Goal: Task Accomplishment & Management: Use online tool/utility

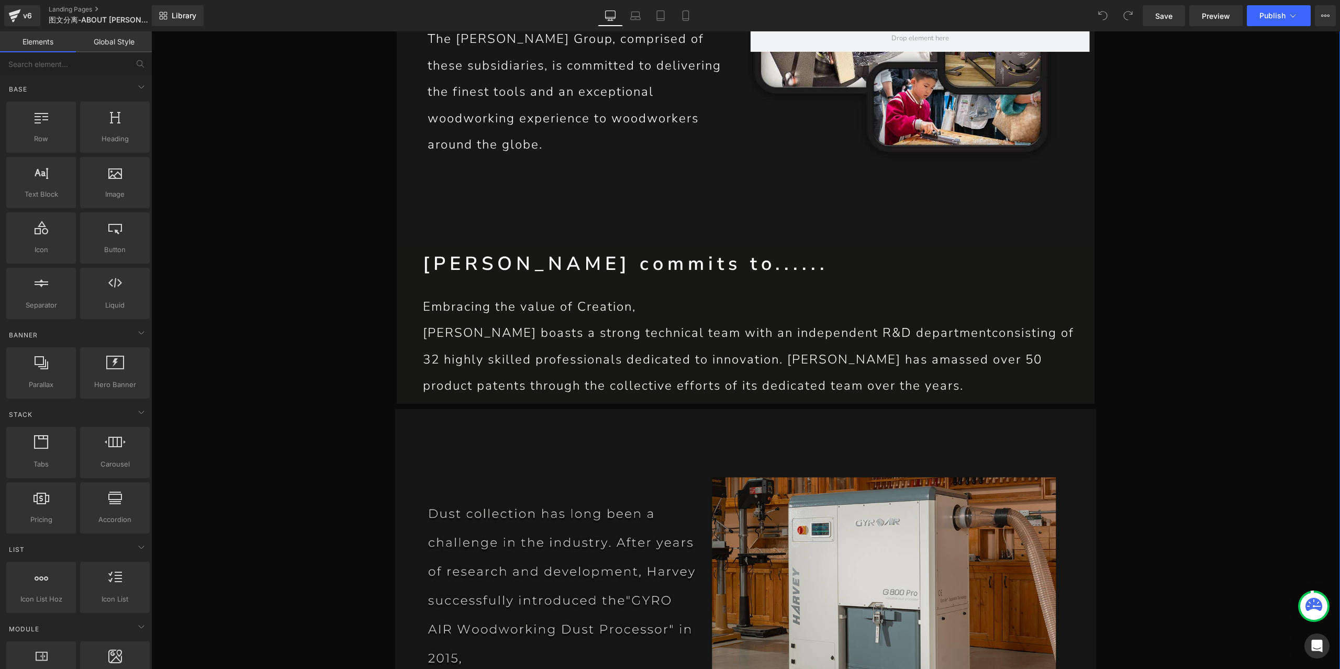
scroll to position [3088, 0]
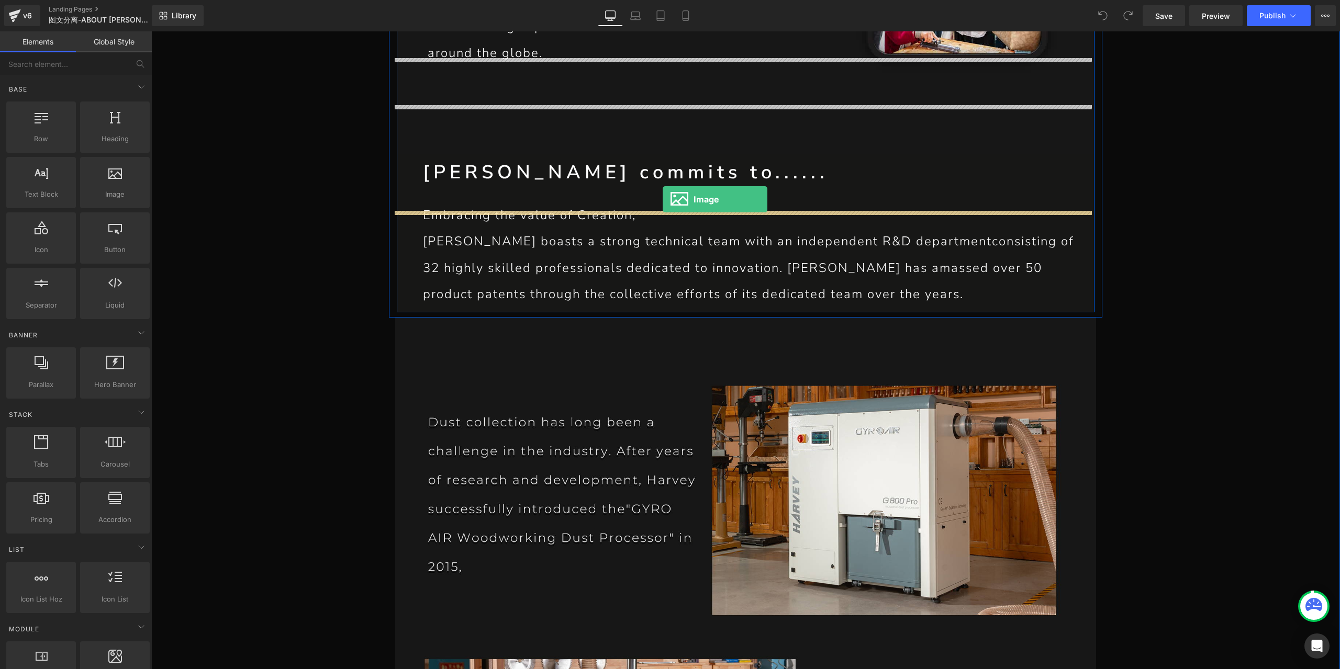
drag, startPoint x: 257, startPoint y: 216, endPoint x: 663, endPoint y: 199, distance: 406.0
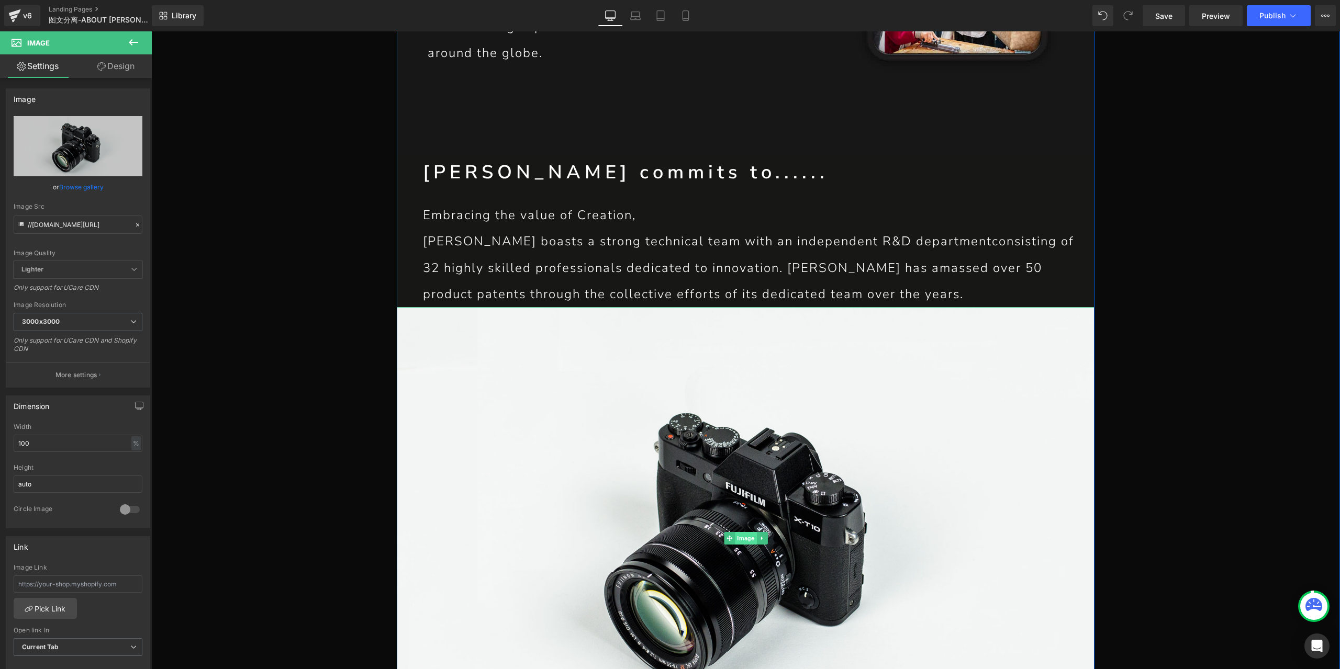
click at [744, 532] on span "Image" at bounding box center [745, 538] width 21 height 13
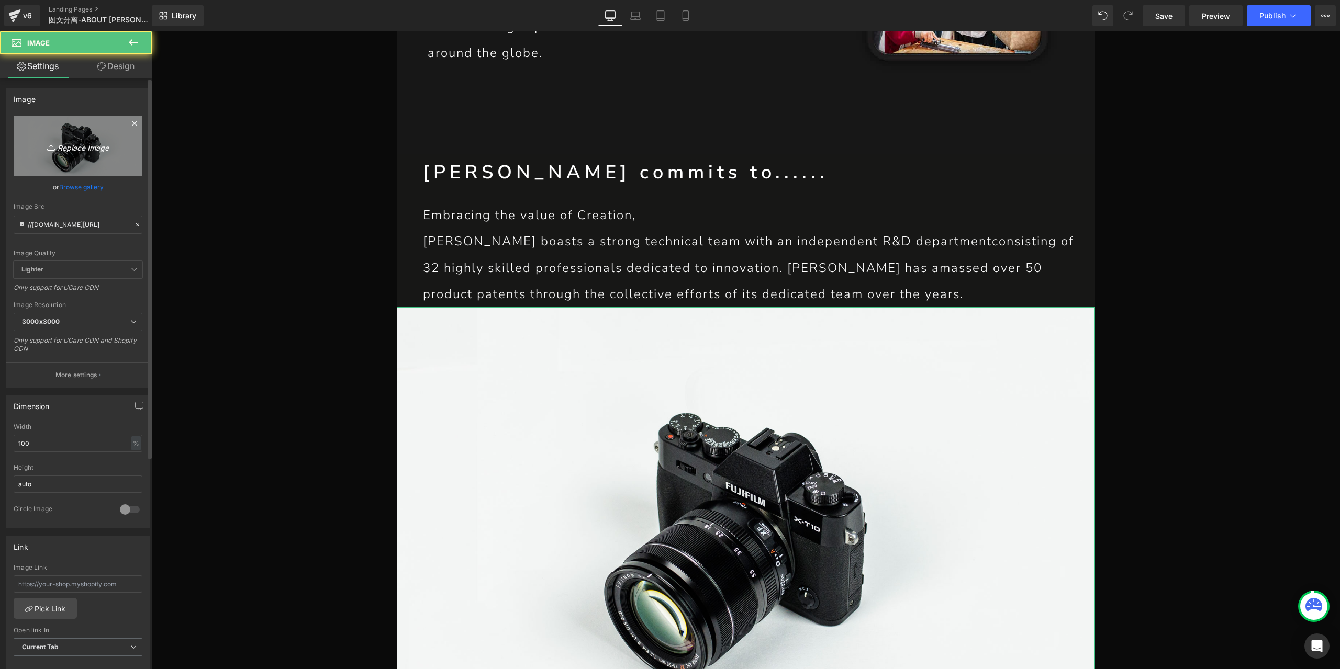
click at [114, 141] on icon "Replace Image" at bounding box center [78, 146] width 84 height 13
type input "C:\fakepath\P1-恢复的_17.jpg"
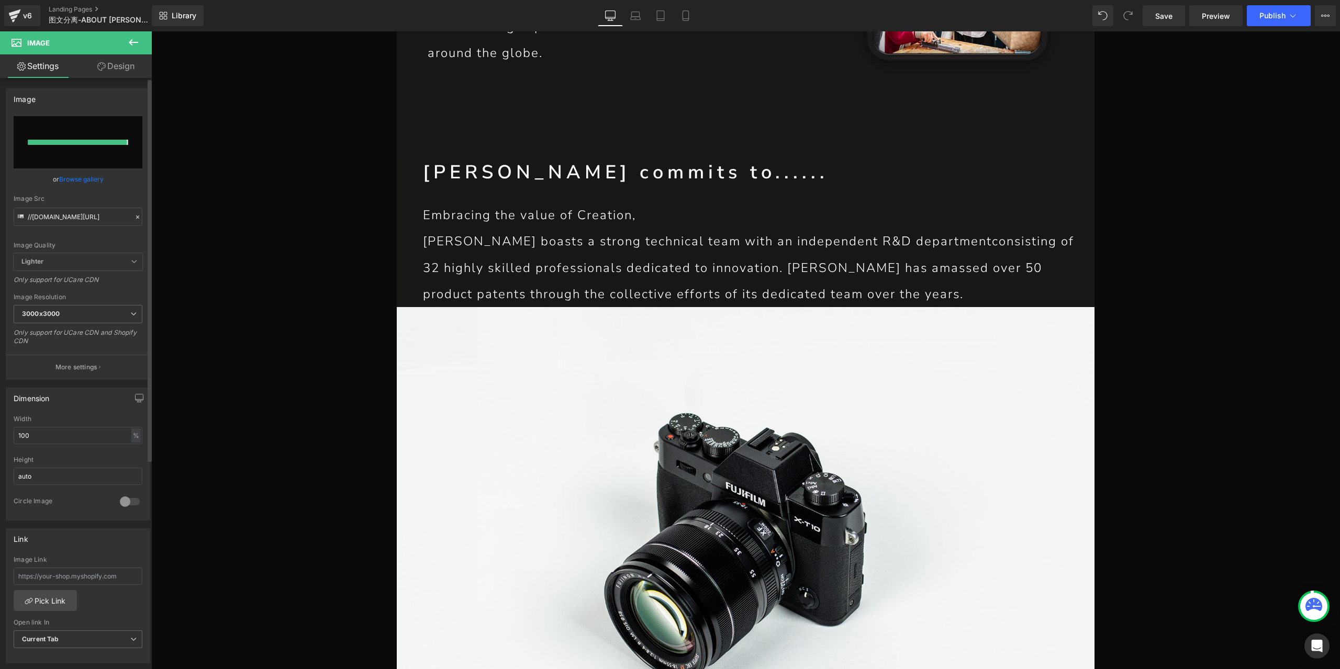
type input "[URL][DOMAIN_NAME]"
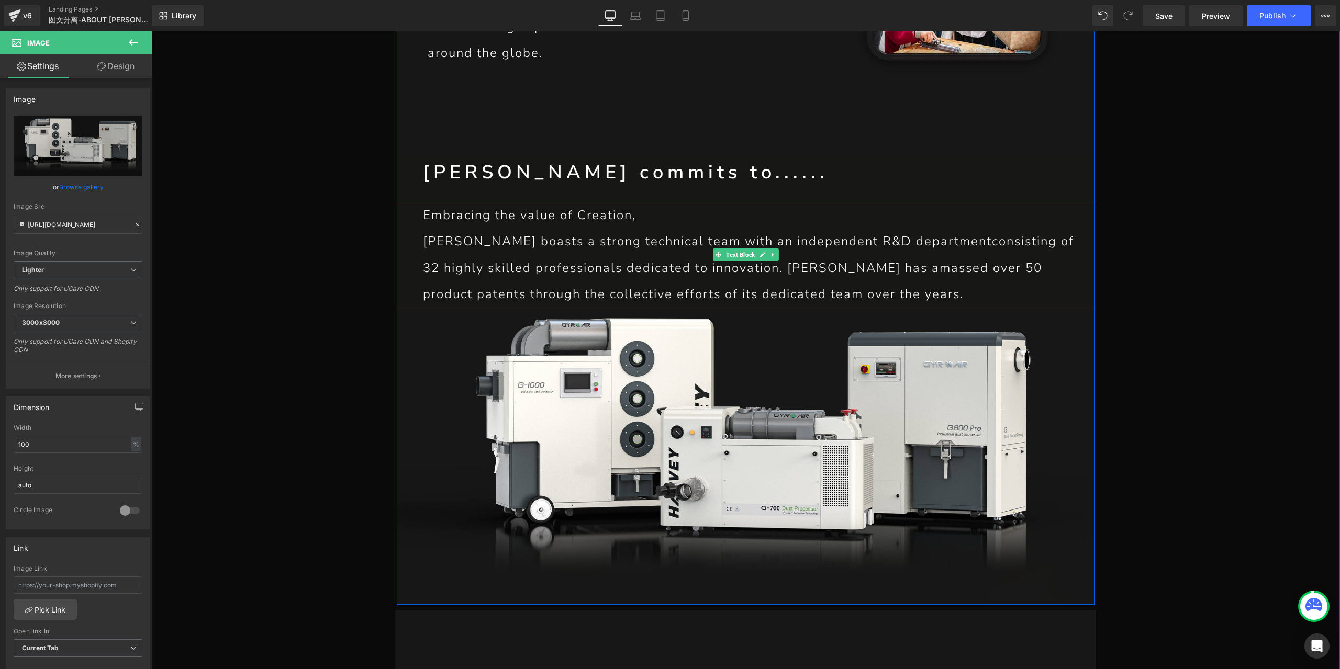
click at [626, 228] on p "[PERSON_NAME] boasts a strong technical team with an independent R&D department…" at bounding box center [759, 267] width 672 height 79
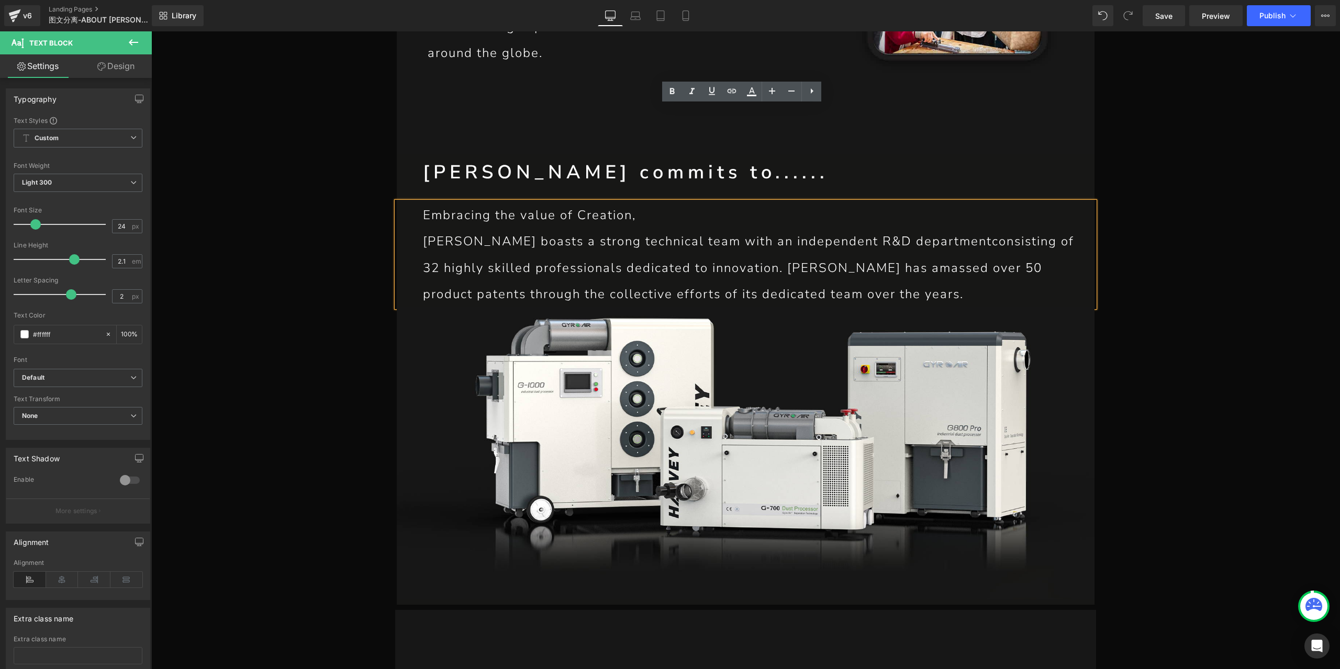
click at [532, 202] on p "Embracing the value of Creation," at bounding box center [759, 215] width 672 height 26
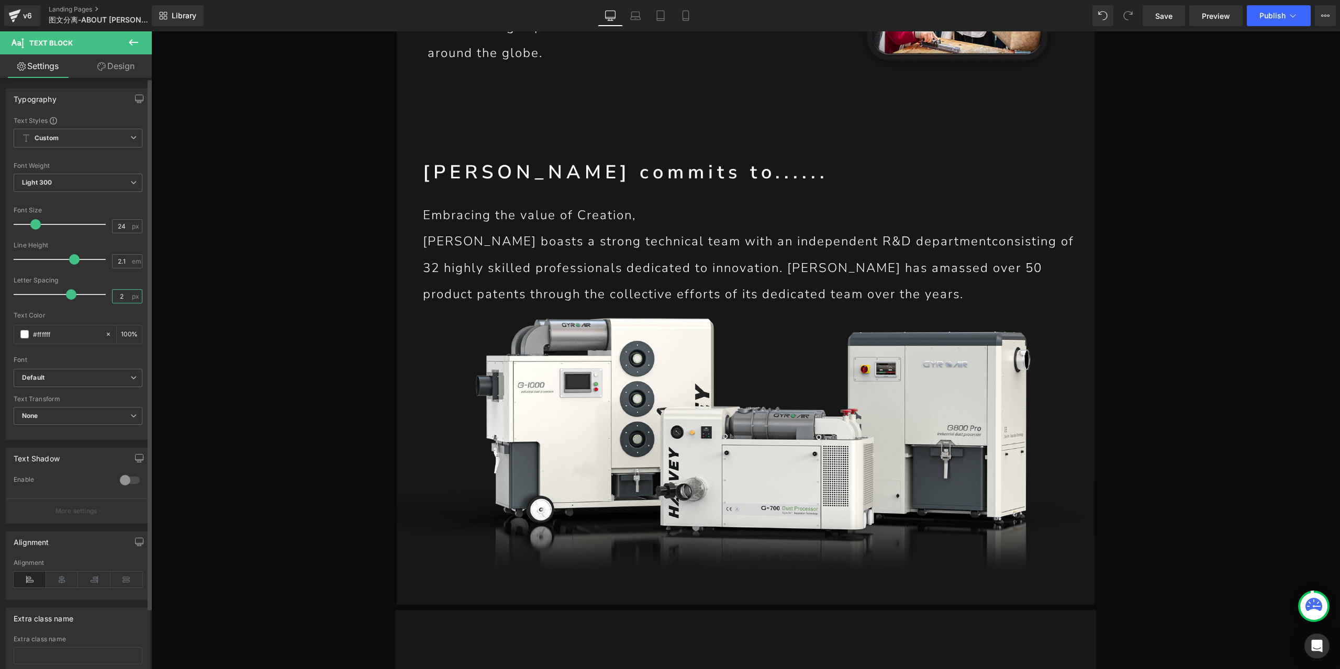
click at [120, 297] on input "2" at bounding box center [122, 296] width 18 height 13
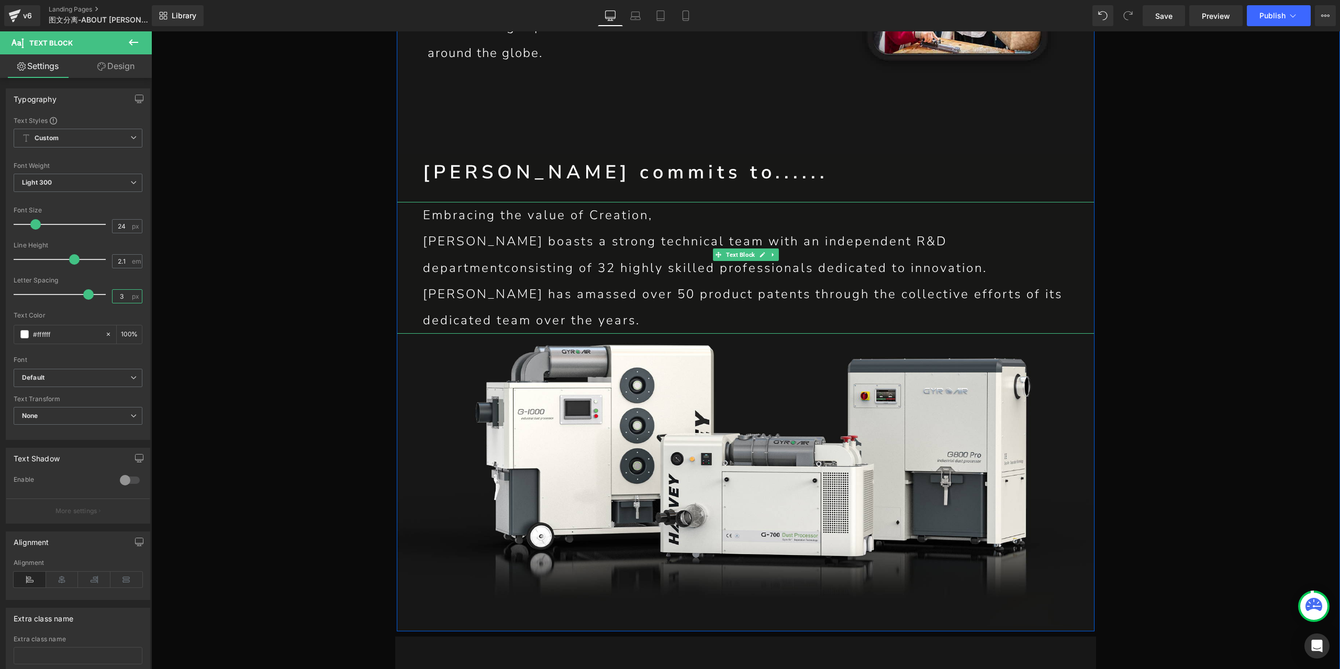
type input "3"
click at [487, 228] on p "[PERSON_NAME] boasts a strong technical team with an independent R&D department…" at bounding box center [759, 281] width 672 height 106
click at [425, 228] on p "[PERSON_NAME] boasts a strong technical team with an independent R&D department…" at bounding box center [759, 281] width 672 height 106
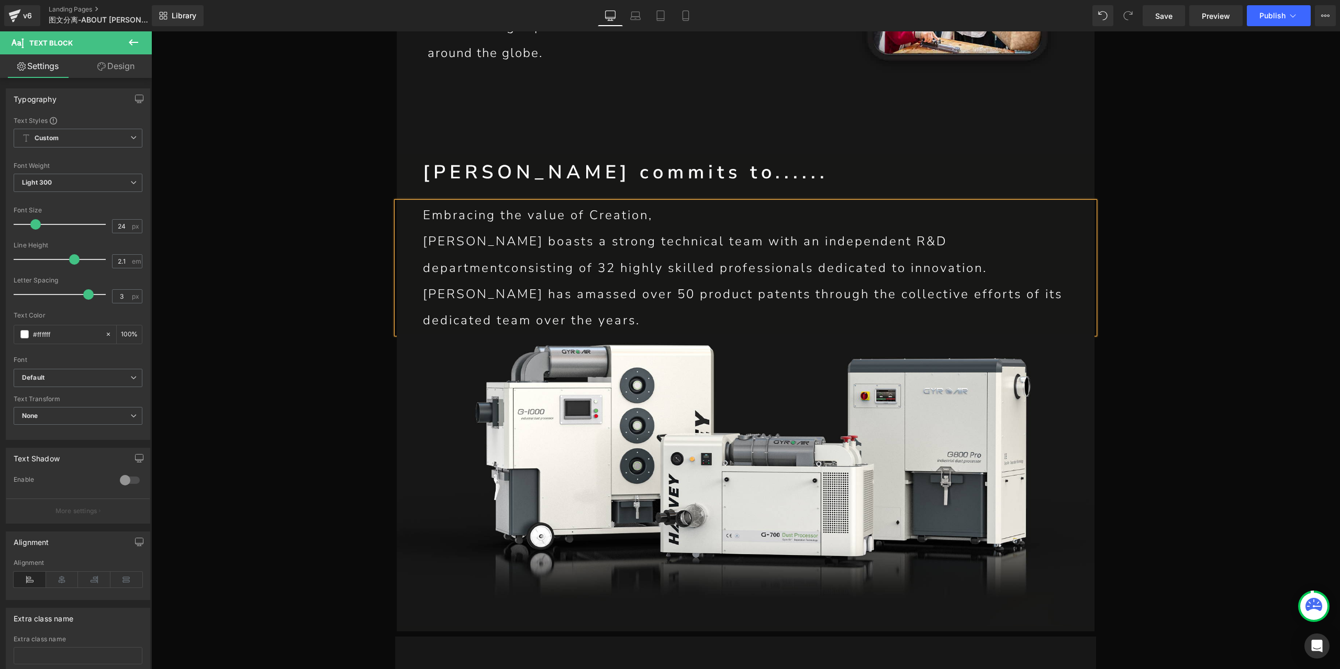
click at [959, 233] on span "[PERSON_NAME] boasts a strong technical team with an independent R&D department…" at bounding box center [743, 281] width 640 height 96
click at [1173, 14] on span "Save" at bounding box center [1163, 15] width 17 height 11
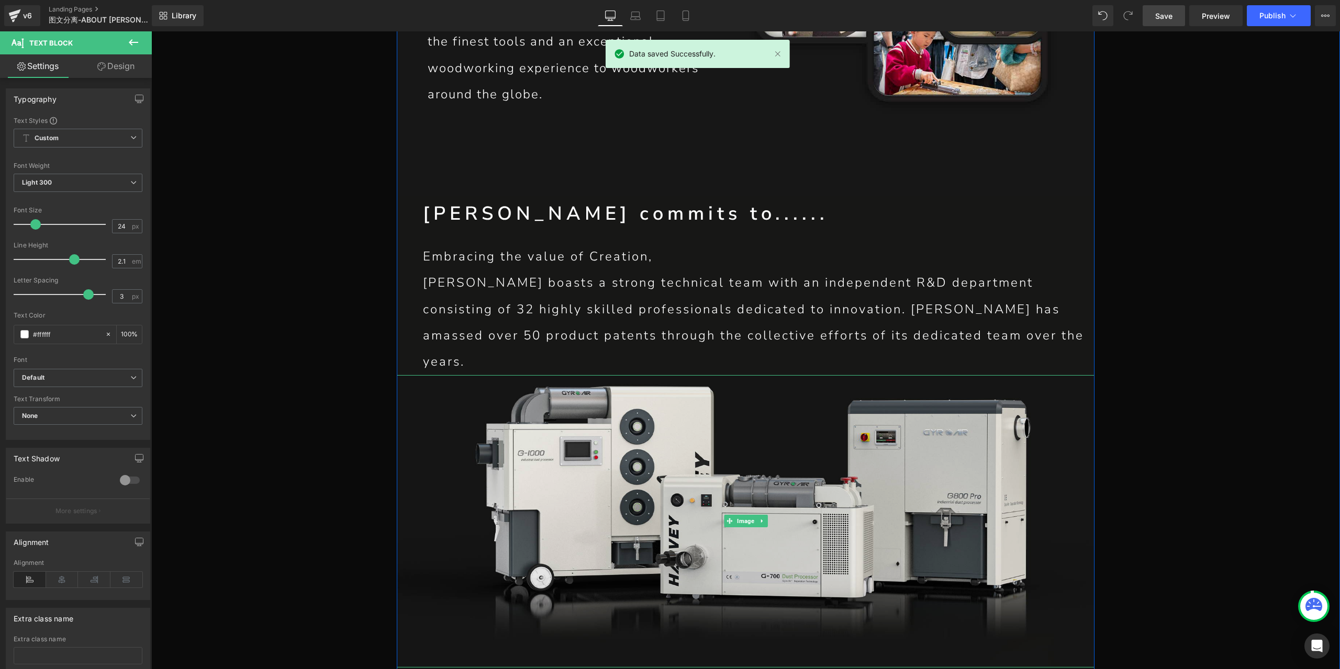
scroll to position [2984, 0]
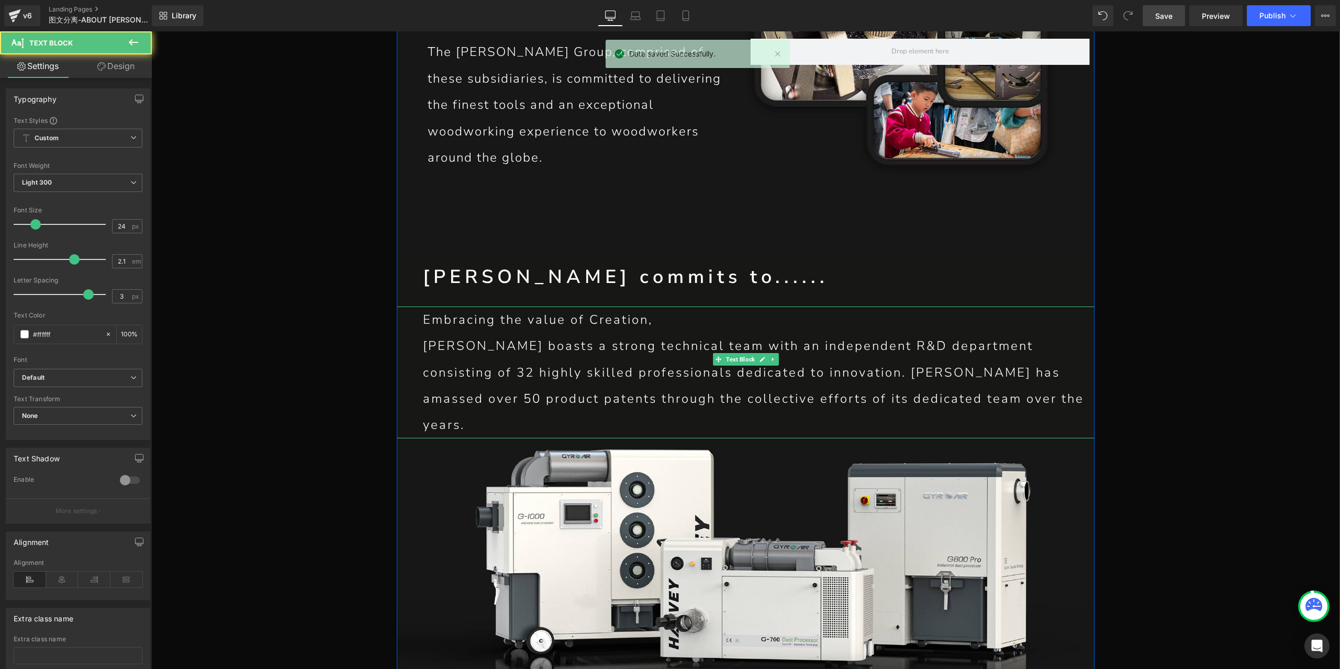
click at [650, 338] on span "[PERSON_NAME] boasts a strong technical team with an independent R&D department…" at bounding box center [753, 386] width 661 height 96
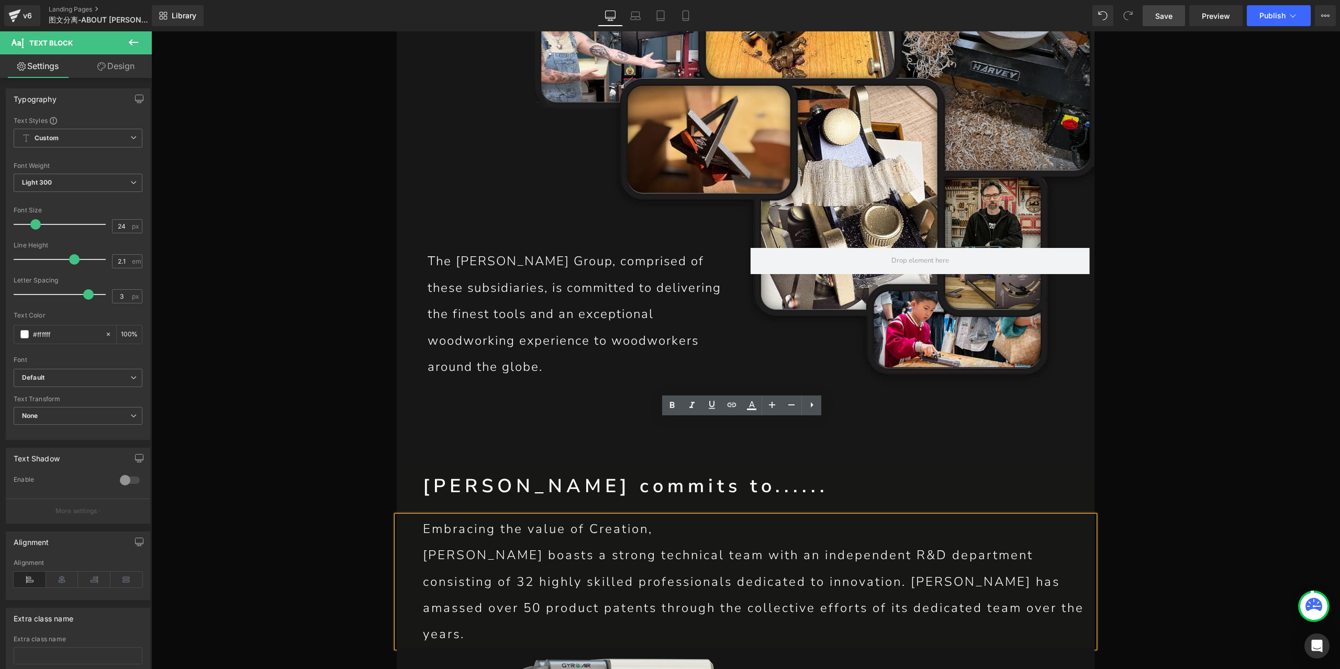
scroll to position [2617, 0]
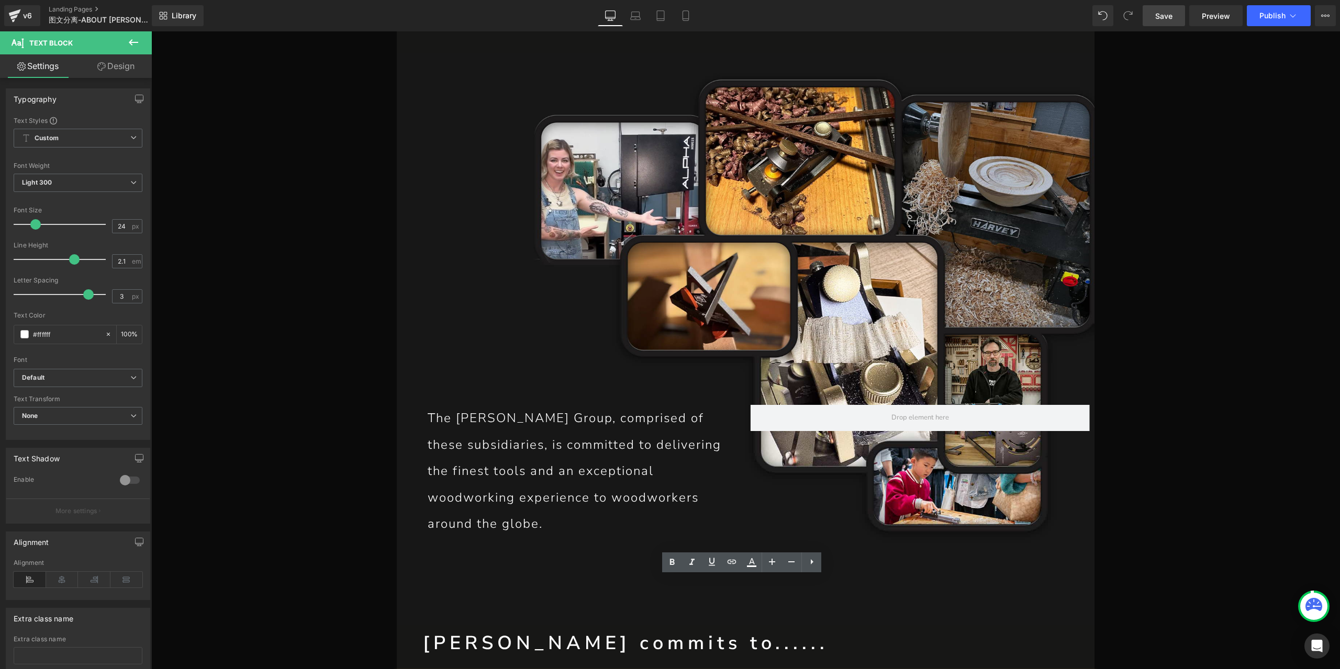
click at [579, 405] on p "The [PERSON_NAME] Group, comprised of these subsidiaries, is committed to deliv…" at bounding box center [584, 471] width 313 height 132
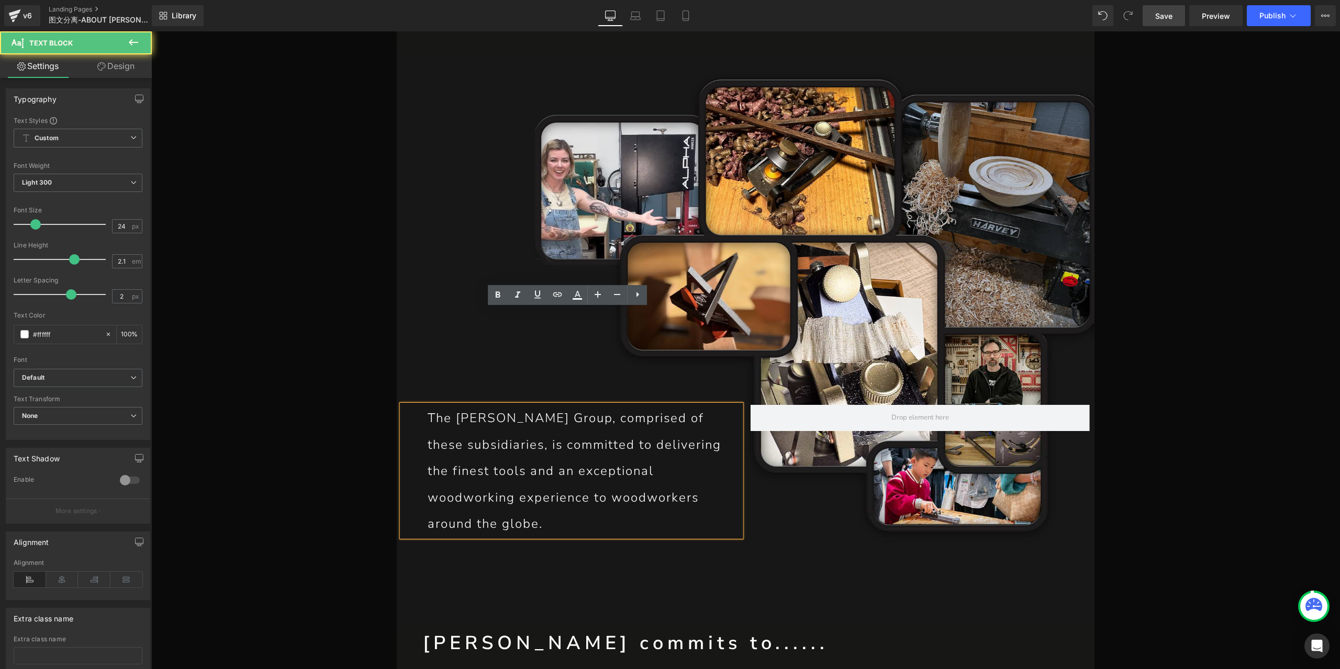
click at [578, 405] on p "The [PERSON_NAME] Group, comprised of these subsidiaries, is committed to deliv…" at bounding box center [584, 471] width 313 height 132
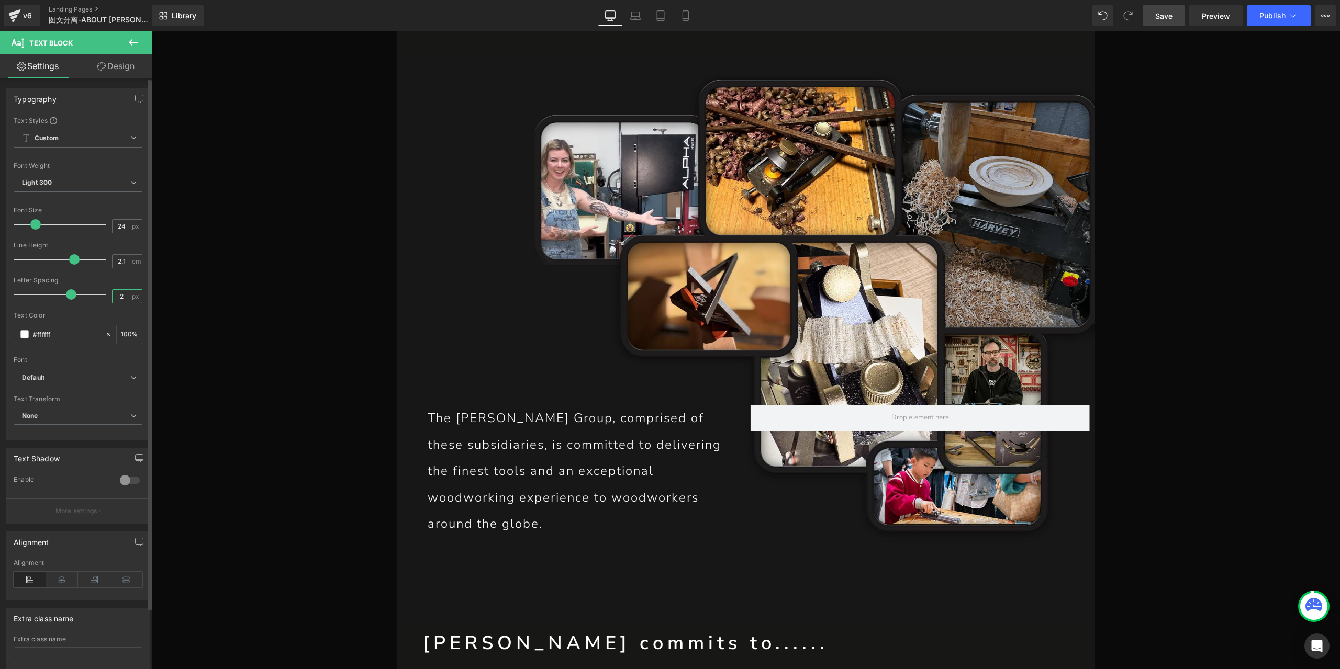
click at [119, 301] on input "2" at bounding box center [122, 296] width 18 height 13
type input "3"
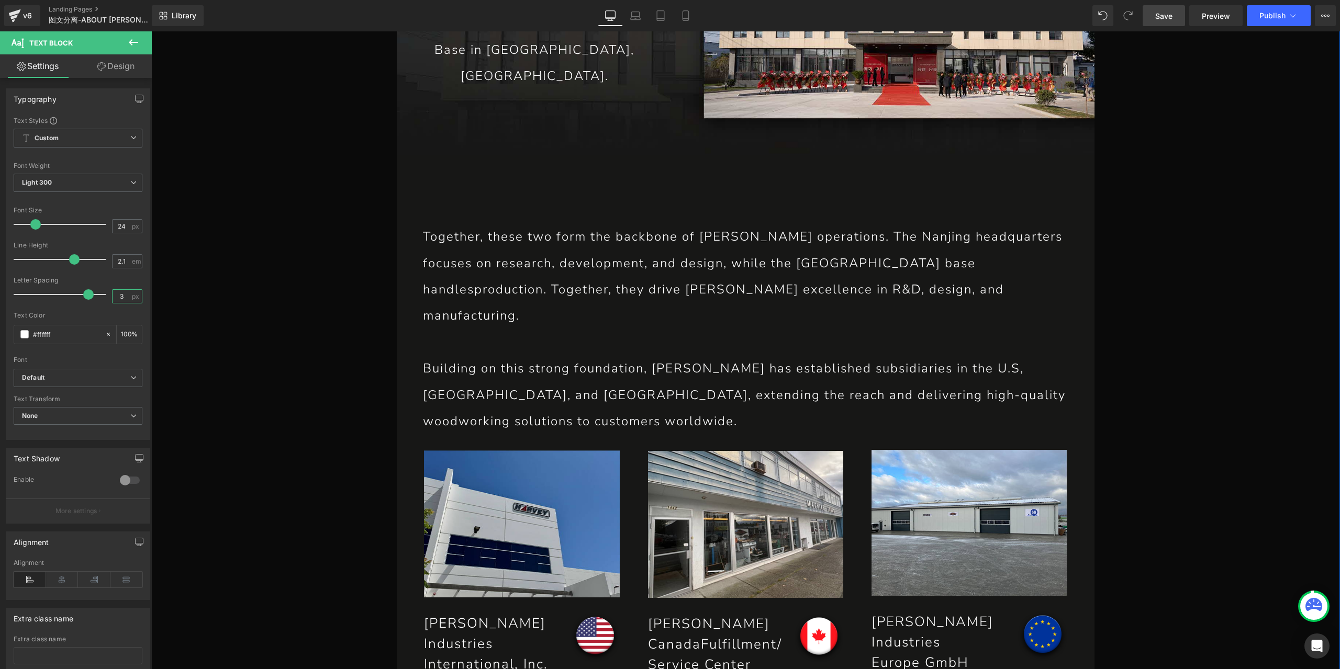
scroll to position [1832, 0]
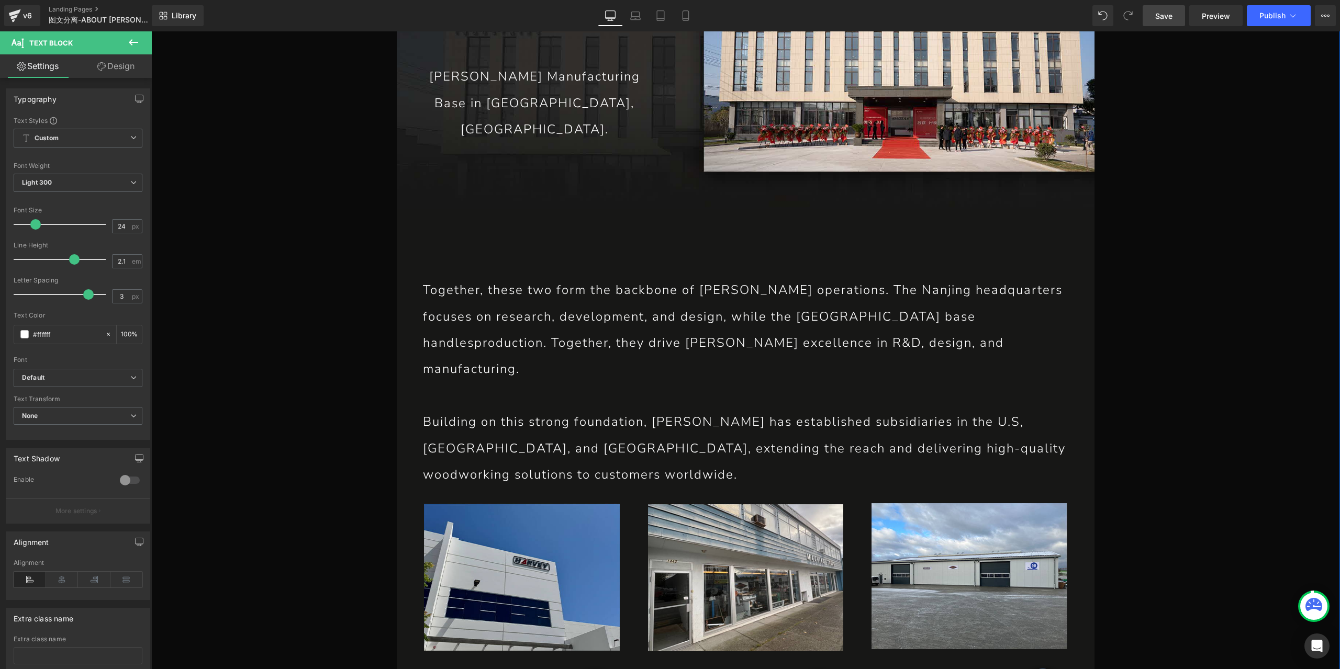
click at [601, 409] on p "Building on this strong foundation, [PERSON_NAME] has established subsidiaries …" at bounding box center [745, 448] width 645 height 79
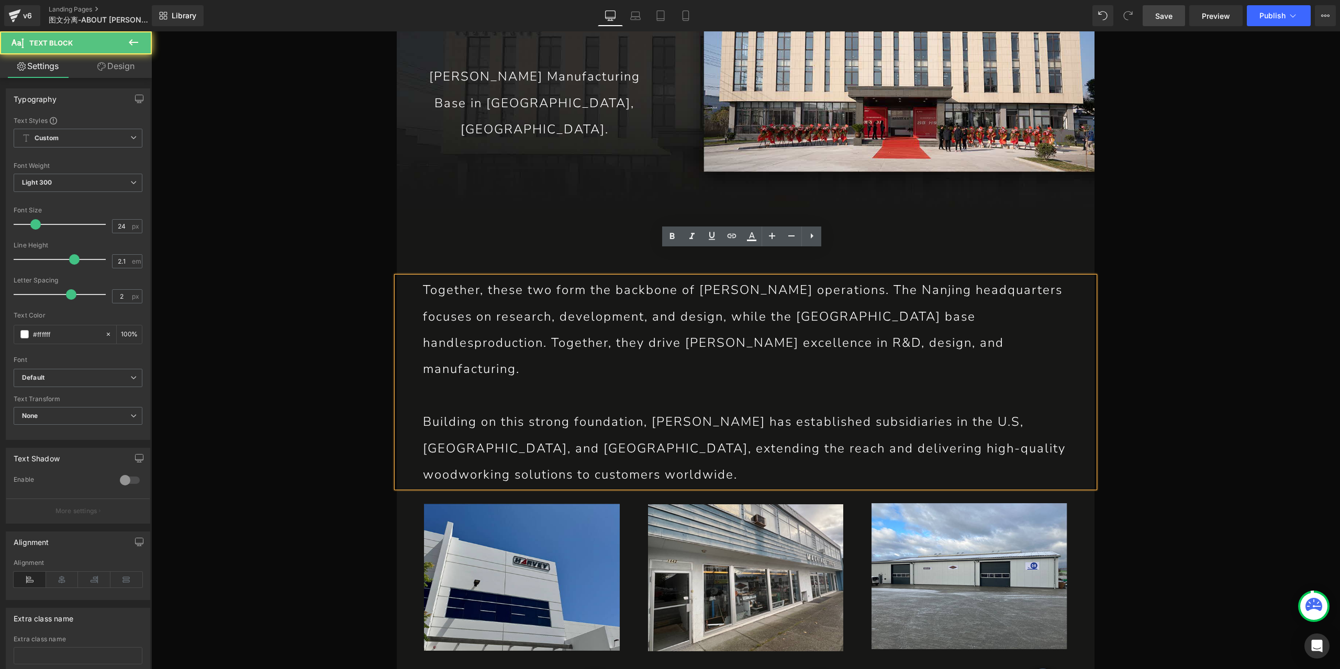
click at [592, 409] on p "Building on this strong foundation, [PERSON_NAME] has established subsidiaries …" at bounding box center [745, 448] width 645 height 79
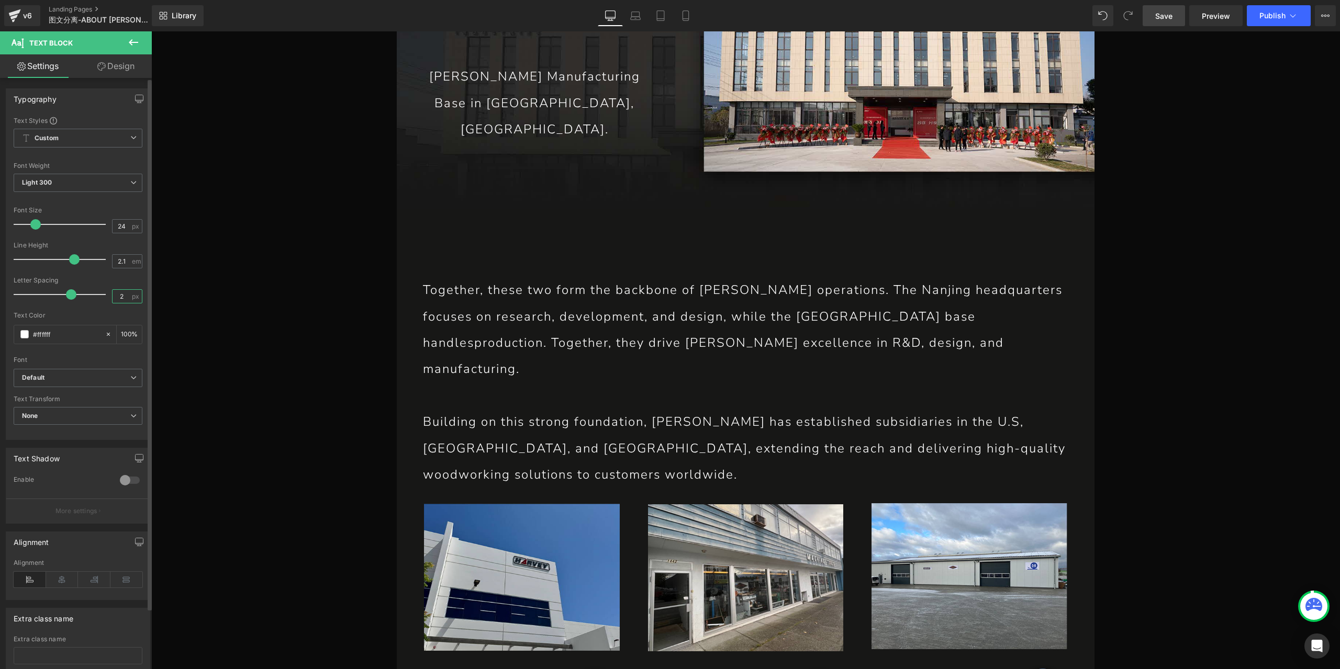
click at [121, 298] on input "2" at bounding box center [122, 296] width 18 height 13
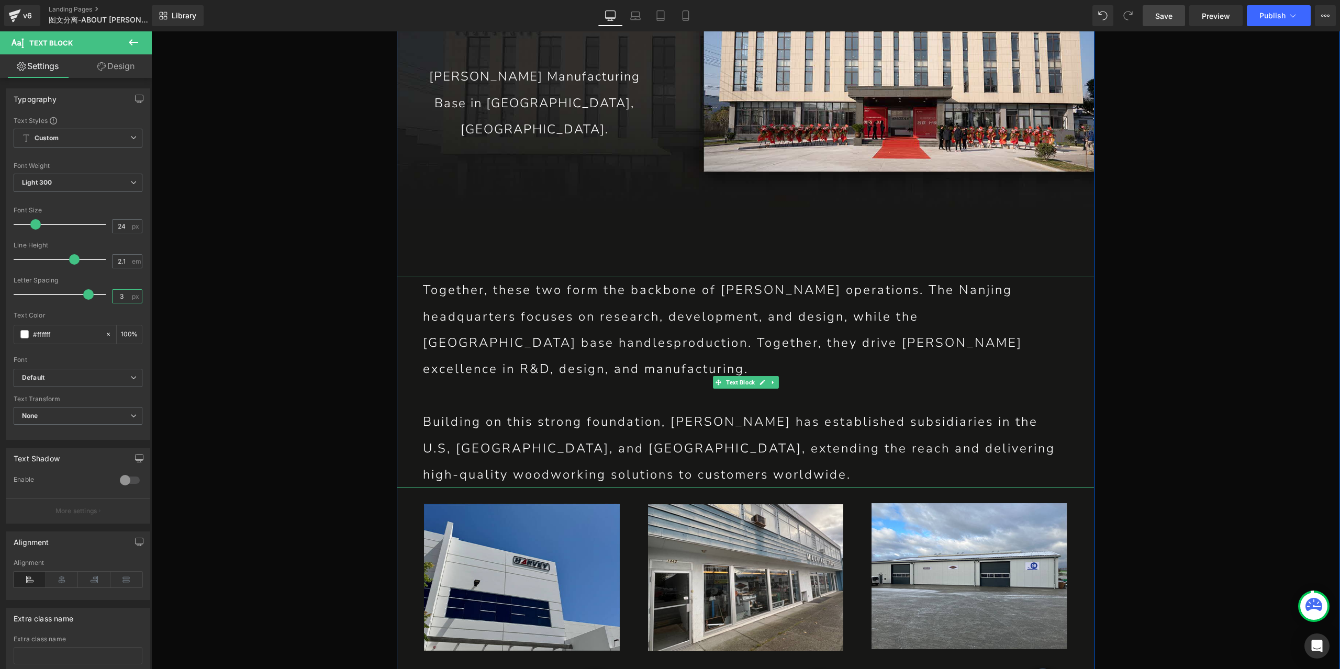
type input "3"
click at [471, 318] on p "Together, these two form the backbone of [PERSON_NAME] operations. The Nanjing …" at bounding box center [745, 330] width 645 height 106
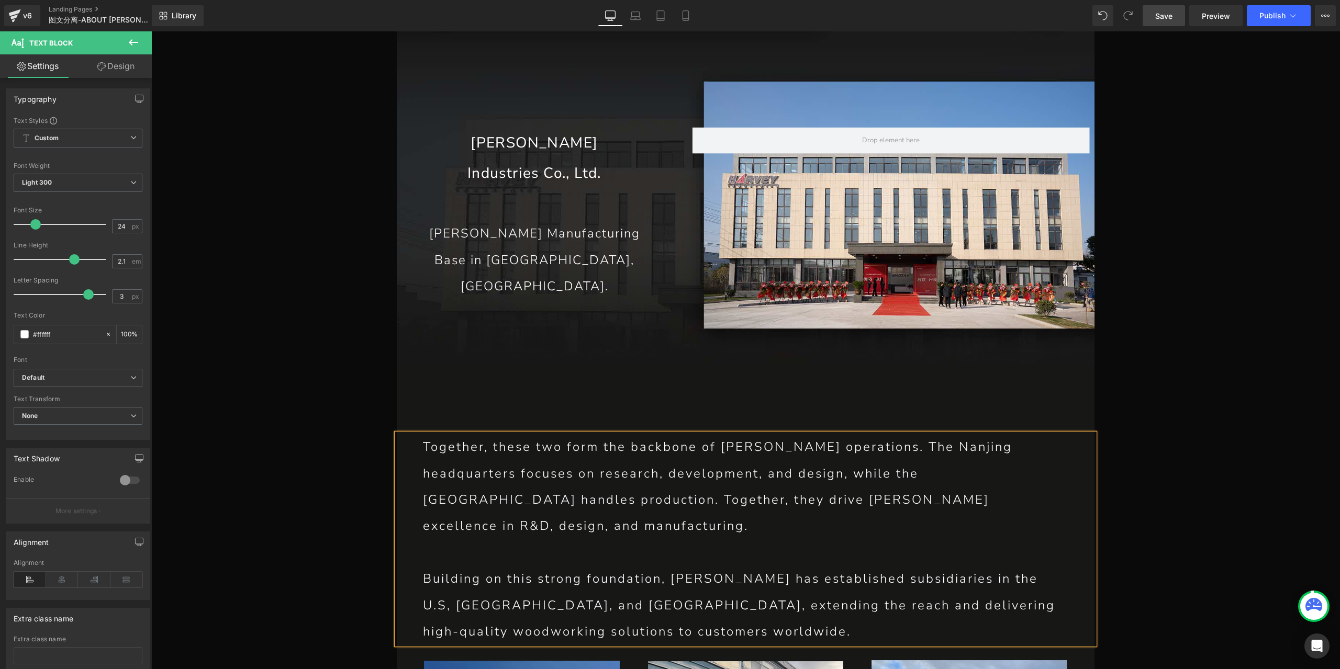
scroll to position [1466, 0]
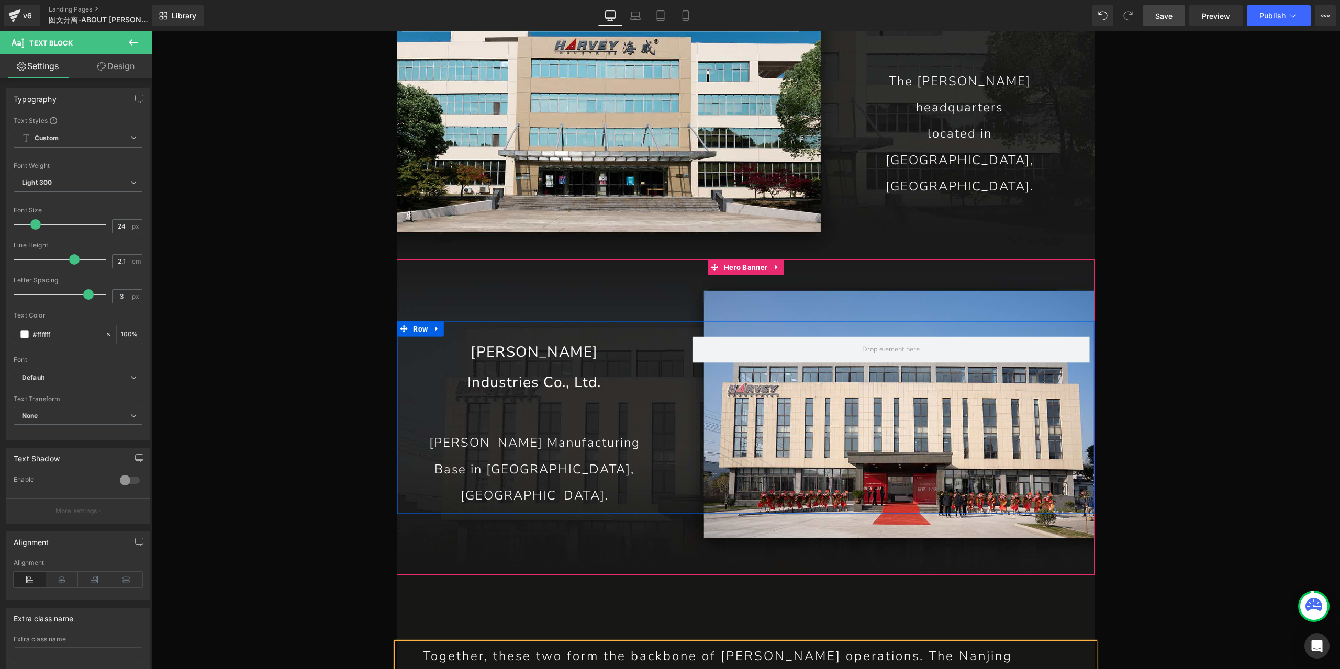
click at [589, 435] on p "[PERSON_NAME] Manufacturing" at bounding box center [535, 443] width 214 height 26
click at [119, 297] on input "2" at bounding box center [122, 296] width 18 height 13
type input "3"
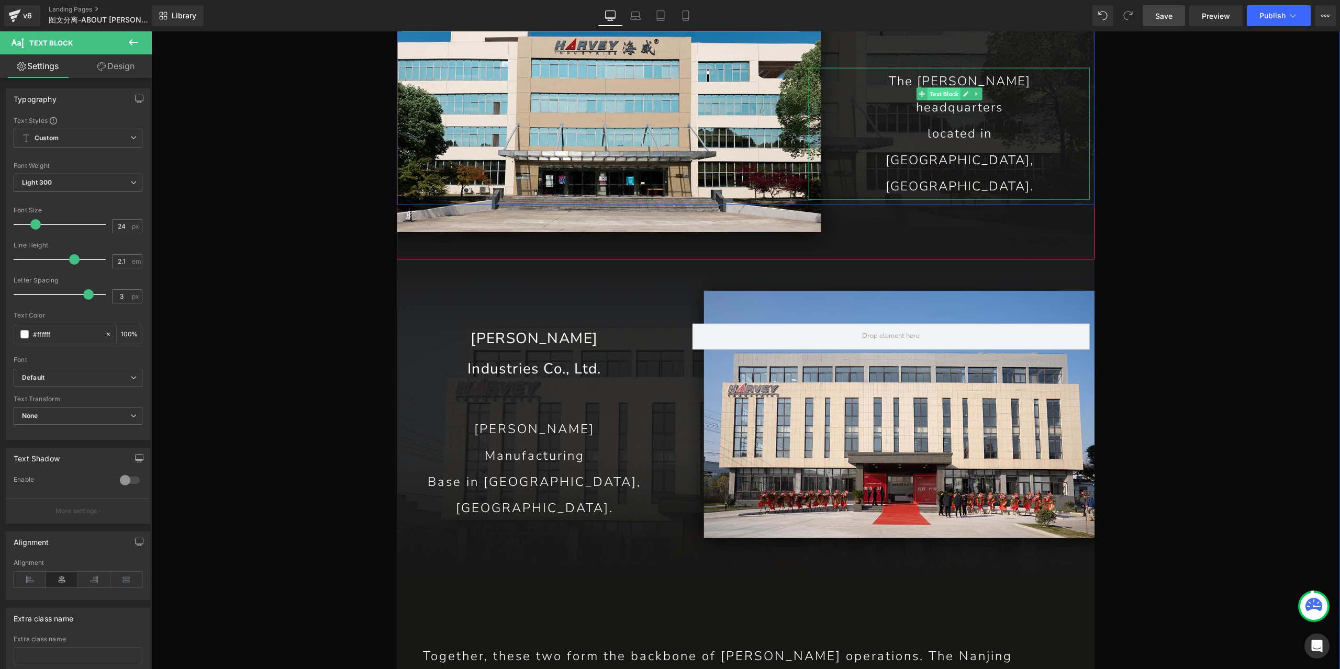
click at [927, 100] on span "Text Block" at bounding box center [943, 93] width 33 height 13
click at [120, 297] on input "2" at bounding box center [122, 296] width 18 height 13
type input "3"
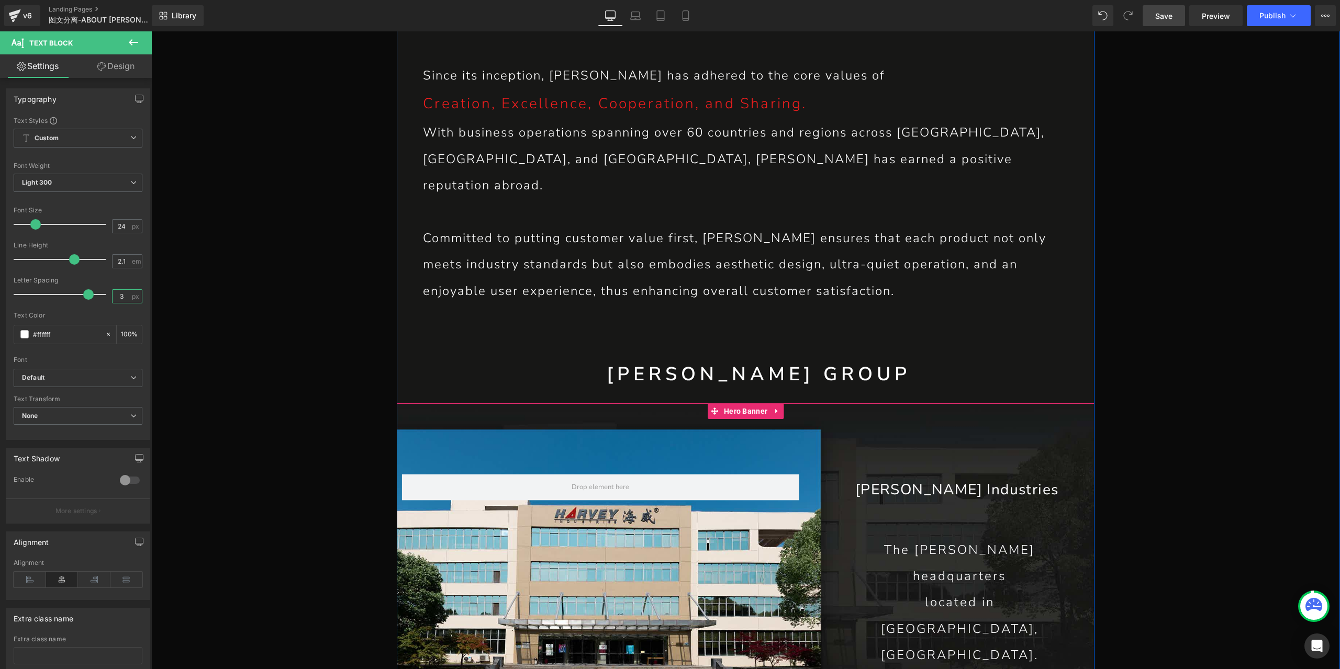
scroll to position [942, 0]
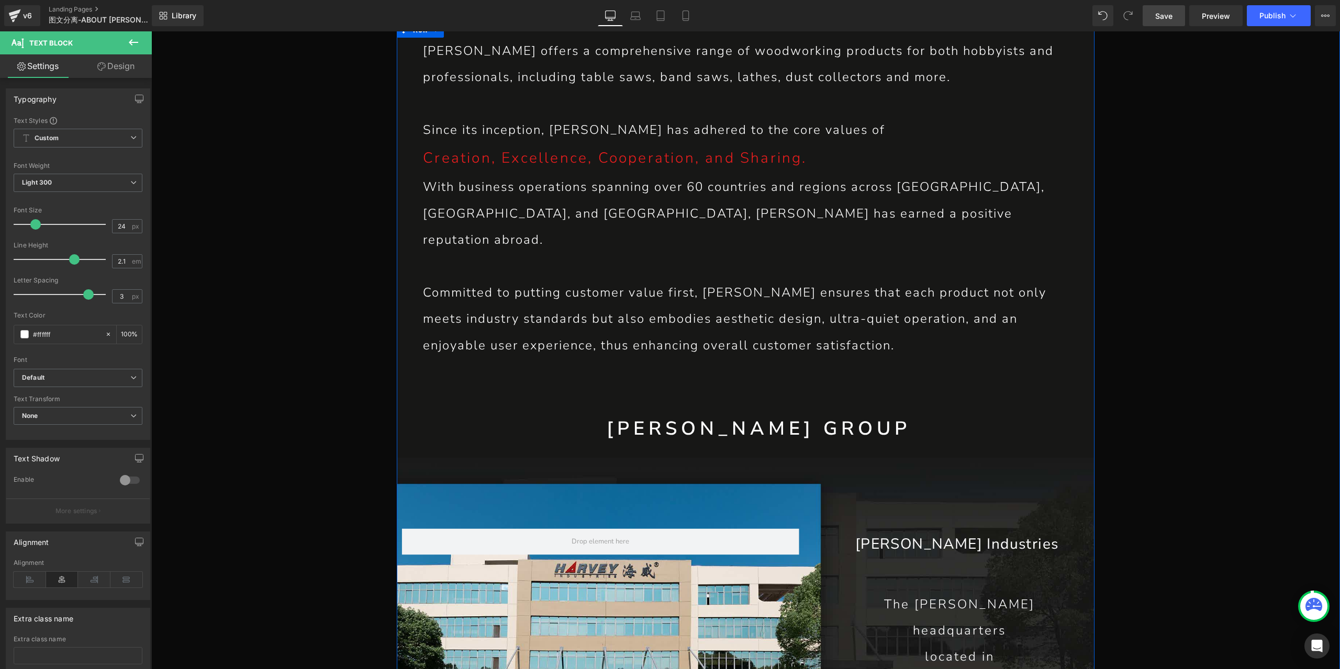
click at [694, 280] on p "Committed to putting customer value first, [PERSON_NAME] ensures that each prod…" at bounding box center [745, 319] width 645 height 79
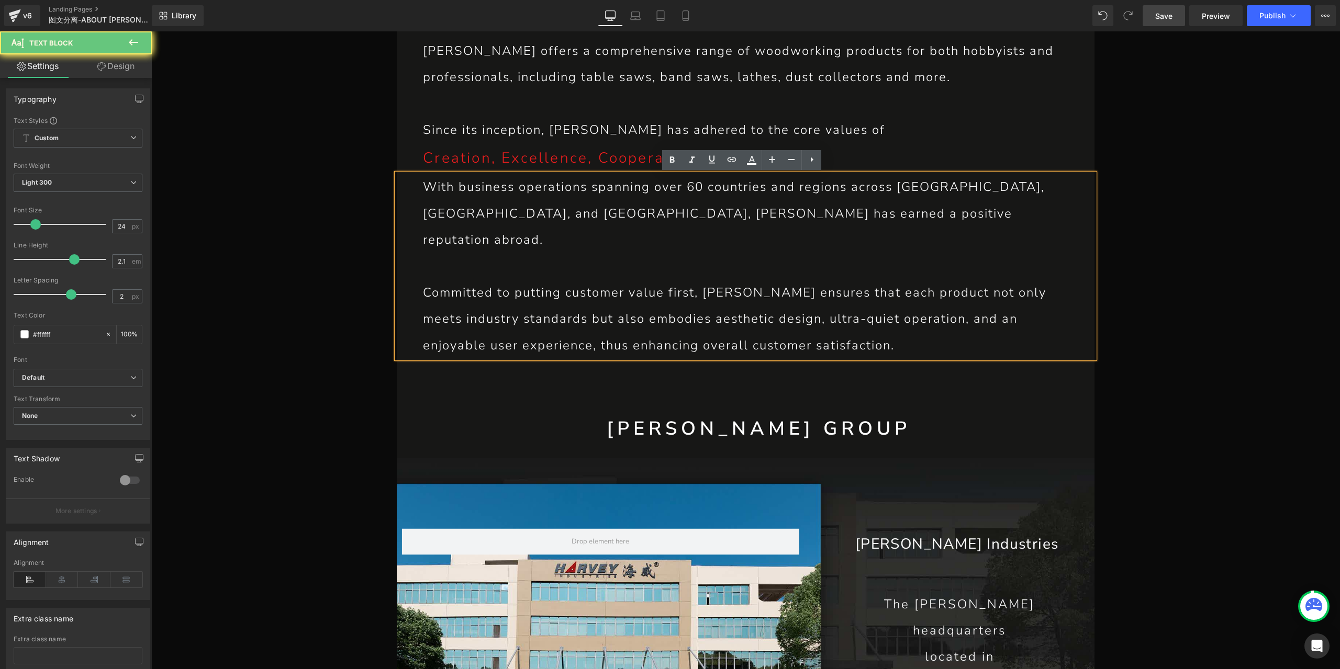
click at [692, 290] on p "Committed to putting customer value first, [PERSON_NAME] ensures that each prod…" at bounding box center [745, 319] width 645 height 79
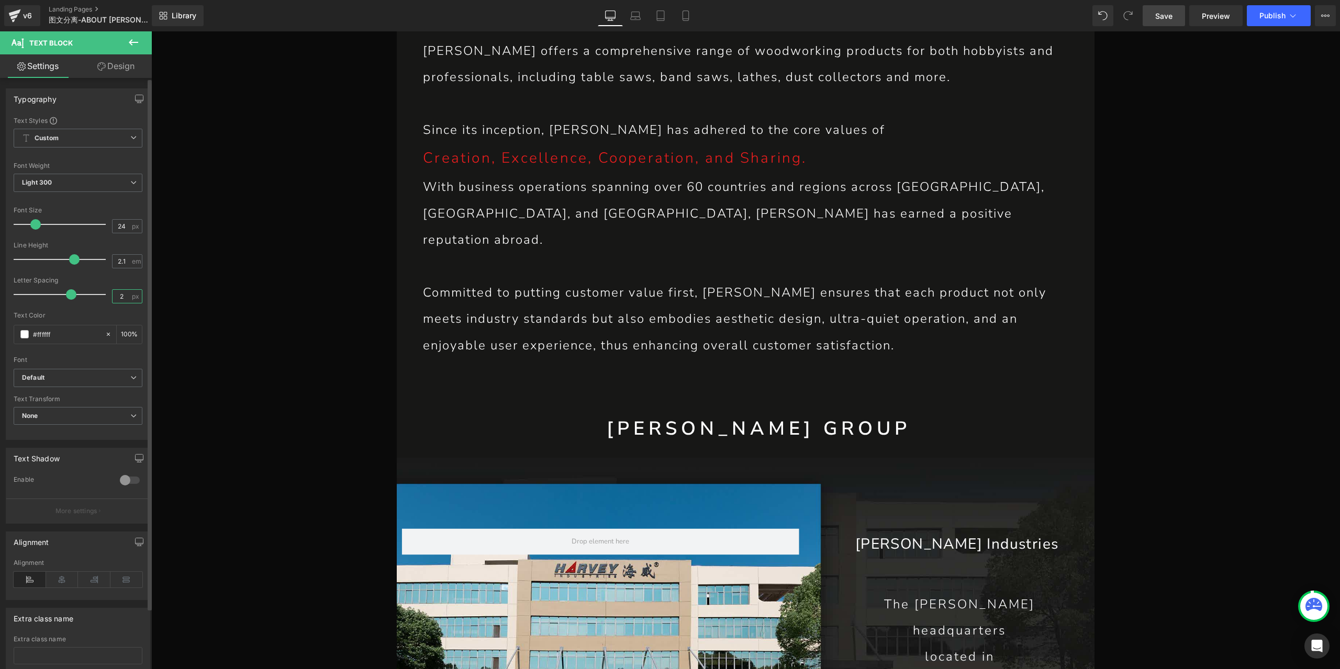
click at [121, 294] on input "2" at bounding box center [122, 296] width 18 height 13
type input "3"
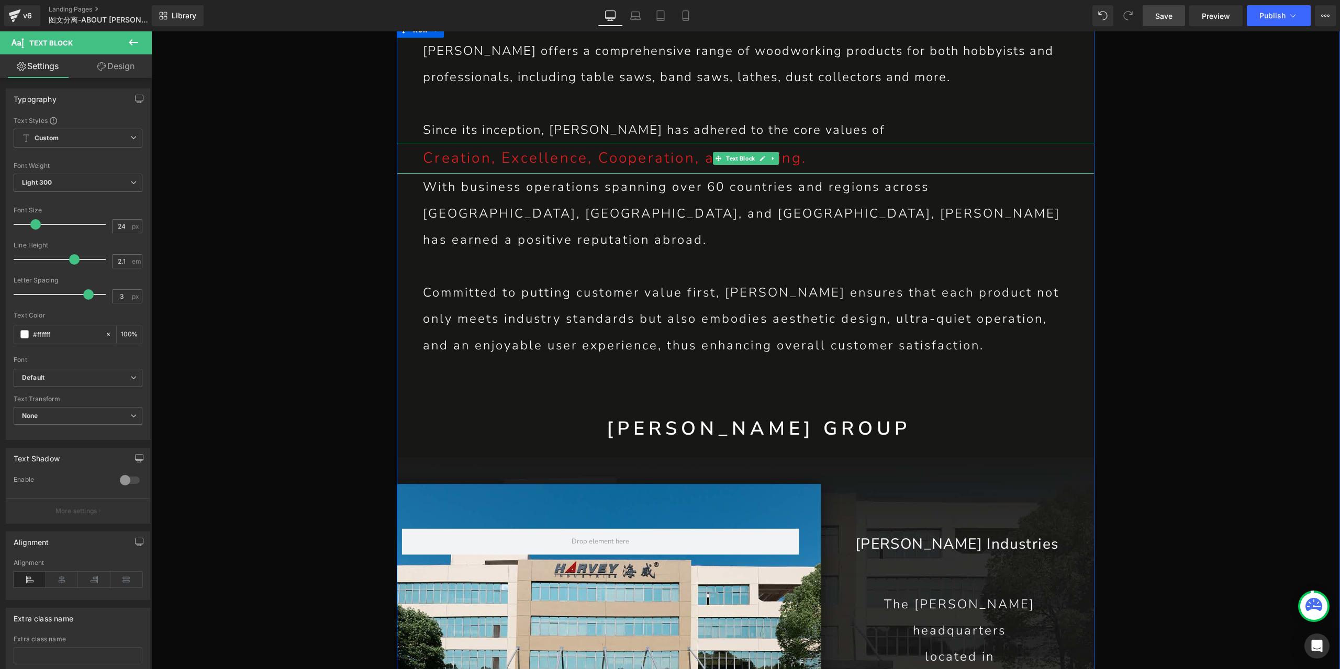
click at [564, 160] on p "Creation, Excellence, Cooperation, and Sharing." at bounding box center [759, 158] width 672 height 31
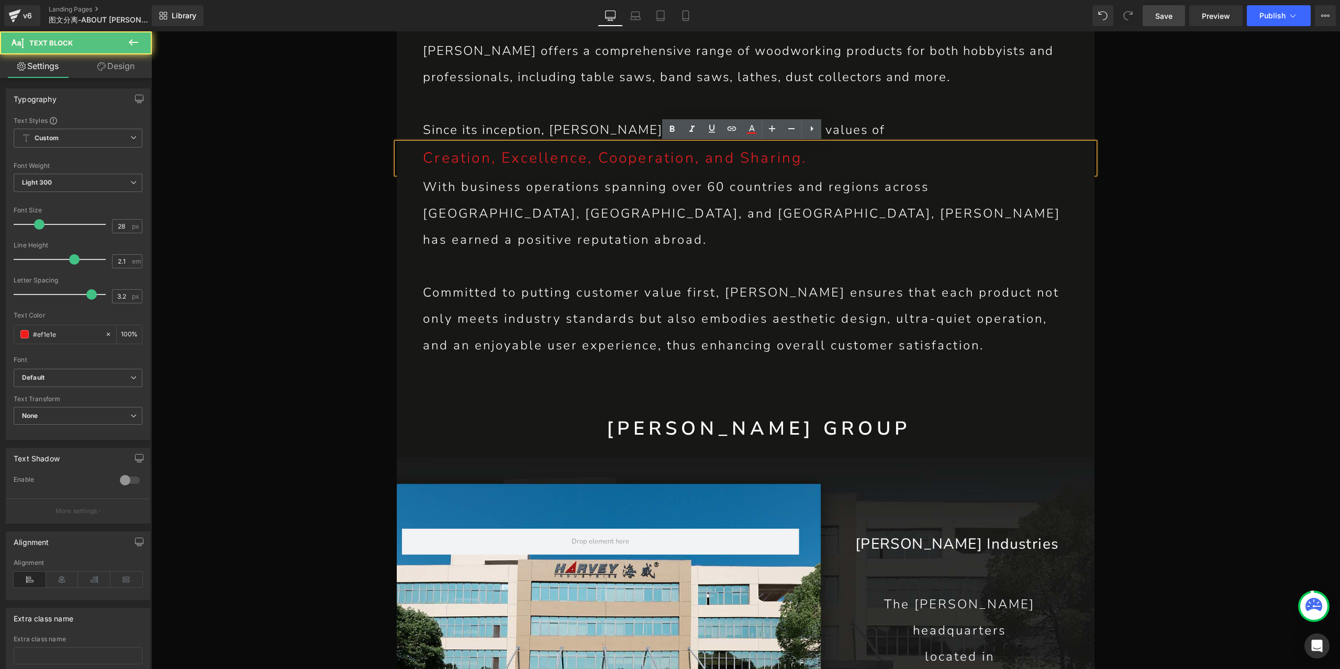
click at [579, 164] on p "Creation, Excellence, Cooperation, and Sharing." at bounding box center [759, 158] width 672 height 31
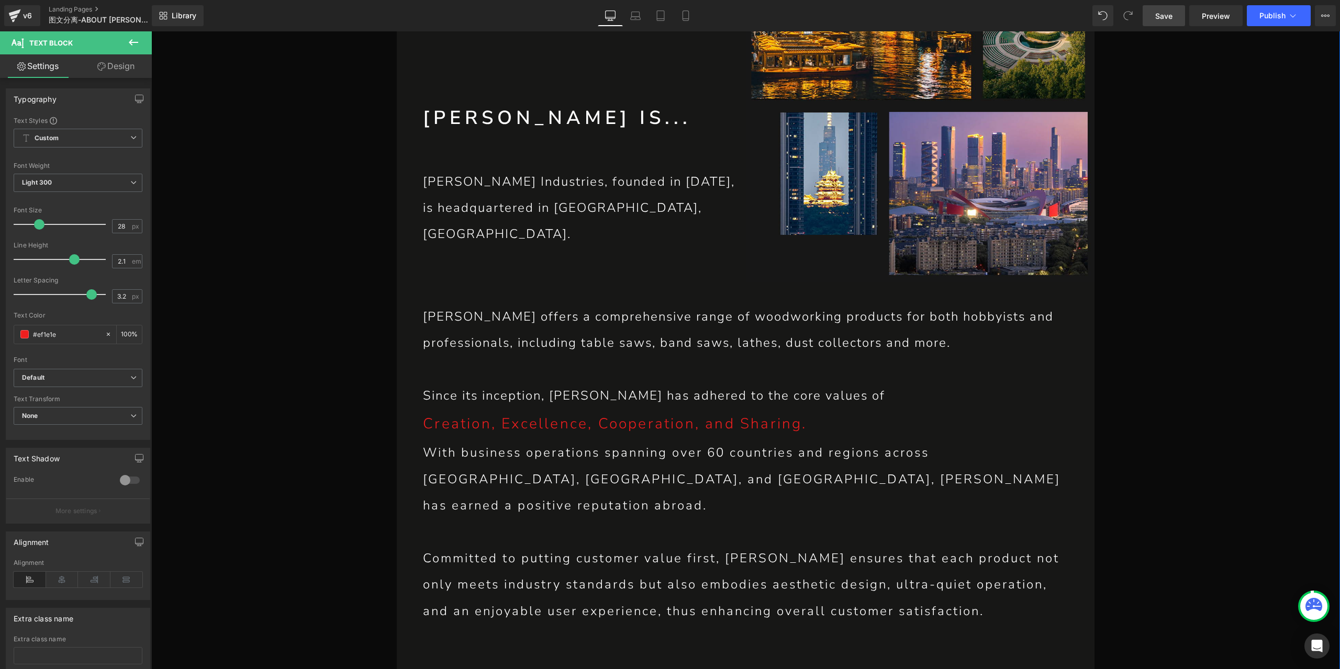
scroll to position [628, 0]
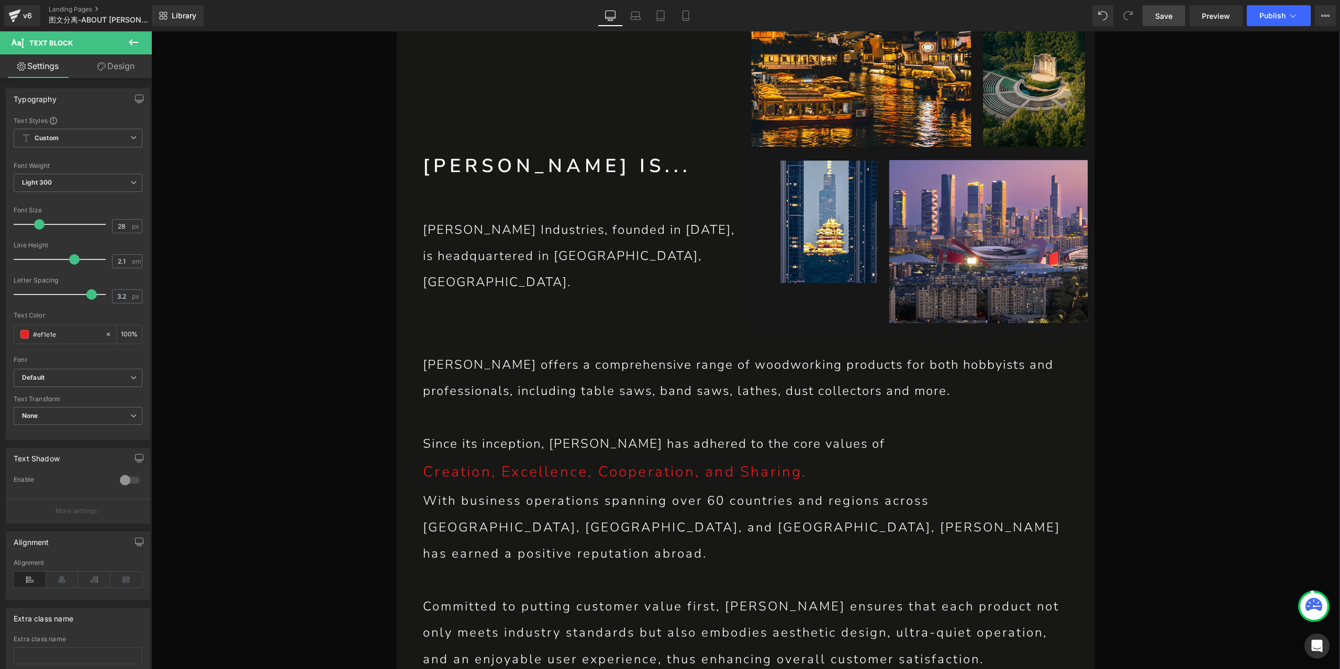
click at [615, 382] on p "[PERSON_NAME] offers a comprehensive range of woodworking products for both hob…" at bounding box center [745, 378] width 645 height 53
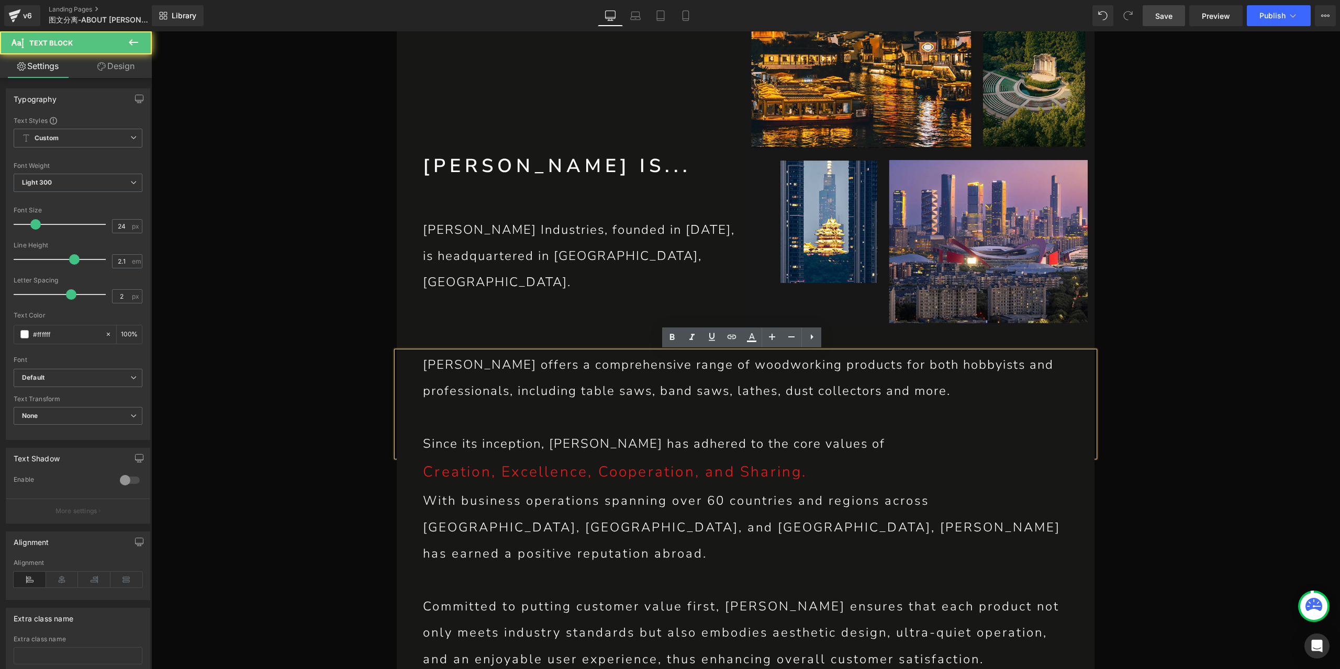
click at [627, 389] on p "[PERSON_NAME] offers a comprehensive range of woodworking products for both hob…" at bounding box center [745, 378] width 645 height 53
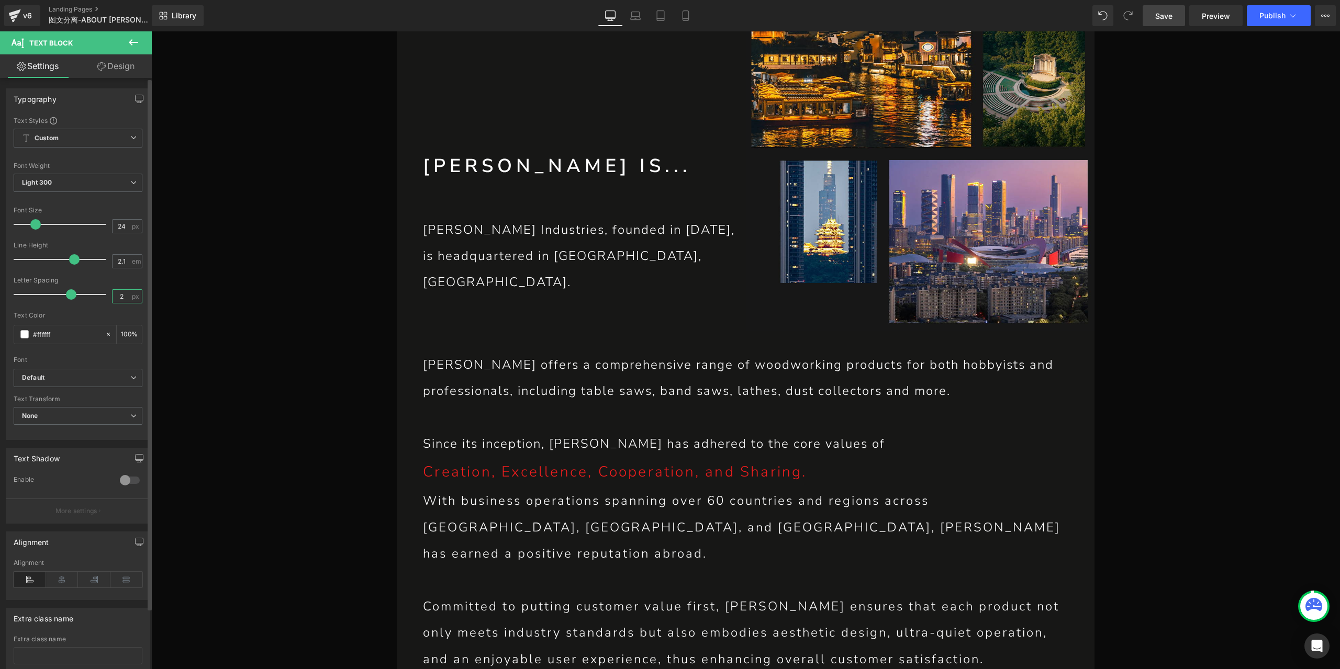
click at [124, 293] on input "2" at bounding box center [122, 296] width 18 height 13
type input "3"
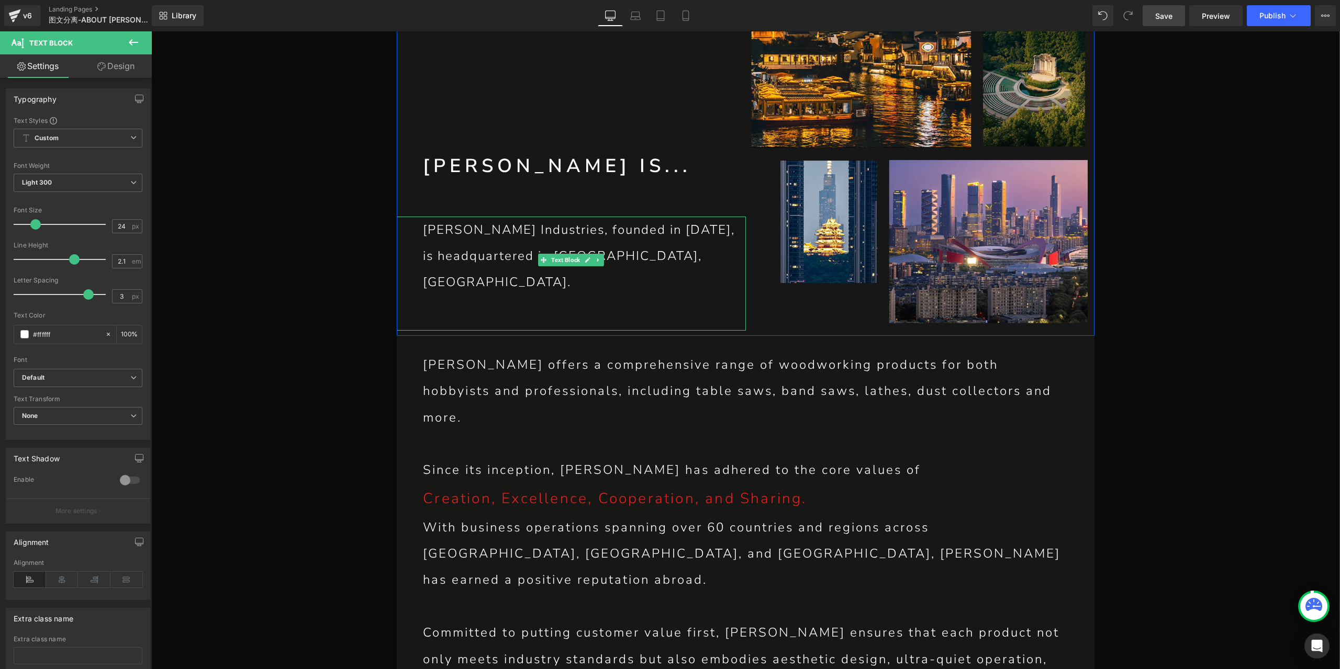
click at [610, 269] on p "[PERSON_NAME] Industries, founded in [DATE], is headquartered in [GEOGRAPHIC_DA…" at bounding box center [584, 256] width 322 height 79
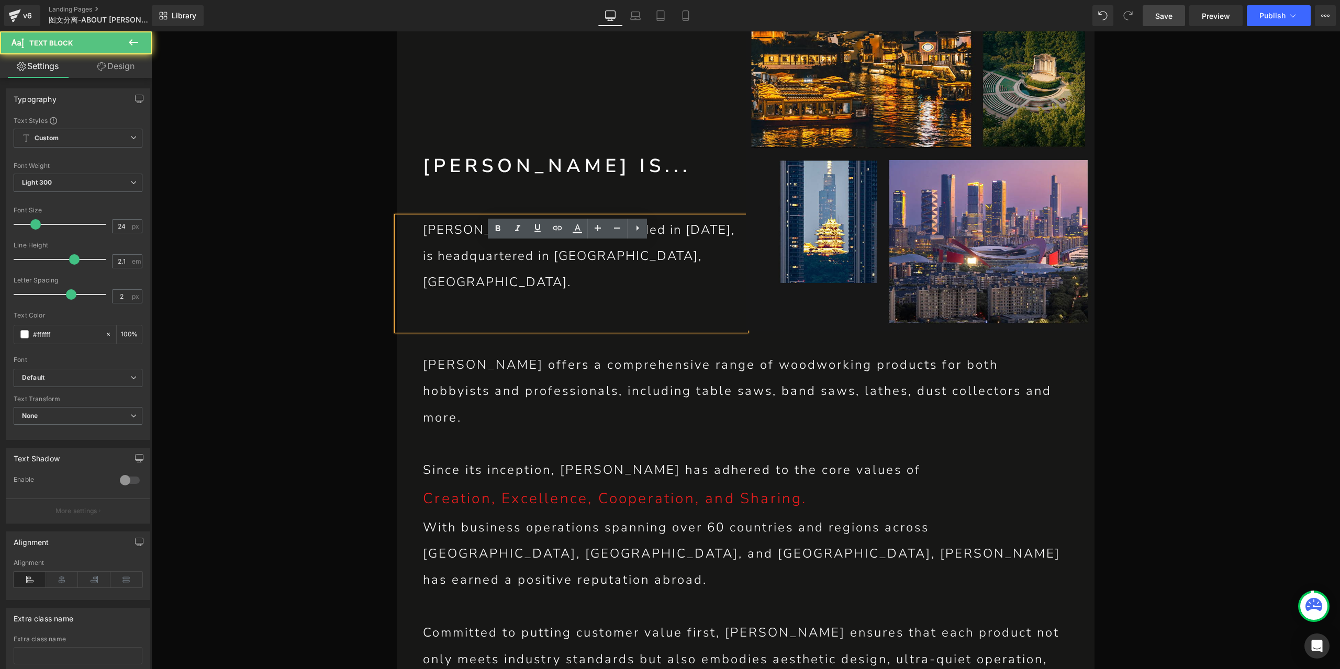
click at [619, 287] on p "[PERSON_NAME] Industries, founded in [DATE], is headquartered in [GEOGRAPHIC_DA…" at bounding box center [584, 256] width 322 height 79
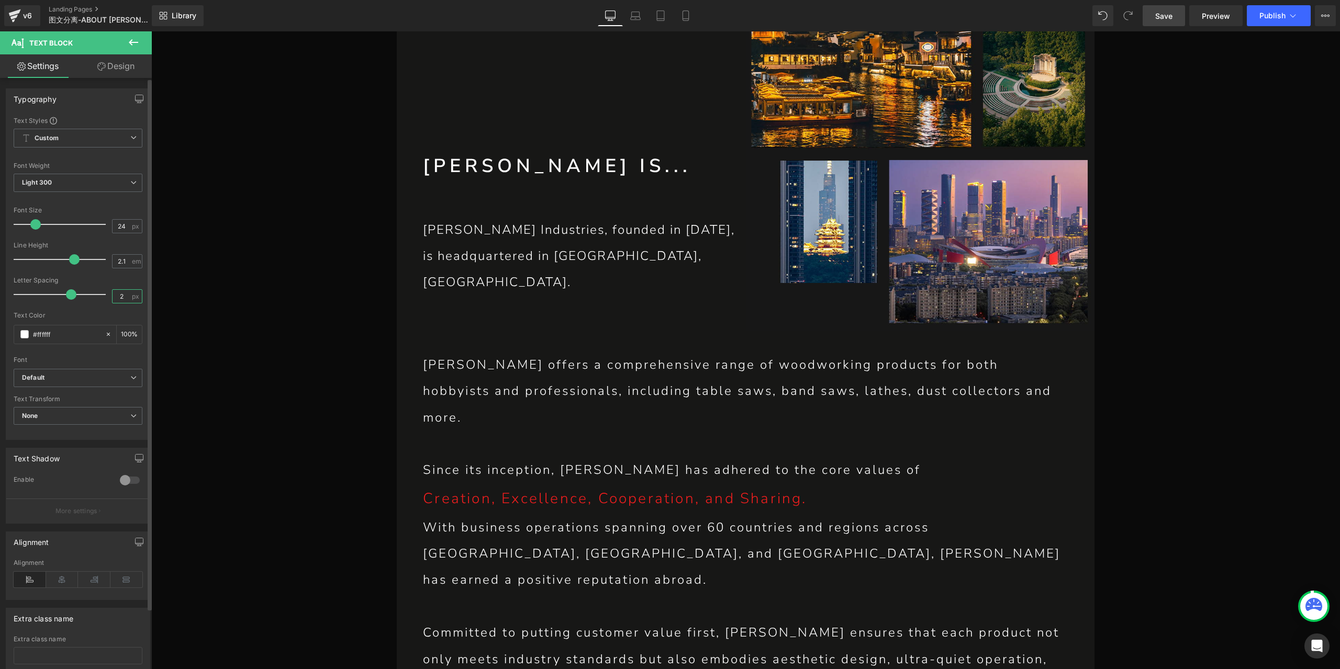
click at [122, 296] on input "2" at bounding box center [122, 296] width 18 height 13
type input "3"
click at [1155, 21] on link "Save" at bounding box center [1164, 15] width 42 height 21
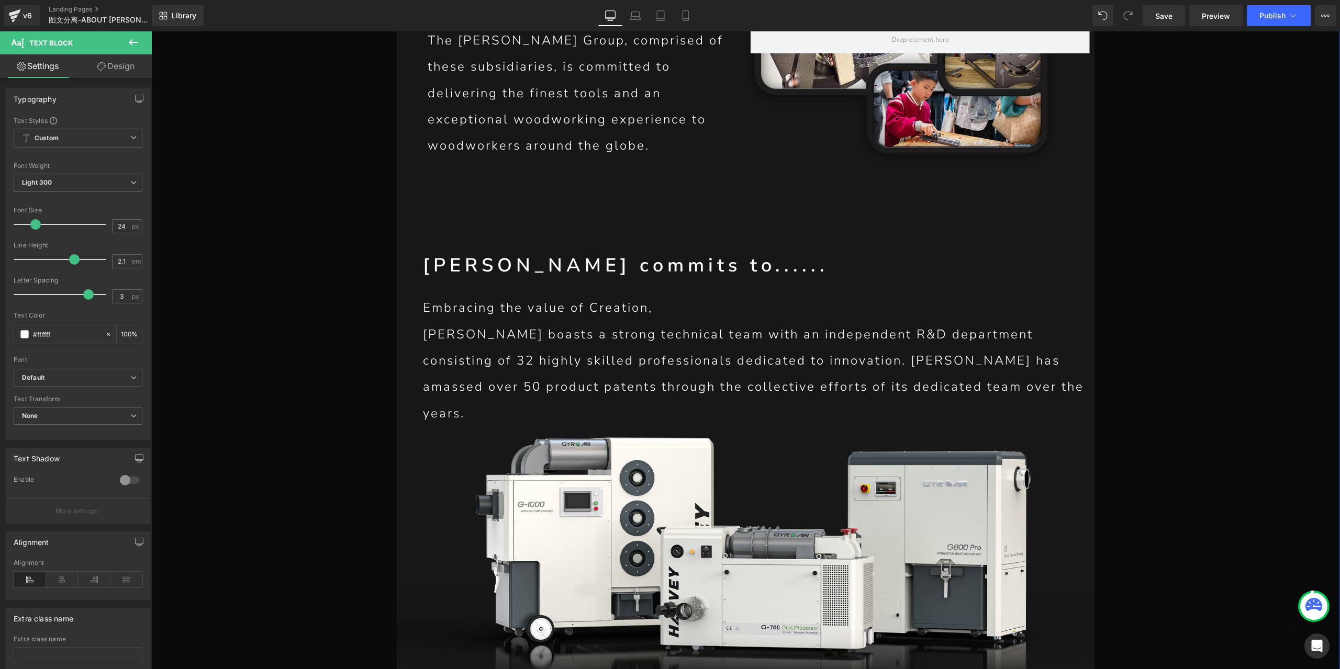
scroll to position [2984, 0]
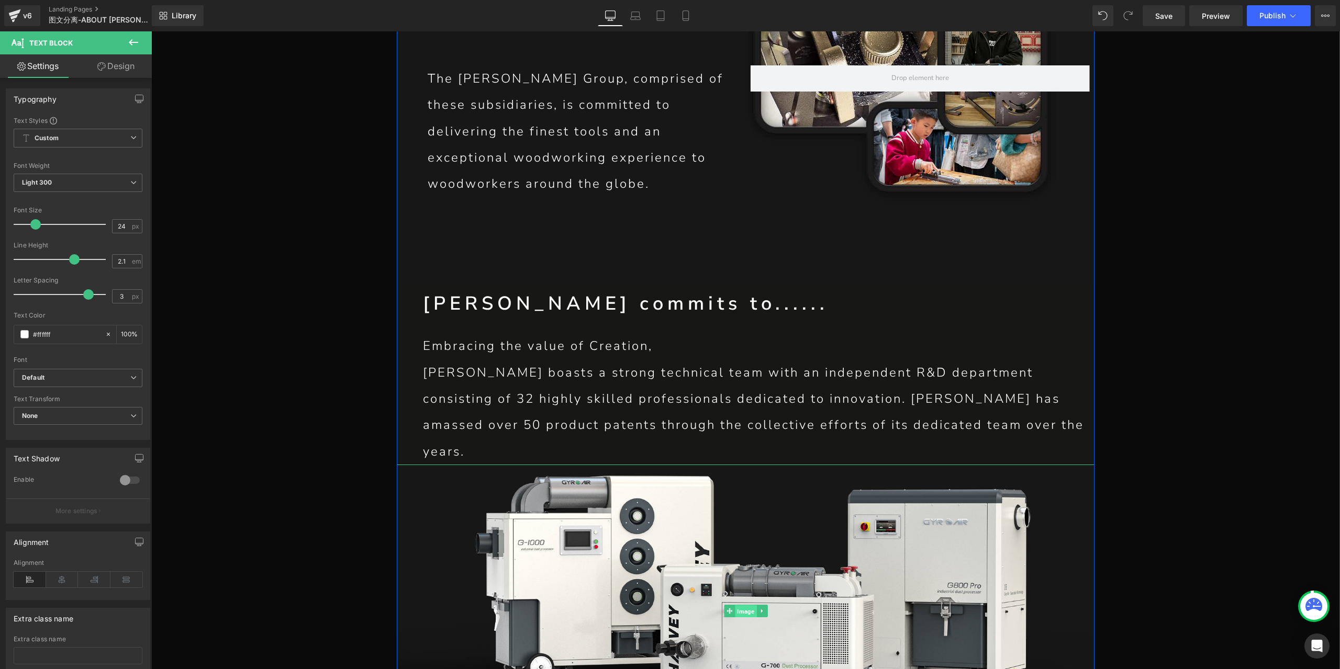
click at [743, 605] on span "Image" at bounding box center [745, 611] width 21 height 13
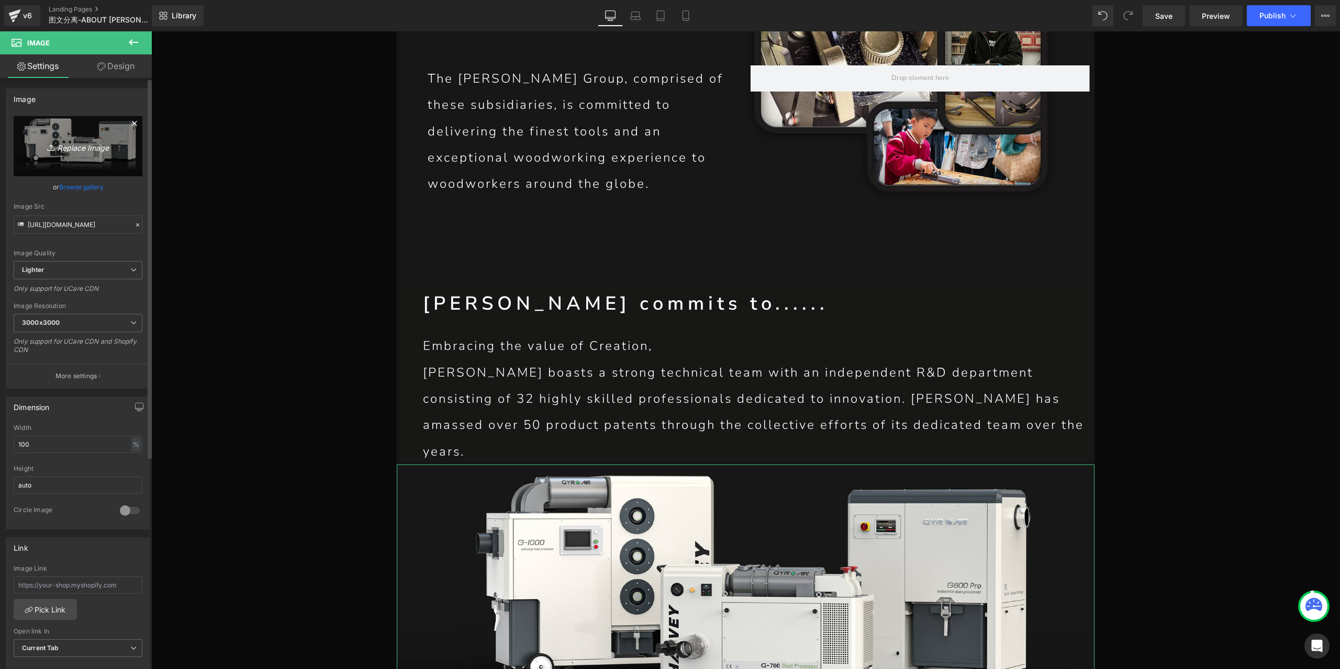
click at [97, 133] on link "Replace Image" at bounding box center [78, 146] width 129 height 60
type input "C:\fakepath\P1-恢复的_06.jpg"
type input "[URL][DOMAIN_NAME]"
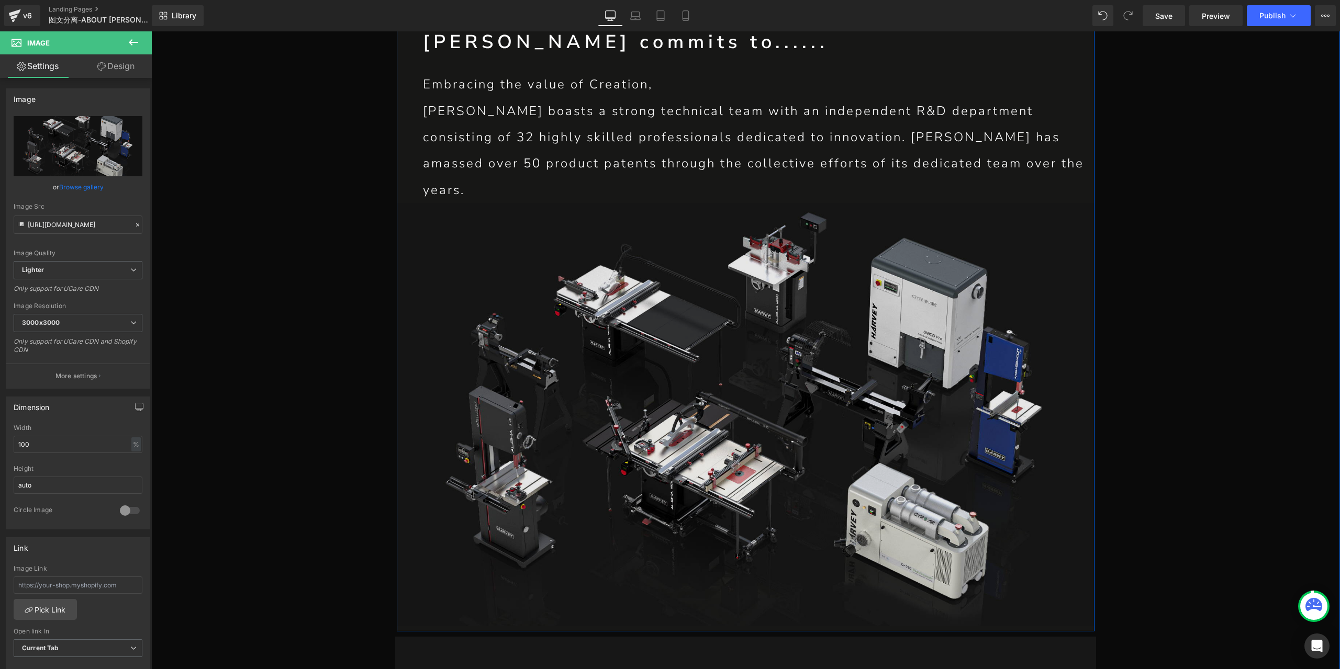
scroll to position [3088, 0]
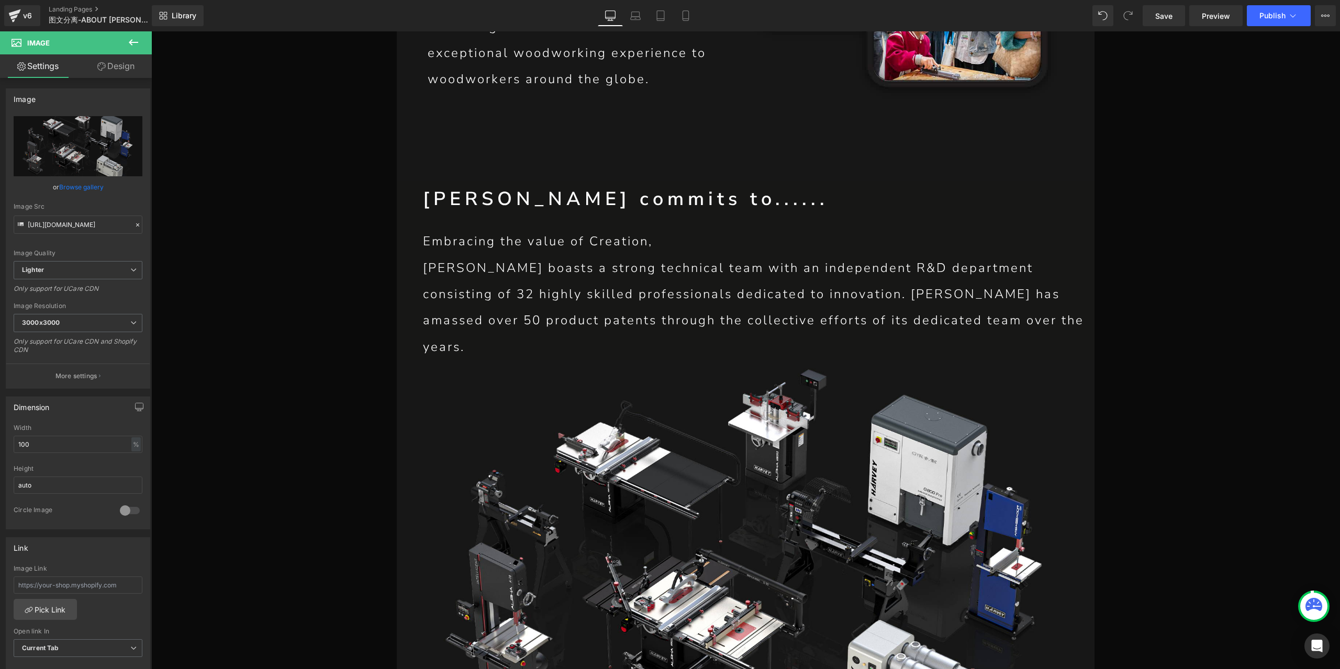
click at [137, 38] on icon at bounding box center [133, 42] width 13 height 13
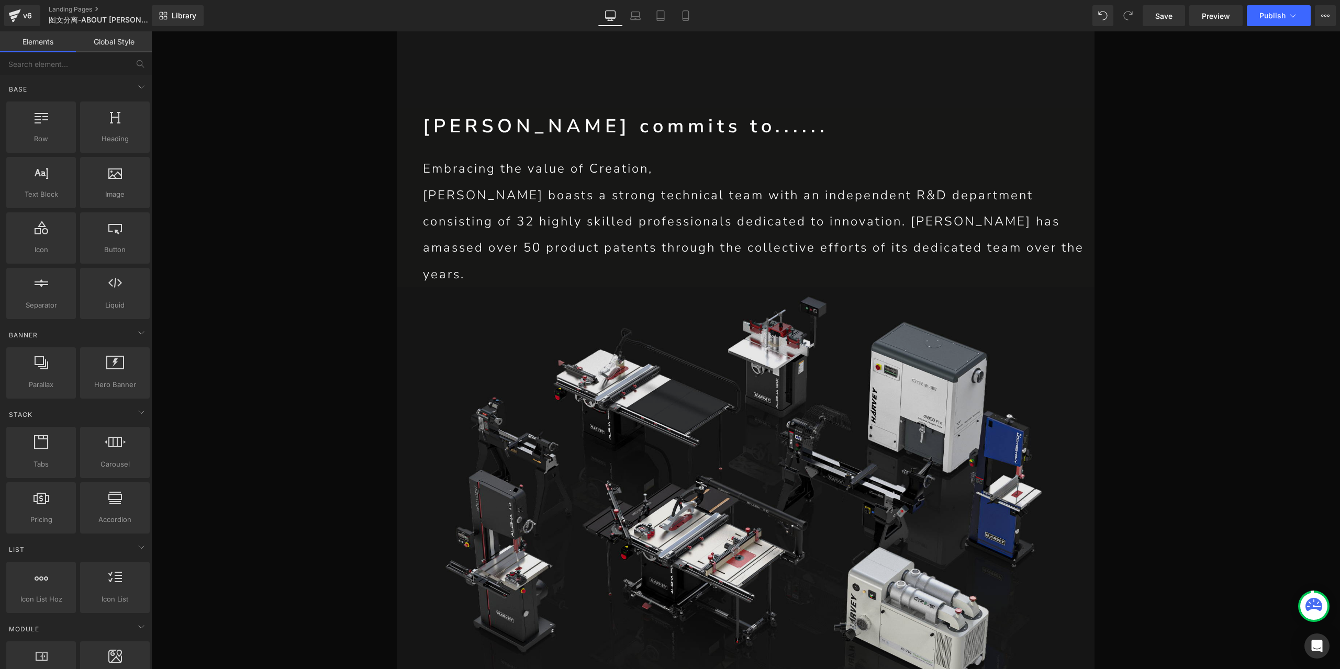
scroll to position [3193, 0]
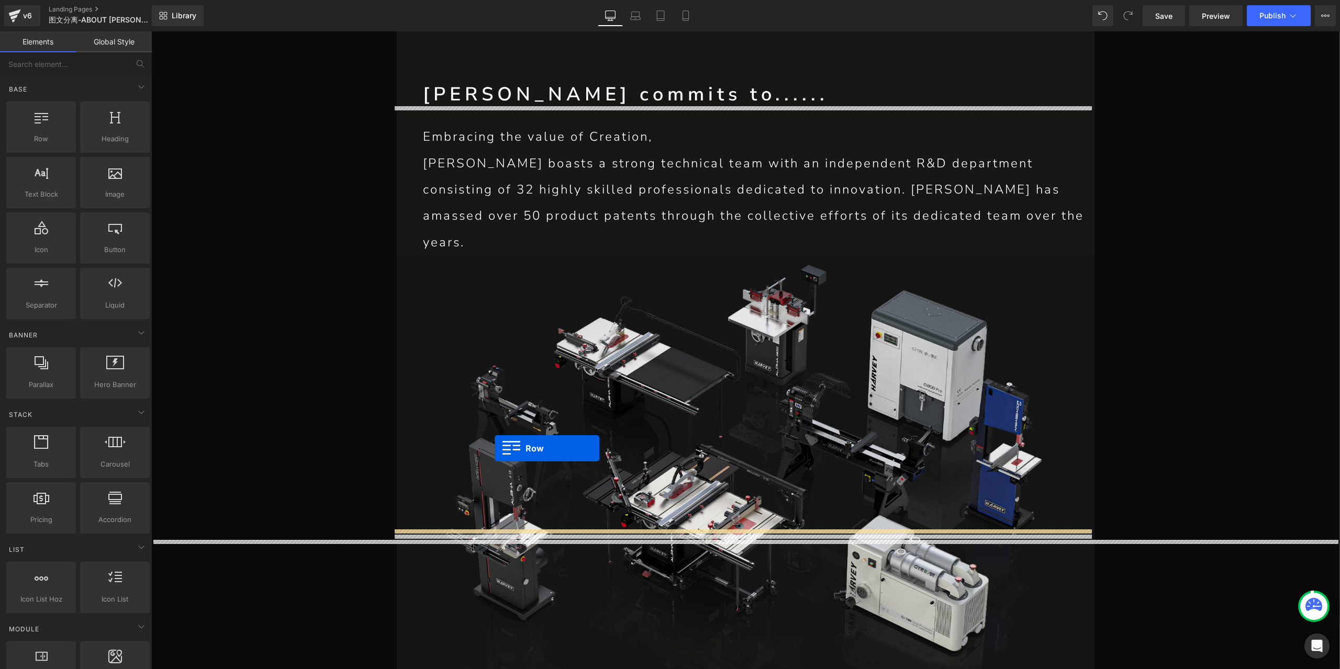
drag, startPoint x: 214, startPoint y: 162, endPoint x: 495, endPoint y: 449, distance: 401.2
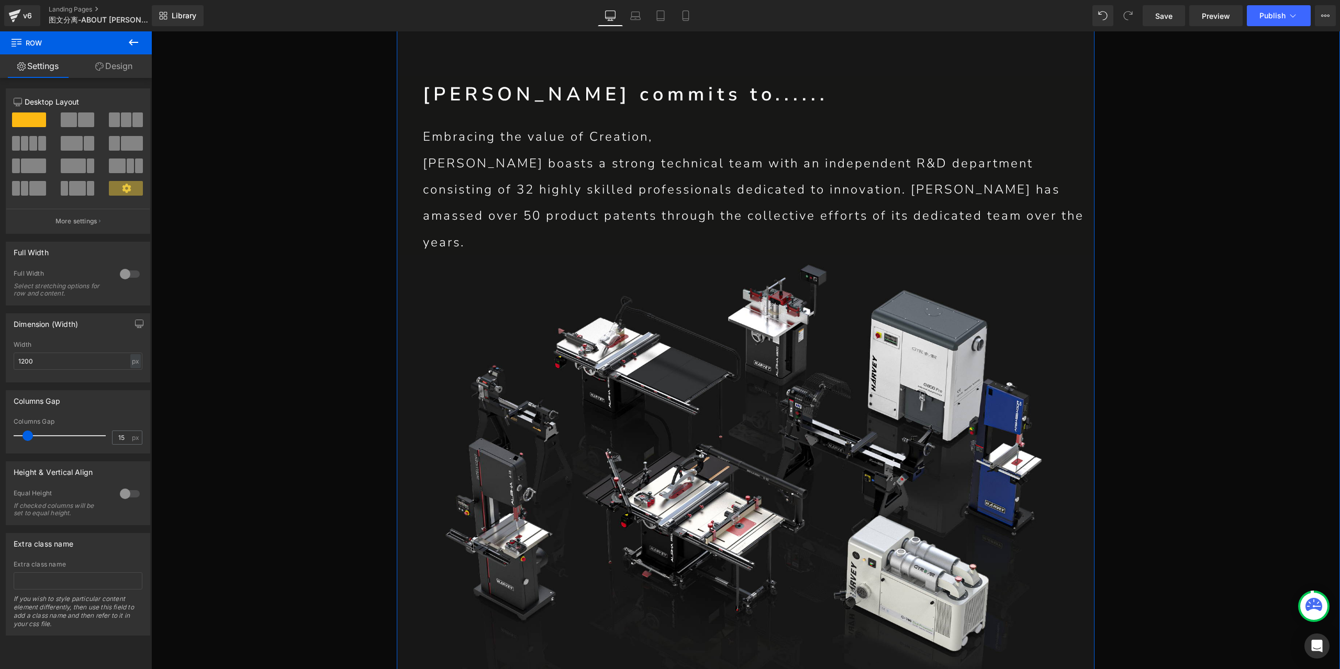
click at [132, 363] on div "px" at bounding box center [135, 361] width 10 height 14
click at [131, 381] on li "%" at bounding box center [135, 377] width 13 height 15
type input "100"
type input "0"
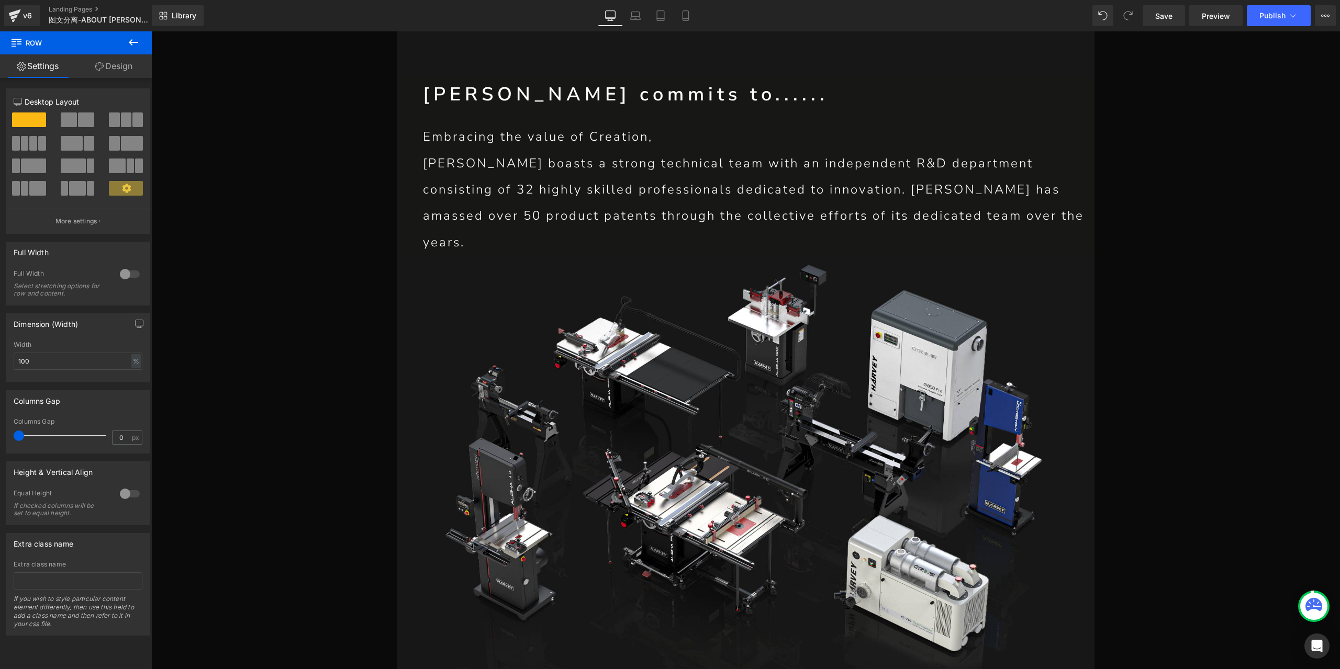
drag, startPoint x: 27, startPoint y: 435, endPoint x: -17, endPoint y: 430, distance: 44.3
click at [0, 430] on html "Row You are previewing how the will restyle your page. You can not edit Element…" at bounding box center [670, 334] width 1340 height 669
click at [29, 145] on span at bounding box center [33, 143] width 8 height 15
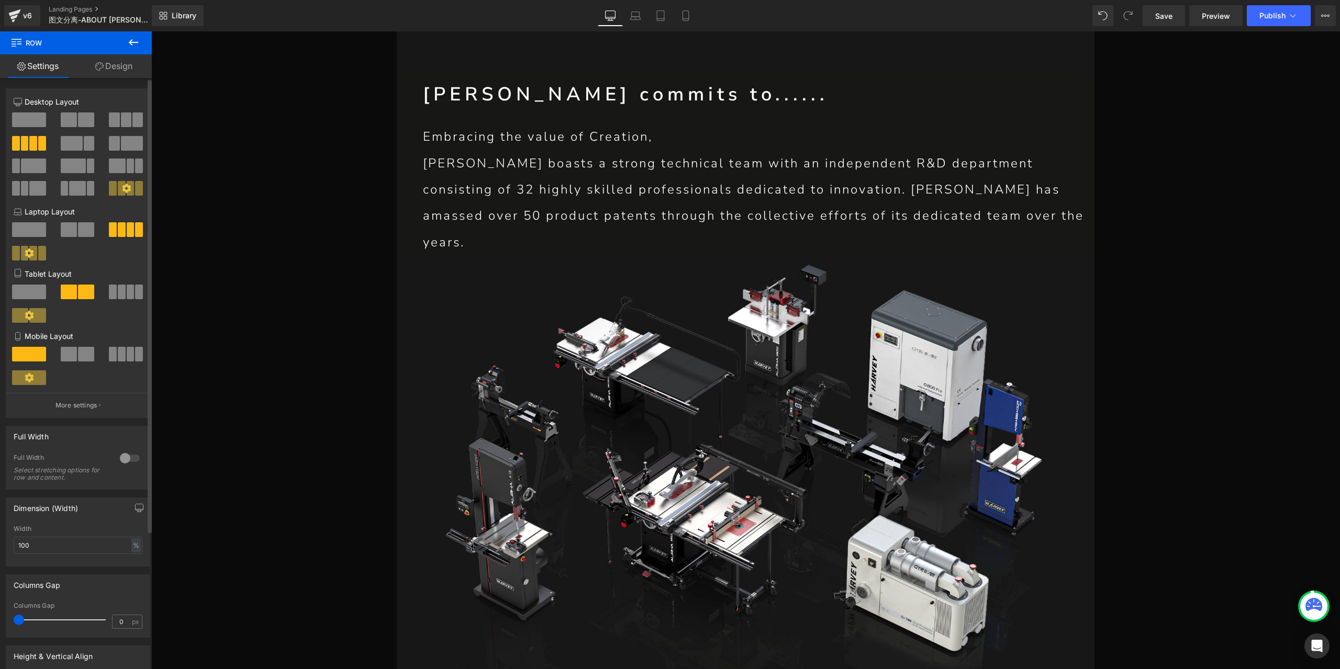
click at [122, 193] on icon at bounding box center [126, 188] width 9 height 9
click at [128, 190] on span at bounding box center [131, 188] width 8 height 15
click at [125, 124] on span at bounding box center [126, 120] width 10 height 15
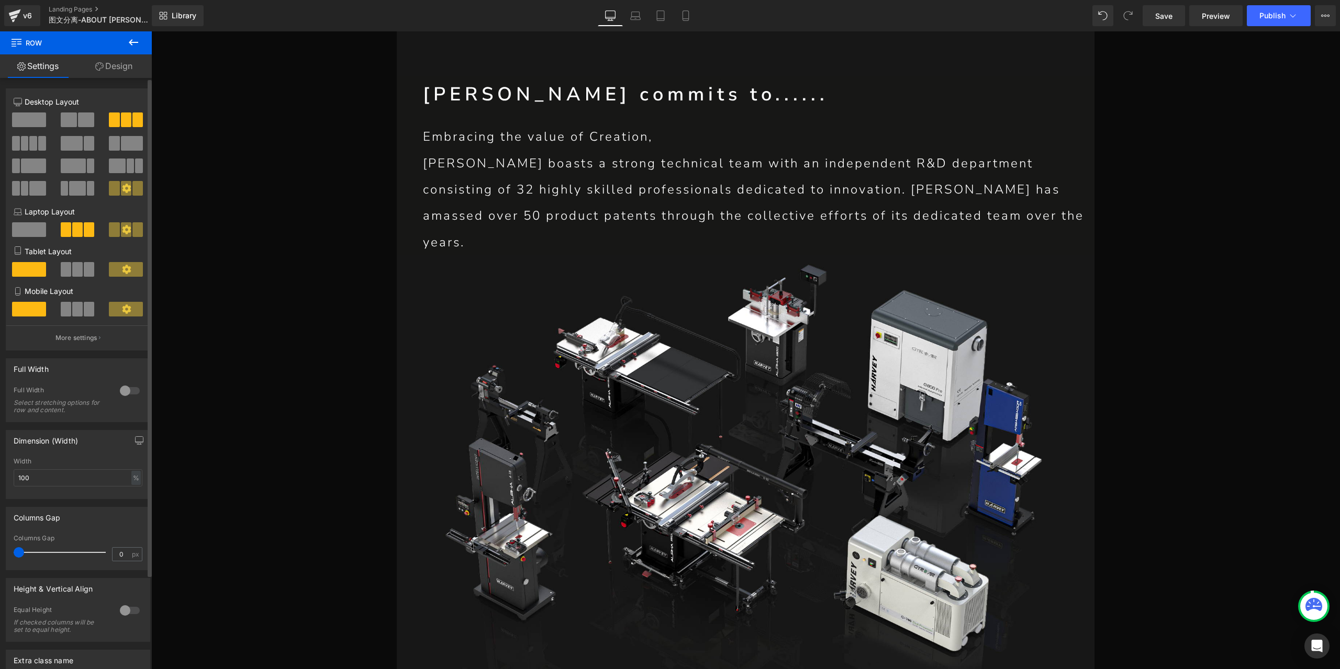
click at [71, 126] on span at bounding box center [69, 120] width 16 height 15
click at [133, 48] on icon at bounding box center [133, 42] width 13 height 13
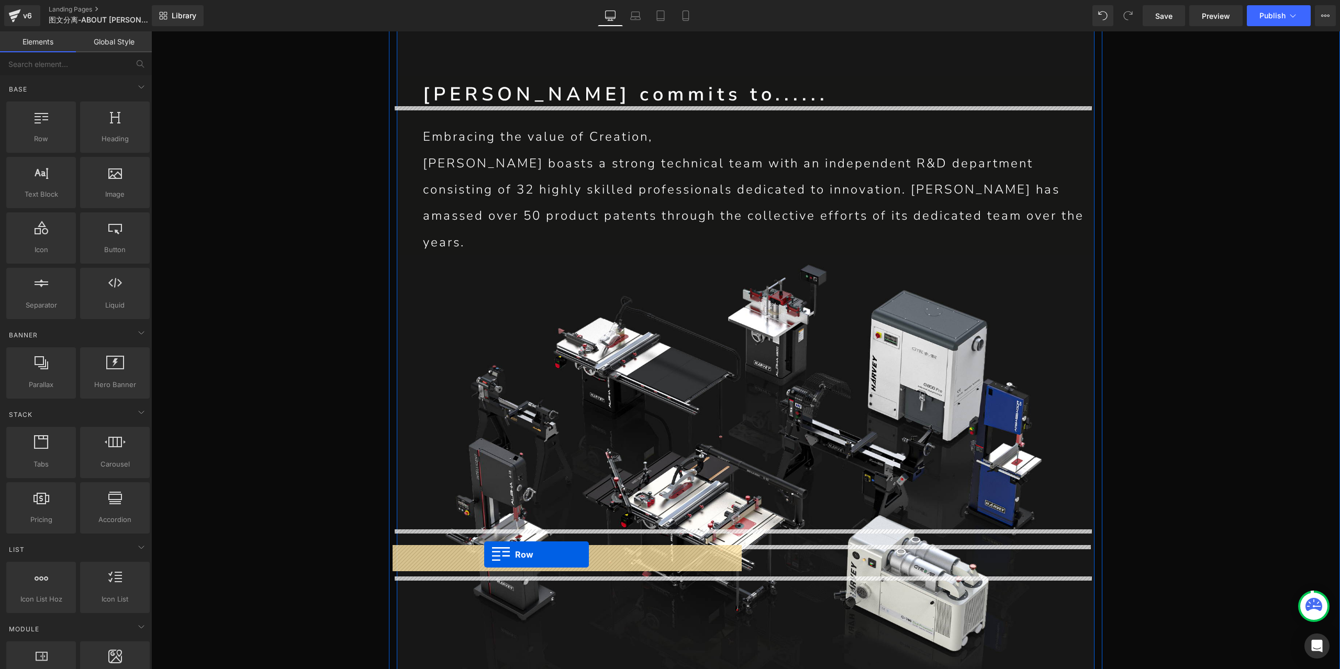
drag, startPoint x: 200, startPoint y: 162, endPoint x: 484, endPoint y: 555, distance: 484.8
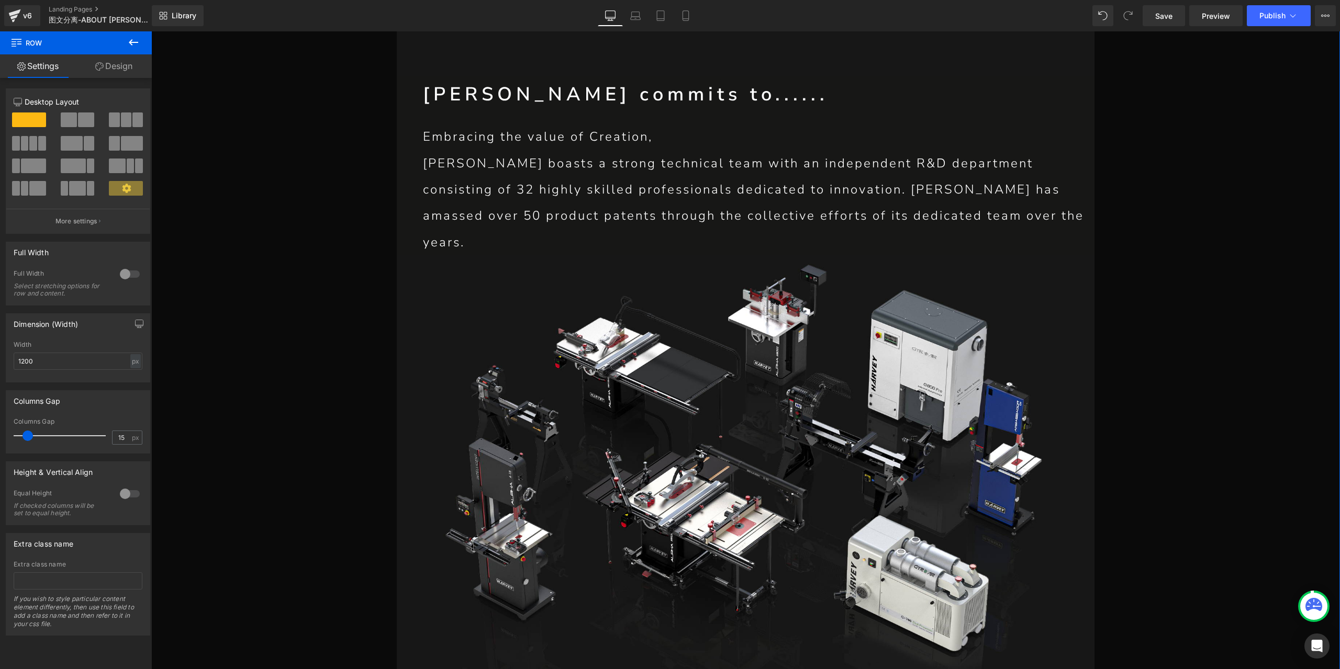
click at [78, 120] on span at bounding box center [86, 120] width 16 height 15
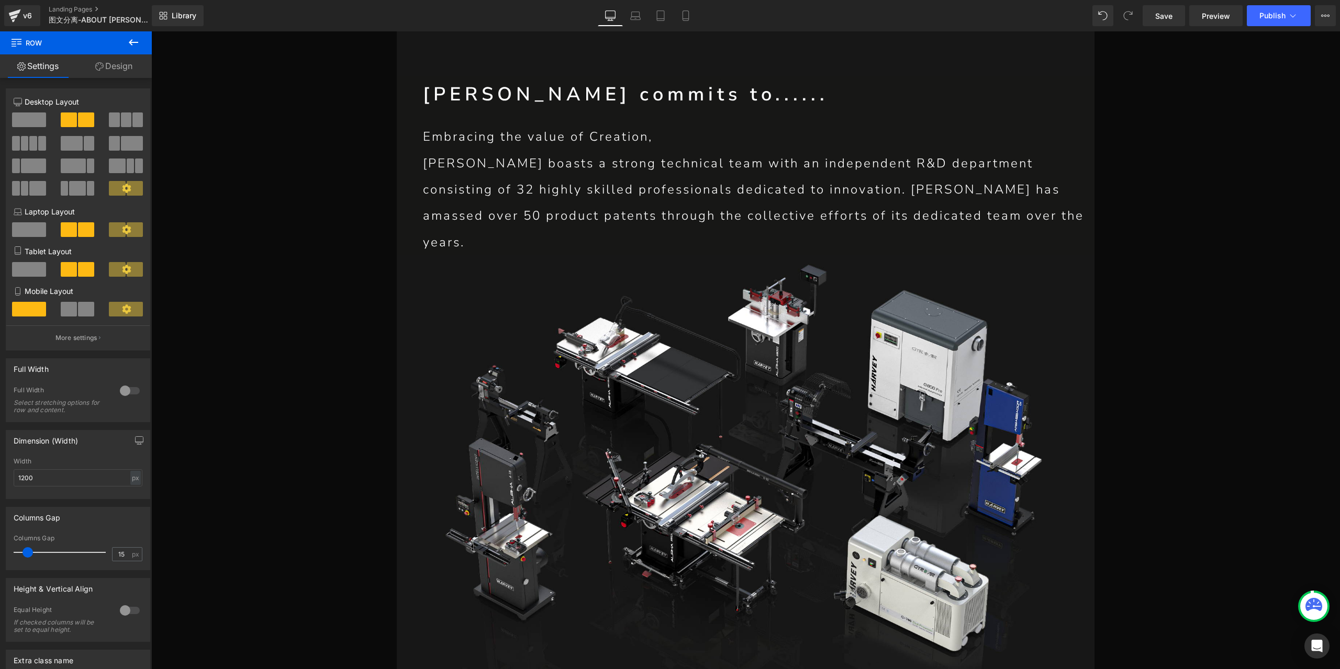
click at [133, 41] on icon at bounding box center [133, 42] width 13 height 13
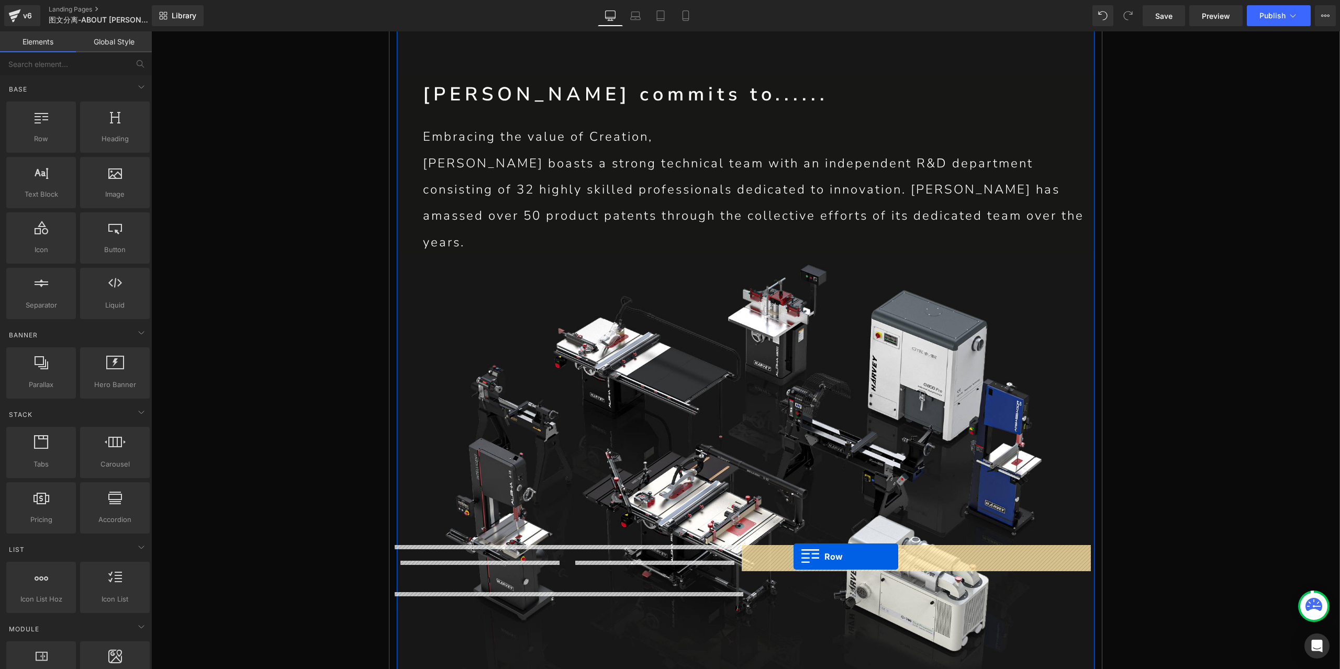
drag, startPoint x: 213, startPoint y: 168, endPoint x: 794, endPoint y: 557, distance: 699.5
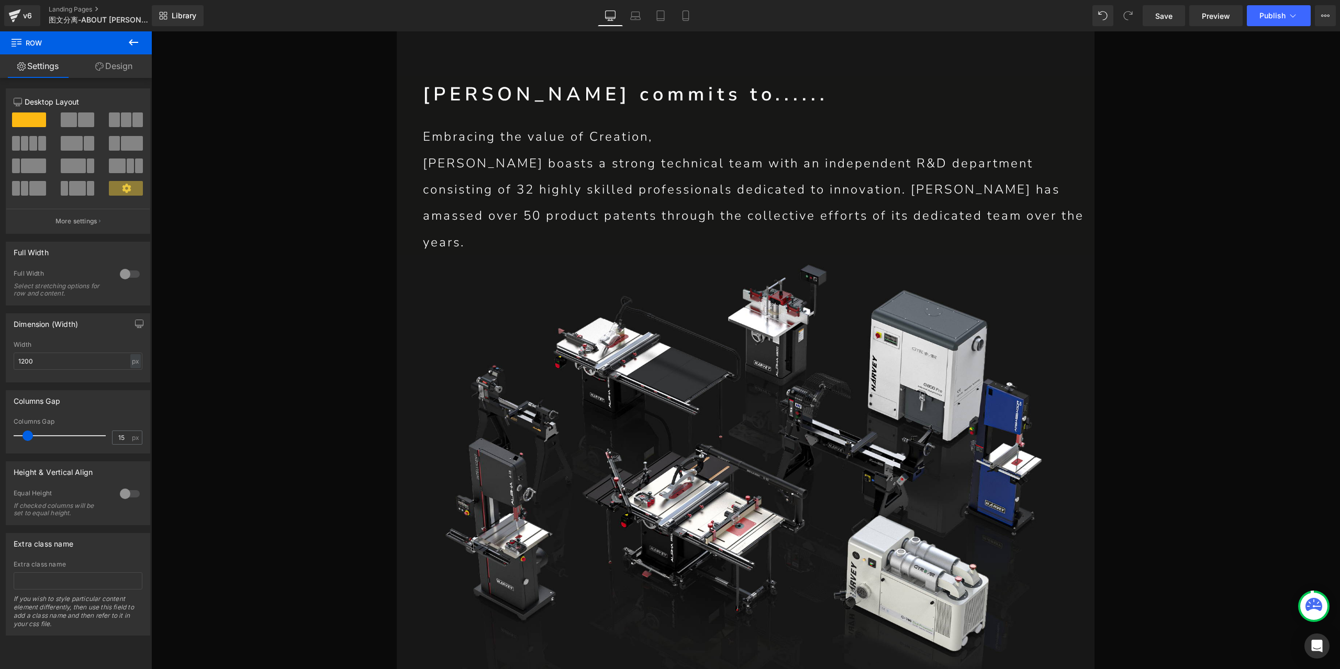
click at [128, 115] on button at bounding box center [126, 120] width 35 height 15
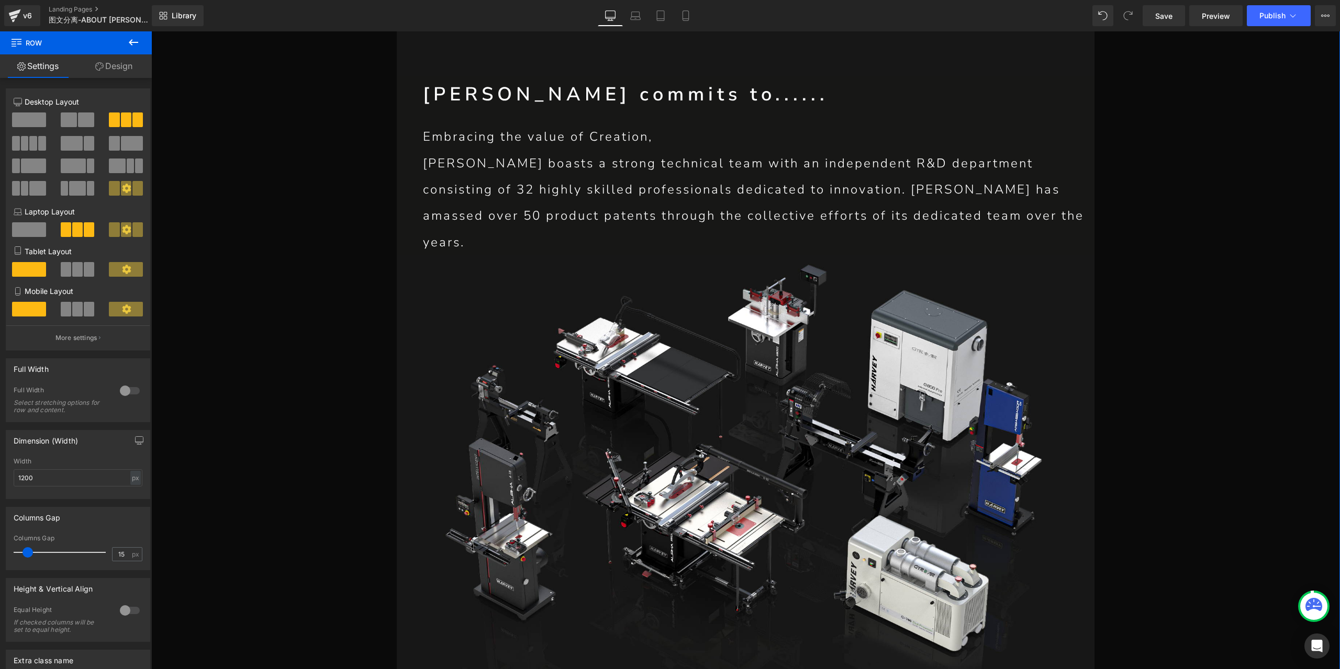
click at [99, 339] on button "More settings" at bounding box center [77, 338] width 143 height 25
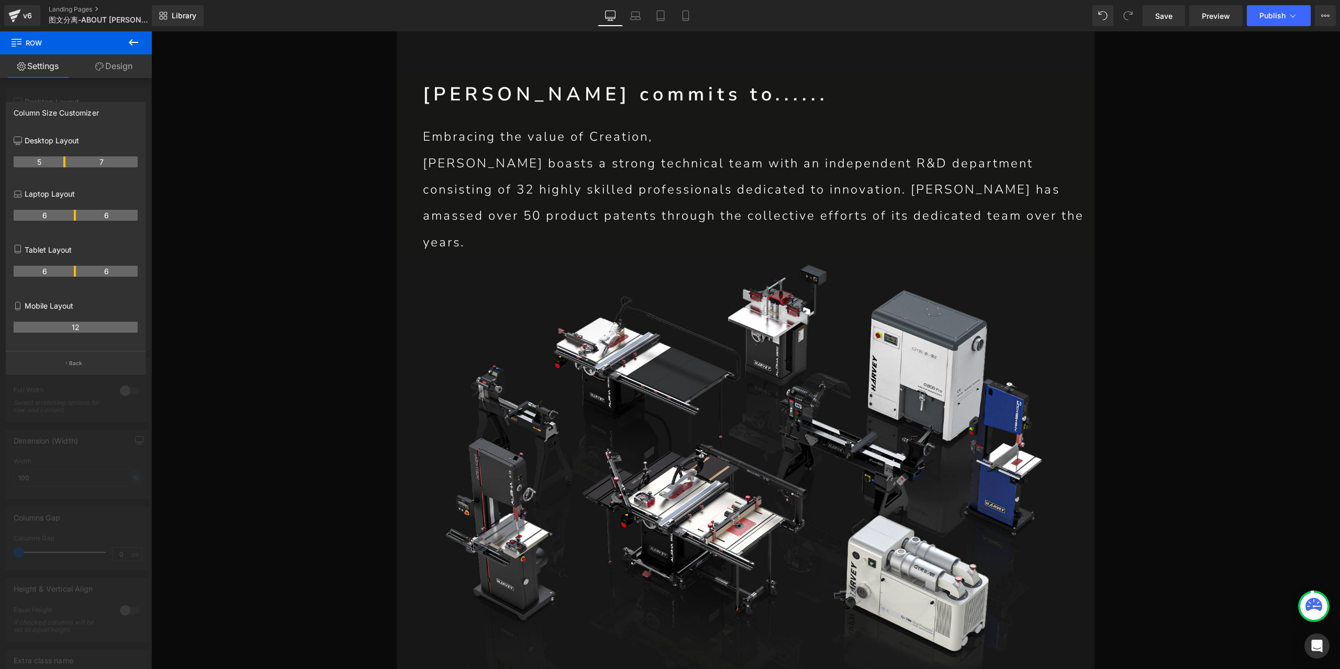
drag, startPoint x: 74, startPoint y: 160, endPoint x: 66, endPoint y: 165, distance: 9.6
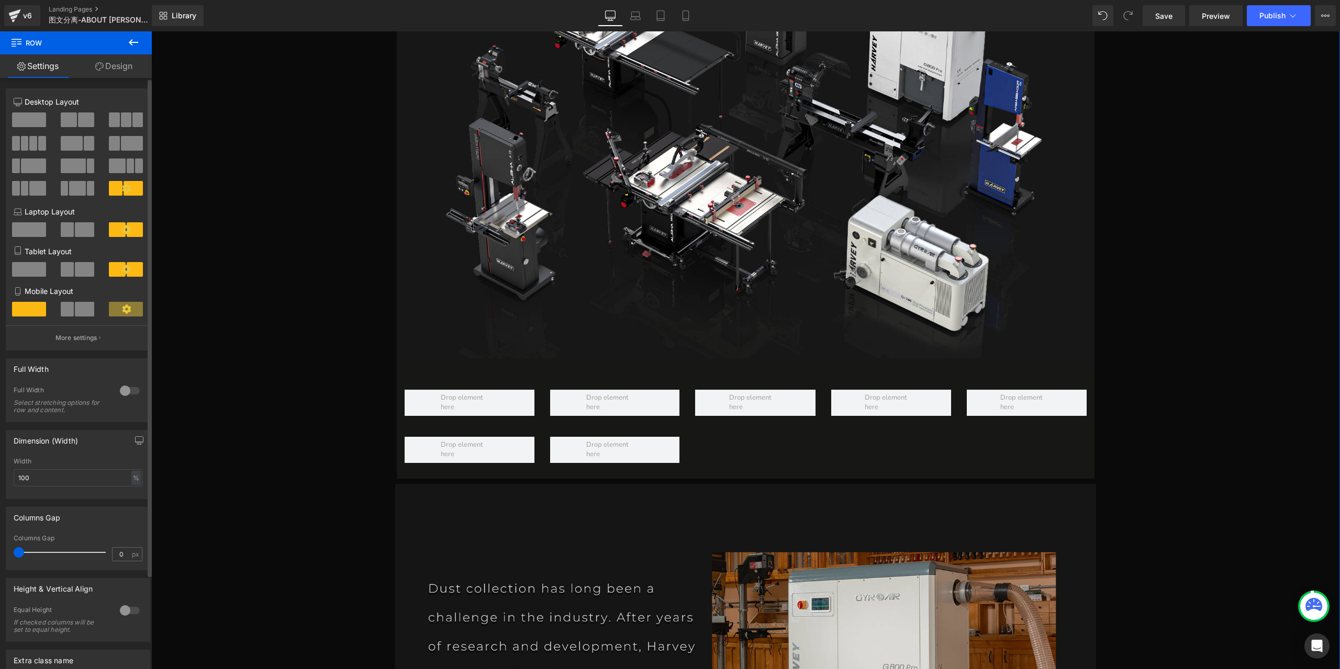
scroll to position [3503, 0]
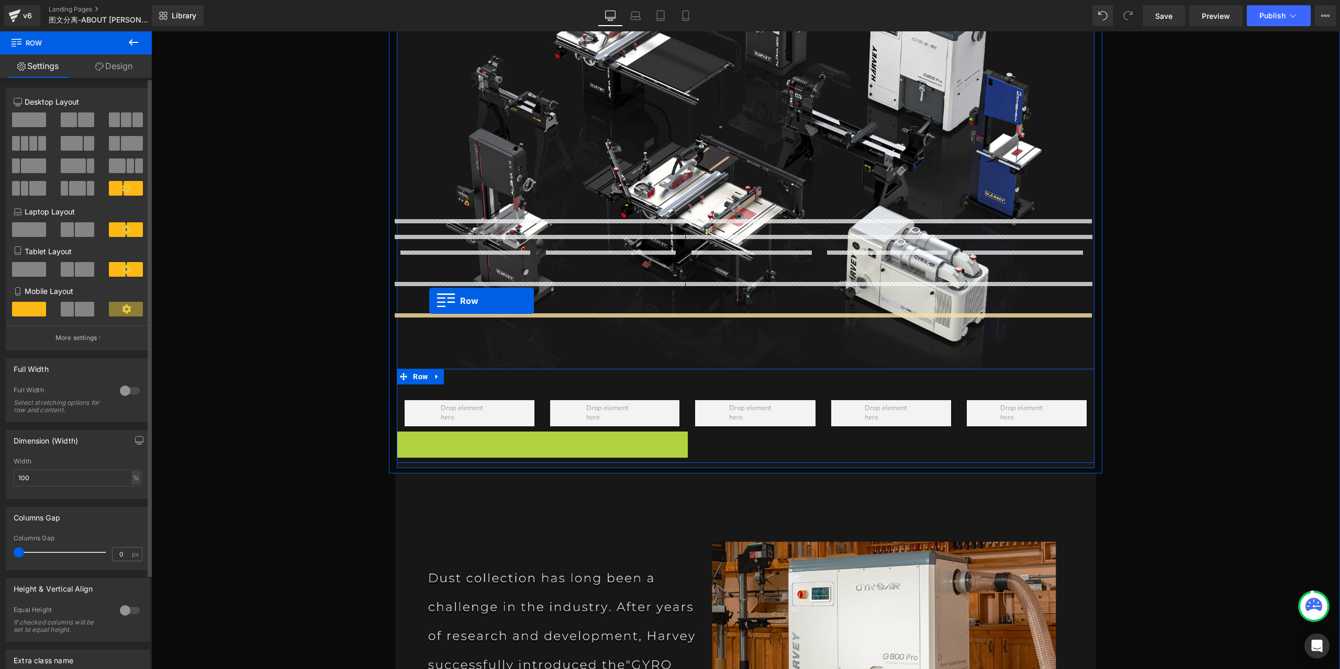
drag, startPoint x: 401, startPoint y: 295, endPoint x: 429, endPoint y: 301, distance: 29.0
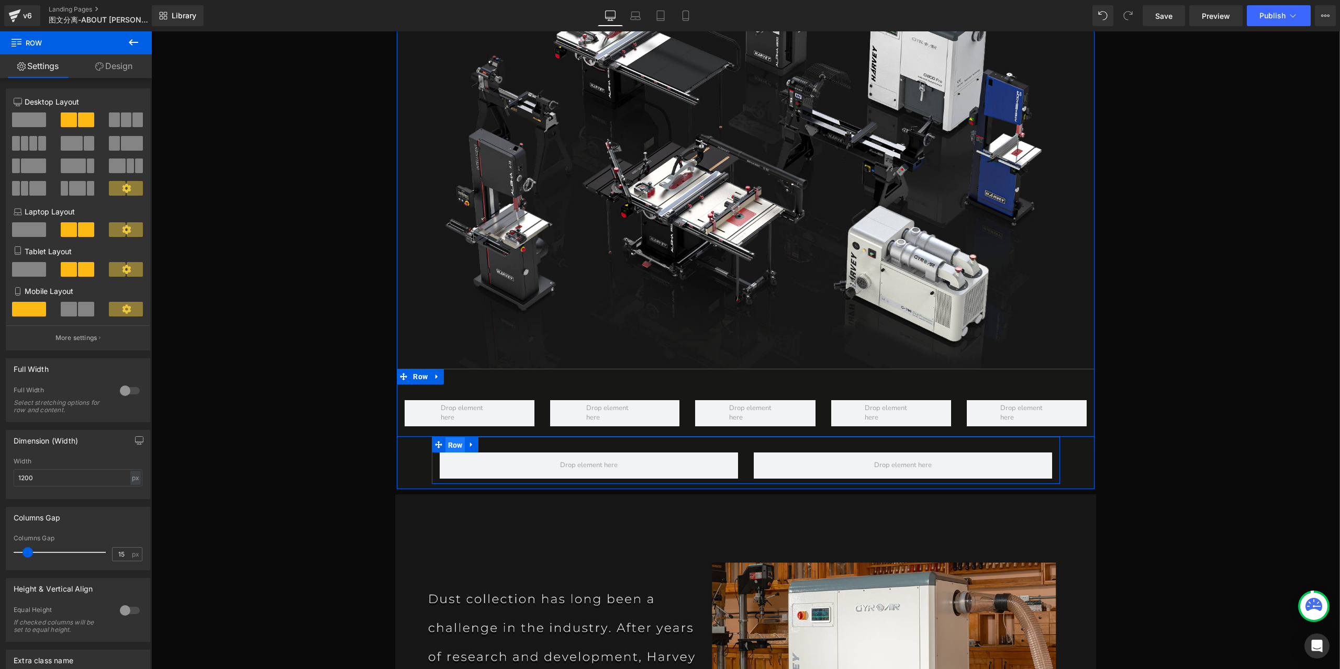
click at [453, 438] on span "Row" at bounding box center [455, 446] width 20 height 16
click at [130, 479] on div "px" at bounding box center [135, 478] width 10 height 14
click at [135, 495] on li "%" at bounding box center [135, 494] width 13 height 15
type input "100"
click at [31, 144] on span at bounding box center [33, 143] width 8 height 15
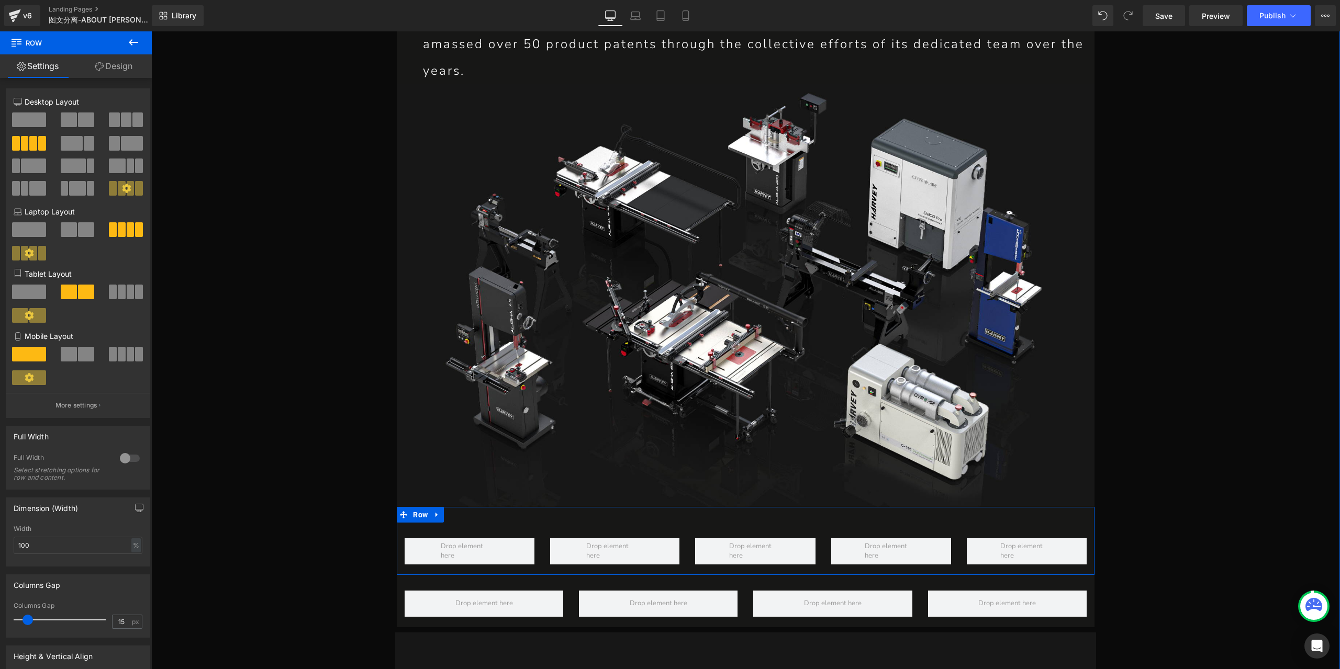
scroll to position [3346, 0]
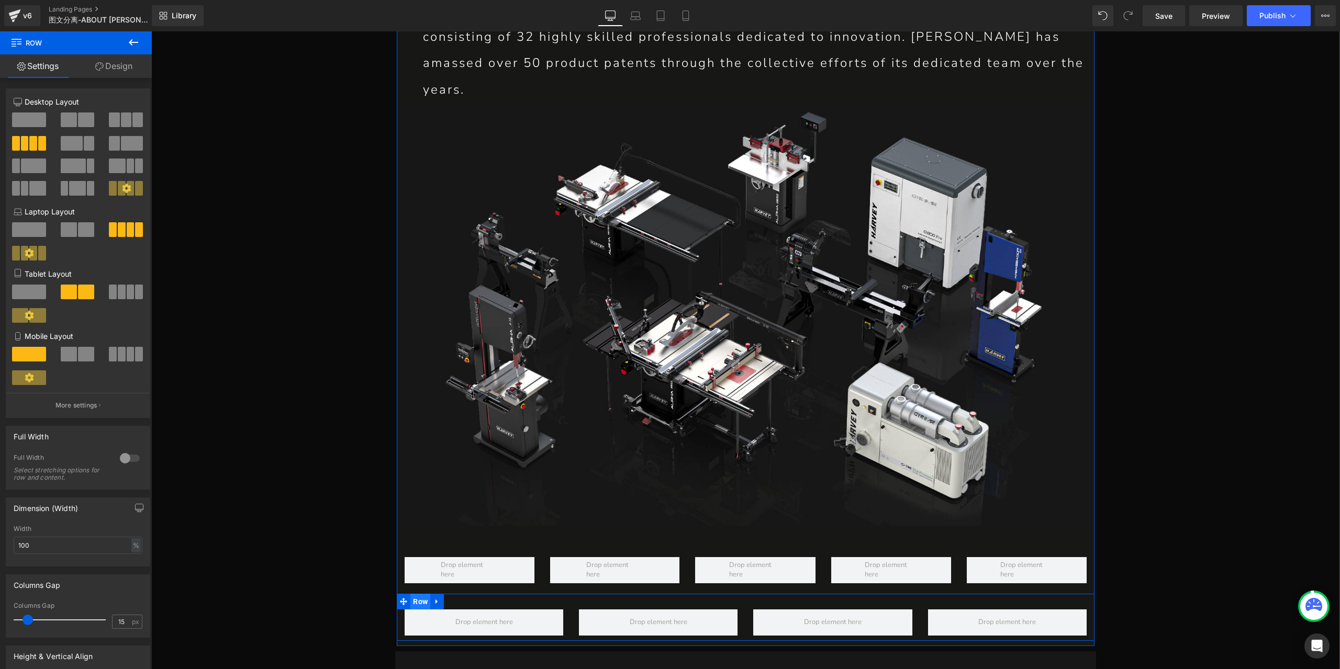
click at [423, 594] on span "Row" at bounding box center [420, 602] width 20 height 16
click at [115, 68] on link "Design" at bounding box center [114, 66] width 76 height 24
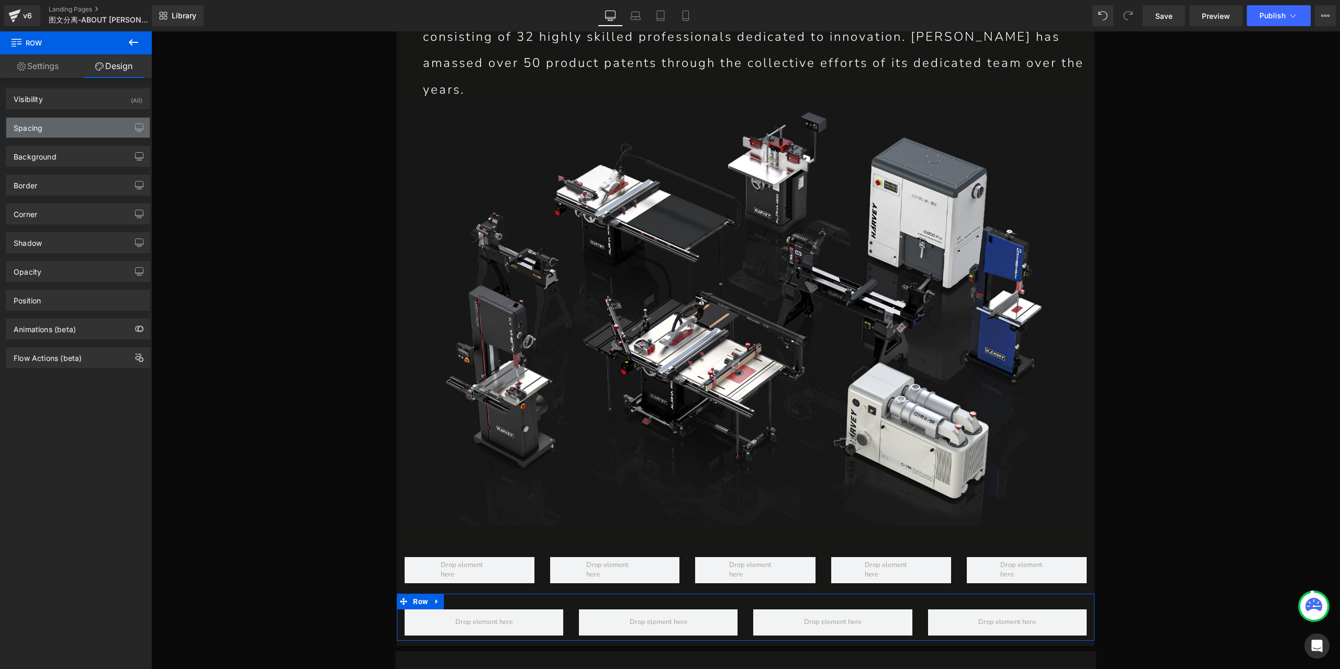
click at [68, 127] on div "Spacing" at bounding box center [77, 128] width 143 height 20
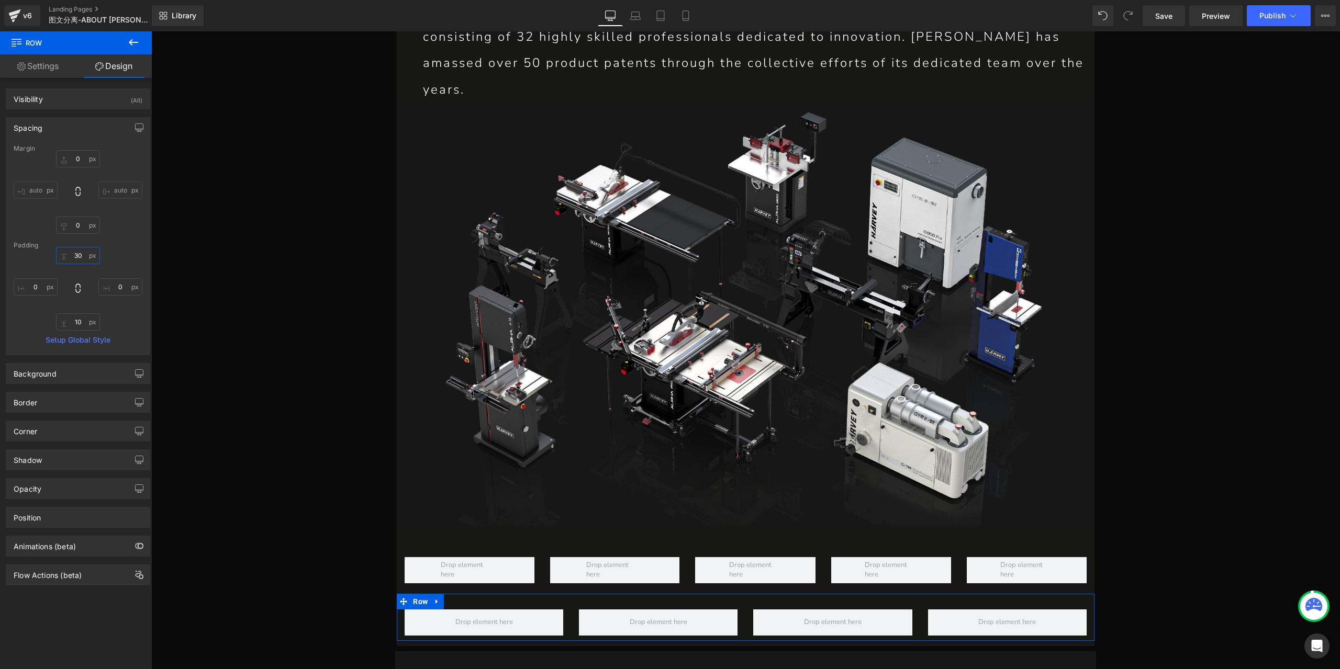
click at [77, 254] on input "30" at bounding box center [78, 255] width 44 height 17
type input "0"
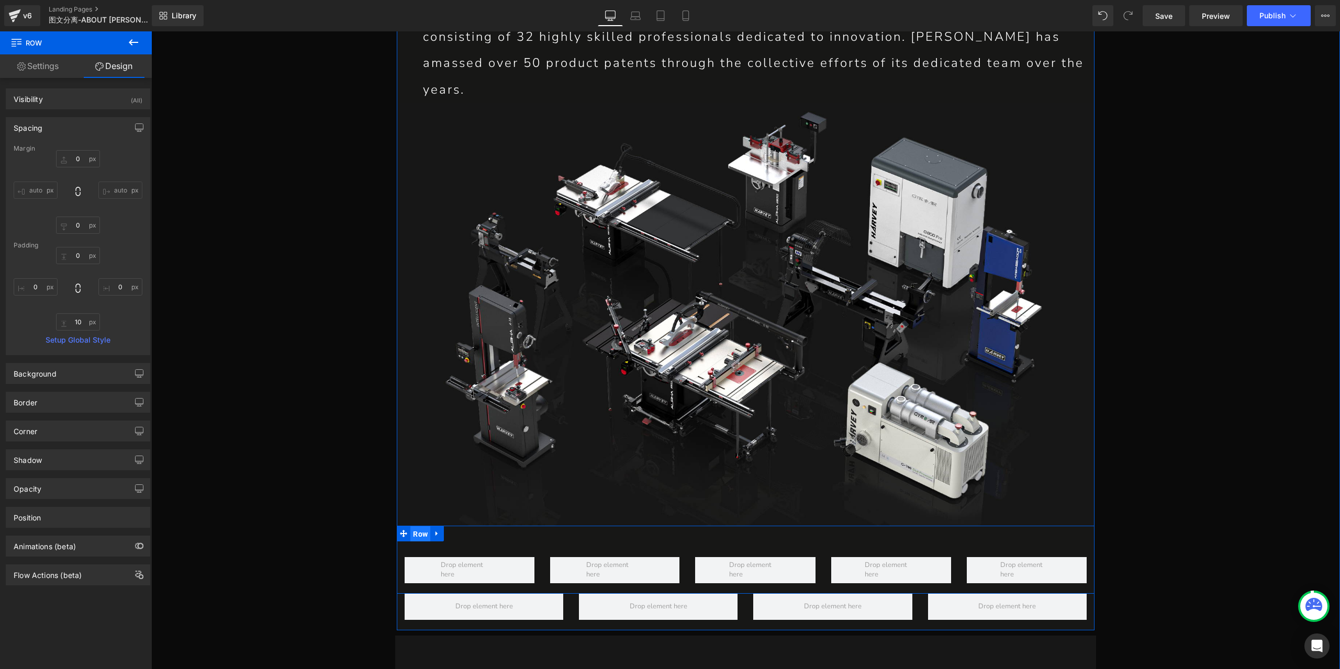
click at [421, 527] on span "Row" at bounding box center [420, 535] width 20 height 16
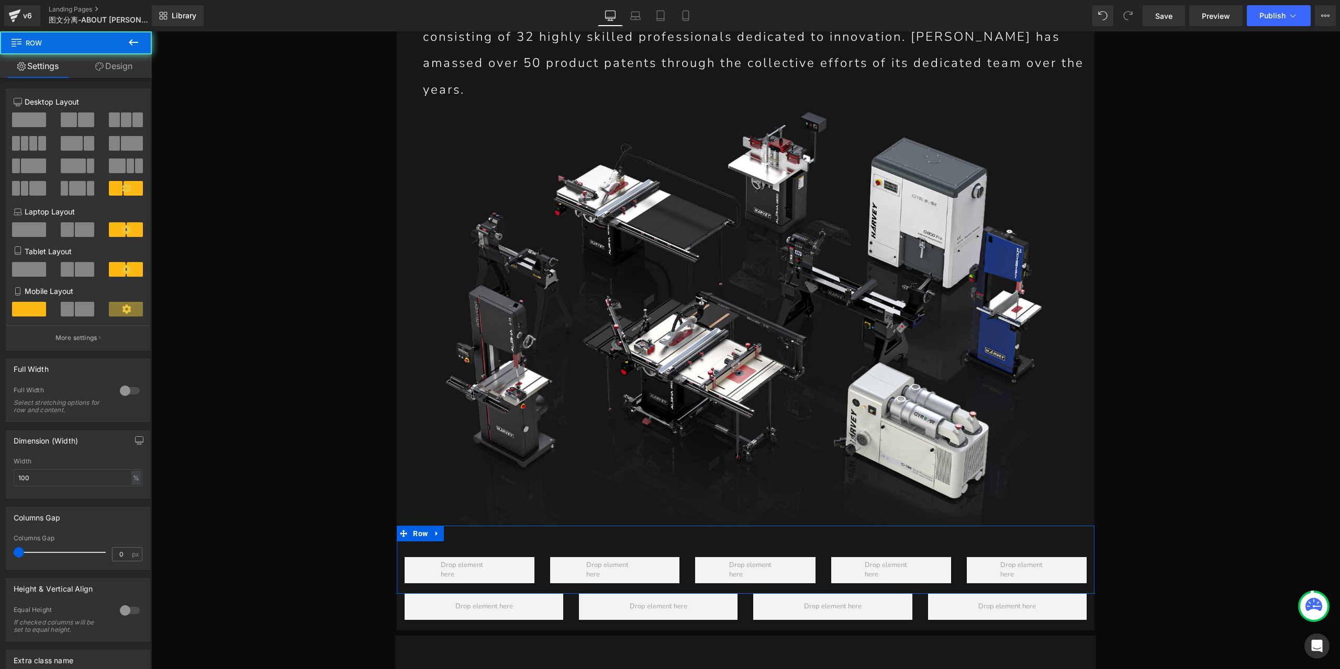
click at [122, 62] on link "Design" at bounding box center [114, 66] width 76 height 24
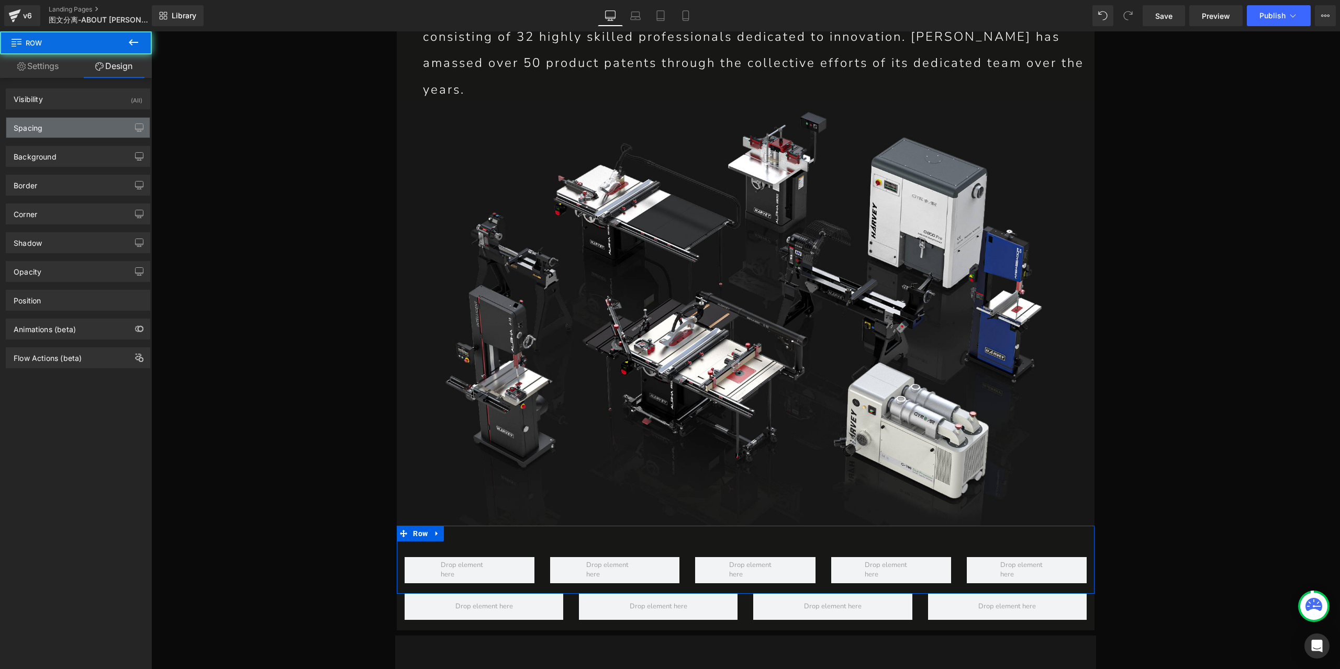
type input "0"
type input "30"
type input "0"
type input "10"
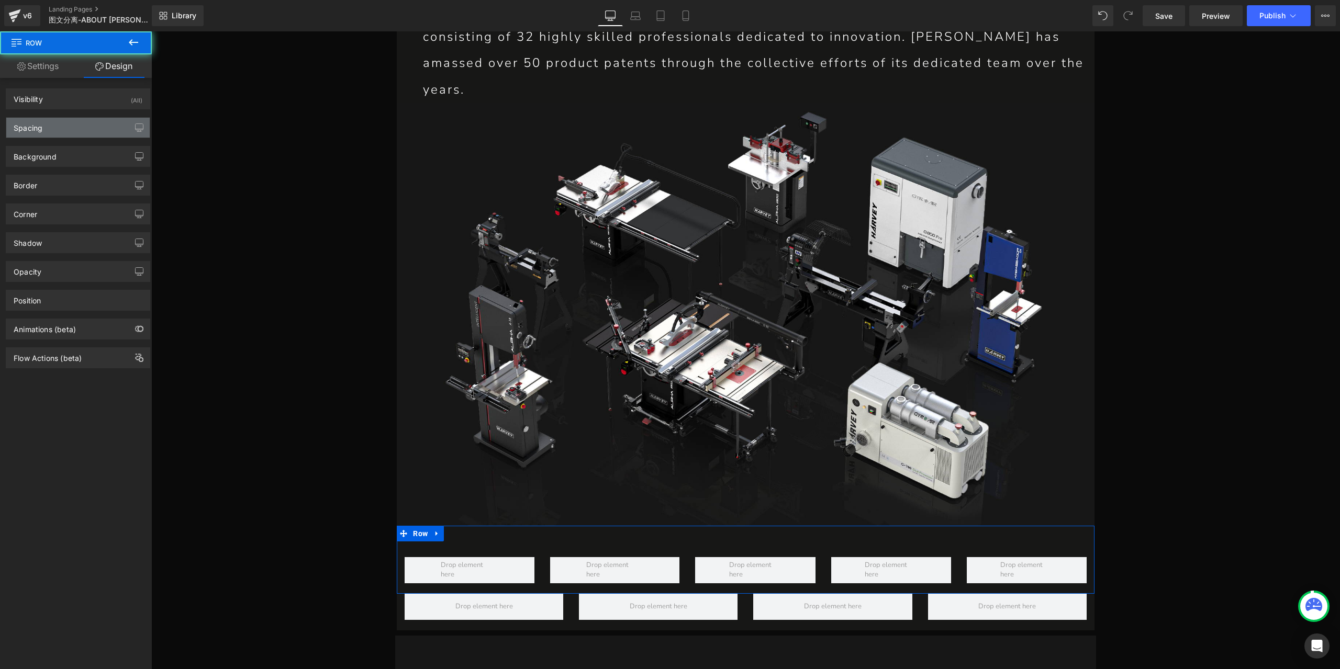
type input "0"
click at [73, 136] on div "Spacing" at bounding box center [77, 128] width 143 height 20
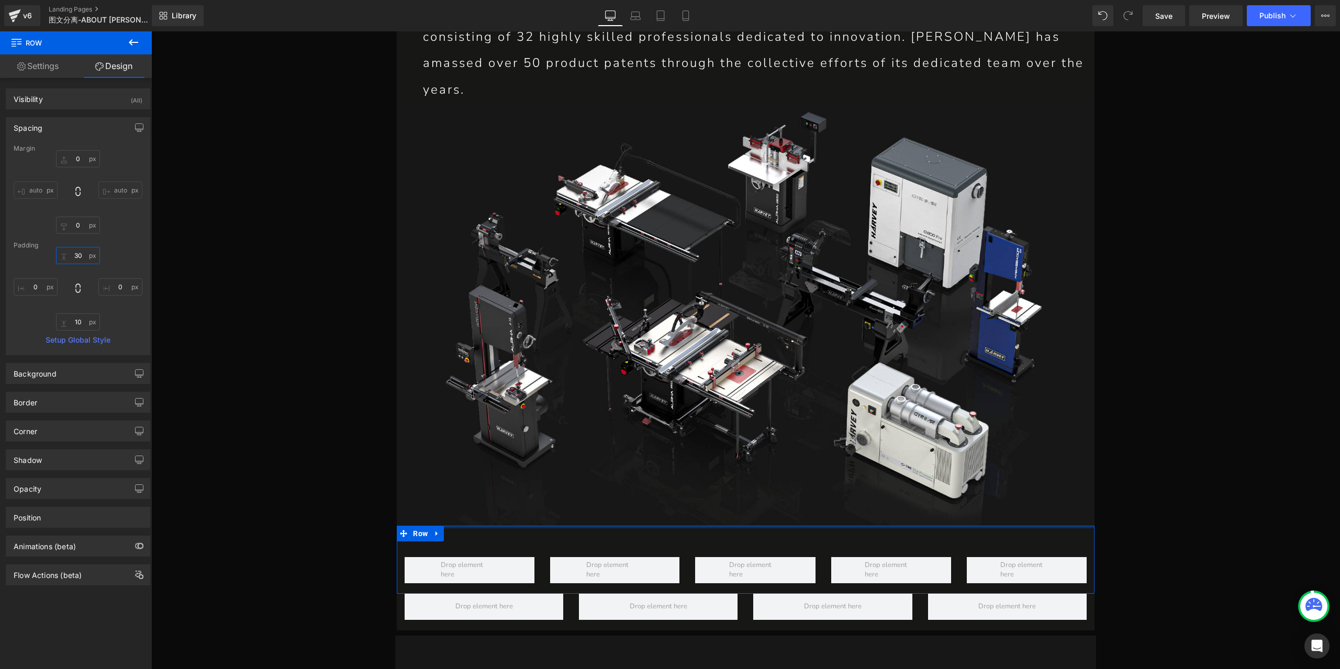
click at [81, 258] on input "30" at bounding box center [78, 255] width 44 height 17
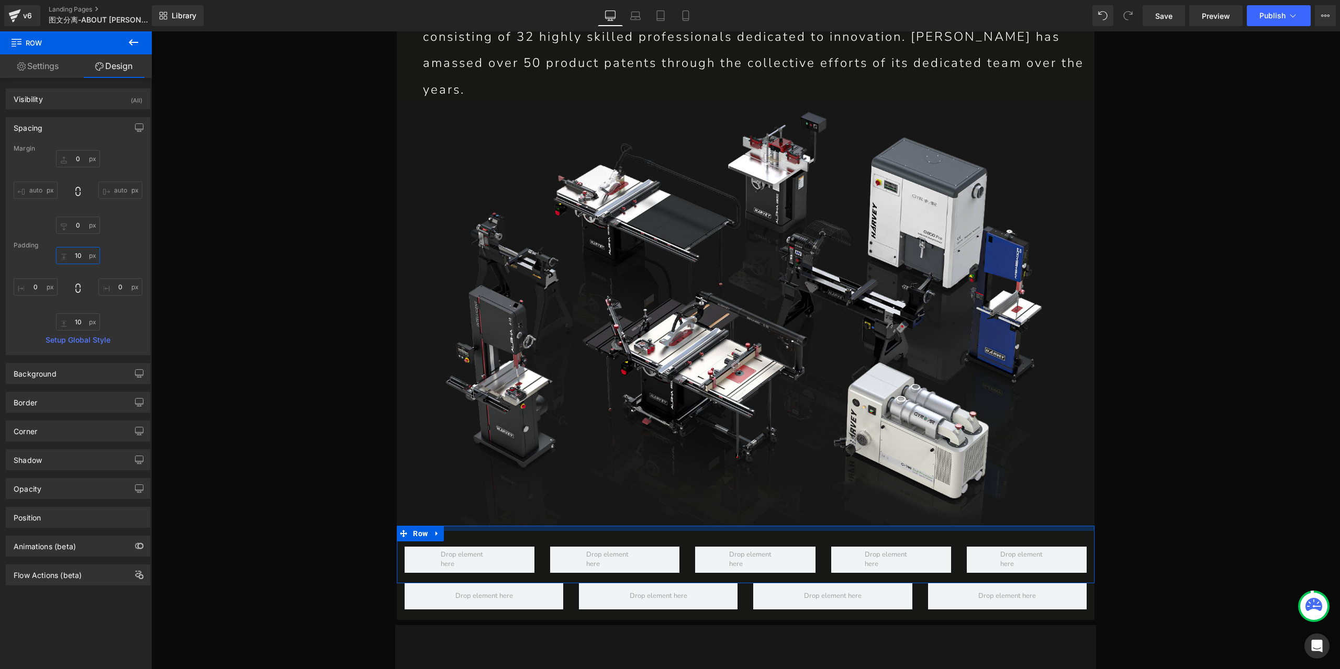
click at [81, 253] on input "10" at bounding box center [78, 255] width 44 height 17
type input "0"
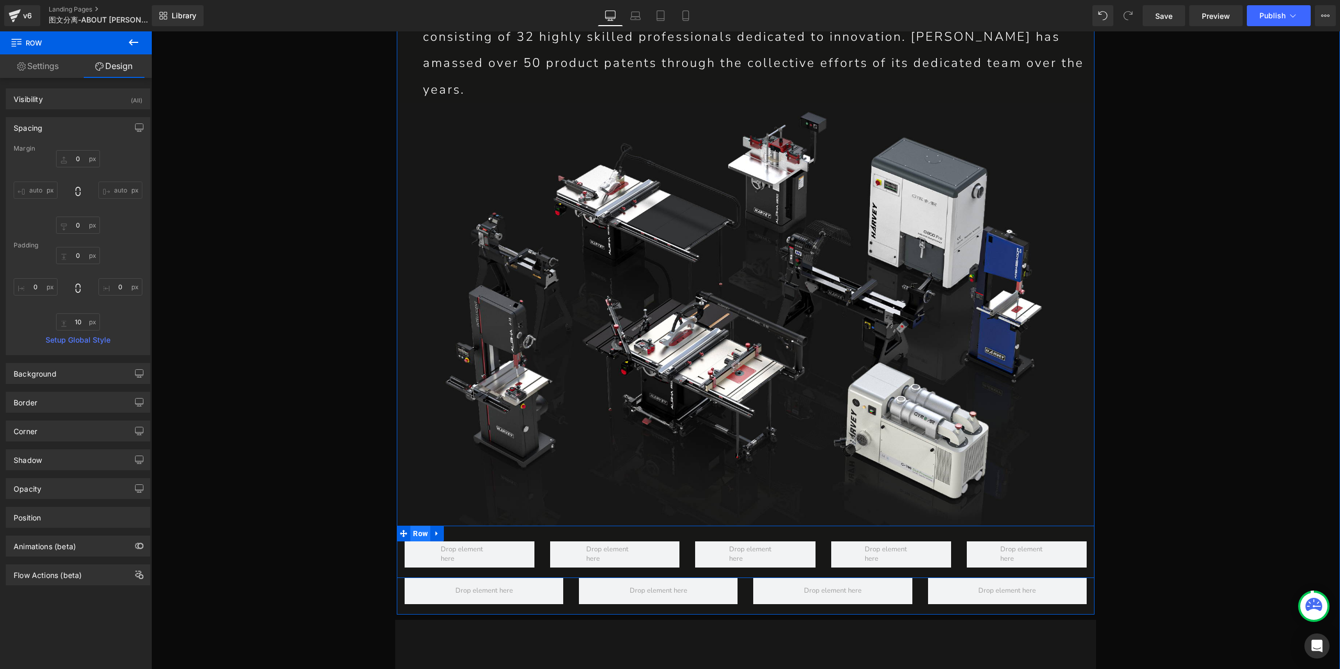
click at [422, 526] on span "Row" at bounding box center [420, 534] width 20 height 16
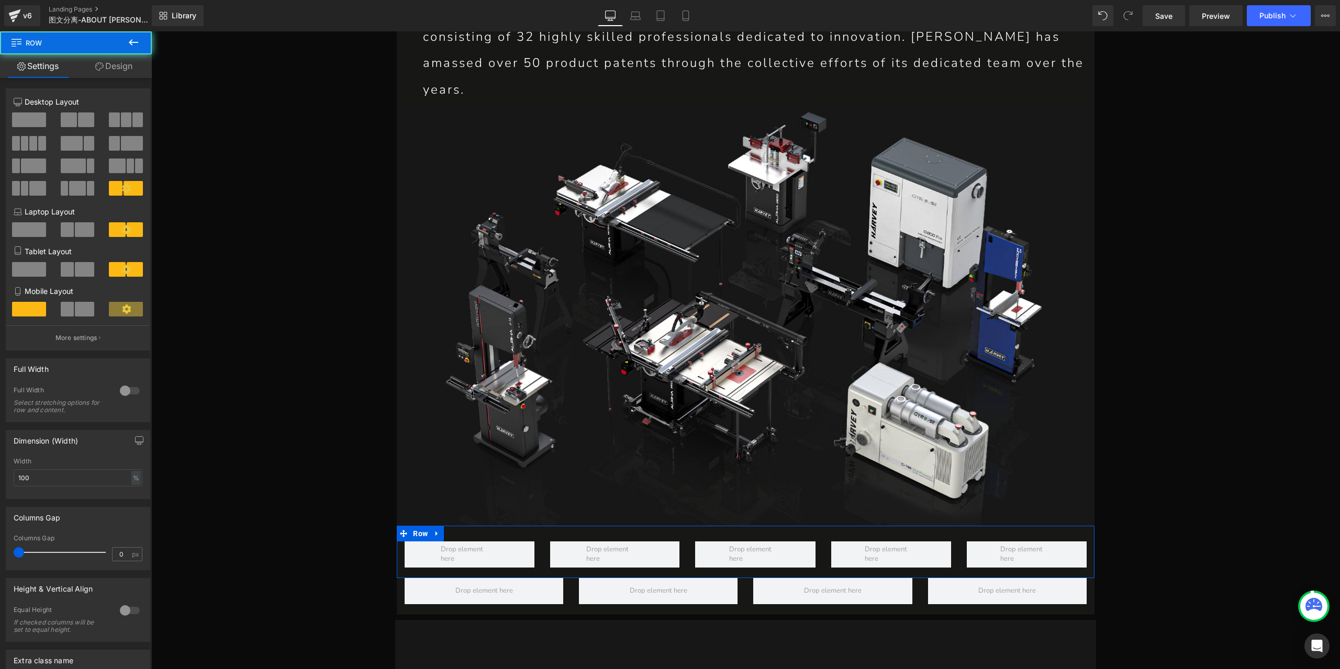
click at [120, 59] on link "Design" at bounding box center [114, 66] width 76 height 24
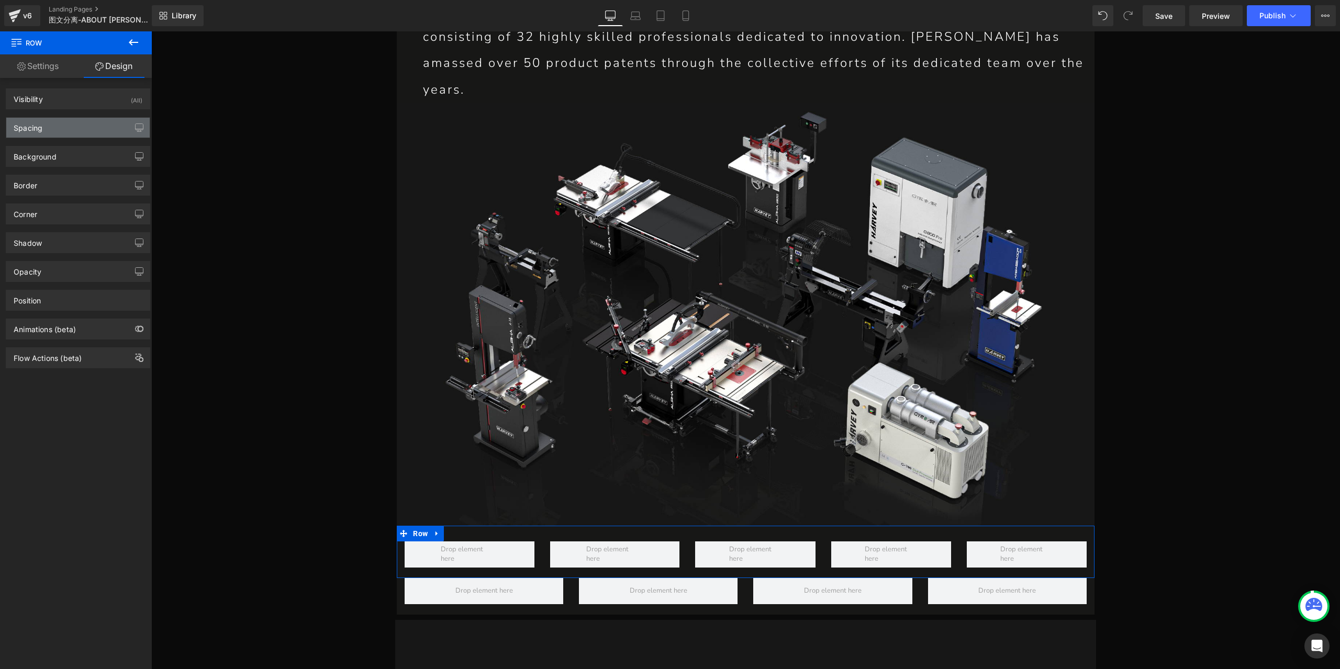
click at [65, 127] on div "Spacing" at bounding box center [77, 128] width 143 height 20
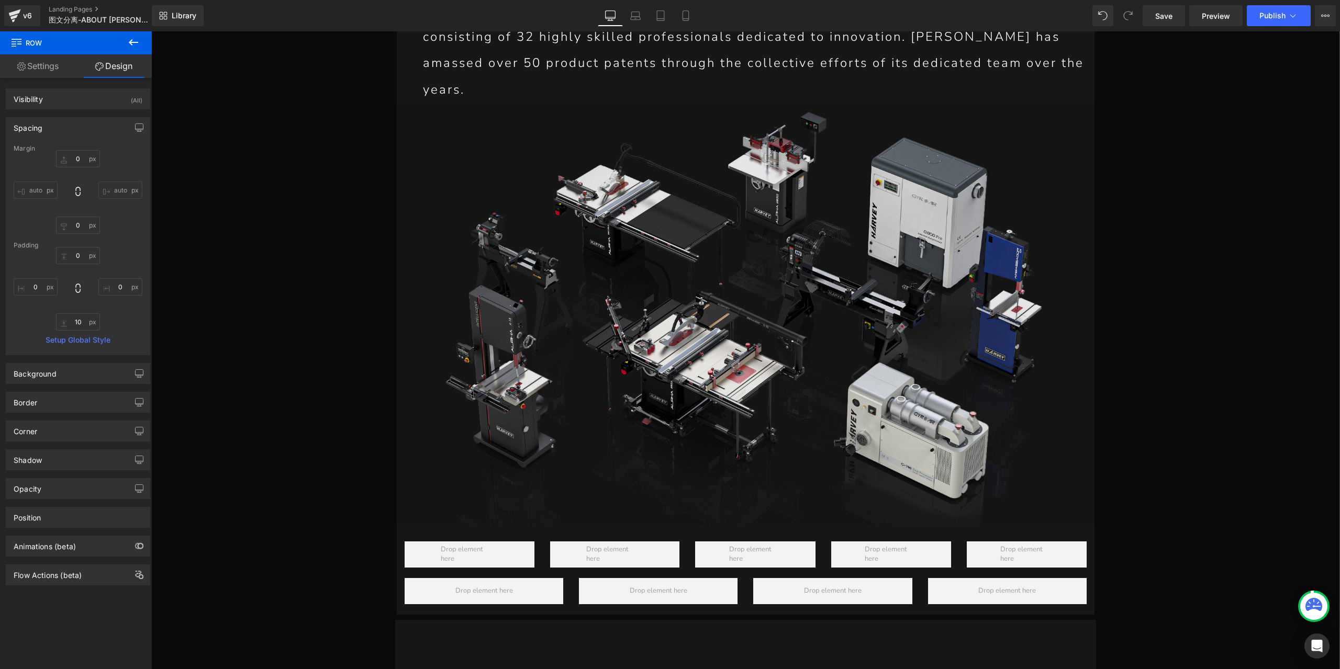
click at [400, 319] on img at bounding box center [746, 314] width 698 height 423
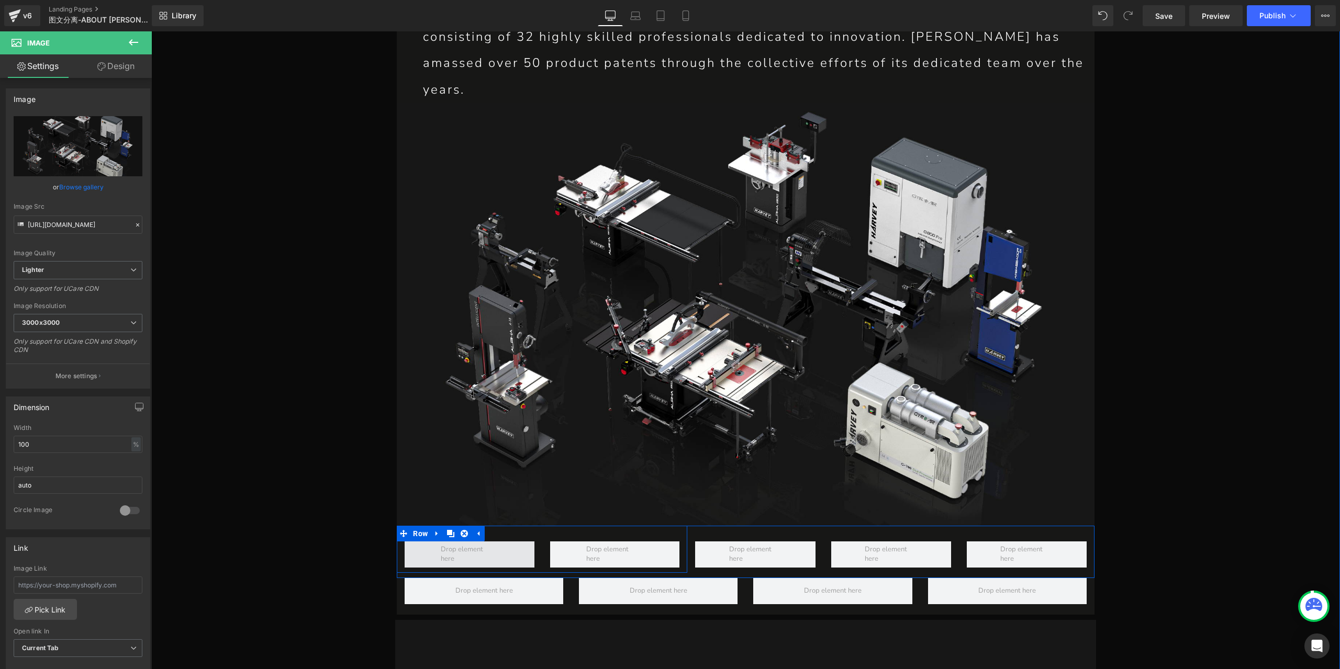
click at [438, 543] on span at bounding box center [469, 555] width 65 height 24
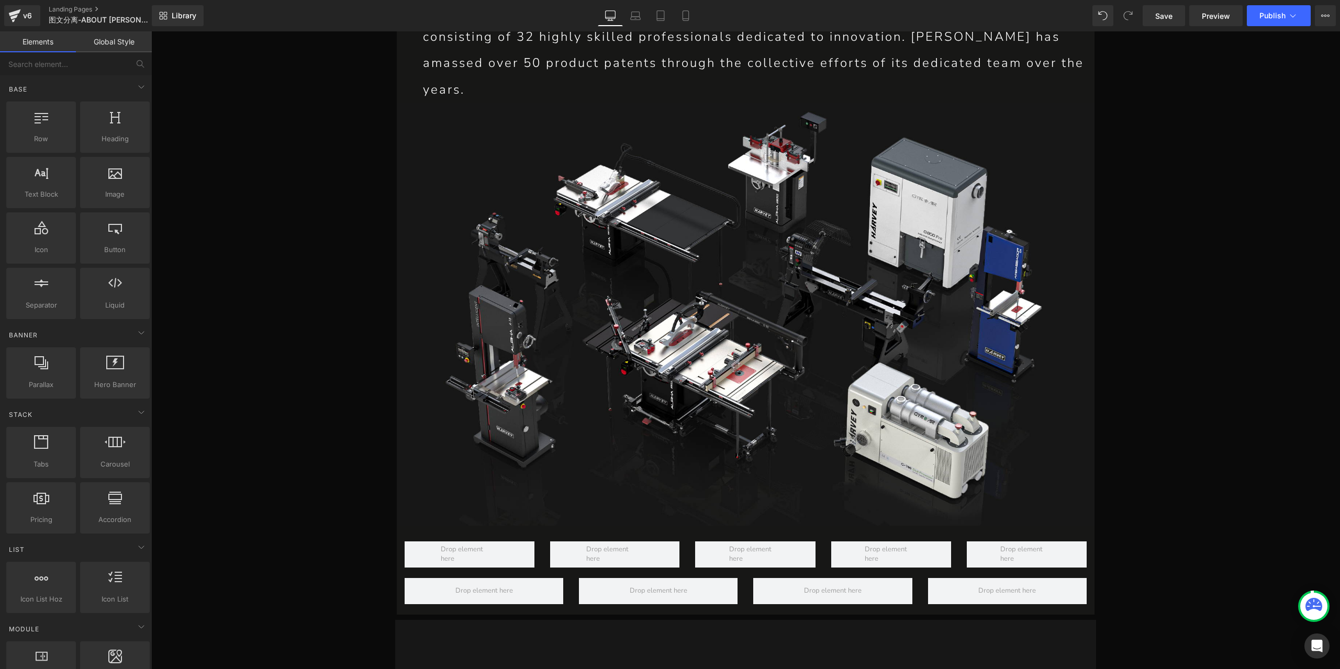
click at [126, 37] on link "Global Style" at bounding box center [114, 41] width 76 height 21
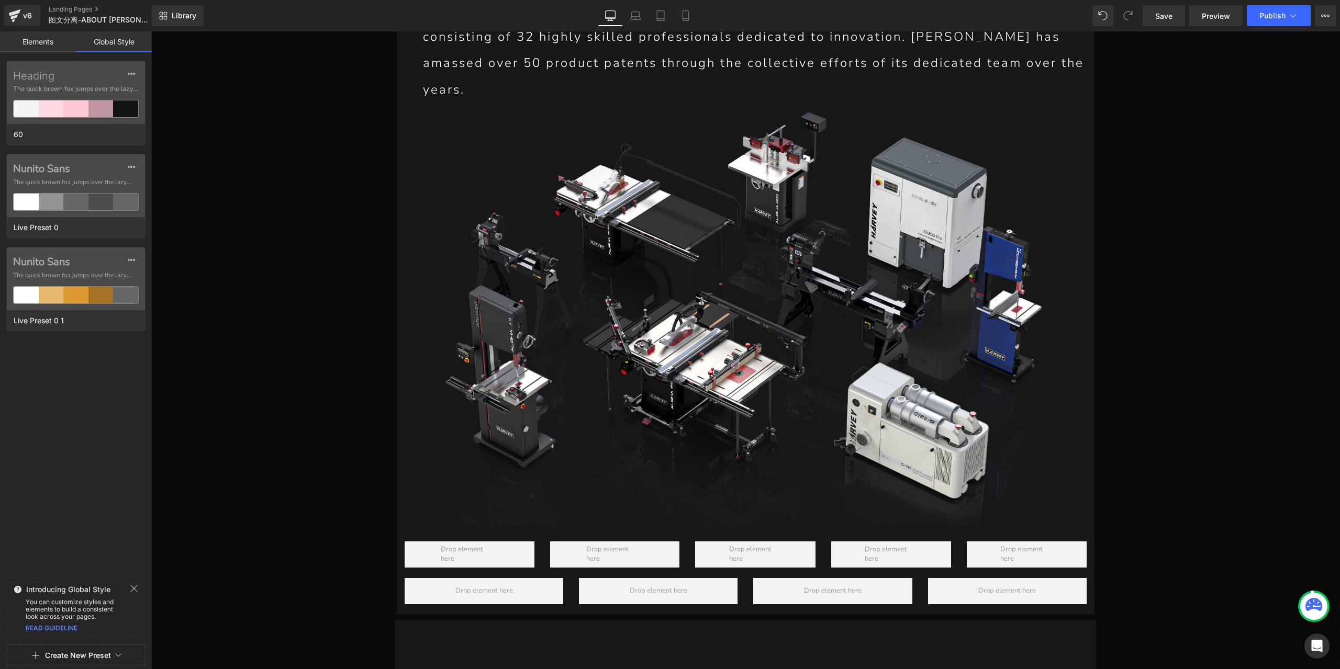
click at [50, 41] on link "Elements" at bounding box center [38, 41] width 76 height 21
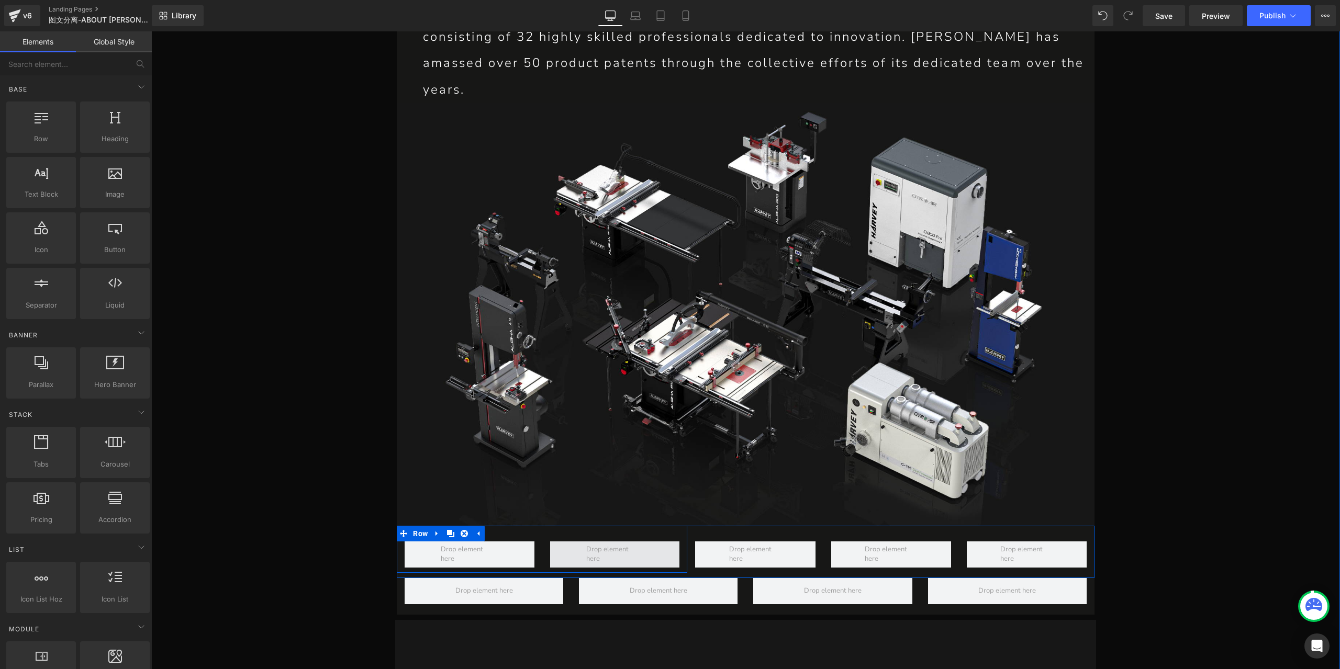
click at [674, 542] on span at bounding box center [615, 555] width 130 height 26
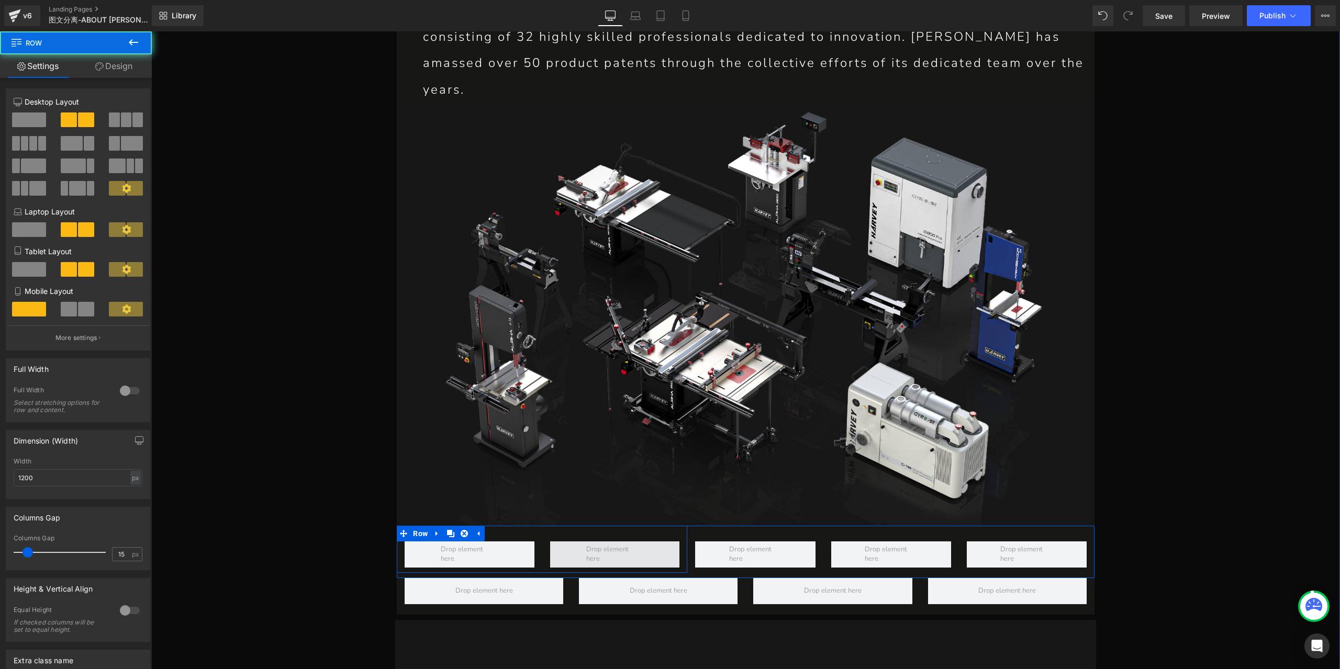
click at [674, 542] on span at bounding box center [615, 555] width 130 height 26
click at [124, 70] on link "Design" at bounding box center [114, 66] width 76 height 24
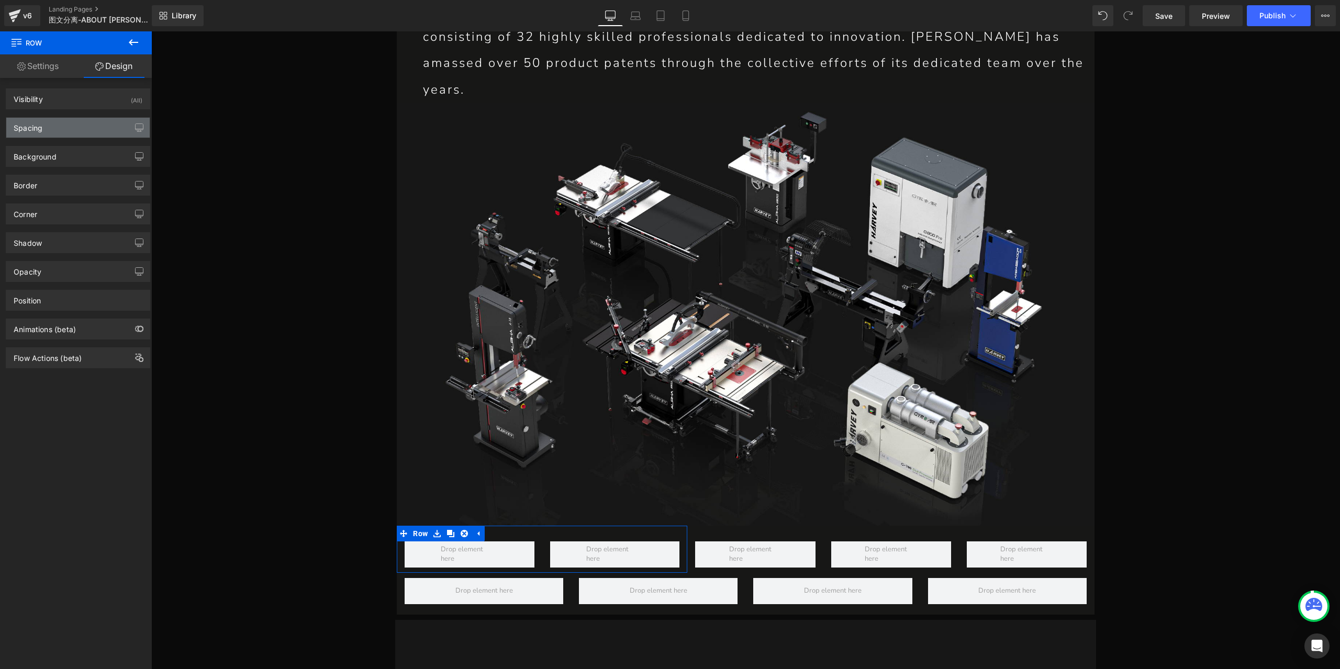
click at [74, 124] on div "Spacing" at bounding box center [77, 128] width 143 height 20
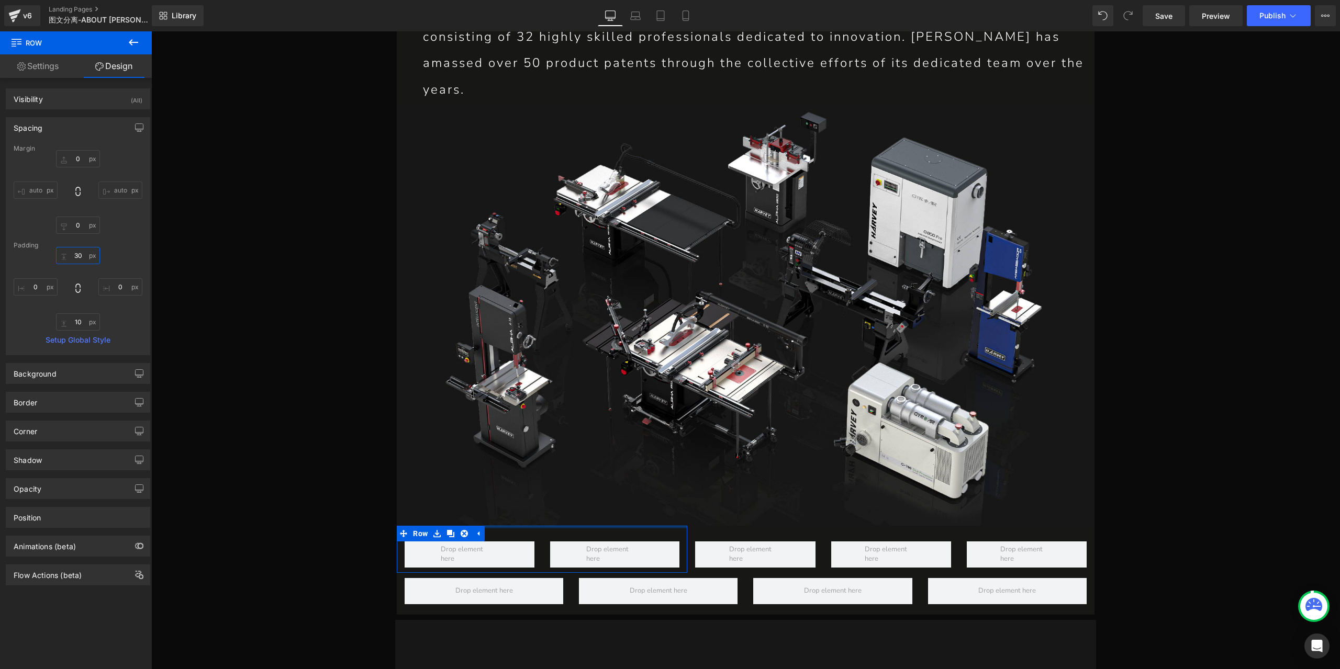
click at [76, 252] on input "30" at bounding box center [78, 255] width 44 height 17
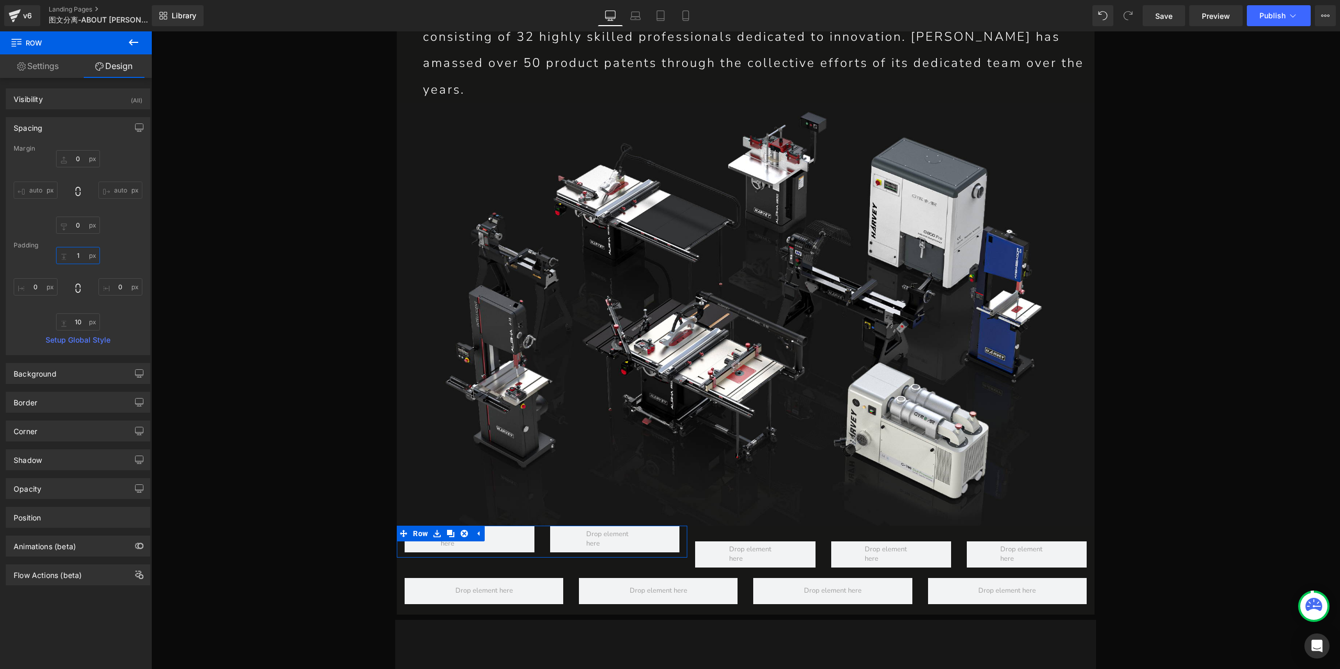
type input "10"
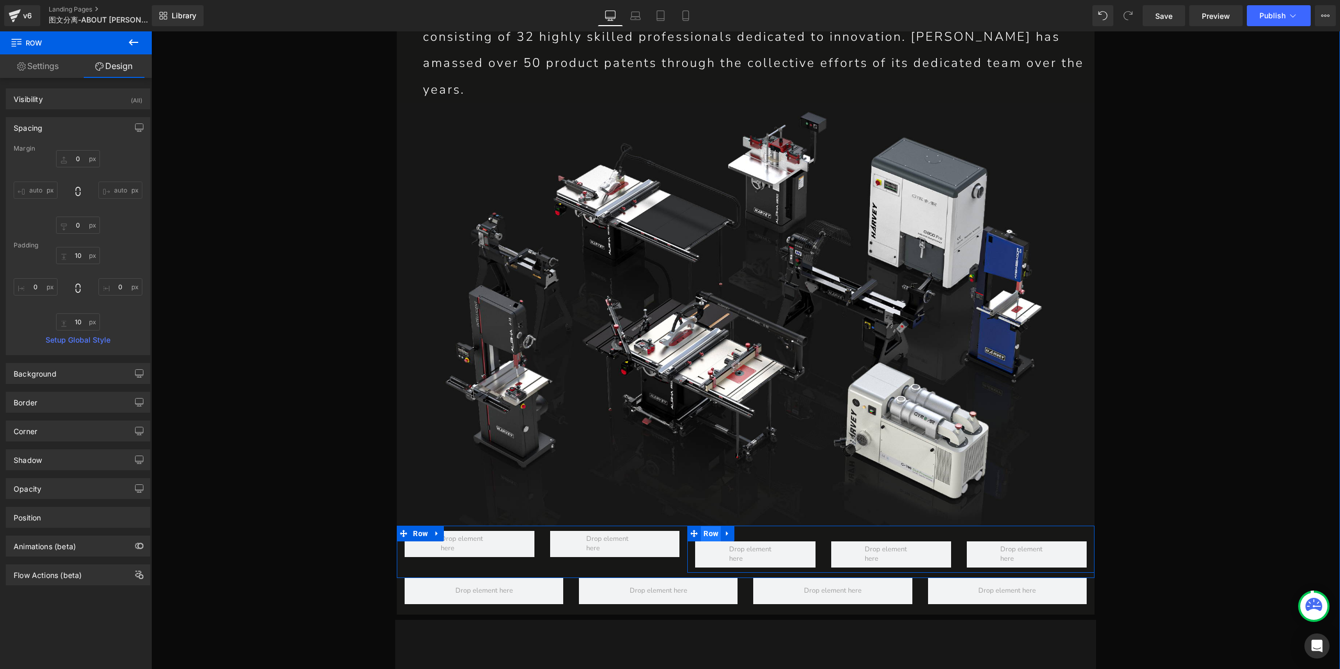
click at [709, 526] on span "Row" at bounding box center [711, 534] width 20 height 16
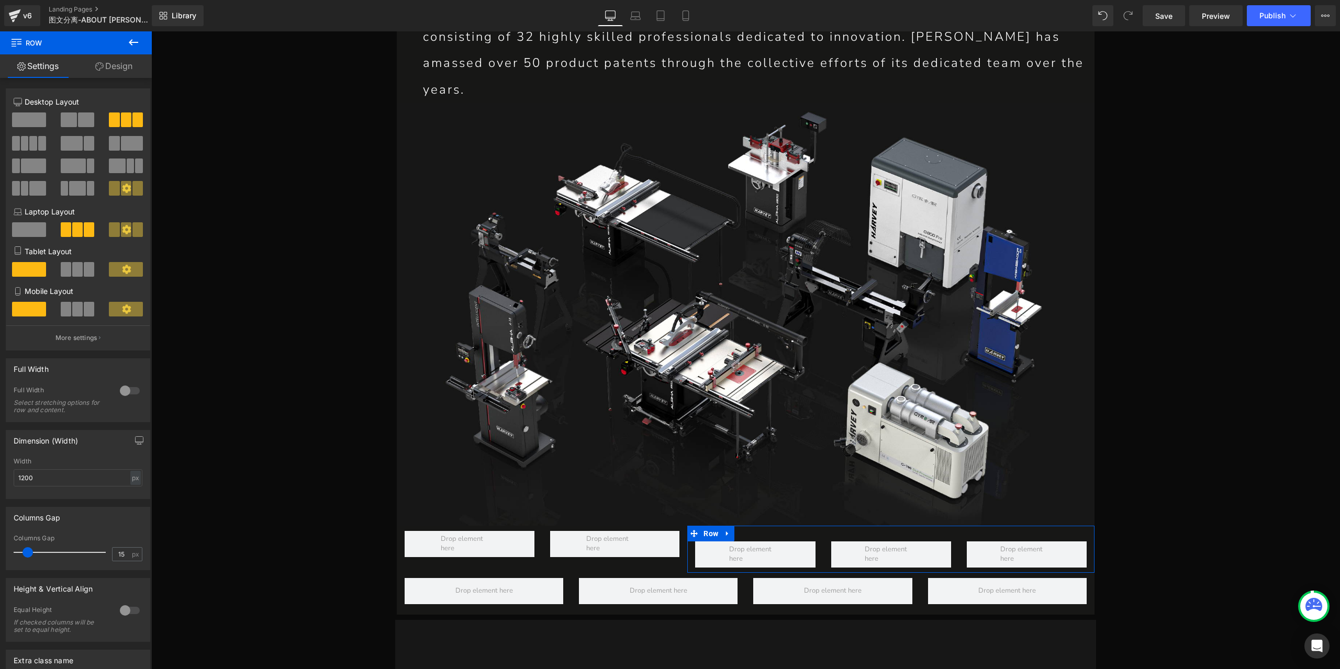
click at [113, 66] on link "Design" at bounding box center [114, 66] width 76 height 24
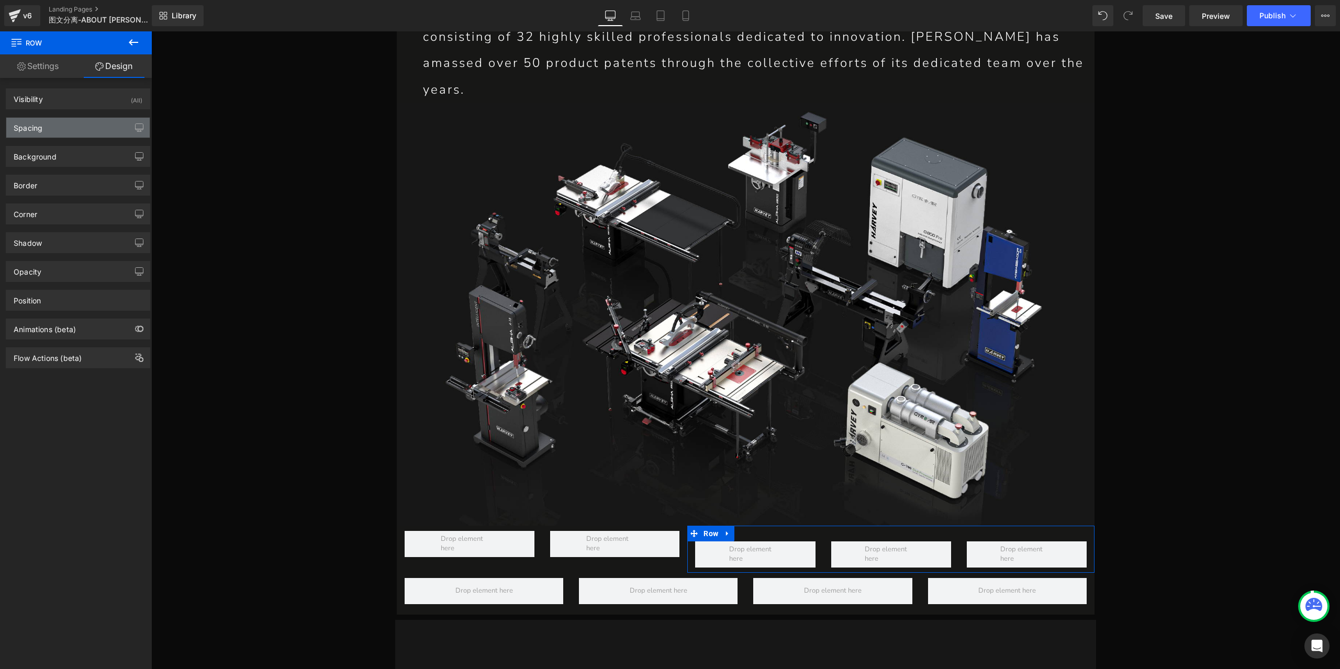
click at [51, 119] on div "Spacing" at bounding box center [77, 128] width 143 height 20
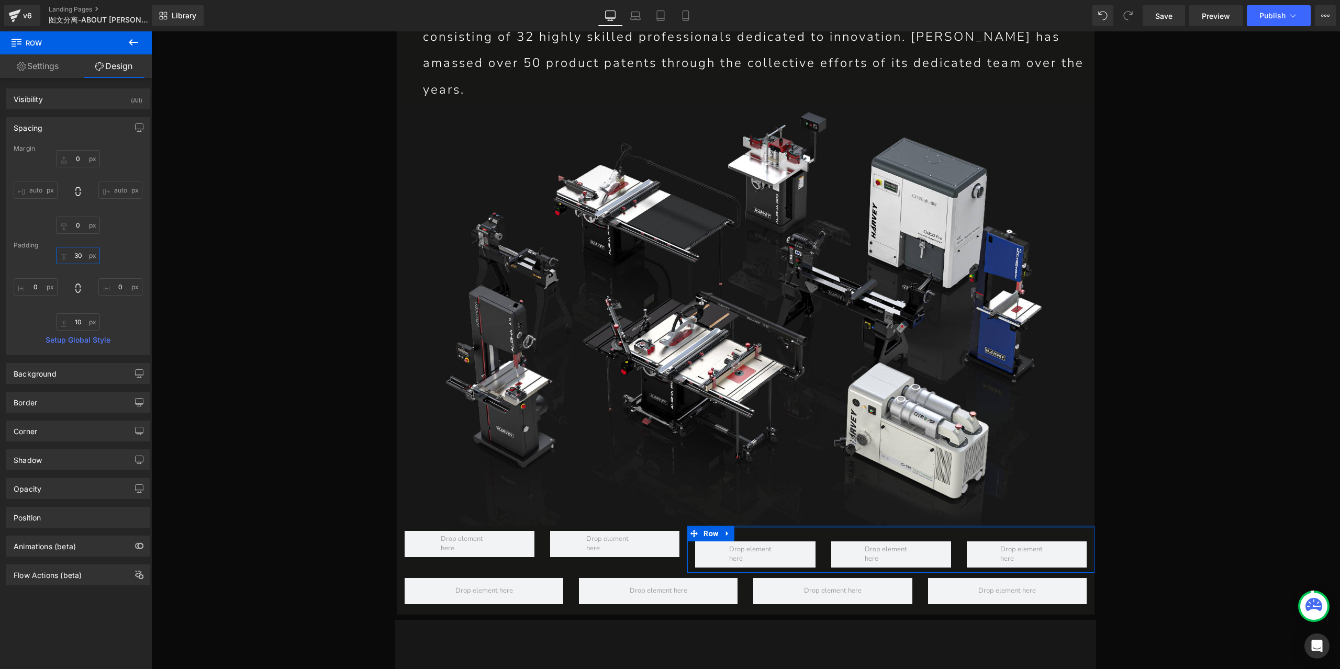
click at [71, 254] on input "30" at bounding box center [78, 255] width 44 height 17
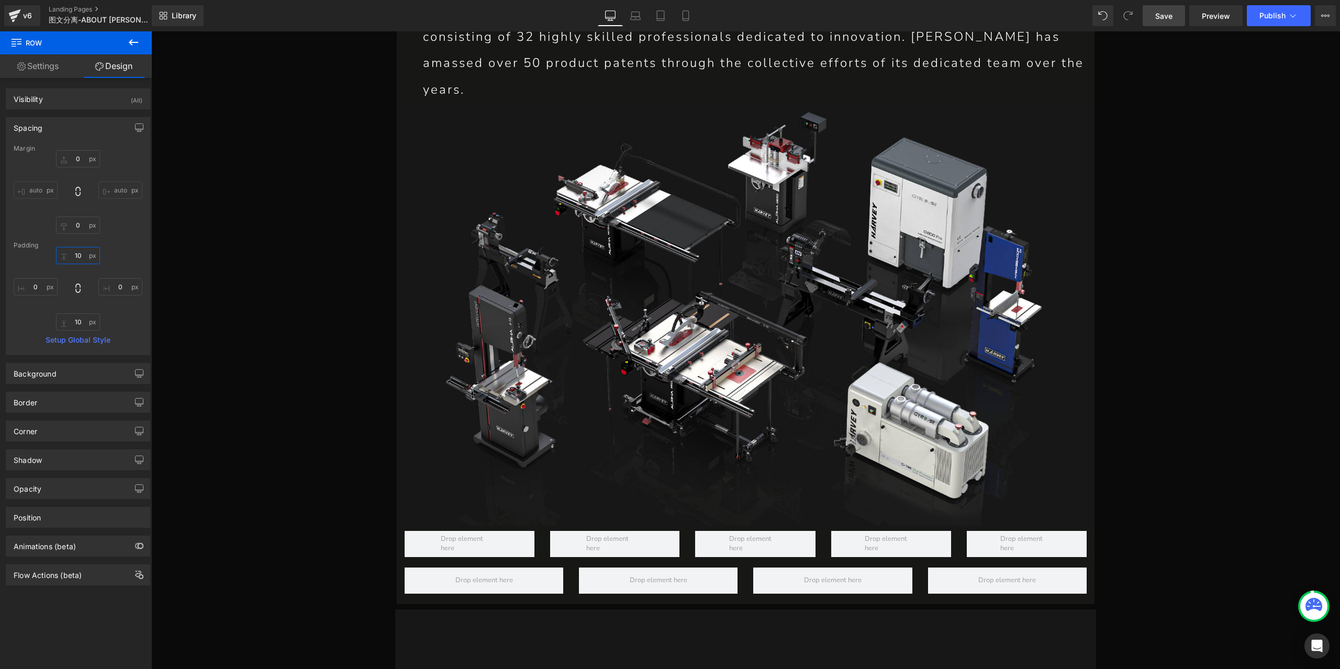
type input "10"
click at [1171, 21] on link "Save" at bounding box center [1164, 15] width 42 height 21
click at [135, 41] on icon at bounding box center [133, 42] width 13 height 13
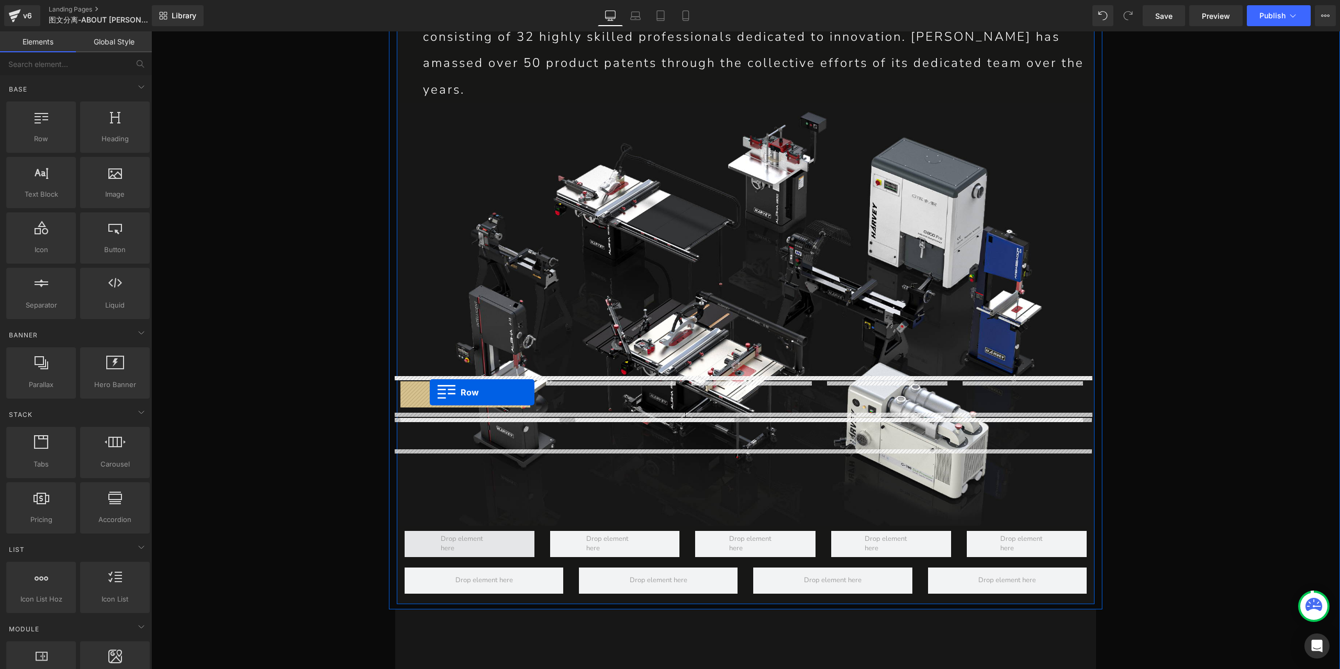
drag, startPoint x: 208, startPoint y: 167, endPoint x: 430, endPoint y: 393, distance: 316.5
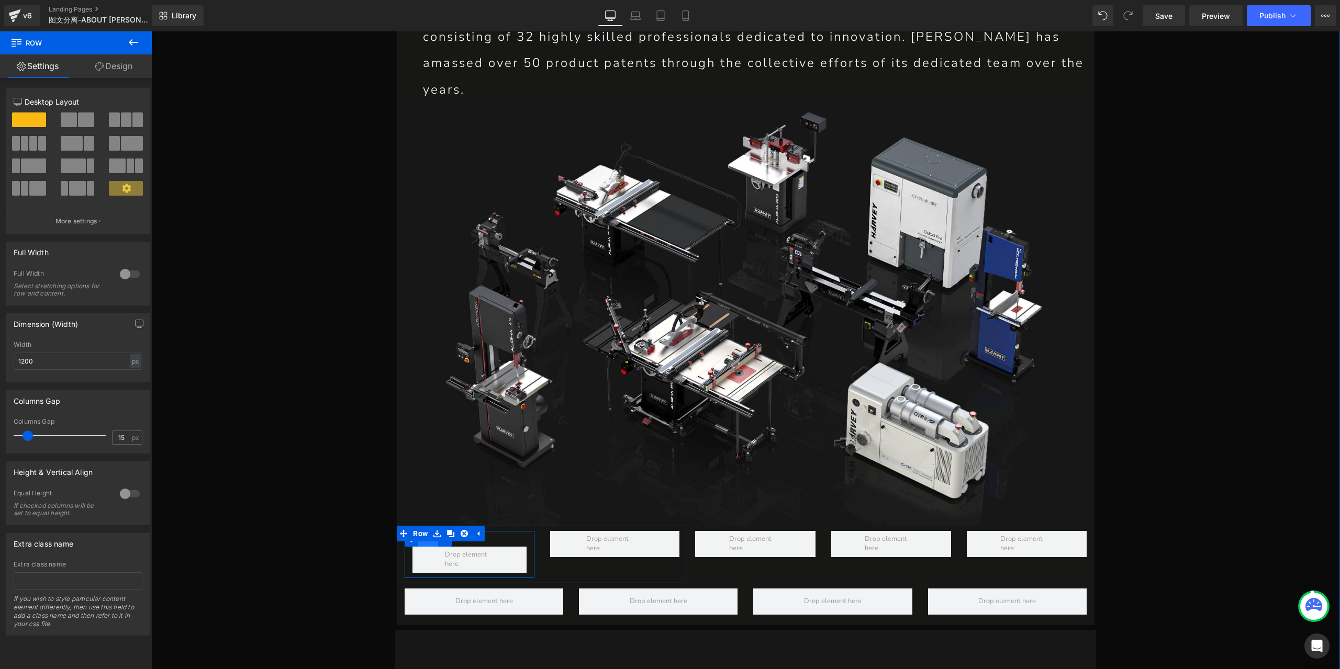
click at [418, 531] on span "Row" at bounding box center [428, 539] width 20 height 16
click at [106, 70] on link "Design" at bounding box center [114, 66] width 76 height 24
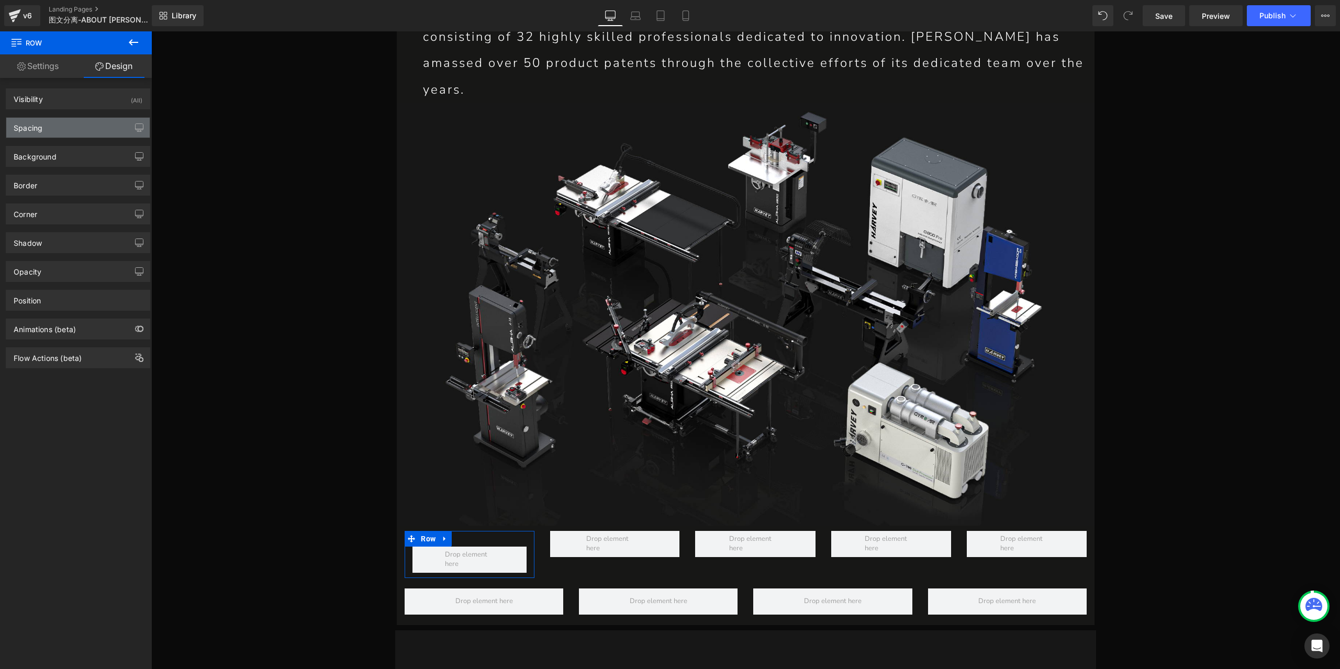
click at [65, 130] on div "Spacing" at bounding box center [77, 128] width 143 height 20
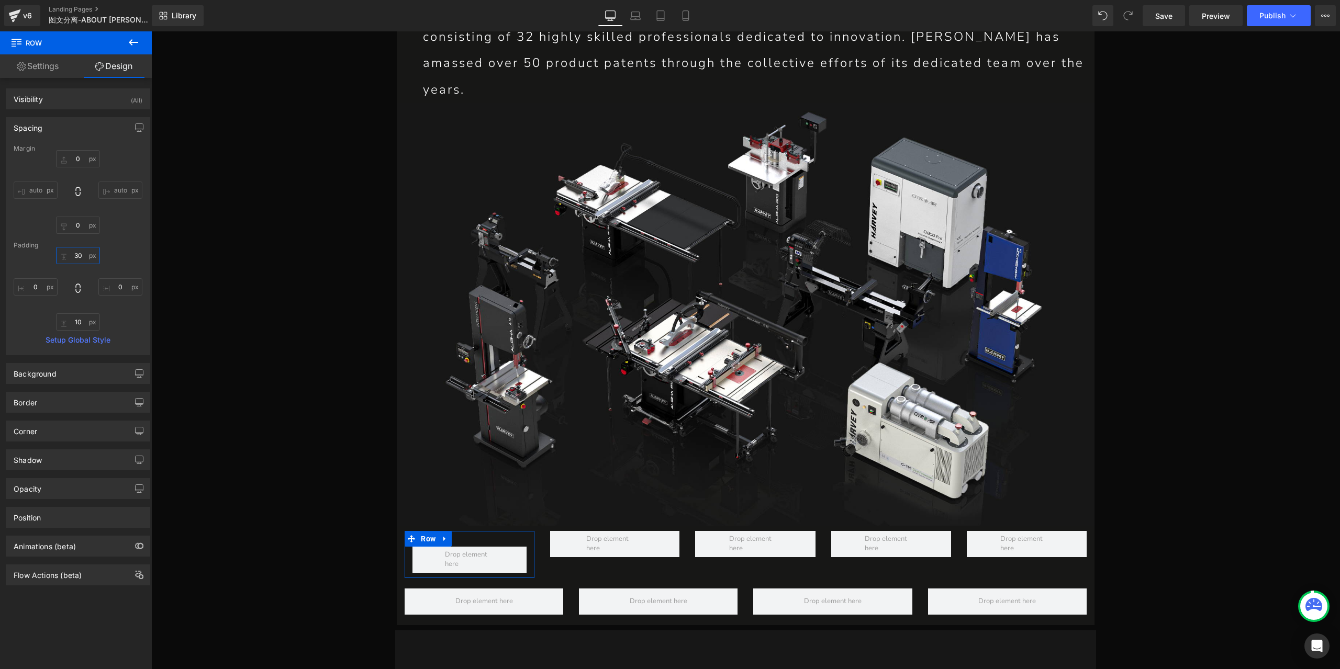
click at [79, 254] on input "30" at bounding box center [78, 255] width 44 height 17
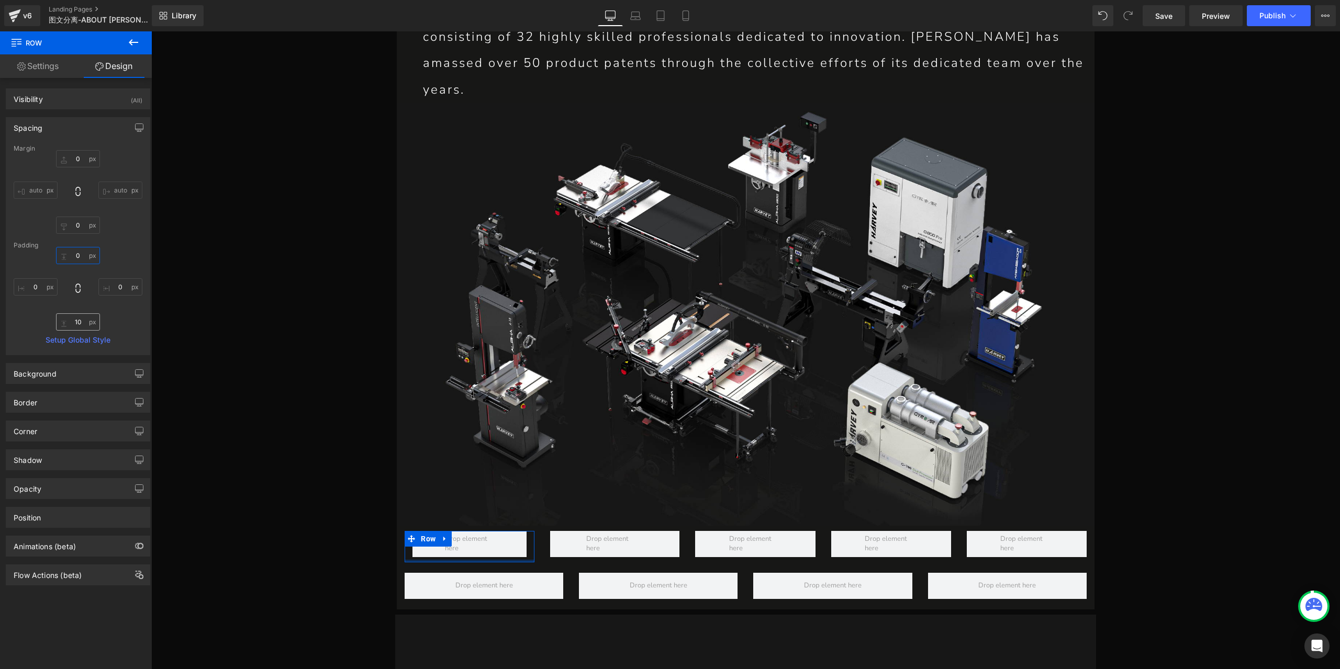
type input "0"
click at [76, 329] on input "10" at bounding box center [78, 322] width 44 height 17
type input "0"
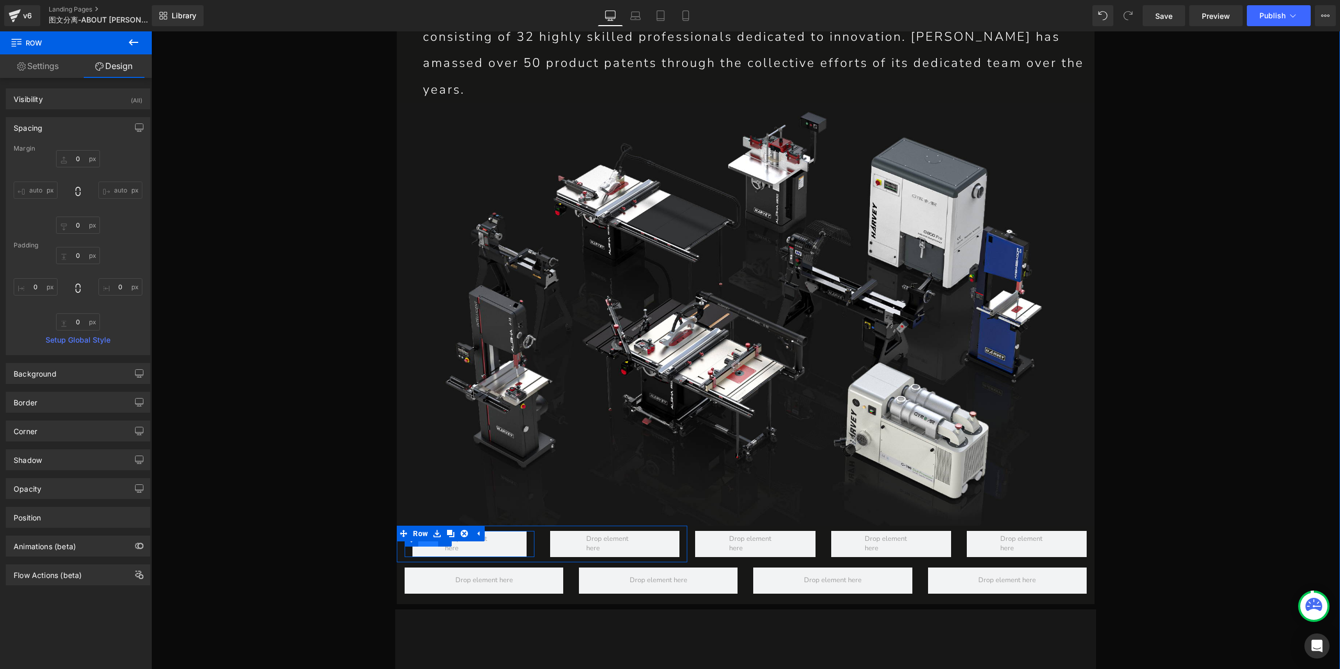
click at [427, 531] on span "Row" at bounding box center [428, 539] width 20 height 16
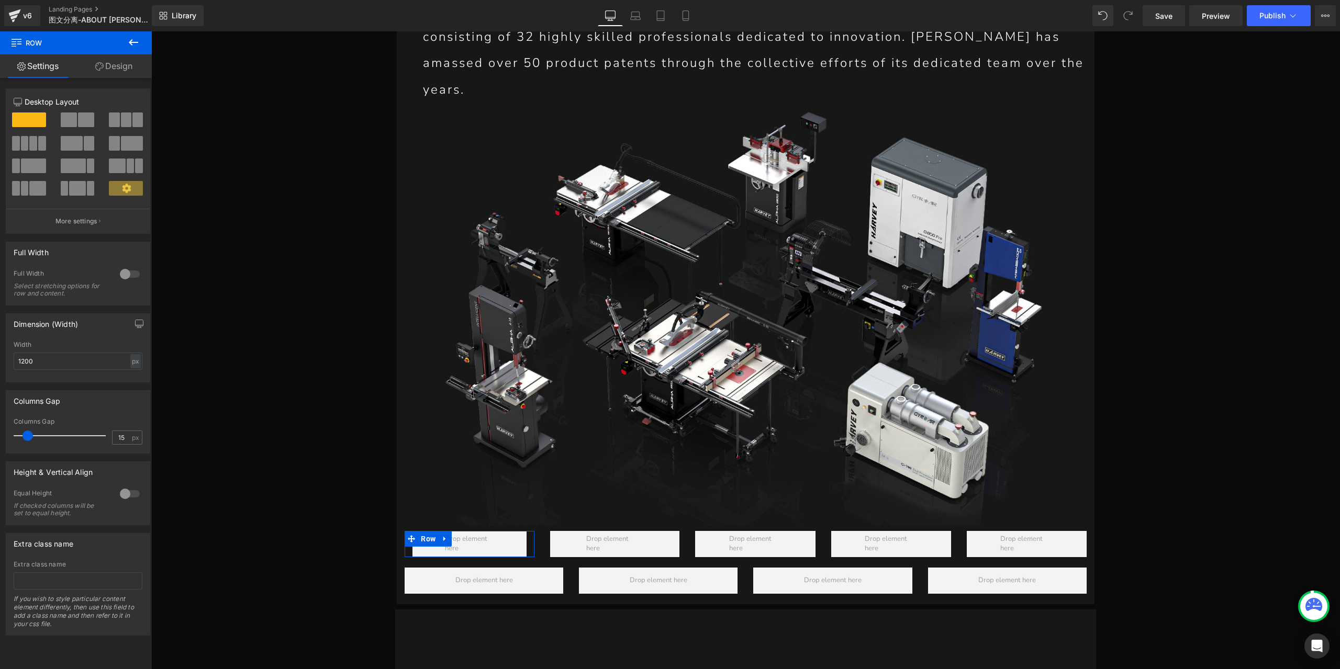
click at [85, 120] on span at bounding box center [86, 120] width 16 height 15
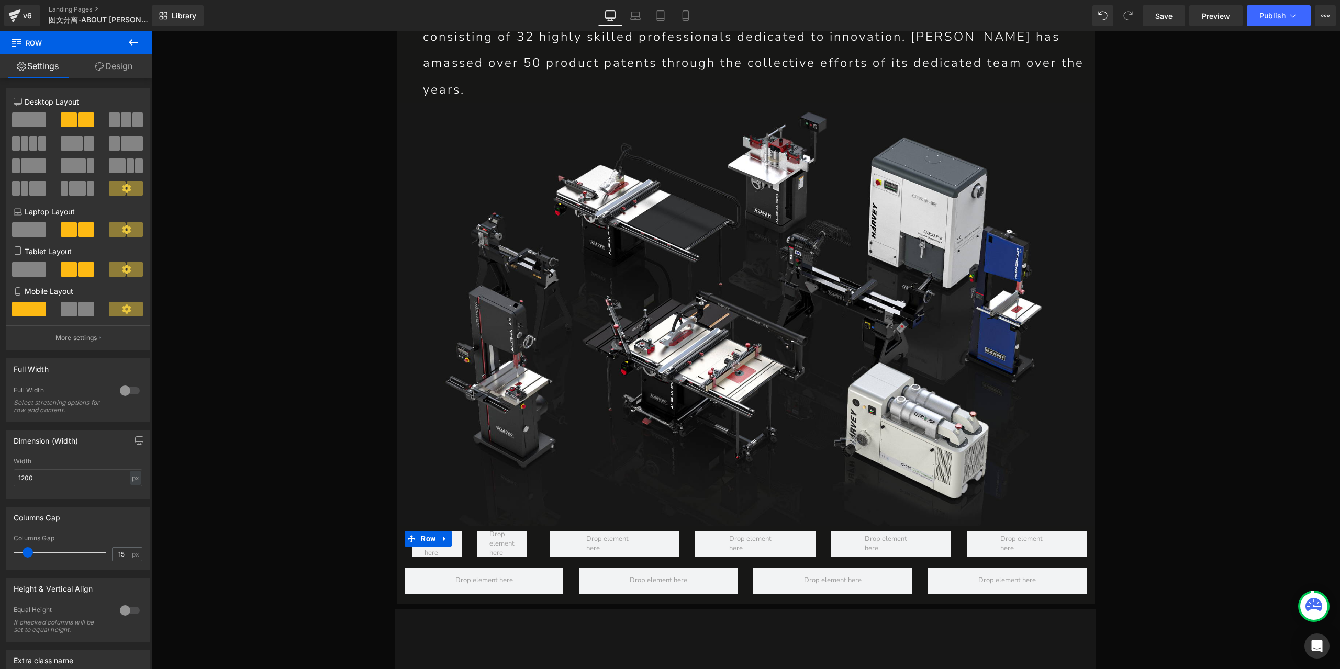
click at [115, 71] on link "Design" at bounding box center [114, 66] width 76 height 24
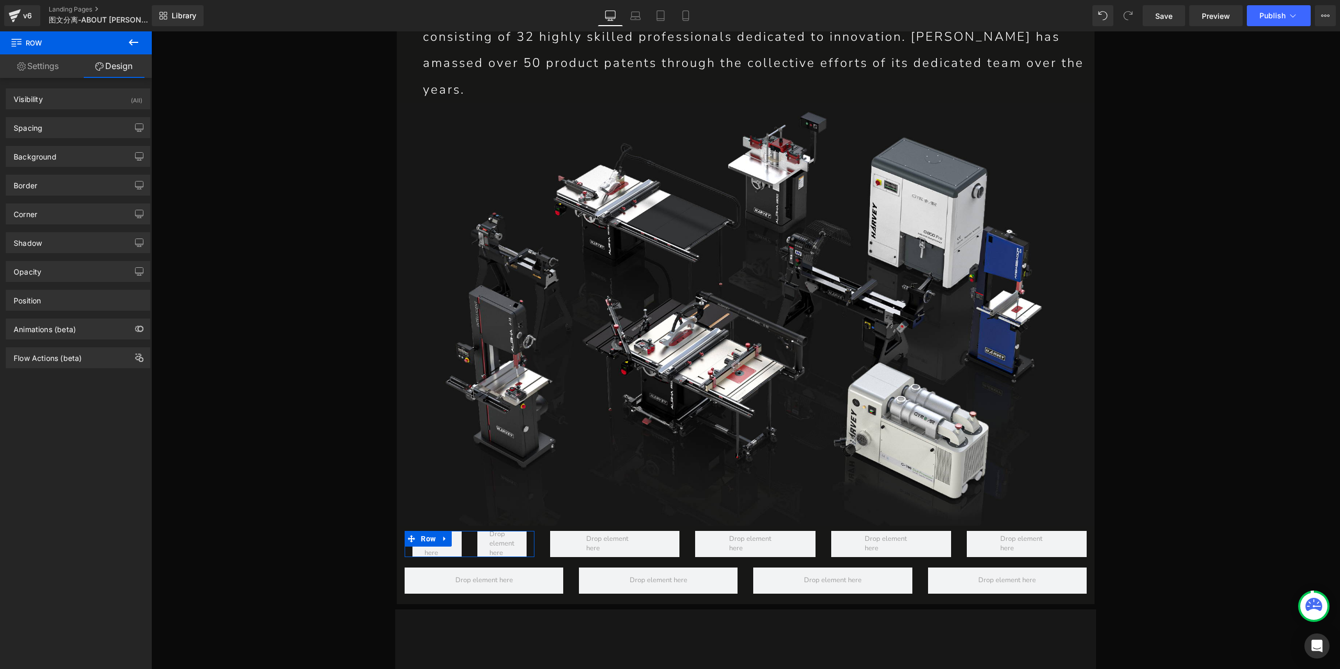
click at [39, 72] on link "Settings" at bounding box center [38, 66] width 76 height 24
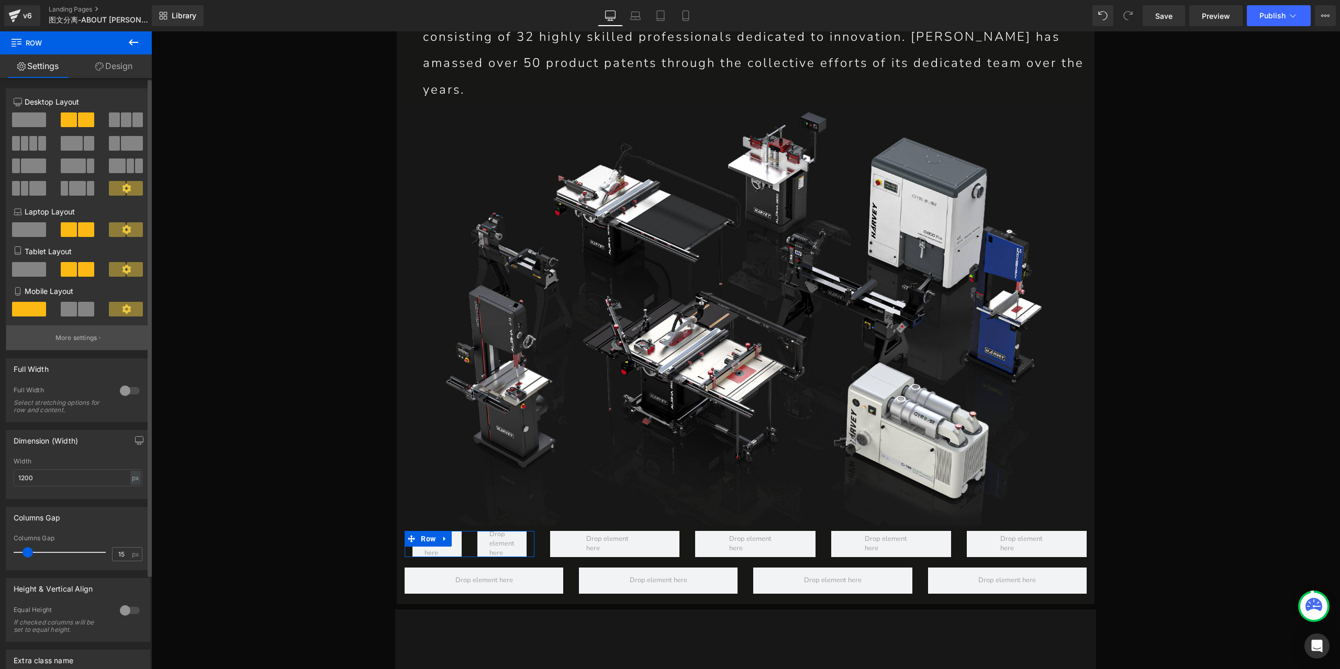
click at [65, 338] on p "More settings" at bounding box center [76, 337] width 42 height 9
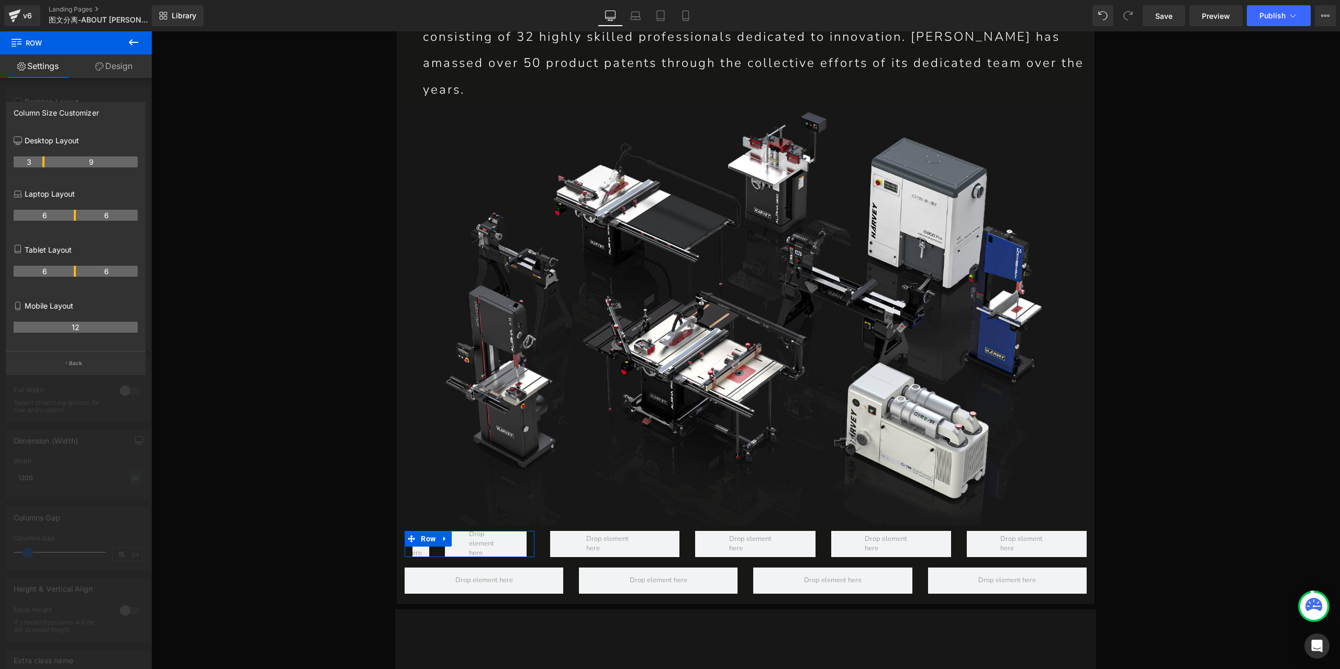
drag, startPoint x: 74, startPoint y: 161, endPoint x: 43, endPoint y: 161, distance: 30.9
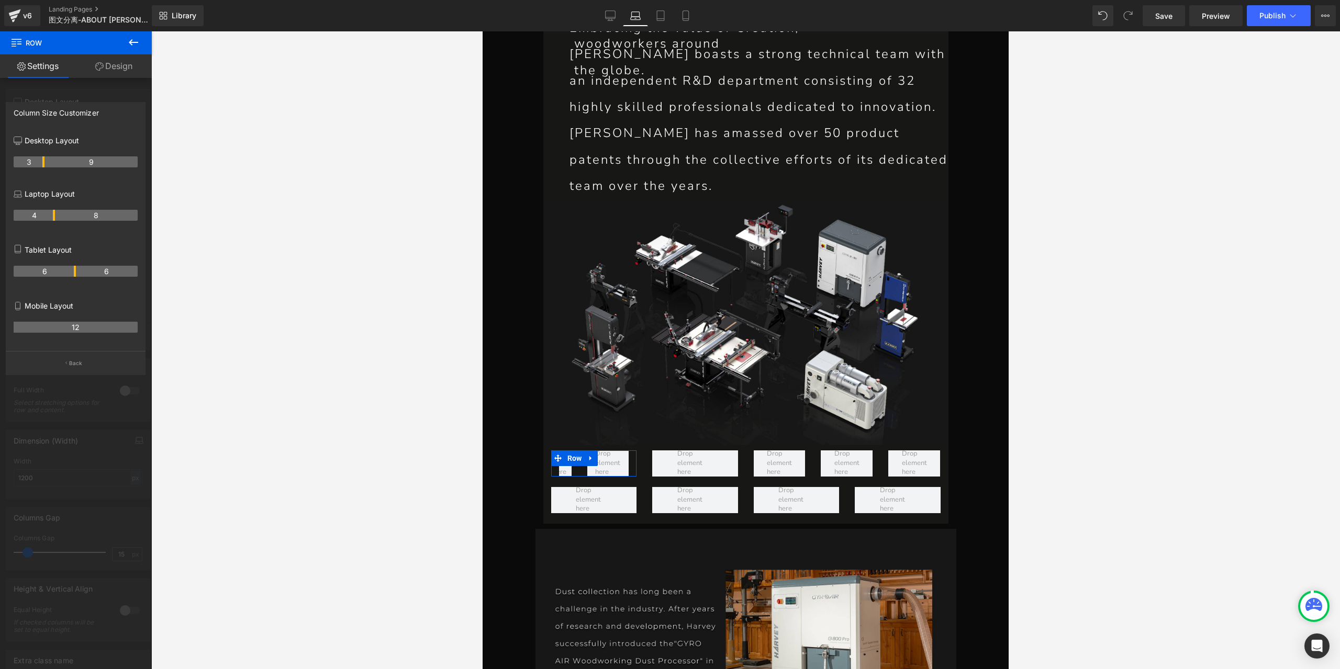
drag, startPoint x: 73, startPoint y: 217, endPoint x: 52, endPoint y: 215, distance: 21.6
click at [52, 215] on th "4" at bounding box center [34, 215] width 41 height 11
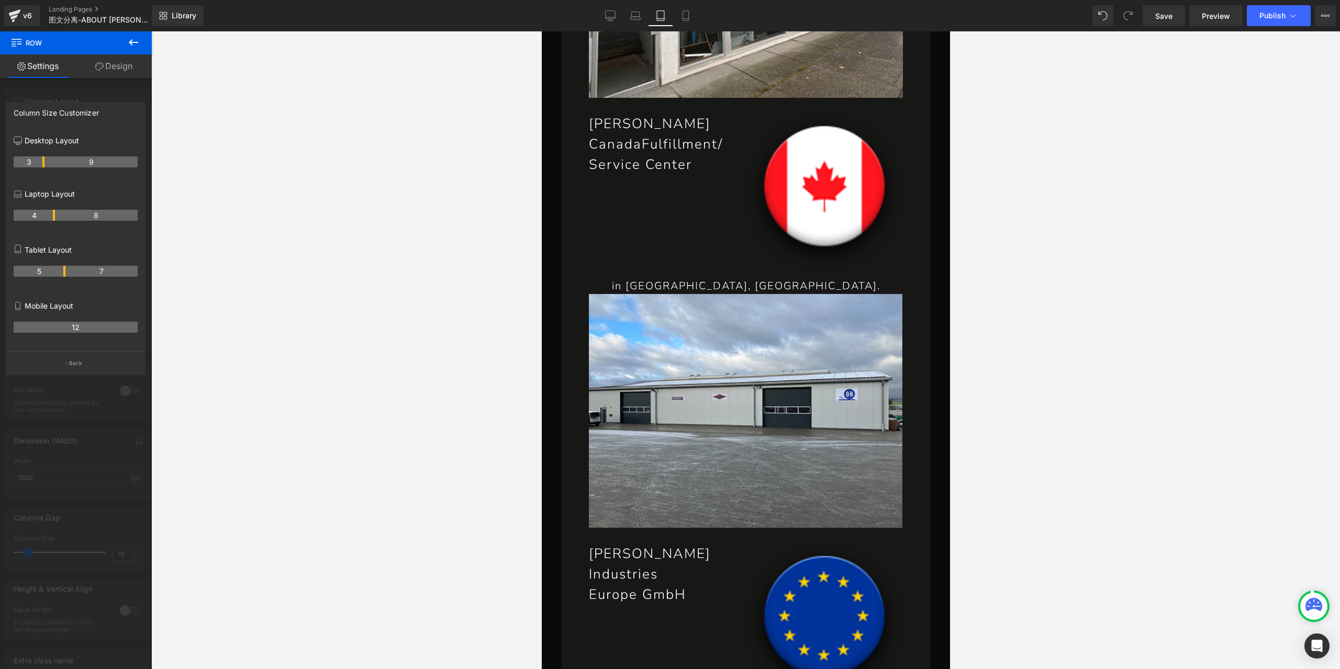
scroll to position [3973, 0]
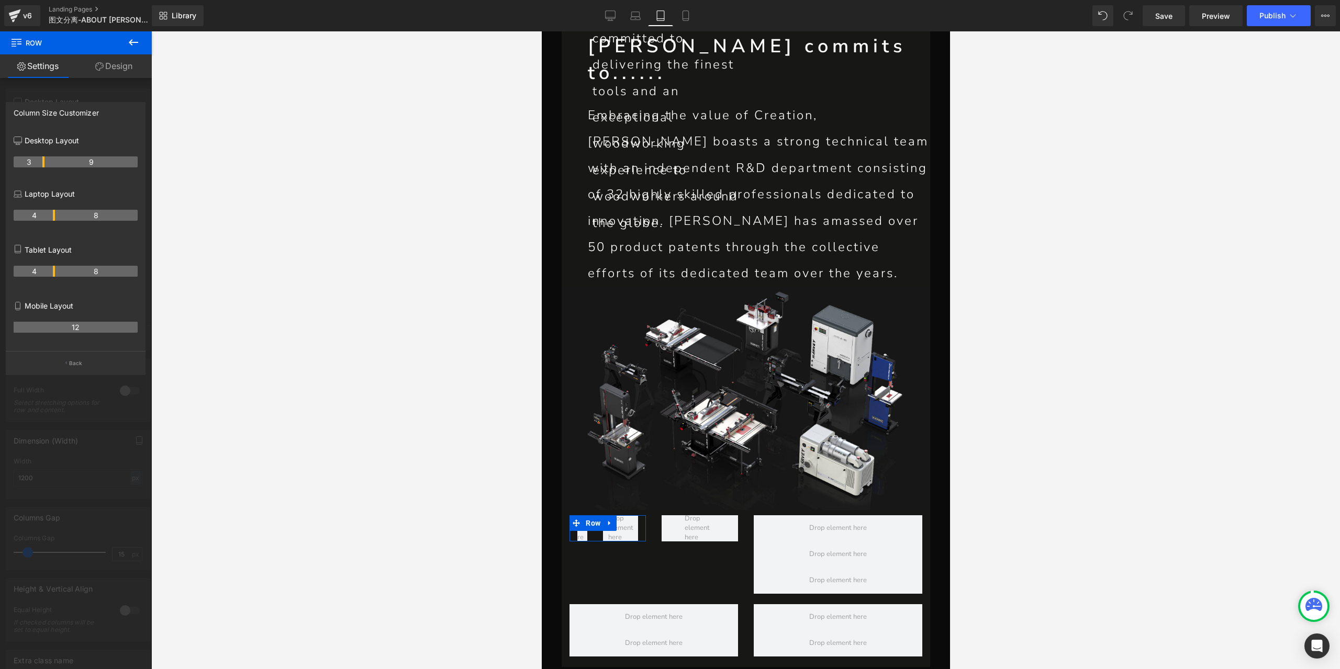
drag, startPoint x: 74, startPoint y: 270, endPoint x: 58, endPoint y: 269, distance: 16.3
click at [58, 269] on tr "4 8" at bounding box center [76, 271] width 124 height 11
click at [131, 41] on icon at bounding box center [133, 42] width 13 height 13
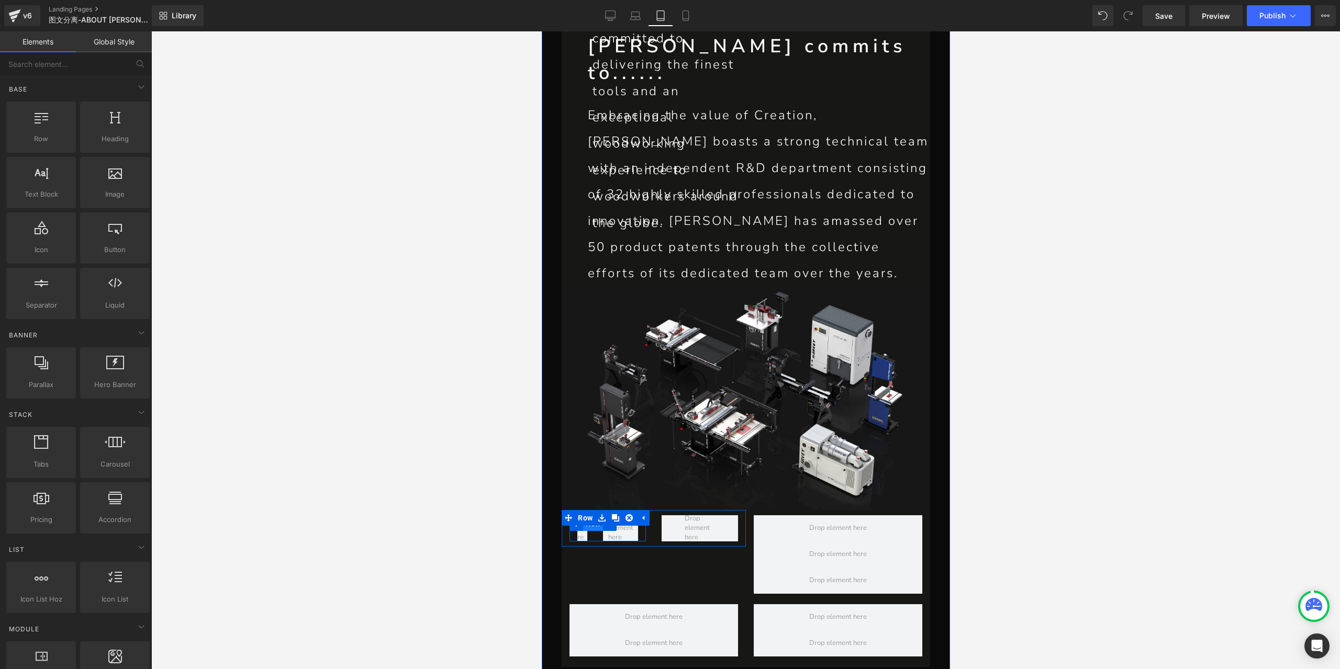
click at [592, 516] on span "Row" at bounding box center [593, 524] width 20 height 16
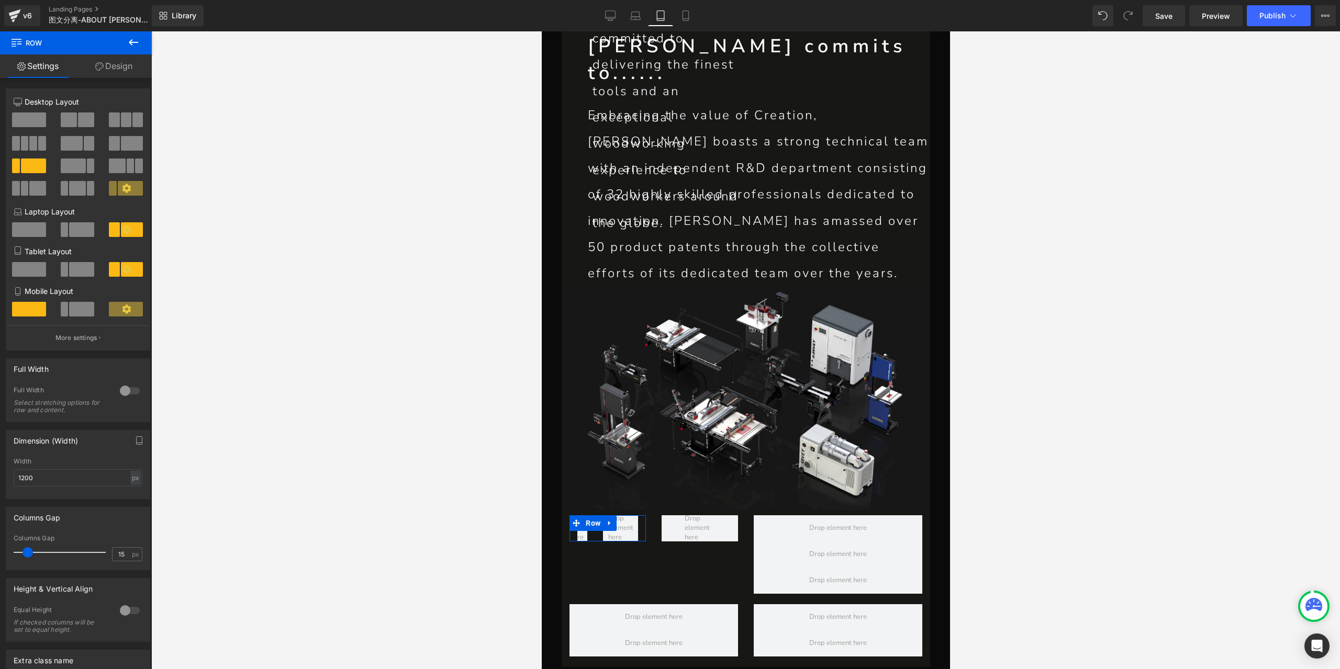
click at [77, 310] on span at bounding box center [81, 309] width 25 height 15
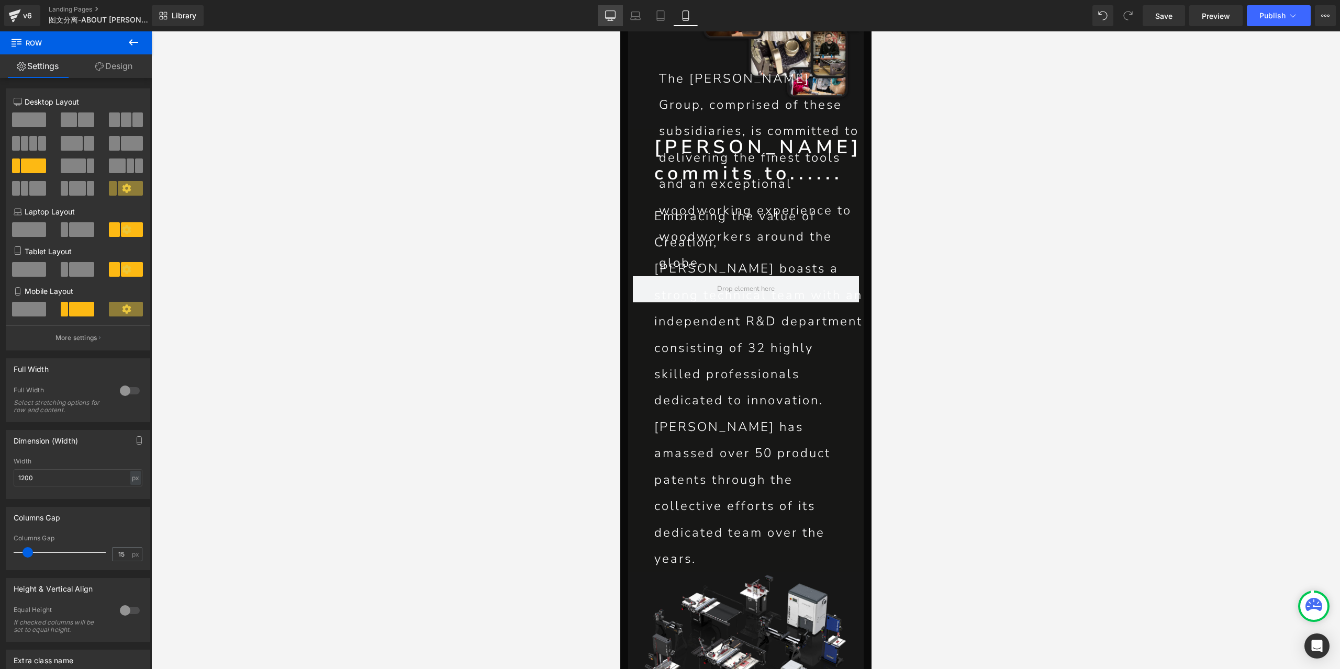
click at [613, 19] on icon at bounding box center [610, 15] width 10 height 10
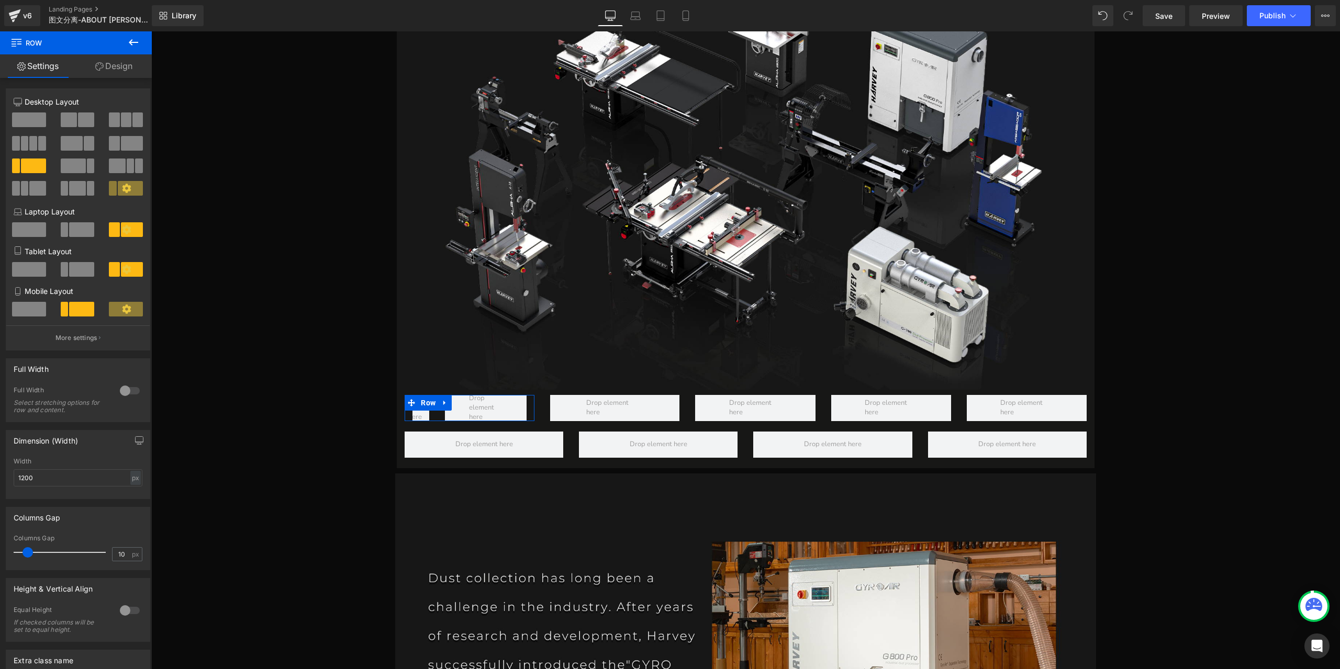
type input "0"
drag, startPoint x: 24, startPoint y: 553, endPoint x: 0, endPoint y: 553, distance: 23.6
click at [0, 553] on div "Columns Gap 0px Columns Gap 0 px" at bounding box center [78, 534] width 157 height 71
click at [94, 335] on button "More settings" at bounding box center [77, 338] width 143 height 25
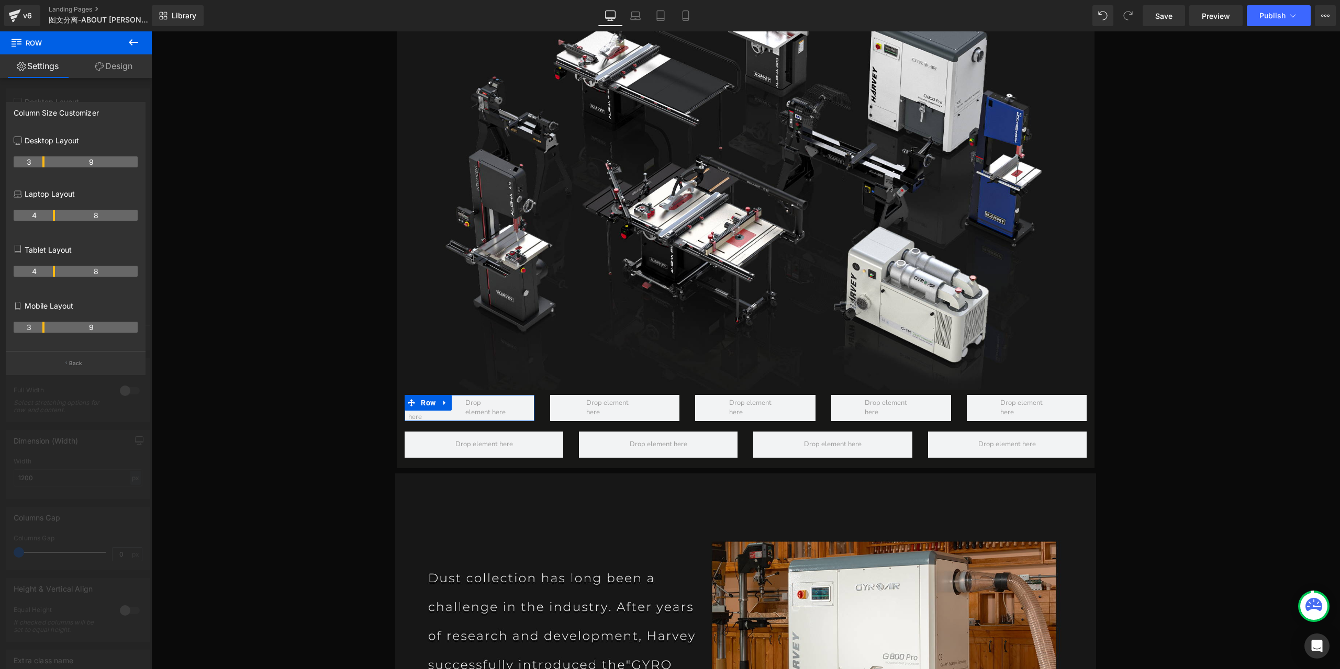
click at [52, 217] on th "4" at bounding box center [34, 215] width 41 height 11
drag, startPoint x: 44, startPoint y: 162, endPoint x: 39, endPoint y: 159, distance: 5.9
click at [55, 216] on th "8" at bounding box center [96, 215] width 83 height 11
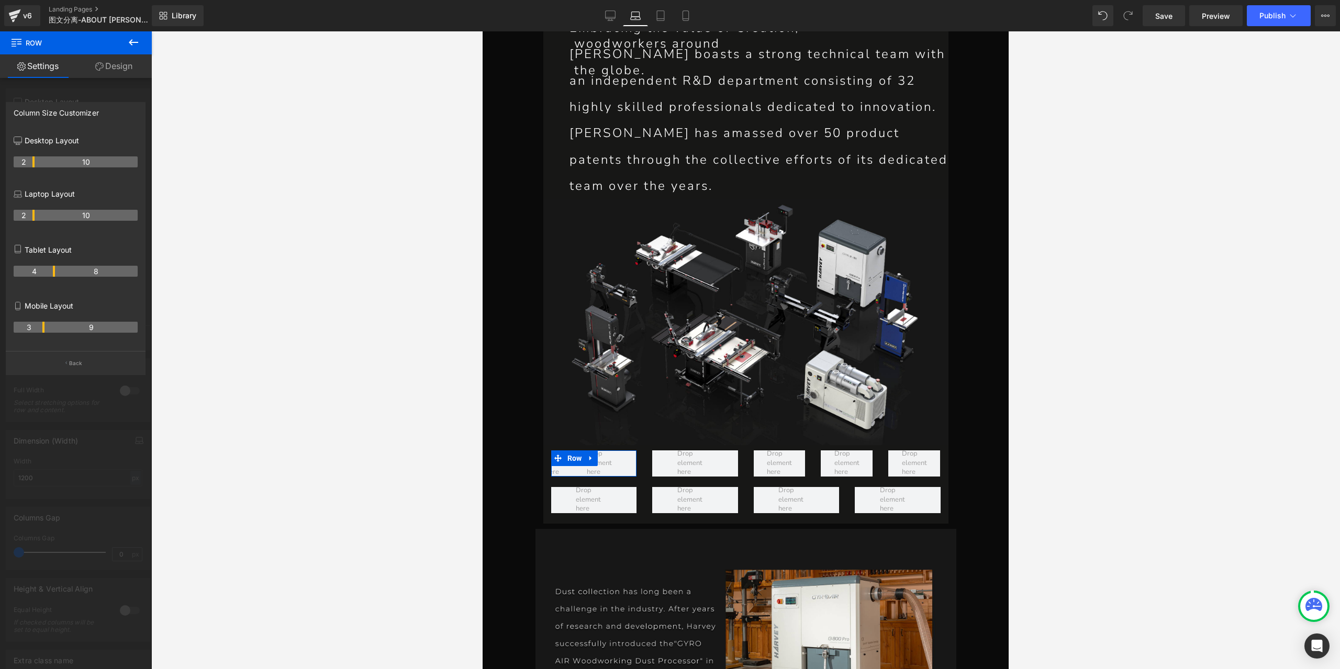
drag, startPoint x: 54, startPoint y: 216, endPoint x: 34, endPoint y: 215, distance: 20.4
click at [34, 215] on tr "2 10" at bounding box center [76, 215] width 124 height 11
click at [52, 273] on th "4" at bounding box center [34, 271] width 41 height 11
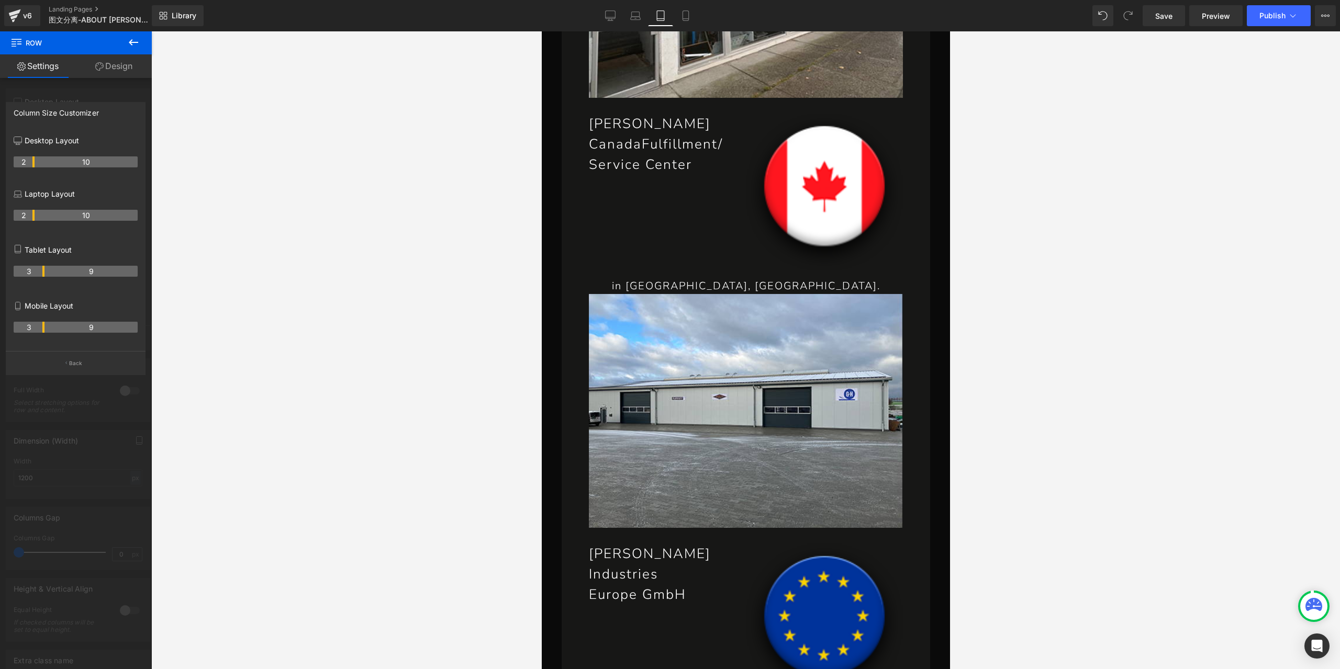
scroll to position [3973, 0]
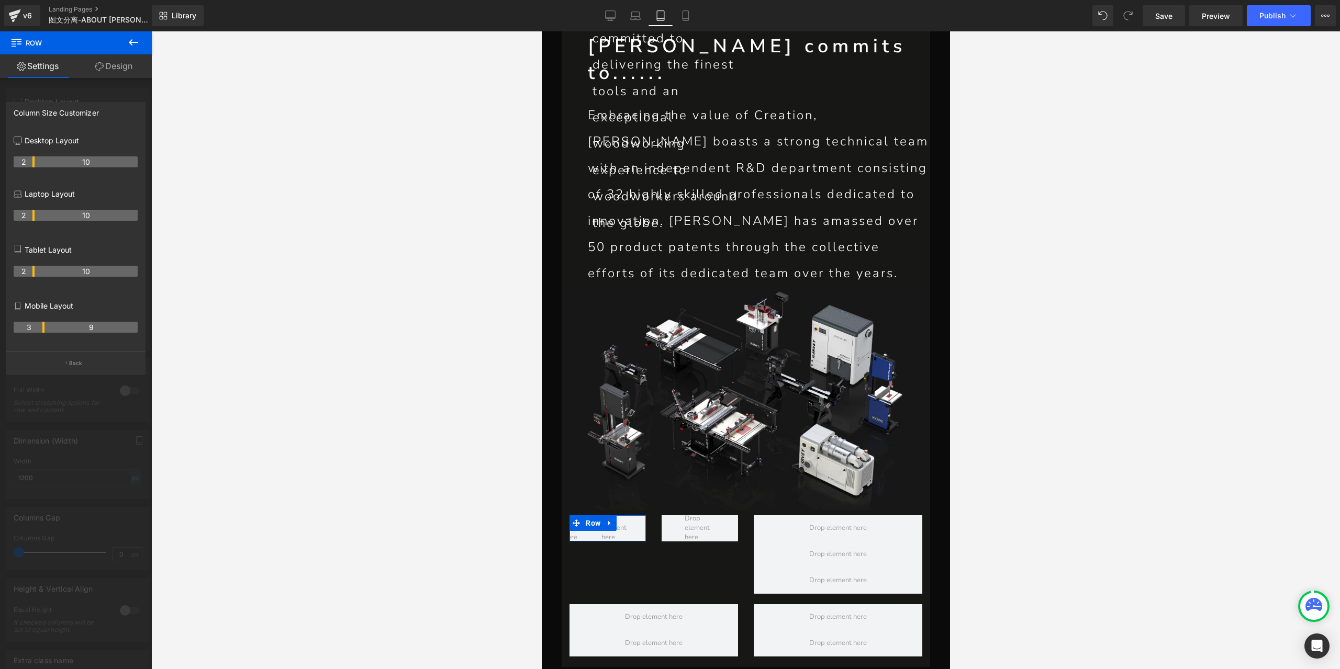
drag, startPoint x: 53, startPoint y: 272, endPoint x: 31, endPoint y: 272, distance: 22.0
click at [31, 272] on th "2" at bounding box center [24, 271] width 21 height 11
click at [41, 329] on th "3" at bounding box center [29, 327] width 31 height 11
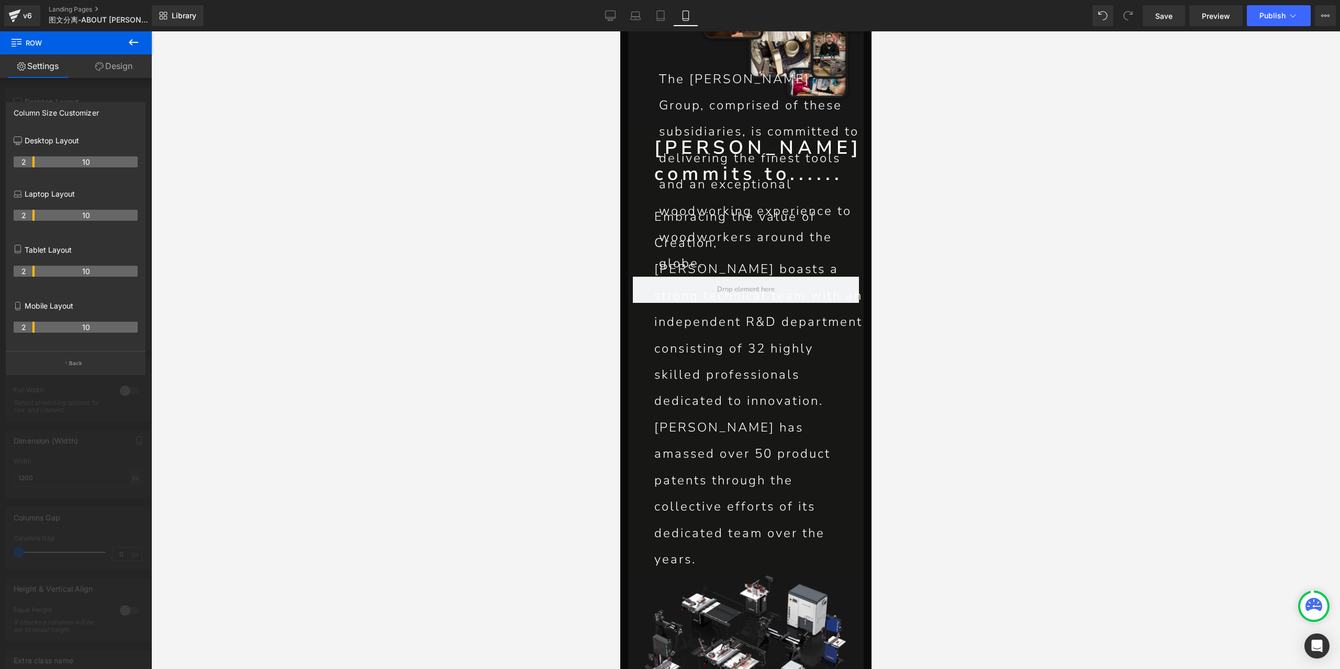
drag, startPoint x: 43, startPoint y: 329, endPoint x: 37, endPoint y: 329, distance: 6.8
click at [37, 329] on tr "2 10" at bounding box center [76, 327] width 124 height 11
click at [674, 259] on body "Skip to content Search PRODUCTS TABLE SAWS SERIES" at bounding box center [745, 498] width 251 height 8941
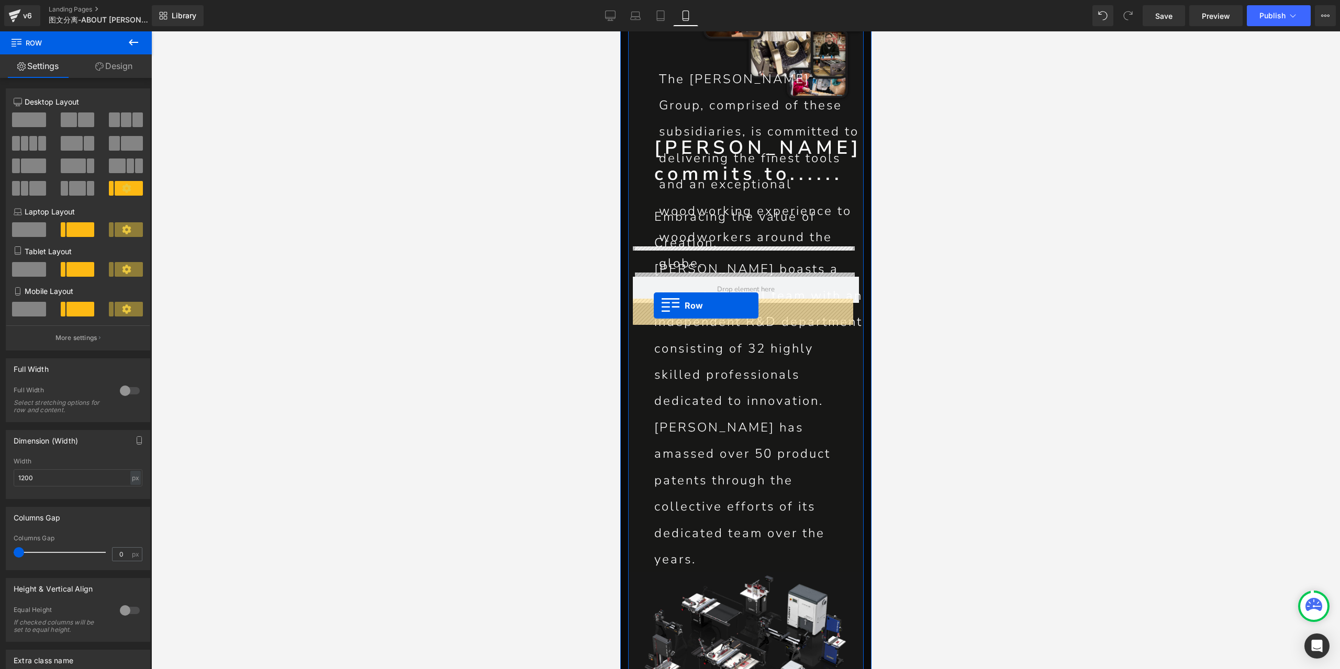
drag, startPoint x: 634, startPoint y: 282, endPoint x: 653, endPoint y: 305, distance: 29.8
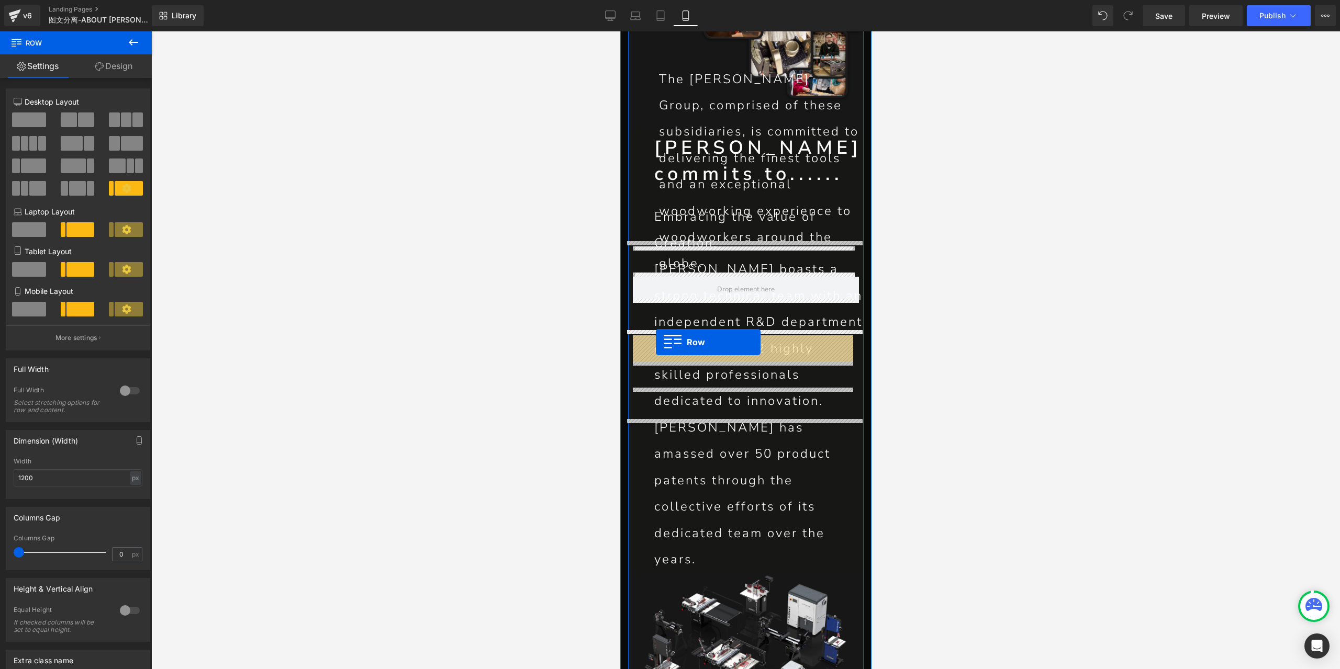
drag, startPoint x: 642, startPoint y: 307, endPoint x: 655, endPoint y: 342, distance: 37.1
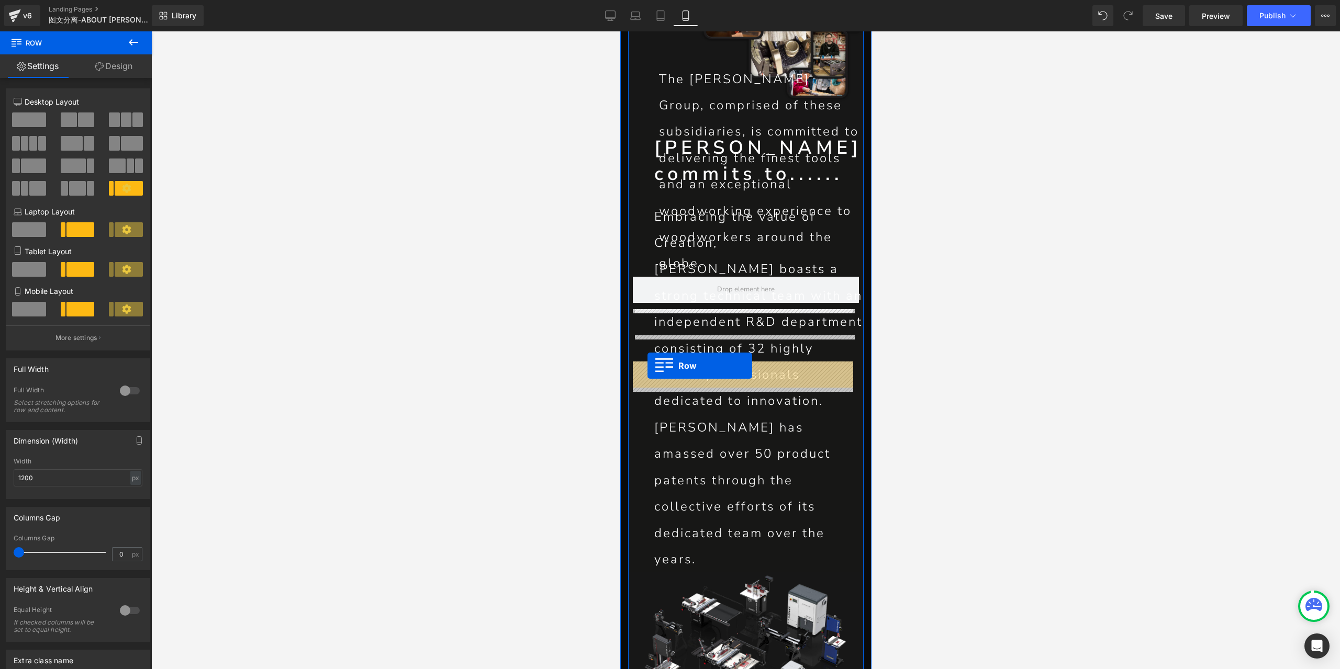
drag, startPoint x: 639, startPoint y: 342, endPoint x: 647, endPoint y: 366, distance: 25.5
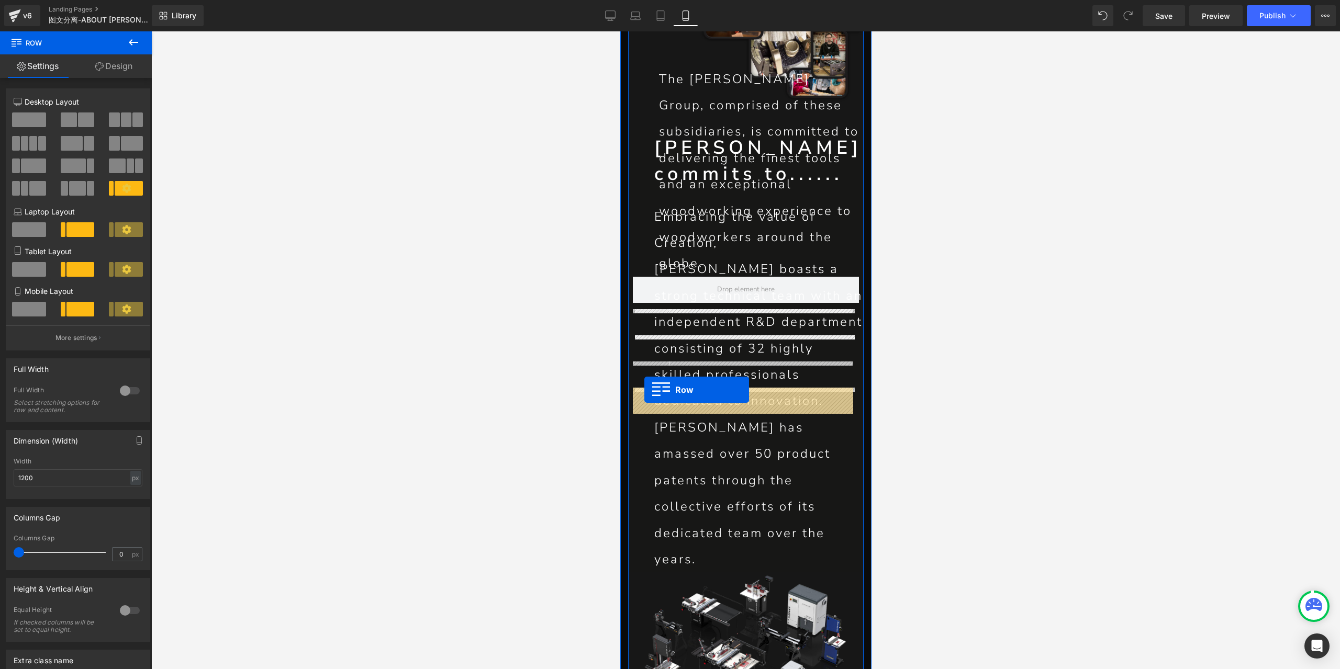
drag, startPoint x: 640, startPoint y: 346, endPoint x: 644, endPoint y: 390, distance: 44.2
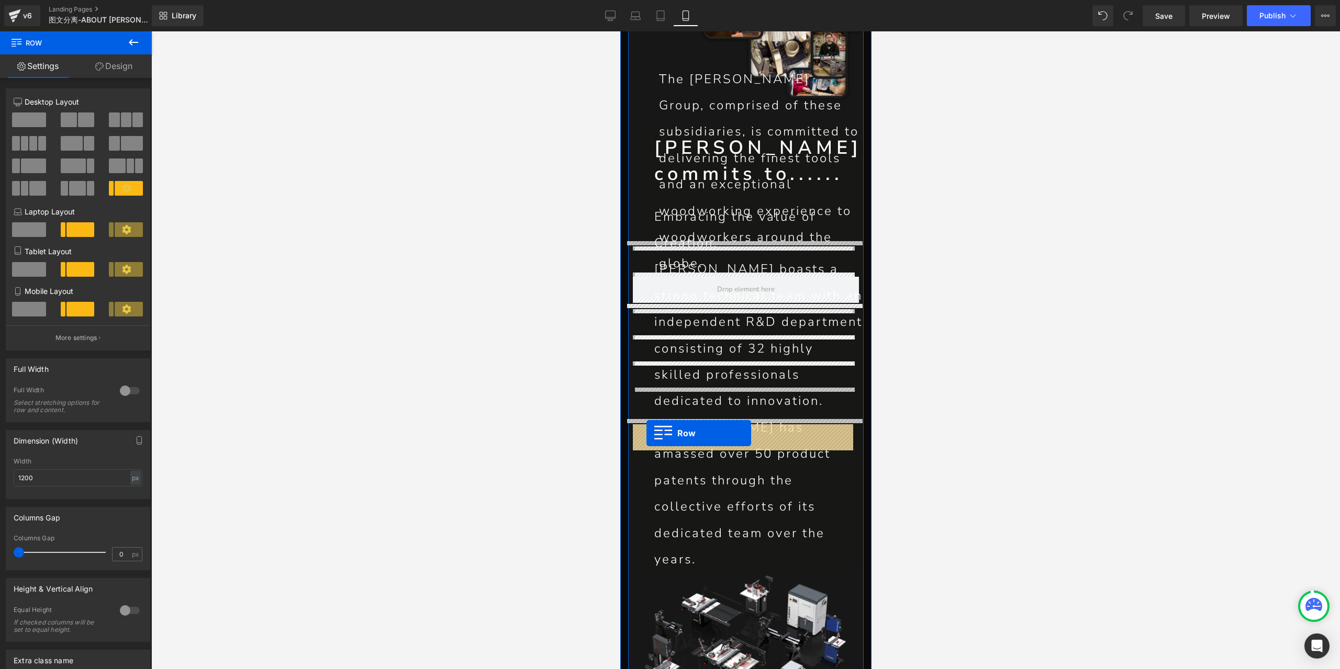
drag, startPoint x: 640, startPoint y: 392, endPoint x: 646, endPoint y: 433, distance: 41.3
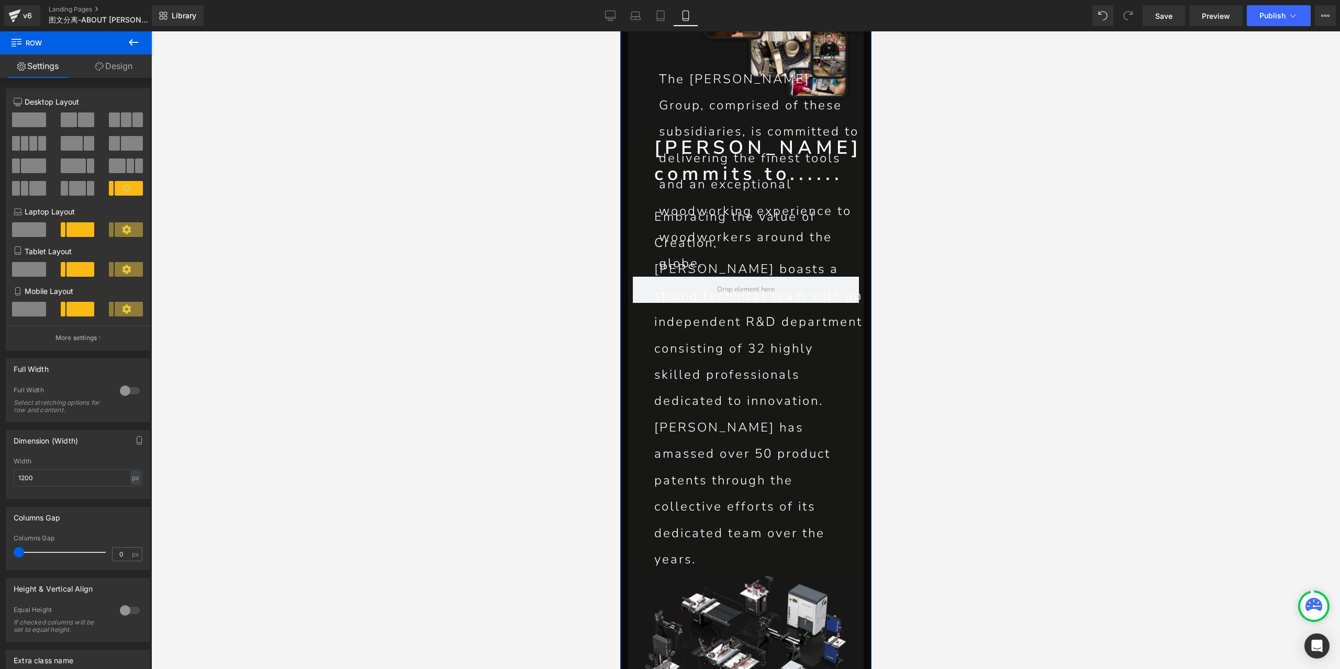
drag, startPoint x: 641, startPoint y: 437, endPoint x: 641, endPoint y: 457, distance: 19.9
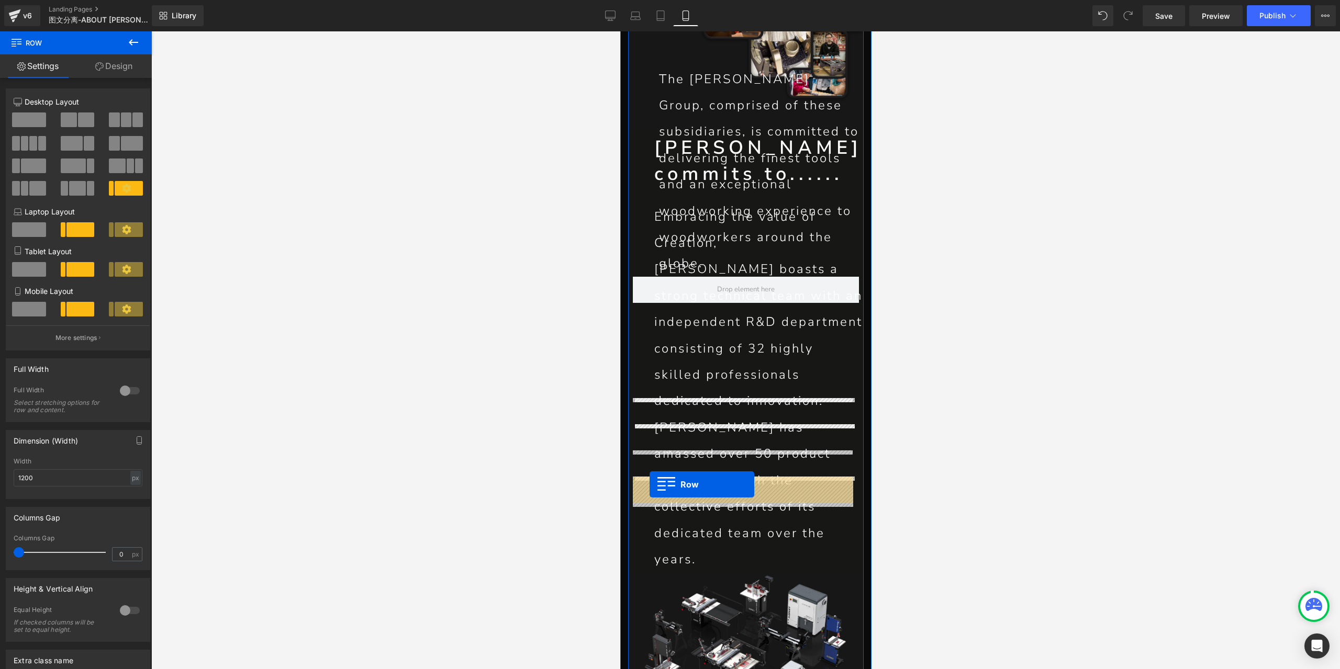
drag, startPoint x: 641, startPoint y: 439, endPoint x: 649, endPoint y: 485, distance: 46.3
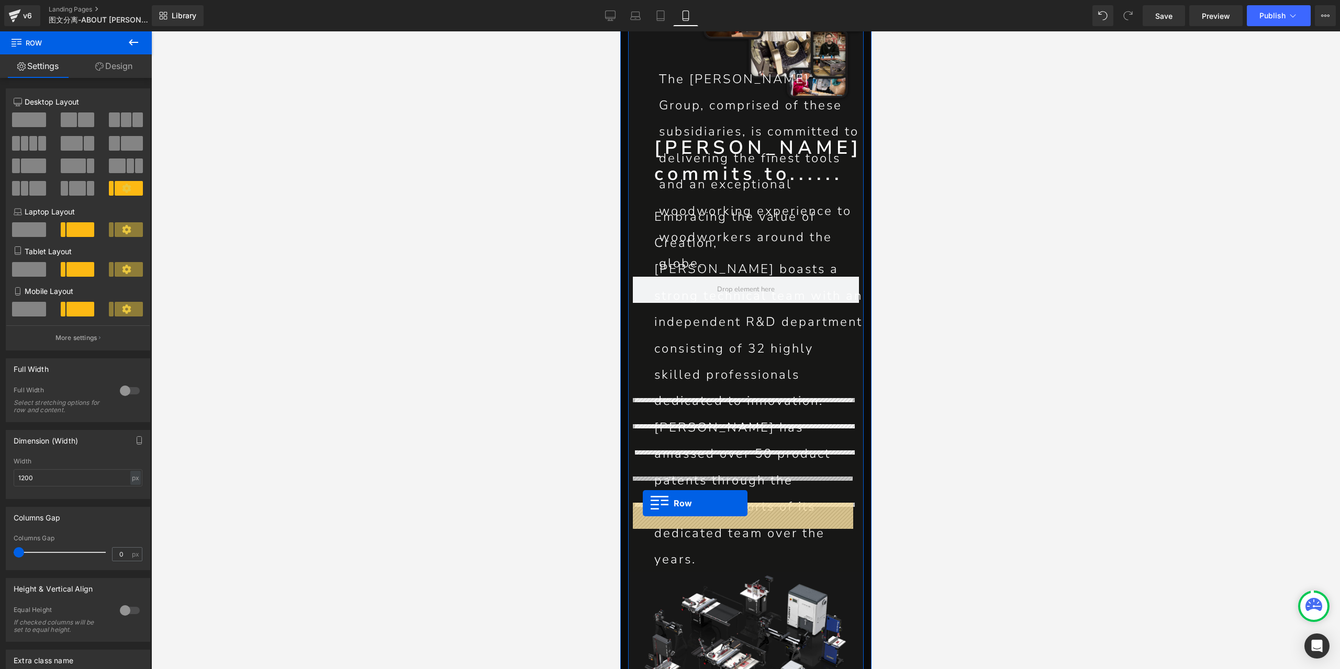
drag, startPoint x: 638, startPoint y: 460, endPoint x: 642, endPoint y: 504, distance: 44.2
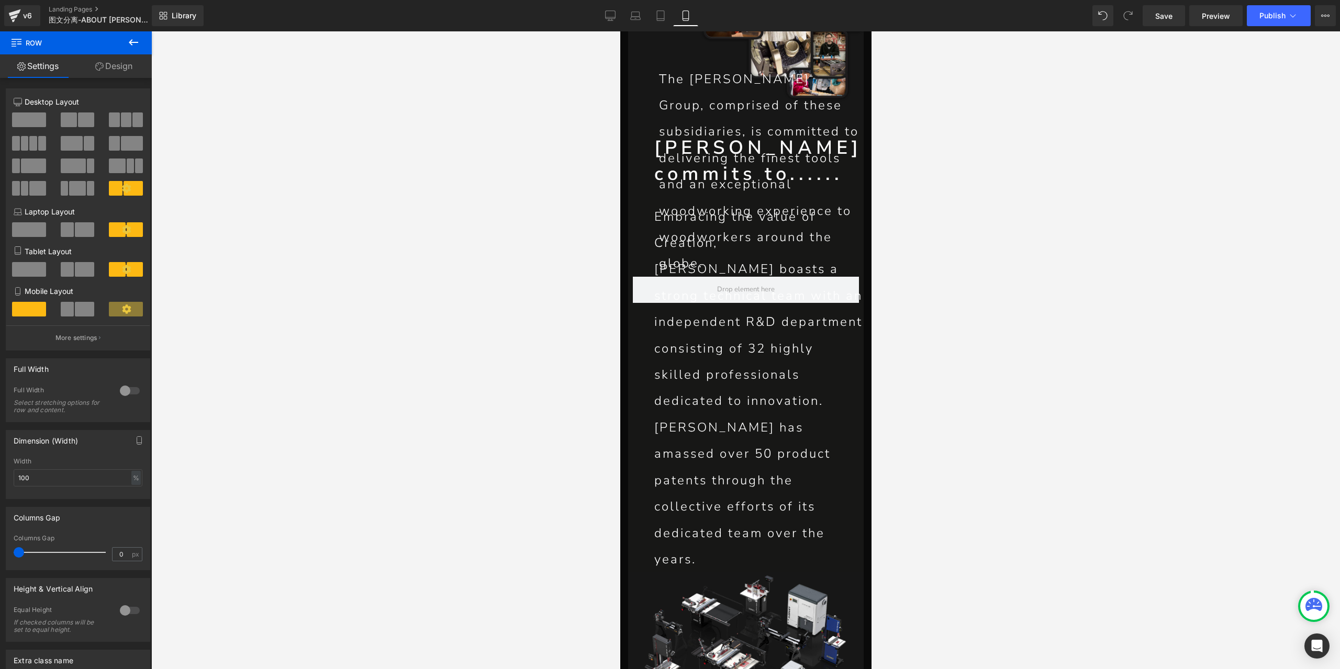
click at [77, 315] on span at bounding box center [84, 309] width 19 height 15
click at [72, 311] on span at bounding box center [68, 309] width 14 height 15
click at [85, 336] on p "More settings" at bounding box center [76, 337] width 42 height 9
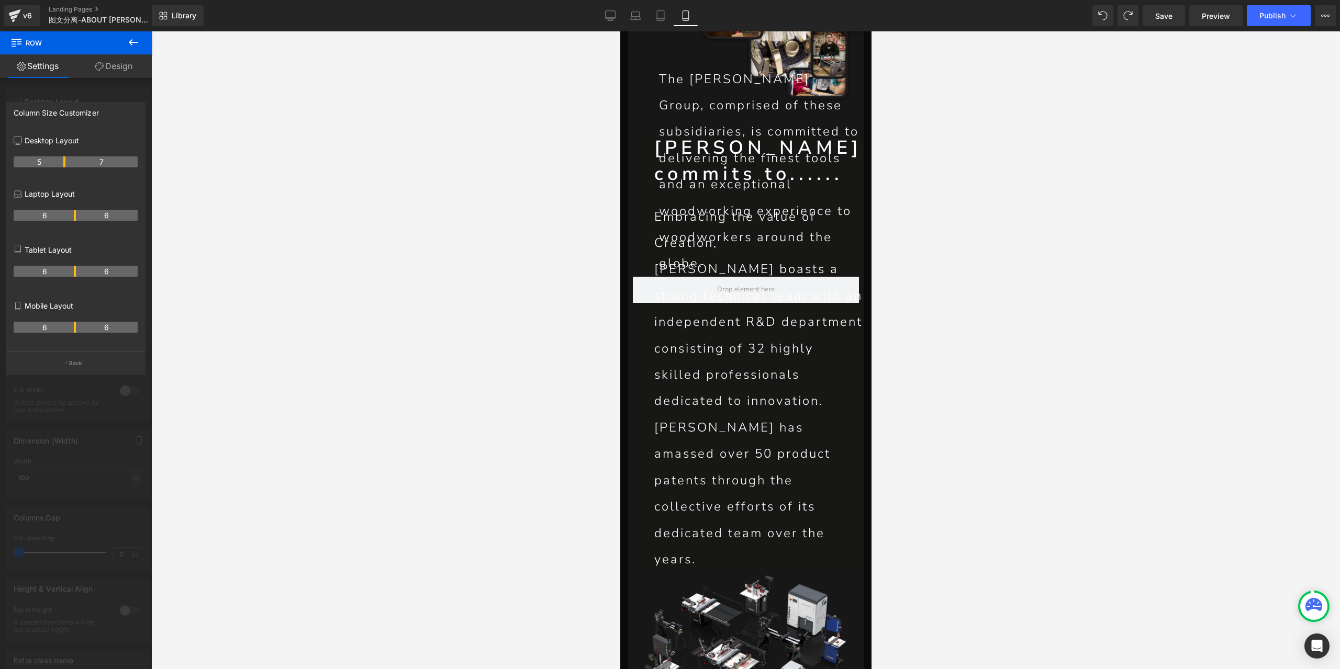
drag, startPoint x: 63, startPoint y: 329, endPoint x: 76, endPoint y: 334, distance: 14.1
click at [76, 334] on div "6 6" at bounding box center [76, 331] width 124 height 29
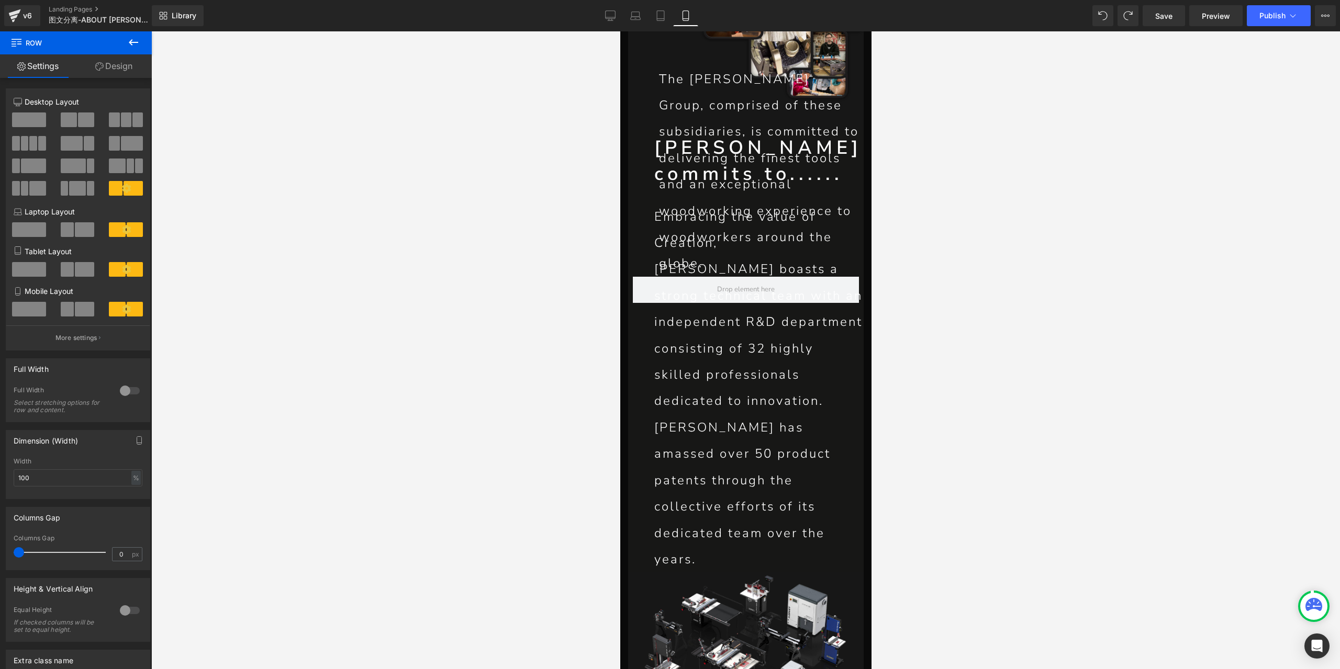
click at [704, 300] on body "Skip to content Search PRODUCTS TABLE SAWS SERIES" at bounding box center [745, 467] width 251 height 8879
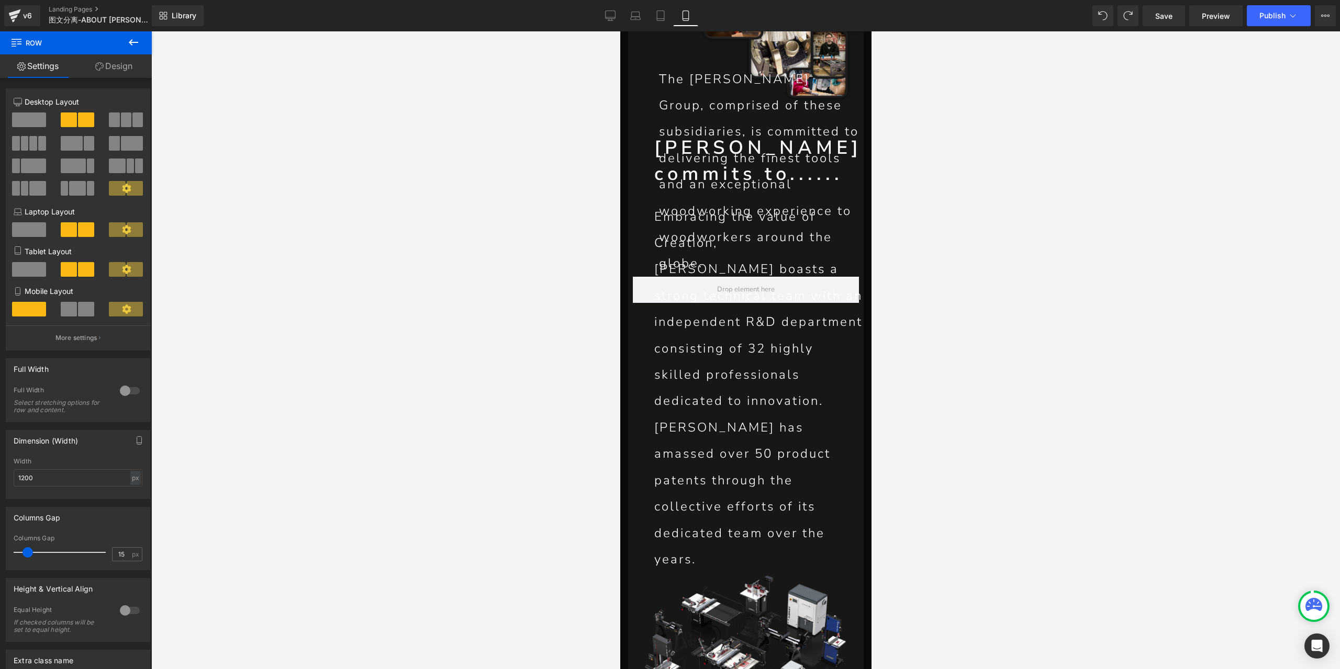
click at [84, 312] on span at bounding box center [86, 309] width 16 height 15
type input "0"
drag, startPoint x: 25, startPoint y: 552, endPoint x: 4, endPoint y: 548, distance: 20.7
click at [4, 548] on div "Columns Gap 0px Columns Gap 0 px" at bounding box center [78, 534] width 157 height 71
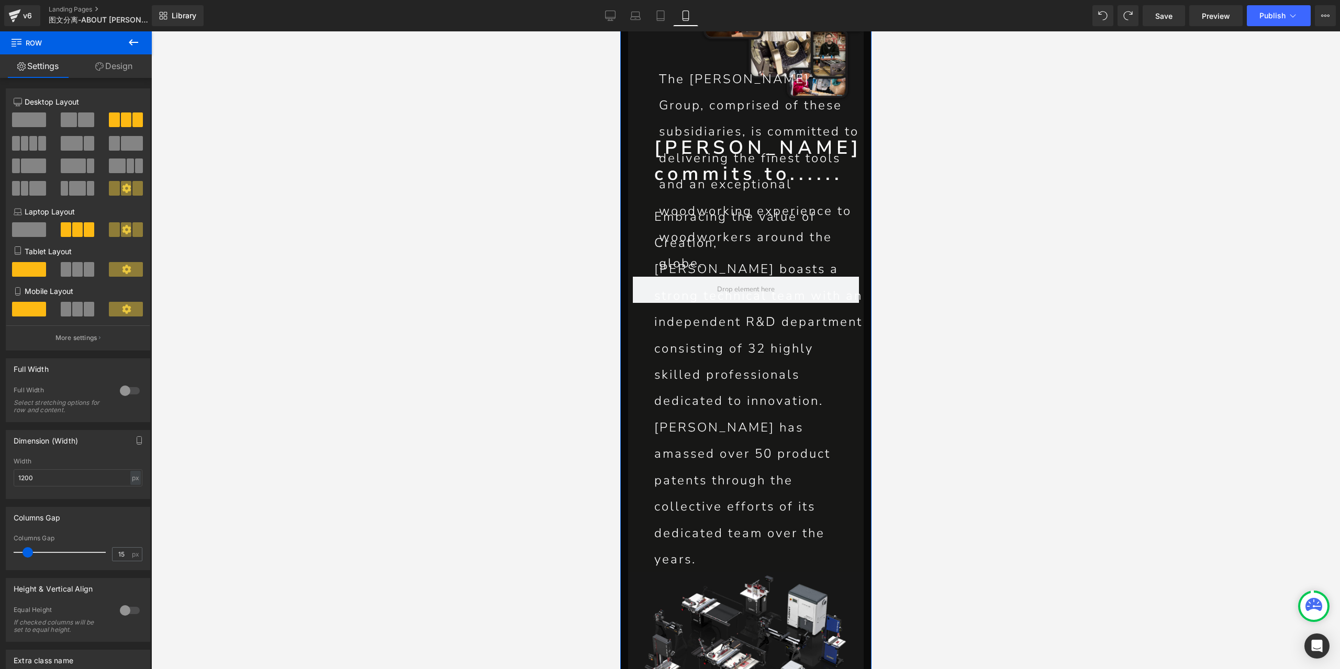
click at [84, 274] on span at bounding box center [89, 269] width 10 height 15
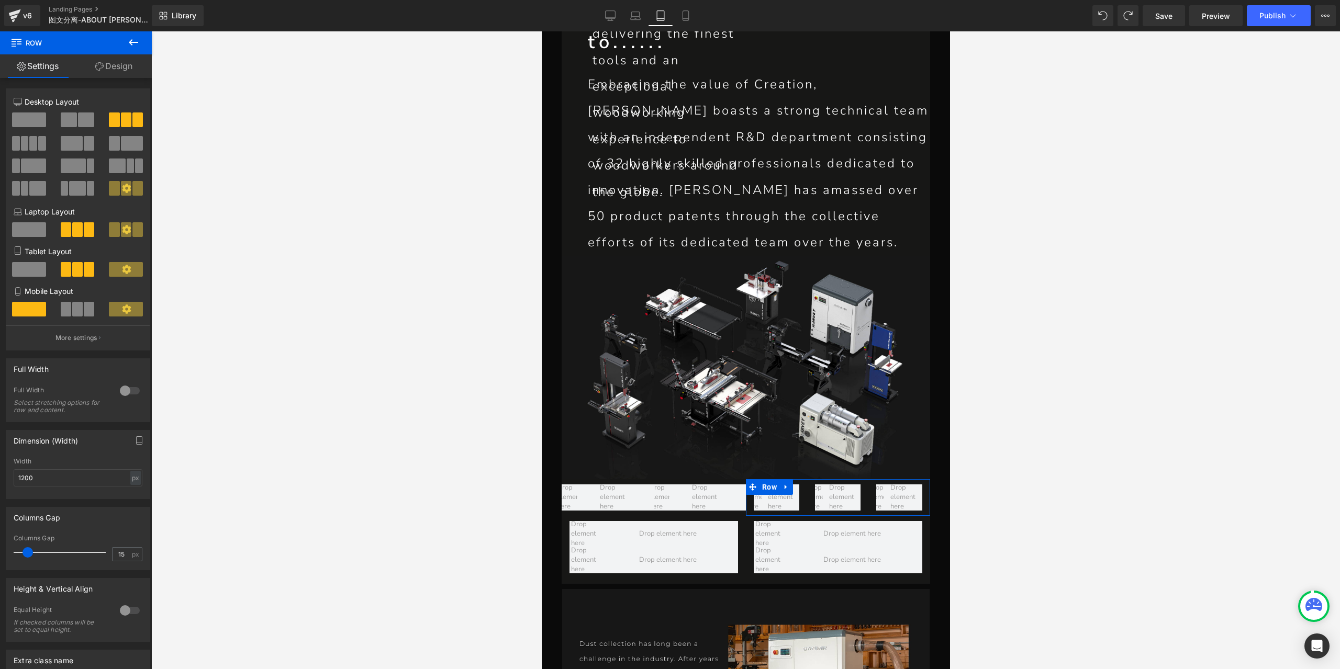
scroll to position [3972, 0]
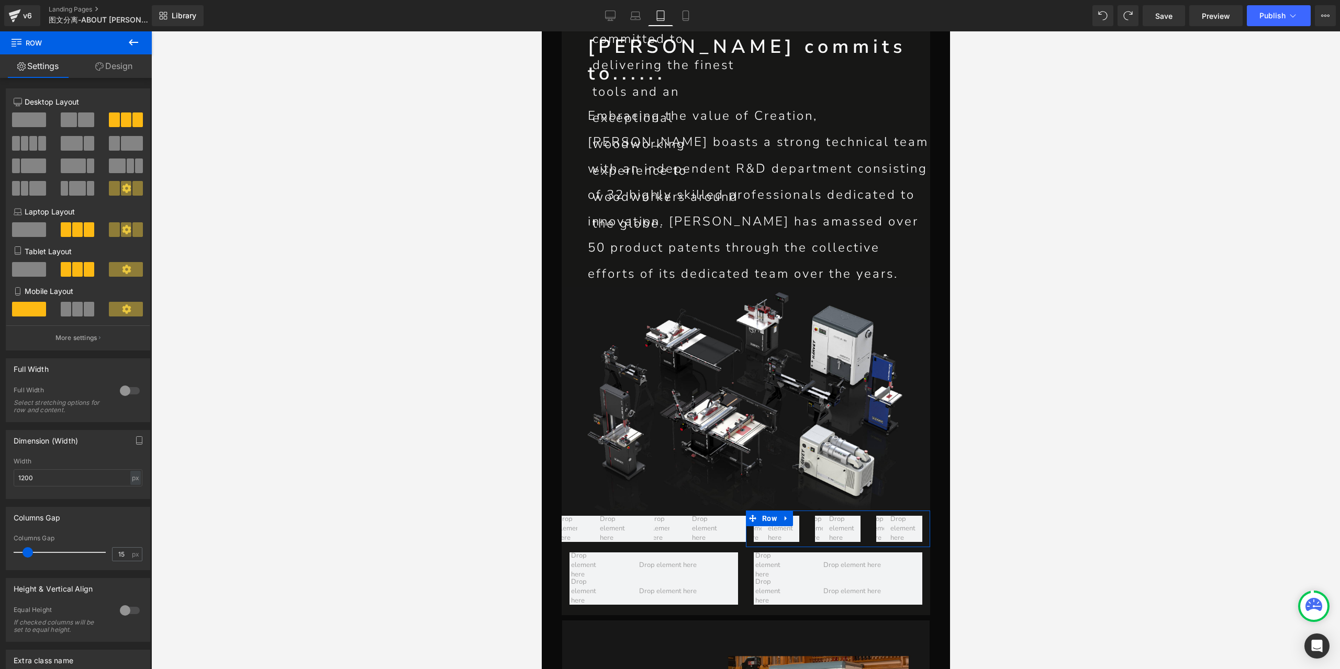
click at [73, 312] on span at bounding box center [77, 309] width 10 height 15
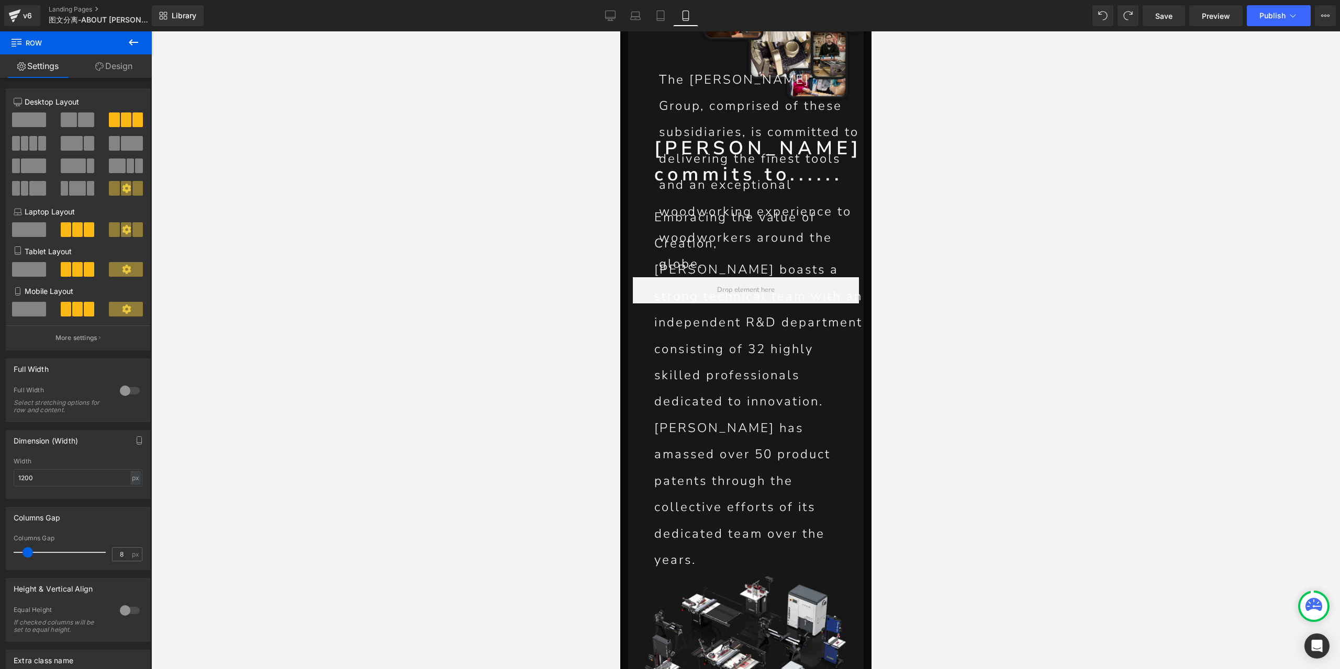
type input "0"
drag, startPoint x: 27, startPoint y: 553, endPoint x: 0, endPoint y: 546, distance: 27.4
click at [0, 548] on div "Columns Gap 0px Columns Gap 0 px" at bounding box center [78, 534] width 157 height 71
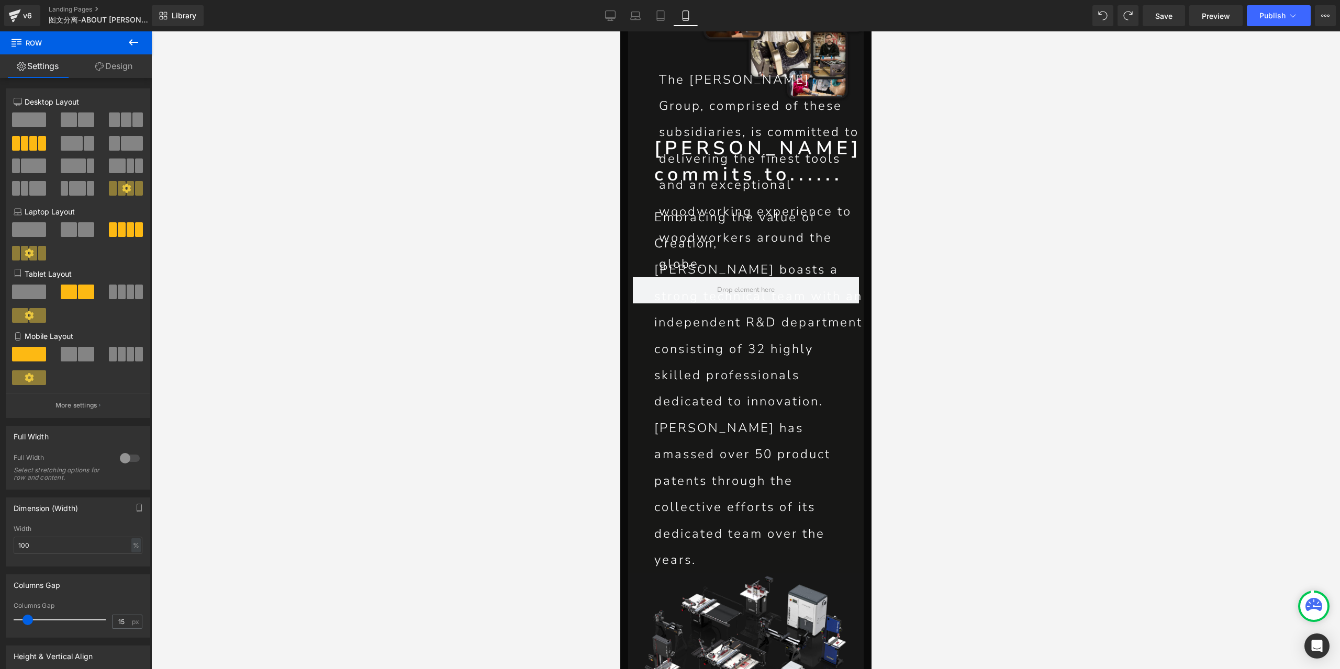
click at [127, 356] on span at bounding box center [131, 354] width 8 height 15
type input "0"
drag, startPoint x: 25, startPoint y: 620, endPoint x: 0, endPoint y: 619, distance: 25.1
click at [0, 619] on div "Columns Gap 0px Columns Gap 0 px" at bounding box center [78, 602] width 157 height 71
click at [119, 72] on link "Design" at bounding box center [114, 66] width 76 height 24
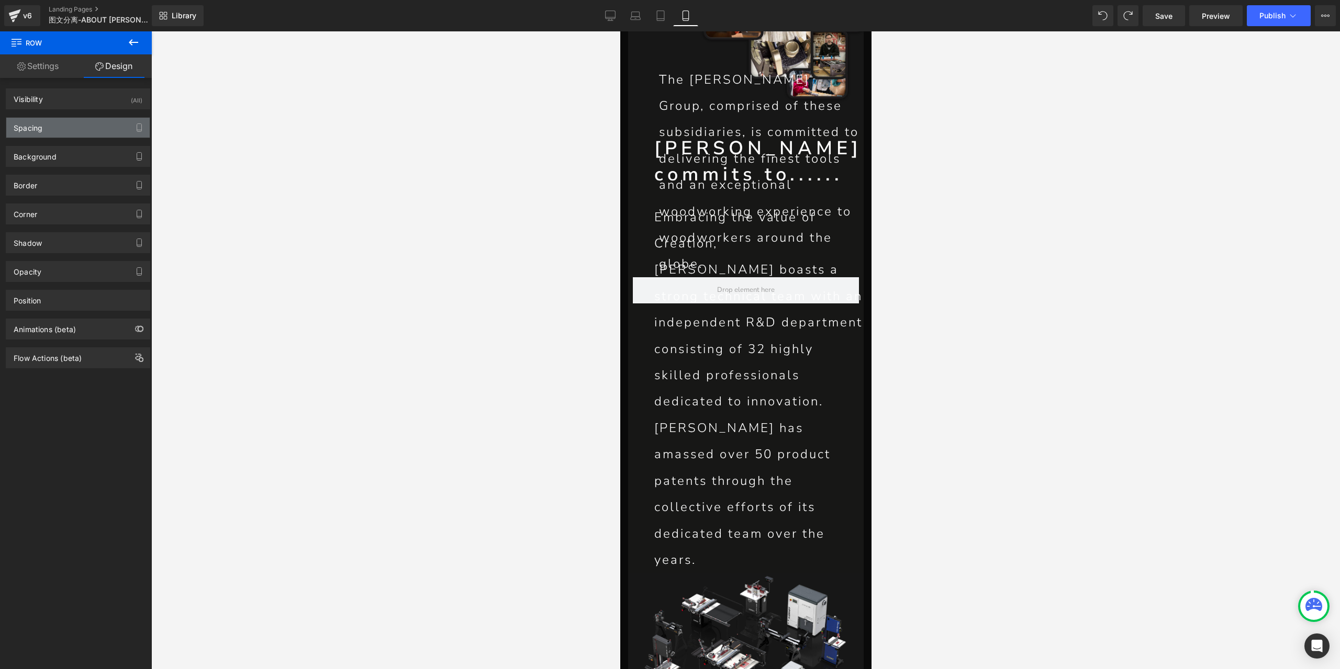
click at [77, 129] on div "Spacing" at bounding box center [77, 128] width 143 height 20
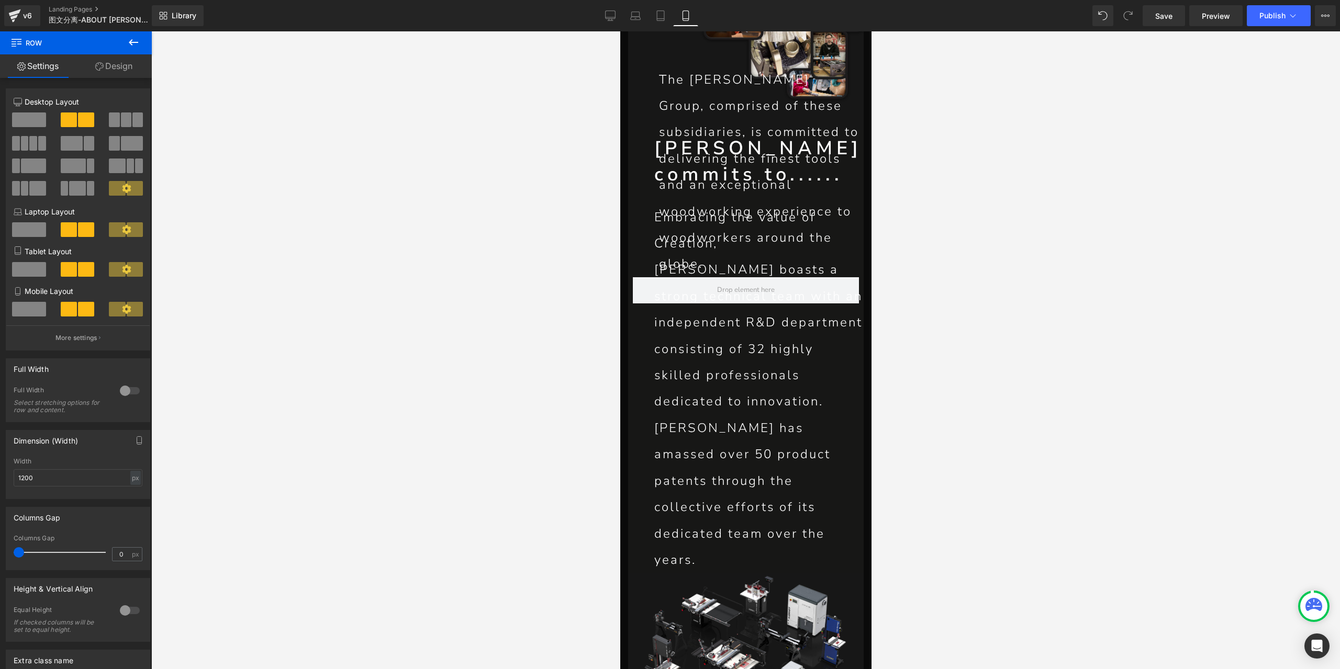
click at [127, 64] on link "Design" at bounding box center [114, 66] width 76 height 24
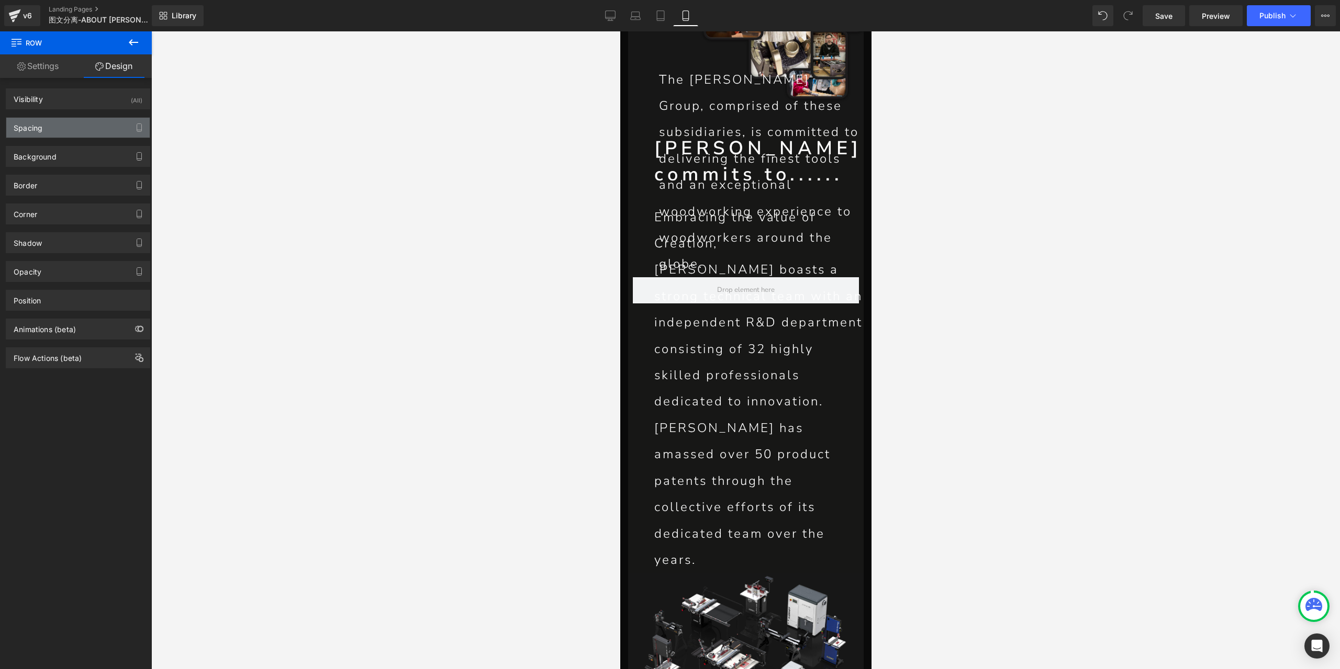
click at [71, 136] on div "Spacing" at bounding box center [77, 128] width 143 height 20
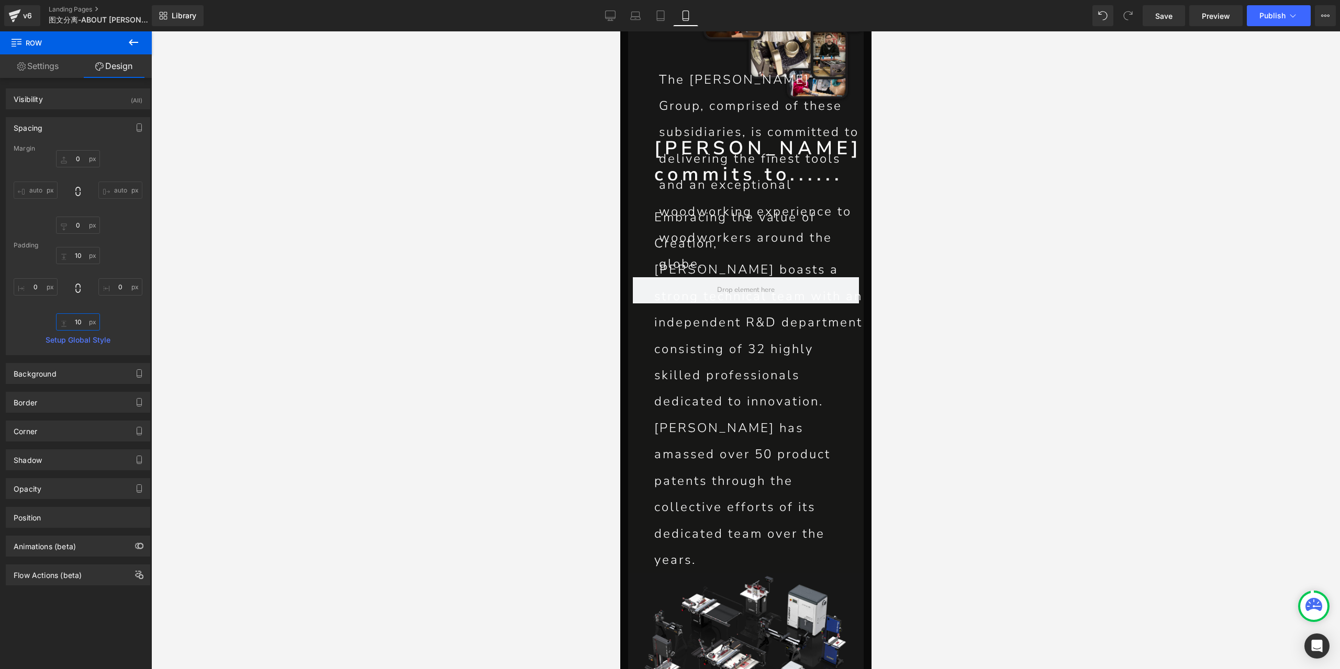
click at [75, 325] on input "10" at bounding box center [78, 322] width 44 height 17
type input "0"
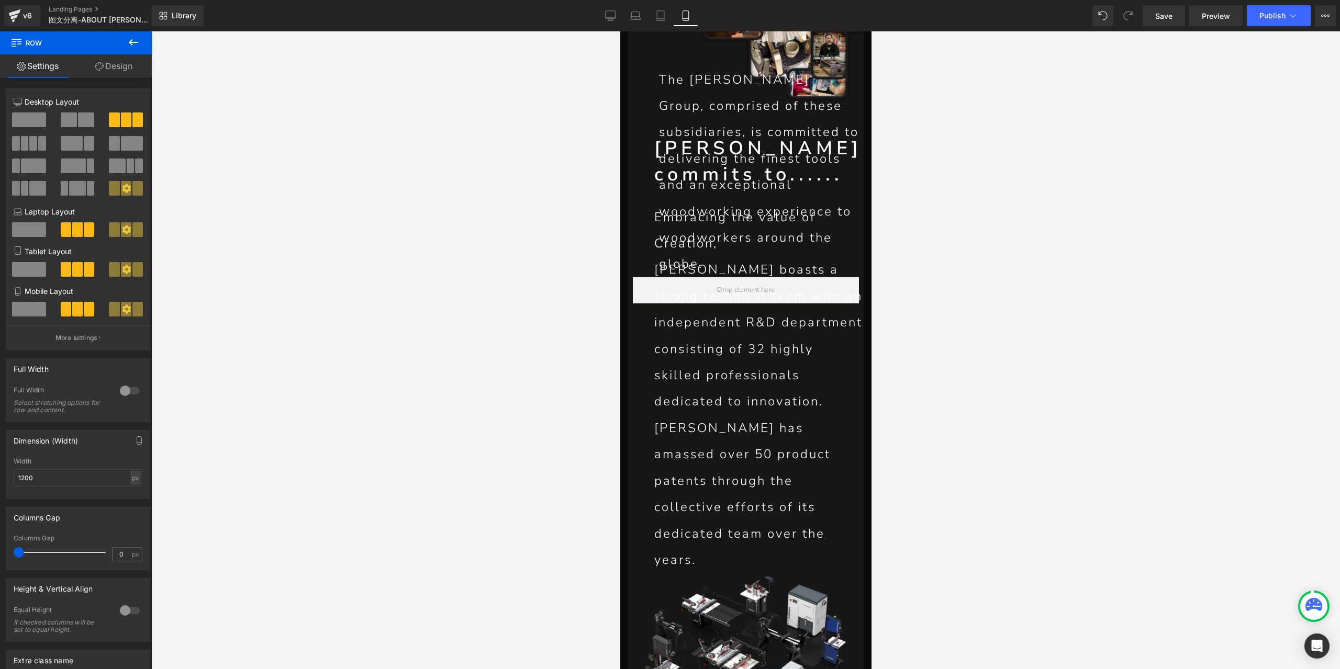
click at [115, 78] on div "4+4+4 4+4+4 4+4+4 Column Size Customizer 4+4+4 Desktop Layout Laptop Layout Tab…" at bounding box center [78, 415] width 157 height 675
click at [114, 72] on link "Design" at bounding box center [114, 66] width 76 height 24
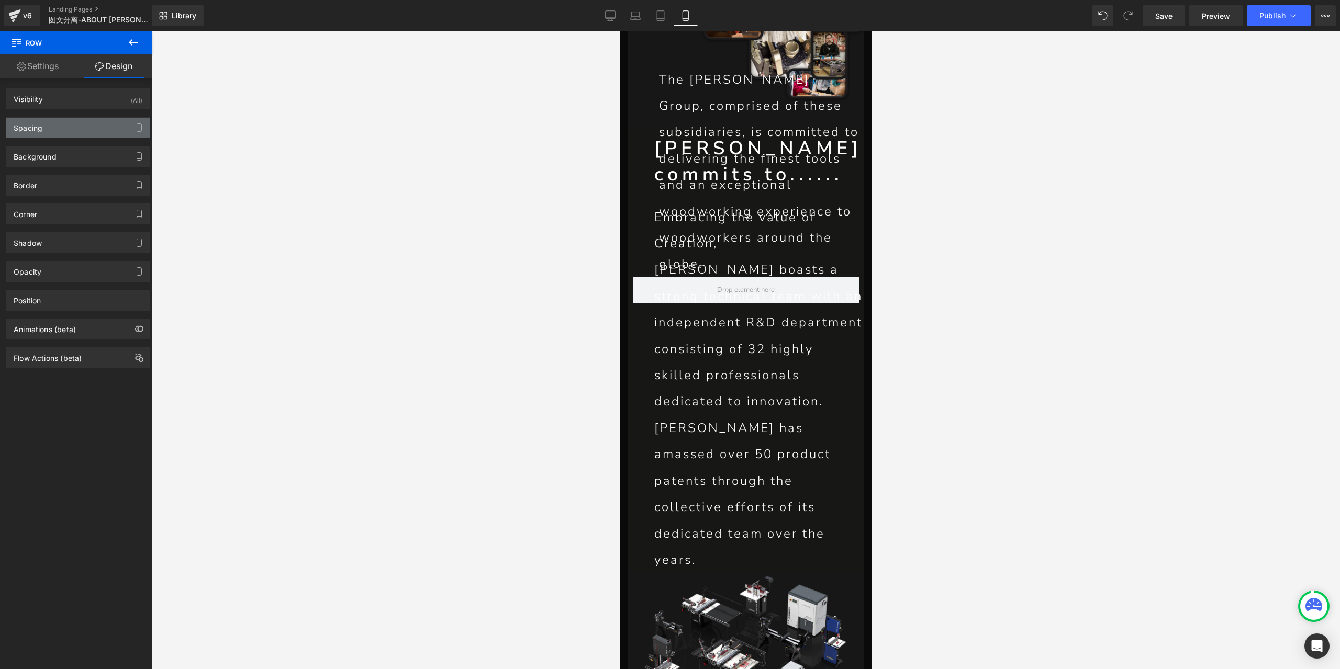
click at [79, 128] on div "Spacing" at bounding box center [77, 128] width 143 height 20
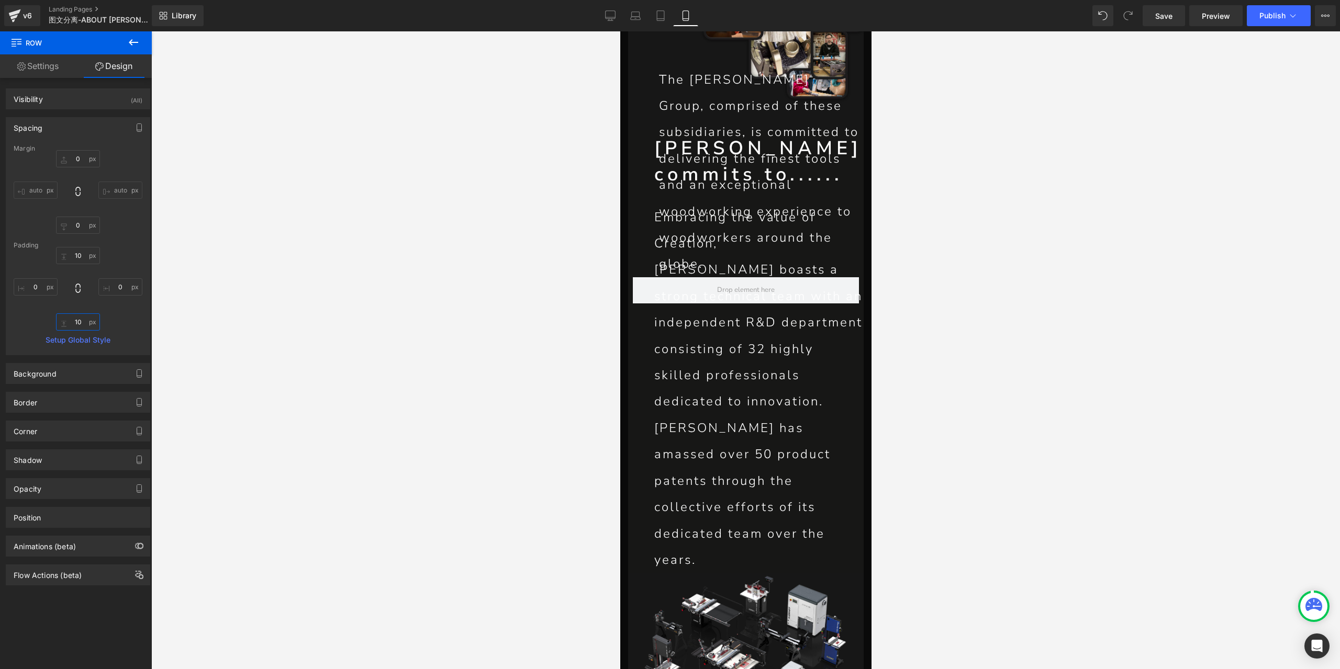
click at [82, 326] on input "10" at bounding box center [78, 322] width 44 height 17
type input "0"
click at [1162, 19] on span "Save" at bounding box center [1163, 15] width 17 height 11
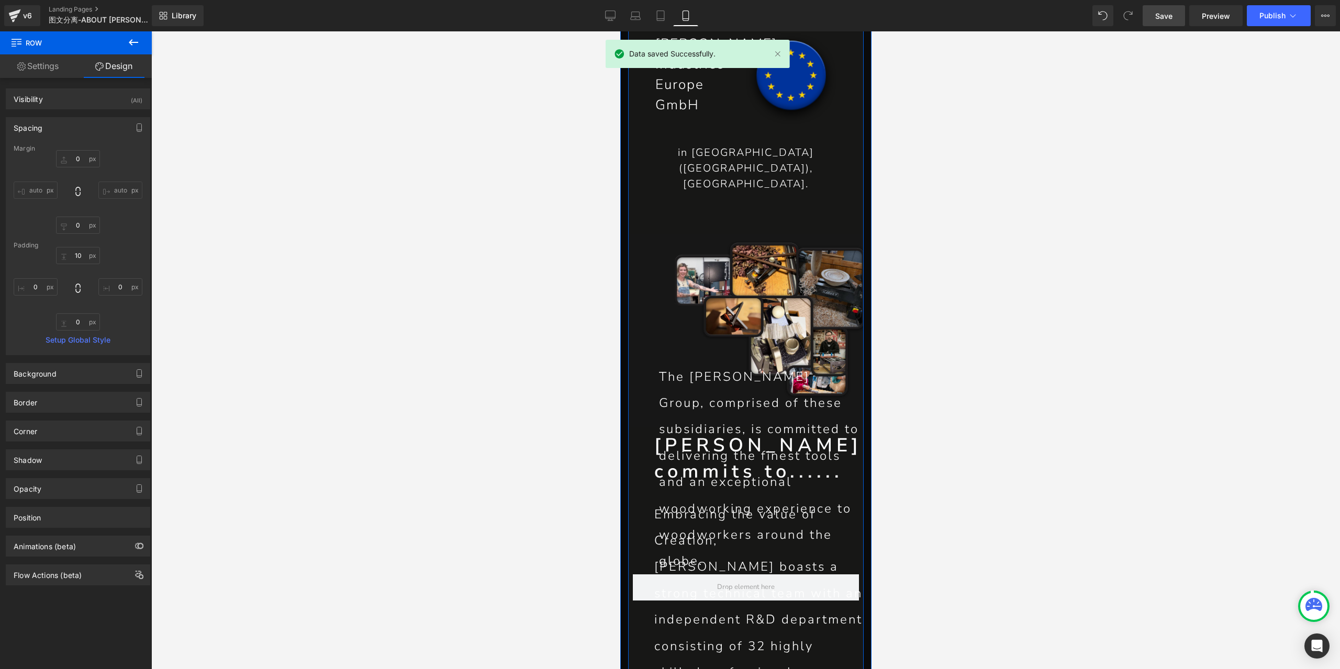
scroll to position [3689, 0]
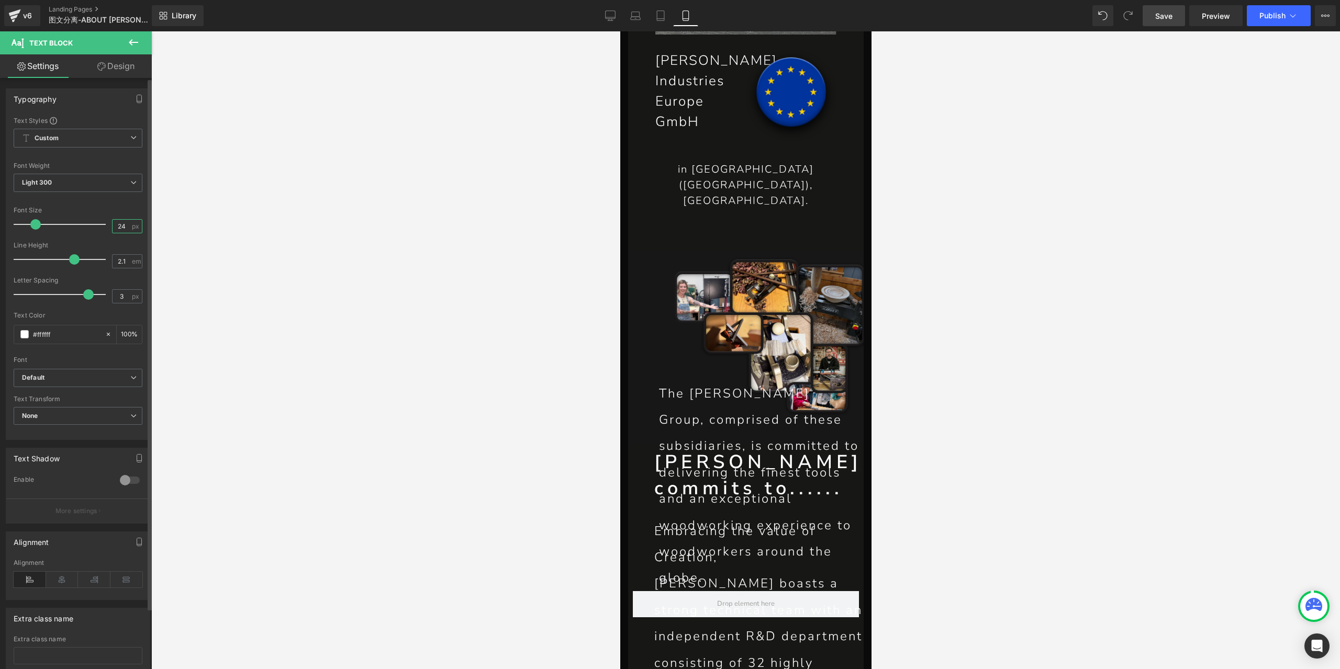
drag, startPoint x: 120, startPoint y: 228, endPoint x: 113, endPoint y: 228, distance: 6.8
click at [113, 228] on input "24" at bounding box center [122, 226] width 18 height 13
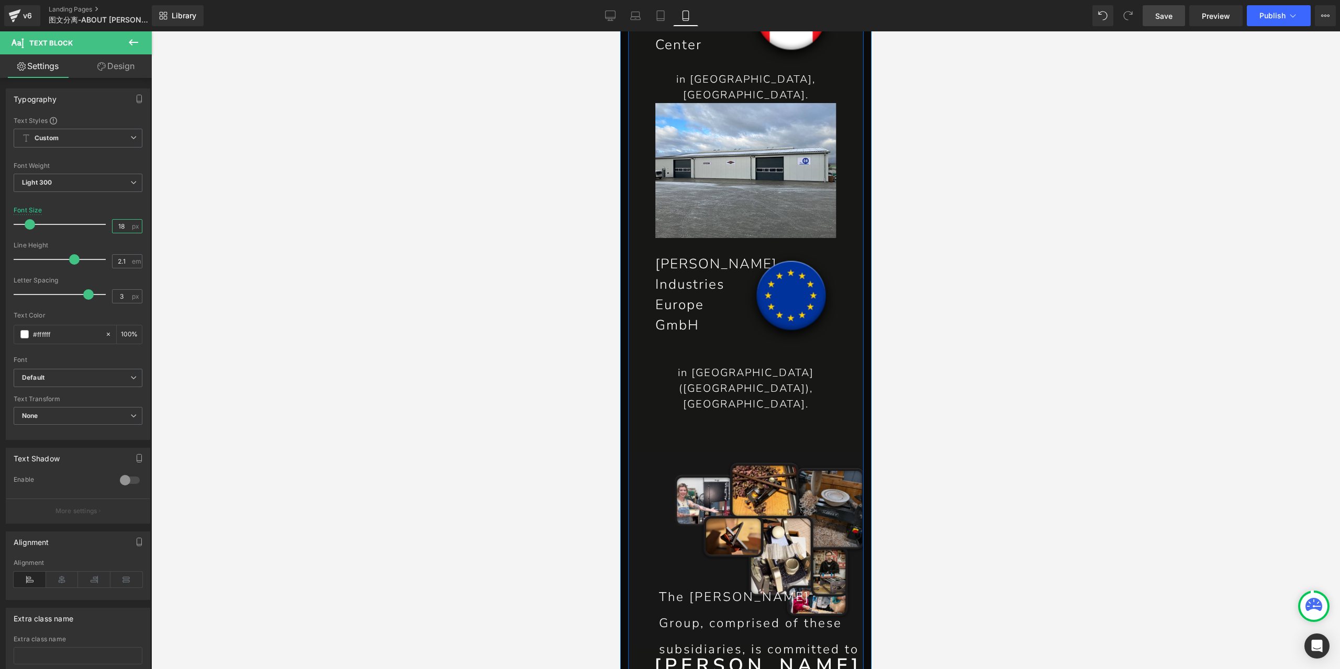
scroll to position [3428, 0]
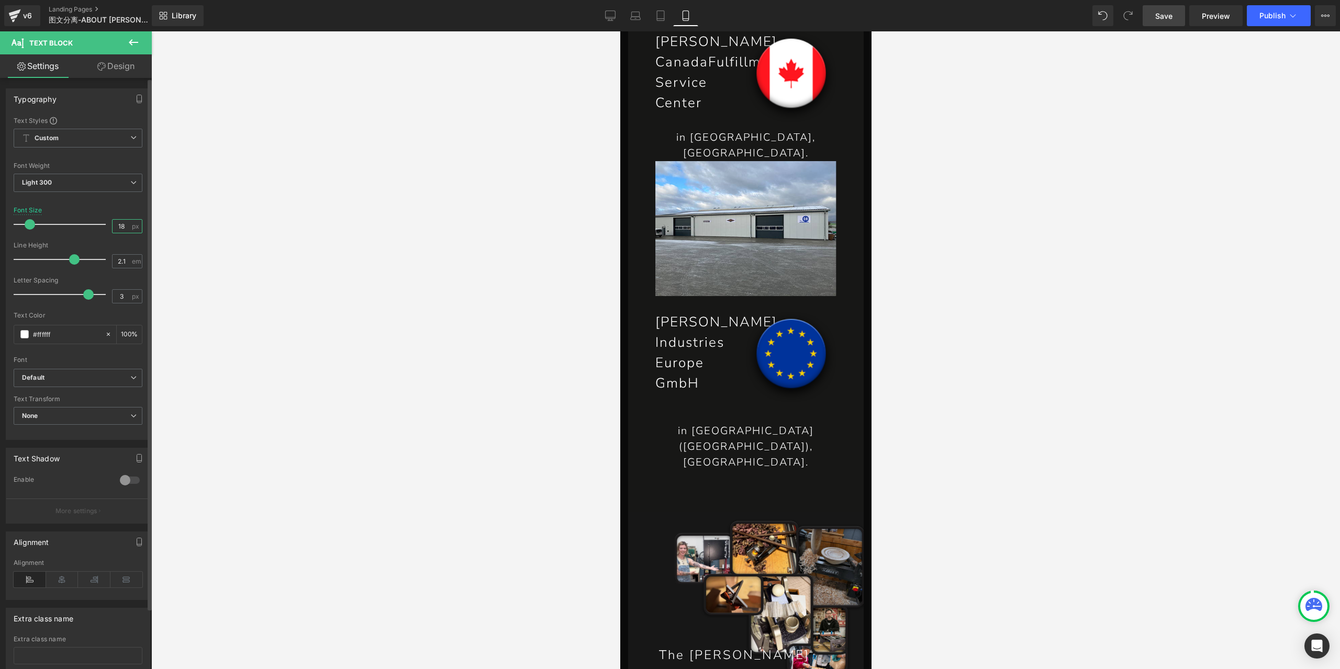
drag, startPoint x: 119, startPoint y: 225, endPoint x: 91, endPoint y: 218, distance: 29.0
click at [91, 218] on div "Font Size 18 px" at bounding box center [78, 224] width 129 height 35
type input "16"
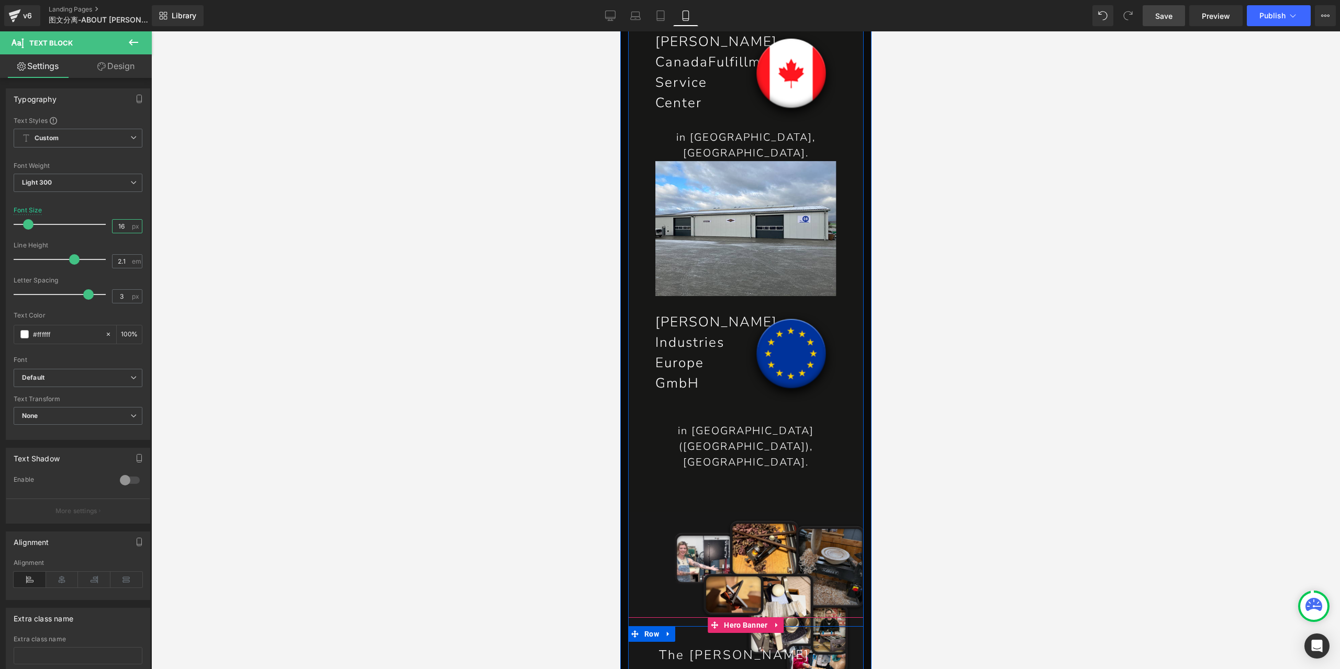
scroll to position [3323, 0]
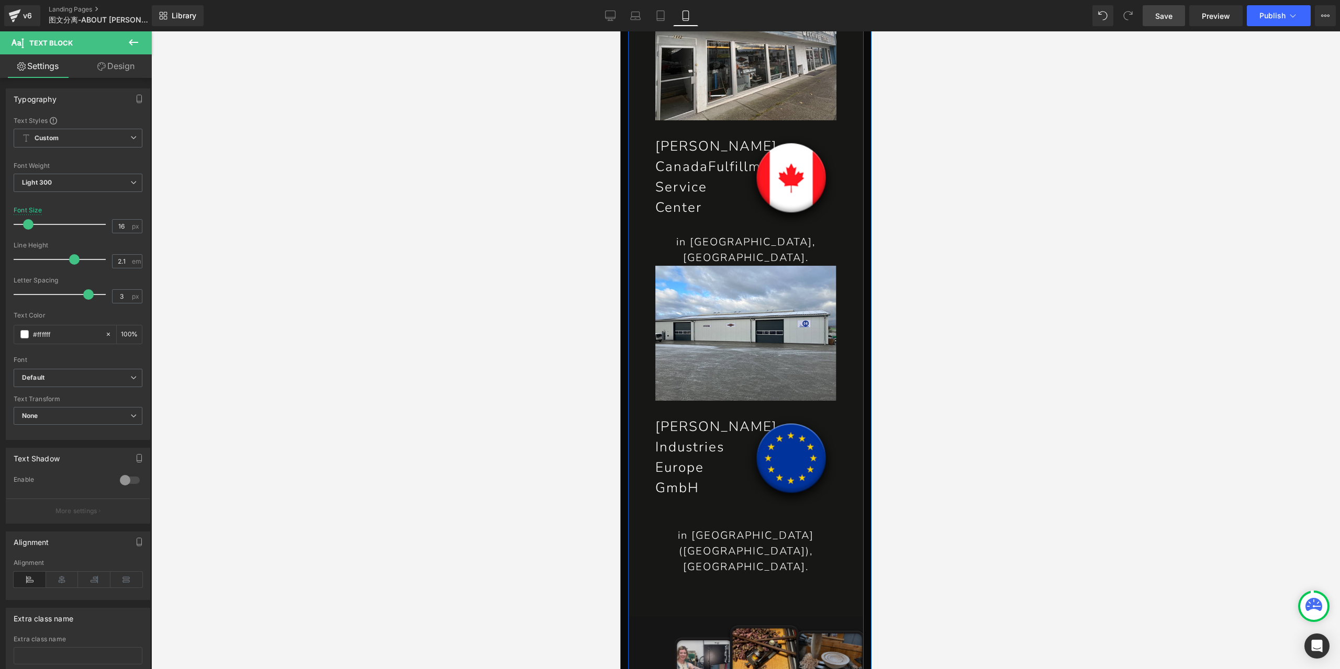
click at [753, 580] on img at bounding box center [746, 650] width 236 height 141
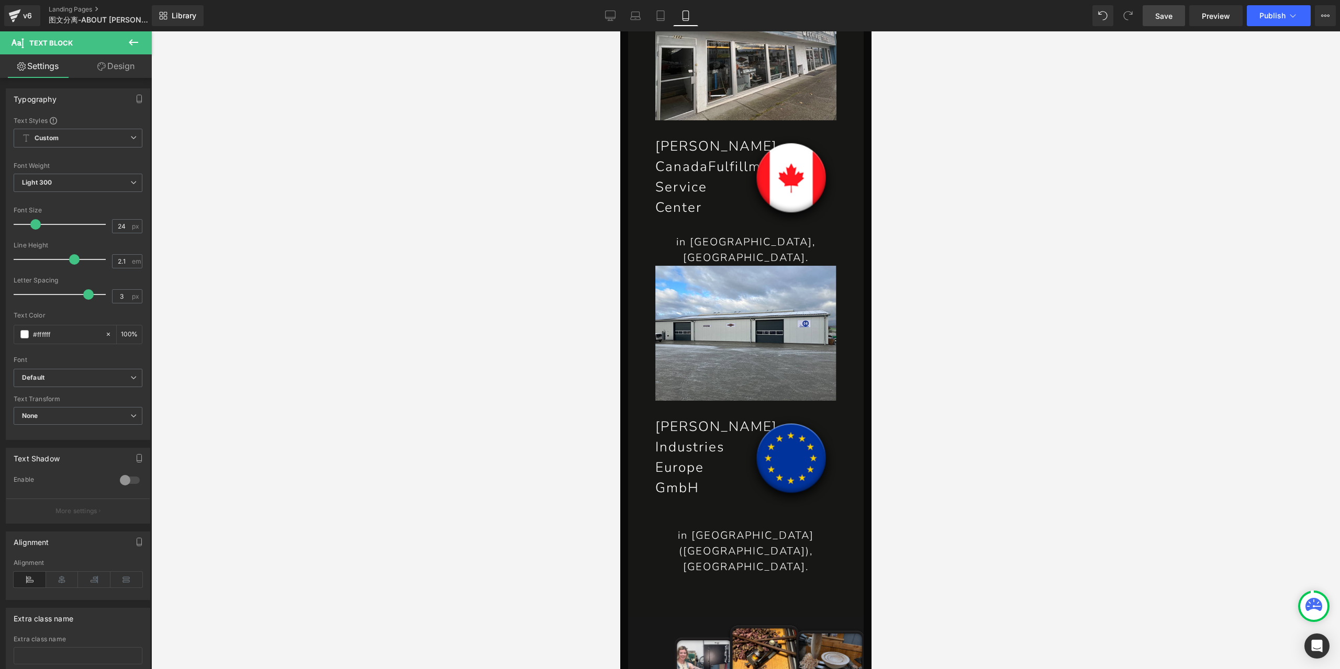
click at [109, 62] on link "Design" at bounding box center [116, 66] width 76 height 24
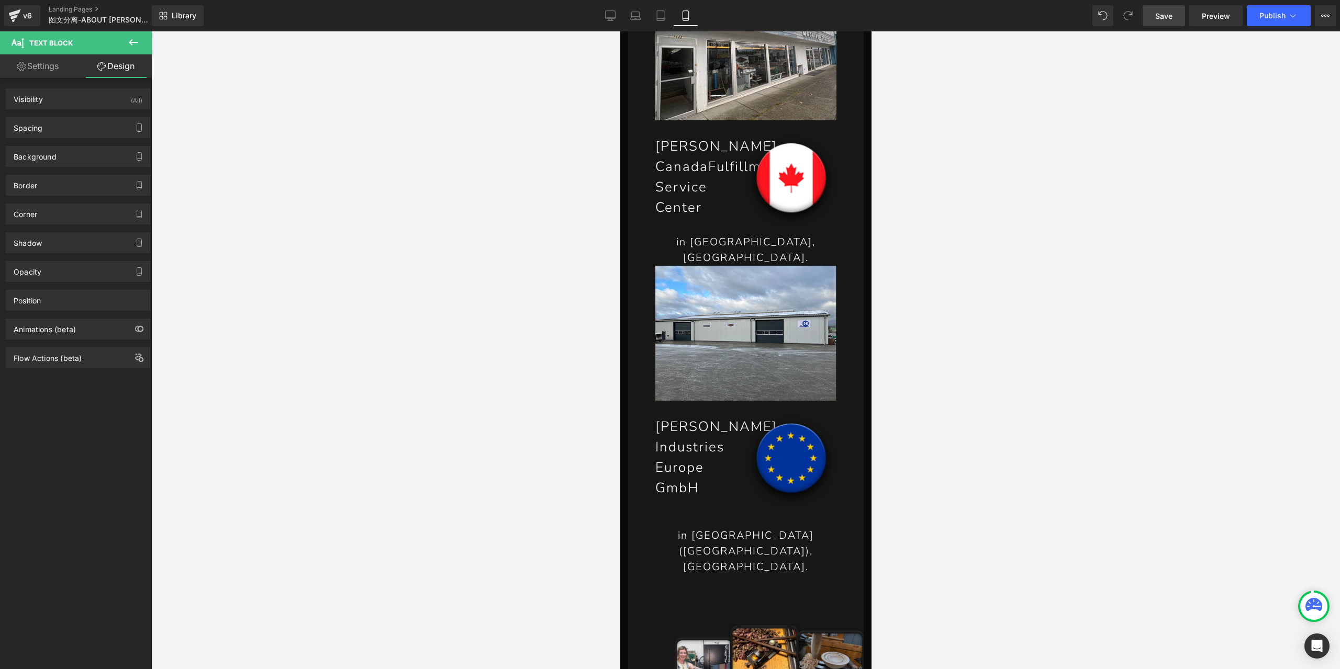
click at [51, 71] on link "Settings" at bounding box center [38, 66] width 76 height 24
type input "100"
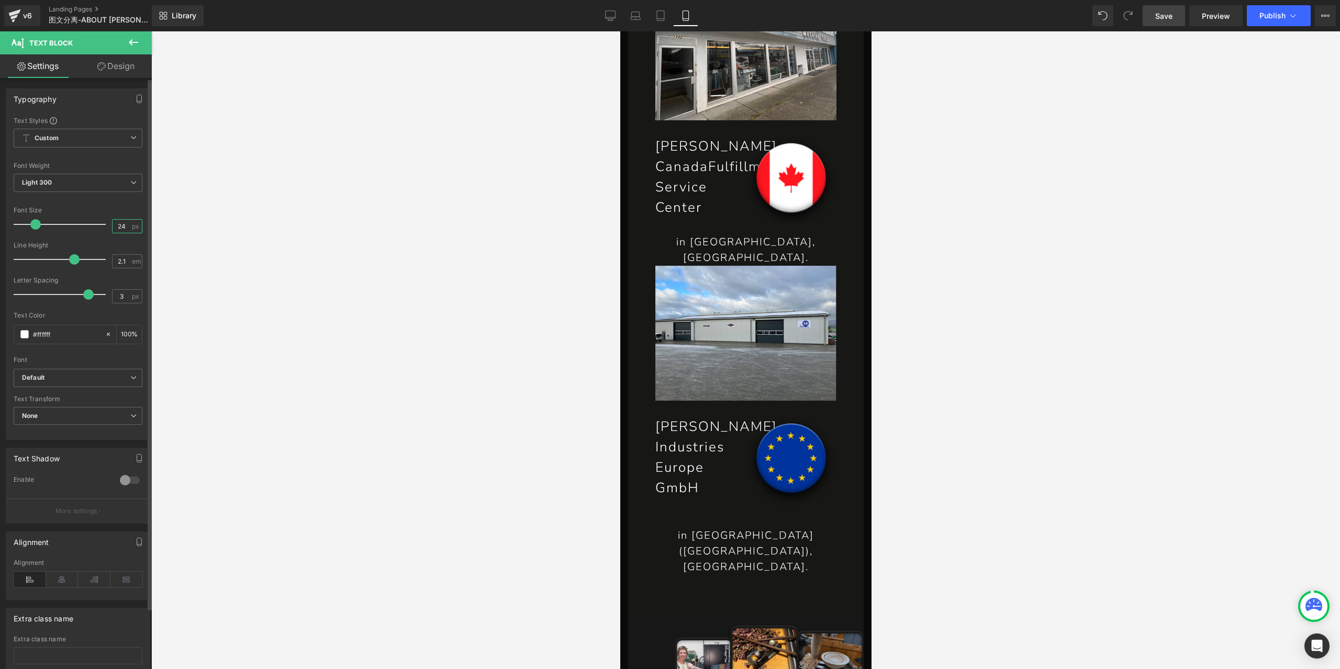
drag, startPoint x: 121, startPoint y: 226, endPoint x: 82, endPoint y: 224, distance: 39.8
click at [82, 224] on div "Font Size 24 px" at bounding box center [78, 224] width 129 height 35
type input "16"
type input "1.7"
drag, startPoint x: 72, startPoint y: 259, endPoint x: 60, endPoint y: 258, distance: 12.1
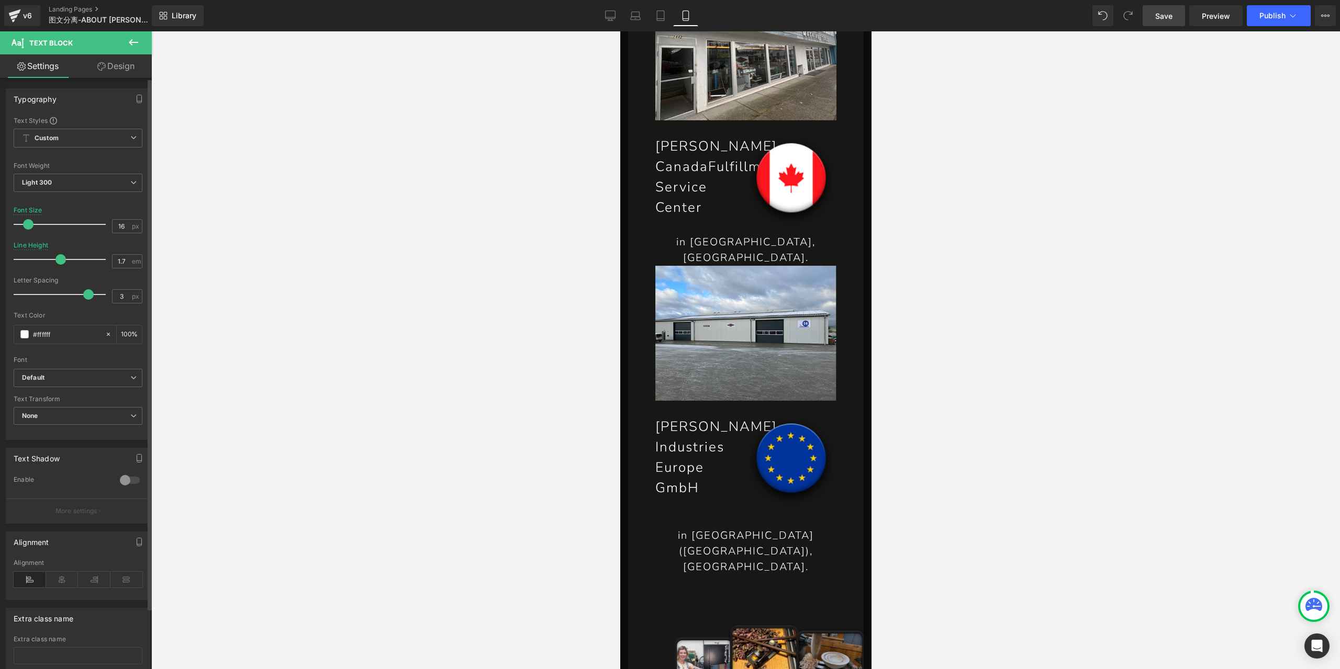
click at [60, 258] on span at bounding box center [60, 259] width 10 height 10
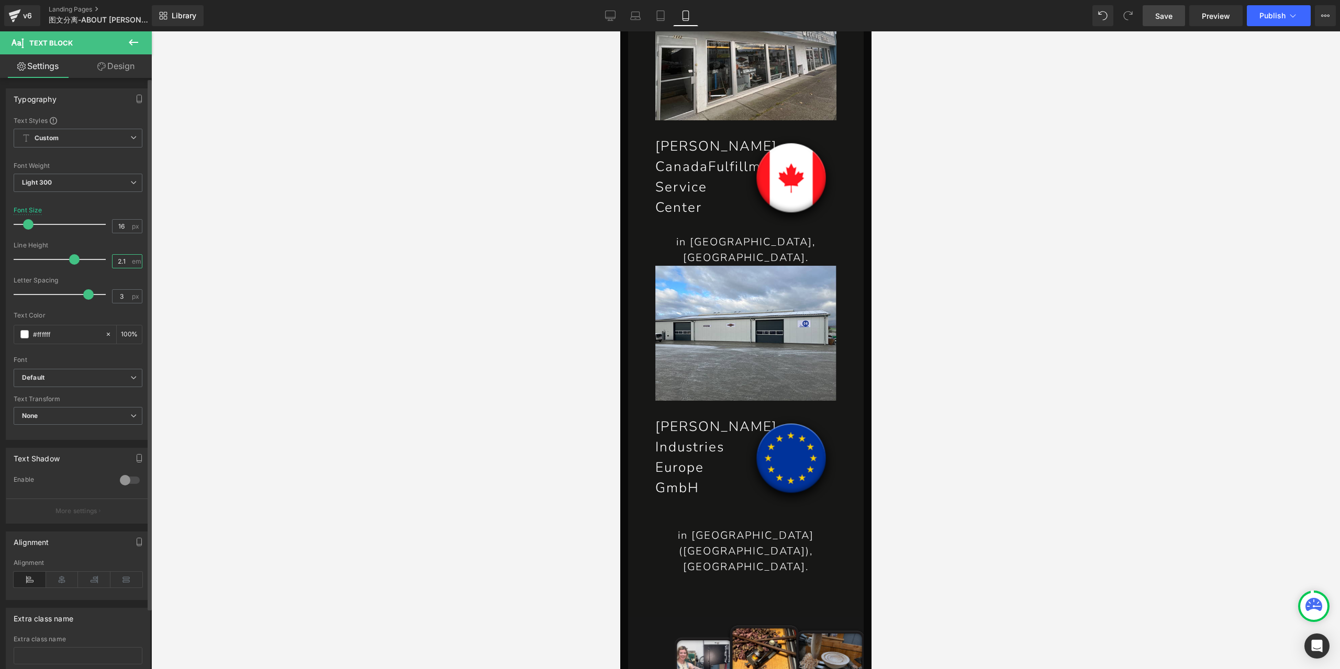
click at [116, 260] on input "2.1" at bounding box center [122, 261] width 18 height 13
type input "1.7"
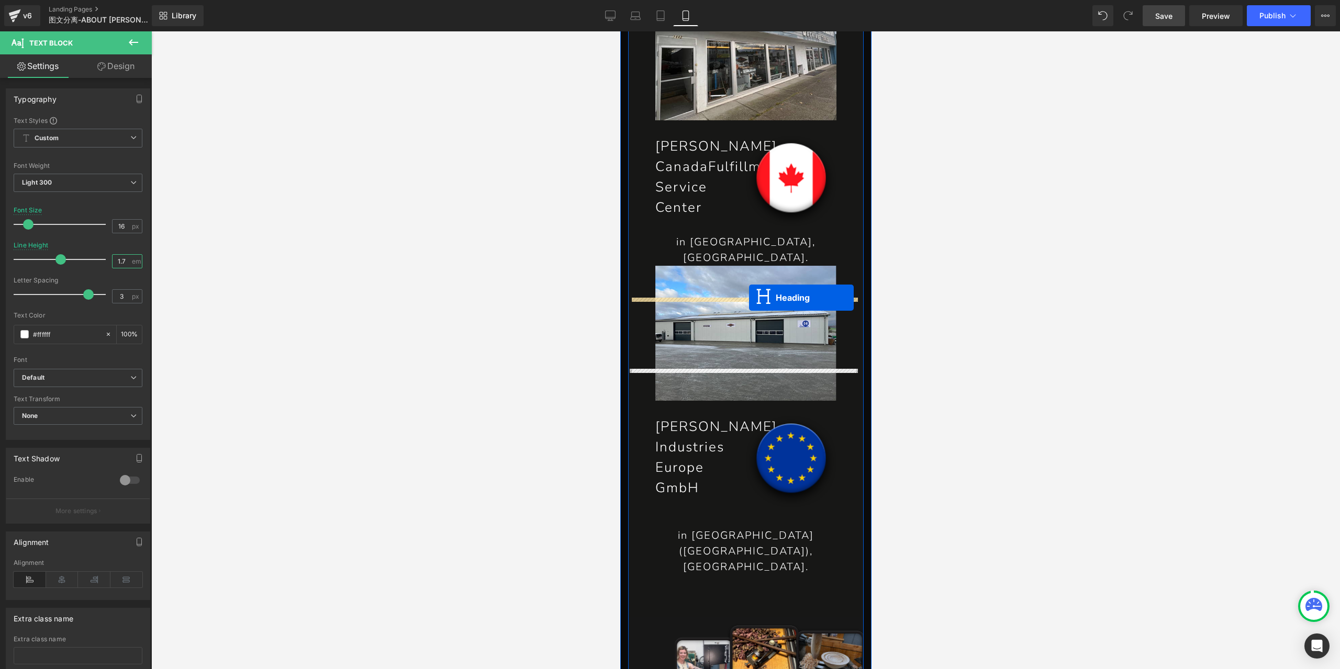
drag, startPoint x: 719, startPoint y: 402, endPoint x: 749, endPoint y: 298, distance: 107.7
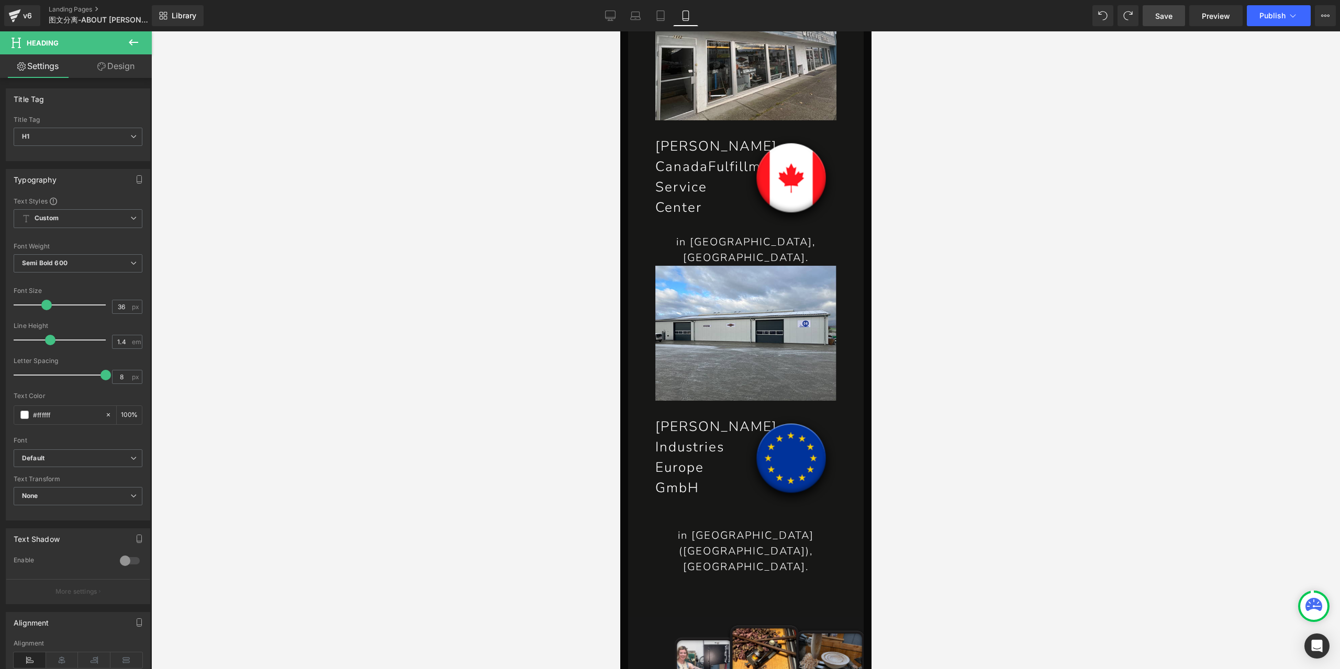
click at [885, 326] on div at bounding box center [745, 350] width 1189 height 638
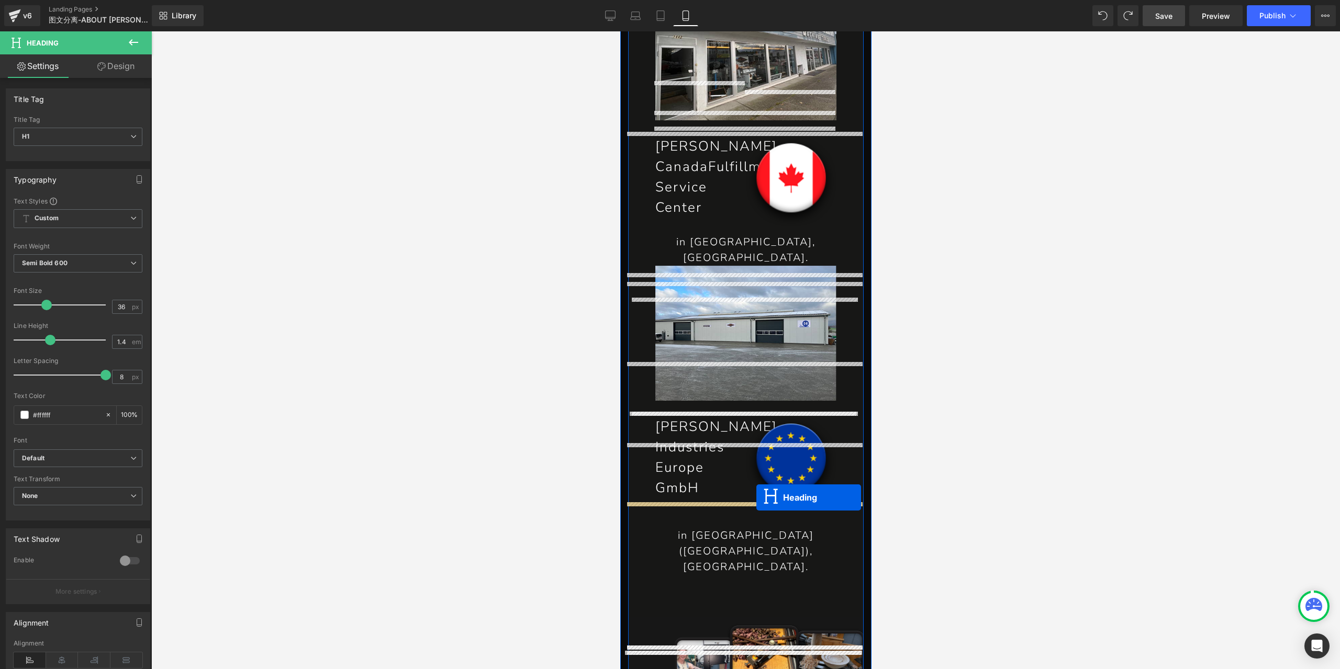
drag, startPoint x: 719, startPoint y: 338, endPoint x: 756, endPoint y: 498, distance: 164.8
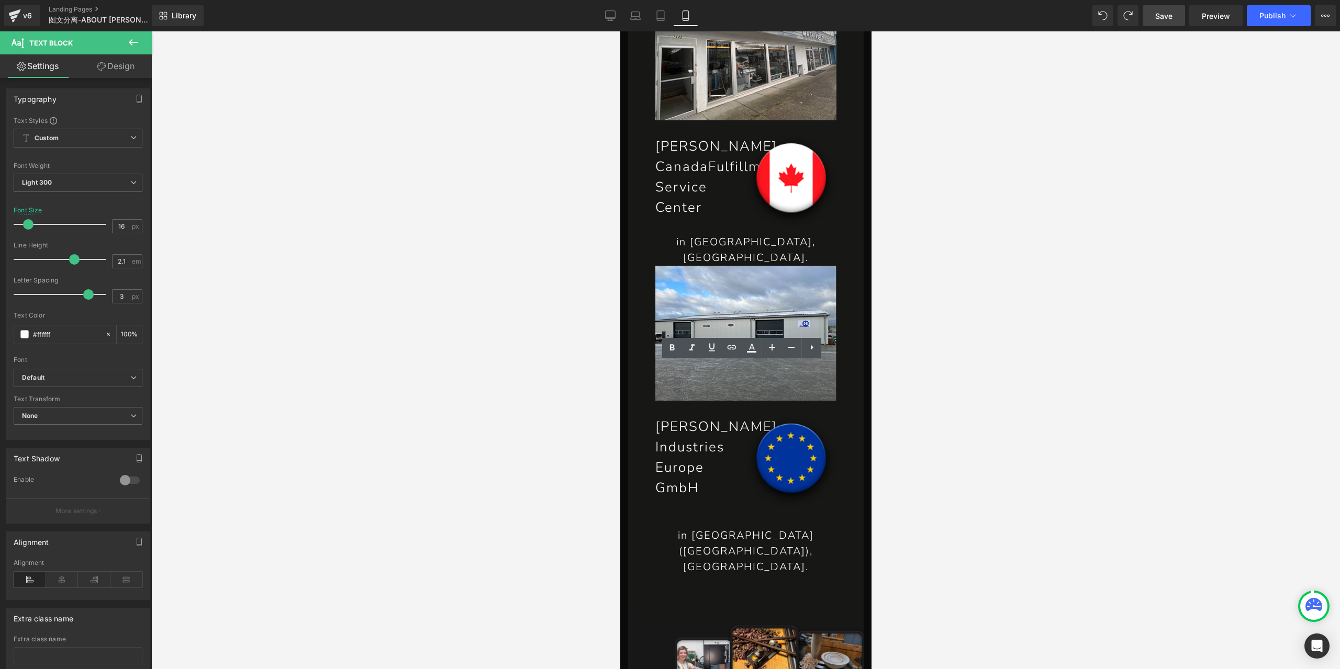
click at [958, 441] on div at bounding box center [745, 350] width 1189 height 638
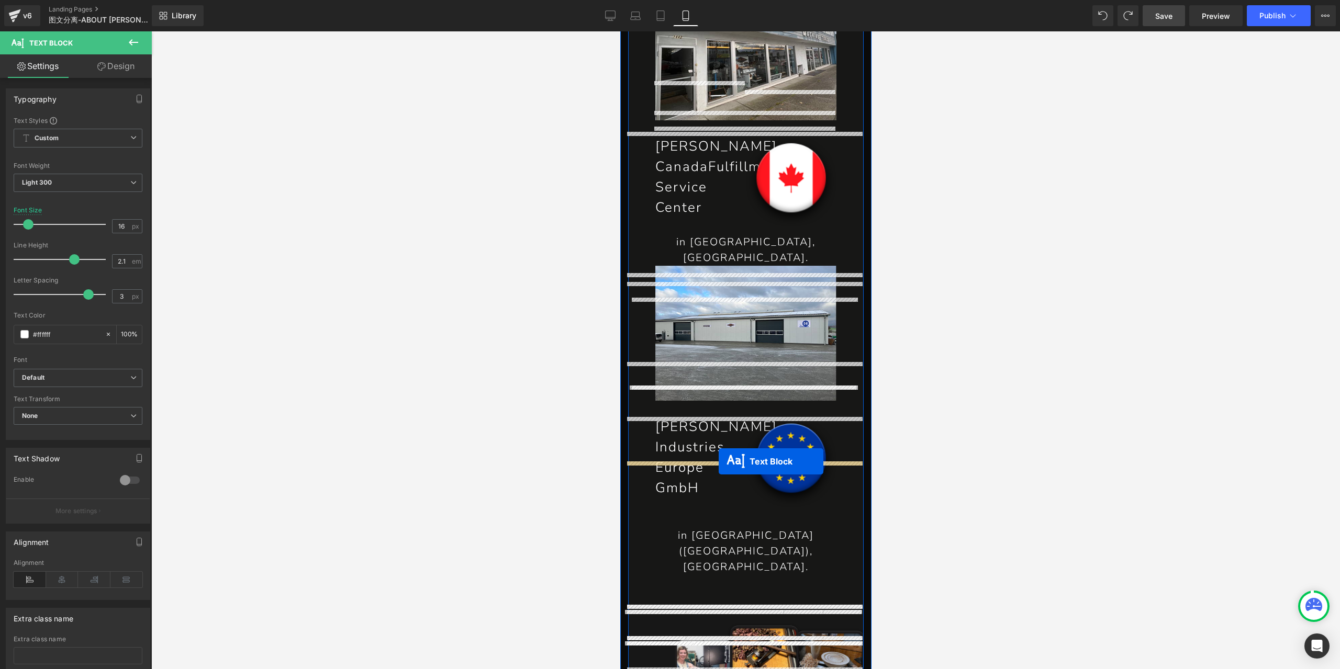
drag, startPoint x: 713, startPoint y: 430, endPoint x: 718, endPoint y: 462, distance: 32.4
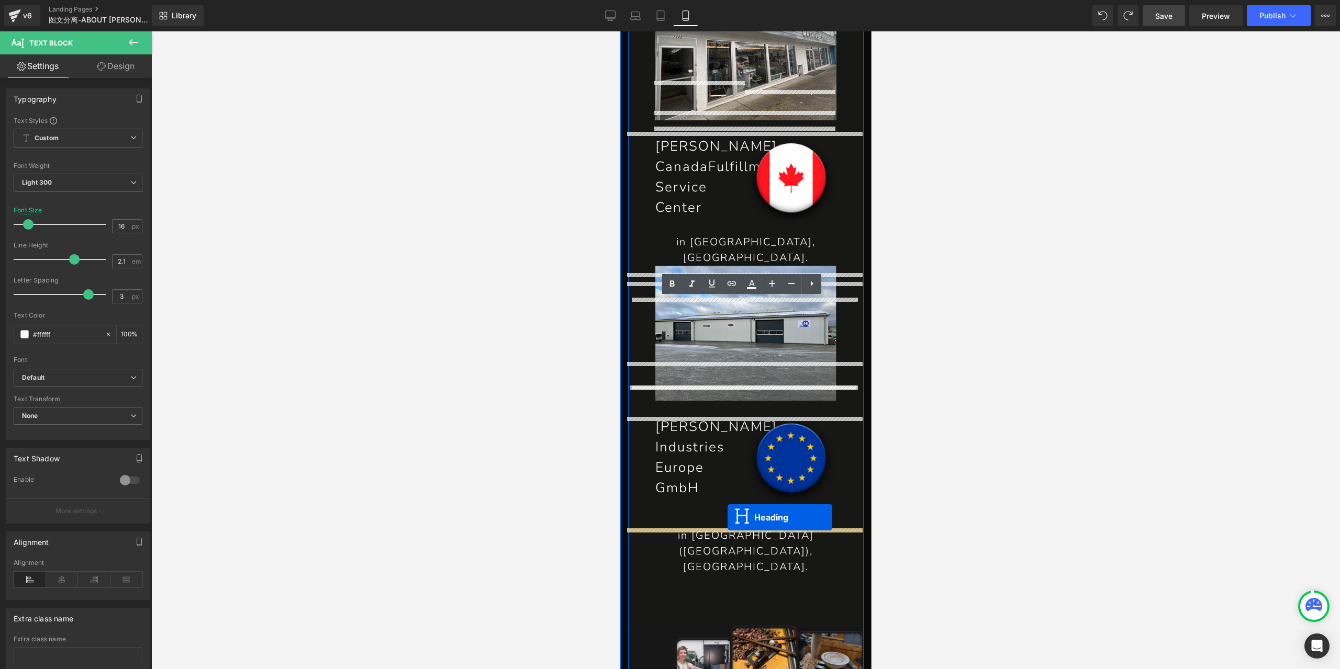
drag, startPoint x: 718, startPoint y: 401, endPoint x: 727, endPoint y: 518, distance: 117.1
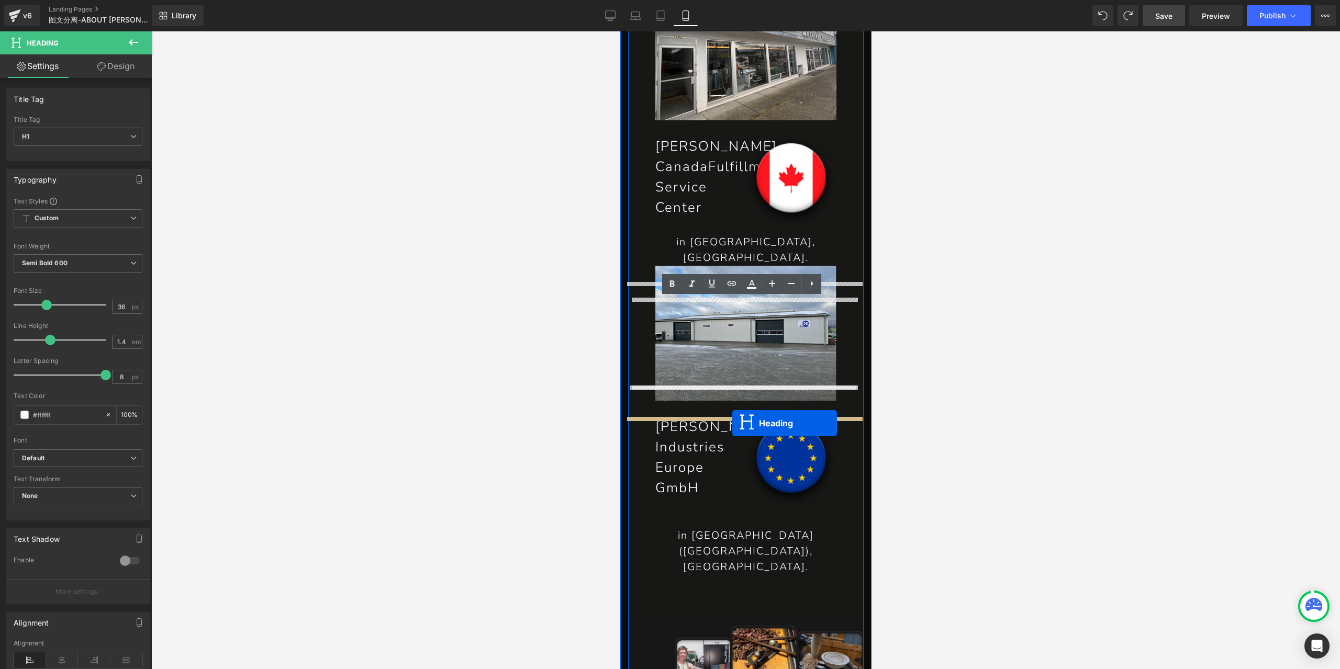
drag, startPoint x: 714, startPoint y: 537, endPoint x: 732, endPoint y: 424, distance: 114.4
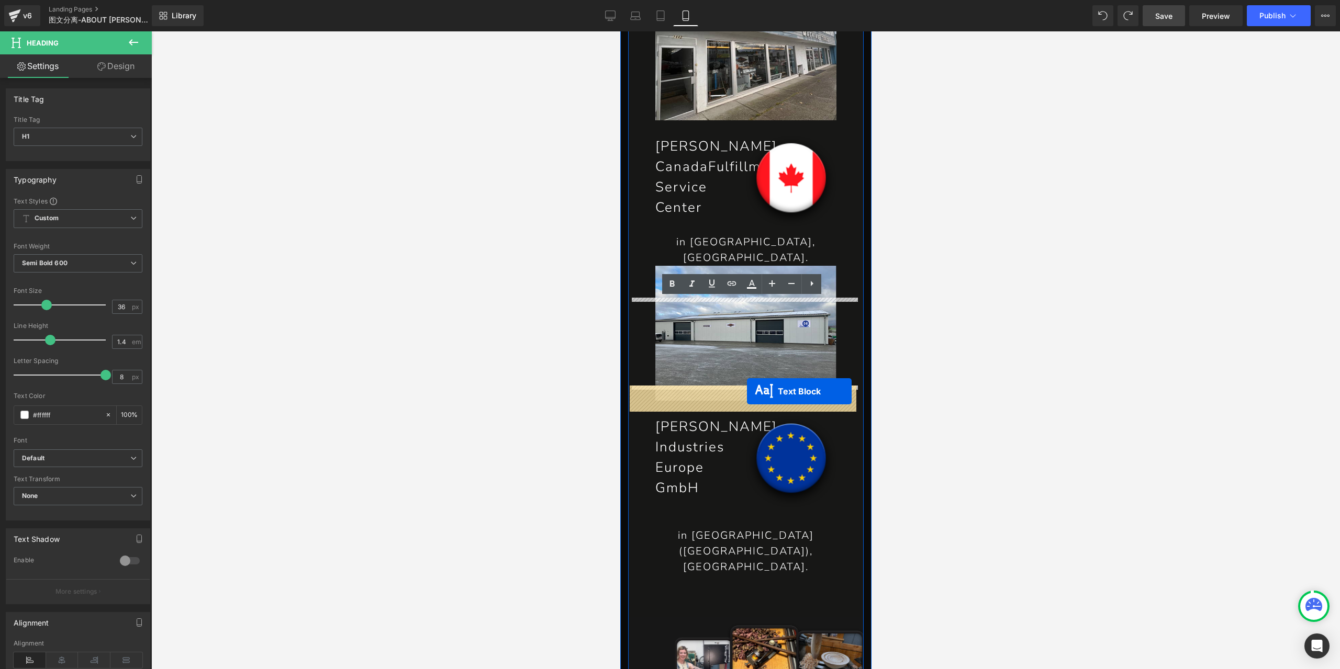
drag, startPoint x: 718, startPoint y: 432, endPoint x: 746, endPoint y: 392, distance: 49.5
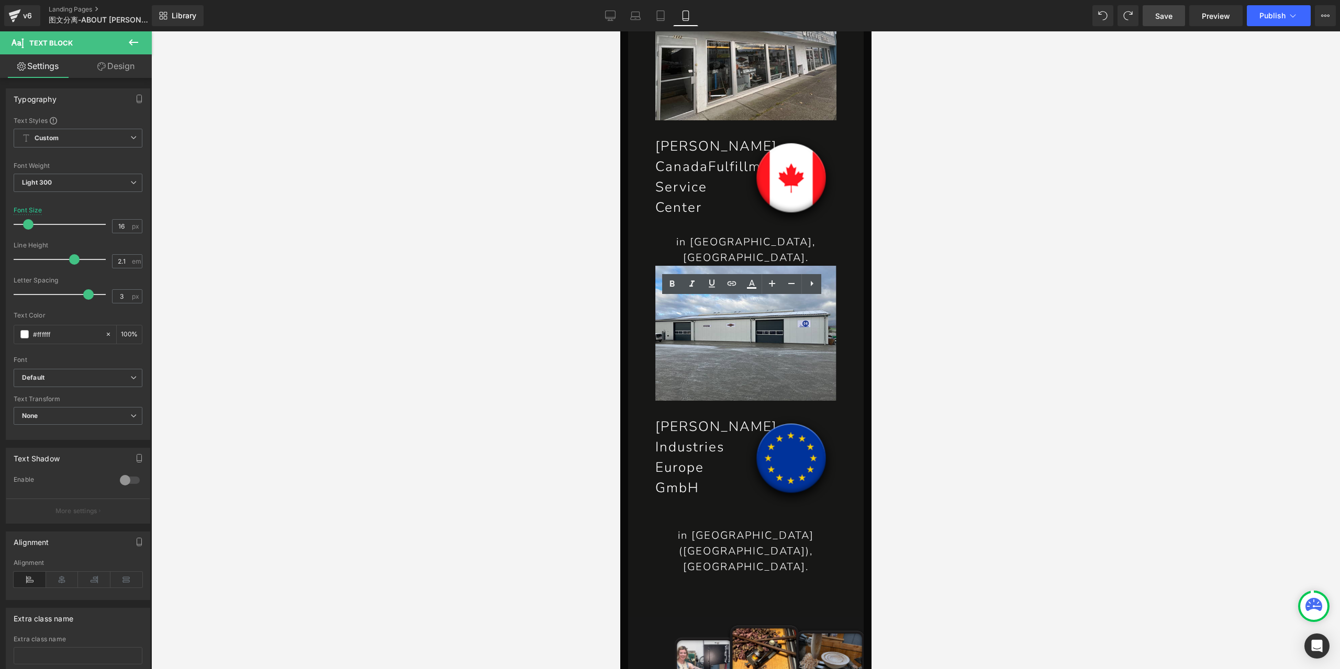
click at [986, 331] on div at bounding box center [745, 350] width 1189 height 638
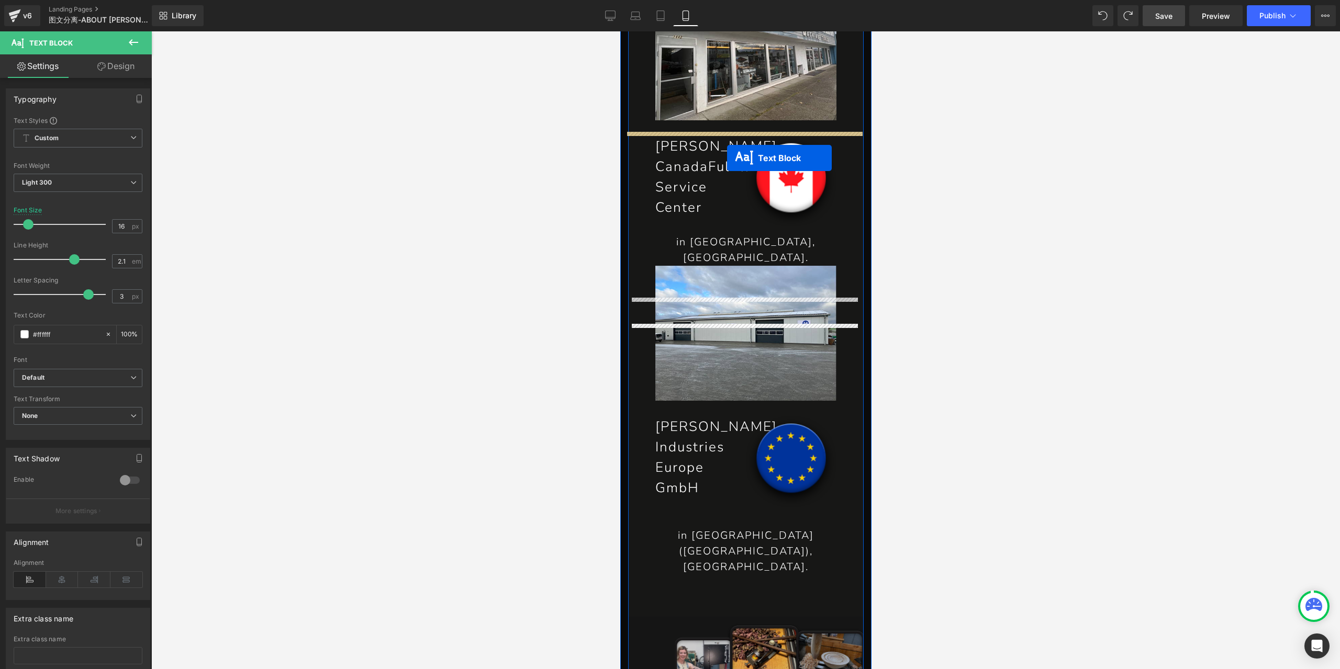
drag, startPoint x: 714, startPoint y: 341, endPoint x: 727, endPoint y: 159, distance: 183.1
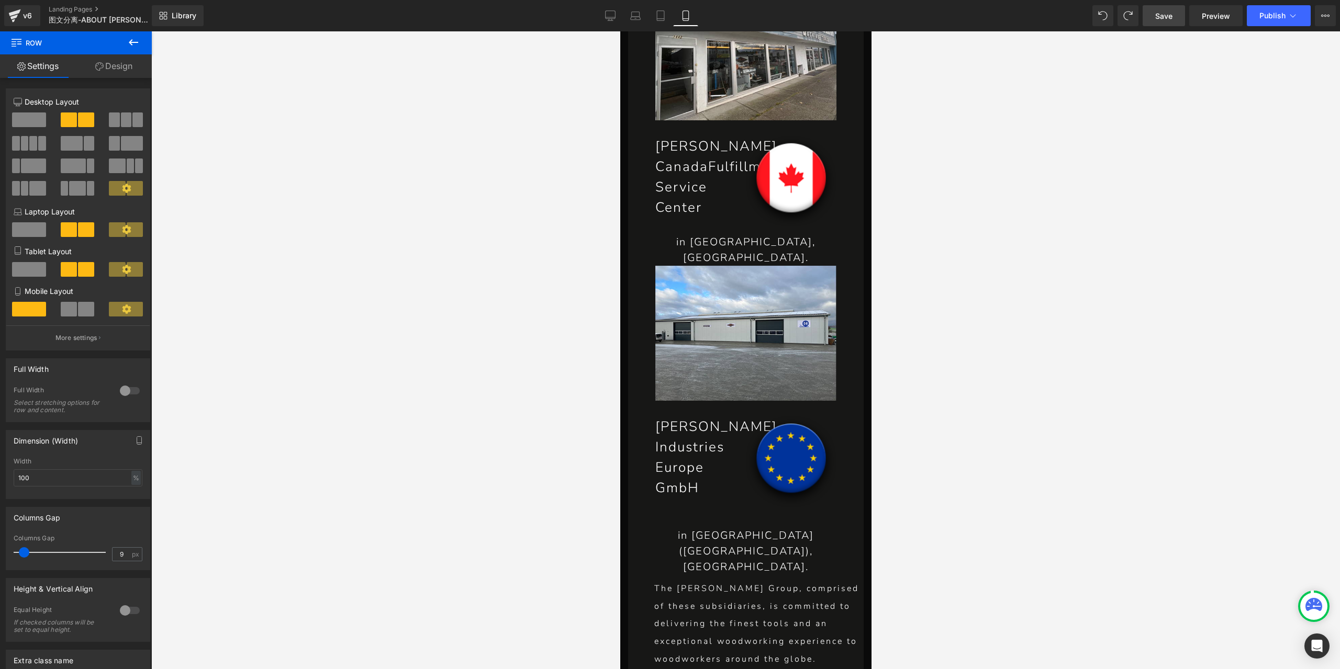
click at [73, 316] on span at bounding box center [69, 309] width 16 height 15
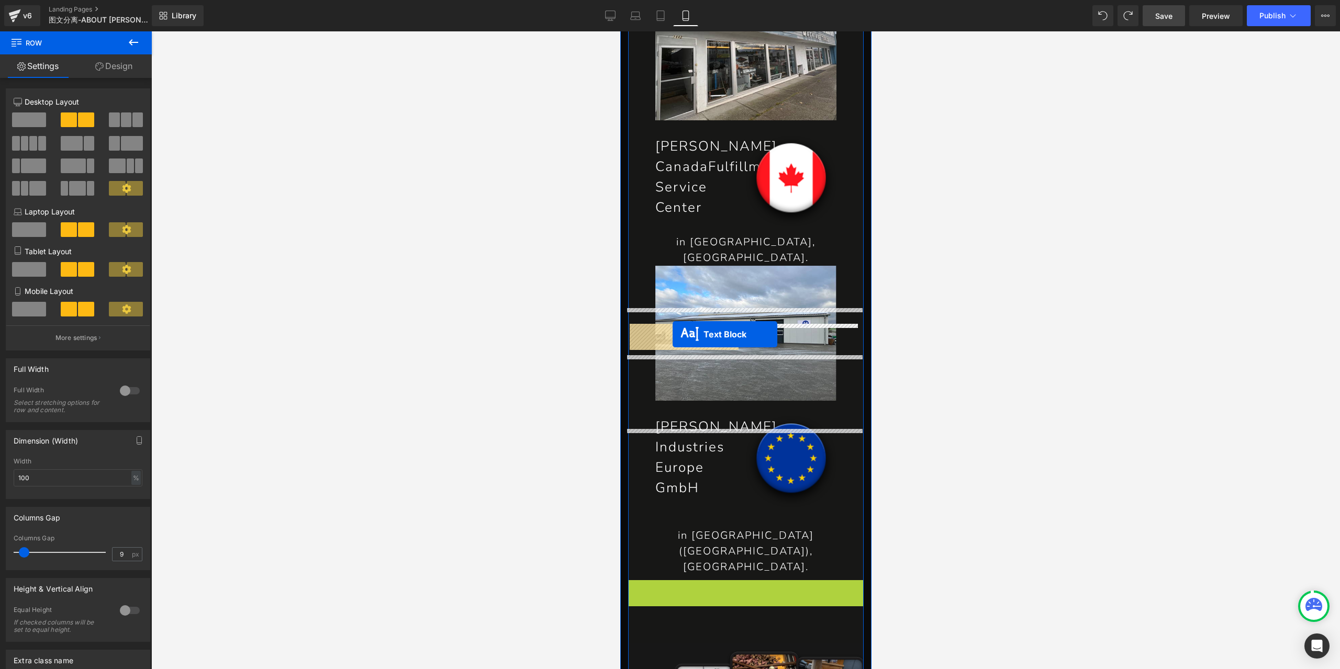
drag, startPoint x: 715, startPoint y: 176, endPoint x: 672, endPoint y: 334, distance: 164.3
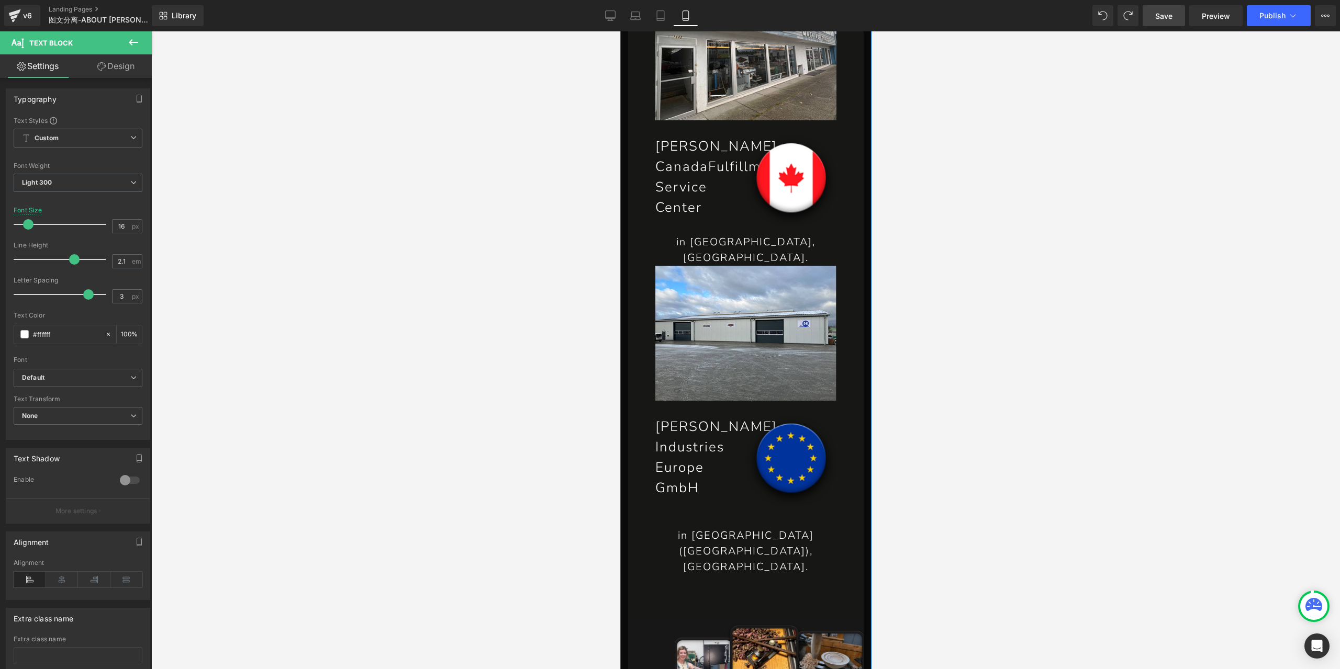
click at [120, 259] on input "2.1" at bounding box center [122, 261] width 18 height 13
drag, startPoint x: 916, startPoint y: 243, endPoint x: 878, endPoint y: 266, distance: 44.0
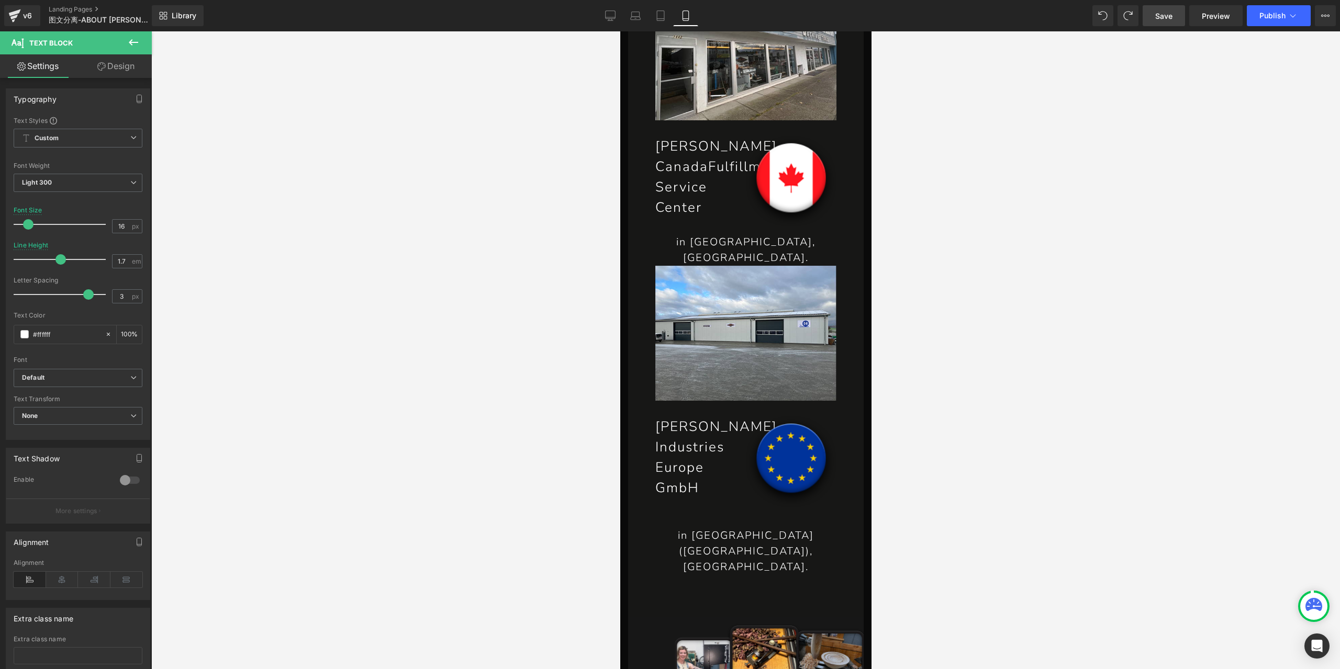
click at [916, 243] on div at bounding box center [745, 350] width 1189 height 638
click at [985, 253] on div at bounding box center [745, 350] width 1189 height 638
click at [917, 297] on div at bounding box center [745, 350] width 1189 height 638
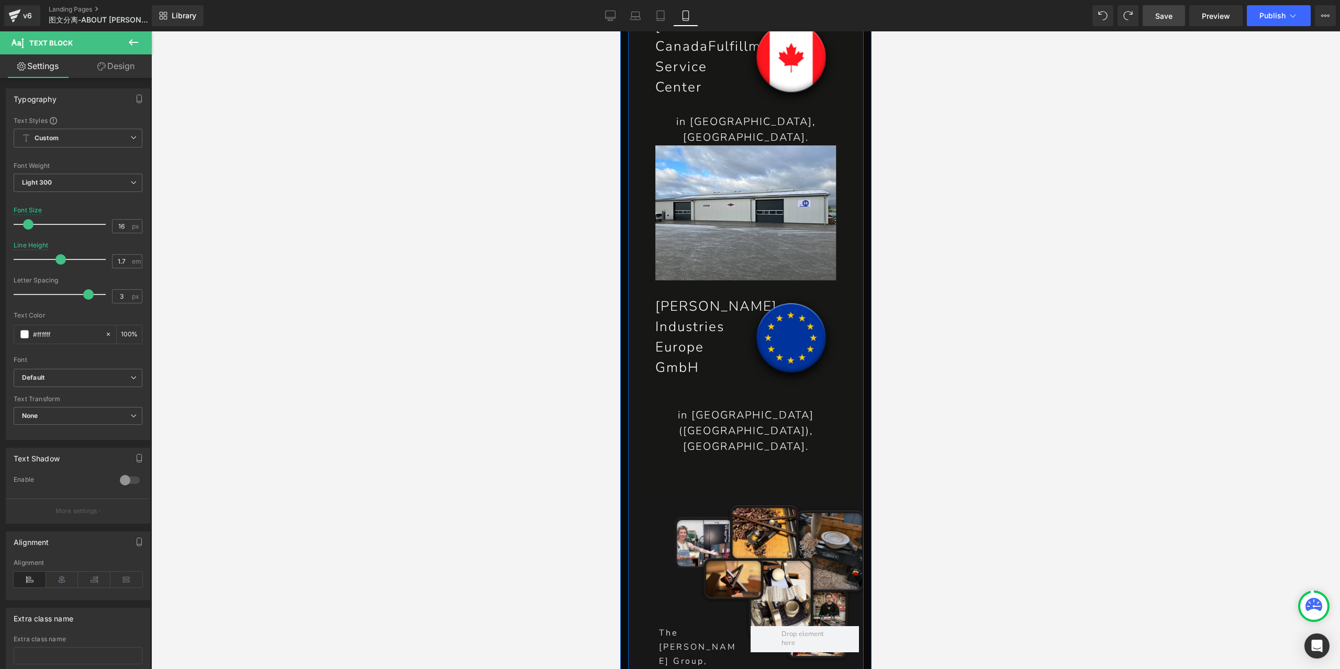
scroll to position [3428, 0]
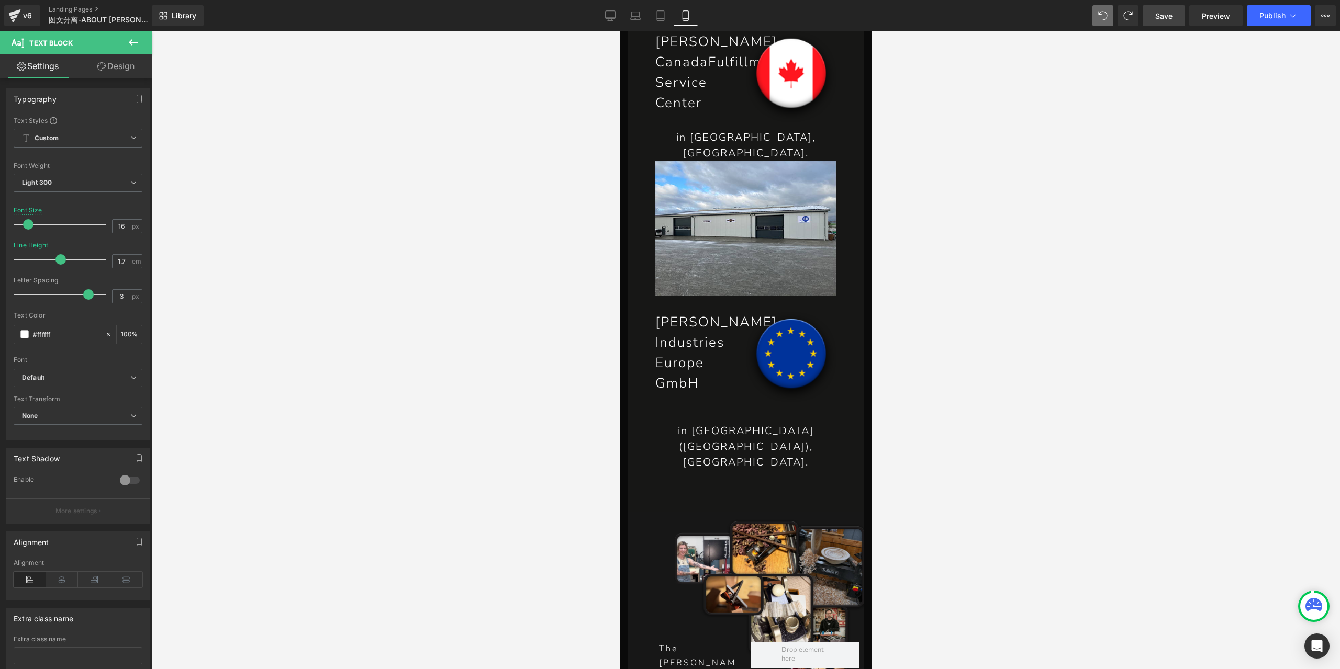
type input "2.1"
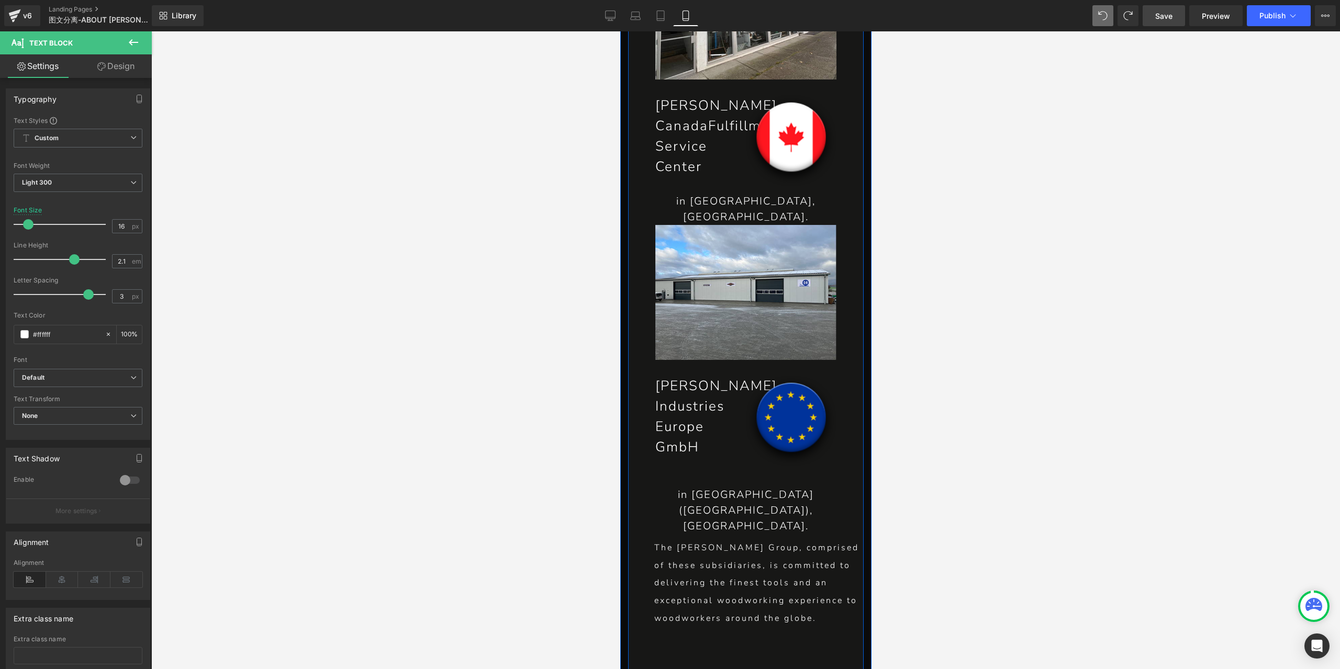
scroll to position [3314, 0]
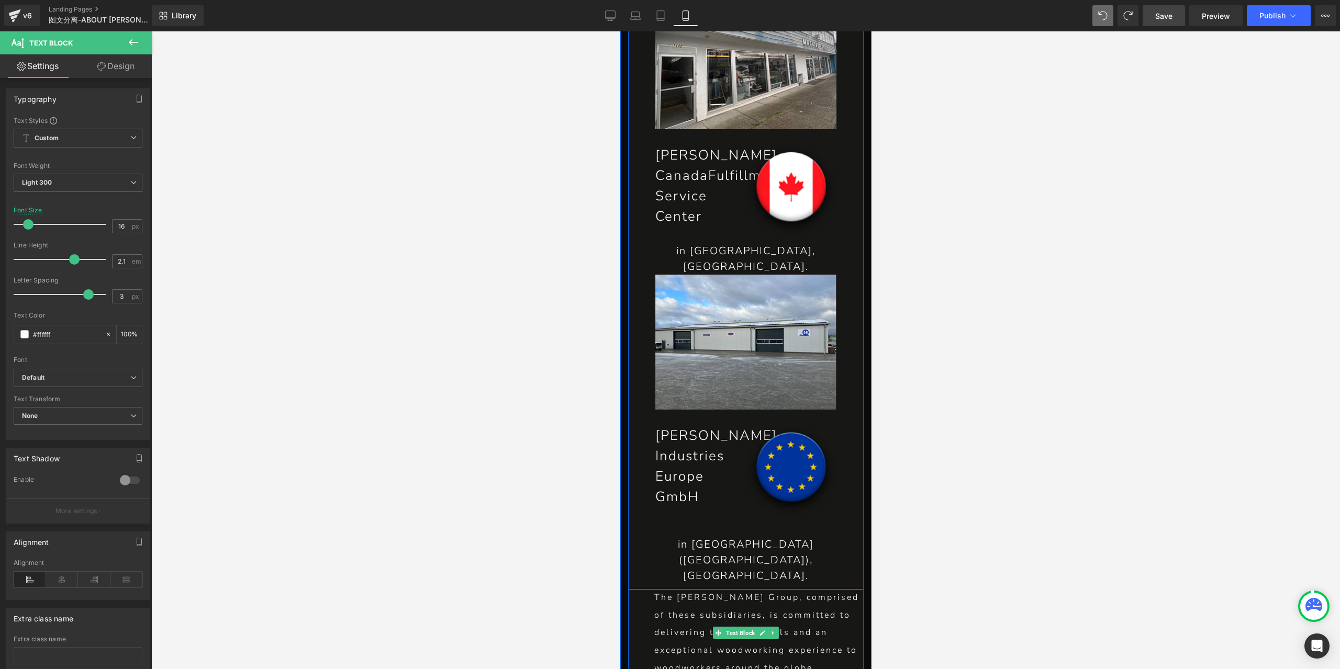
click at [729, 589] on p "The [PERSON_NAME] Group, comprised of these subsidiaries, is committed to deliv…" at bounding box center [758, 633] width 209 height 88
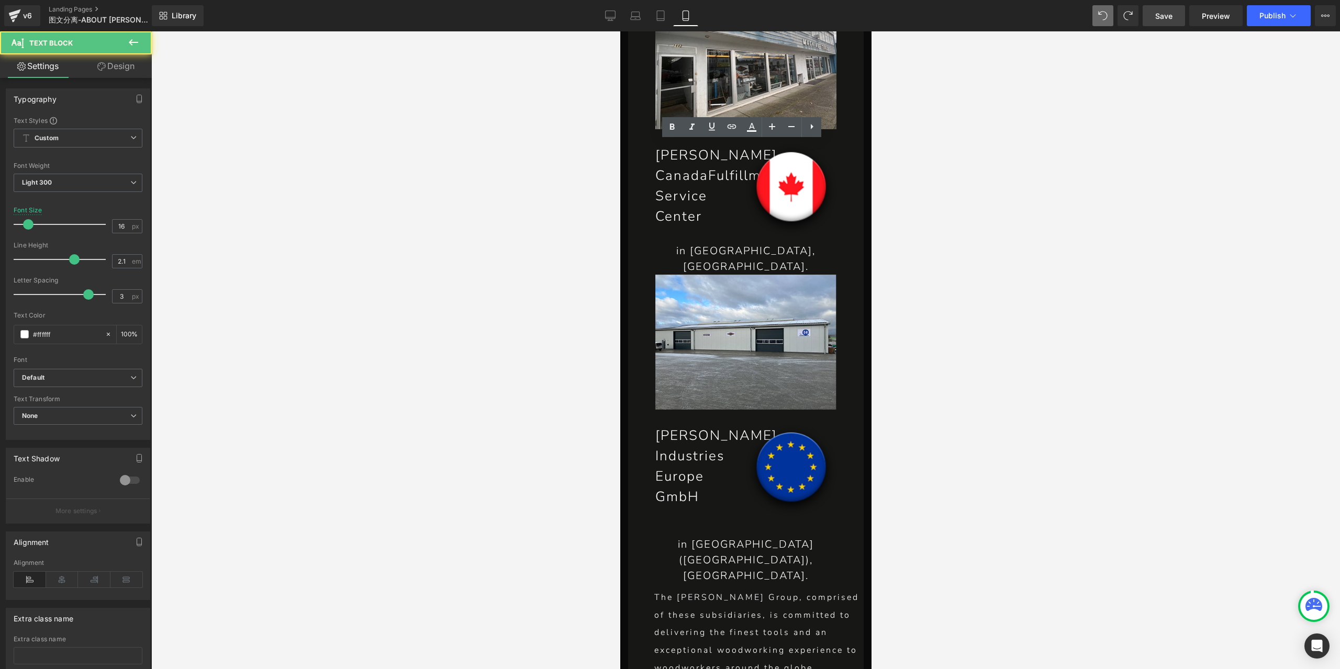
click at [941, 195] on div at bounding box center [745, 350] width 1189 height 638
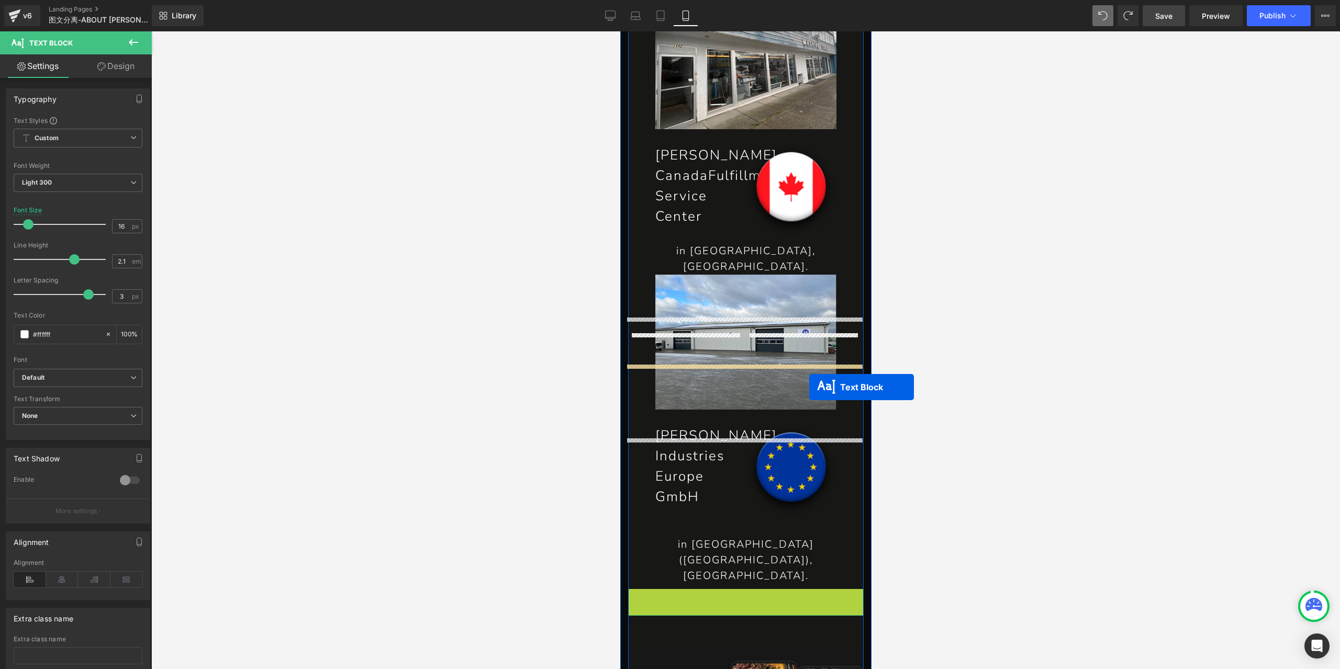
drag, startPoint x: 715, startPoint y: 185, endPoint x: 809, endPoint y: 387, distance: 223.2
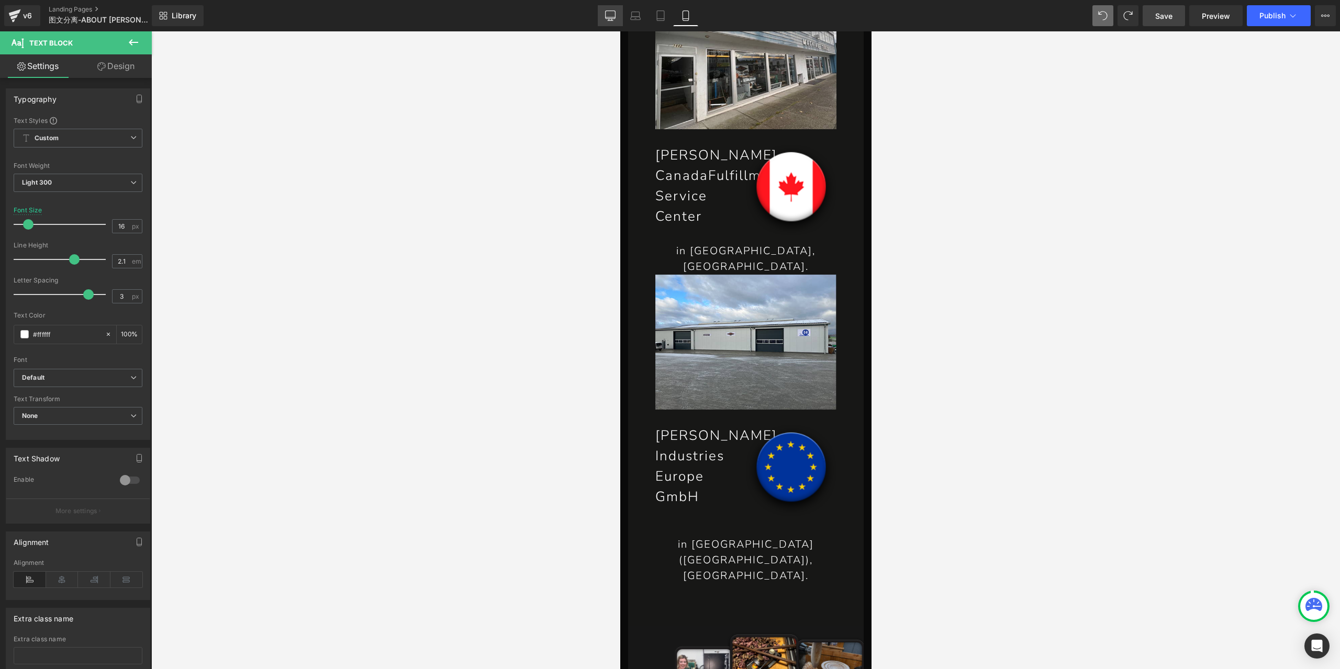
click at [606, 13] on icon at bounding box center [611, 15] width 10 height 8
type input "24"
type input "100"
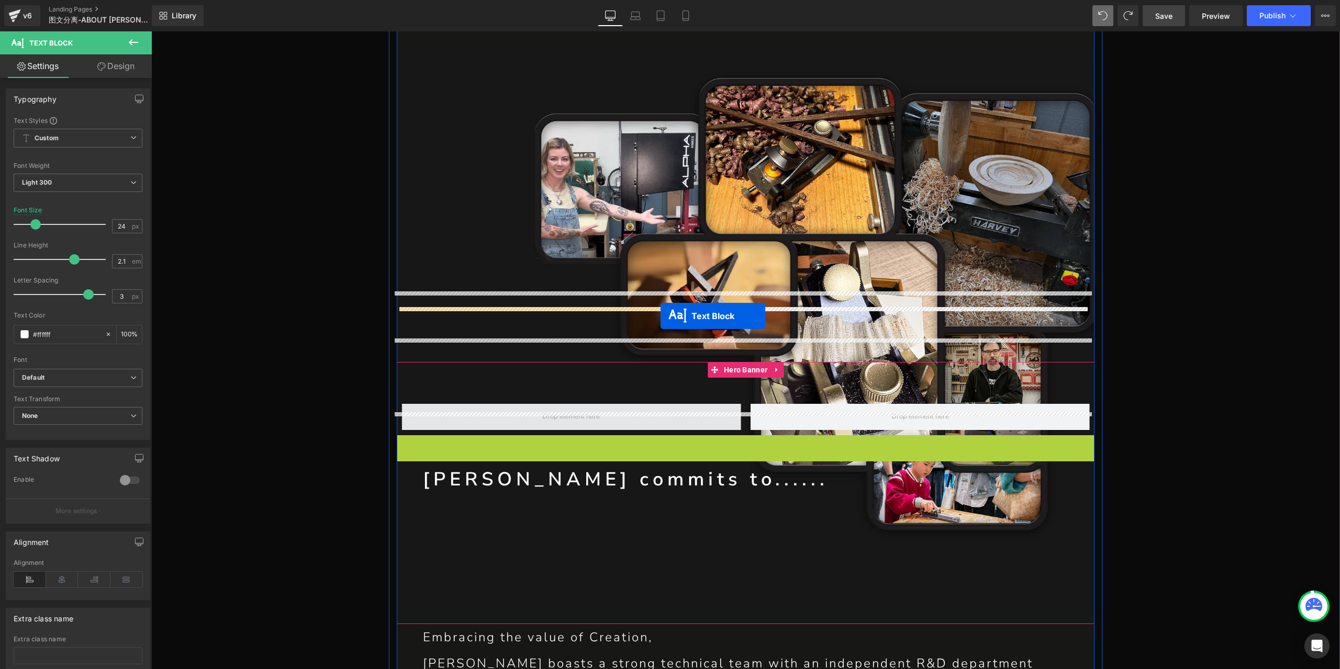
drag, startPoint x: 711, startPoint y: 370, endPoint x: 661, endPoint y: 316, distance: 74.1
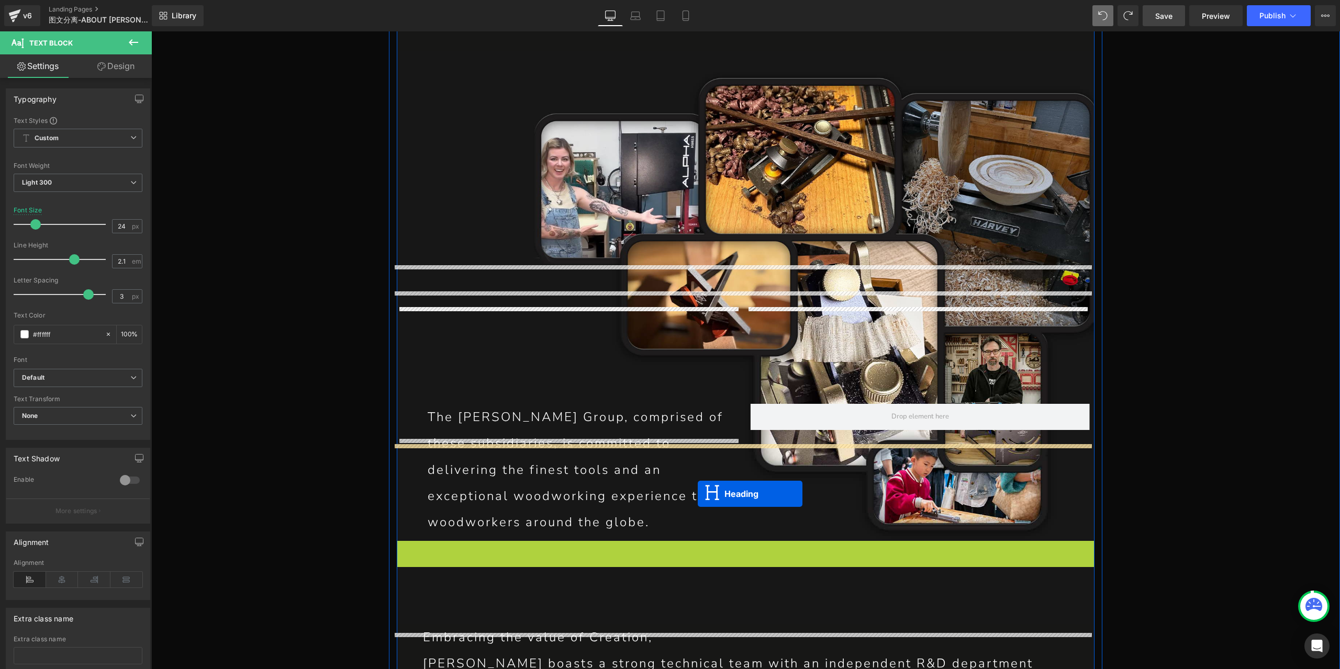
drag, startPoint x: 719, startPoint y: 467, endPoint x: 698, endPoint y: 494, distance: 33.5
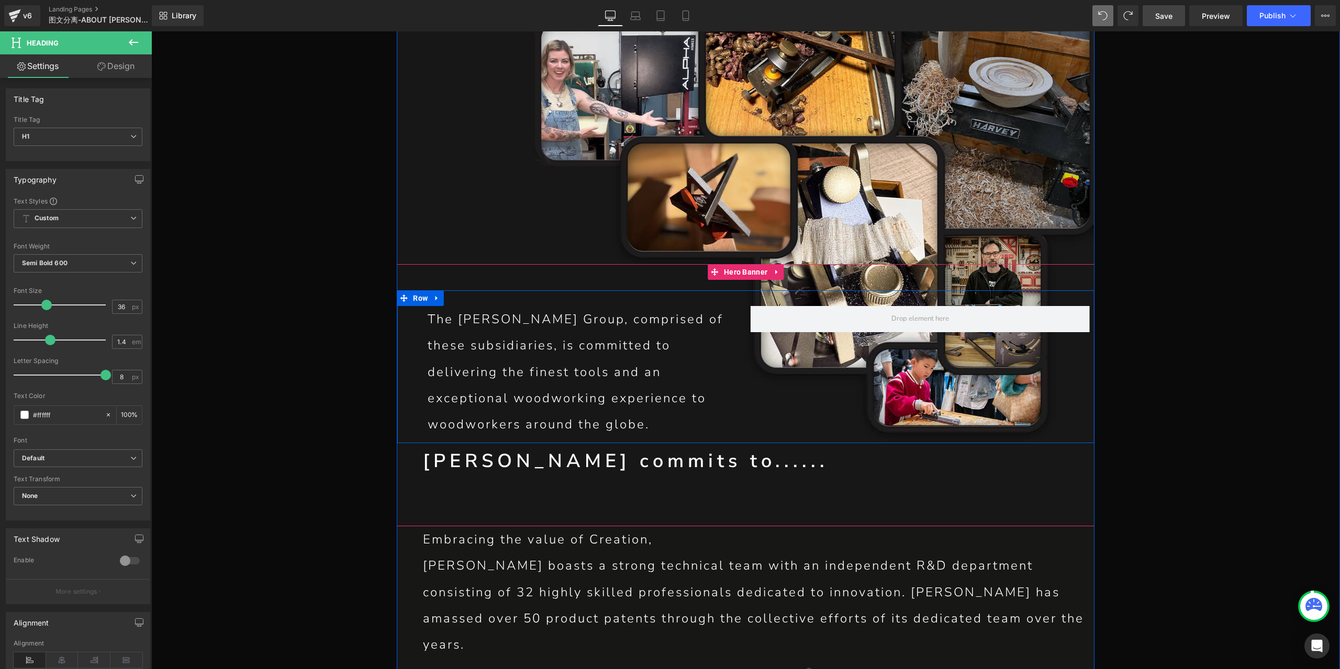
scroll to position [2750, 0]
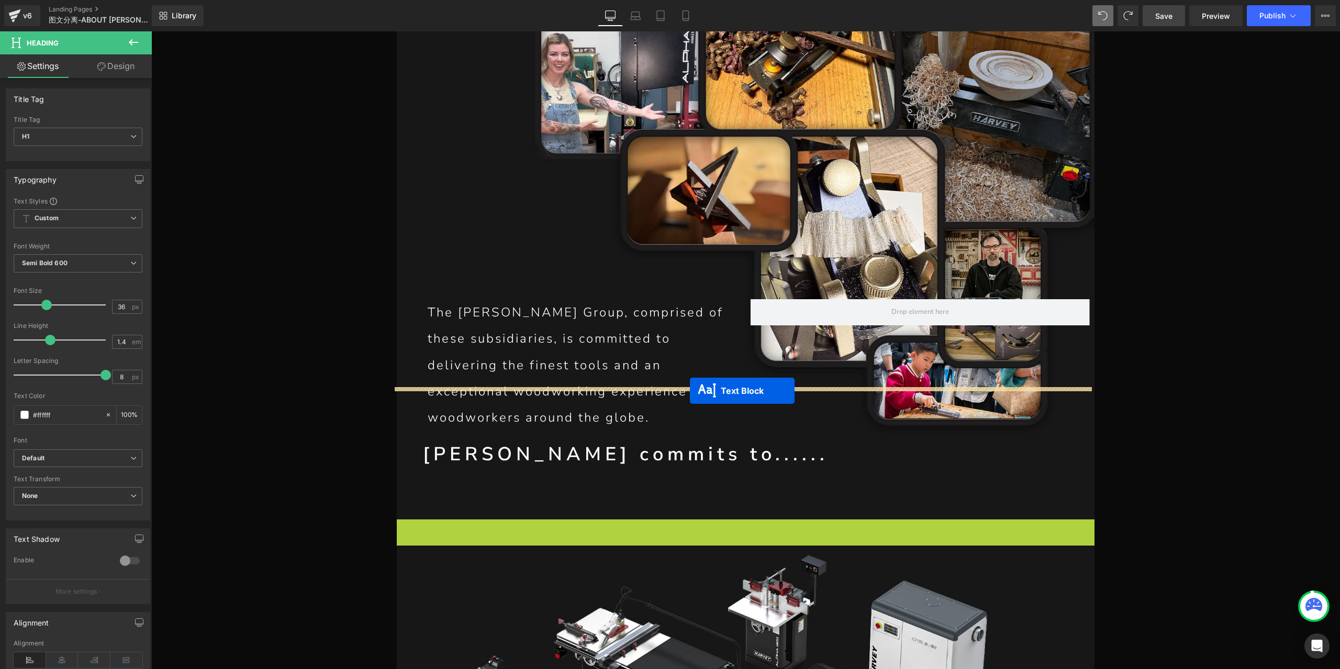
drag, startPoint x: 716, startPoint y: 479, endPoint x: 690, endPoint y: 391, distance: 91.8
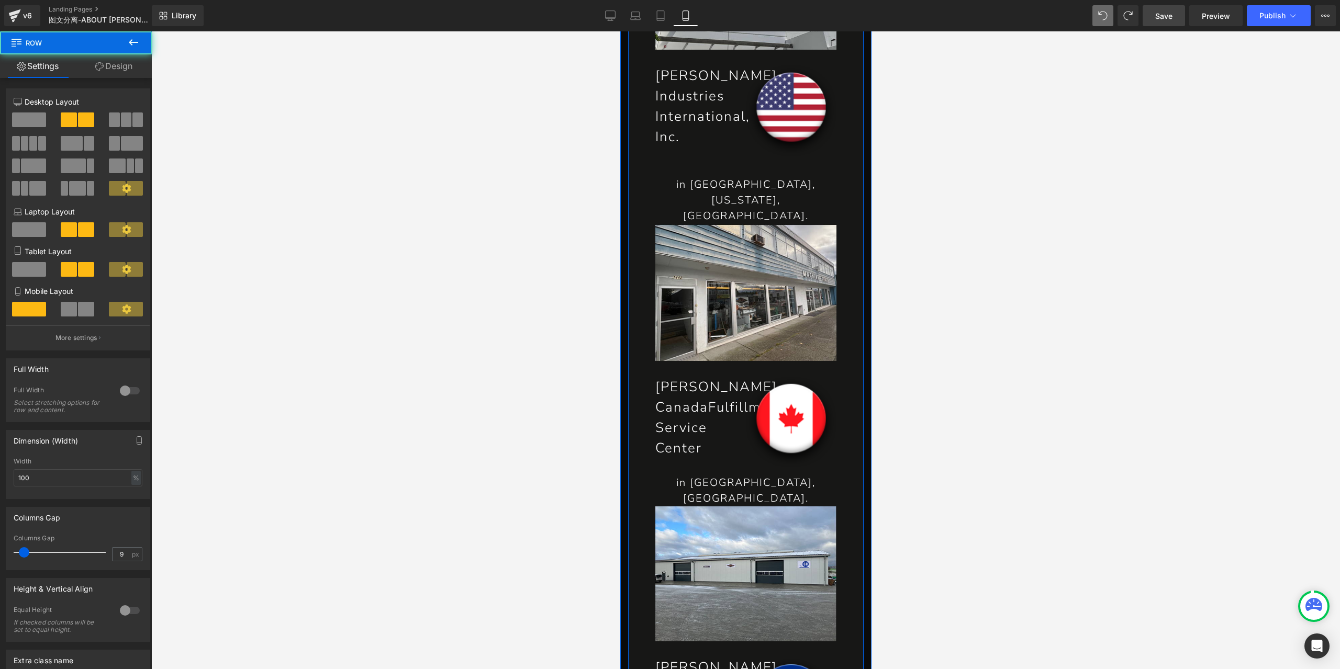
scroll to position [3447, 0]
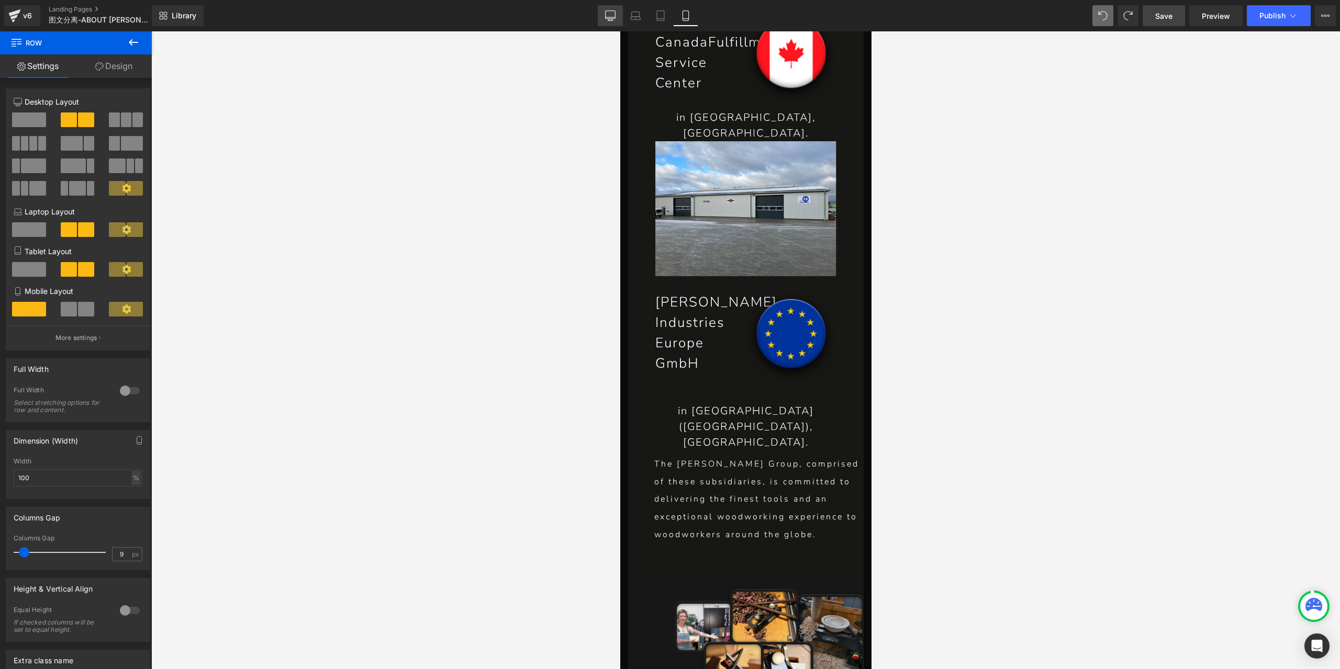
click at [612, 13] on icon at bounding box center [610, 15] width 10 height 10
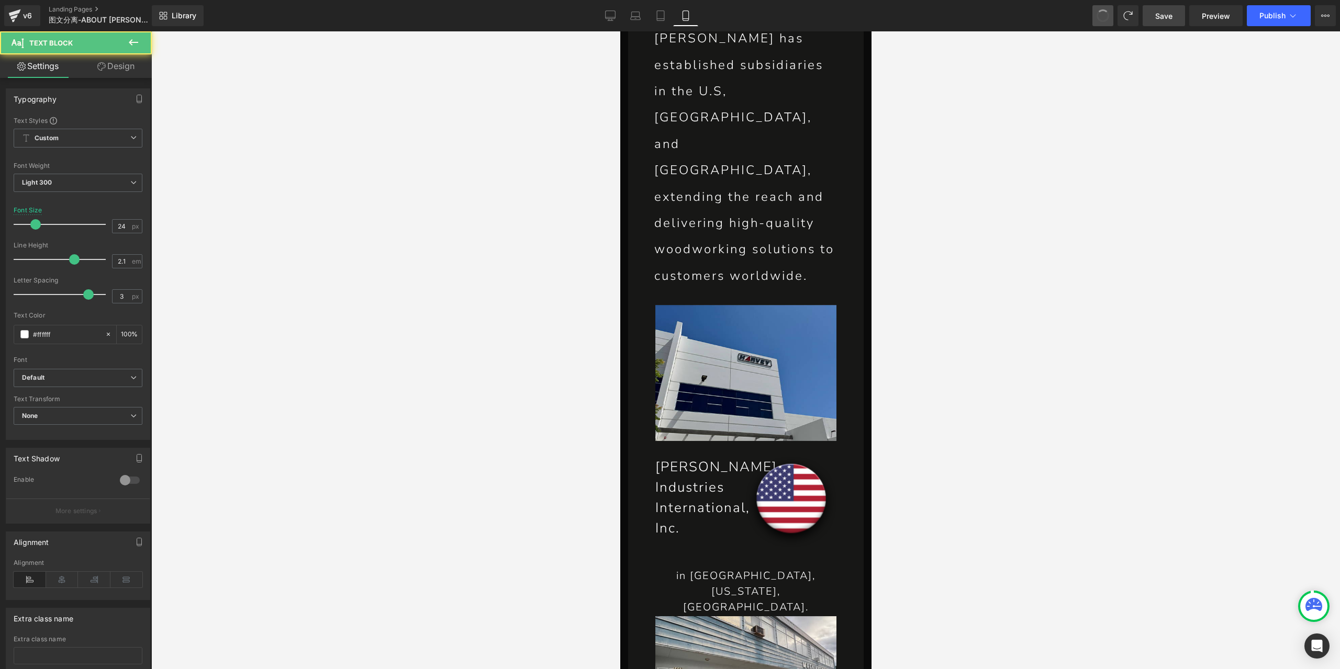
scroll to position [3386, 0]
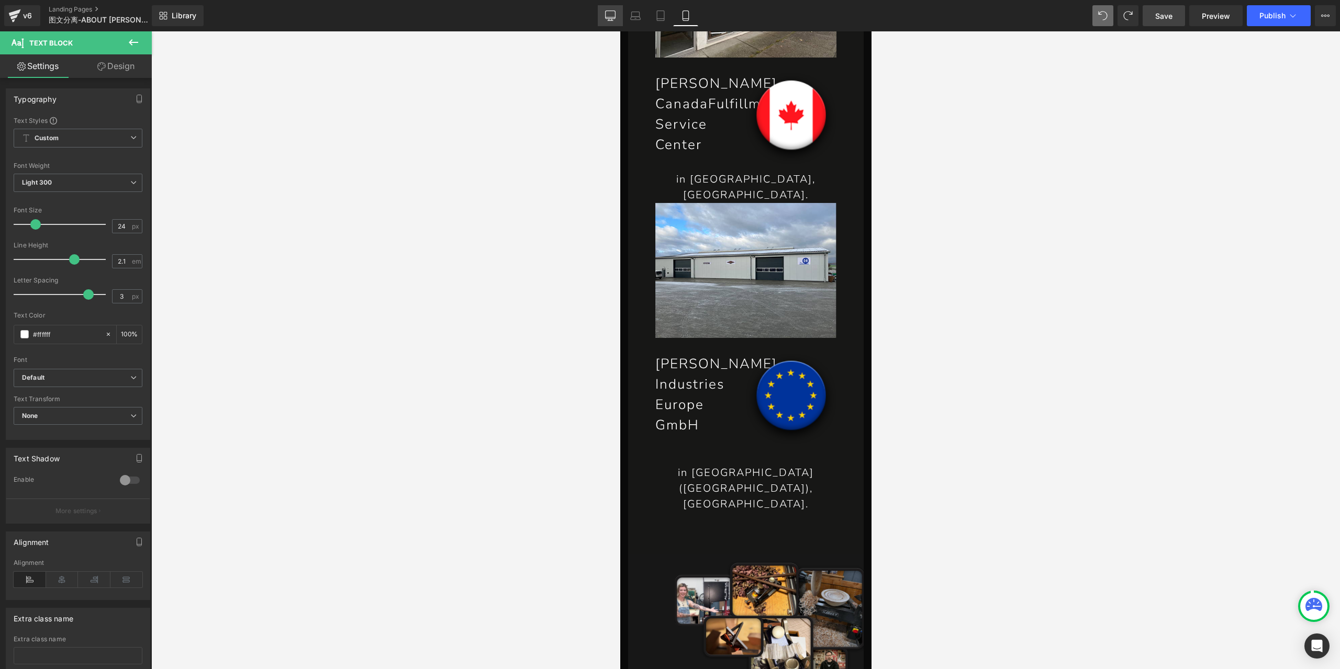
click at [614, 12] on icon at bounding box center [610, 15] width 10 height 10
type input "100"
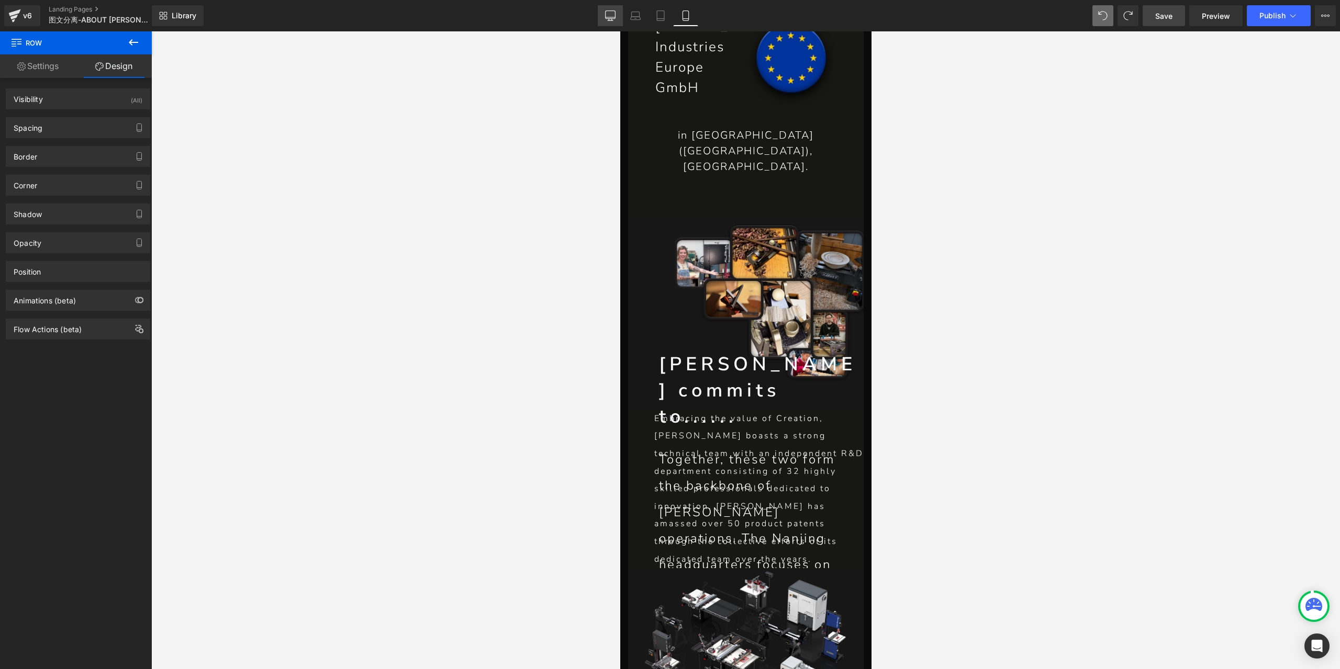
click at [617, 16] on link "Desktop" at bounding box center [610, 15] width 25 height 21
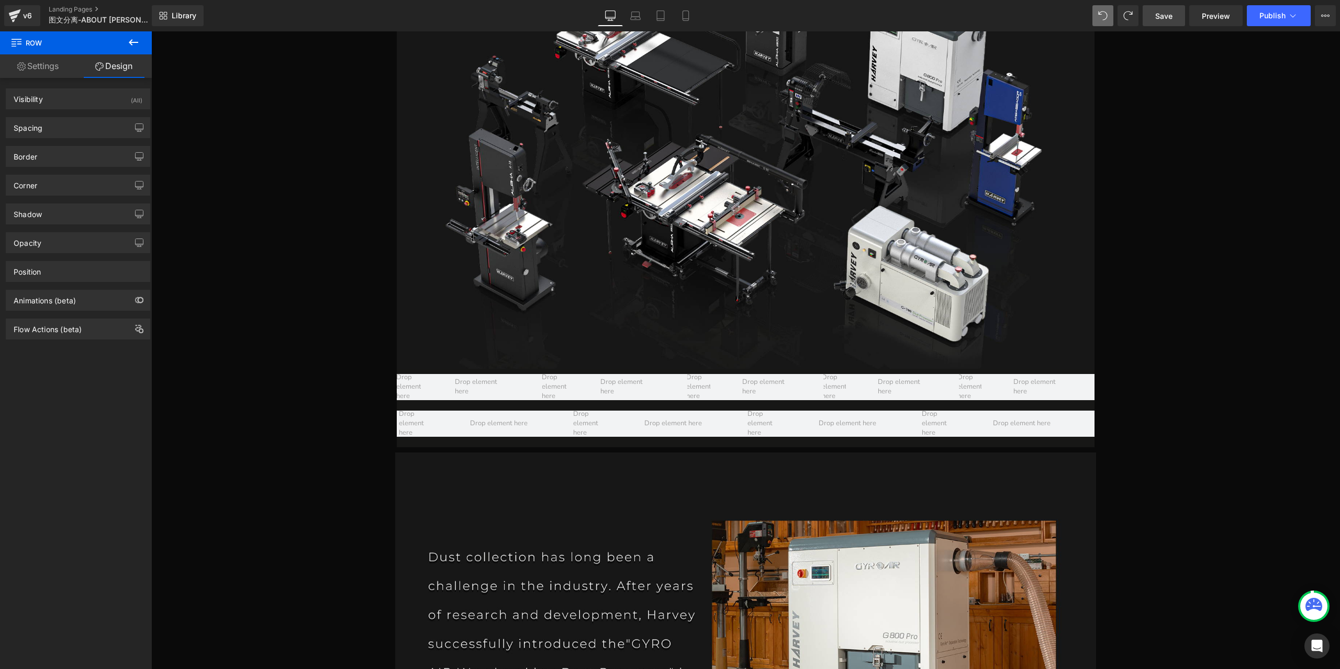
scroll to position [3723, 0]
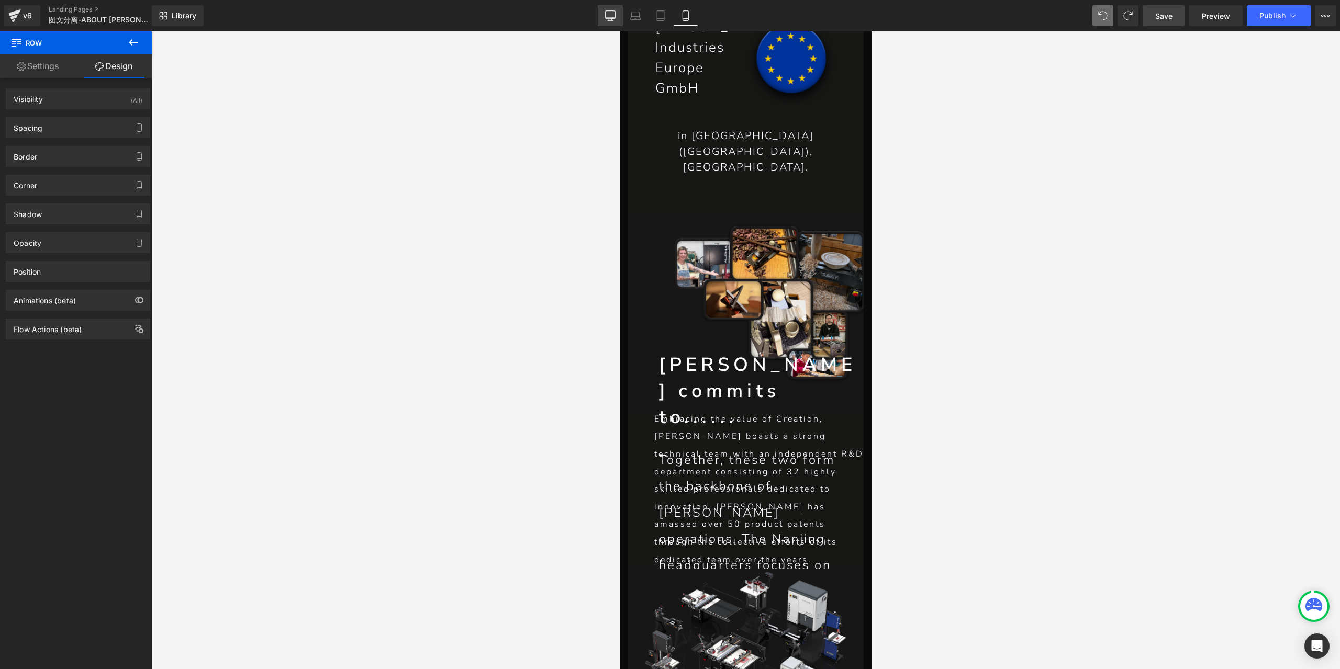
click at [613, 14] on icon at bounding box center [610, 15] width 10 height 10
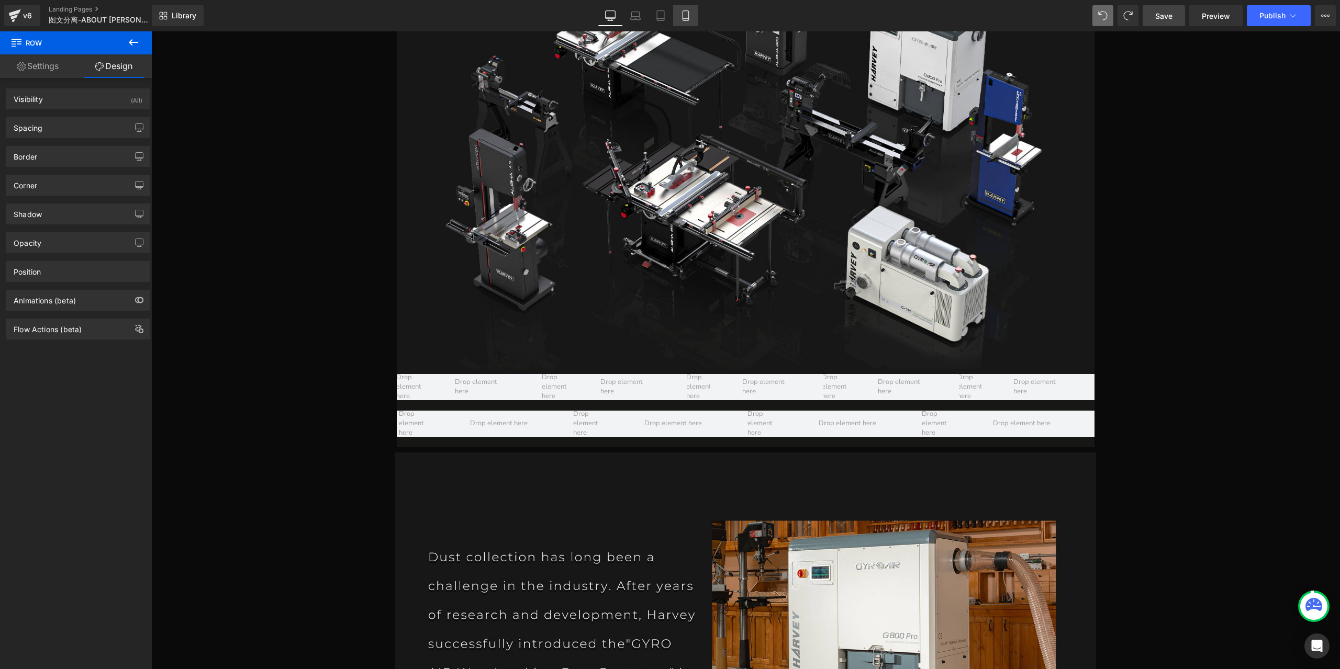
click at [683, 18] on icon at bounding box center [685, 15] width 10 height 10
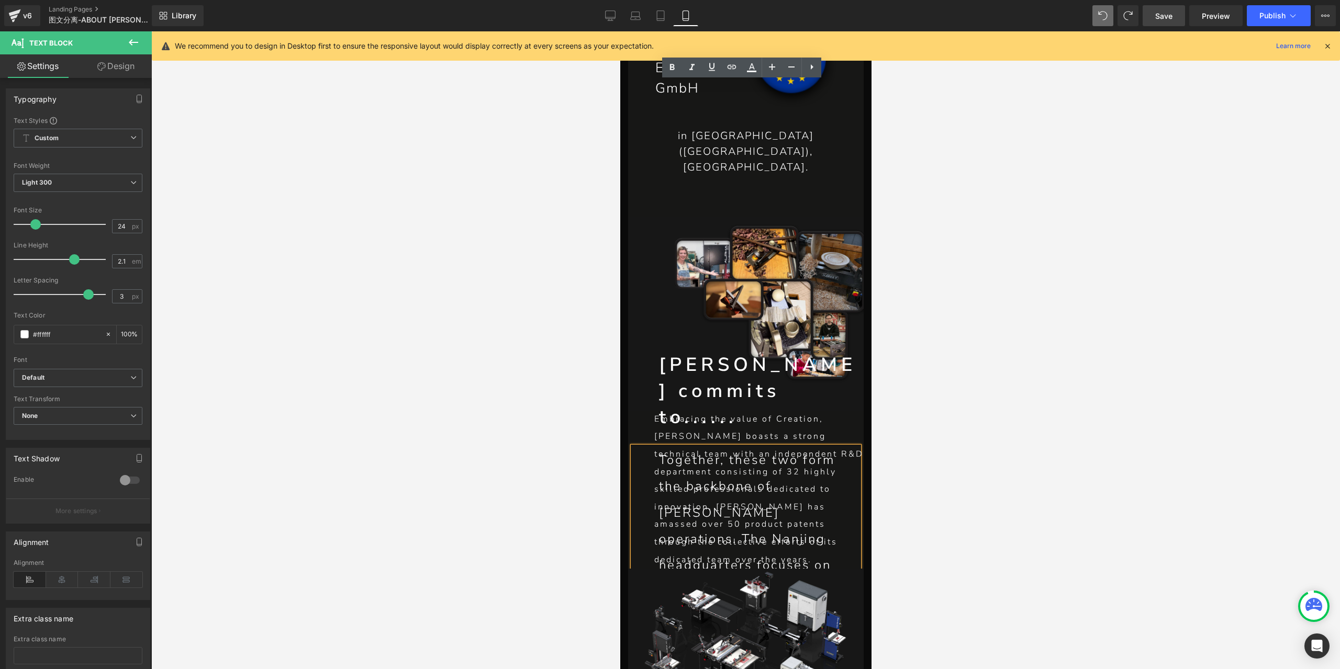
click at [613, 17] on icon at bounding box center [611, 17] width 10 height 0
type input "100"
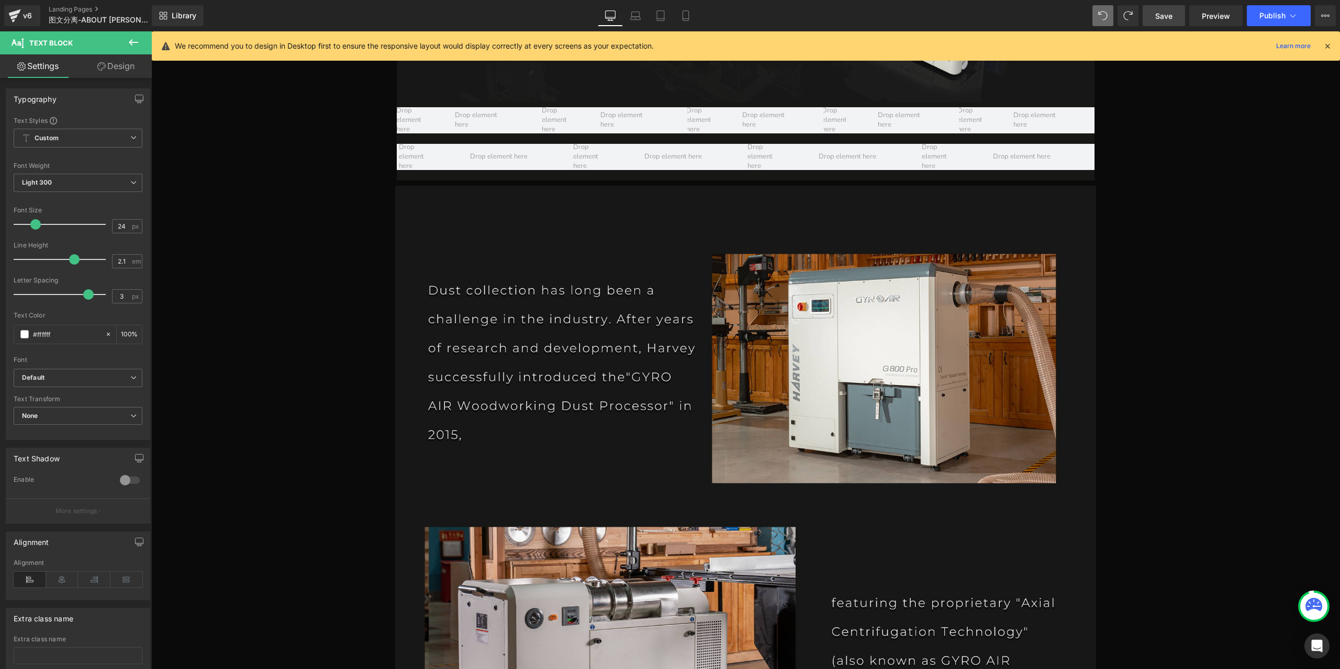
scroll to position [2754, 0]
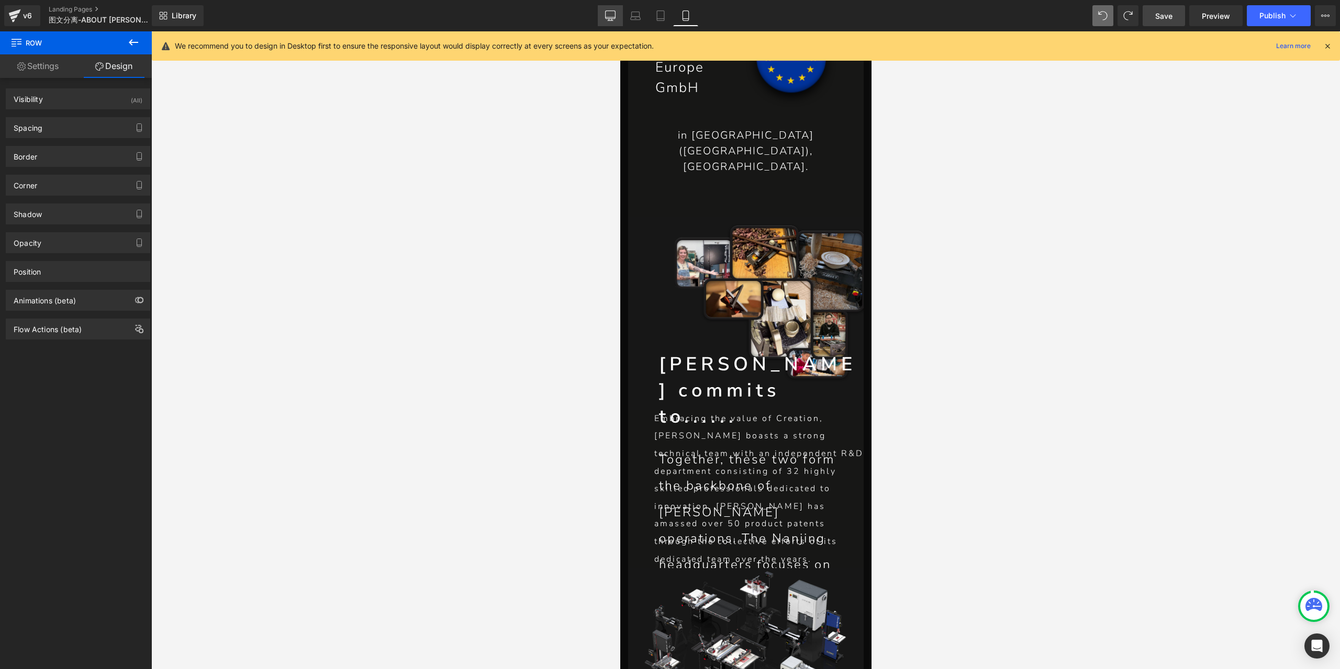
click at [619, 20] on link "Desktop" at bounding box center [610, 15] width 25 height 21
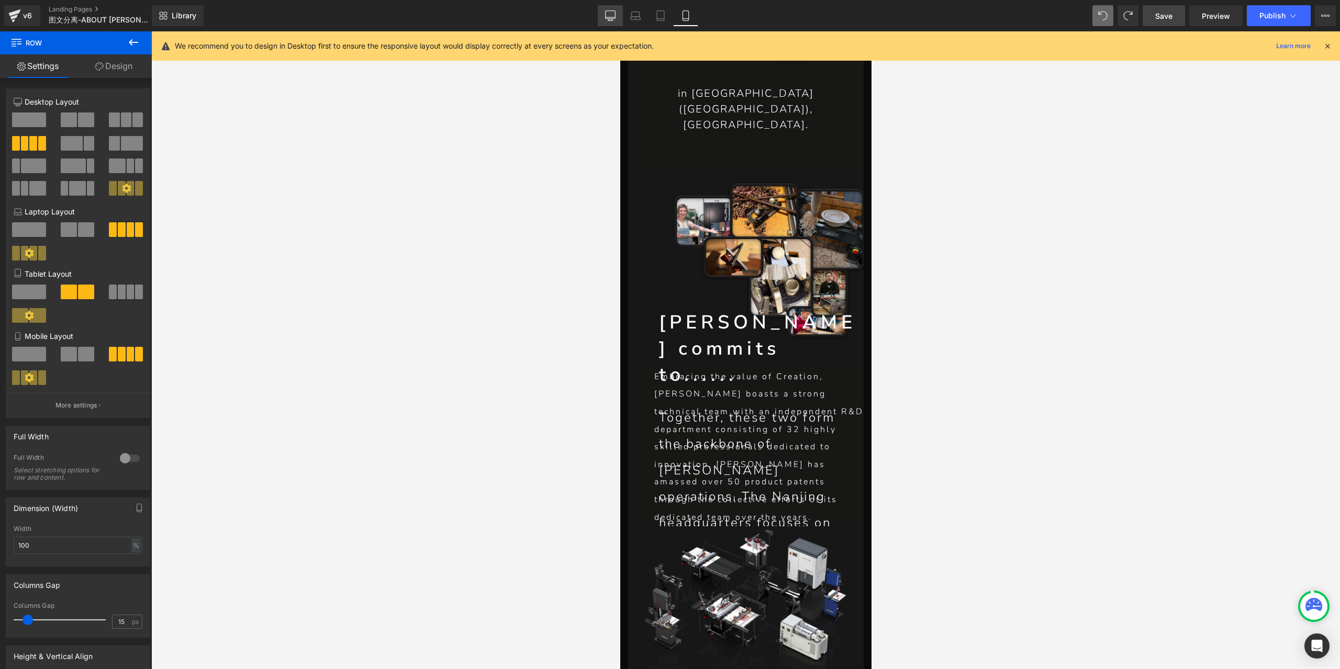
click at [609, 22] on link "Desktop" at bounding box center [610, 15] width 25 height 21
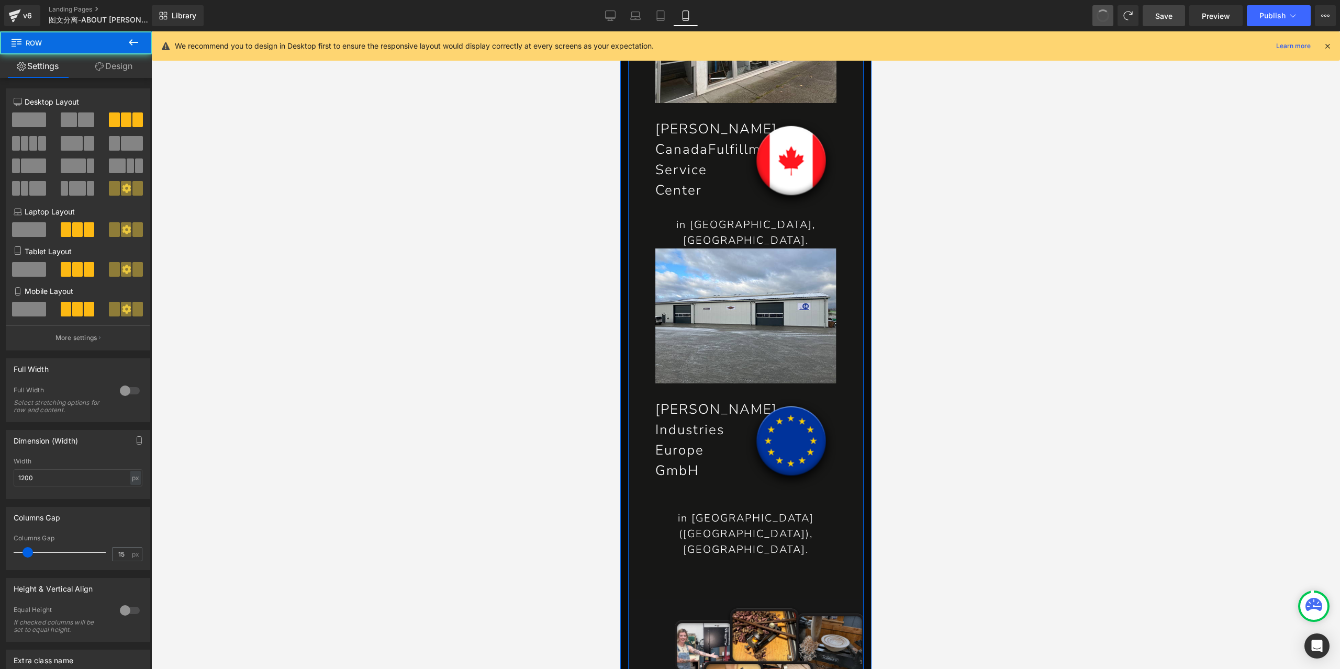
scroll to position [3765, 0]
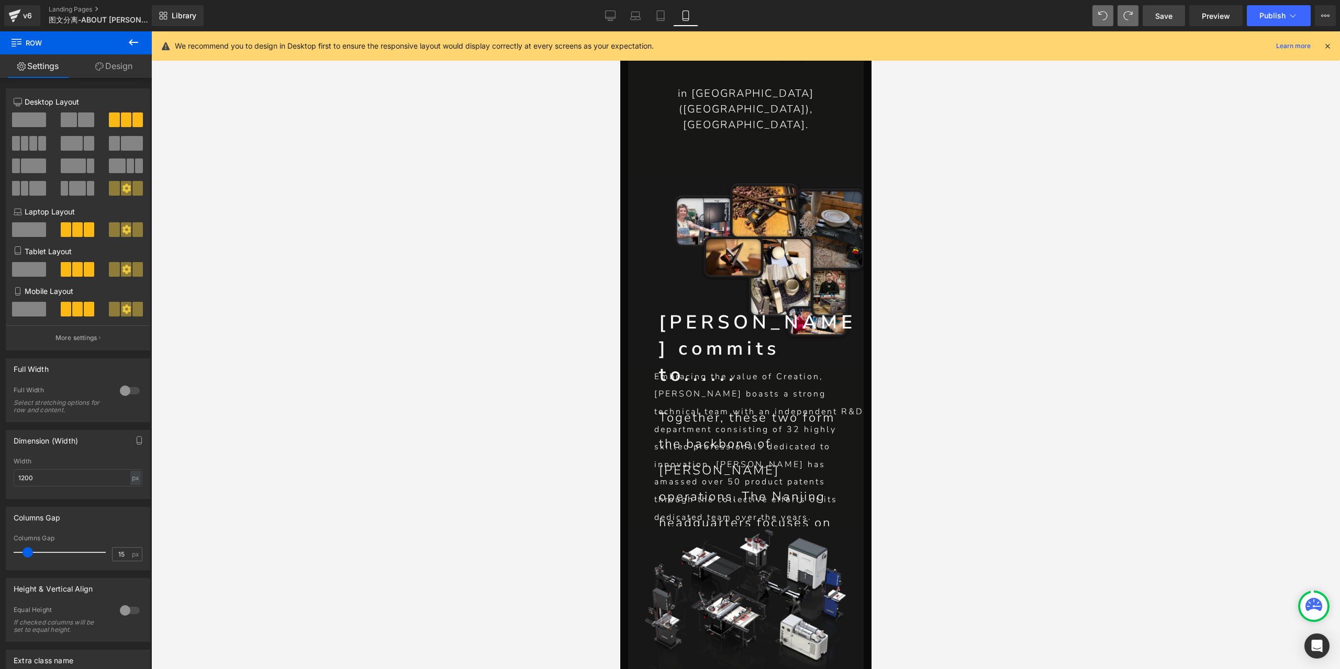
type input "0"
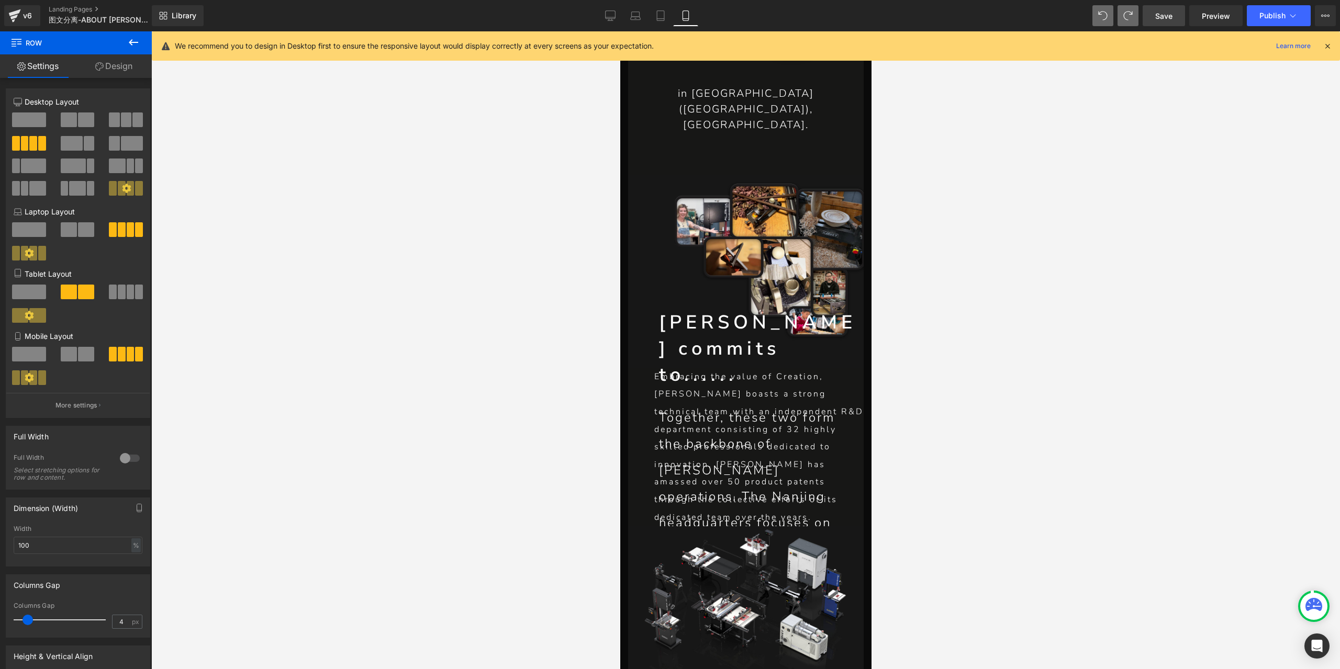
type input "0"
drag, startPoint x: 26, startPoint y: 619, endPoint x: 0, endPoint y: 618, distance: 26.2
click at [0, 618] on div "Columns Gap 0px Columns Gap 0 px" at bounding box center [78, 602] width 157 height 71
click at [612, 11] on icon at bounding box center [611, 15] width 10 height 8
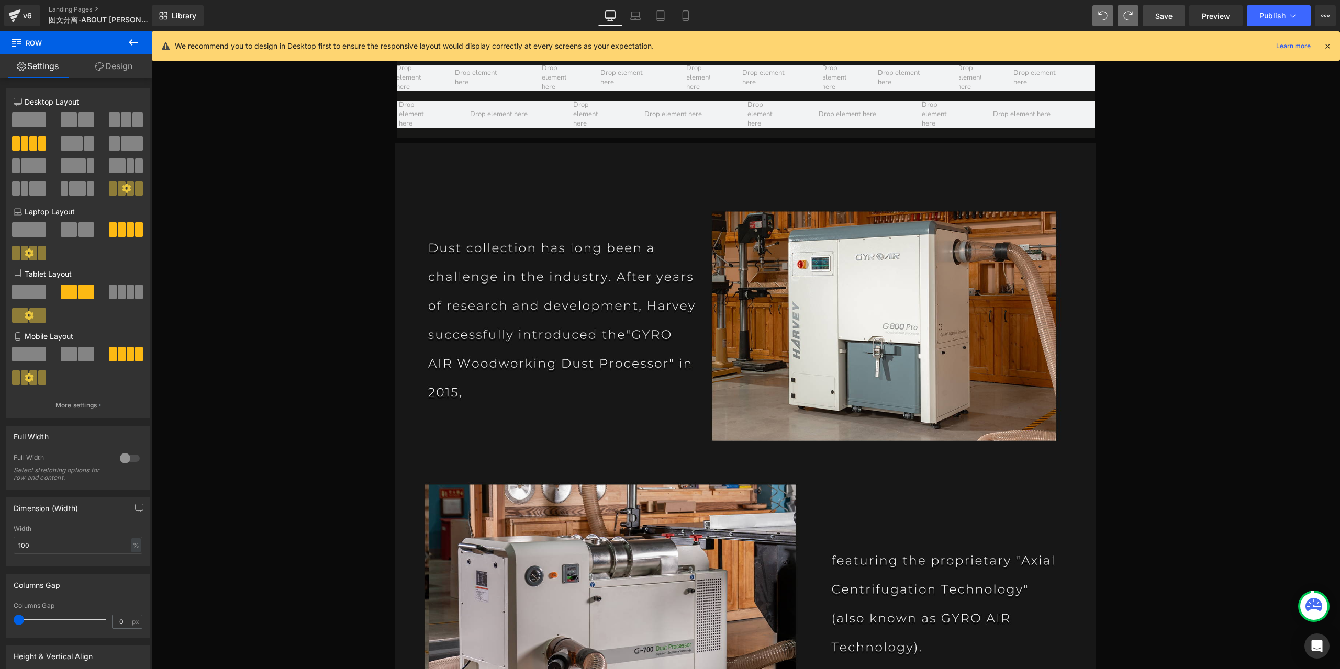
scroll to position [3498, 0]
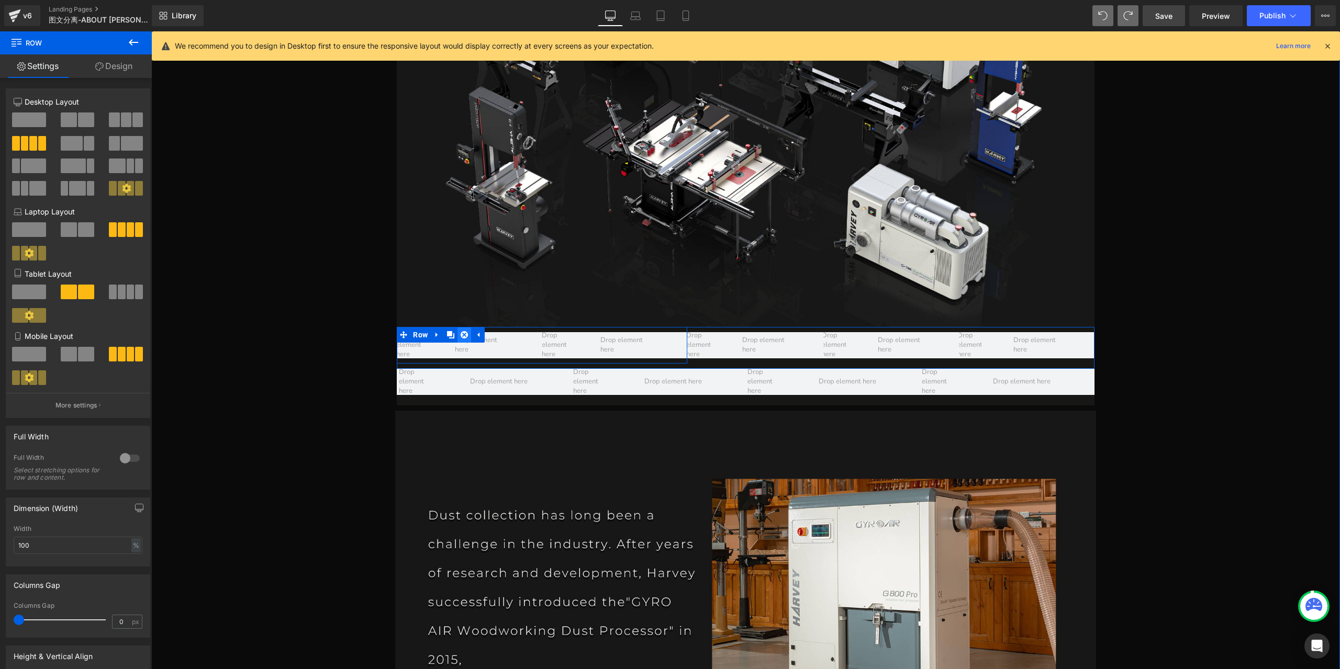
click at [462, 331] on icon at bounding box center [464, 334] width 7 height 7
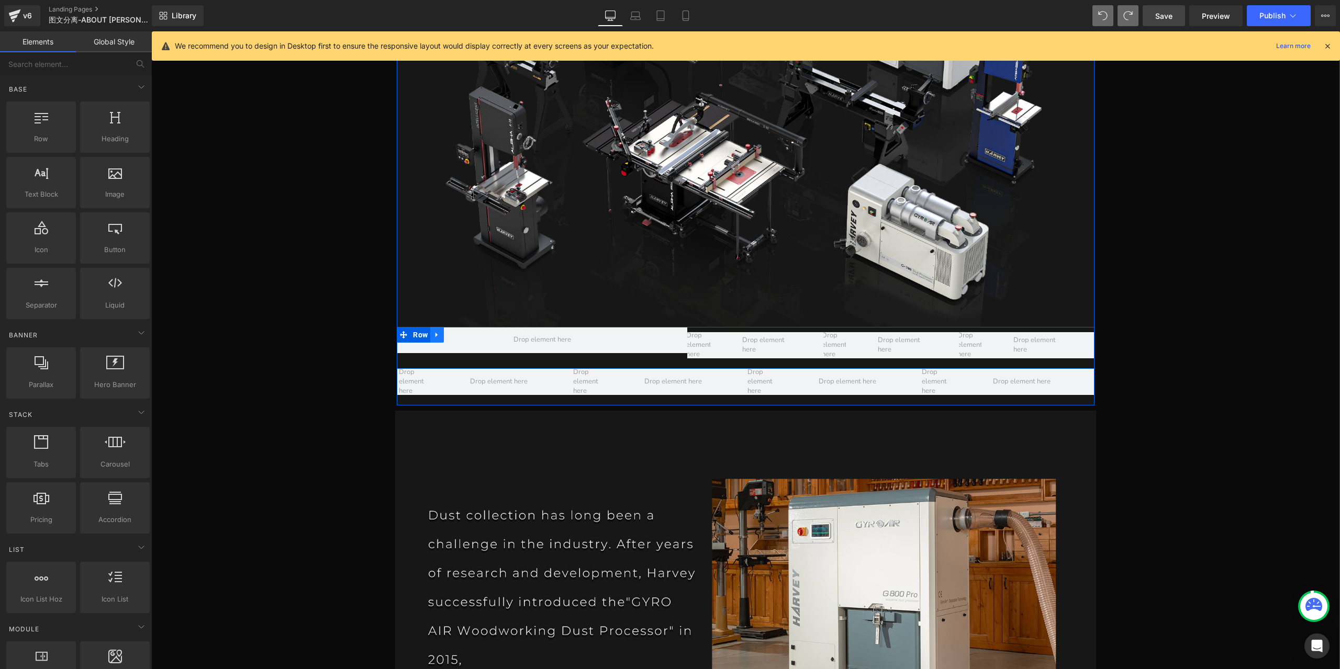
click at [436, 333] on icon at bounding box center [437, 335] width 2 height 5
click at [466, 327] on link at bounding box center [464, 335] width 14 height 16
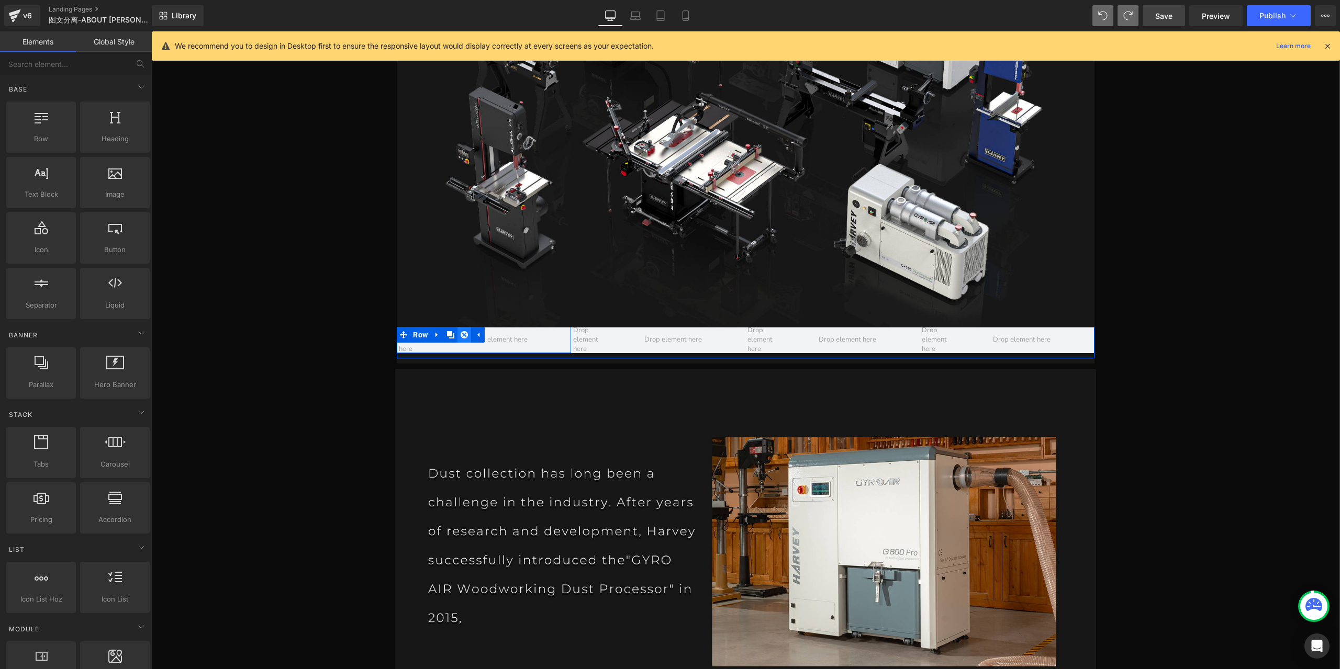
click at [464, 331] on icon at bounding box center [464, 334] width 7 height 7
click at [436, 333] on icon at bounding box center [437, 335] width 2 height 5
click at [457, 327] on link at bounding box center [464, 335] width 14 height 16
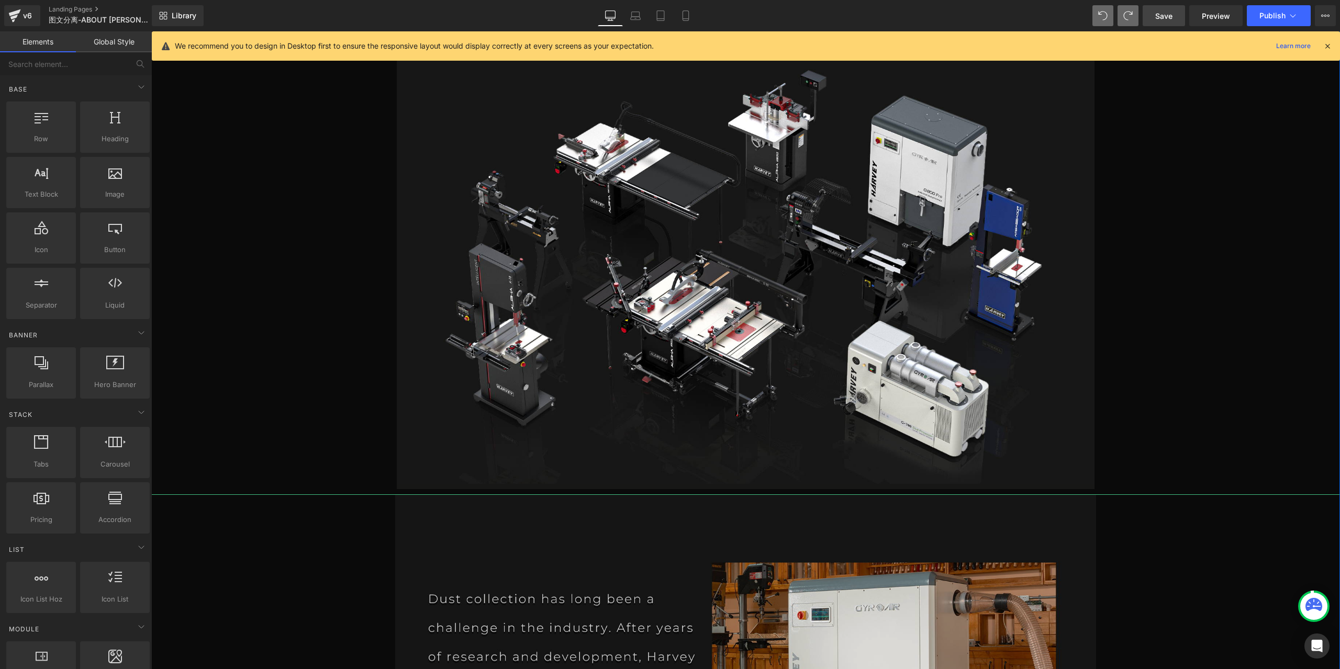
scroll to position [3288, 0]
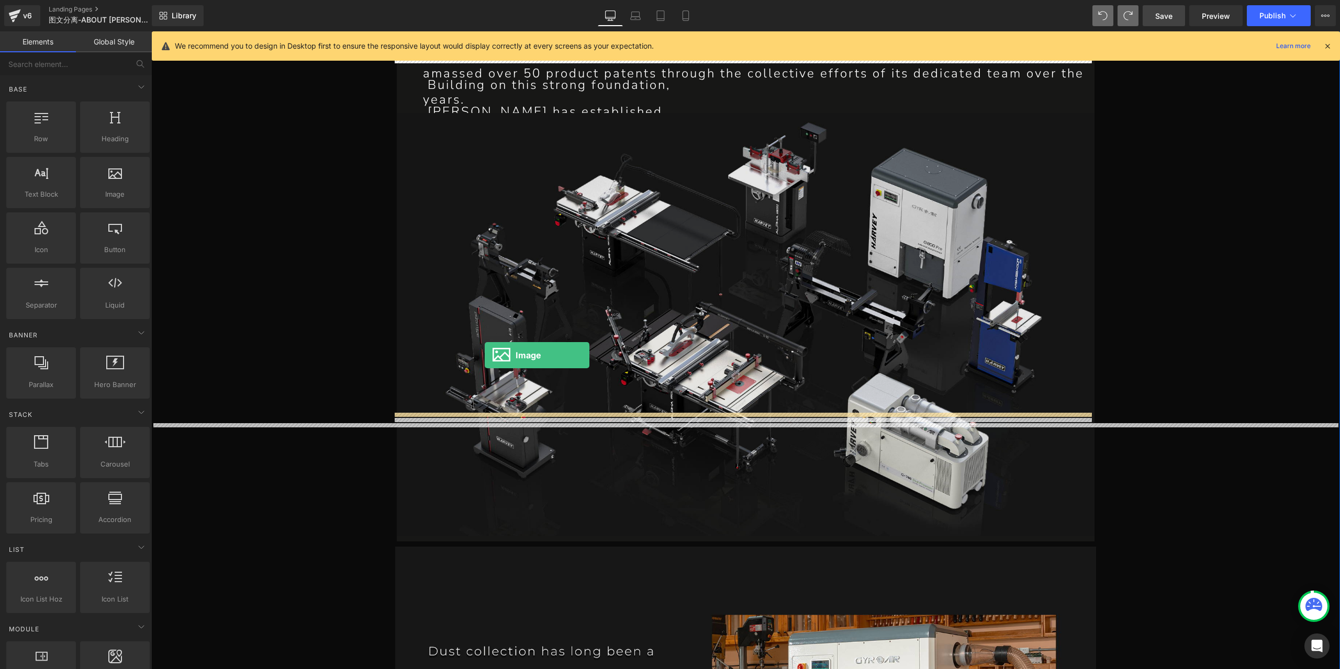
drag, startPoint x: 154, startPoint y: 194, endPoint x: 485, endPoint y: 356, distance: 368.2
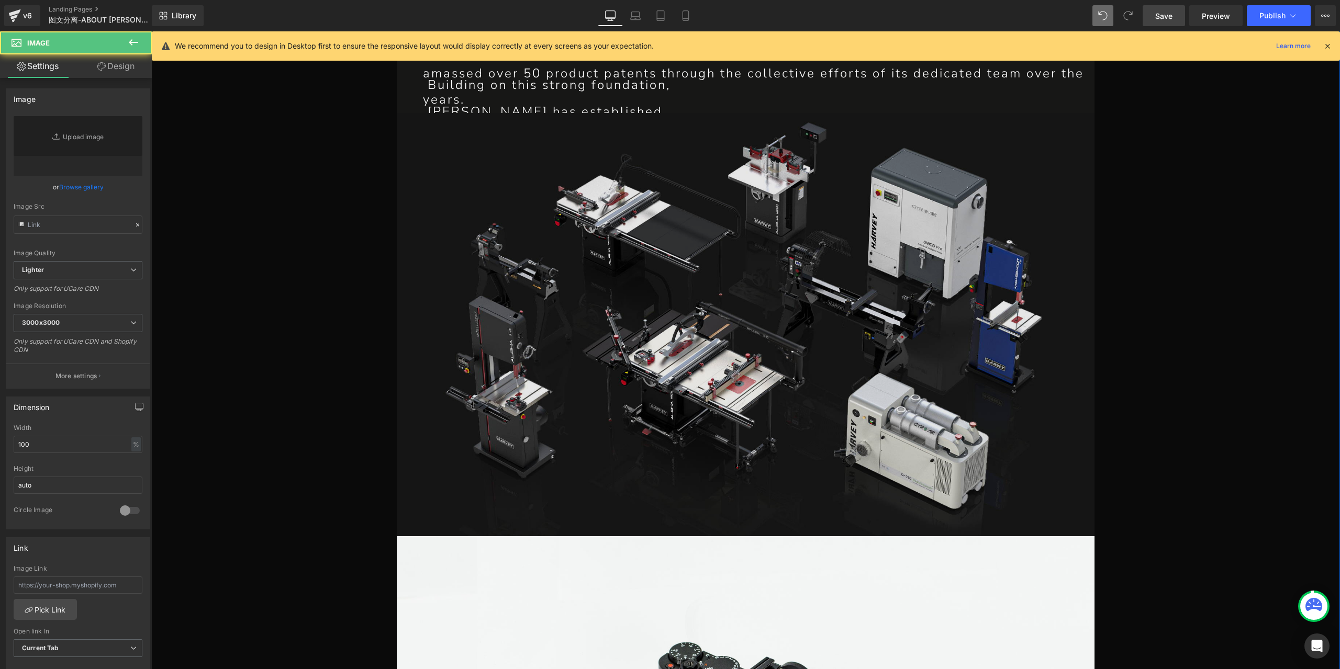
type input "//[DOMAIN_NAME][URL]"
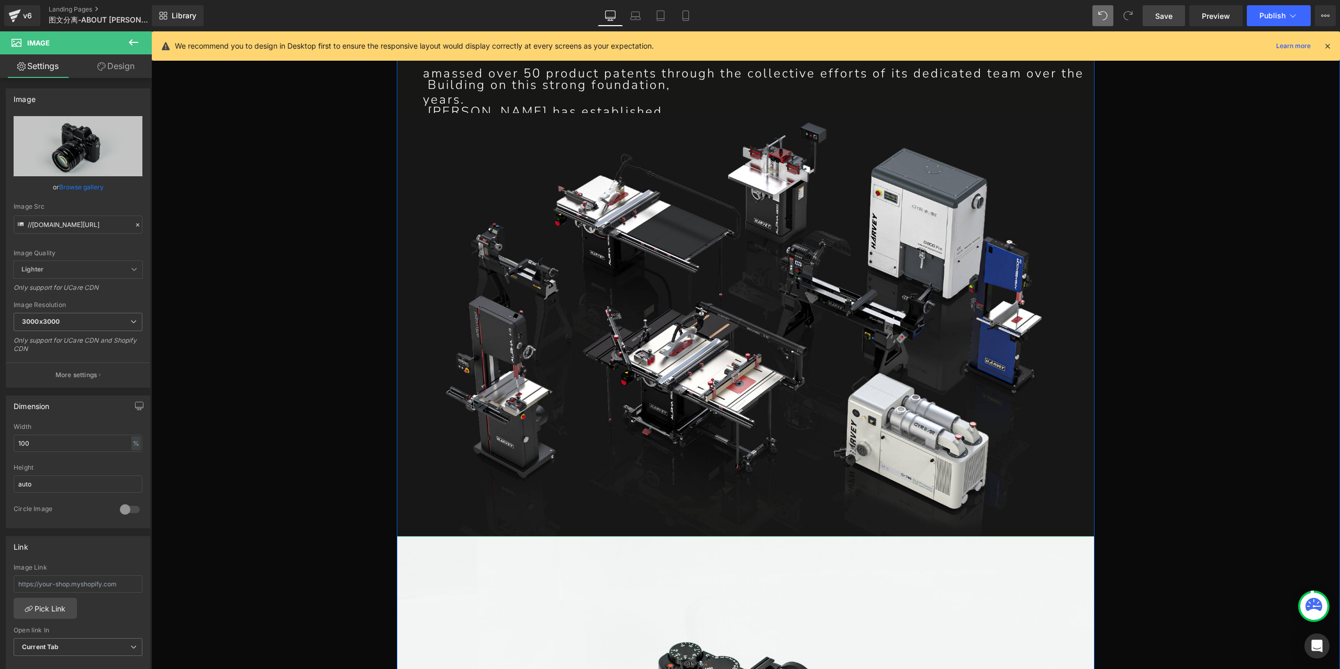
click at [105, 154] on link "Replace Image" at bounding box center [78, 146] width 129 height 60
type input "C:\fakepath\P1-恢复的_07.jpg"
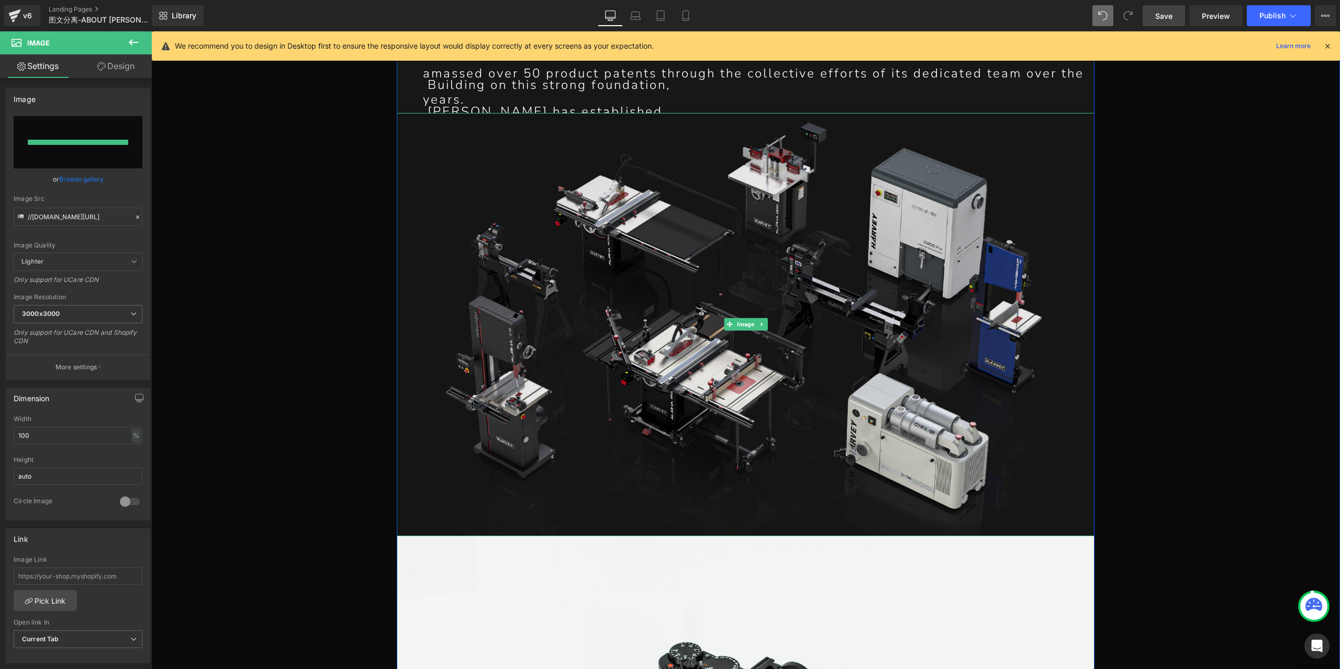
type input "[URL][DOMAIN_NAME]"
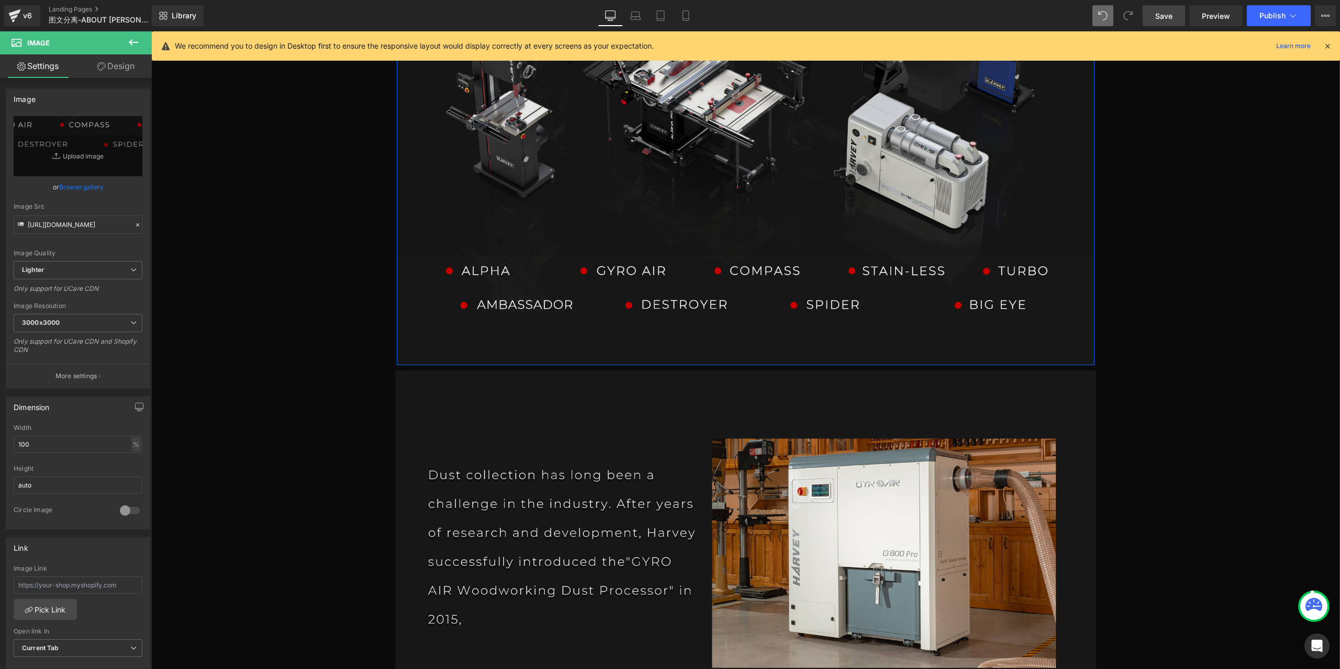
scroll to position [3707, 0]
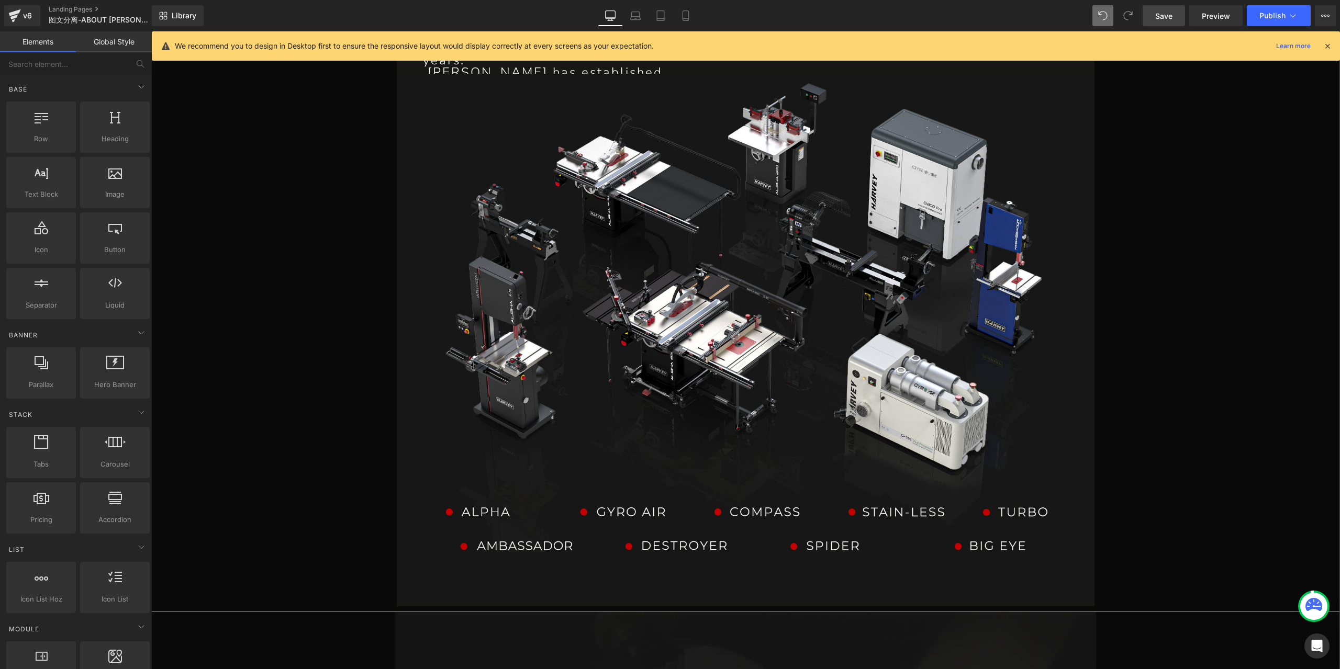
scroll to position [3288, 0]
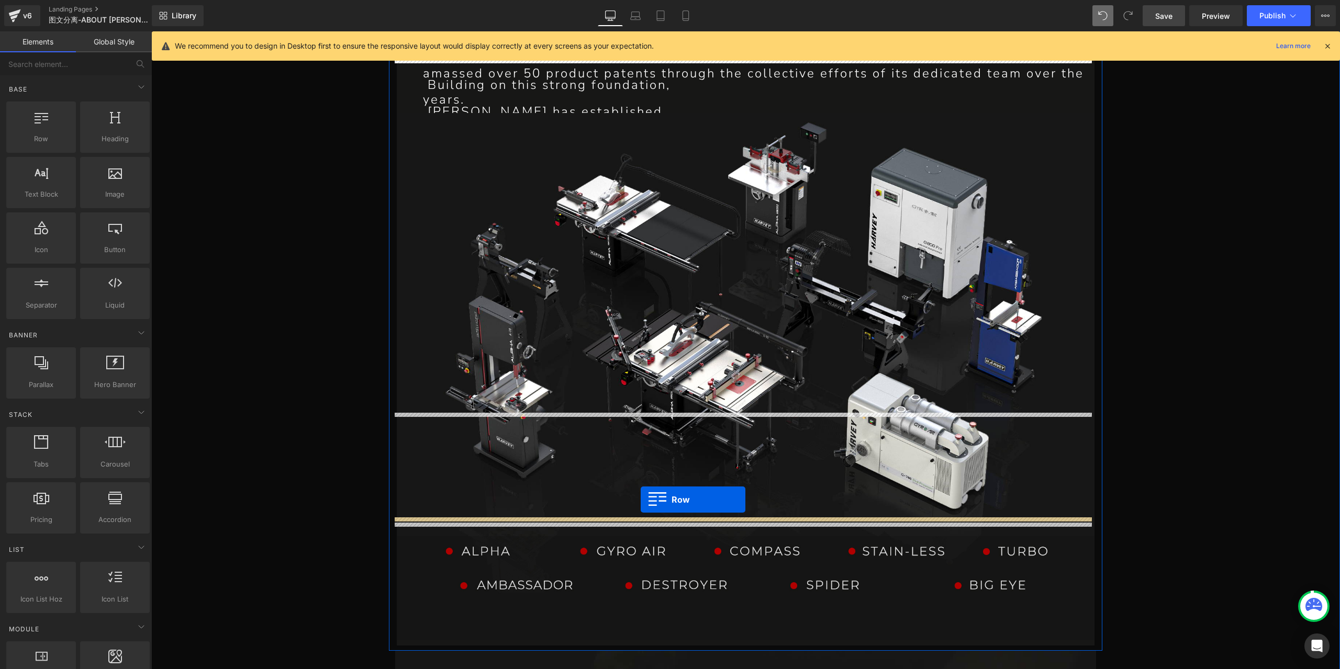
drag, startPoint x: 188, startPoint y: 161, endPoint x: 641, endPoint y: 500, distance: 565.7
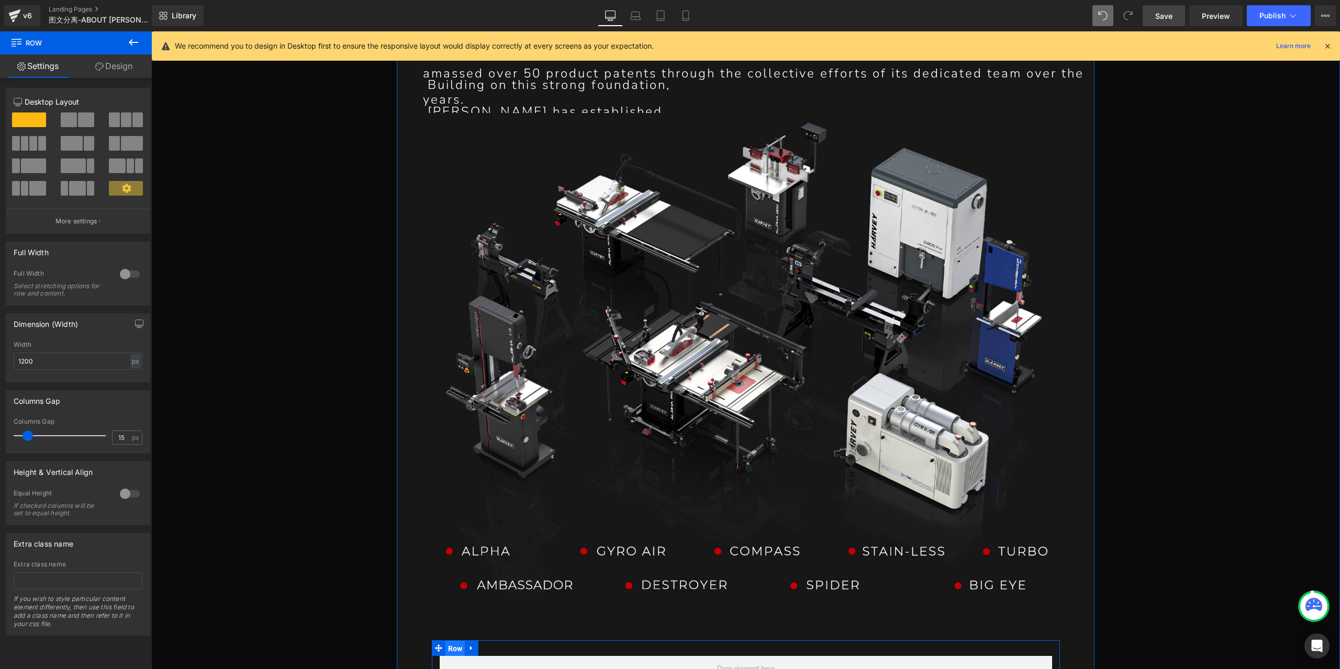
click at [448, 641] on span "Row" at bounding box center [455, 649] width 20 height 16
click at [130, 358] on div "px" at bounding box center [135, 361] width 10 height 14
click at [136, 371] on li "%" at bounding box center [135, 377] width 13 height 15
type input "100"
type input "0"
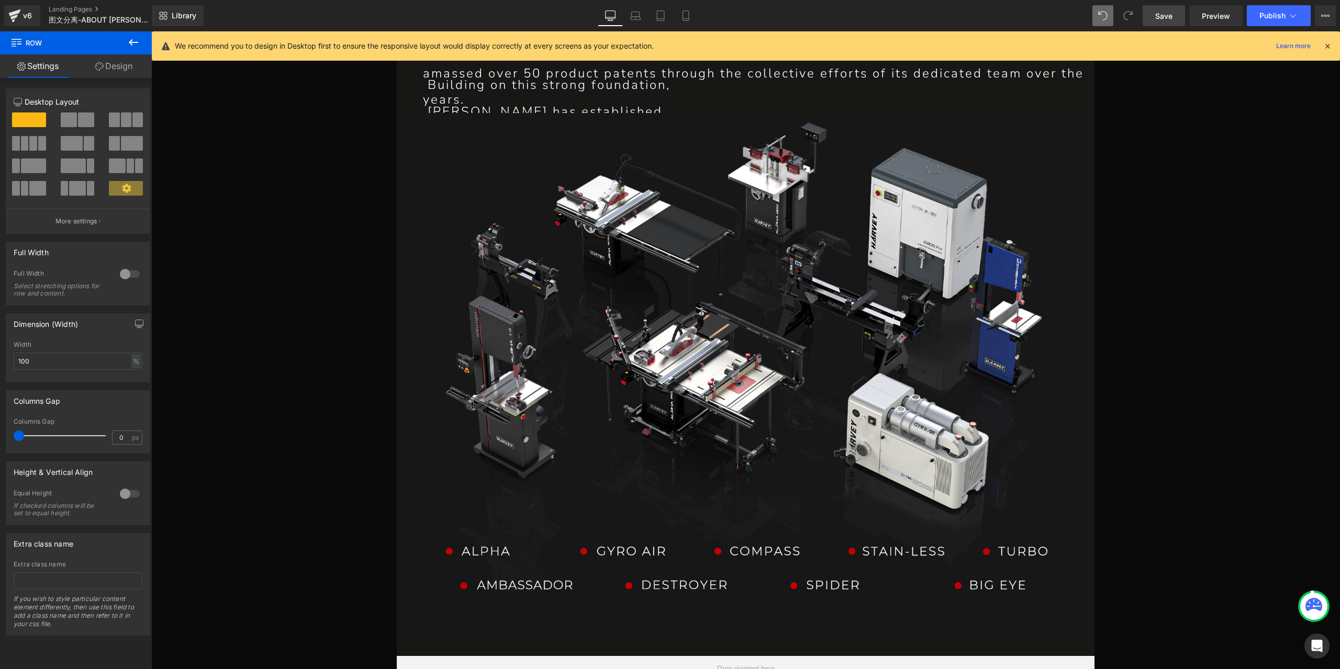
drag, startPoint x: 26, startPoint y: 433, endPoint x: -10, endPoint y: 433, distance: 36.6
click at [0, 433] on html "Row You are previewing how the will restyle your page. You can not edit Element…" at bounding box center [670, 334] width 1340 height 669
click at [85, 220] on p "More settings" at bounding box center [76, 221] width 42 height 9
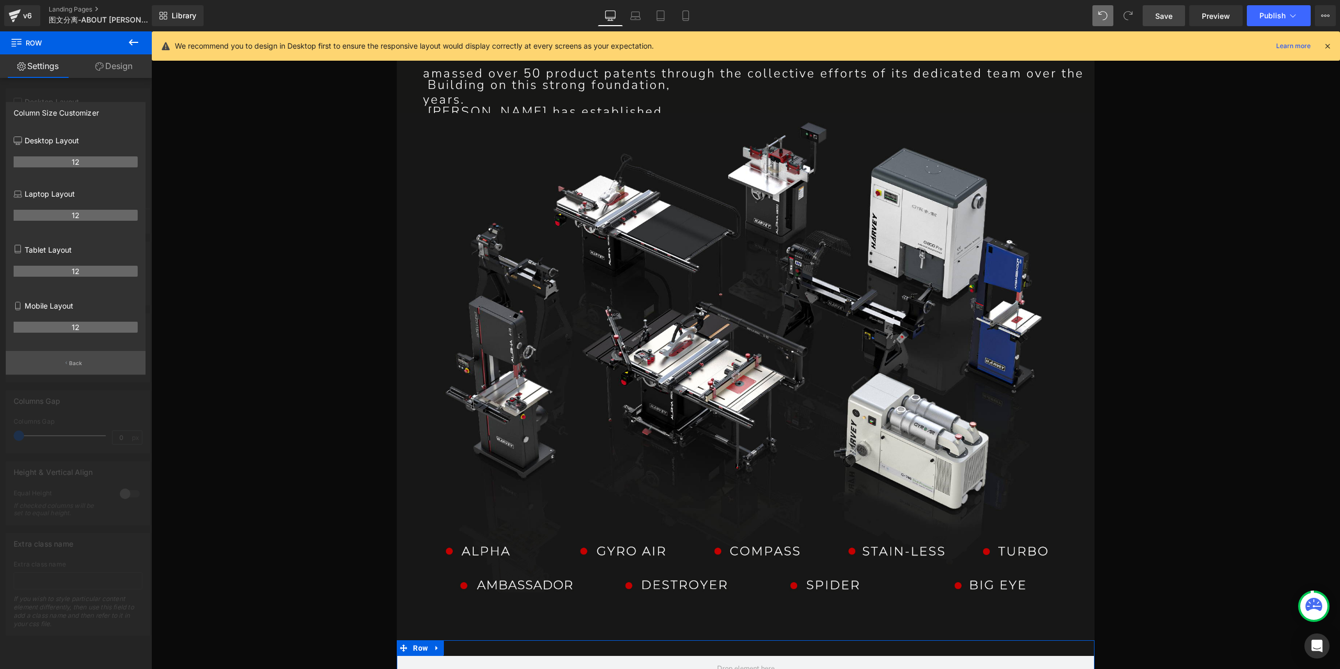
click at [73, 375] on button "Back" at bounding box center [76, 363] width 140 height 24
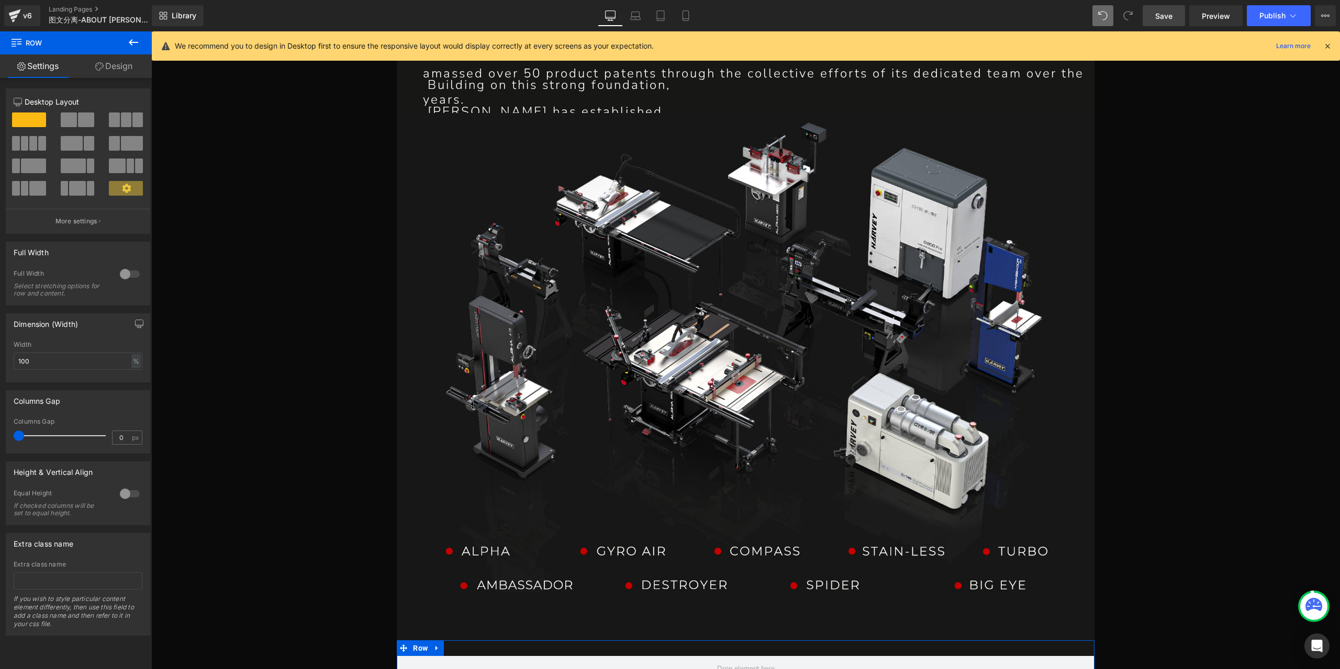
click at [84, 121] on span at bounding box center [86, 120] width 16 height 15
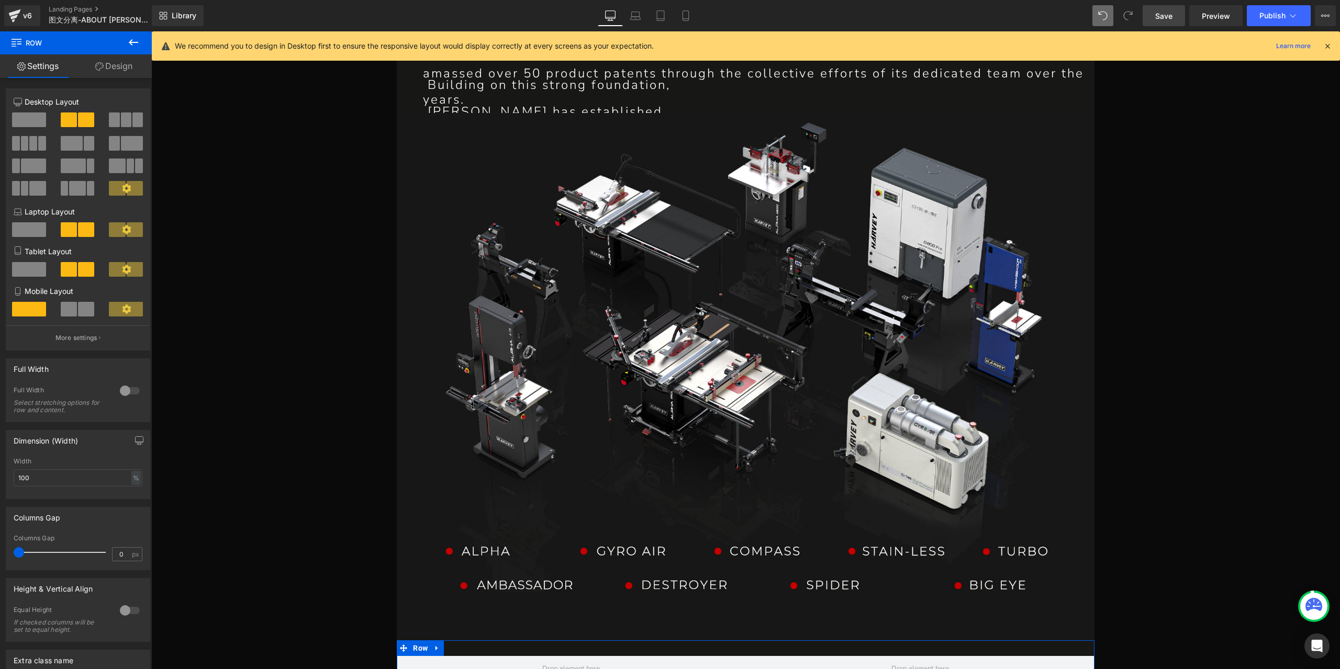
click at [86, 310] on span at bounding box center [86, 309] width 16 height 15
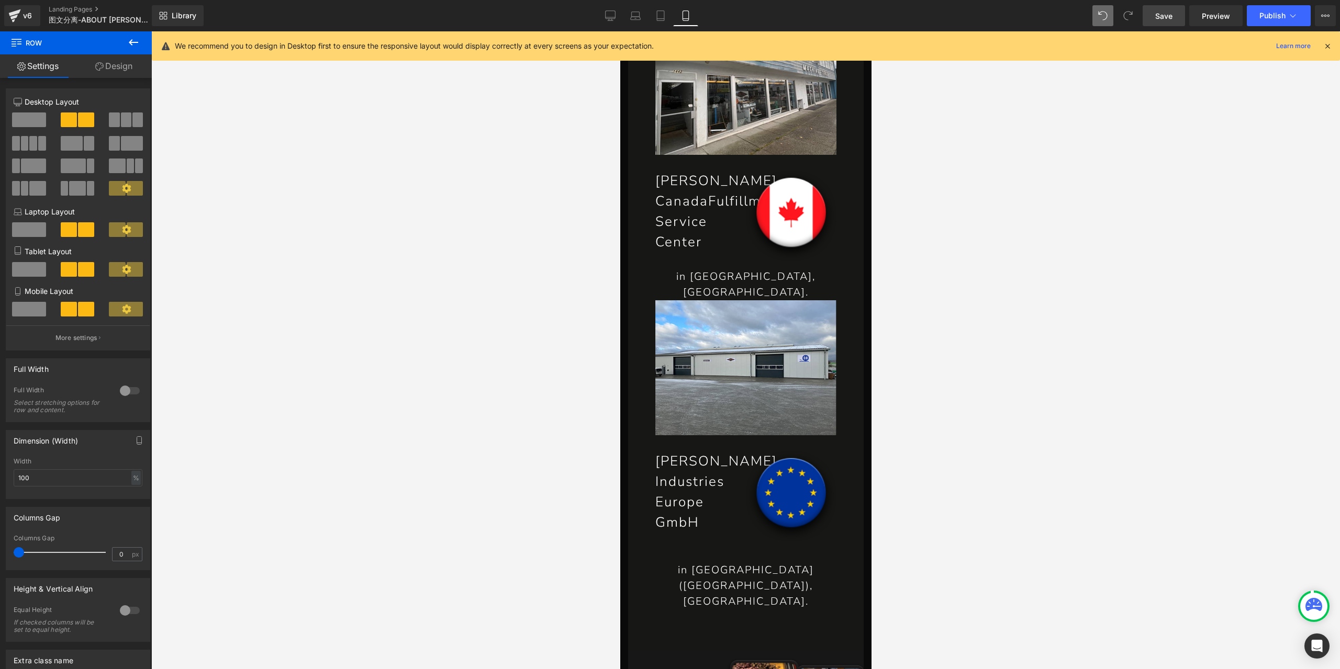
scroll to position [3486, 0]
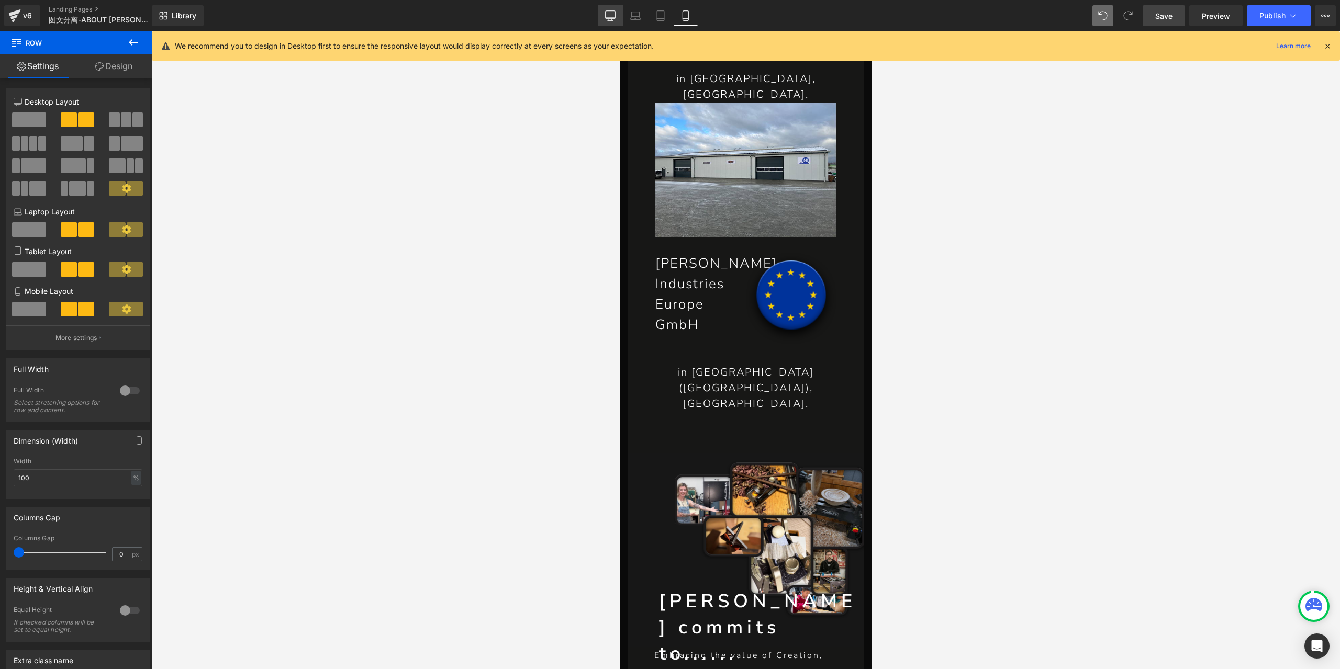
click at [606, 14] on icon at bounding box center [611, 15] width 10 height 8
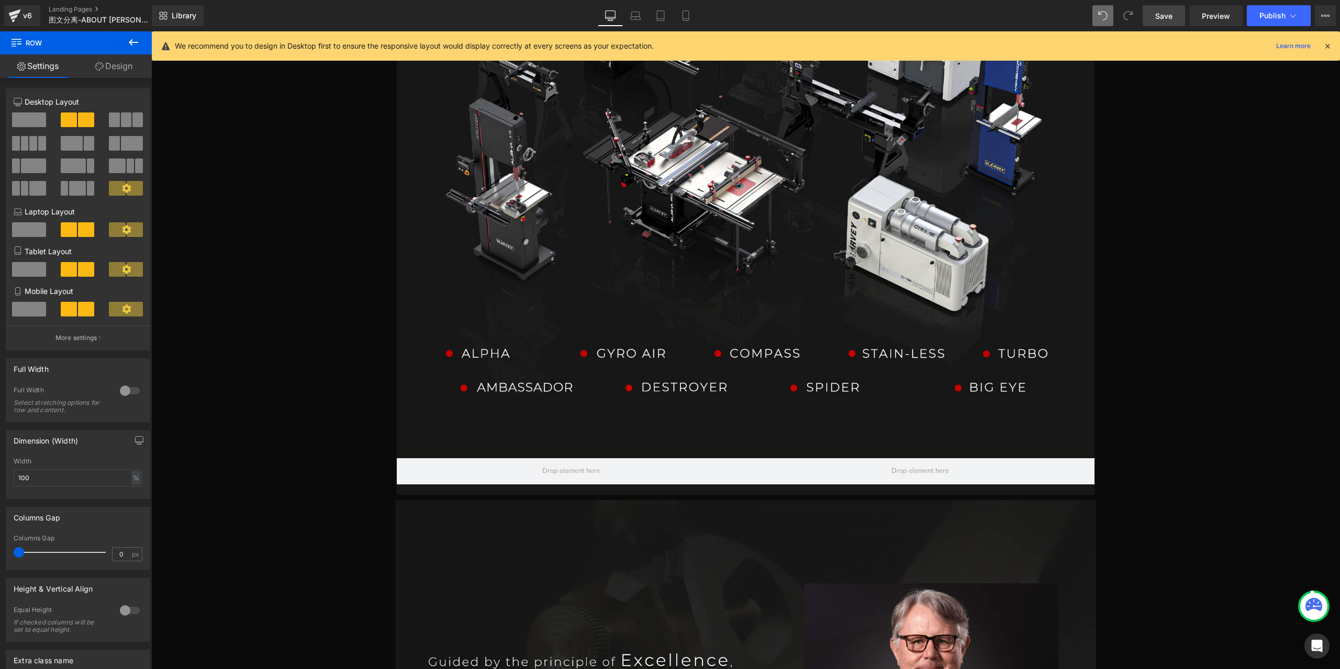
scroll to position [3288, 0]
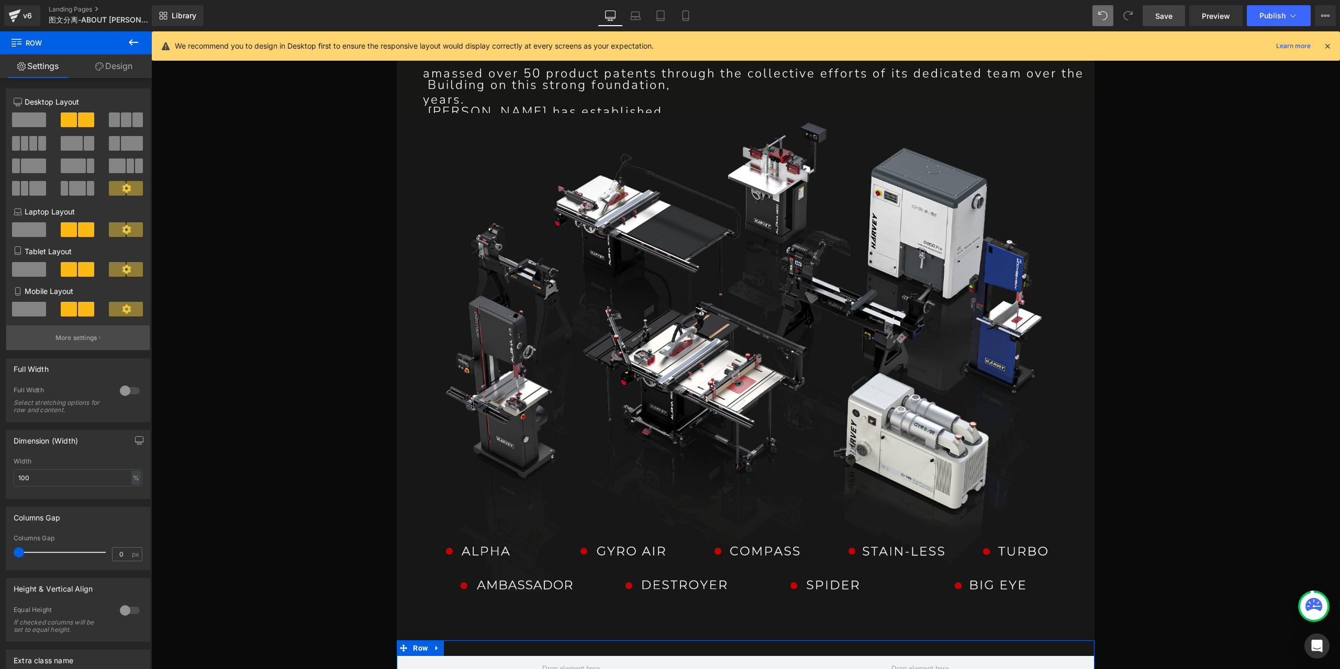
click at [79, 337] on p "More settings" at bounding box center [76, 337] width 42 height 9
click at [433, 645] on icon at bounding box center [436, 649] width 7 height 8
click at [448, 645] on icon at bounding box center [450, 648] width 7 height 7
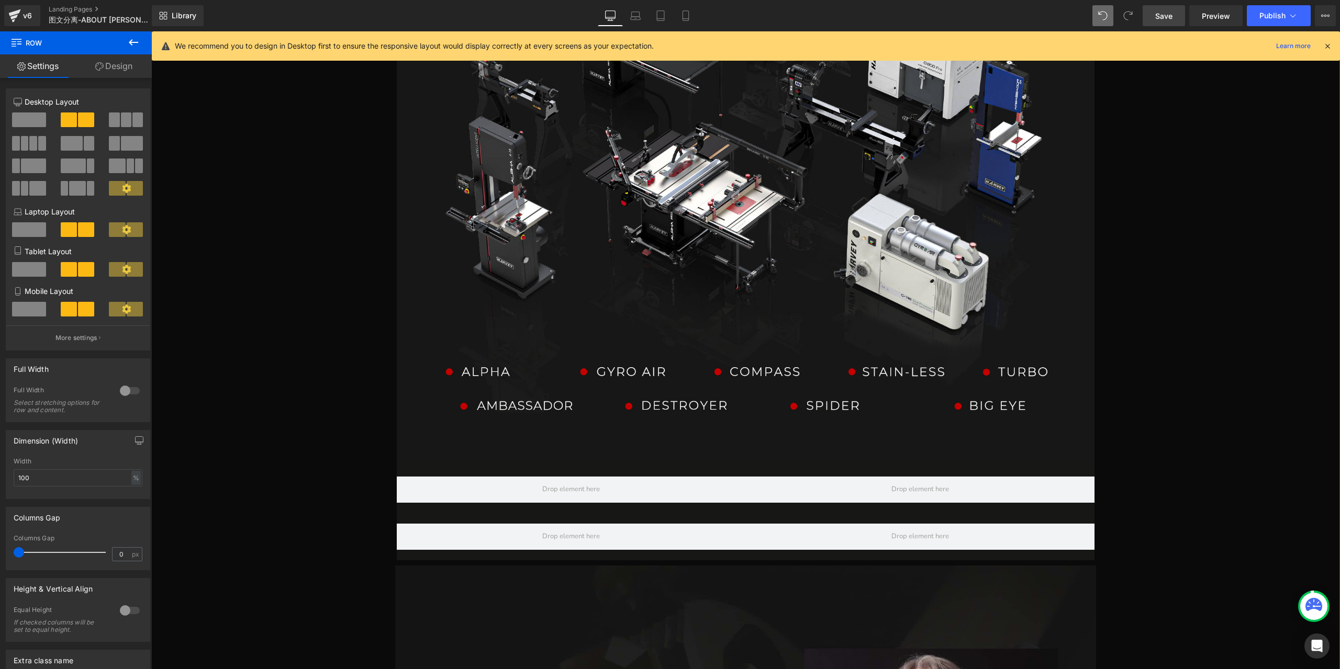
scroll to position [3466, 0]
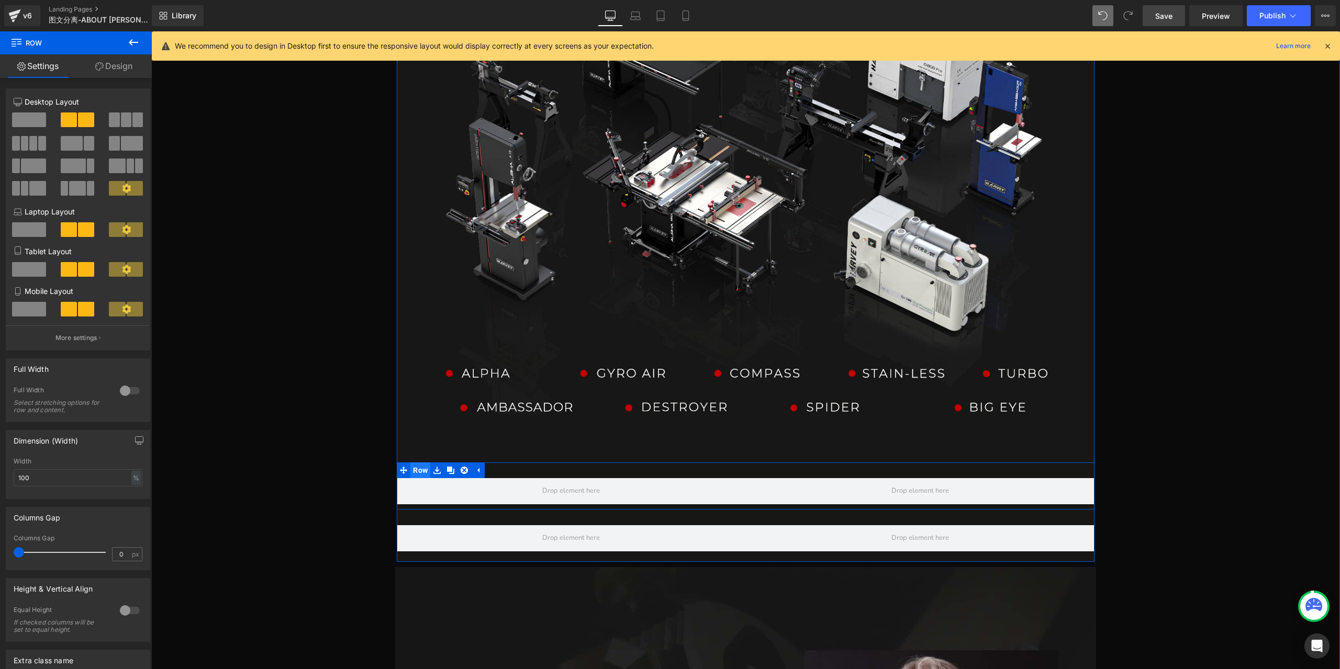
click at [417, 463] on span "Row" at bounding box center [420, 471] width 20 height 16
click at [96, 336] on button "More settings" at bounding box center [77, 338] width 143 height 25
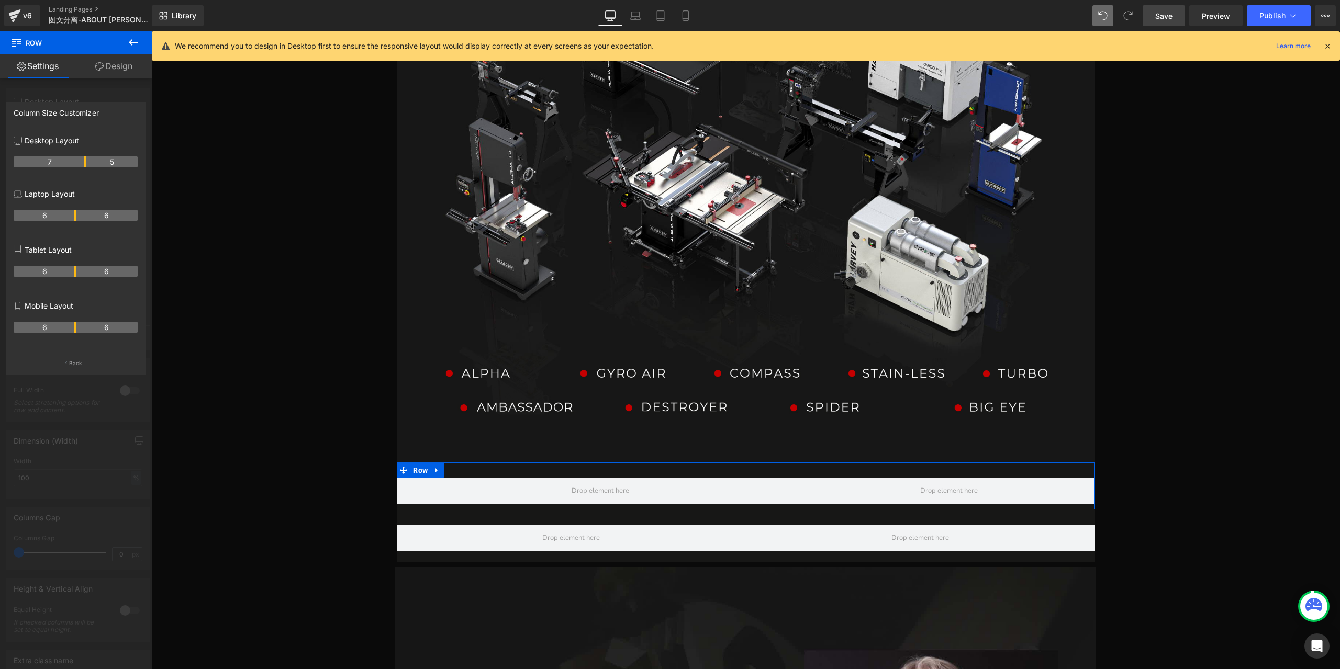
drag, startPoint x: 73, startPoint y: 160, endPoint x: 82, endPoint y: 162, distance: 8.6
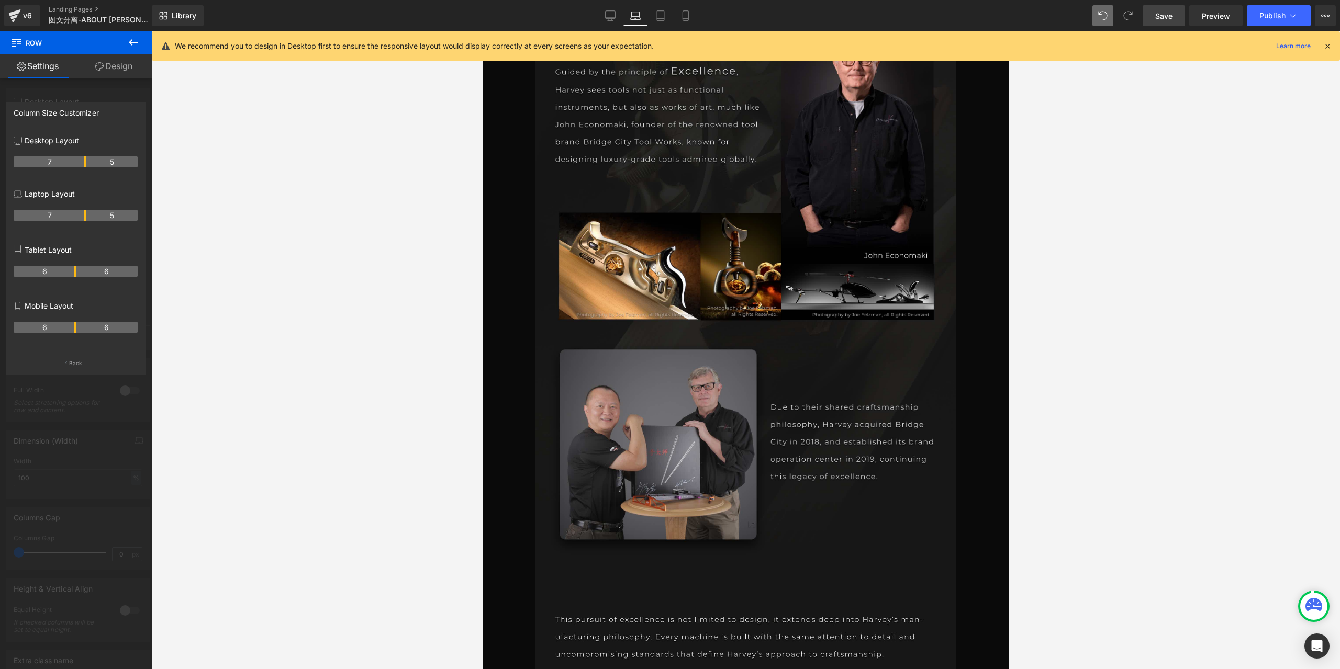
scroll to position [2818, 0]
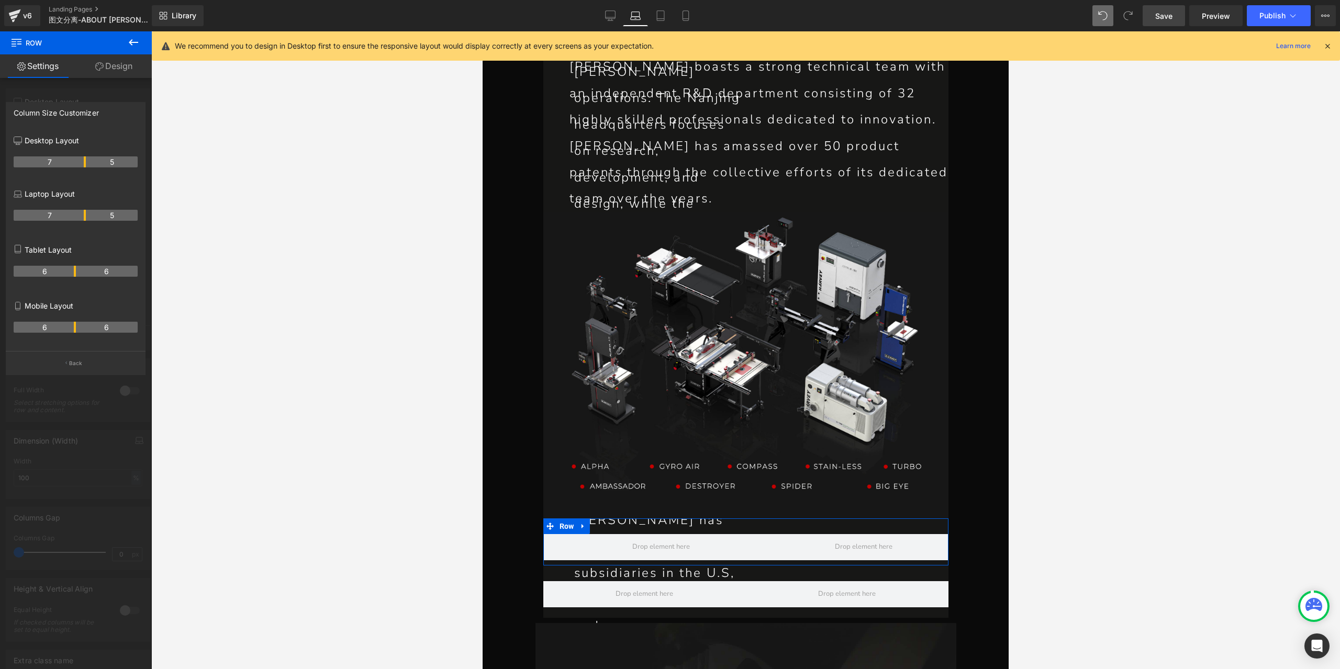
drag, startPoint x: 73, startPoint y: 217, endPoint x: 82, endPoint y: 219, distance: 9.3
click at [82, 219] on th "7" at bounding box center [50, 215] width 72 height 11
drag, startPoint x: 85, startPoint y: 216, endPoint x: 77, endPoint y: 215, distance: 8.4
click at [77, 215] on tr "6 6" at bounding box center [76, 215] width 124 height 11
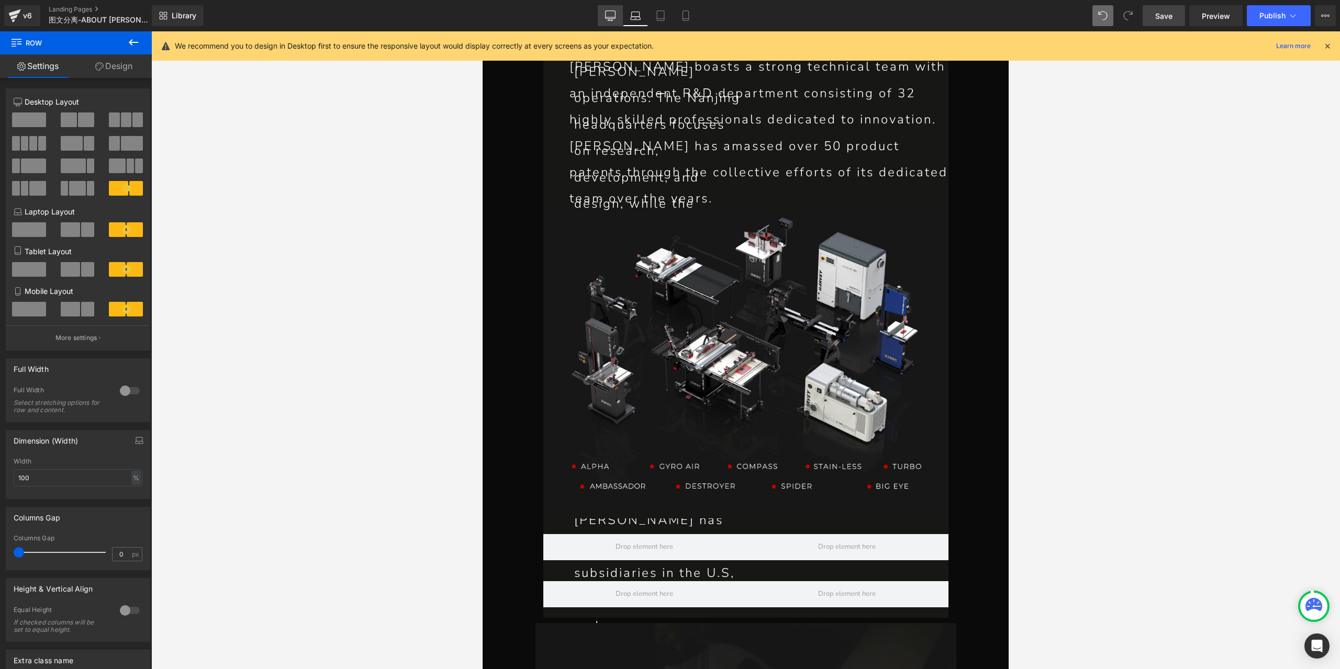
click at [600, 9] on link "Desktop" at bounding box center [610, 15] width 25 height 21
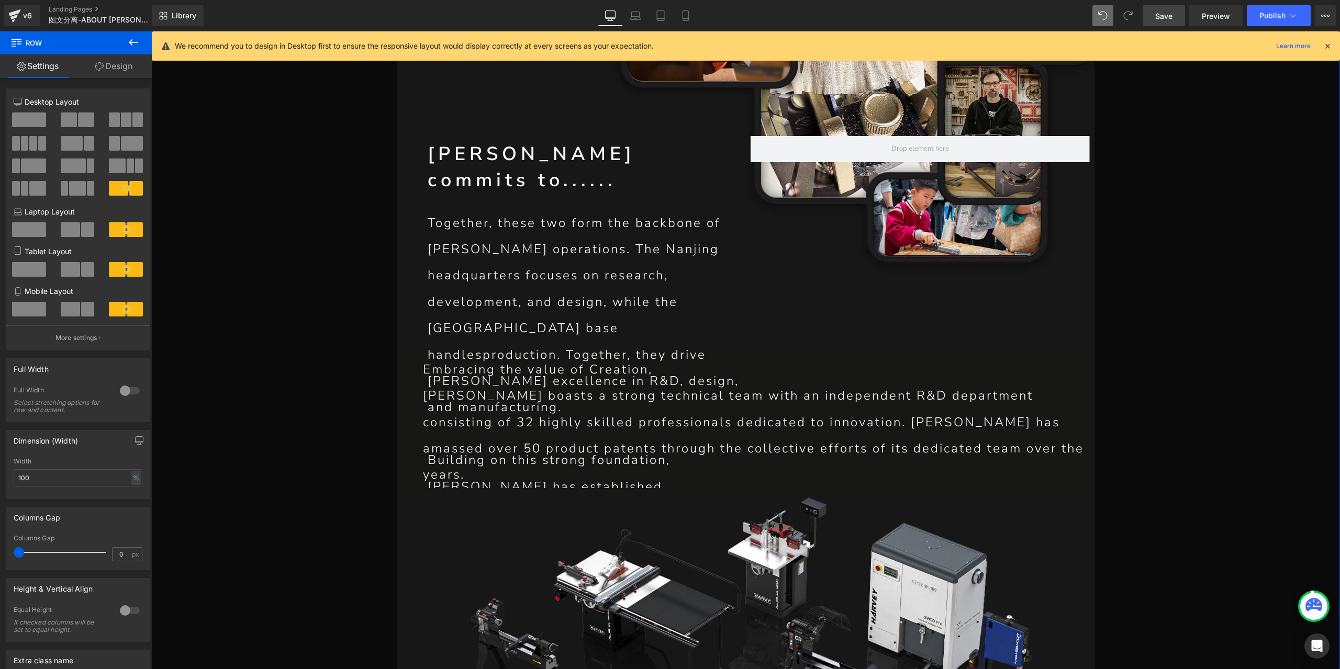
scroll to position [2838, 0]
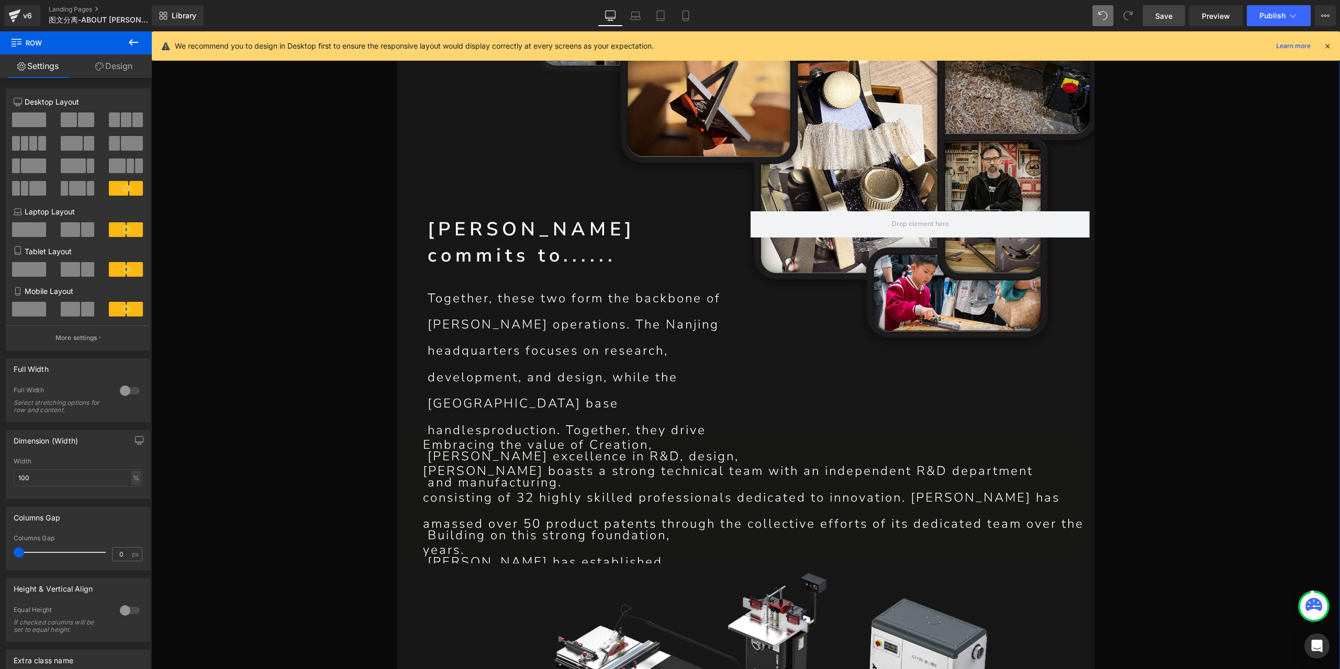
click at [607, 458] on p "[PERSON_NAME] boasts a strong technical team with an independent R&D department…" at bounding box center [759, 511] width 672 height 106
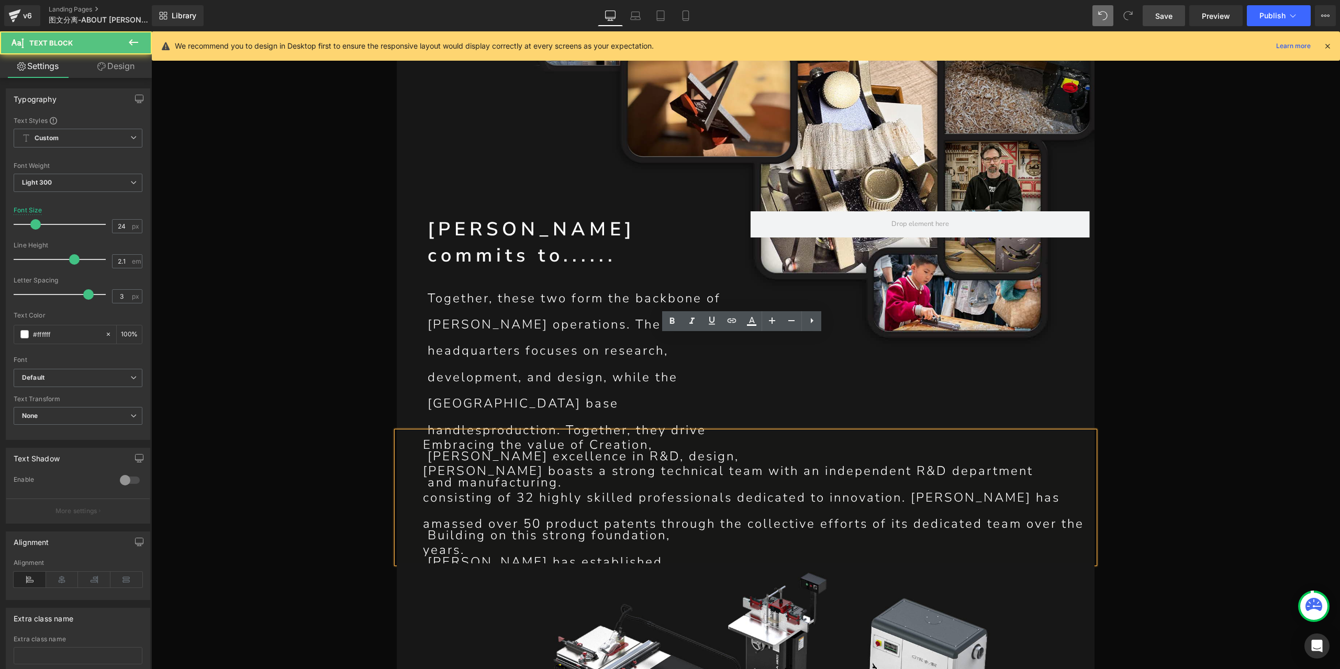
click at [611, 285] on p "Together, these two form the backbone of [PERSON_NAME] operations. The Nanjing …" at bounding box center [584, 390] width 313 height 211
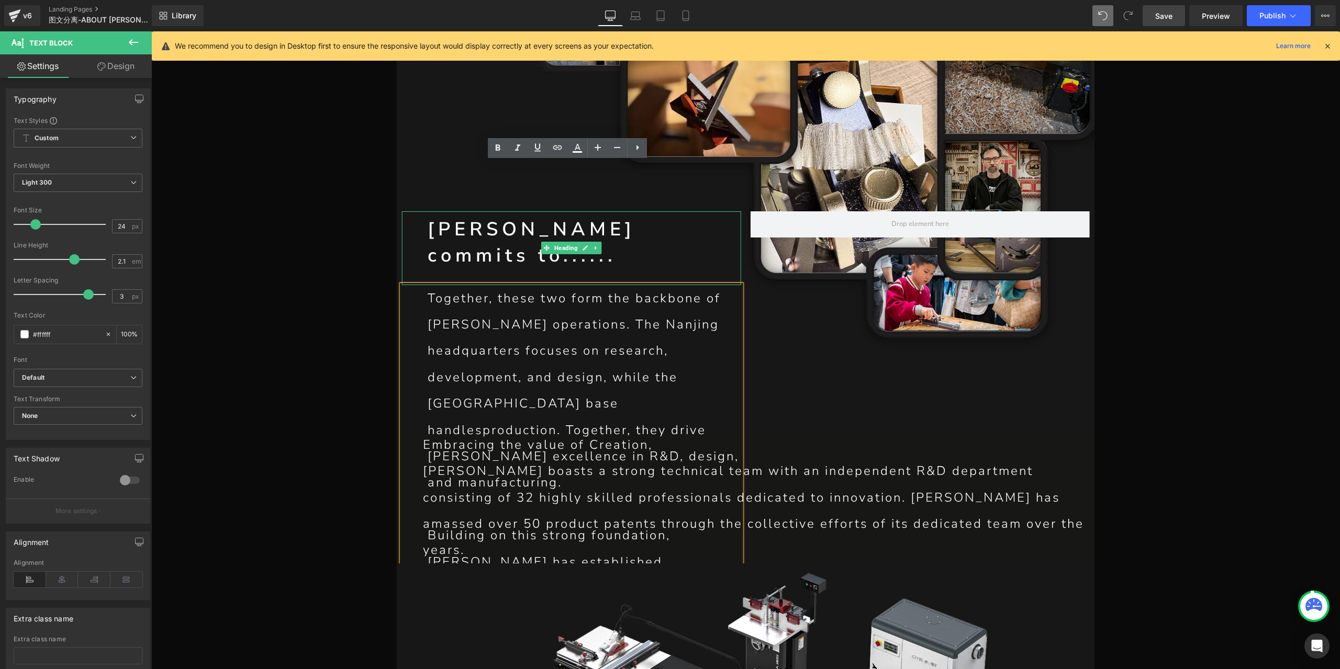
click at [460, 217] on h1 "[PERSON_NAME] commits to......" at bounding box center [584, 243] width 313 height 53
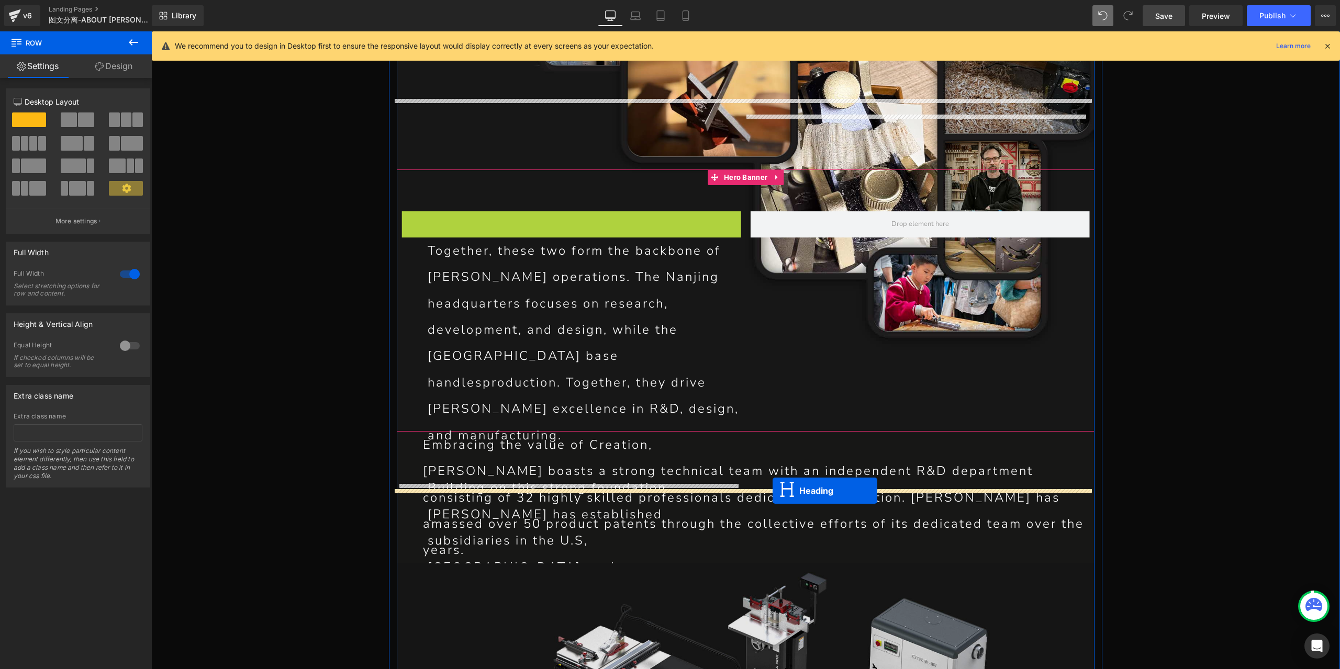
drag, startPoint x: 543, startPoint y: 141, endPoint x: 773, endPoint y: 491, distance: 418.6
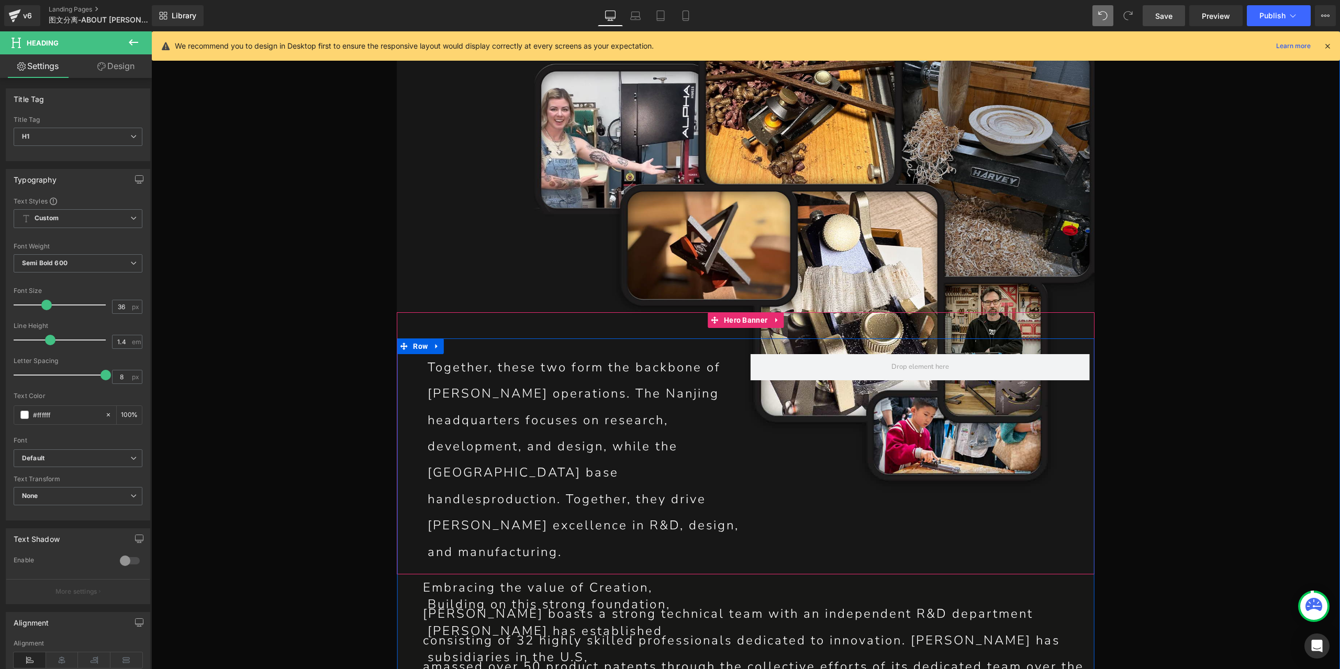
scroll to position [2628, 0]
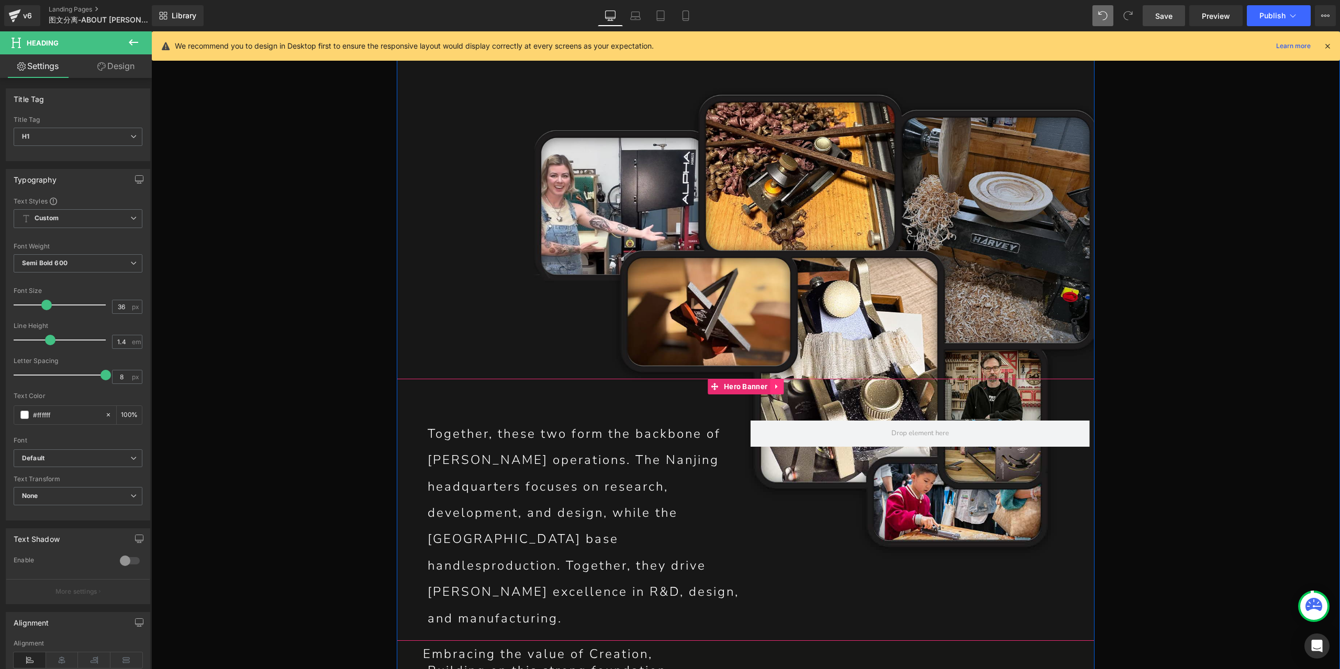
click at [773, 383] on icon at bounding box center [776, 387] width 7 height 8
click at [780, 379] on link at bounding box center [784, 387] width 14 height 16
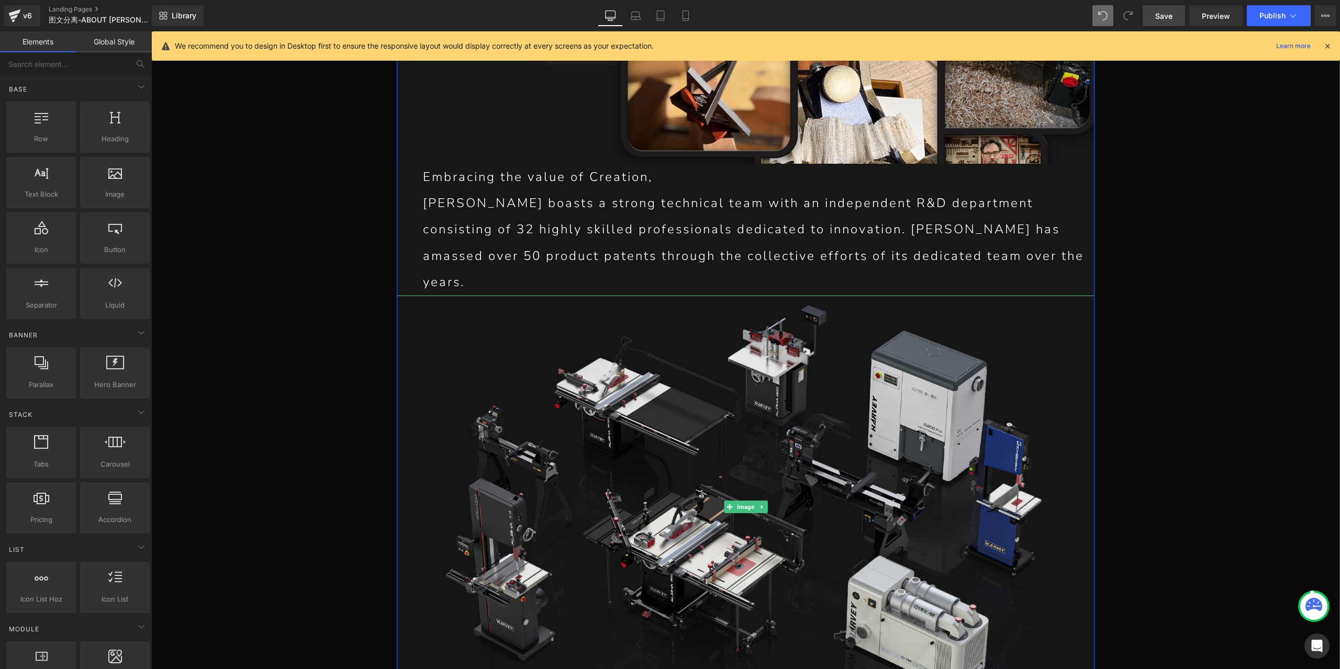
scroll to position [2681, 0]
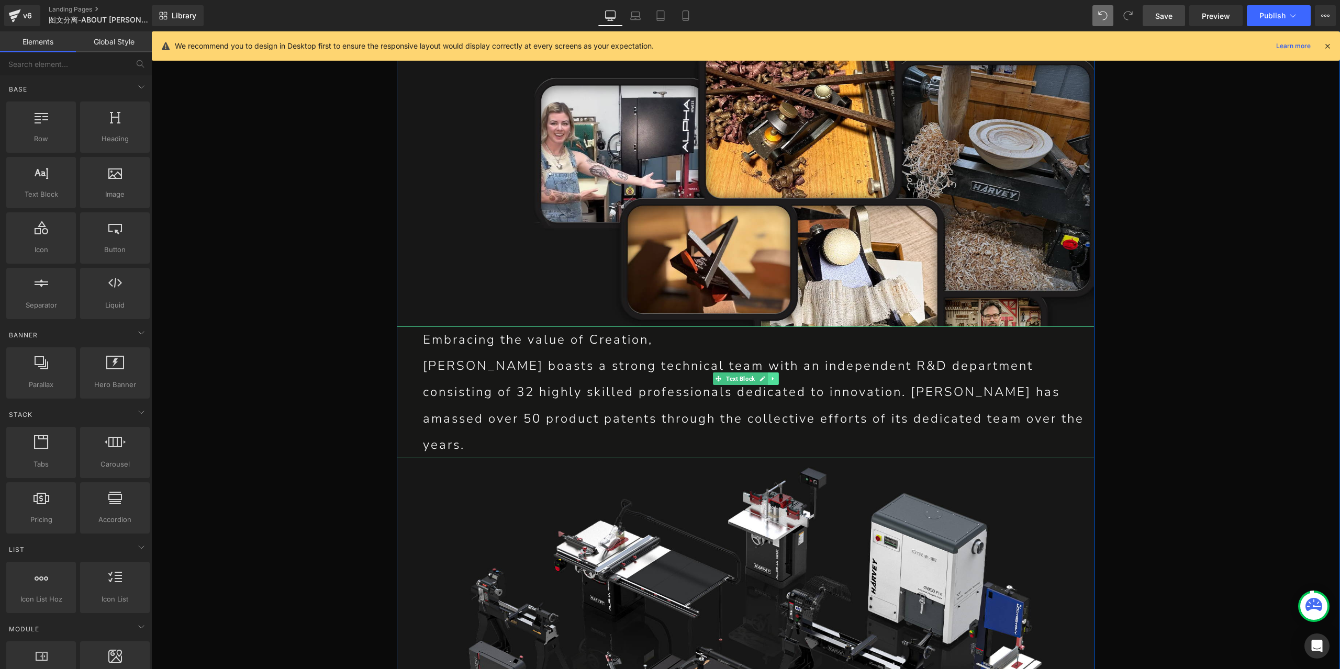
click at [771, 376] on icon at bounding box center [773, 379] width 6 height 6
click at [776, 376] on icon at bounding box center [779, 379] width 6 height 6
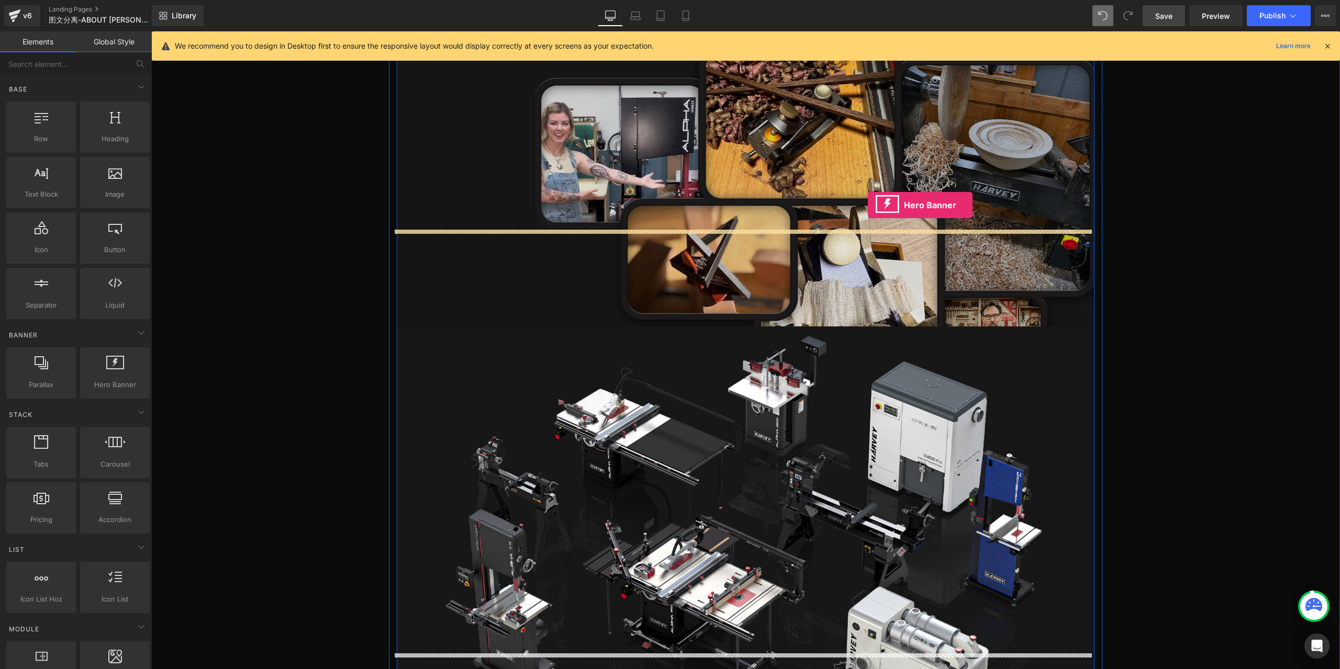
drag, startPoint x: 271, startPoint y: 411, endPoint x: 868, endPoint y: 205, distance: 631.9
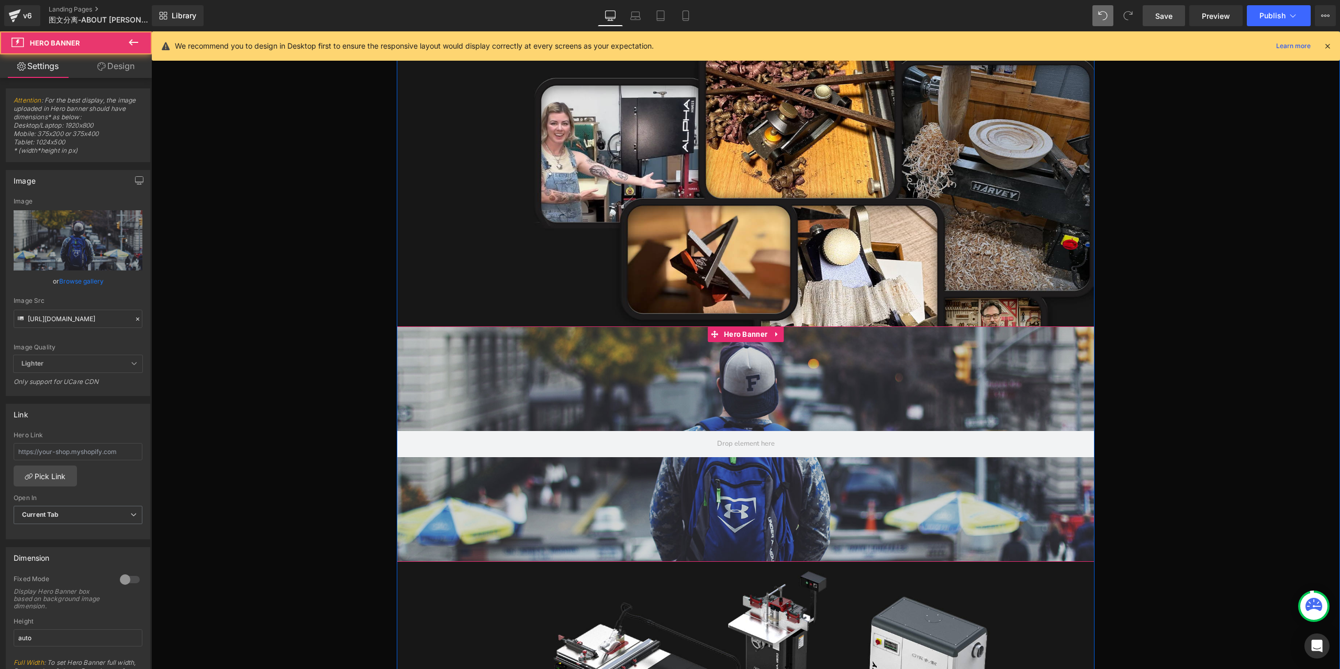
click at [723, 327] on div at bounding box center [746, 445] width 698 height 236
click at [117, 577] on div at bounding box center [129, 580] width 25 height 17
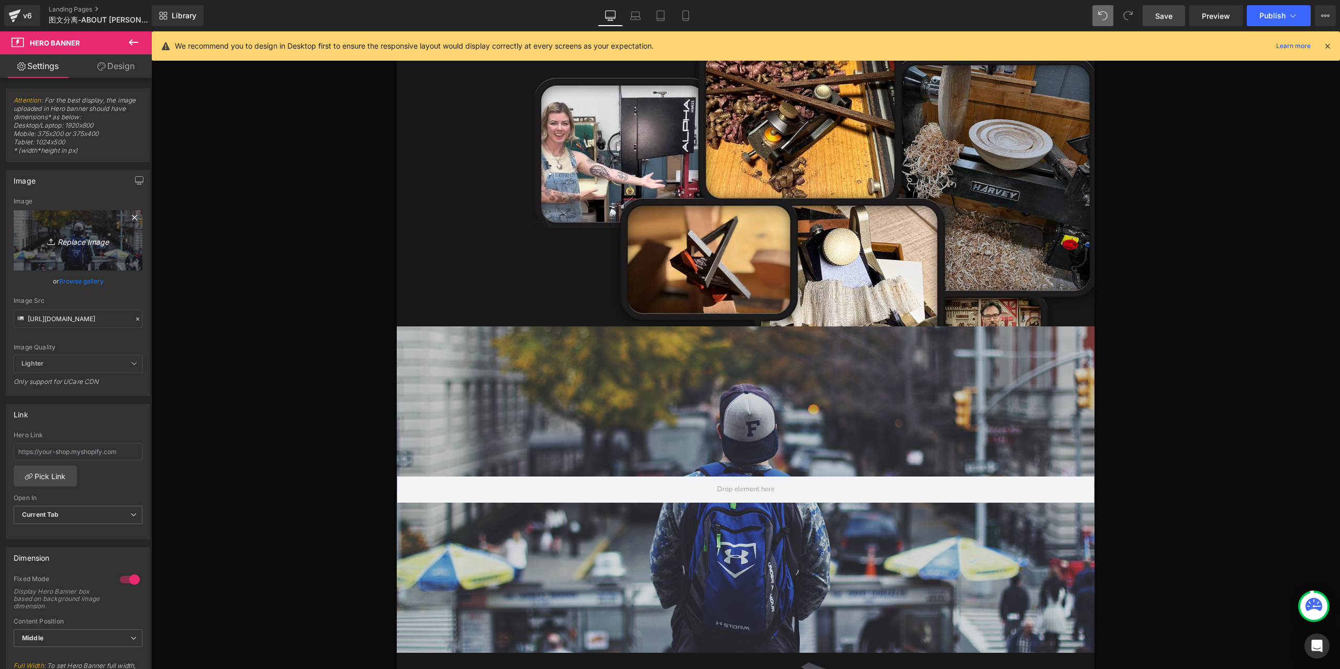
click at [88, 247] on link "Replace Image" at bounding box center [78, 240] width 129 height 60
type input "C:\fakepath\P1_01_27.jpg"
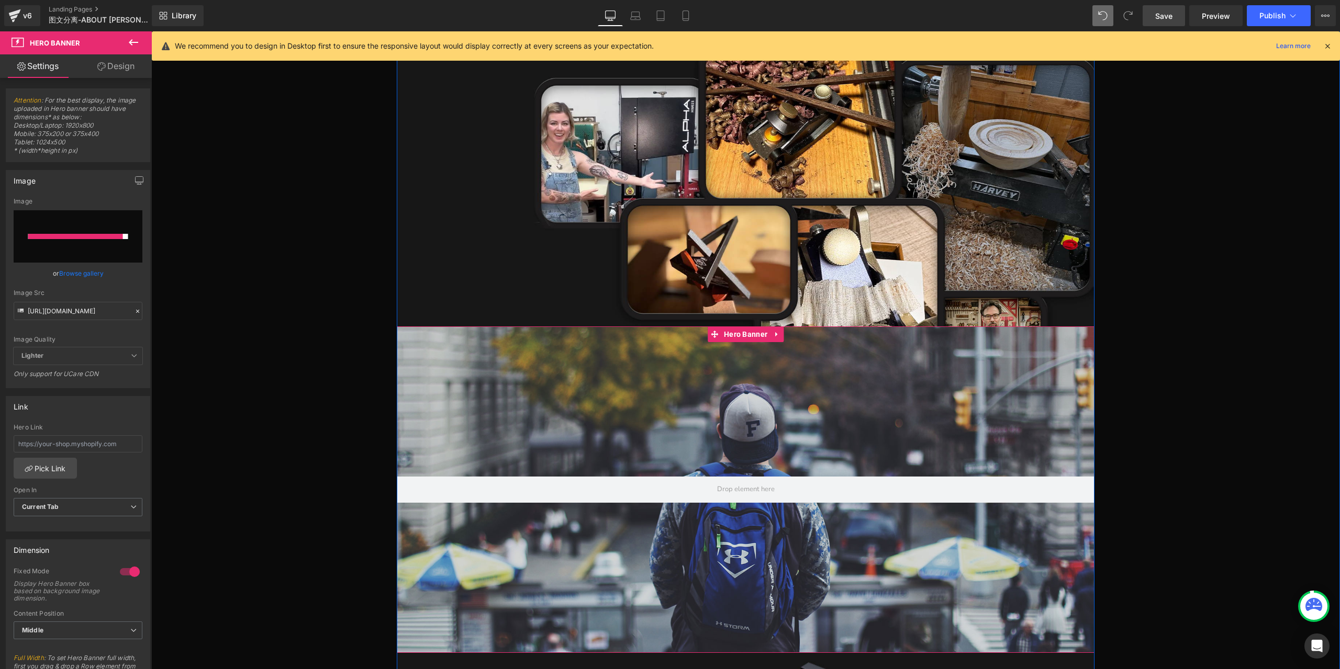
type input "[URL][DOMAIN_NAME]"
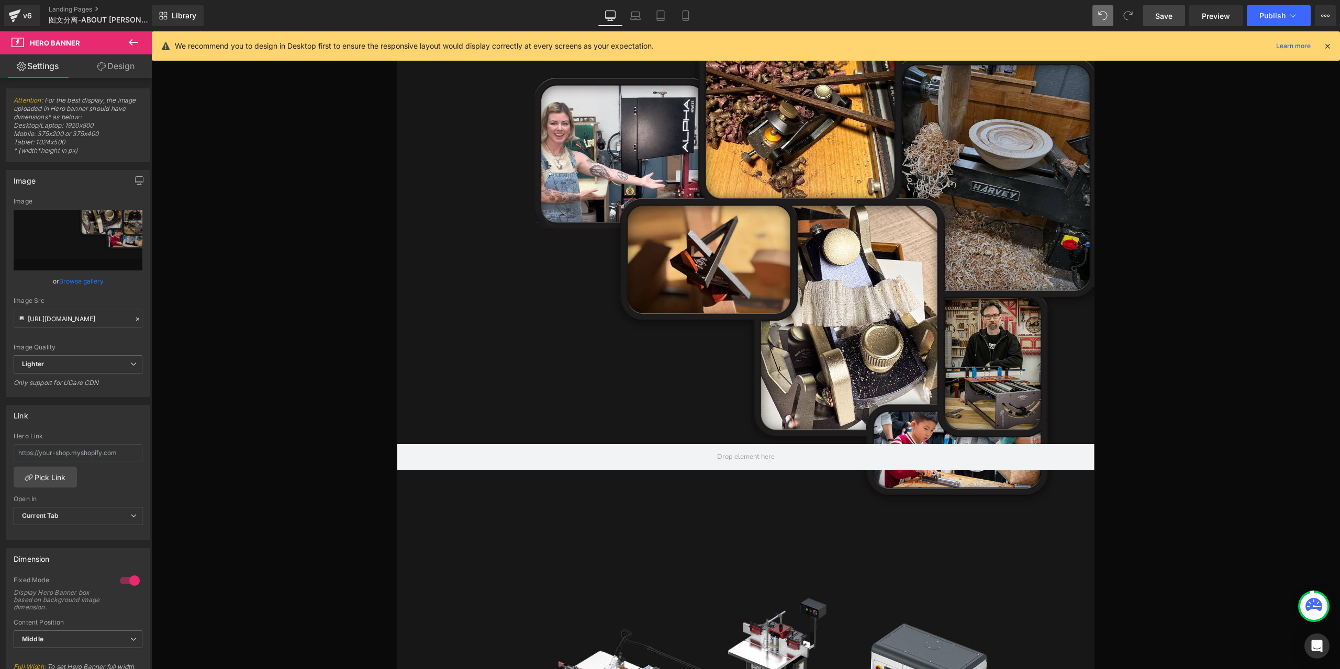
click at [125, 39] on button at bounding box center [133, 42] width 37 height 23
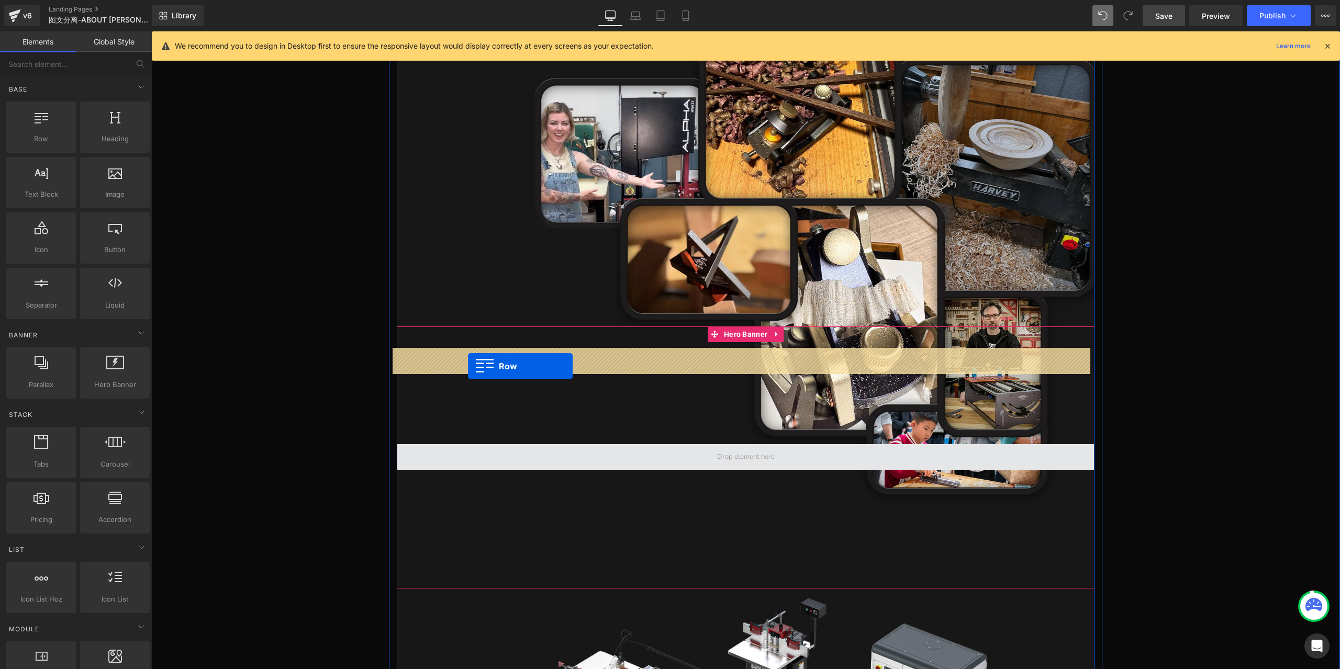
drag, startPoint x: 213, startPoint y: 157, endPoint x: 468, endPoint y: 366, distance: 330.0
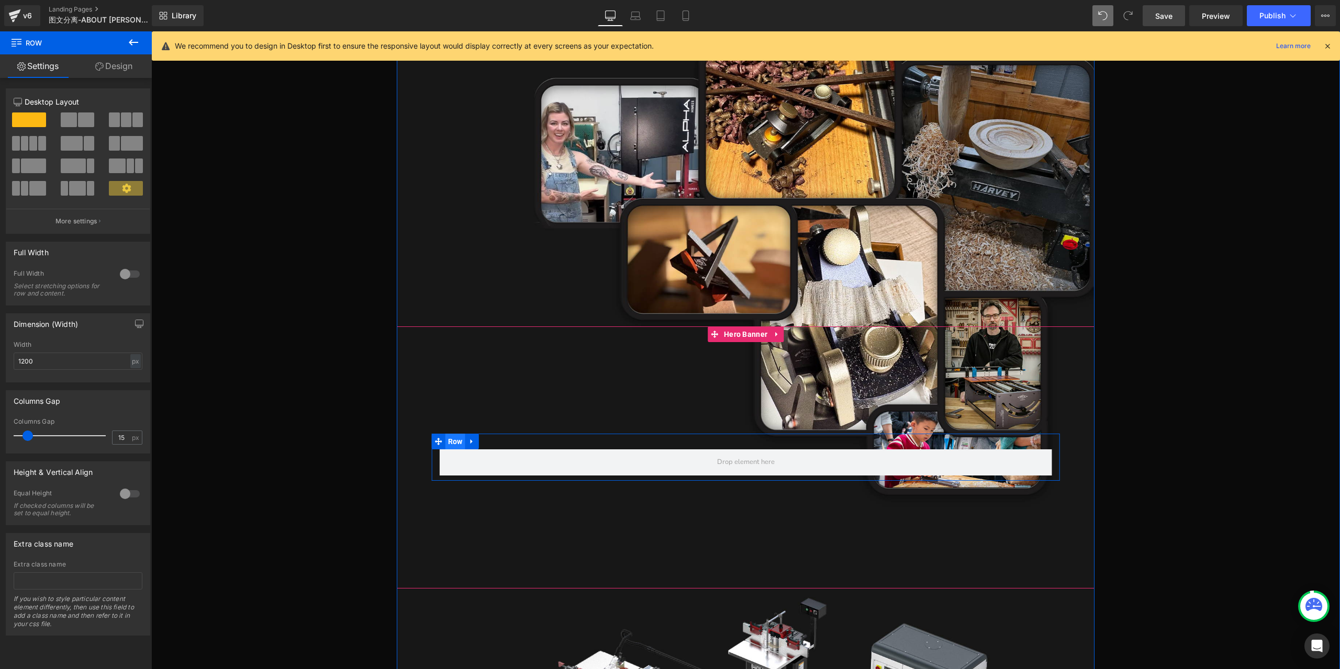
click at [455, 434] on span "Row" at bounding box center [455, 442] width 20 height 16
click at [70, 127] on span at bounding box center [69, 120] width 16 height 15
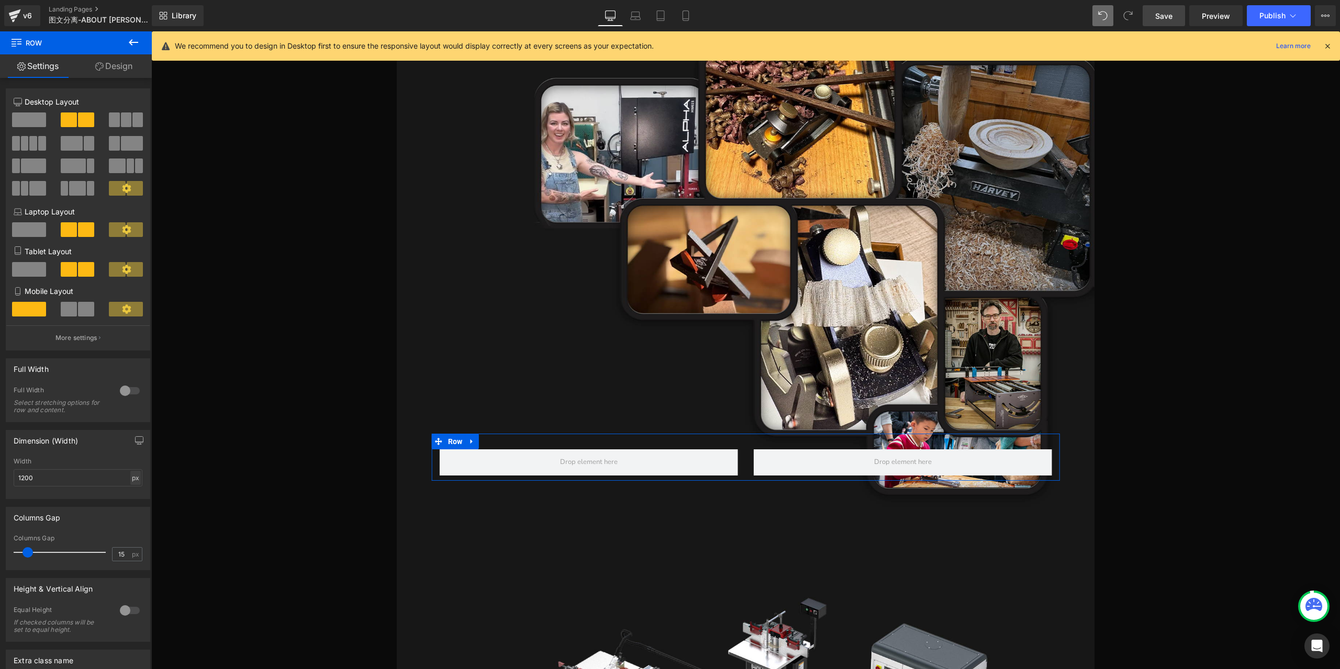
click at [132, 482] on div "px" at bounding box center [135, 478] width 10 height 14
click at [131, 499] on li "%" at bounding box center [135, 494] width 13 height 15
type input "100"
type input "0"
drag, startPoint x: 28, startPoint y: 557, endPoint x: 4, endPoint y: 559, distance: 24.1
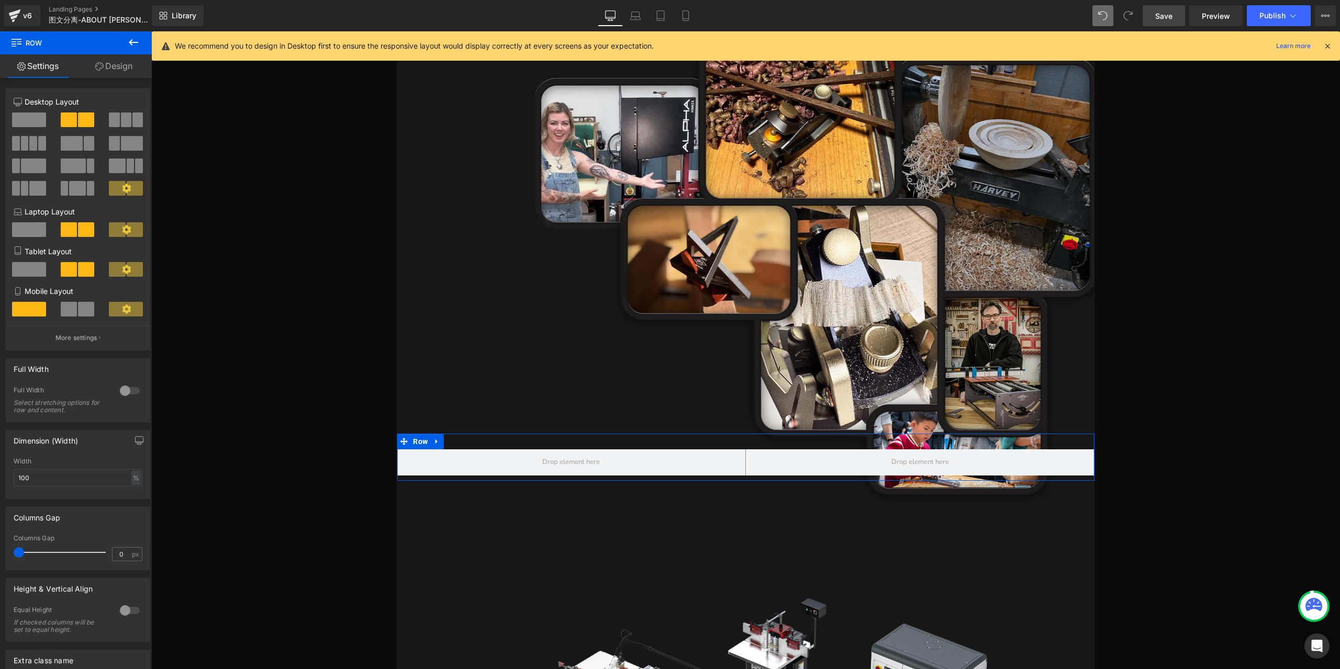
click at [4, 559] on div "Columns Gap 0px Columns Gap 0 px" at bounding box center [78, 534] width 157 height 71
click at [137, 44] on icon at bounding box center [133, 42] width 13 height 13
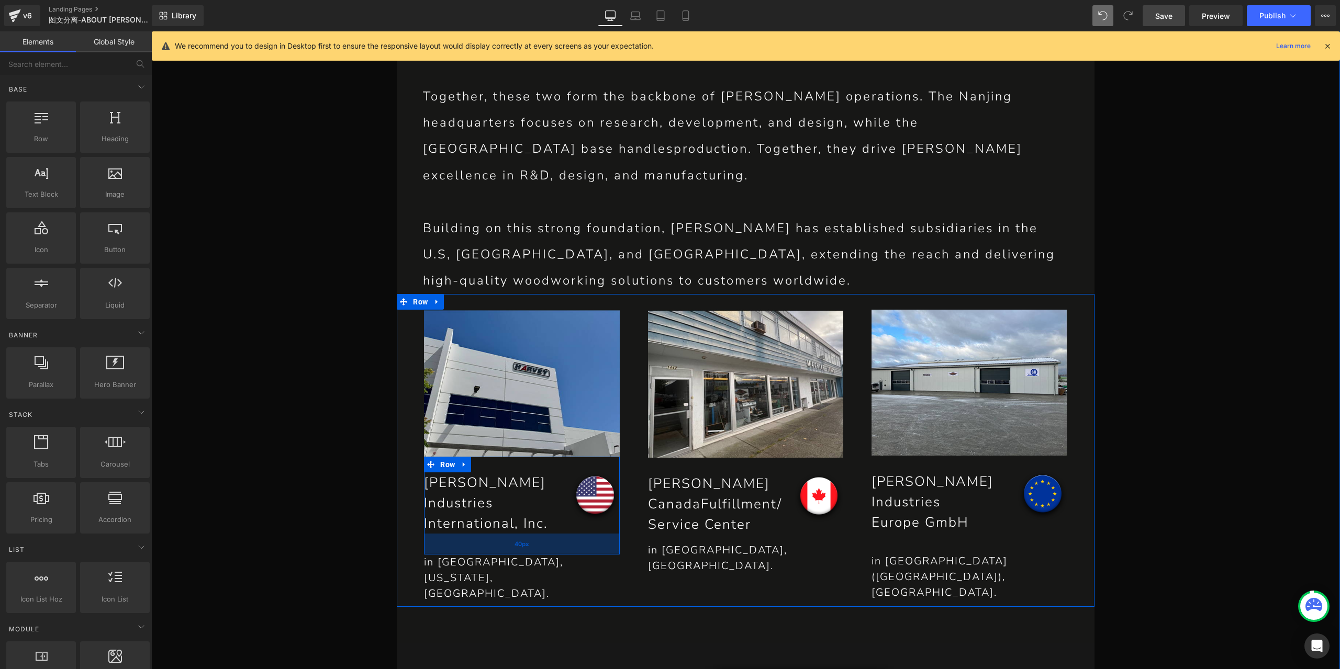
scroll to position [1895, 0]
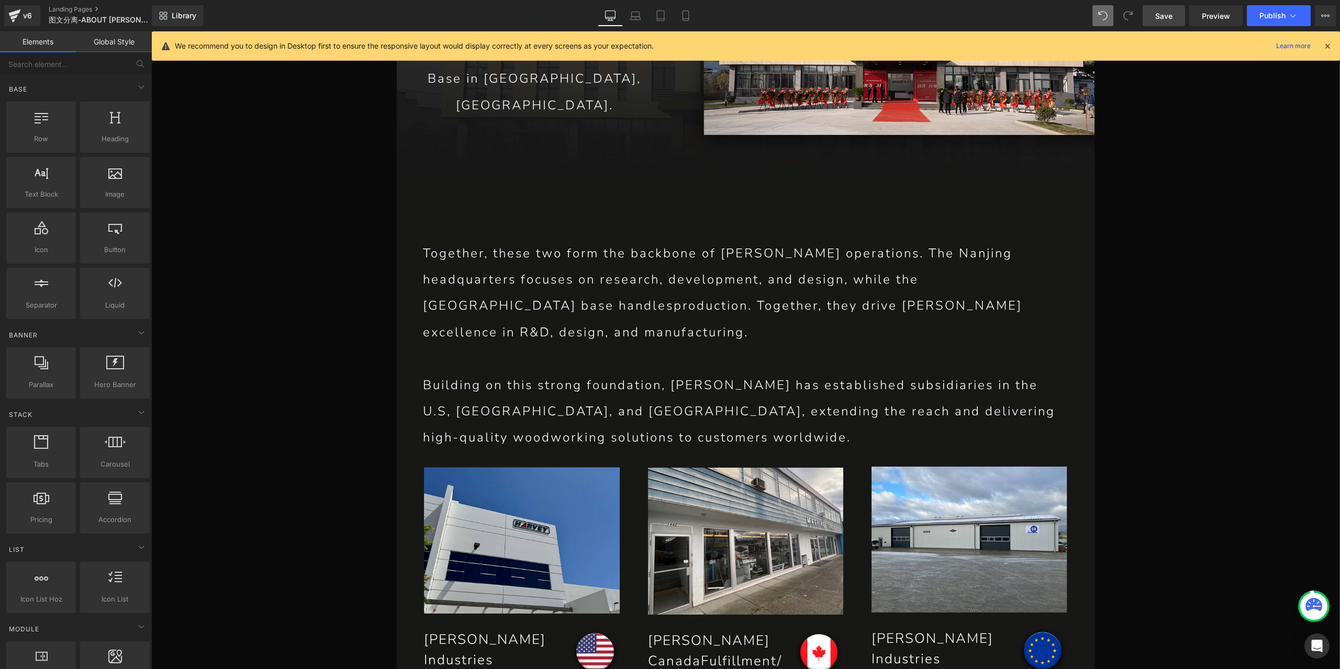
click at [503, 254] on p "Together, these two form the backbone of [PERSON_NAME] operations. The Nanjing …" at bounding box center [745, 293] width 645 height 106
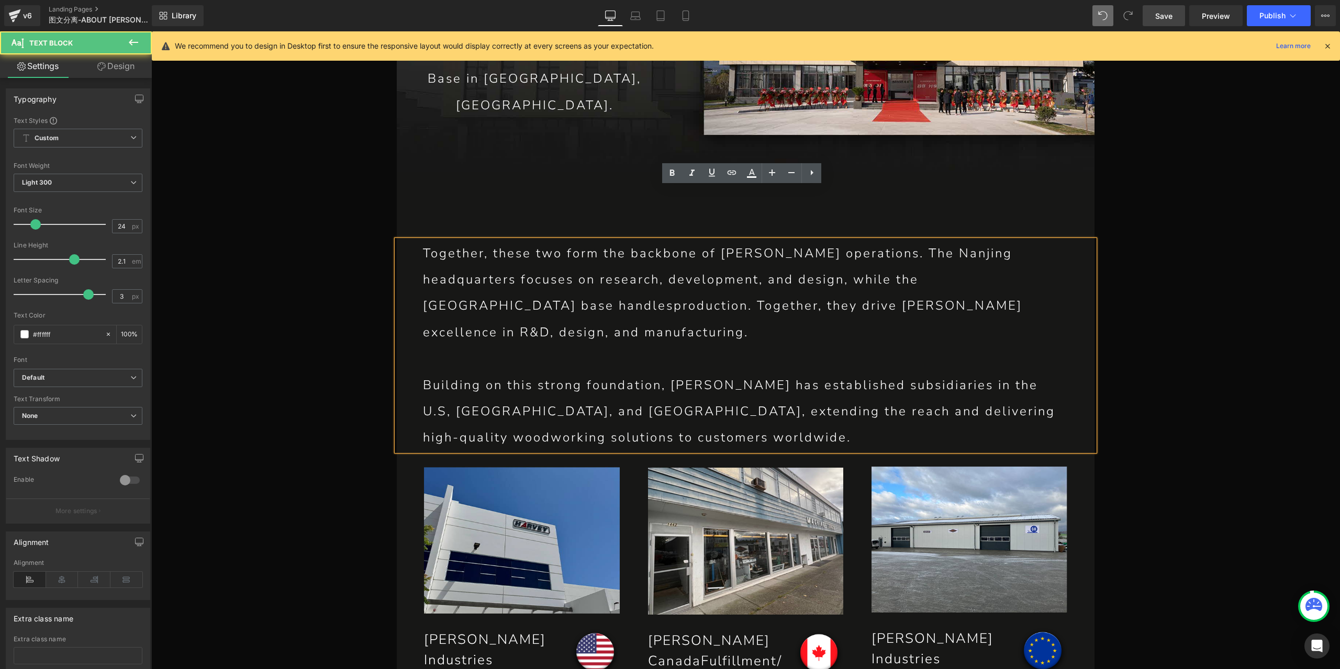
click at [475, 255] on p "Together, these two form the backbone of [PERSON_NAME] operations. The Nanjing …" at bounding box center [745, 293] width 645 height 106
click at [504, 240] on p "Together, these two form the backbone of [PERSON_NAME] operations. The Nanjing …" at bounding box center [745, 293] width 645 height 106
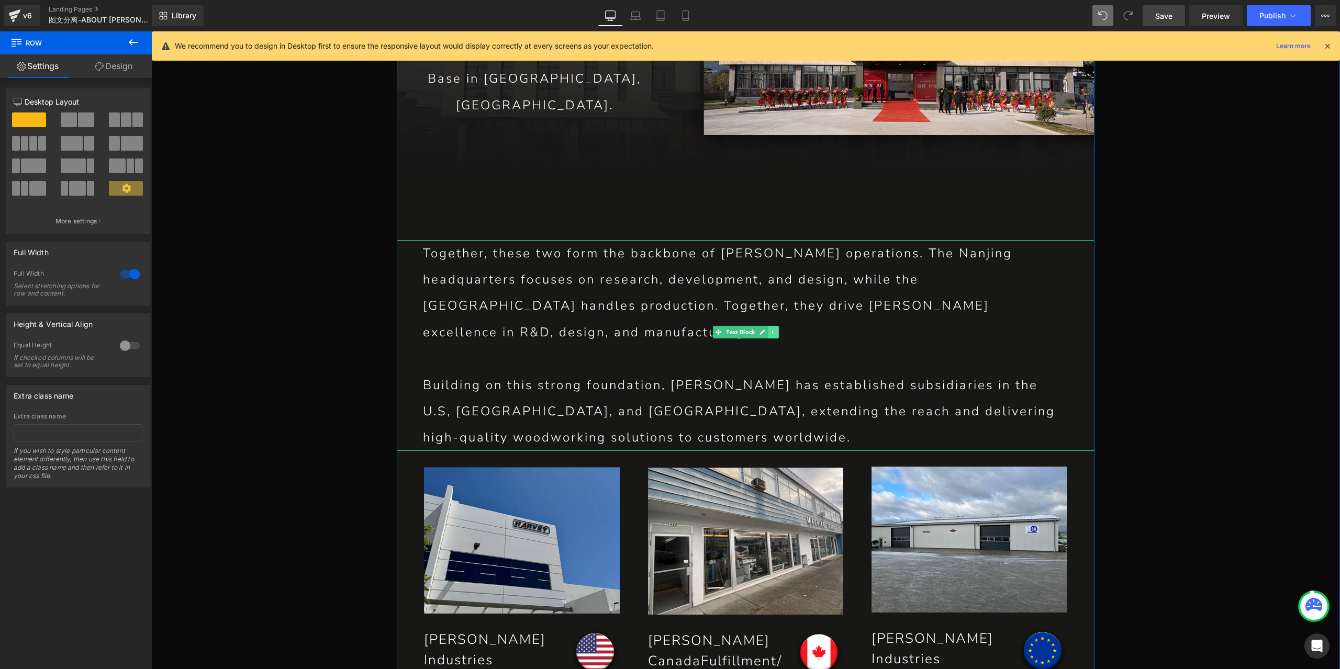
click at [772, 330] on icon at bounding box center [773, 332] width 2 height 4
click at [765, 329] on icon at bounding box center [768, 332] width 6 height 6
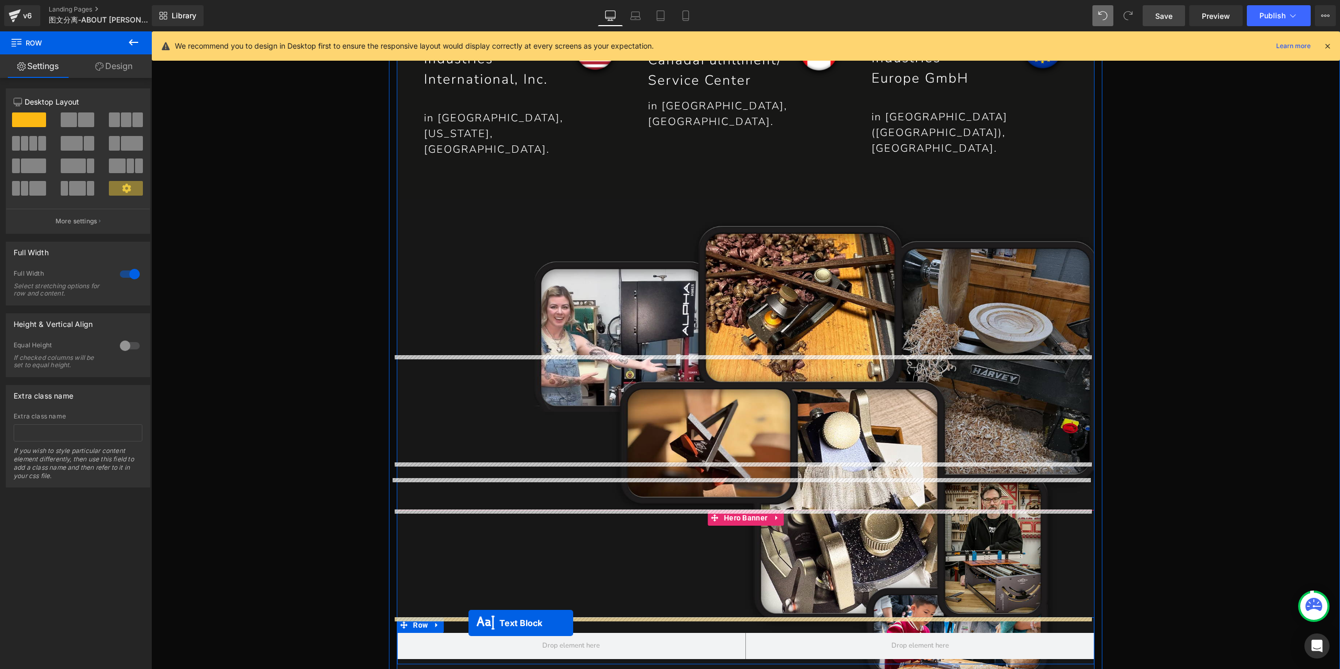
scroll to position [2554, 0]
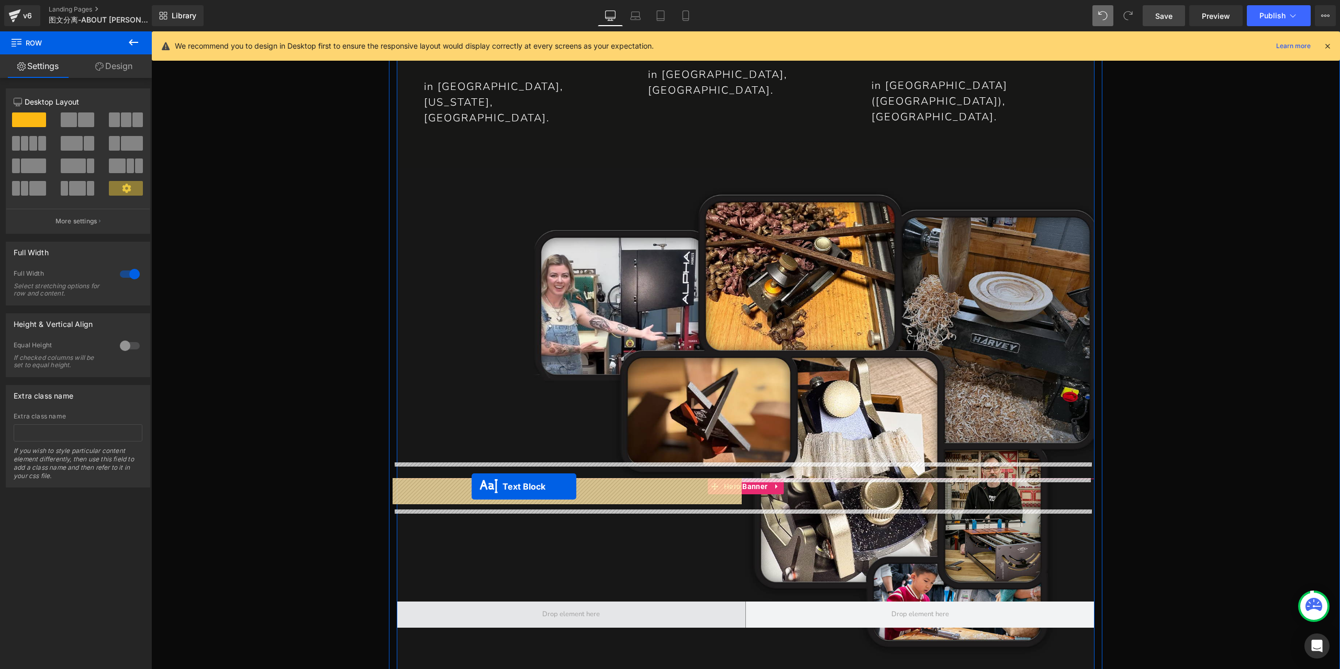
drag, startPoint x: 698, startPoint y: 280, endPoint x: 472, endPoint y: 487, distance: 307.1
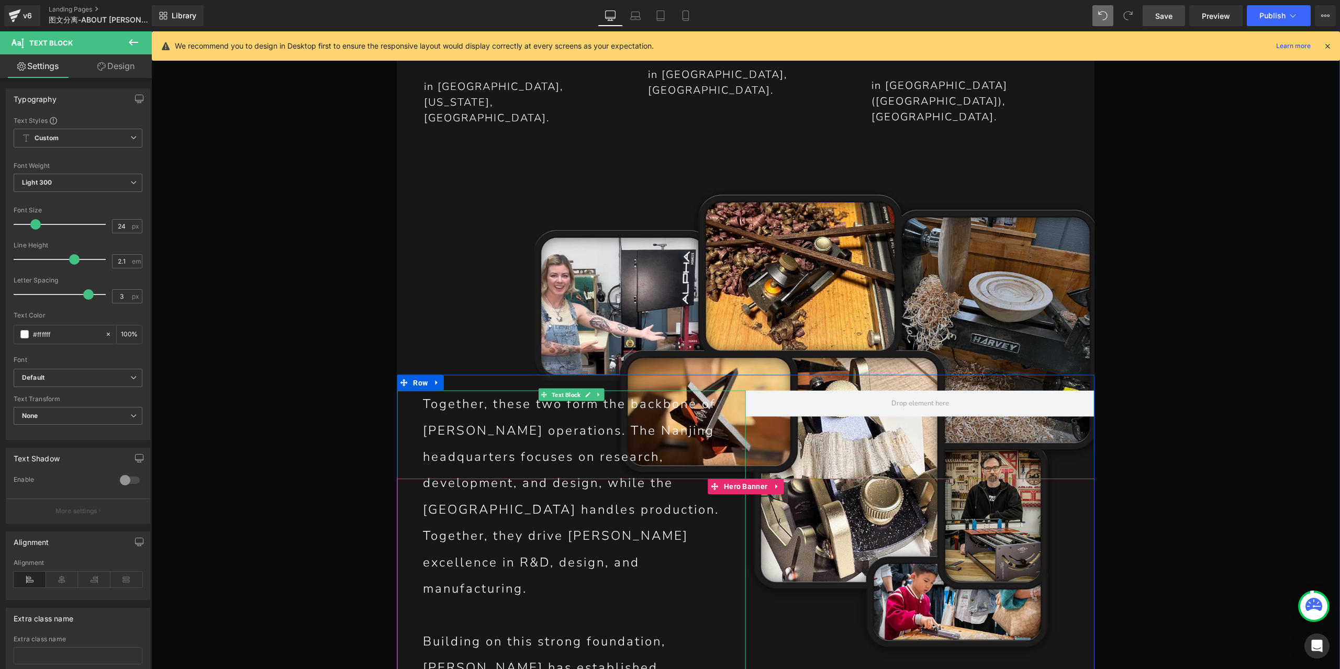
click at [573, 417] on p "Together, these two form the backbone of [PERSON_NAME] operations. The Nanjing …" at bounding box center [571, 496] width 296 height 211
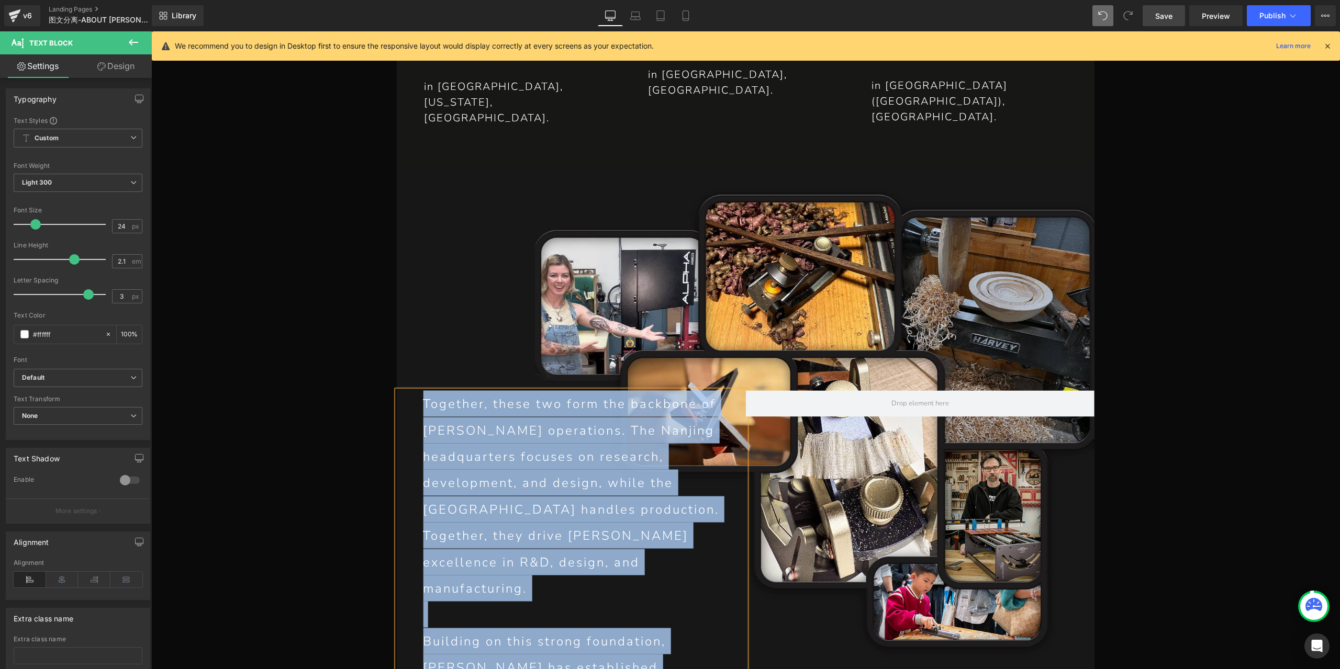
paste div
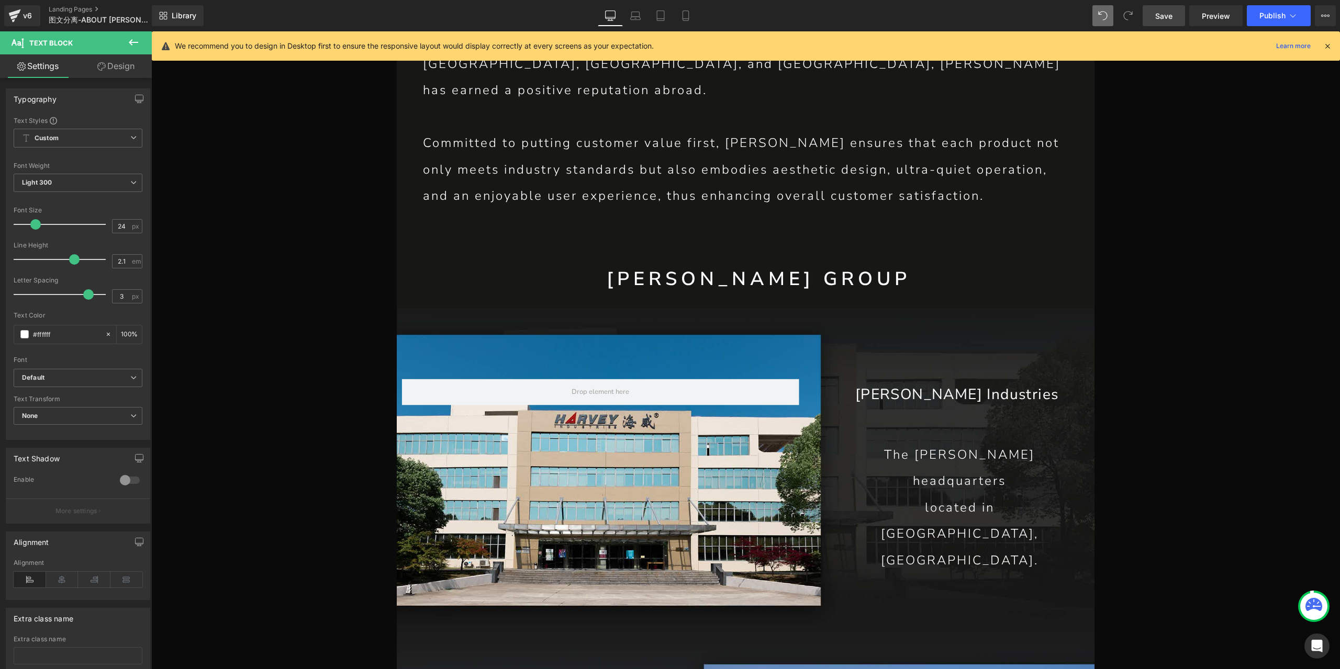
scroll to position [867, 0]
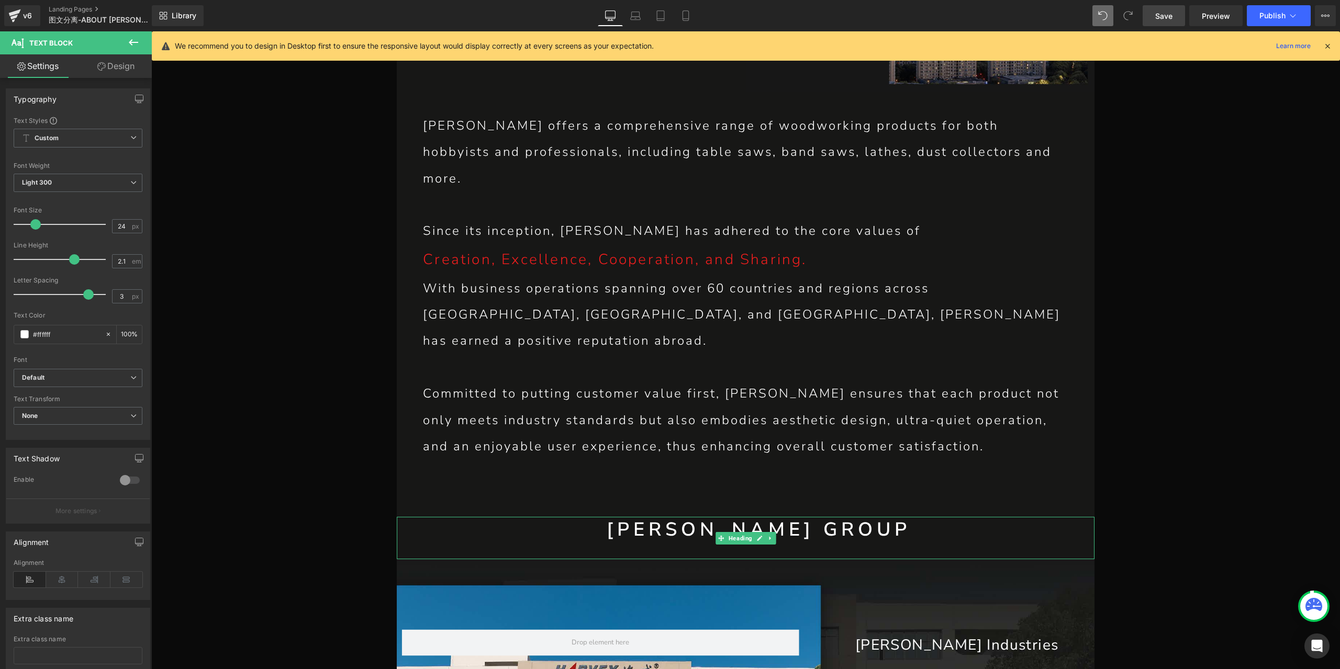
click at [742, 517] on h1 "[PERSON_NAME] GROUP" at bounding box center [759, 530] width 672 height 26
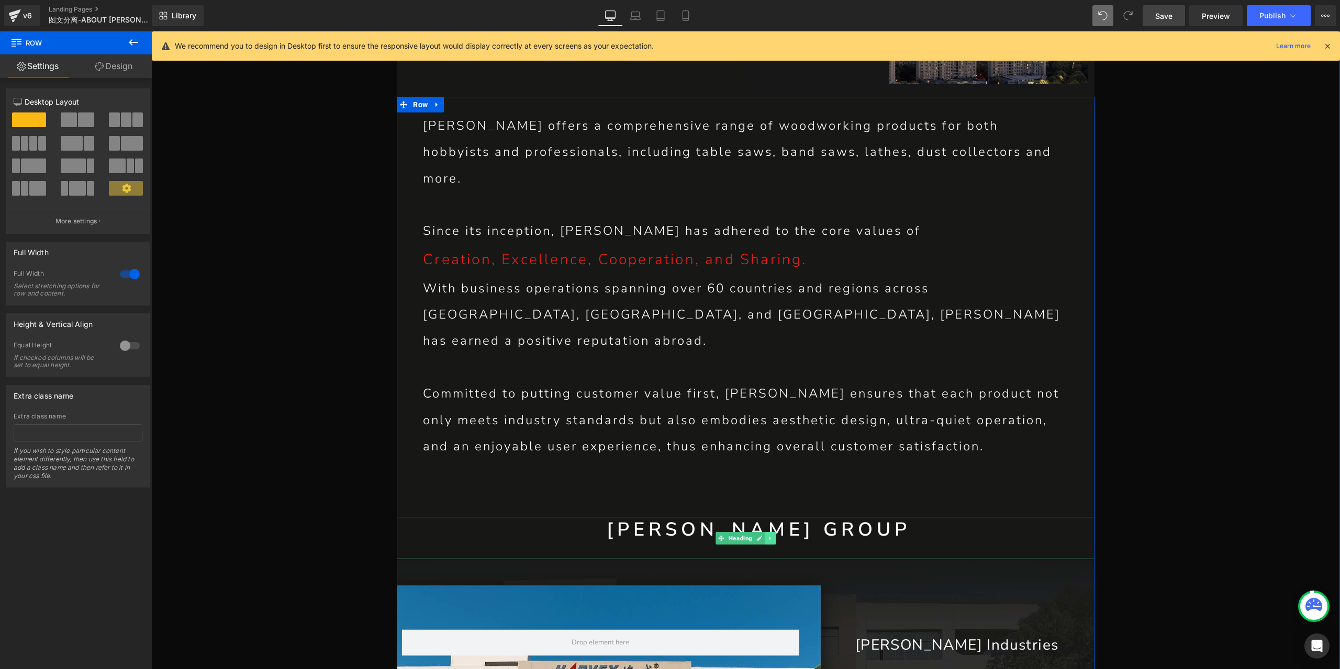
click at [768, 535] on icon at bounding box center [770, 538] width 6 height 6
click at [763, 535] on icon at bounding box center [765, 538] width 6 height 6
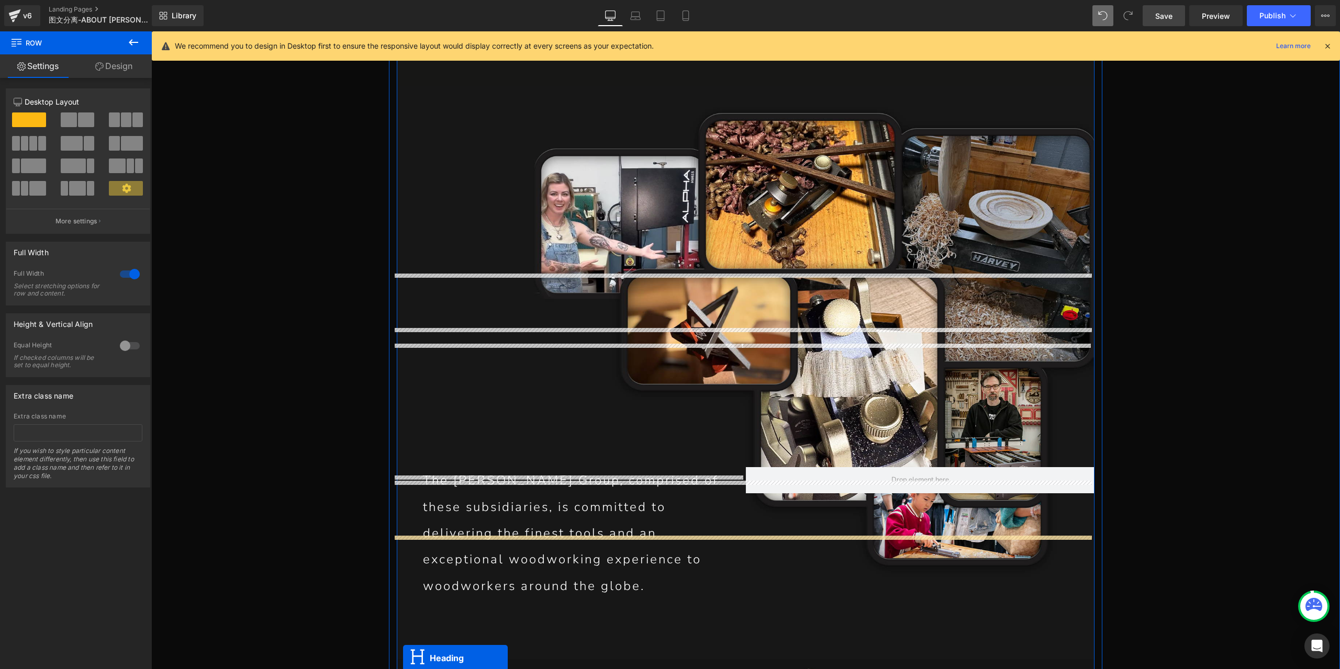
scroll to position [2678, 0]
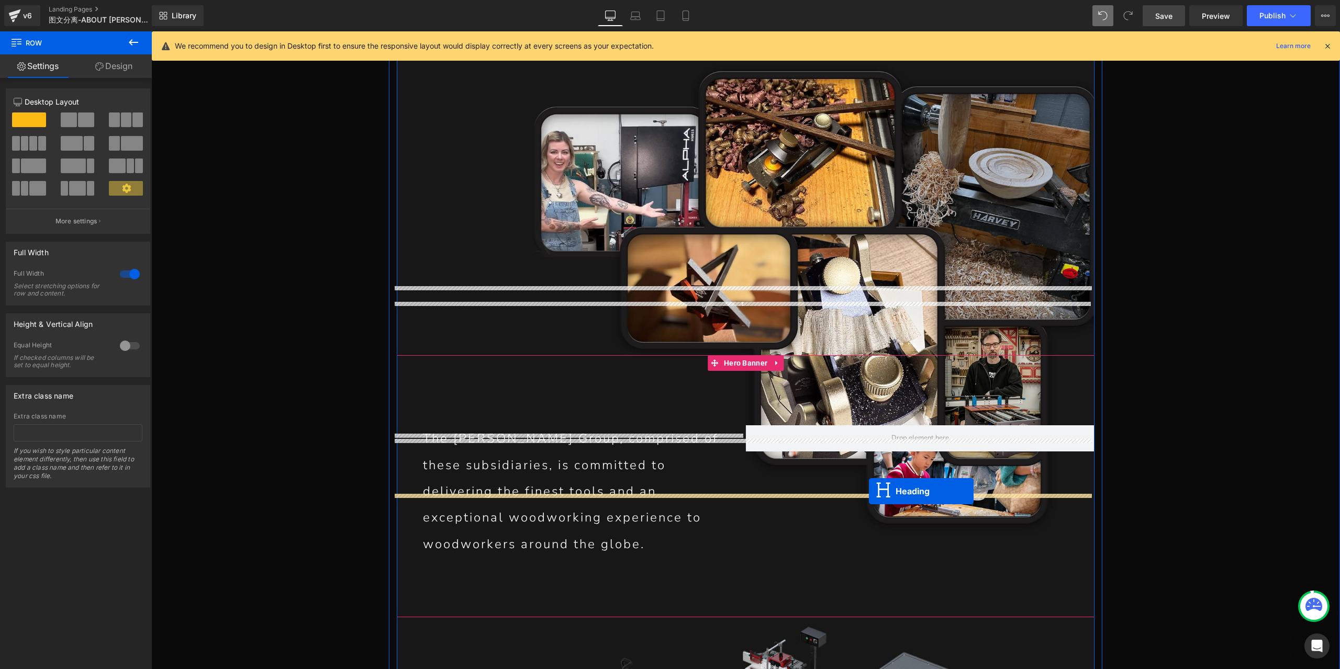
drag, startPoint x: 698, startPoint y: 492, endPoint x: 869, endPoint y: 492, distance: 171.2
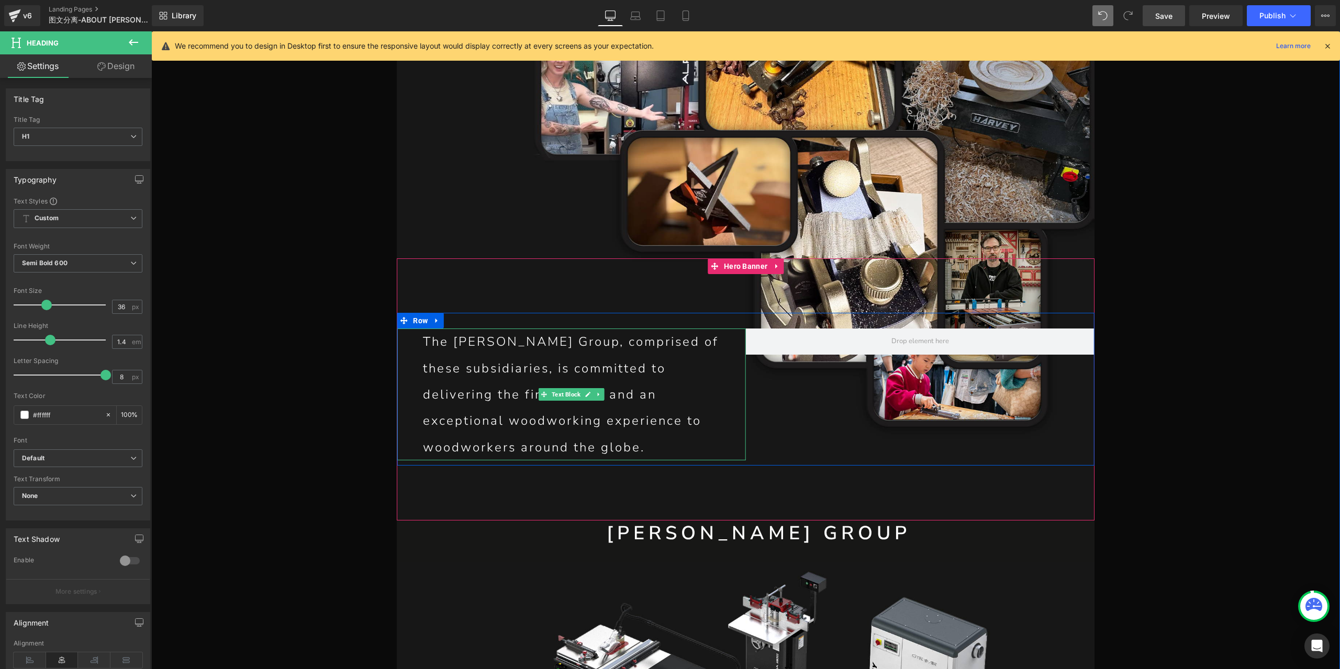
scroll to position [2756, 0]
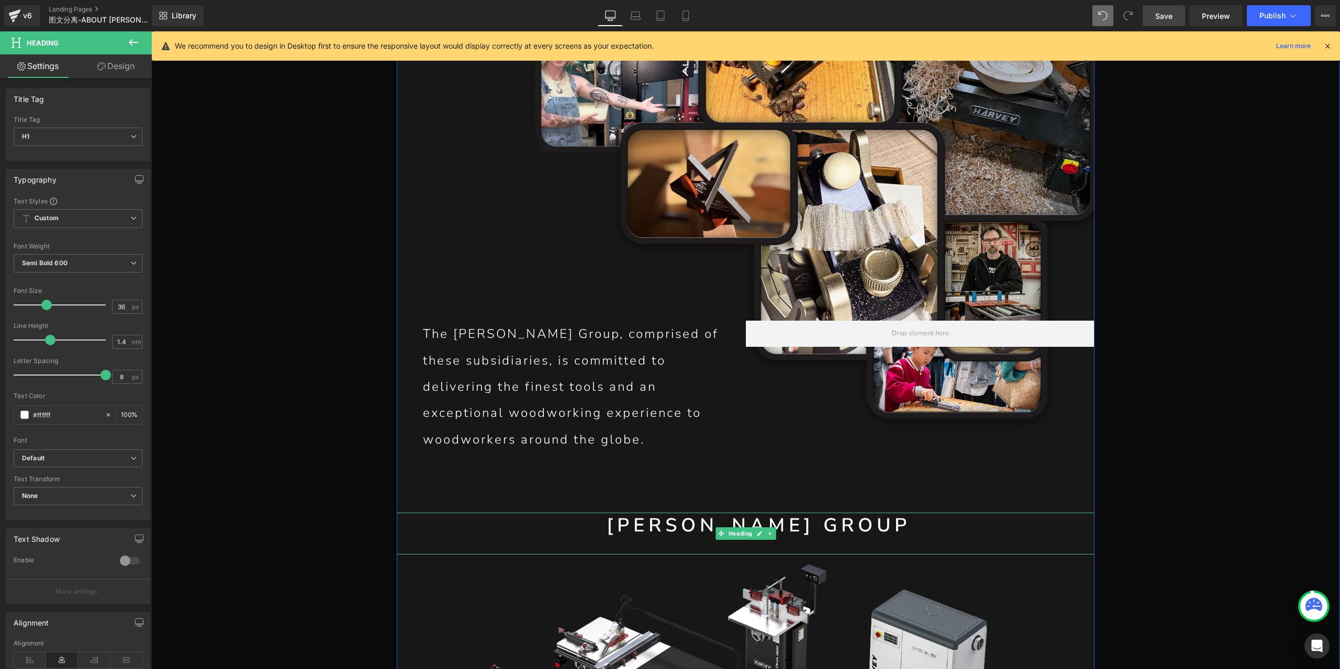
click at [720, 513] on h1 "[PERSON_NAME] GROUP" at bounding box center [759, 526] width 672 height 26
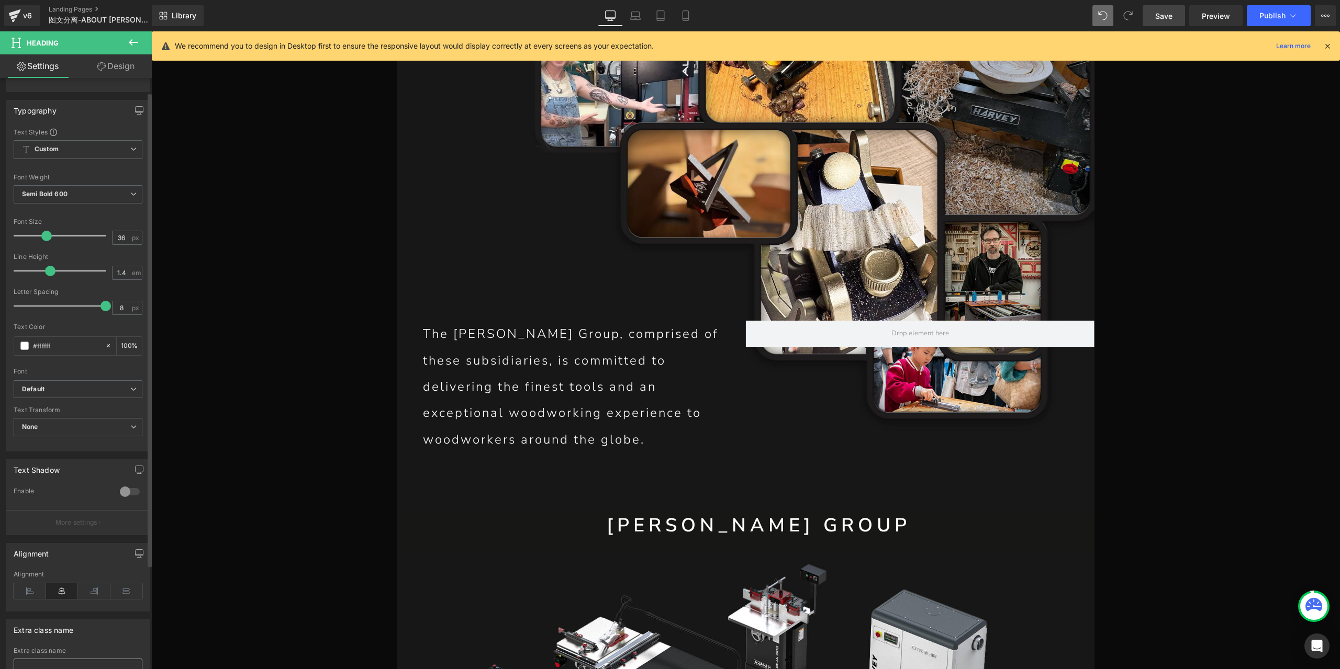
scroll to position [147, 0]
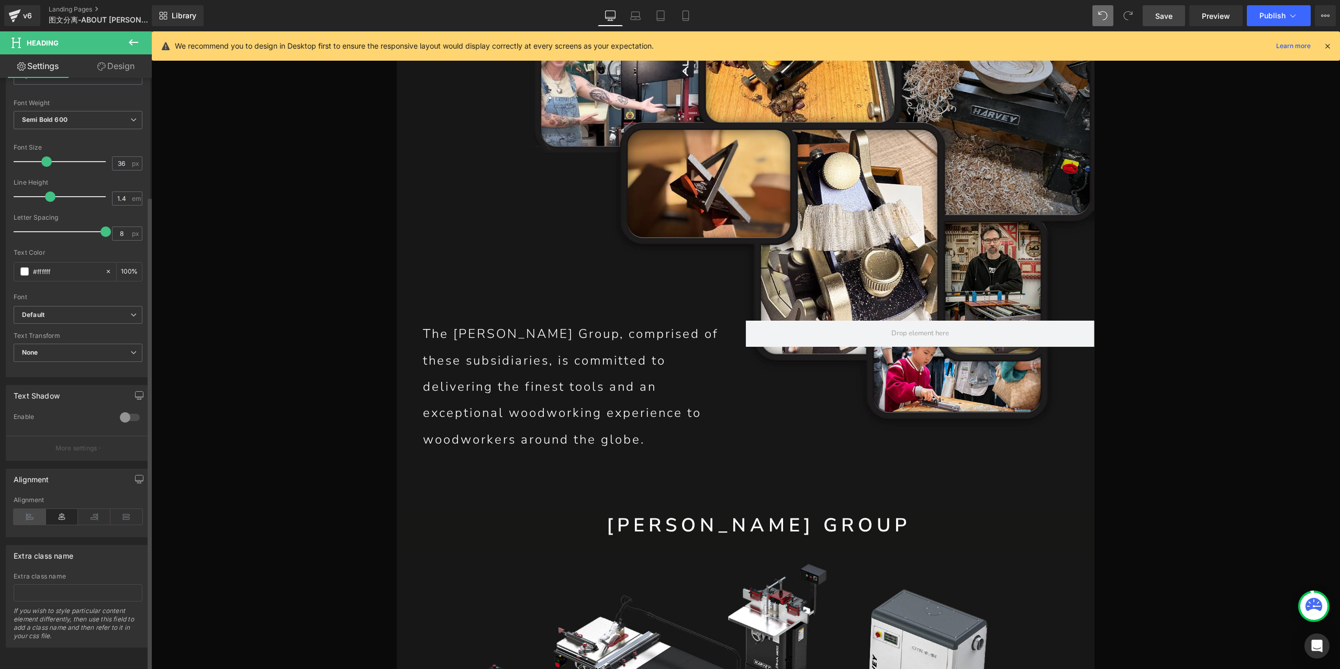
click at [35, 509] on icon at bounding box center [30, 517] width 32 height 16
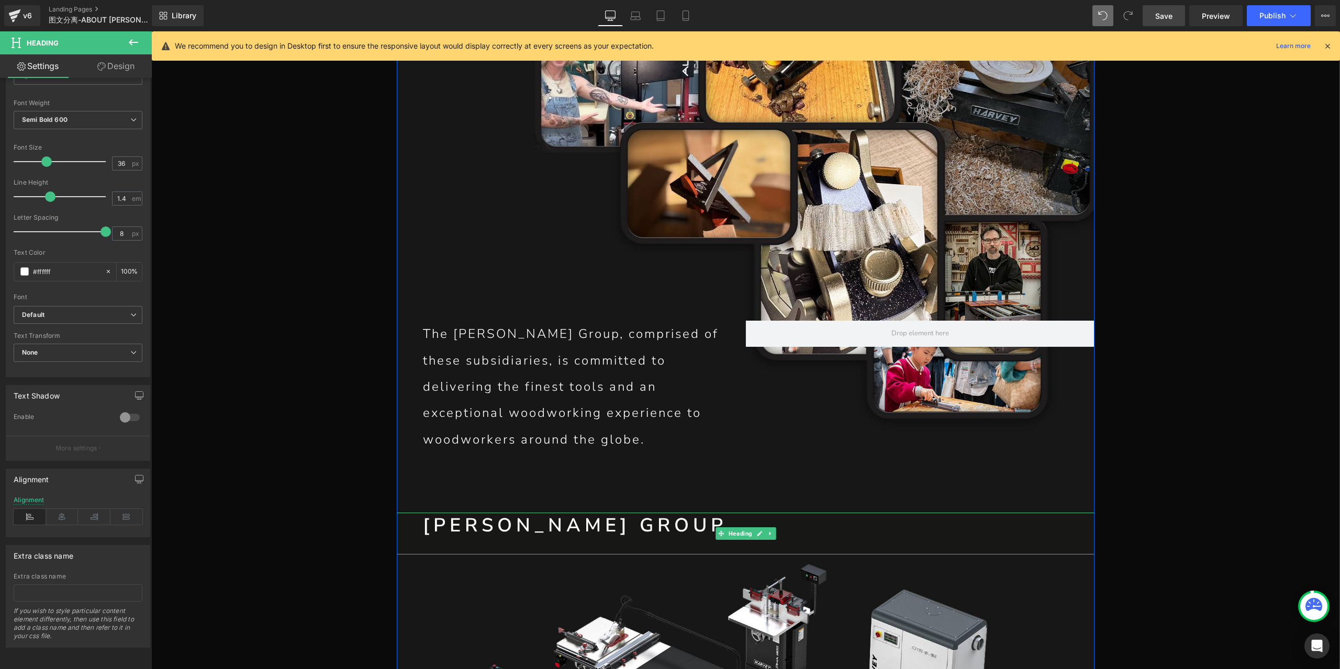
click at [587, 513] on h1 "[PERSON_NAME] GROUP" at bounding box center [759, 526] width 672 height 26
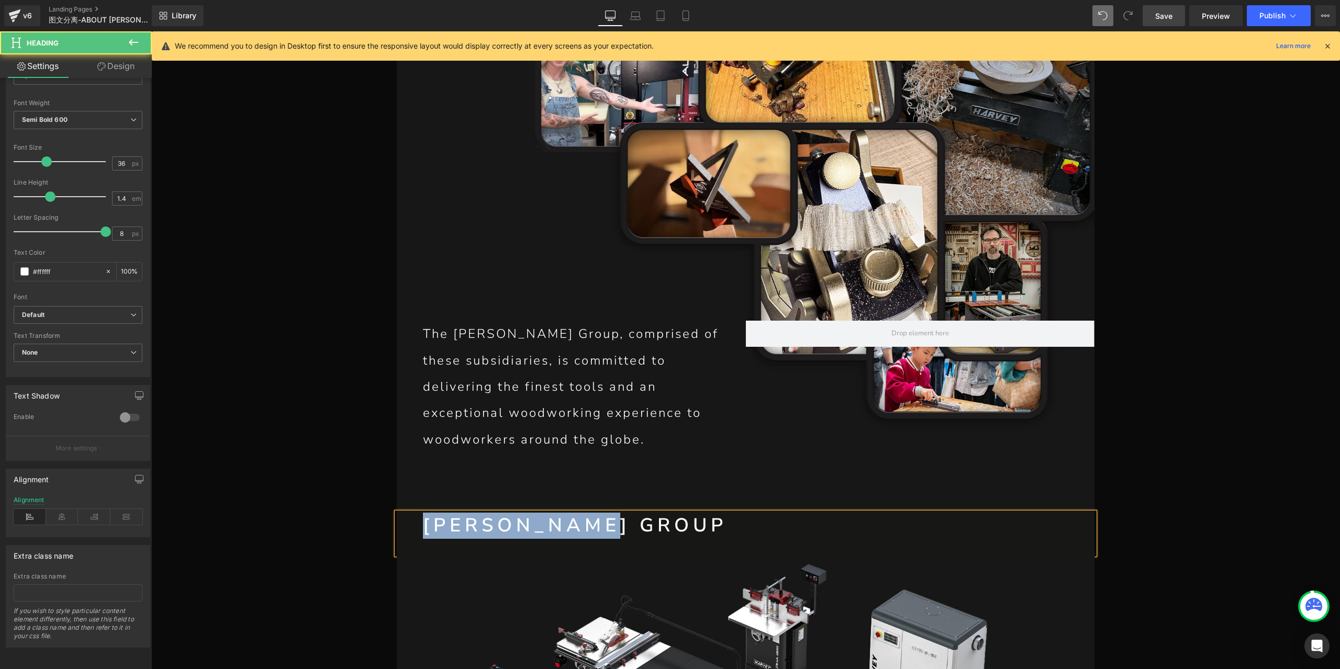
paste div
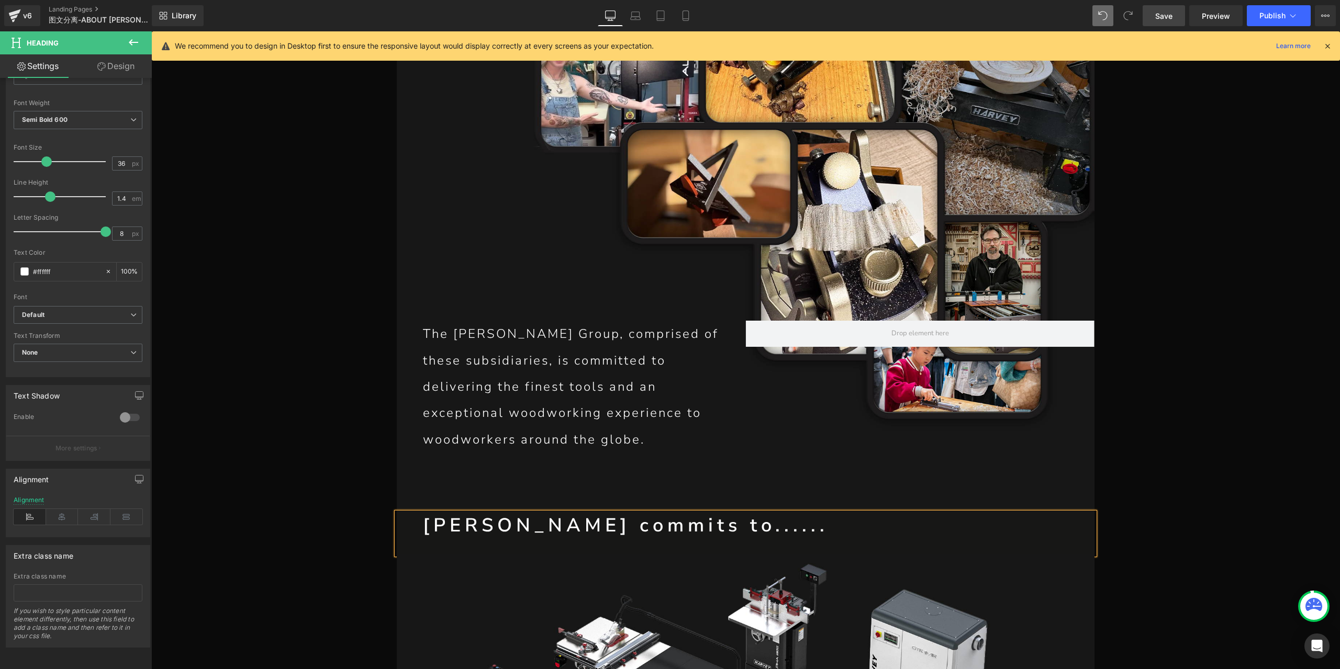
click at [1159, 15] on span "Save" at bounding box center [1163, 15] width 17 height 11
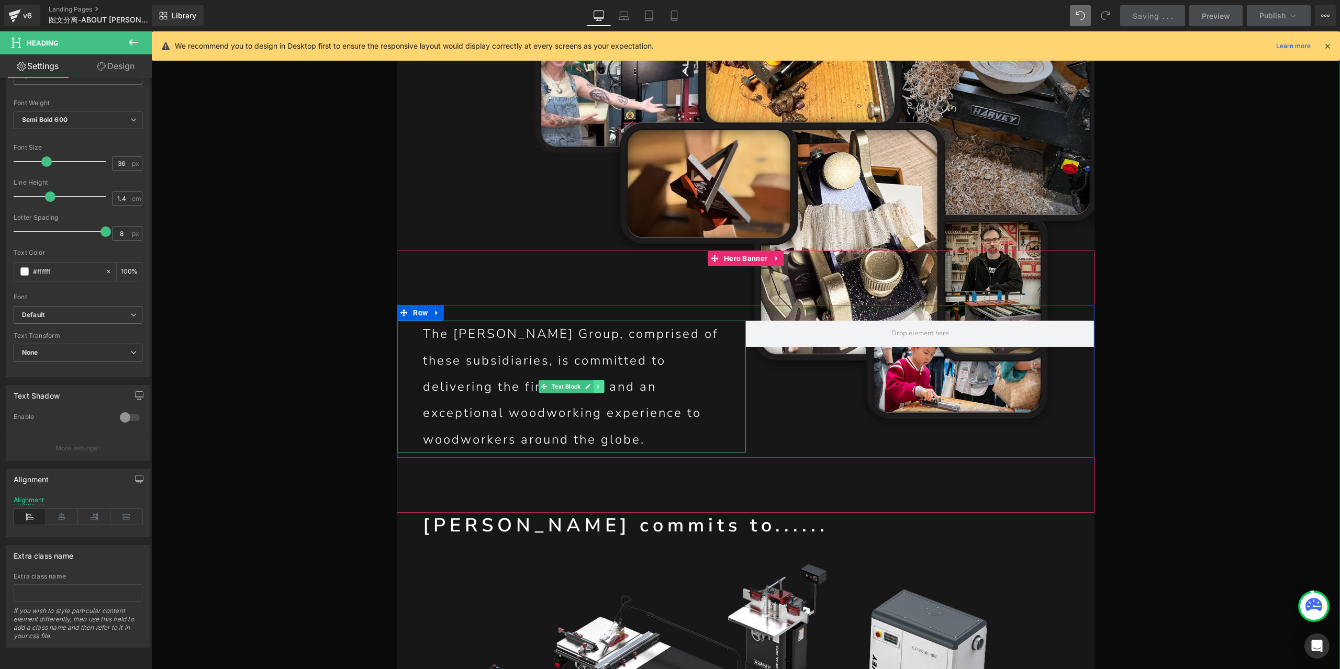
click at [596, 384] on icon at bounding box center [599, 387] width 6 height 6
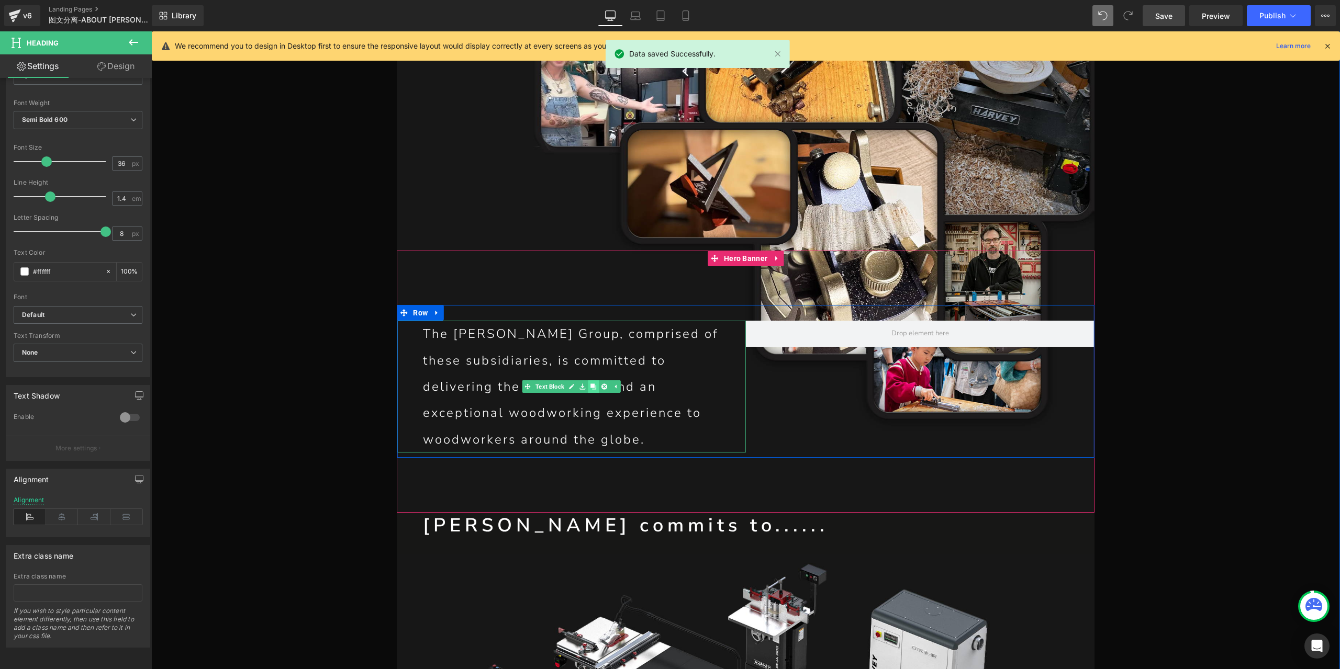
click at [591, 384] on icon at bounding box center [593, 387] width 6 height 6
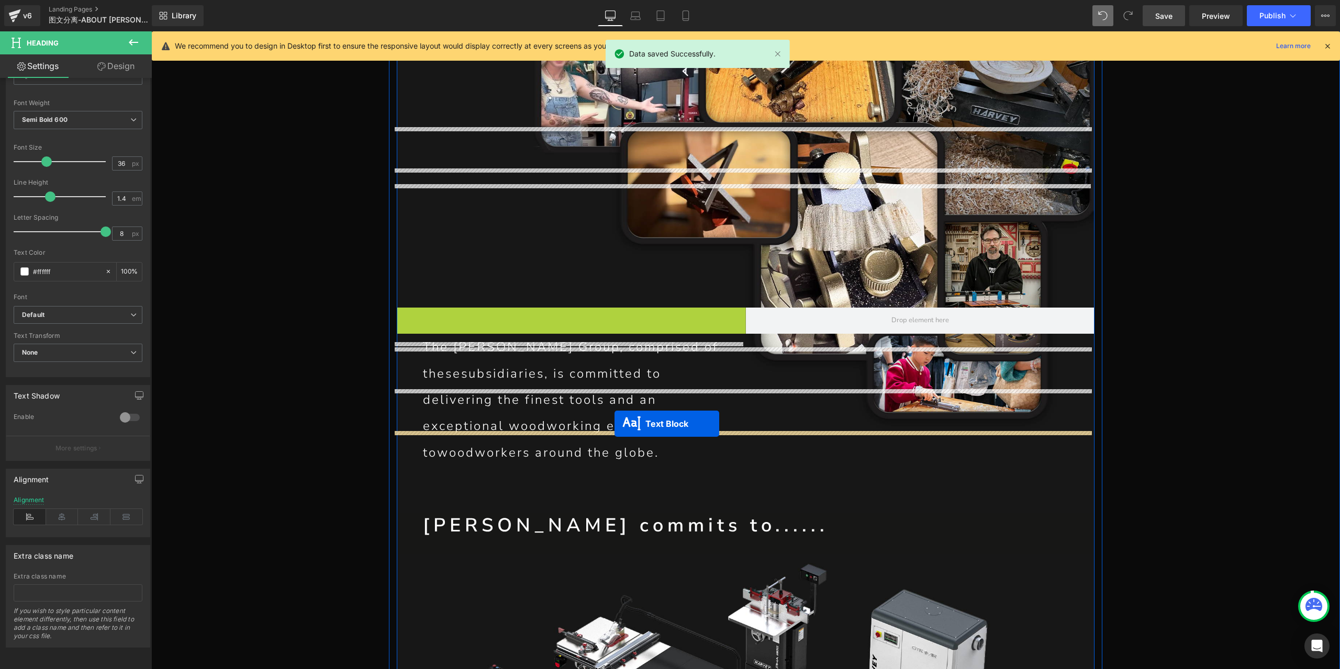
drag, startPoint x: 524, startPoint y: 202, endPoint x: 615, endPoint y: 425, distance: 240.0
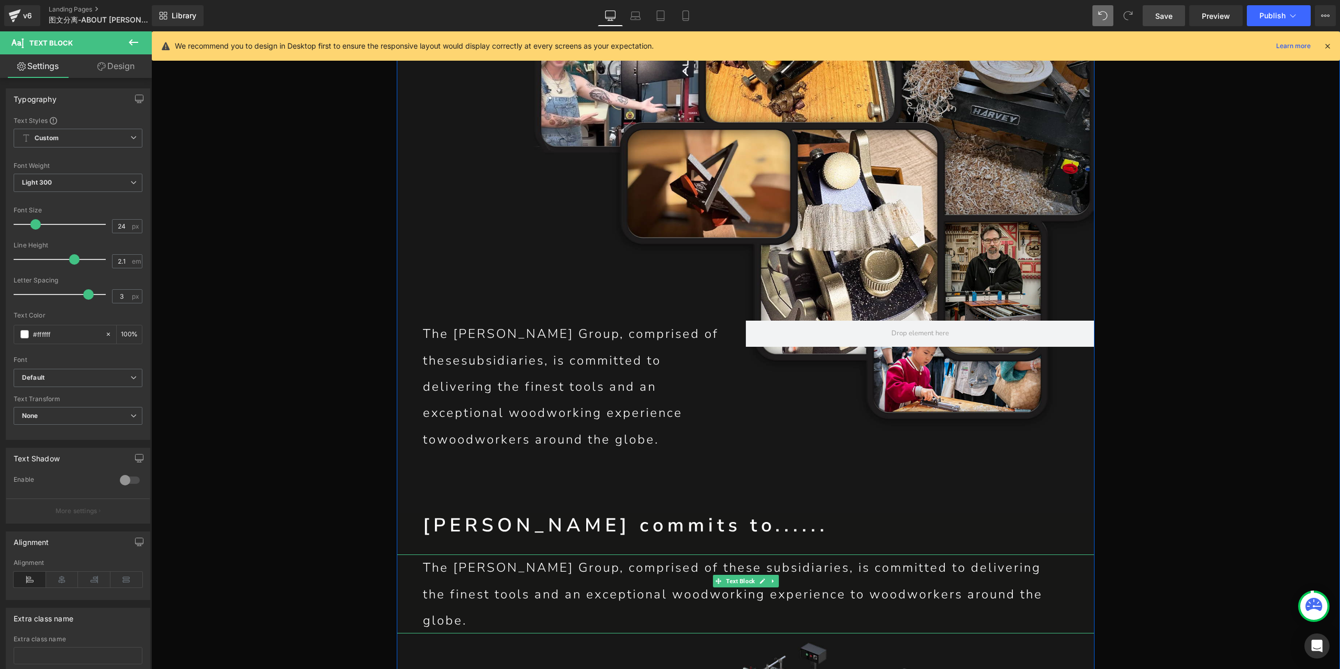
click at [587, 555] on p "The [PERSON_NAME] Group, comprised of thesesubsidiaries, is committed to deliv…" at bounding box center [745, 594] width 645 height 79
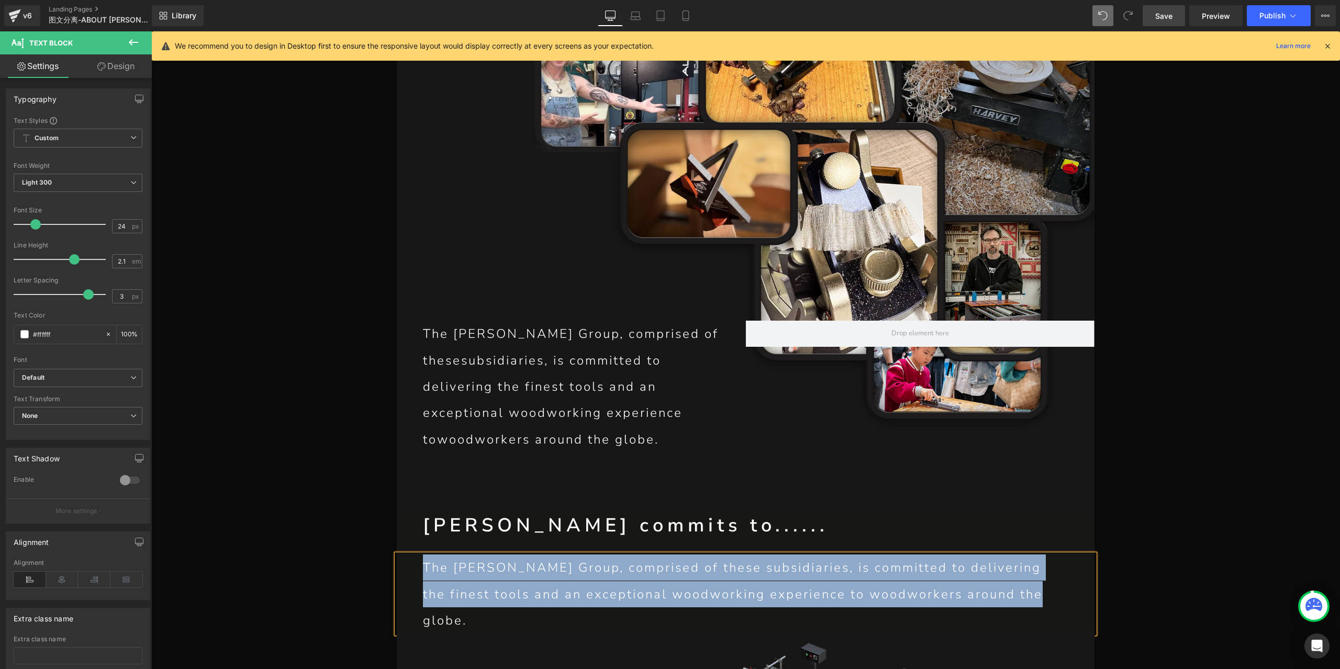
paste div
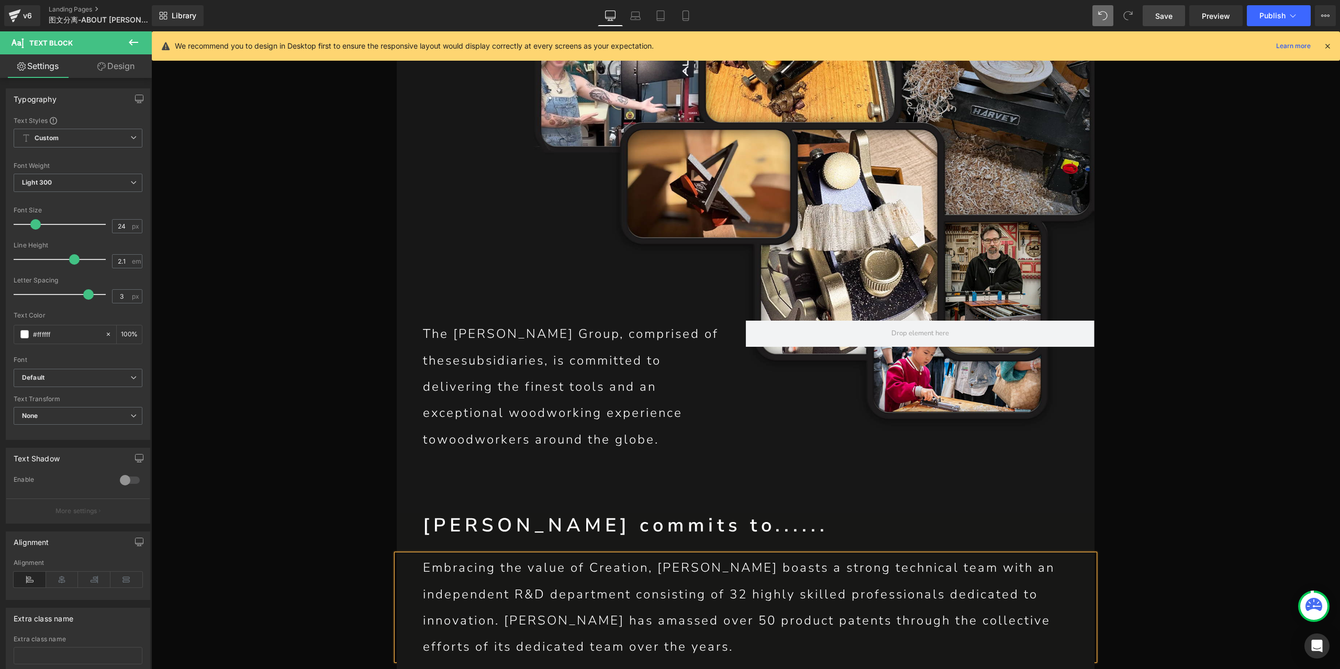
click at [653, 555] on p "Embracing the value of Creation, [PERSON_NAME] boasts a strong technical team …" at bounding box center [745, 608] width 645 height 106
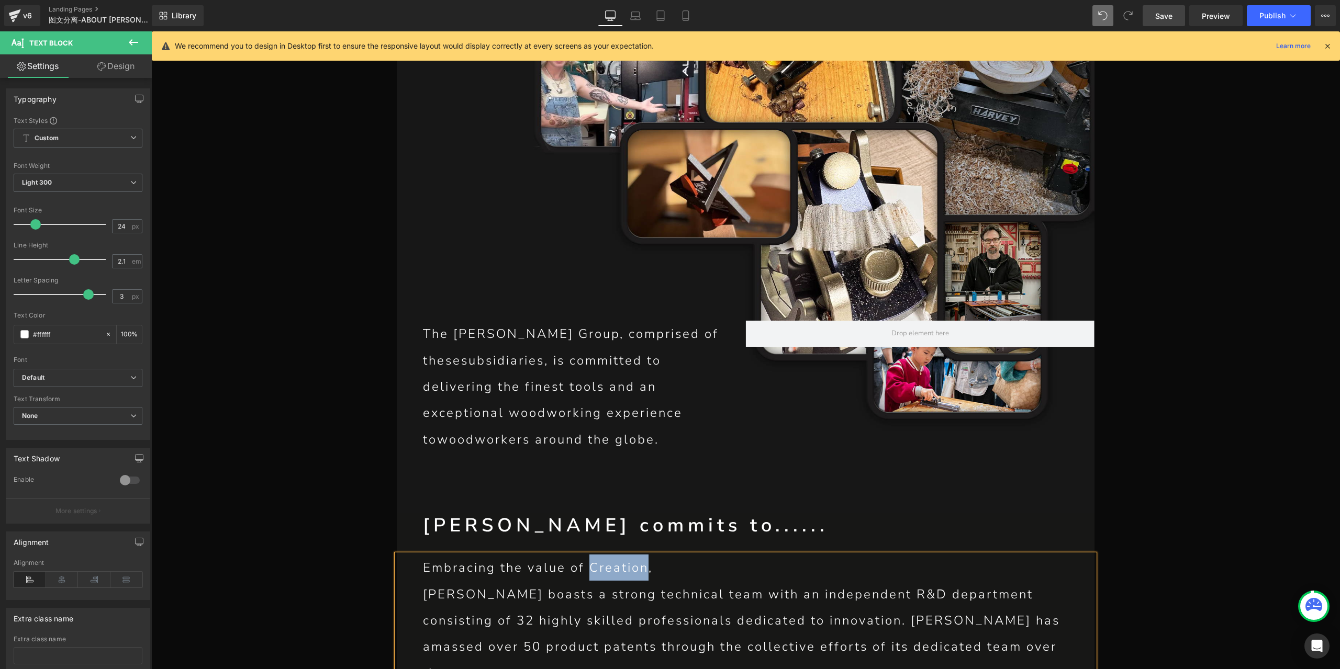
drag, startPoint x: 586, startPoint y: 444, endPoint x: 642, endPoint y: 451, distance: 56.0
click at [642, 555] on p "Embracing the value of Creation," at bounding box center [745, 568] width 645 height 26
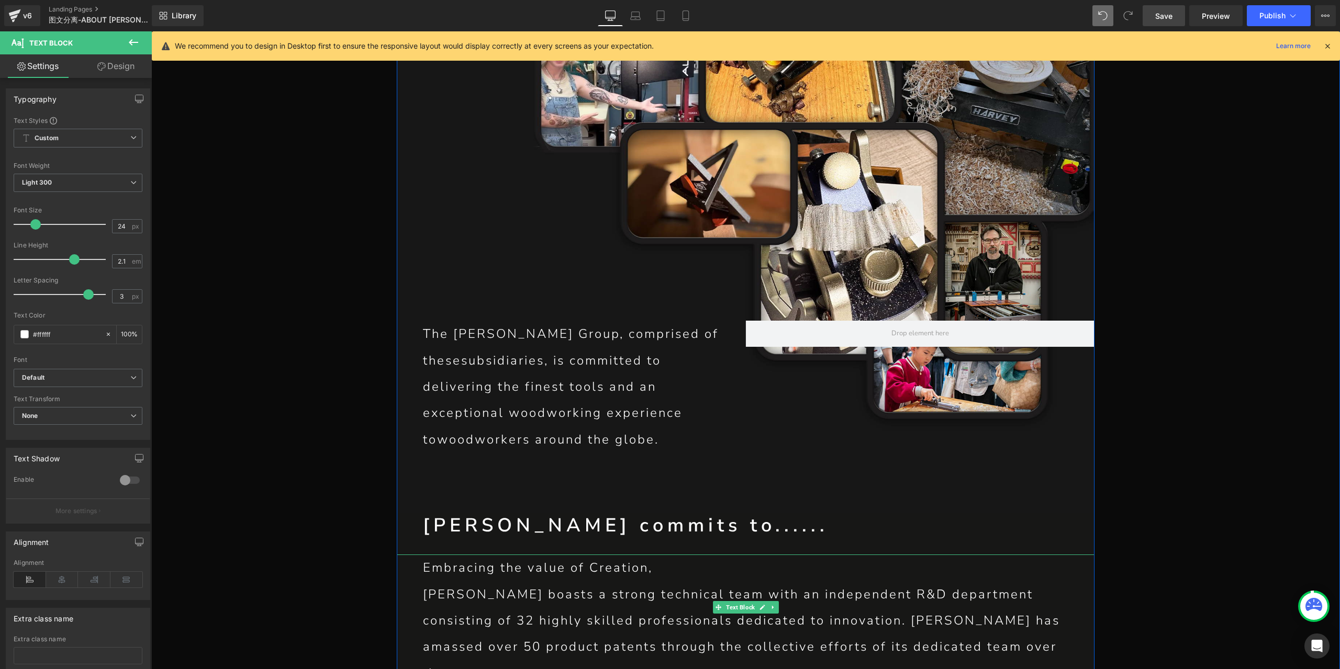
click at [688, 582] on p "[PERSON_NAME] boasts a strong technical team with an independent R&D department…" at bounding box center [745, 635] width 645 height 106
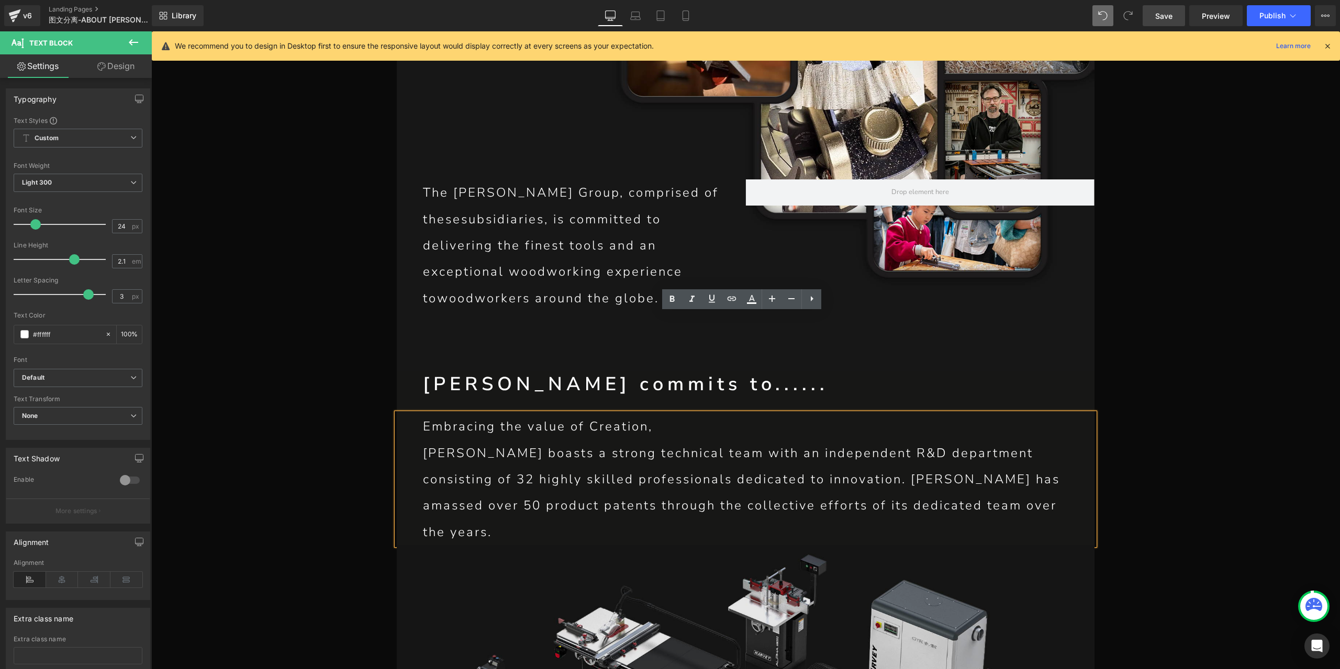
scroll to position [2913, 0]
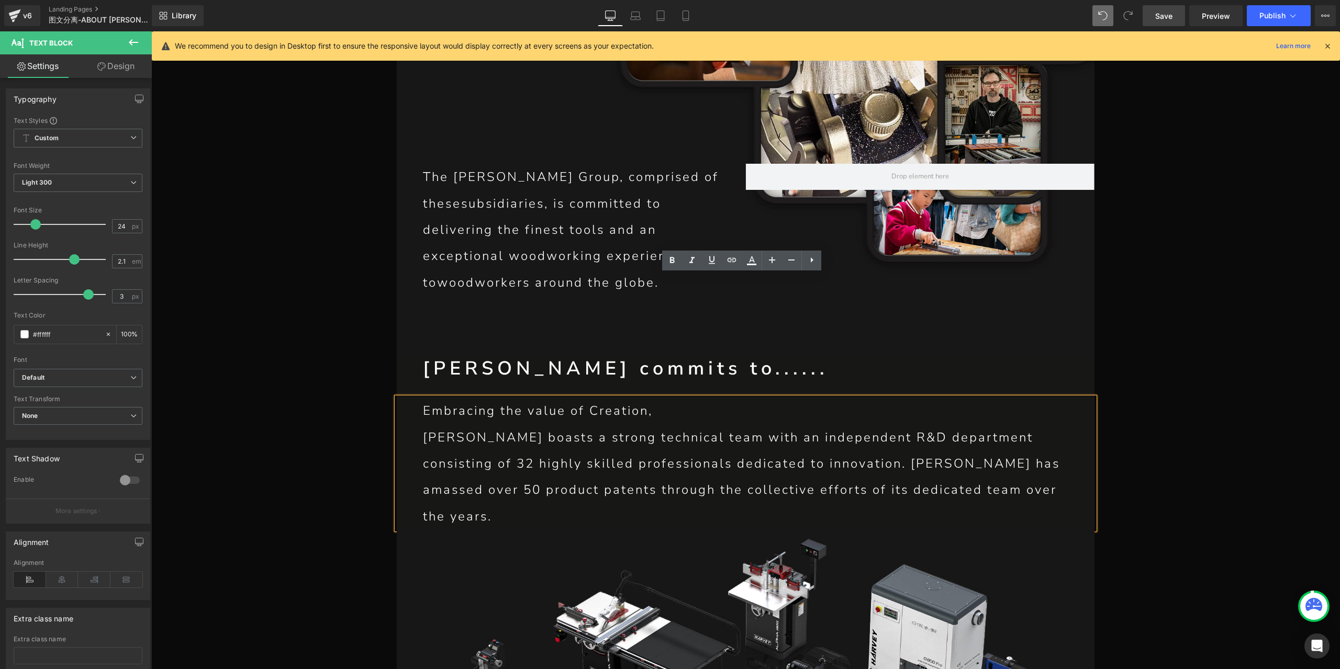
click at [740, 425] on p "[PERSON_NAME] boasts a strong technical team with an independent R&D department…" at bounding box center [745, 478] width 645 height 106
click at [1160, 12] on span "Save" at bounding box center [1163, 15] width 17 height 11
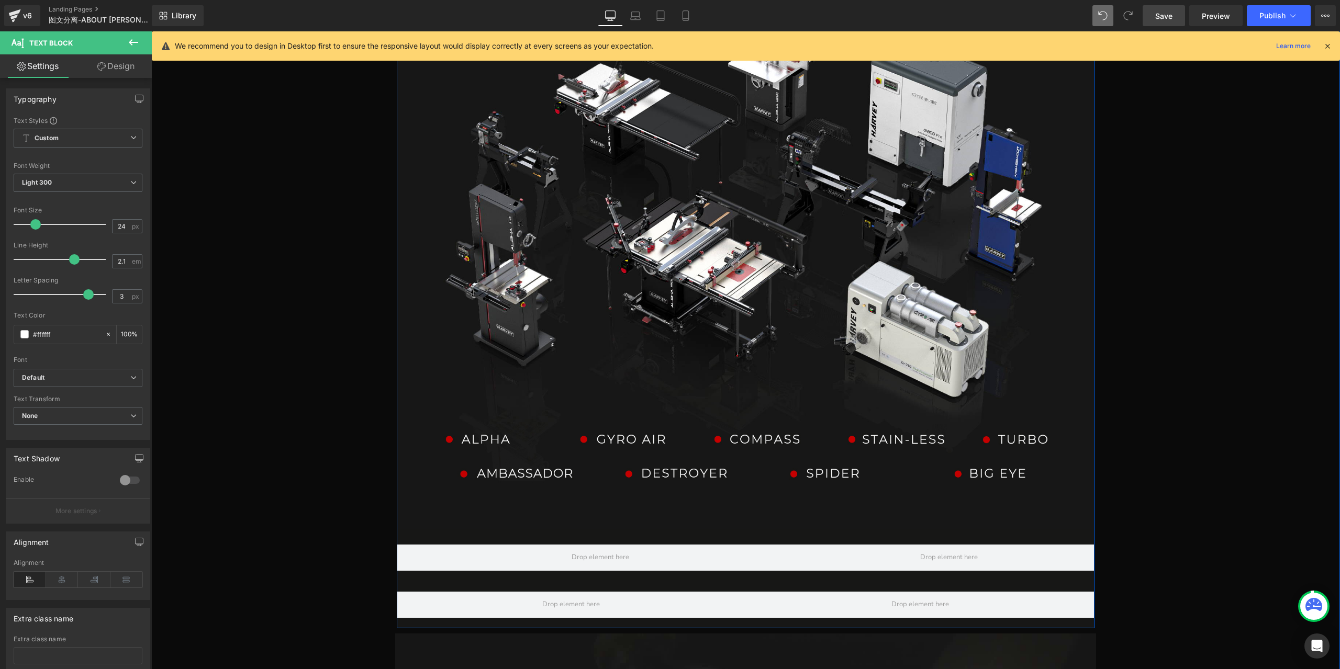
scroll to position [3437, 0]
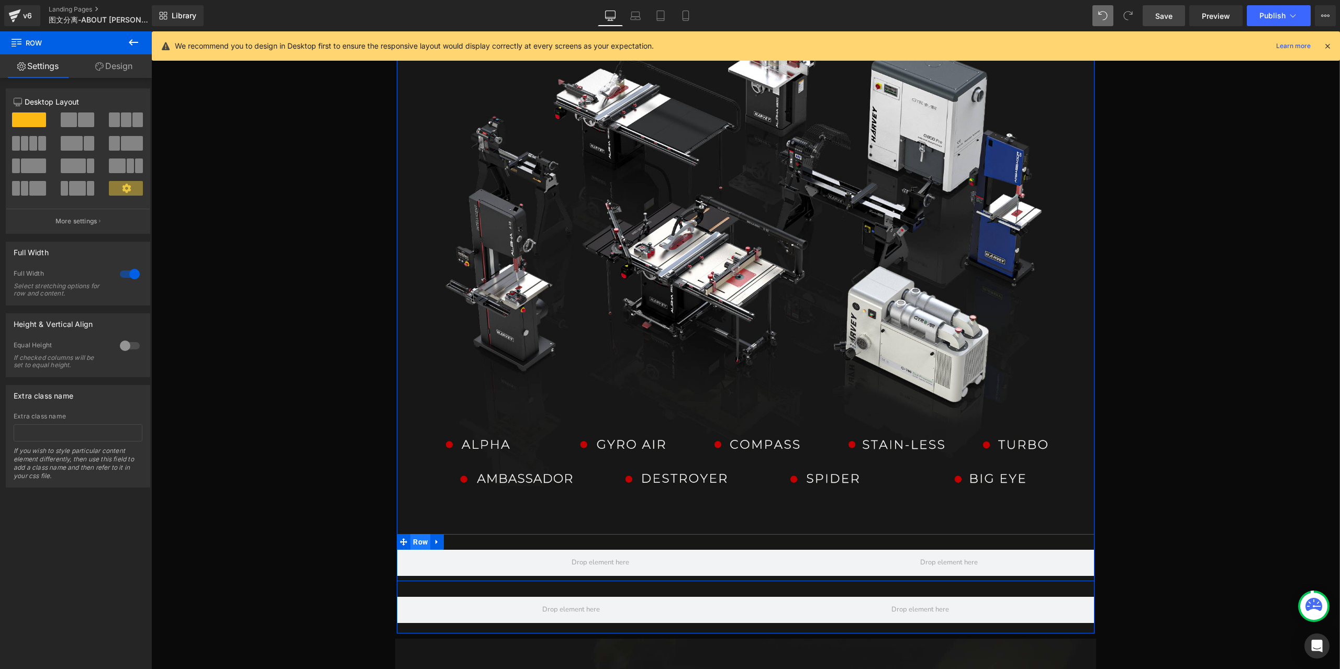
click at [411, 534] on span "Row" at bounding box center [420, 542] width 20 height 16
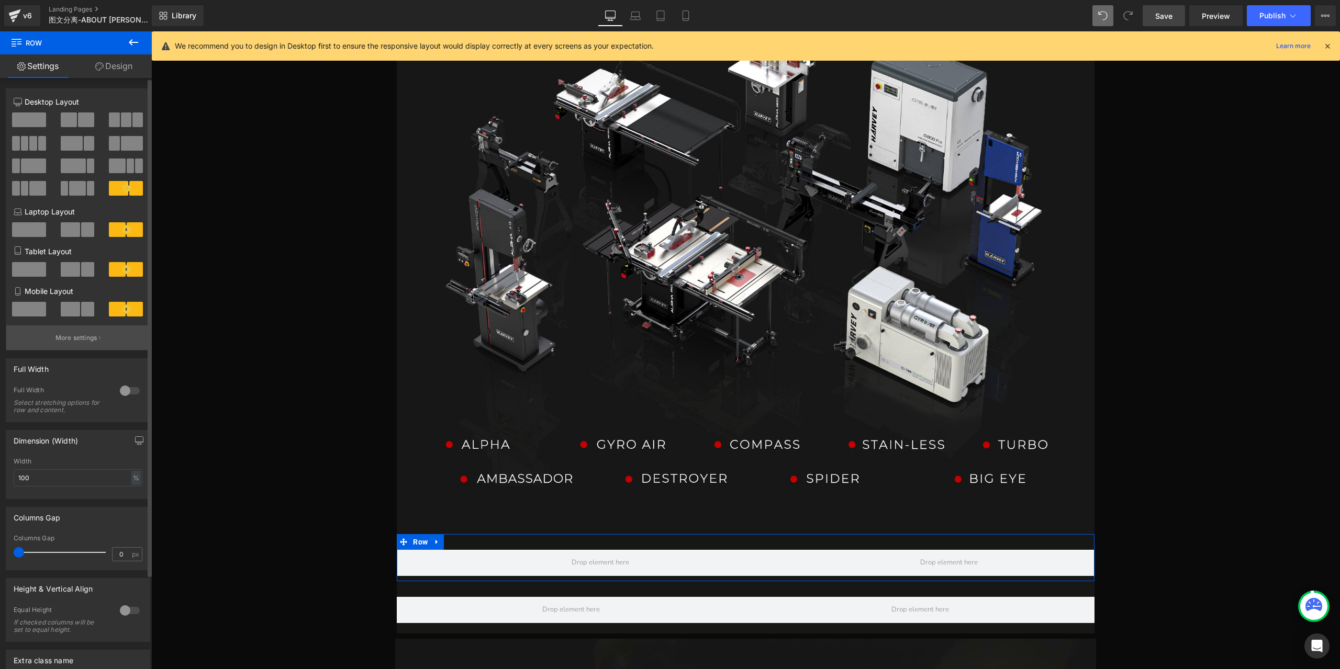
click at [95, 342] on p "More settings" at bounding box center [76, 337] width 42 height 9
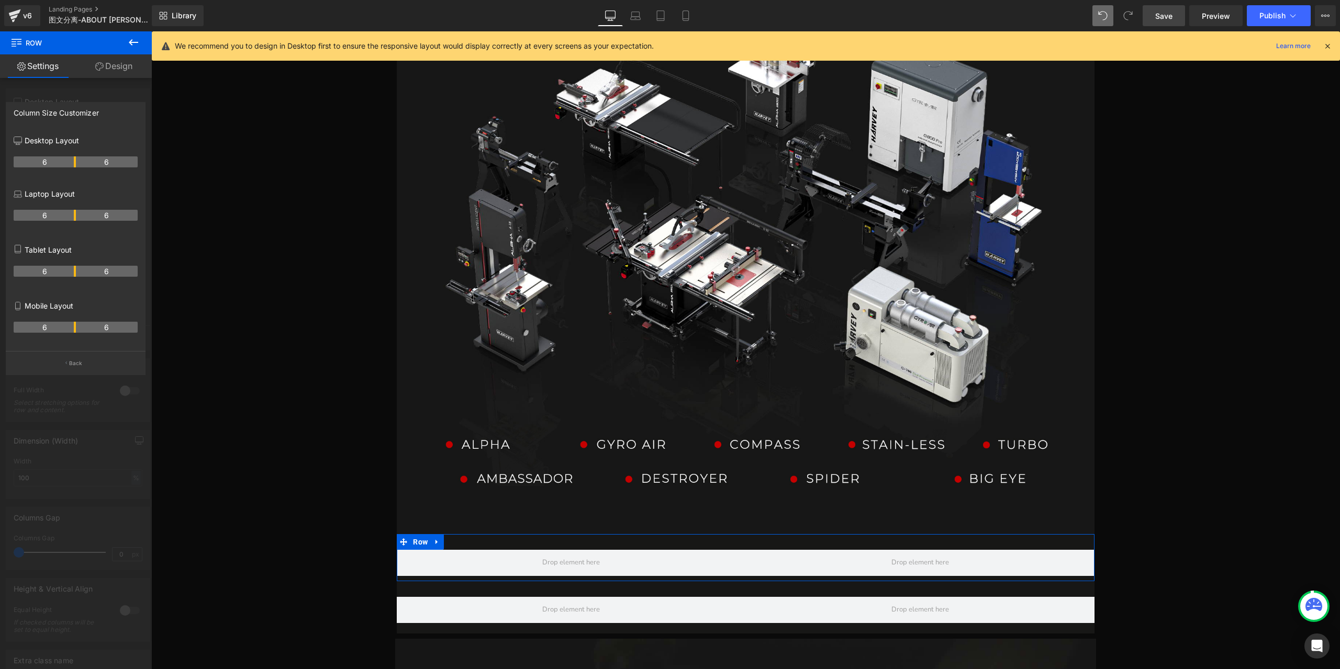
drag, startPoint x: 85, startPoint y: 159, endPoint x: 76, endPoint y: 161, distance: 9.0
click at [138, 37] on icon at bounding box center [133, 42] width 13 height 13
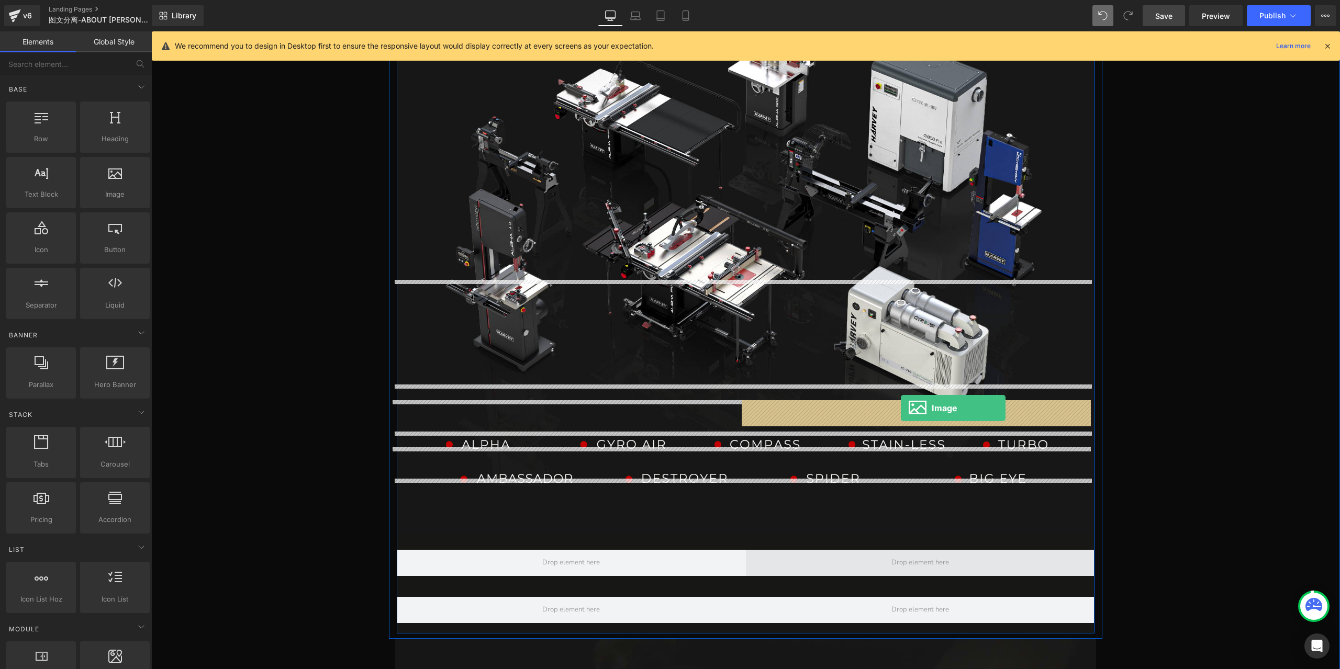
drag, startPoint x: 270, startPoint y: 228, endPoint x: 901, endPoint y: 409, distance: 656.6
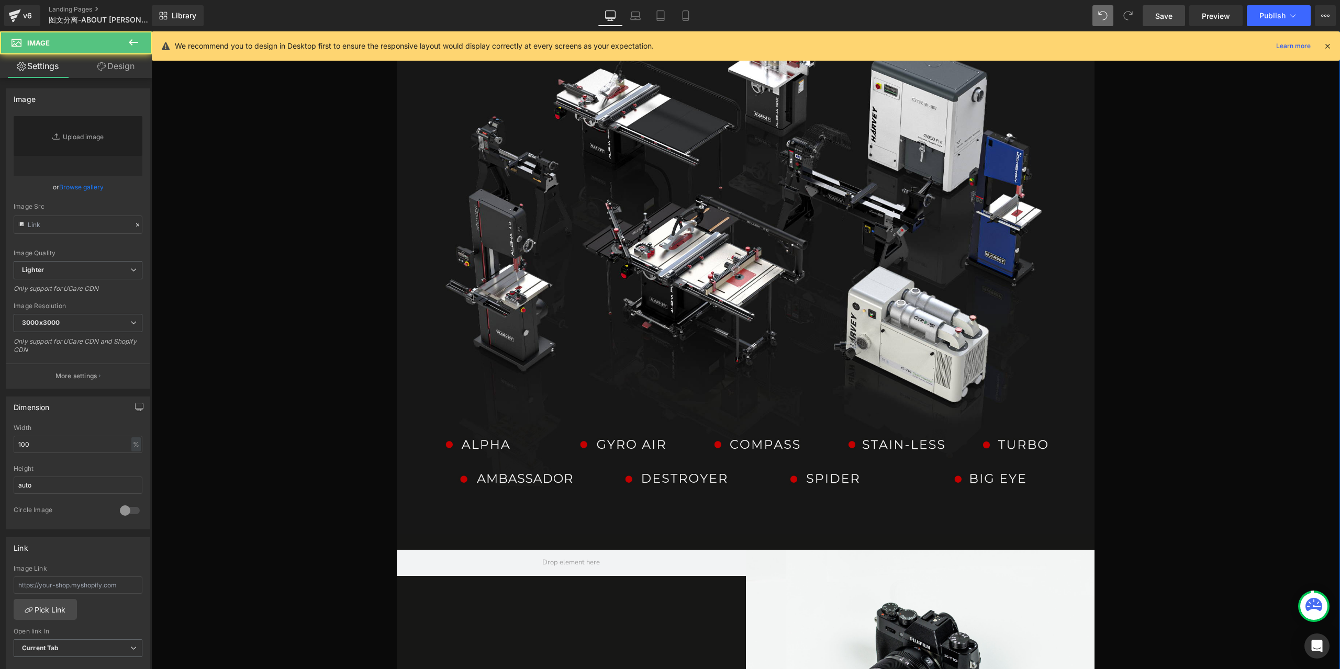
type input "//[DOMAIN_NAME][URL]"
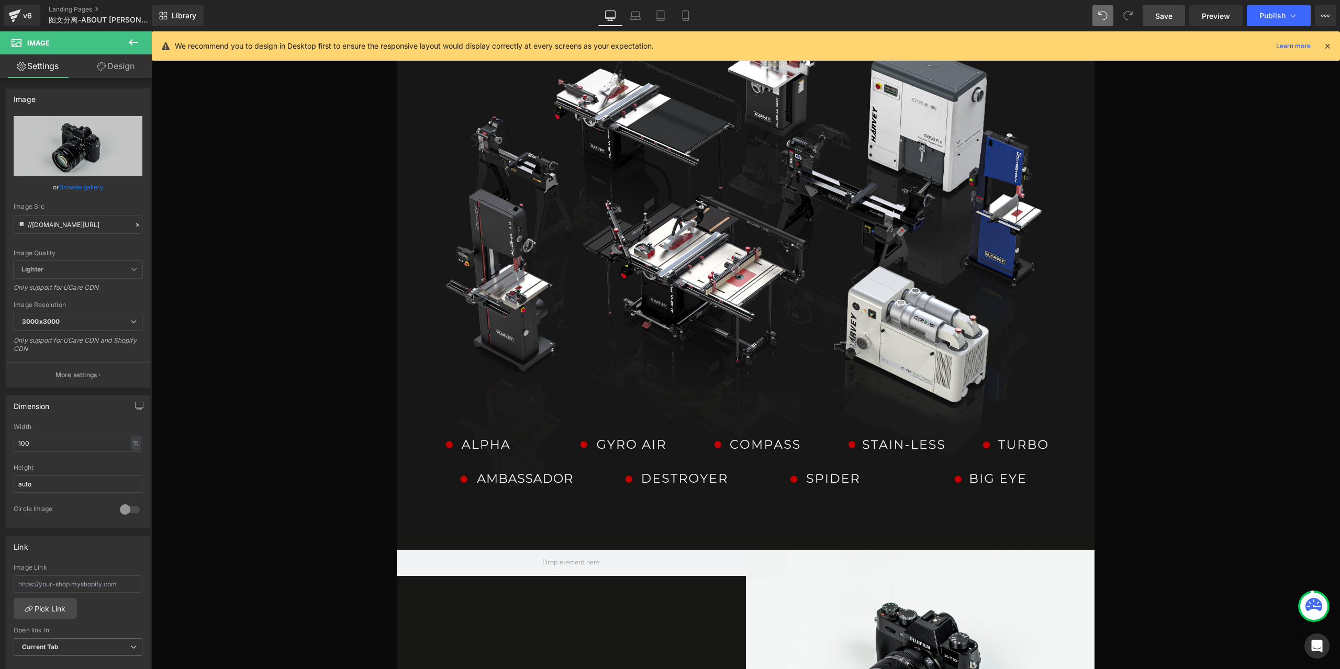
click at [132, 31] on div "v6 Landing Pages 图文分离-ABOUT [PERSON_NAME] 2025" at bounding box center [76, 15] width 152 height 31
click at [134, 35] on button at bounding box center [133, 42] width 37 height 23
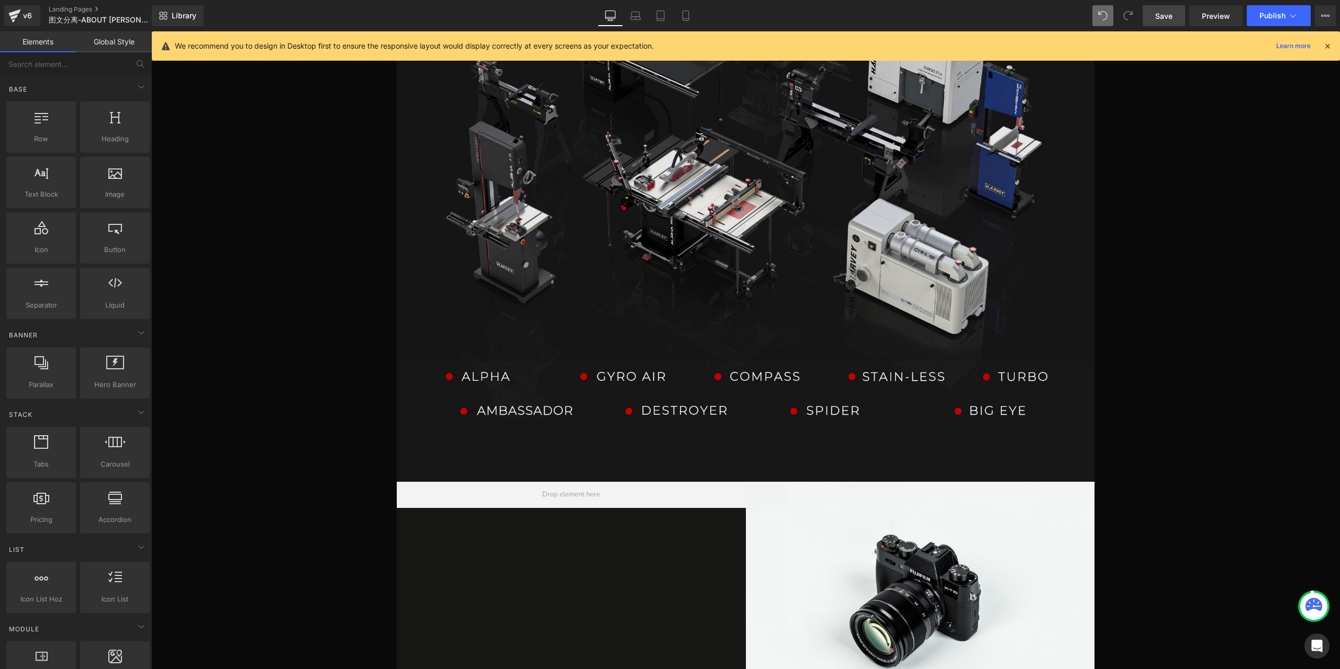
scroll to position [3542, 0]
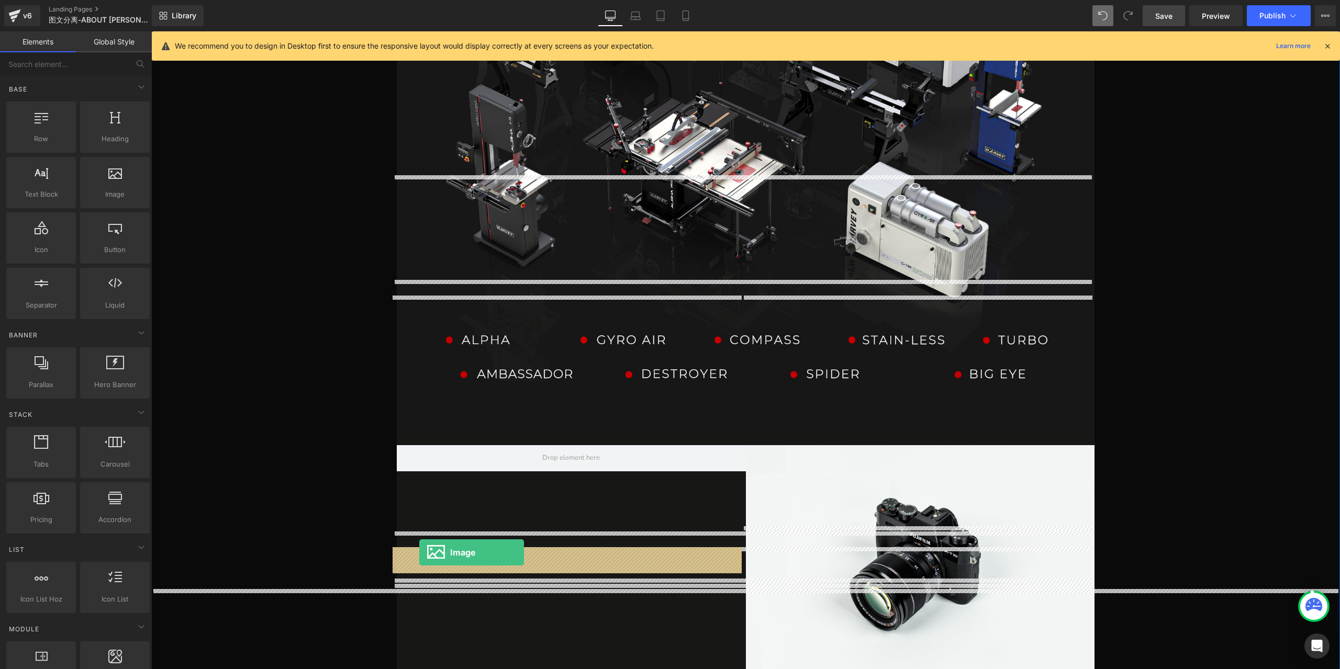
drag, startPoint x: 231, startPoint y: 300, endPoint x: 419, endPoint y: 553, distance: 315.3
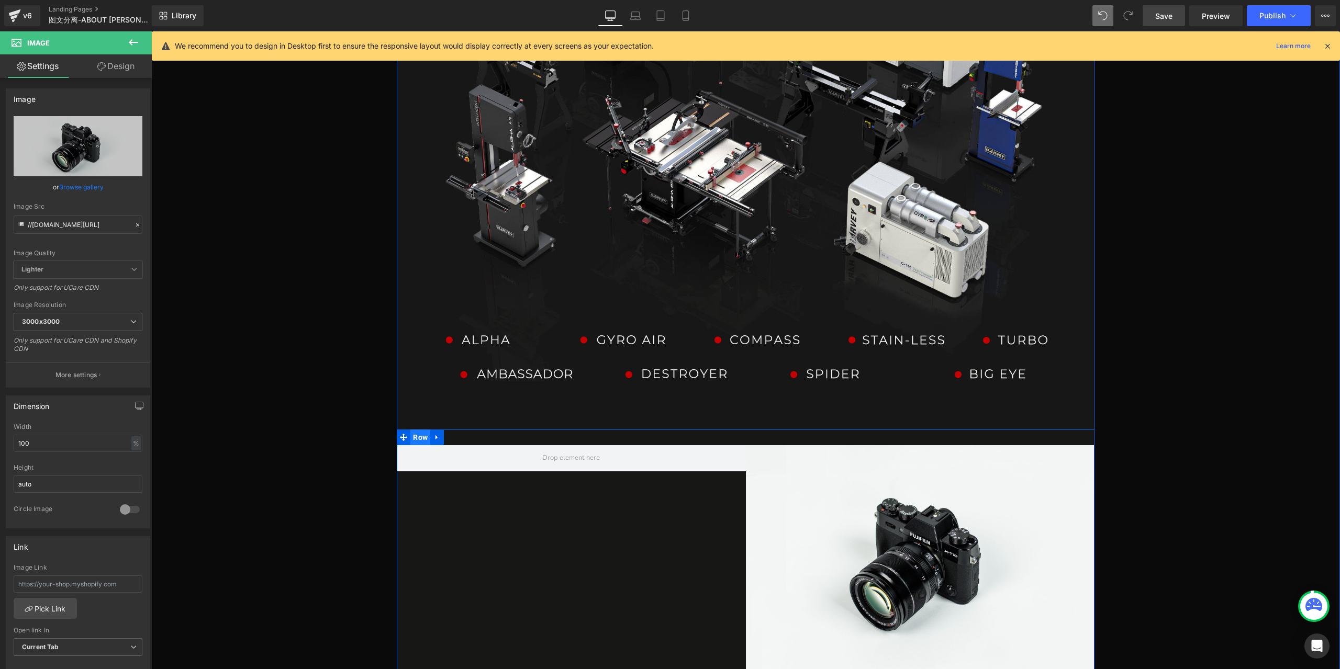
click at [417, 430] on span "Row" at bounding box center [420, 438] width 20 height 16
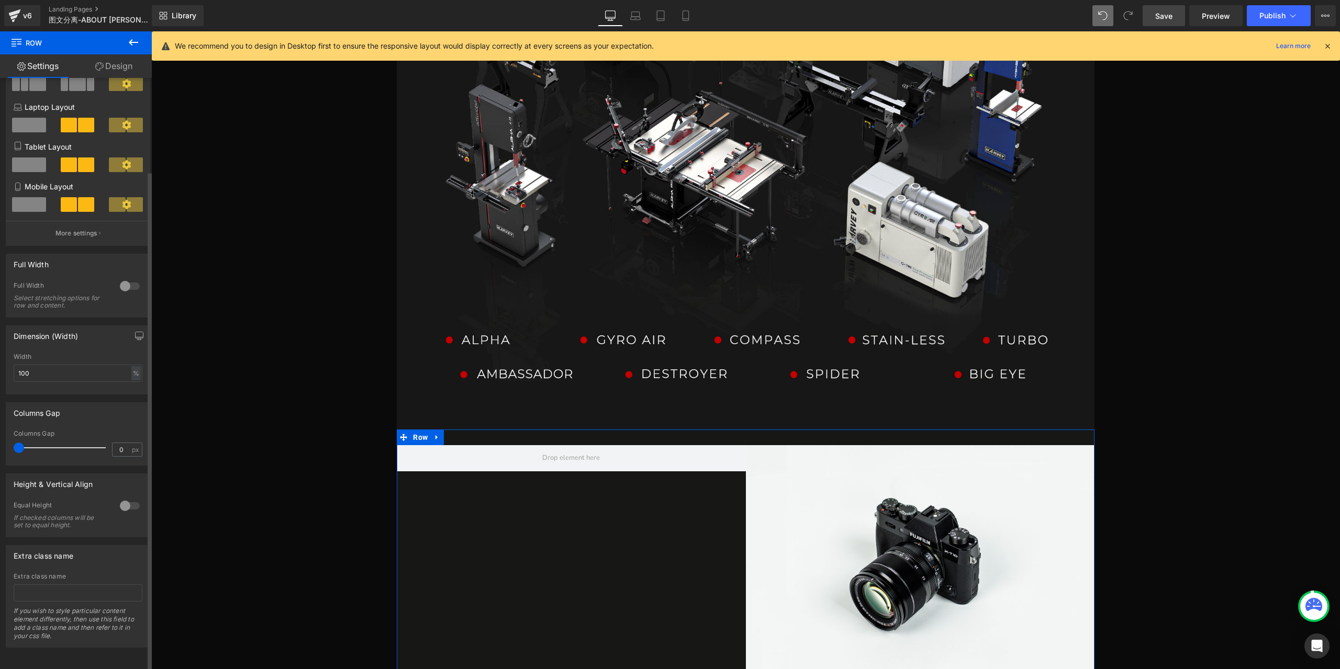
scroll to position [112, 0]
click at [117, 498] on div at bounding box center [129, 506] width 25 height 17
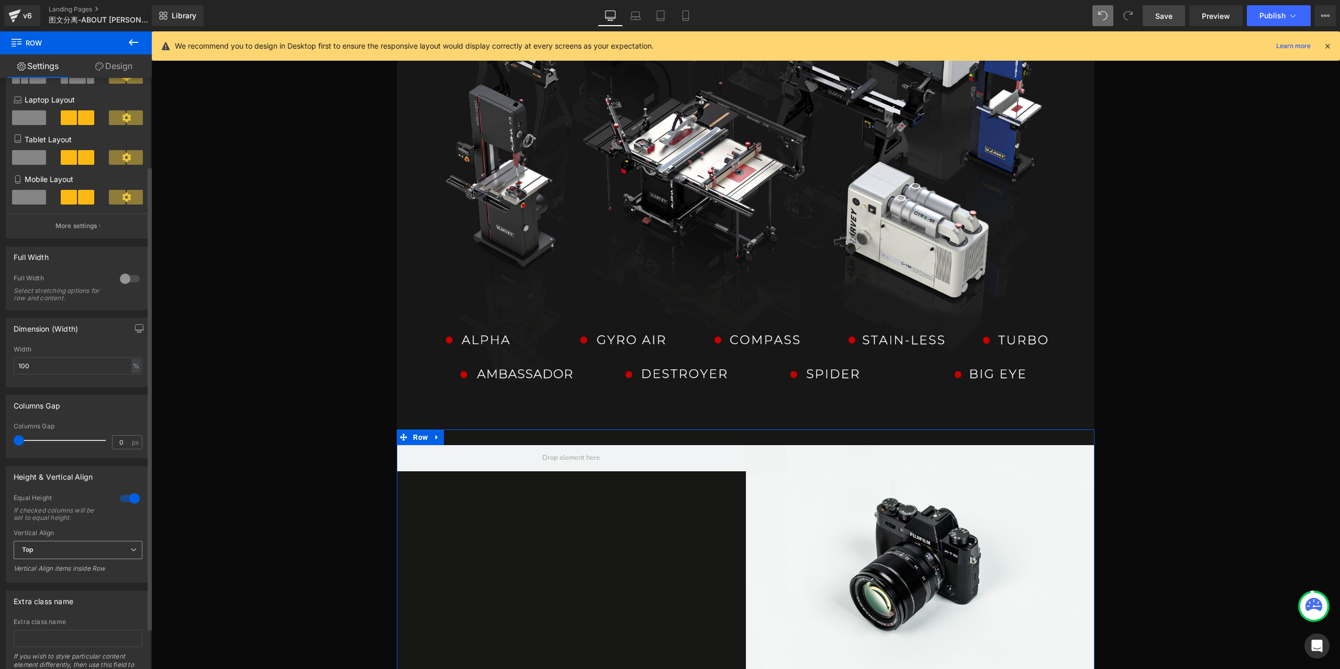
click at [87, 556] on span "Top" at bounding box center [78, 550] width 129 height 18
click at [75, 584] on li "Middle" at bounding box center [76, 585] width 125 height 16
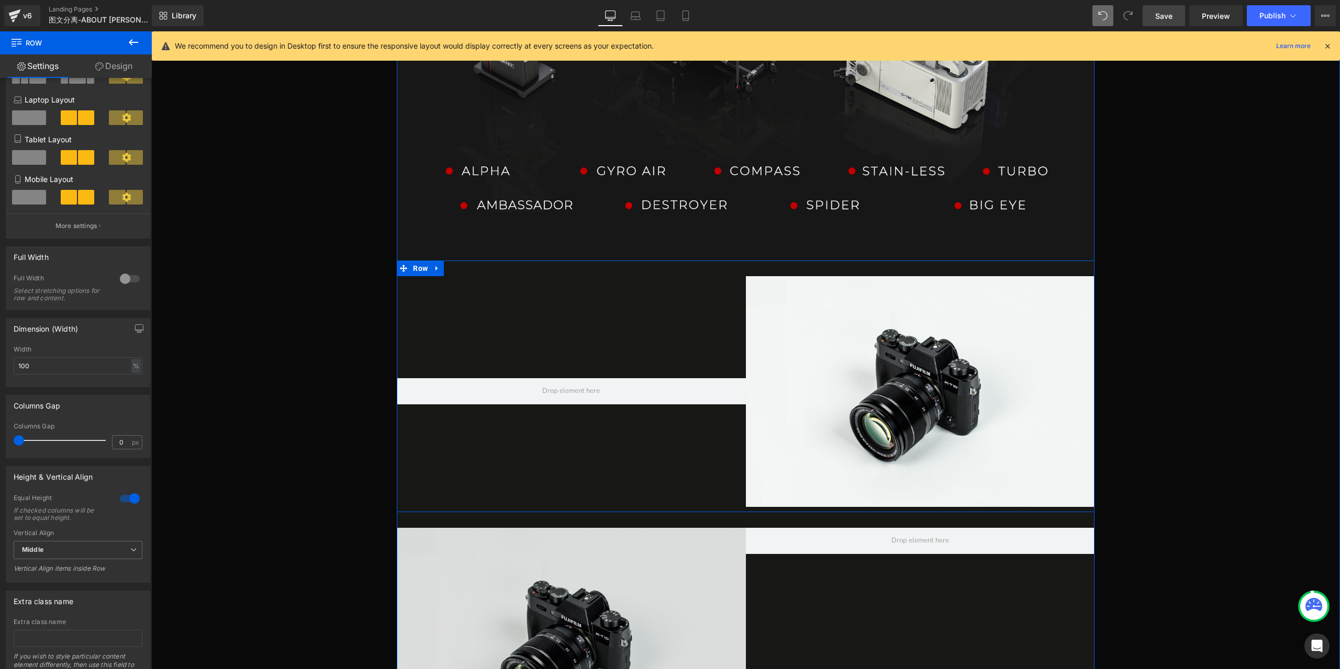
scroll to position [3751, 0]
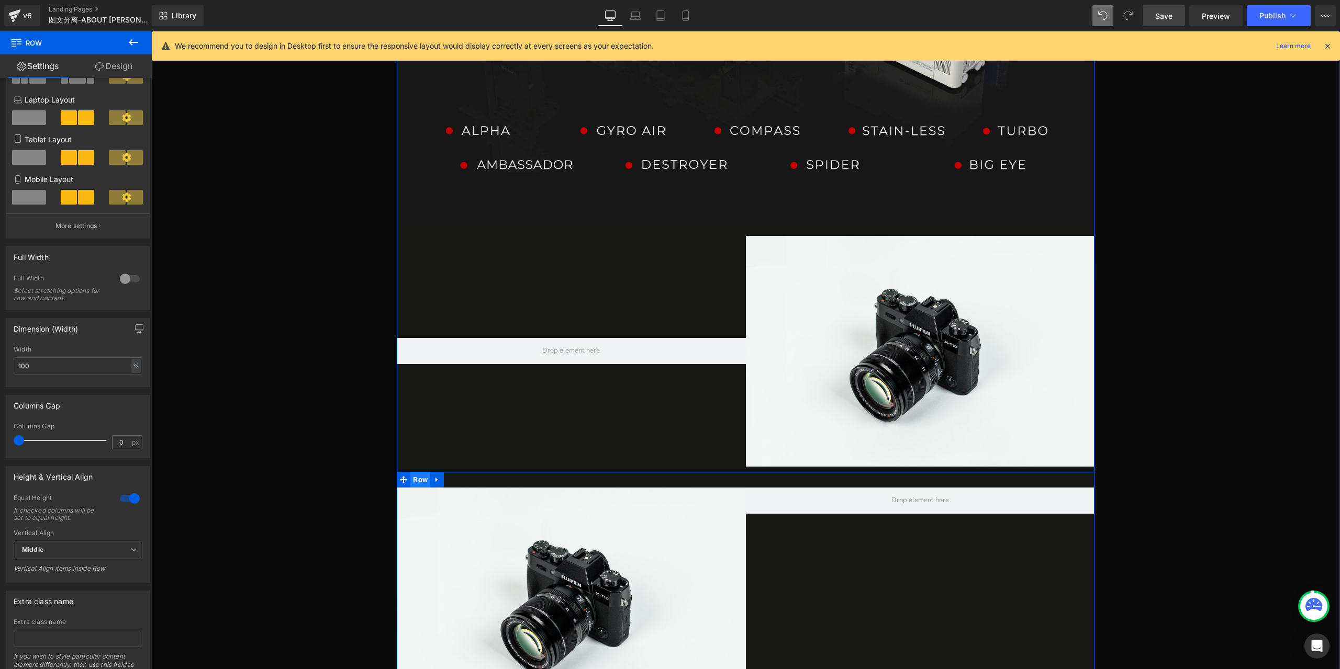
click at [422, 472] on span "Row" at bounding box center [420, 480] width 20 height 16
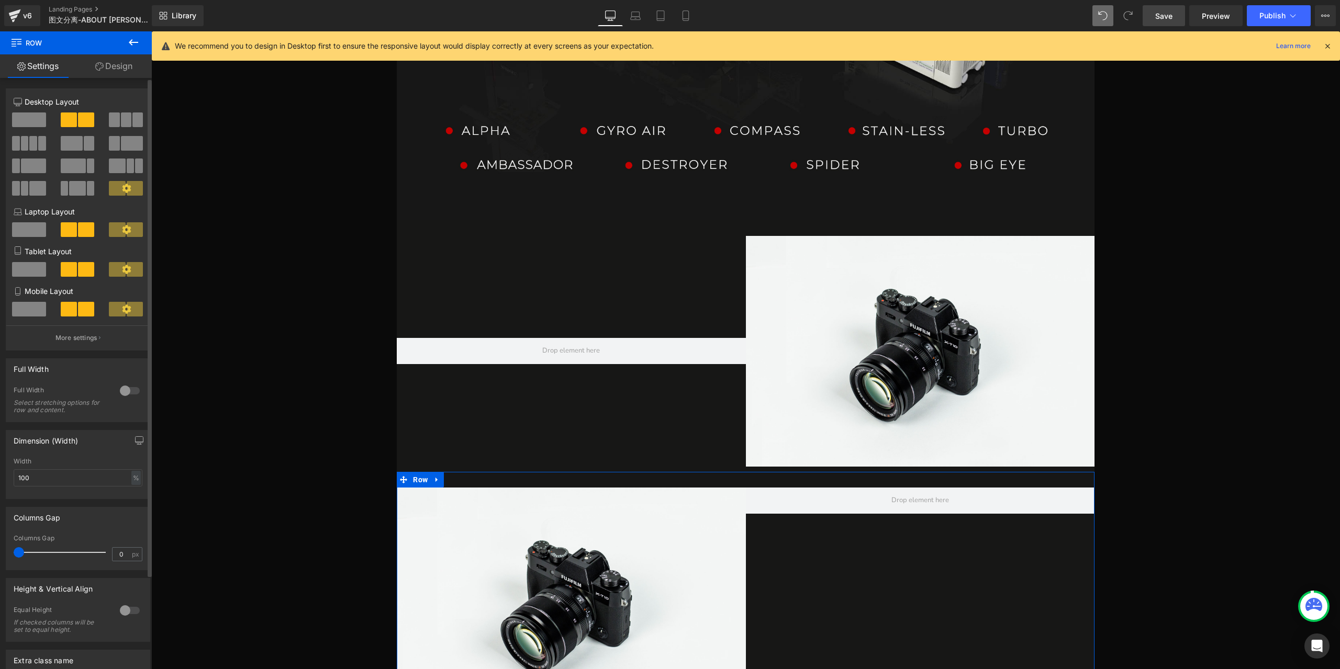
click at [132, 610] on div at bounding box center [129, 610] width 25 height 17
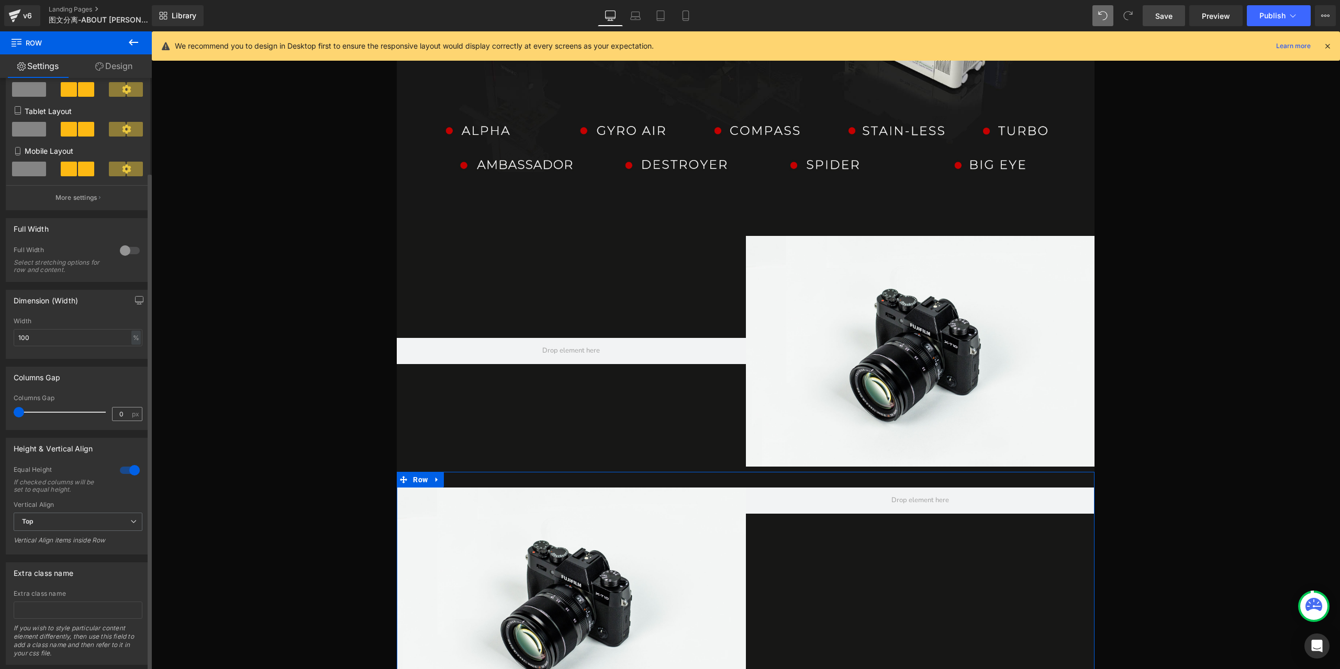
scroll to position [164, 0]
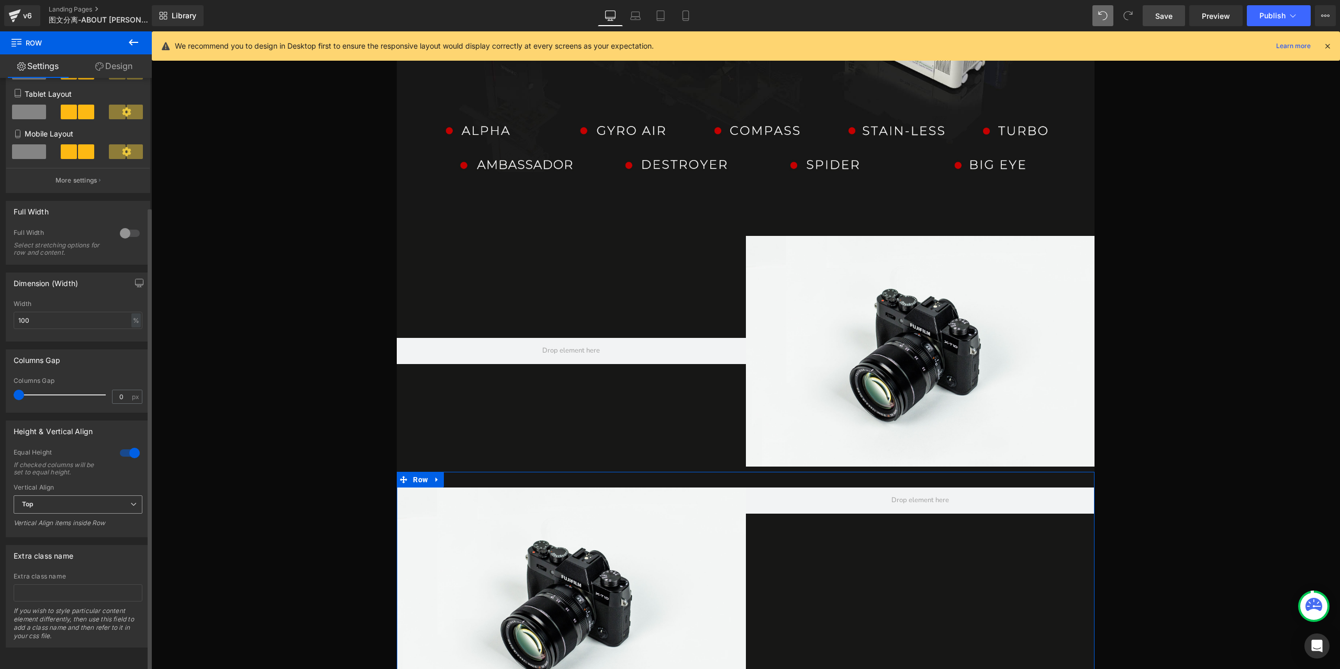
click at [89, 500] on span "Top" at bounding box center [78, 505] width 129 height 18
click at [89, 533] on li "Middle" at bounding box center [76, 539] width 125 height 16
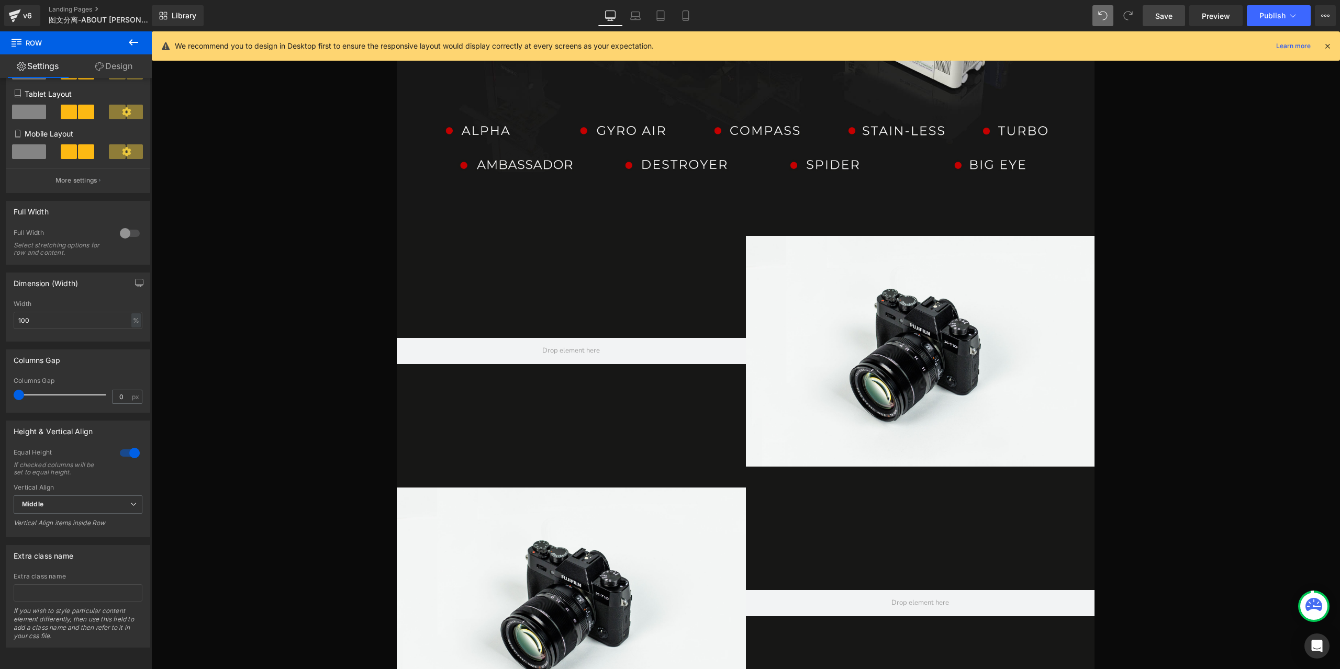
click at [1170, 20] on span "Save" at bounding box center [1163, 15] width 17 height 11
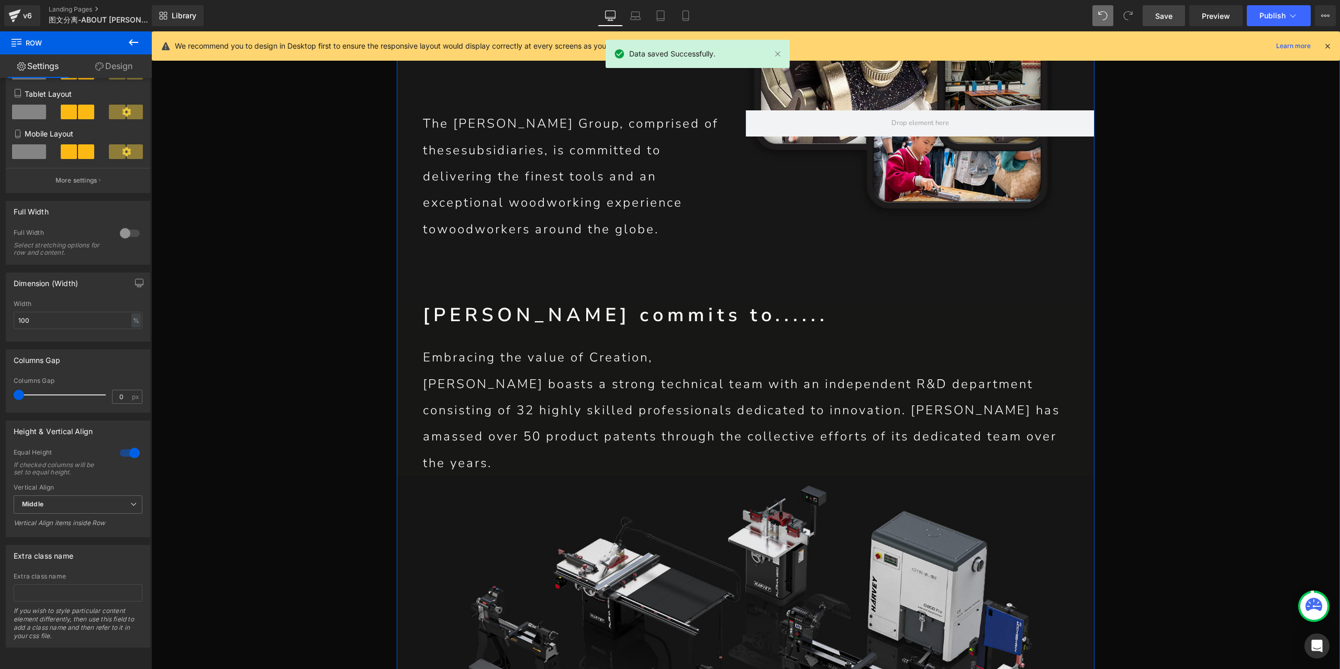
scroll to position [2861, 0]
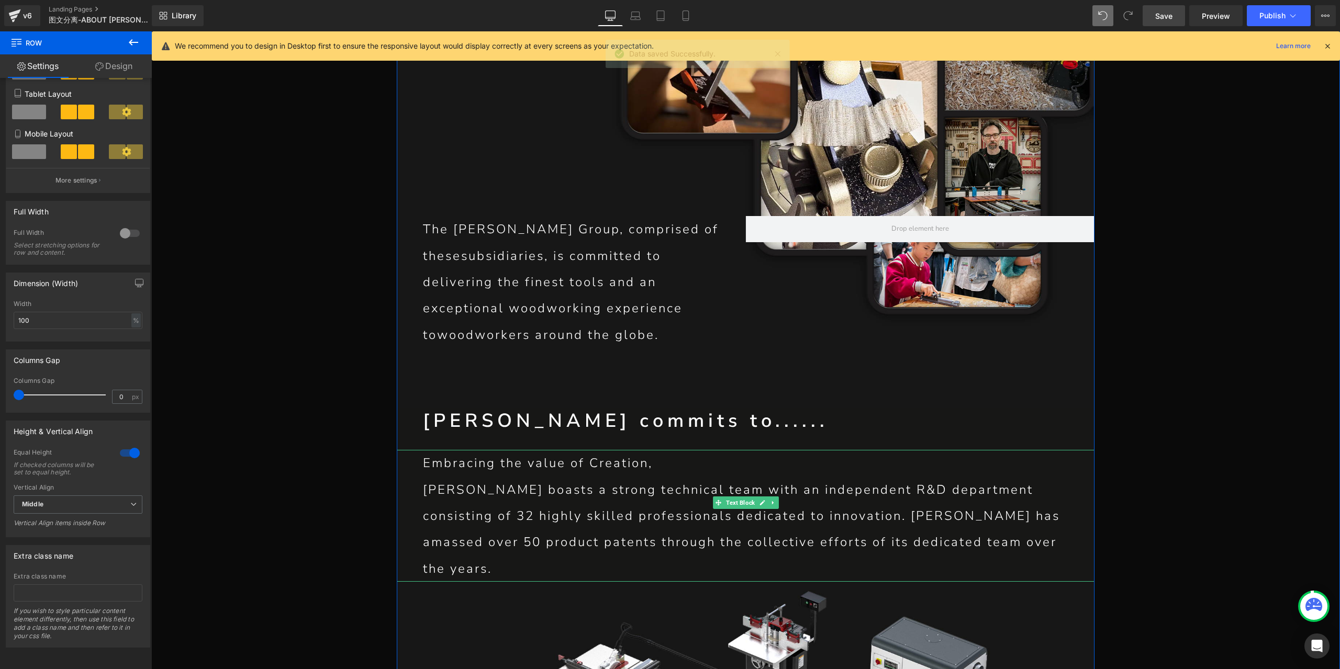
click at [527, 477] on p "[PERSON_NAME] boasts a strong technical team with an independent R&D department…" at bounding box center [745, 530] width 645 height 106
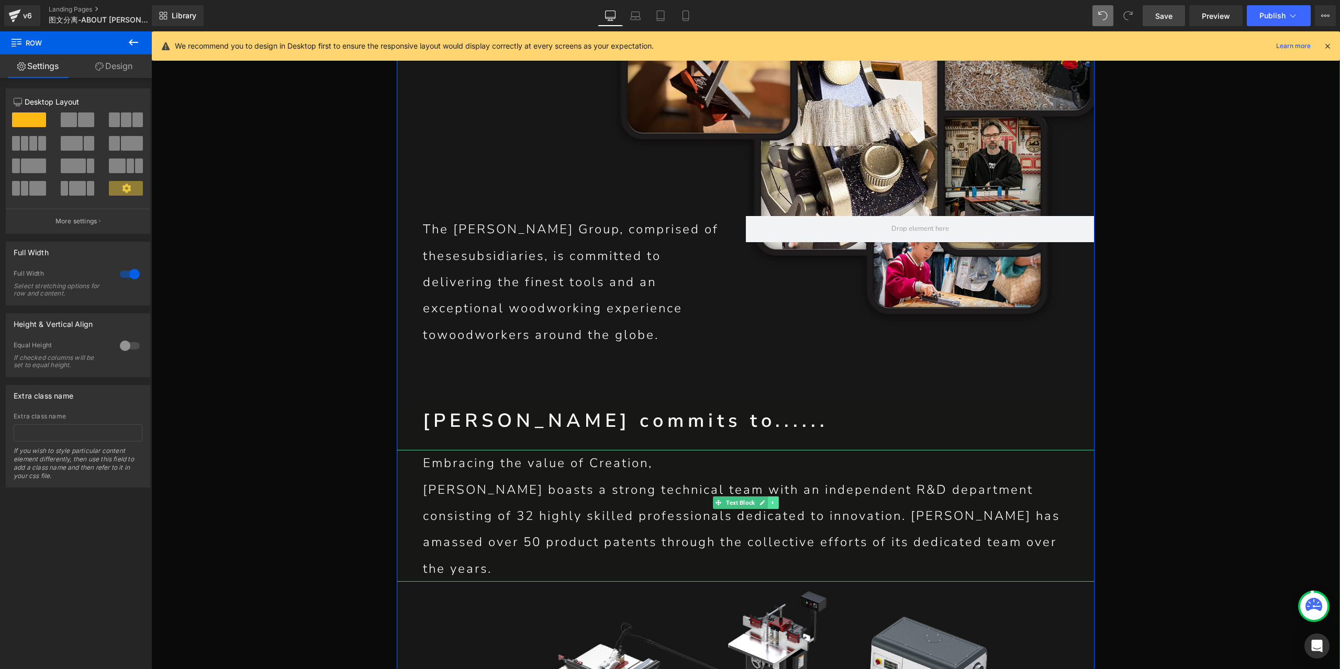
click at [771, 500] on icon at bounding box center [773, 503] width 6 height 6
click at [765, 500] on icon at bounding box center [768, 503] width 6 height 6
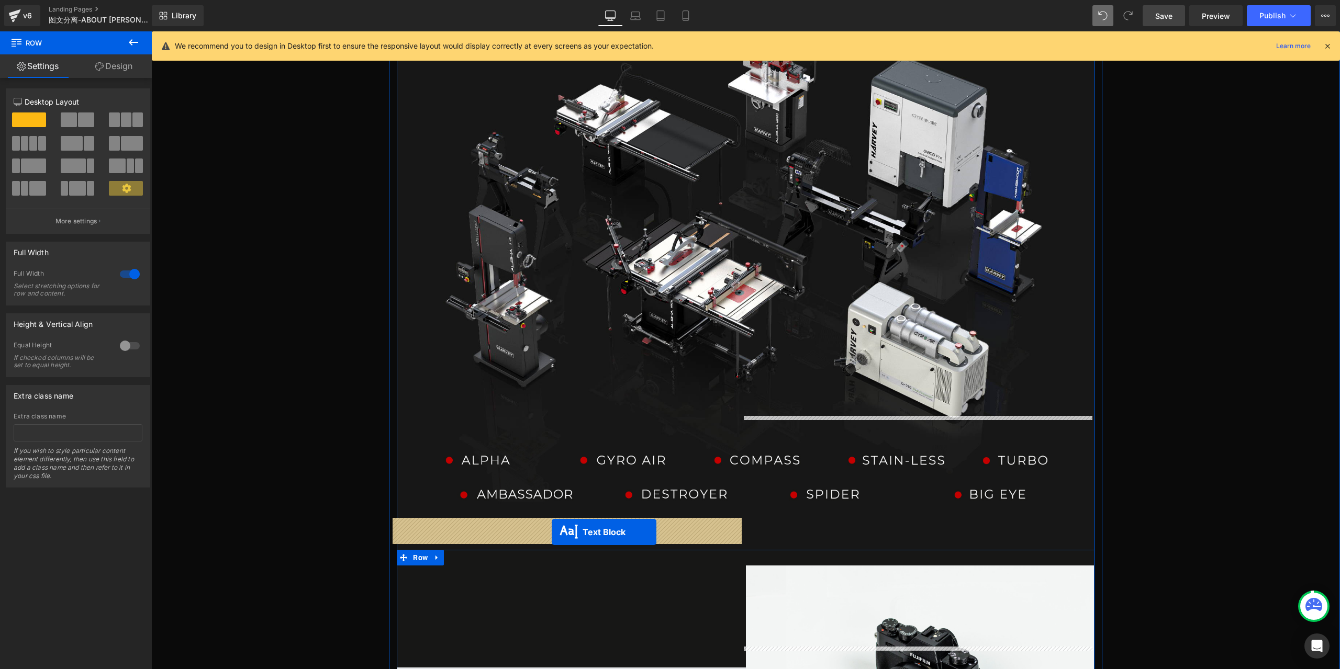
drag, startPoint x: 695, startPoint y: 379, endPoint x: 552, endPoint y: 532, distance: 210.0
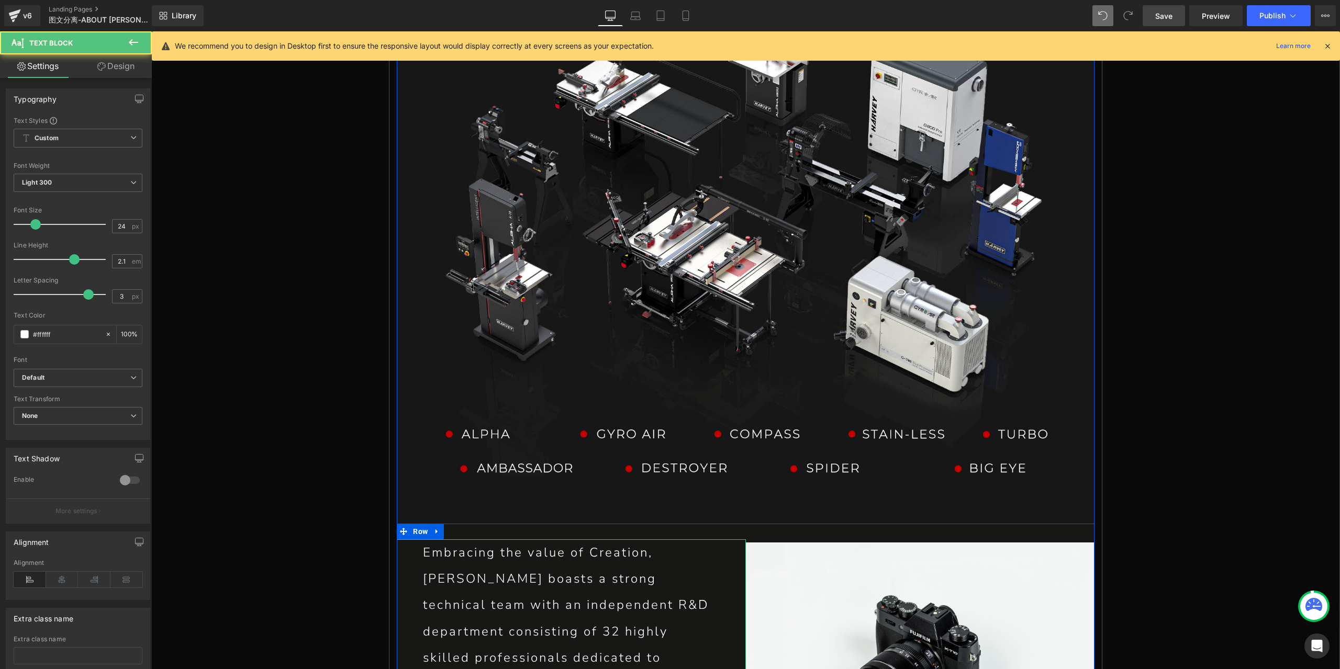
scroll to position [3421, 0]
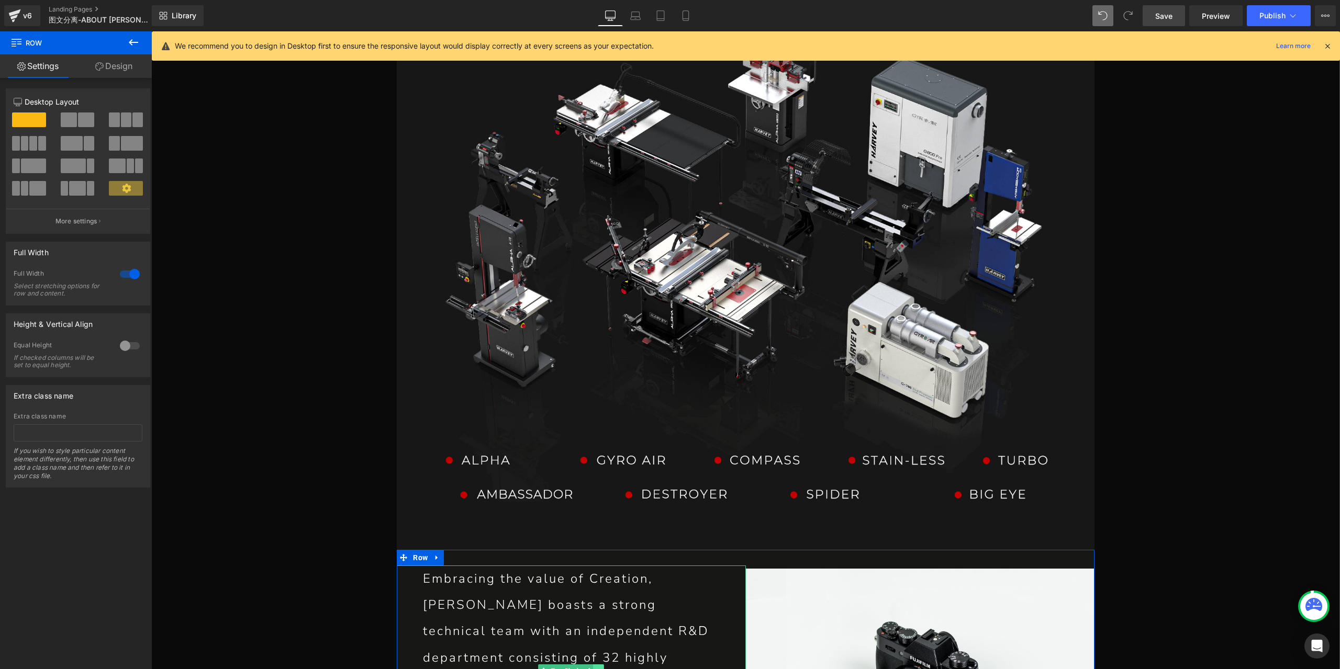
click at [594, 665] on link at bounding box center [598, 671] width 11 height 13
click at [591, 665] on link at bounding box center [593, 671] width 11 height 13
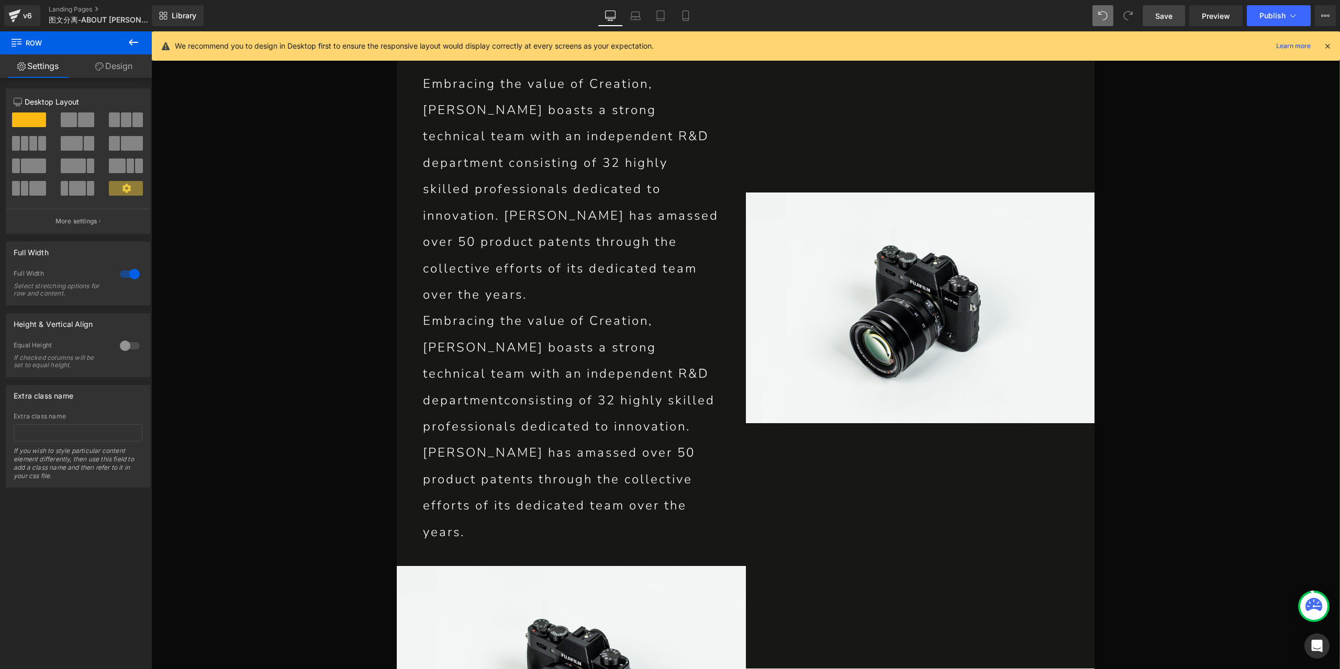
scroll to position [3818, 0]
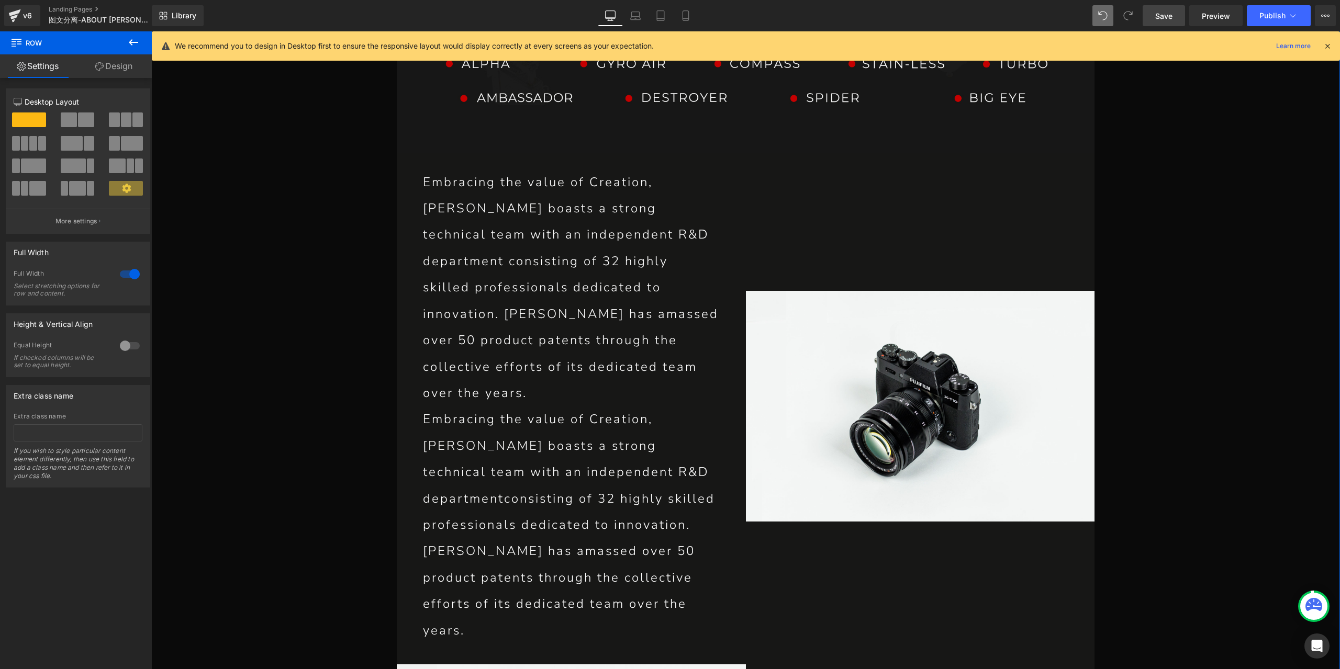
click at [575, 406] on div "Embracing the value of Creation, [PERSON_NAME] boasts a strong technical team w…" at bounding box center [571, 525] width 349 height 238
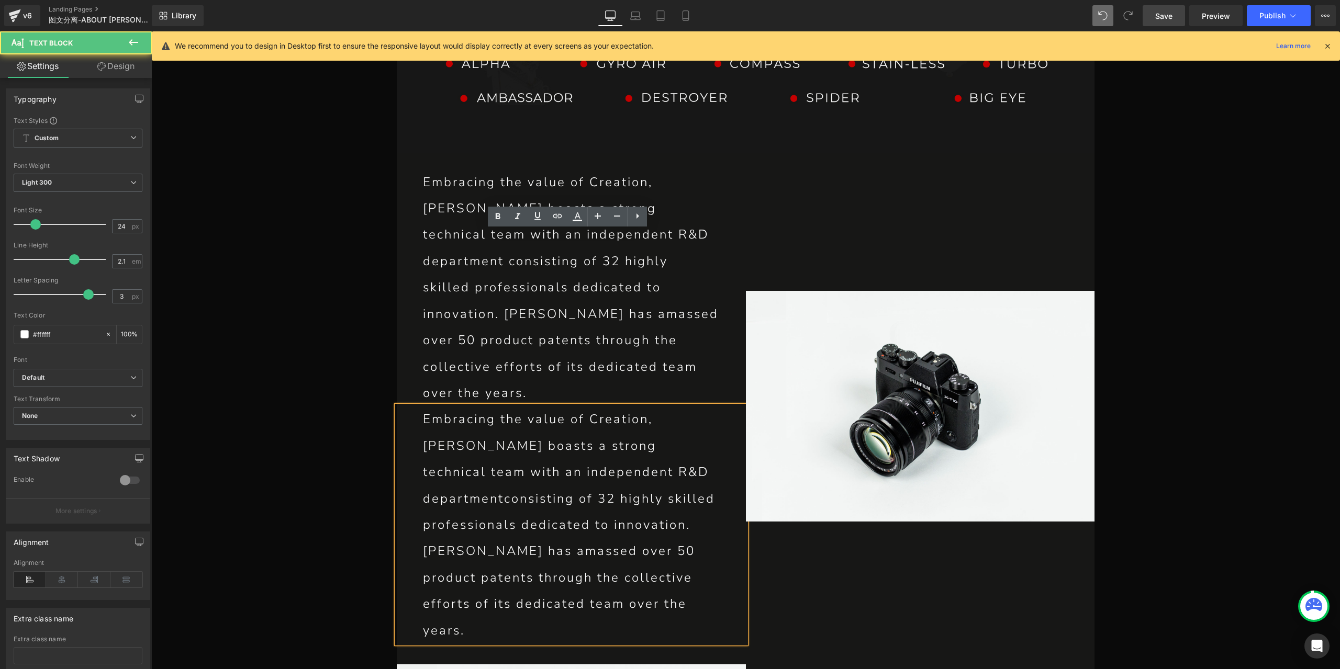
click at [1081, 437] on div "Image" at bounding box center [920, 406] width 349 height 475
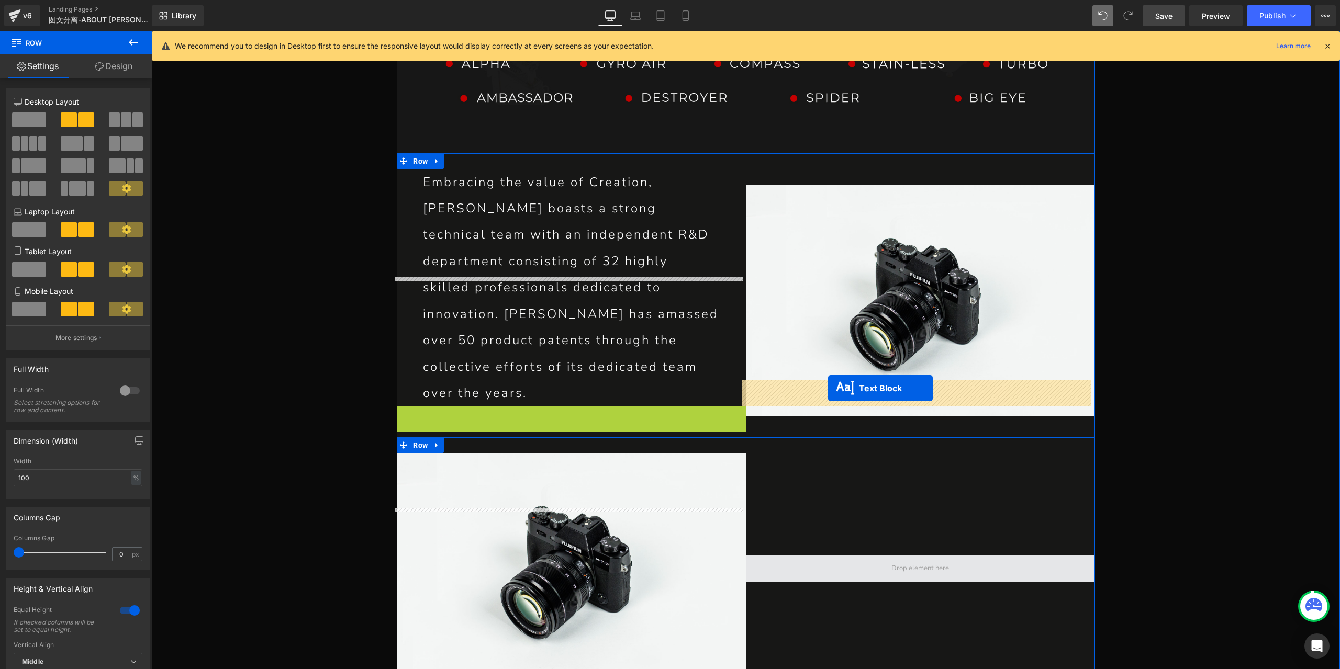
drag, startPoint x: 536, startPoint y: 337, endPoint x: 828, endPoint y: 389, distance: 296.6
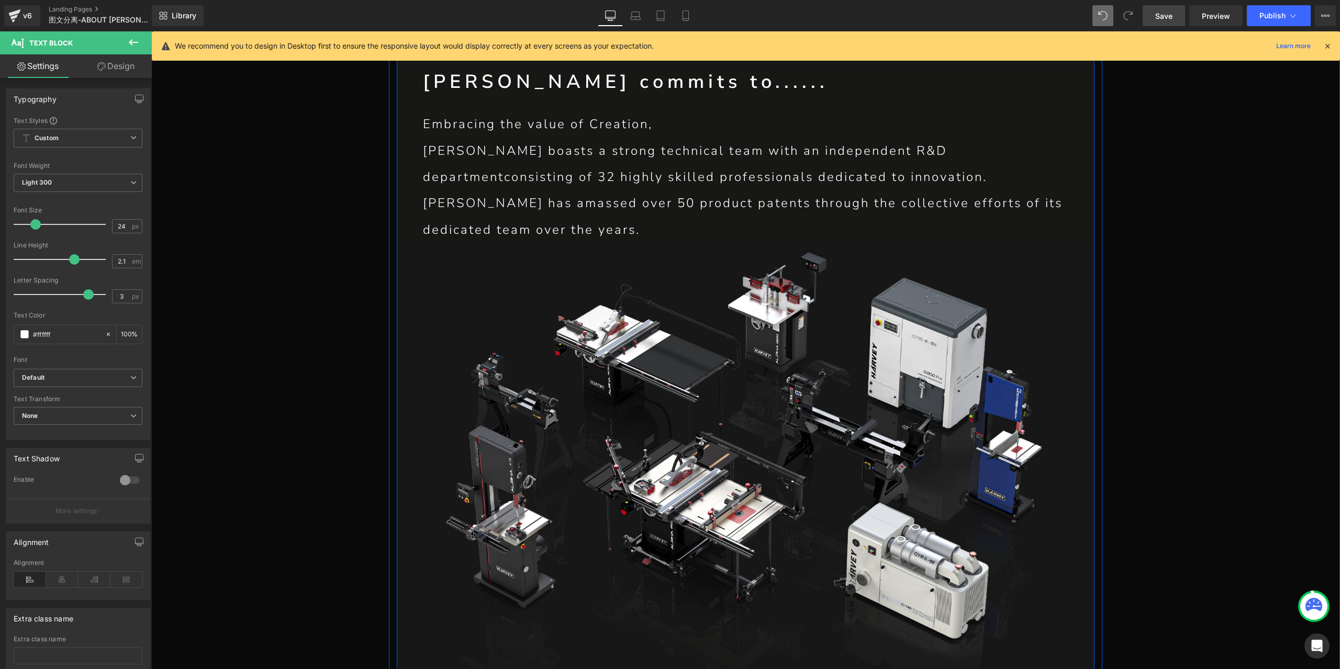
scroll to position [2991, 0]
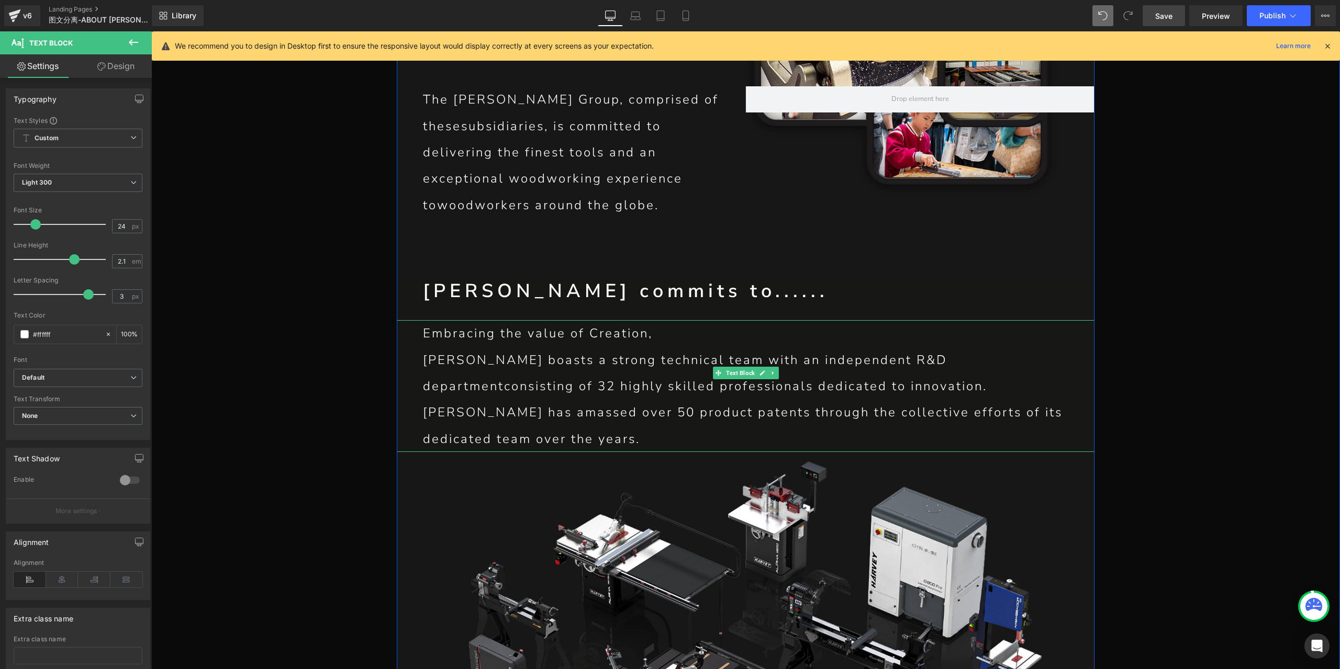
click at [947, 347] on p "[PERSON_NAME] boasts a strong technical team with an independent R&D department…" at bounding box center [745, 400] width 645 height 106
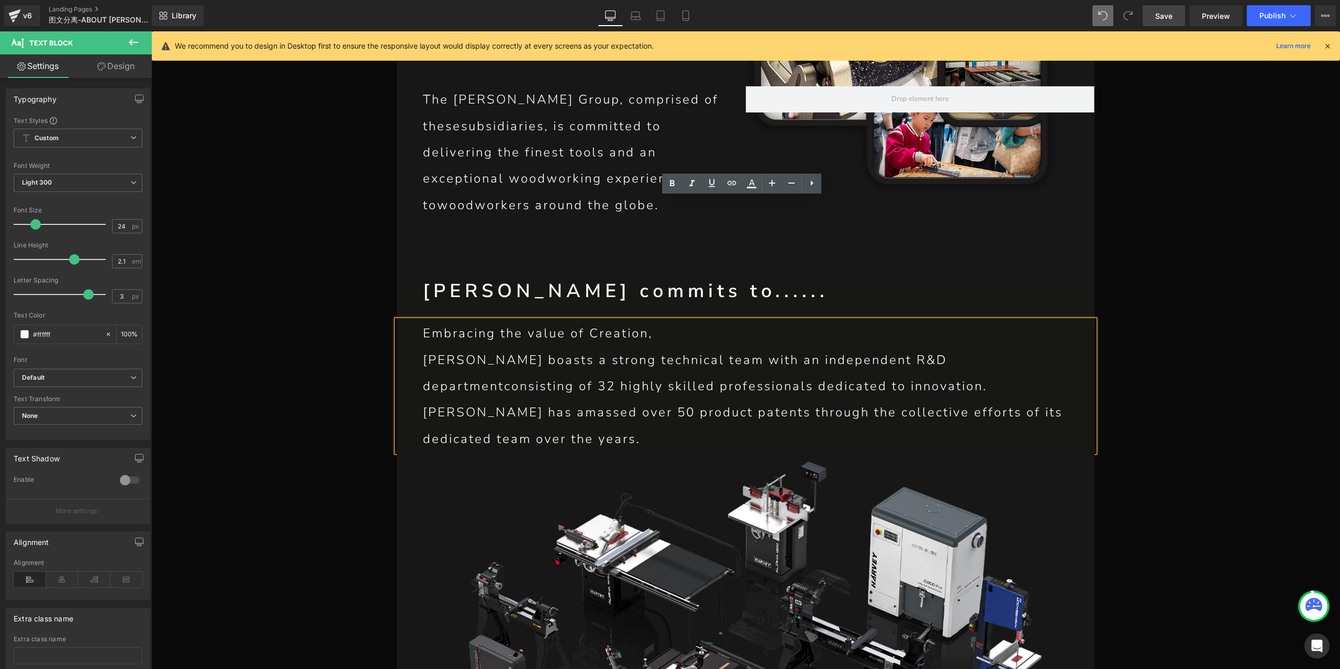
click at [961, 347] on p "[PERSON_NAME] boasts a strong technical team with an independent R&D department…" at bounding box center [745, 400] width 645 height 106
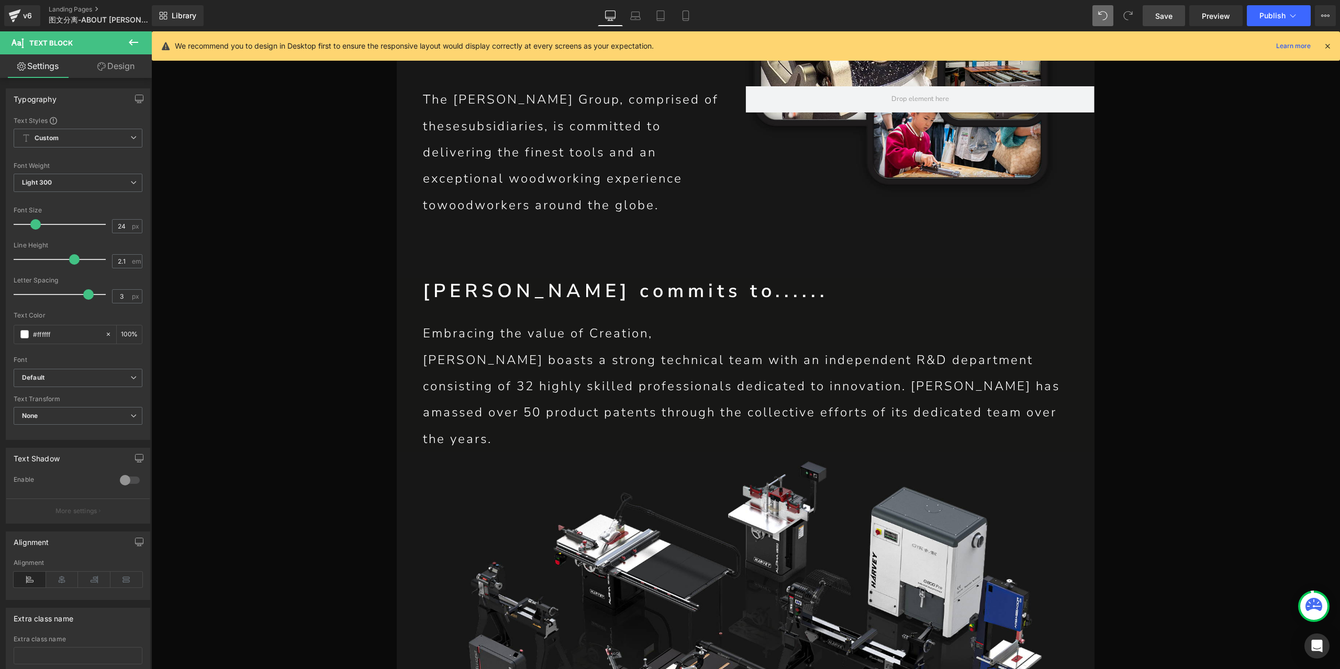
click at [1160, 14] on span "Save" at bounding box center [1163, 15] width 17 height 11
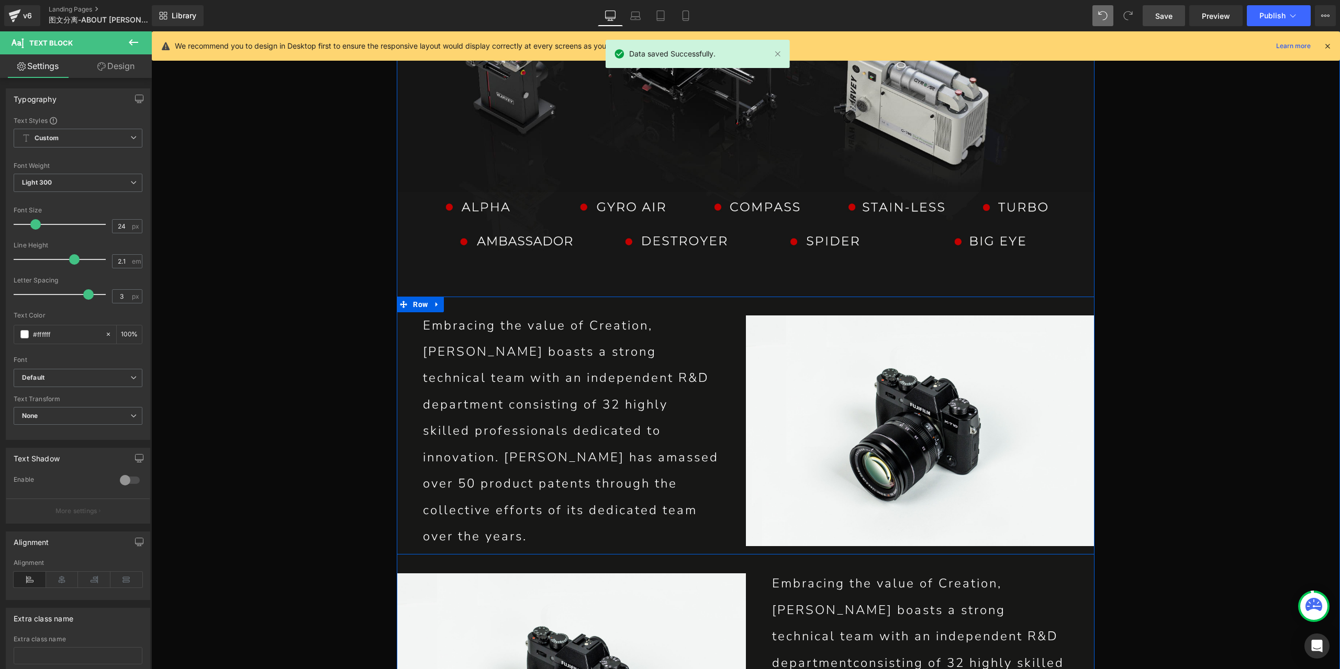
scroll to position [3724, 0]
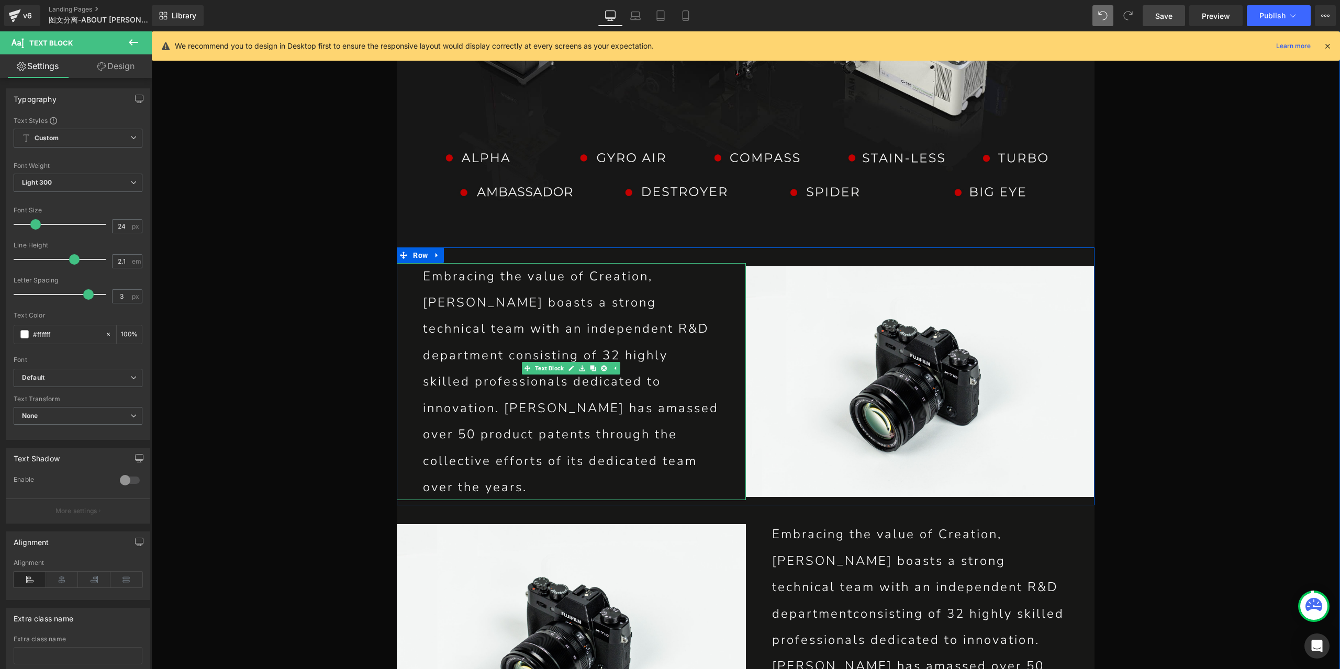
click at [493, 289] on p "[PERSON_NAME] boasts a strong technical team with an independent R&D department…" at bounding box center [571, 394] width 296 height 211
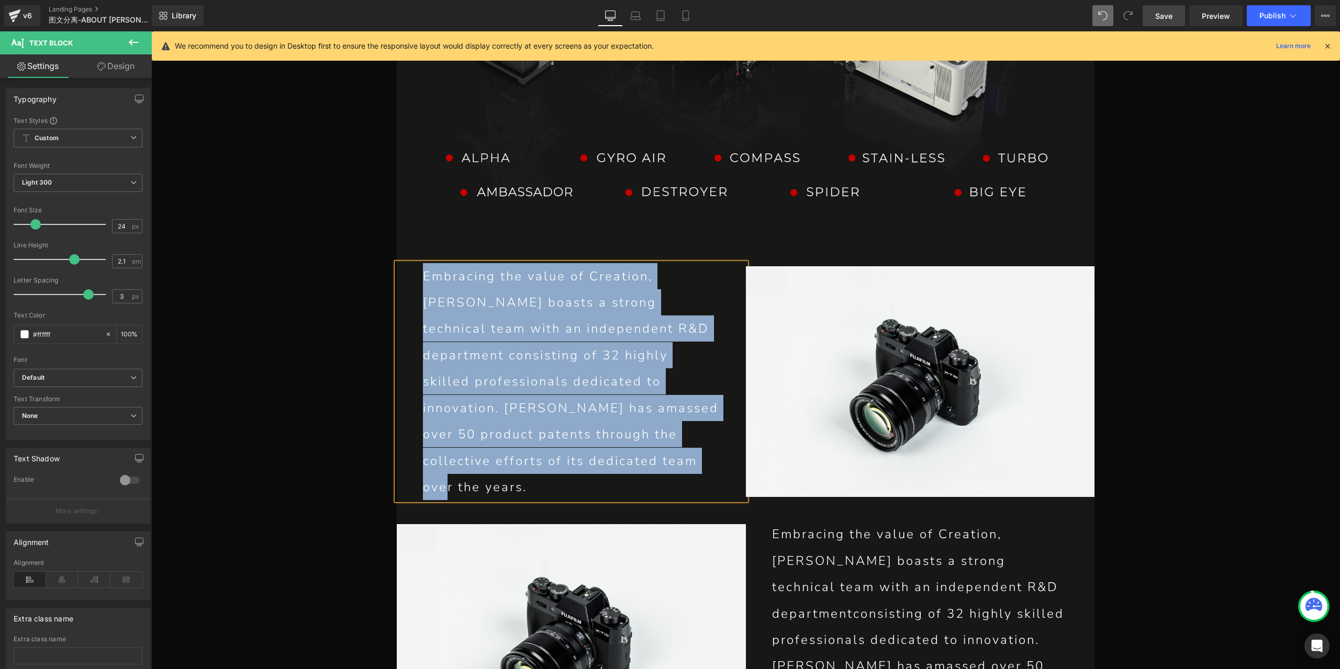
paste div
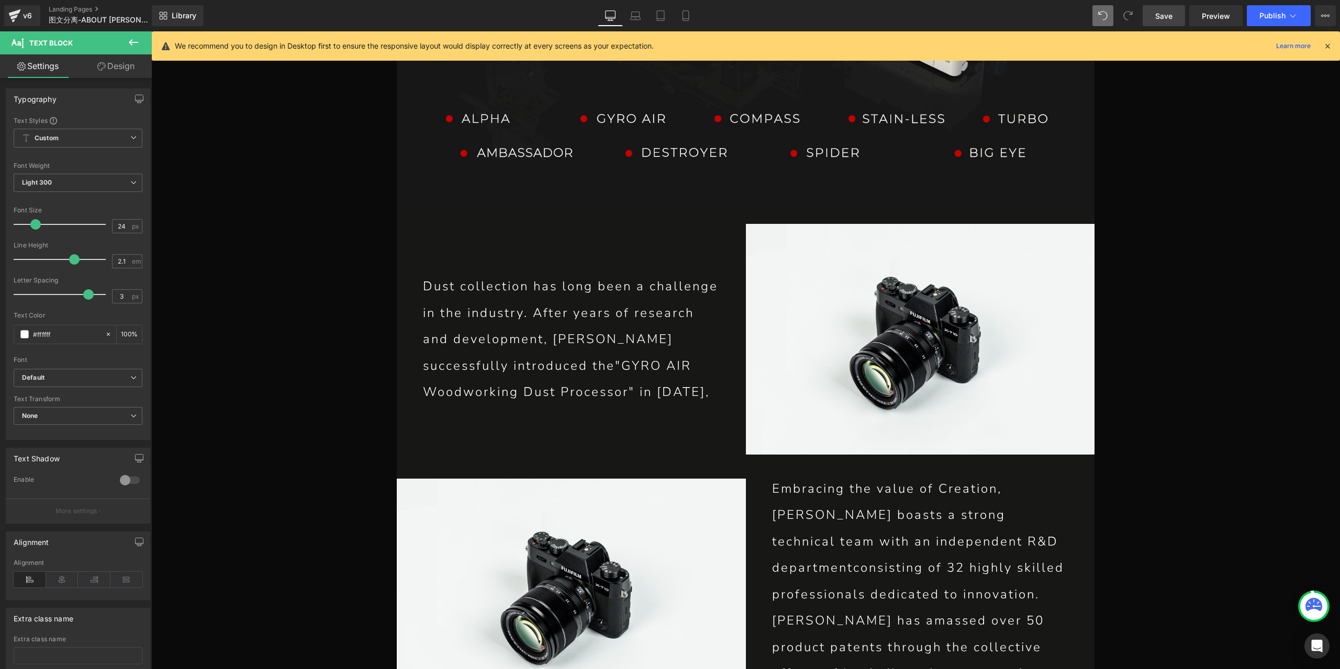
click at [979, 502] on p "[PERSON_NAME] boasts a strong technical team with an independent R&D department…" at bounding box center [920, 607] width 296 height 211
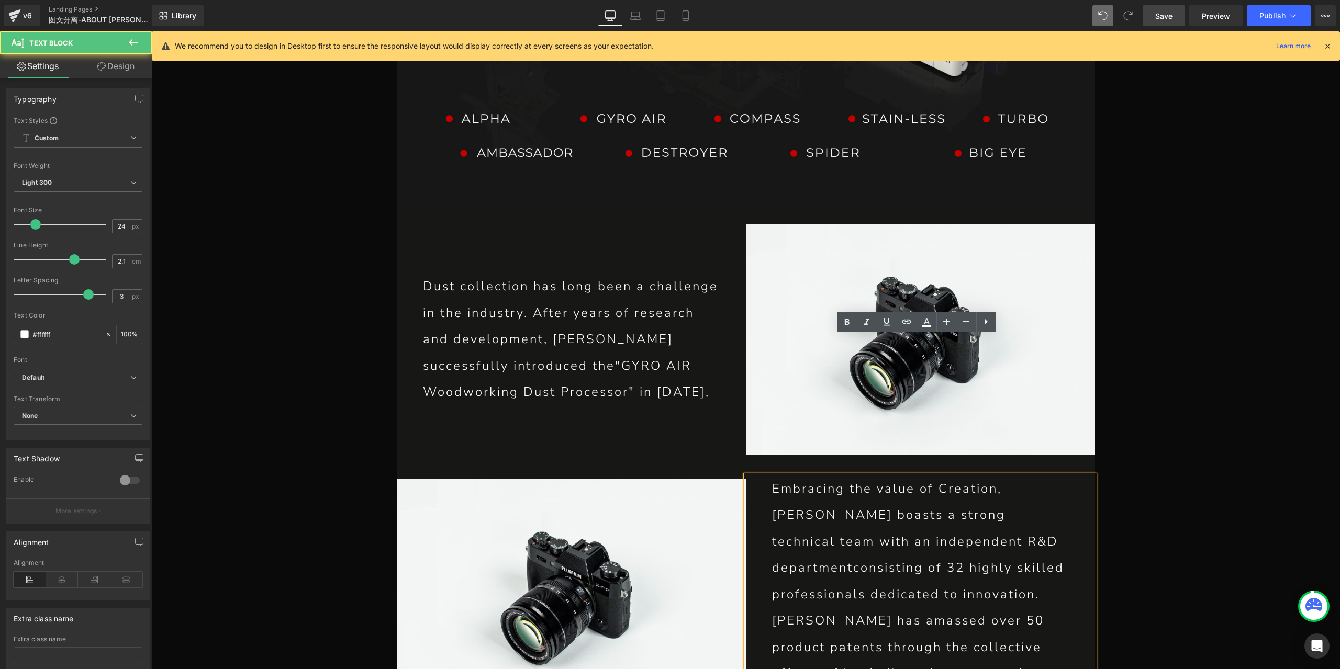
click at [904, 502] on p "[PERSON_NAME] boasts a strong technical team with an independent R&D department…" at bounding box center [920, 607] width 296 height 211
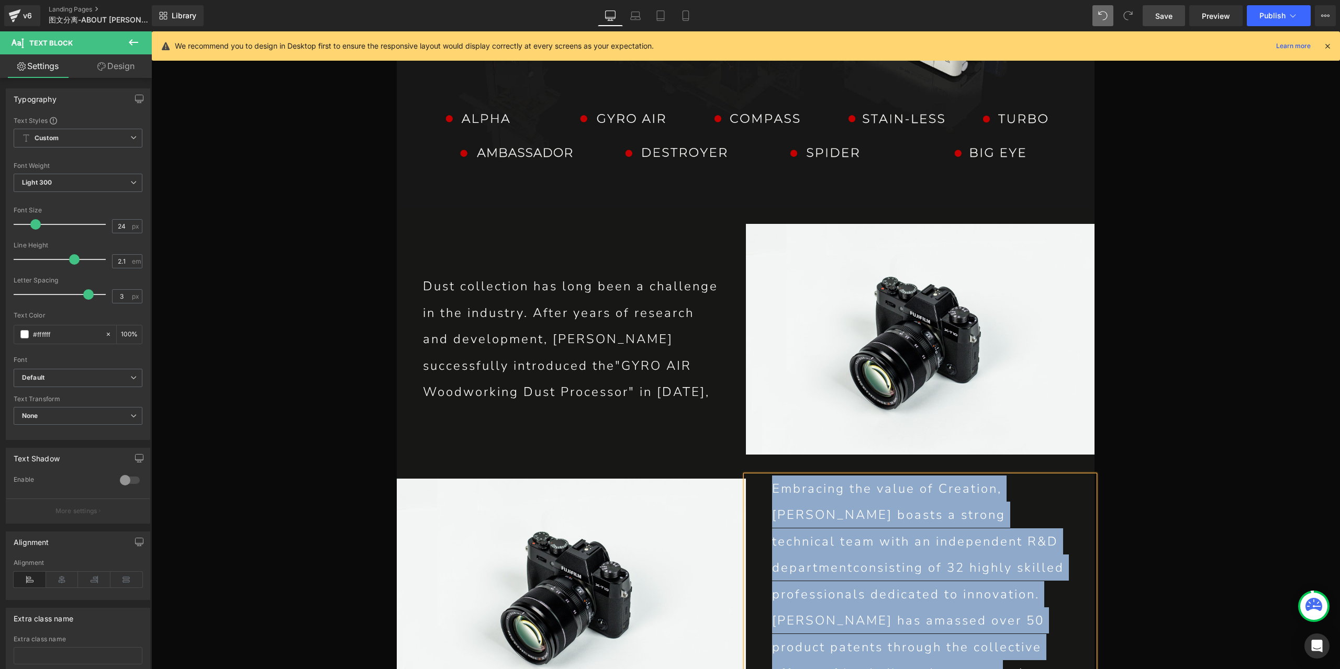
paste div
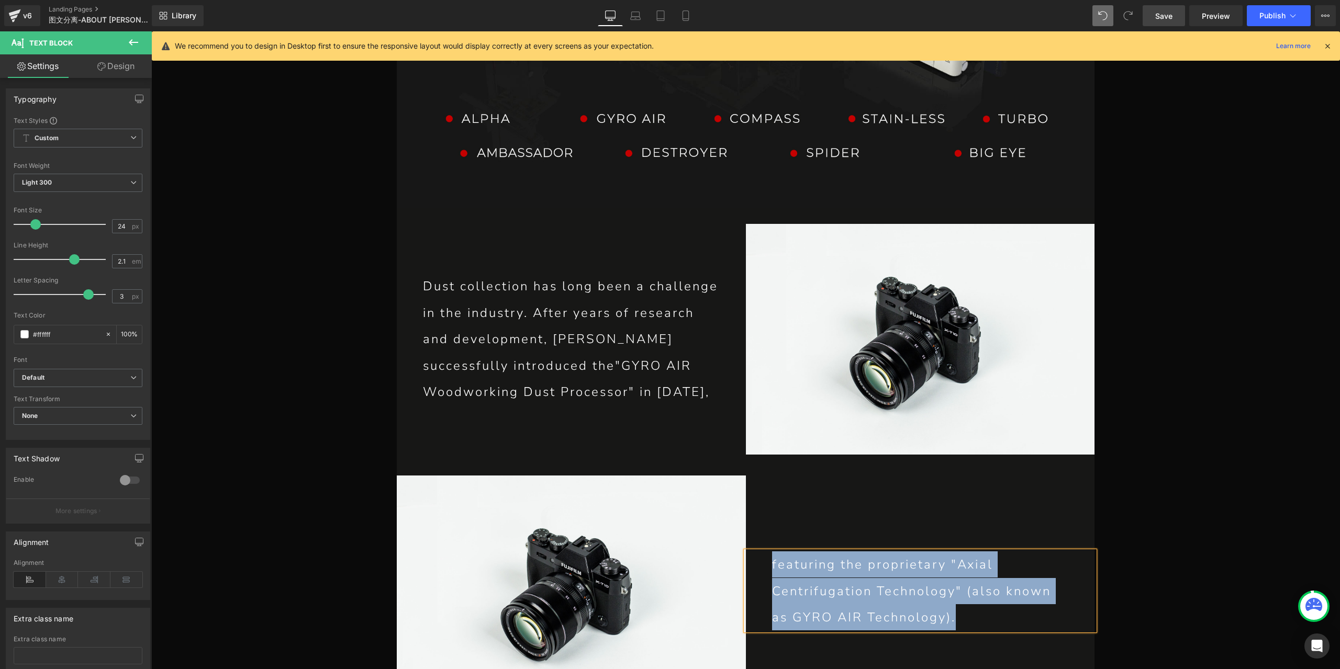
scroll to position [3829, 0]
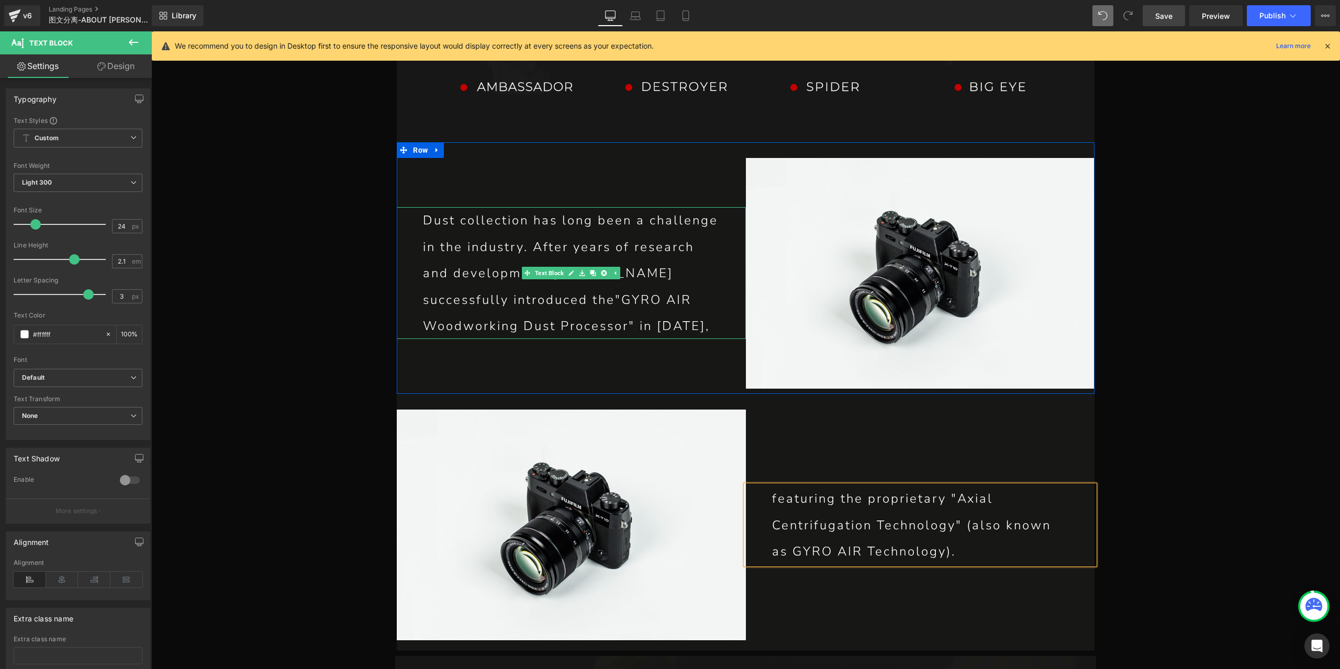
click at [574, 207] on p "Dust collection has long been achallenge in the industry. After years of resea…" at bounding box center [571, 273] width 296 height 132
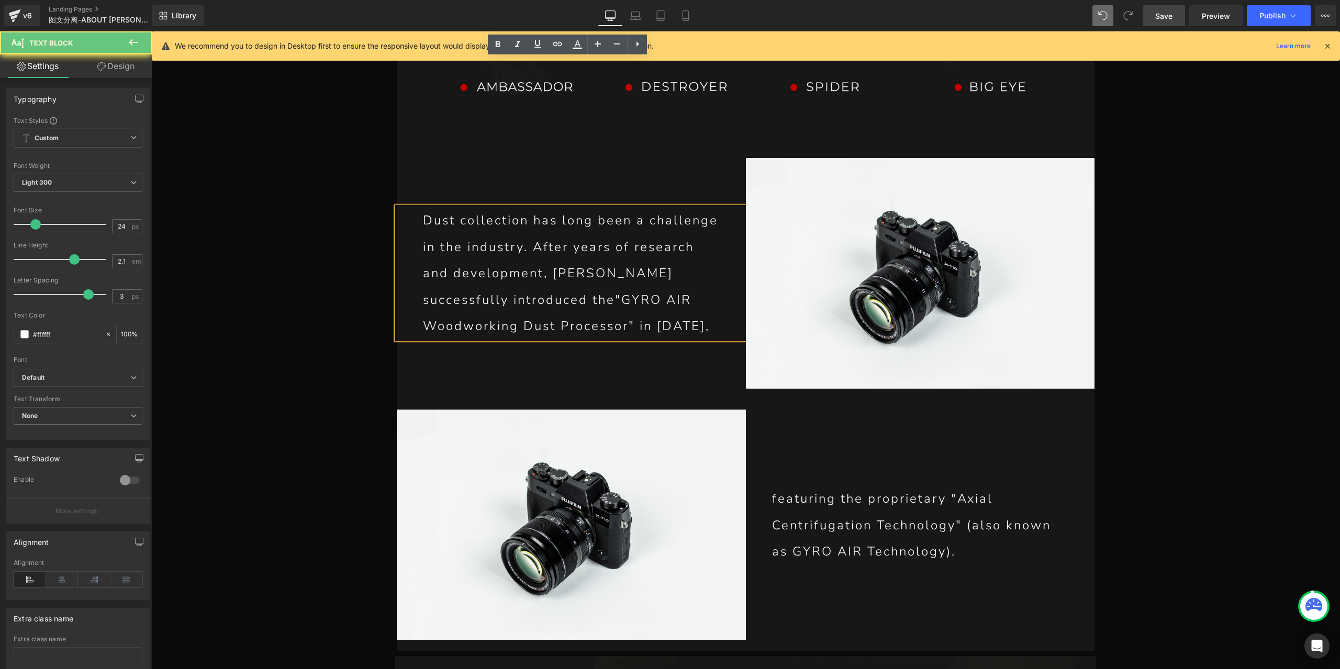
click at [522, 207] on p "Dust collection has long been achallenge in the industry. After years of resea…" at bounding box center [571, 273] width 296 height 132
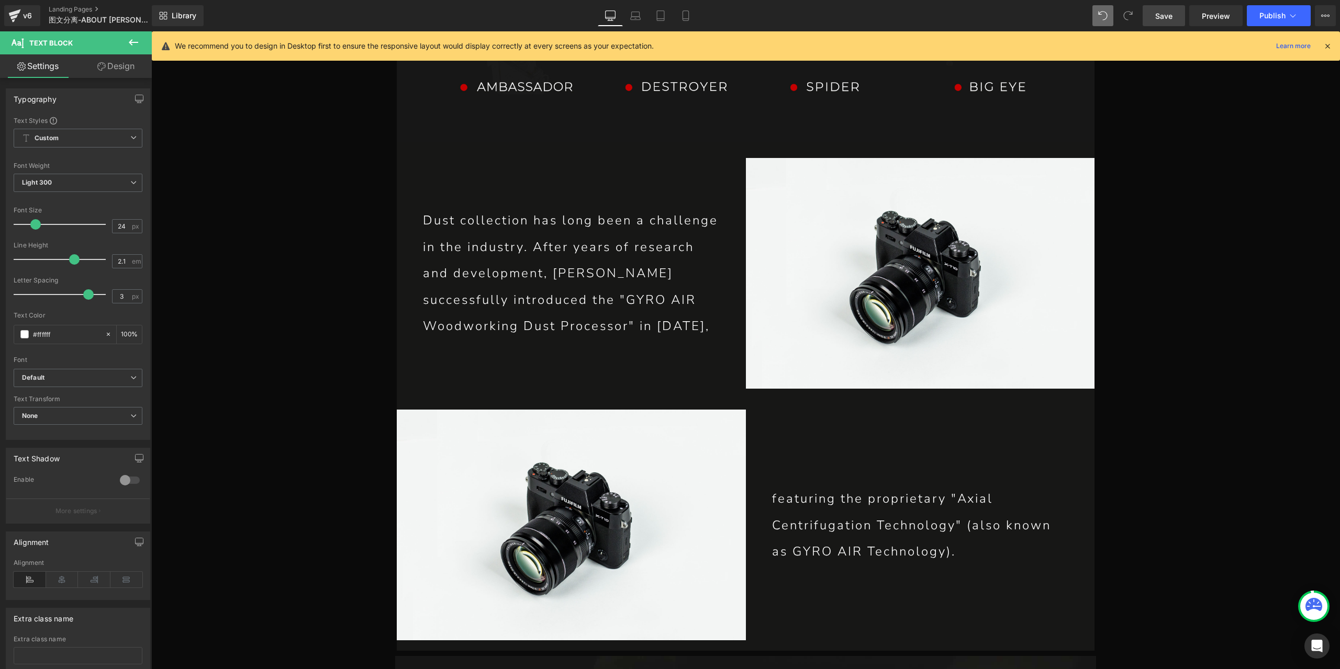
click at [1166, 12] on span "Save" at bounding box center [1163, 15] width 17 height 11
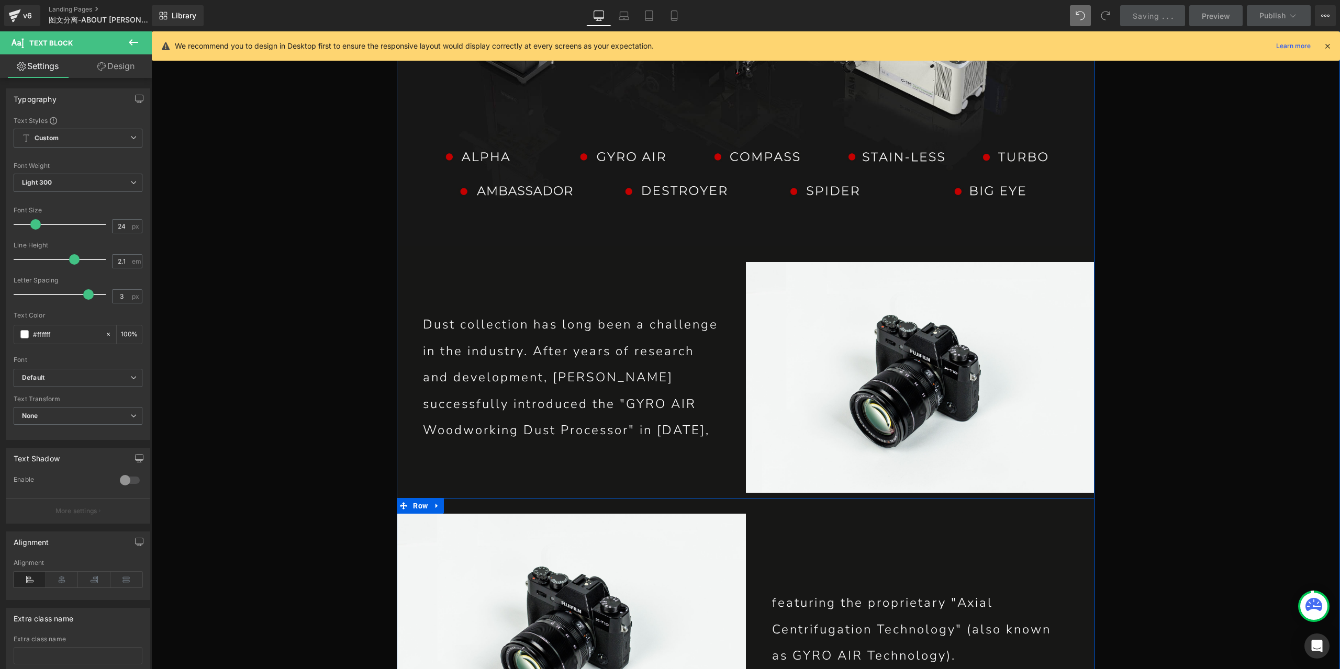
scroll to position [3724, 0]
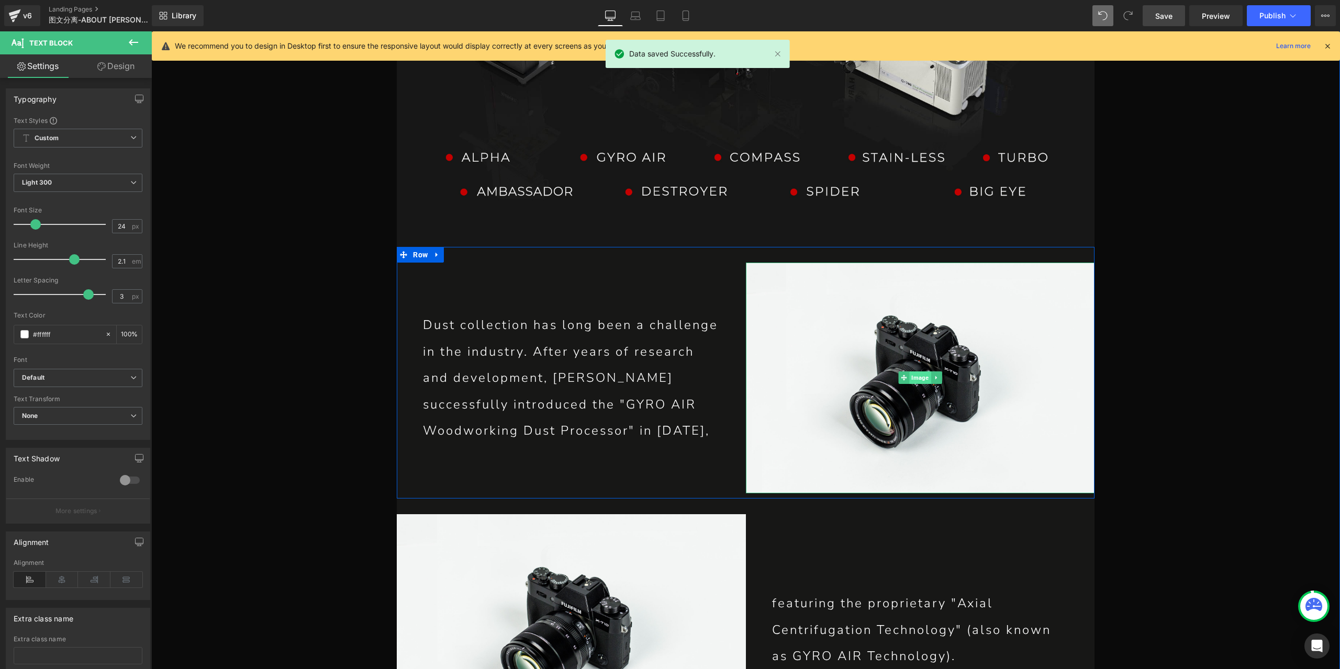
click at [913, 372] on span "Image" at bounding box center [919, 378] width 21 height 13
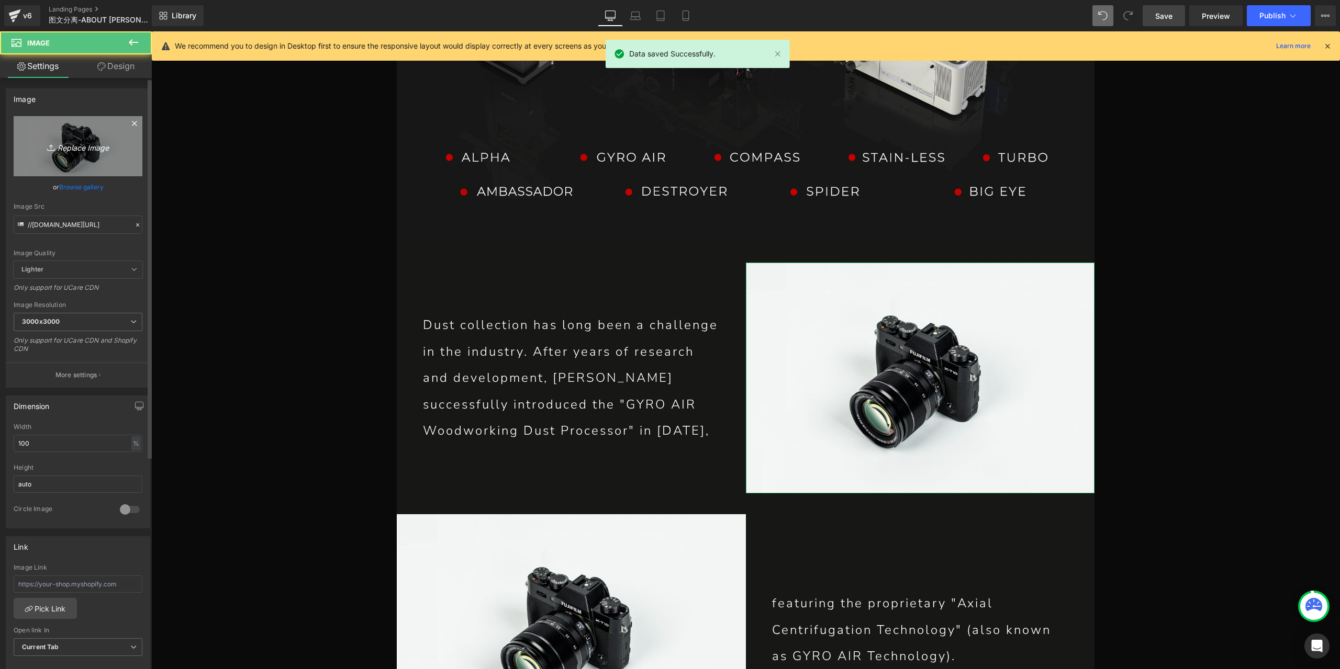
click at [64, 130] on link "Replace Image" at bounding box center [78, 146] width 129 height 60
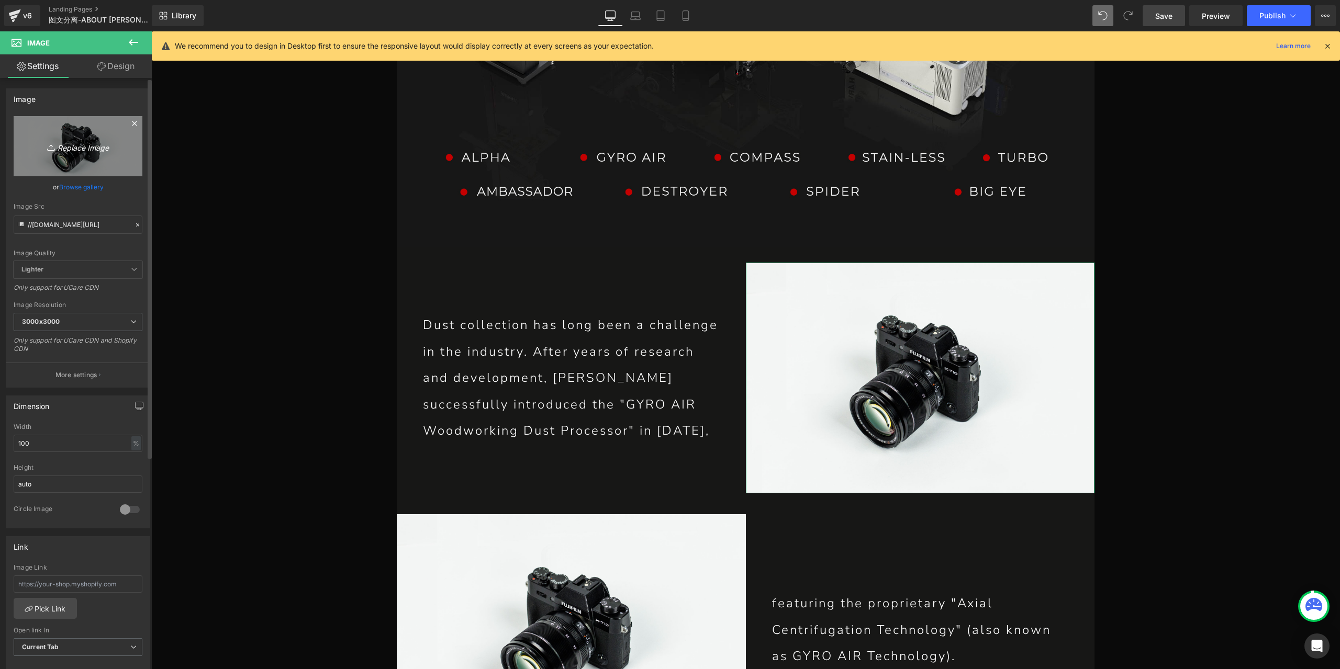
type input "C:\fakepath\P1-恢复的_10.jpg"
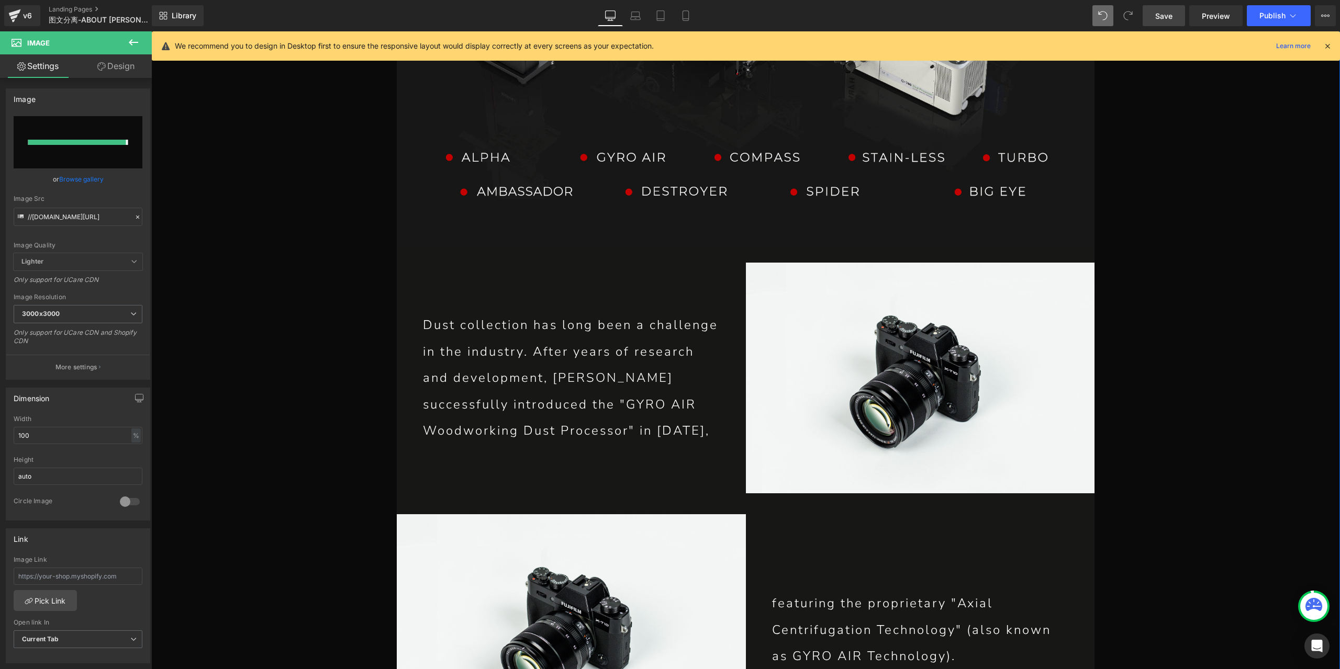
type input "[URL][DOMAIN_NAME]"
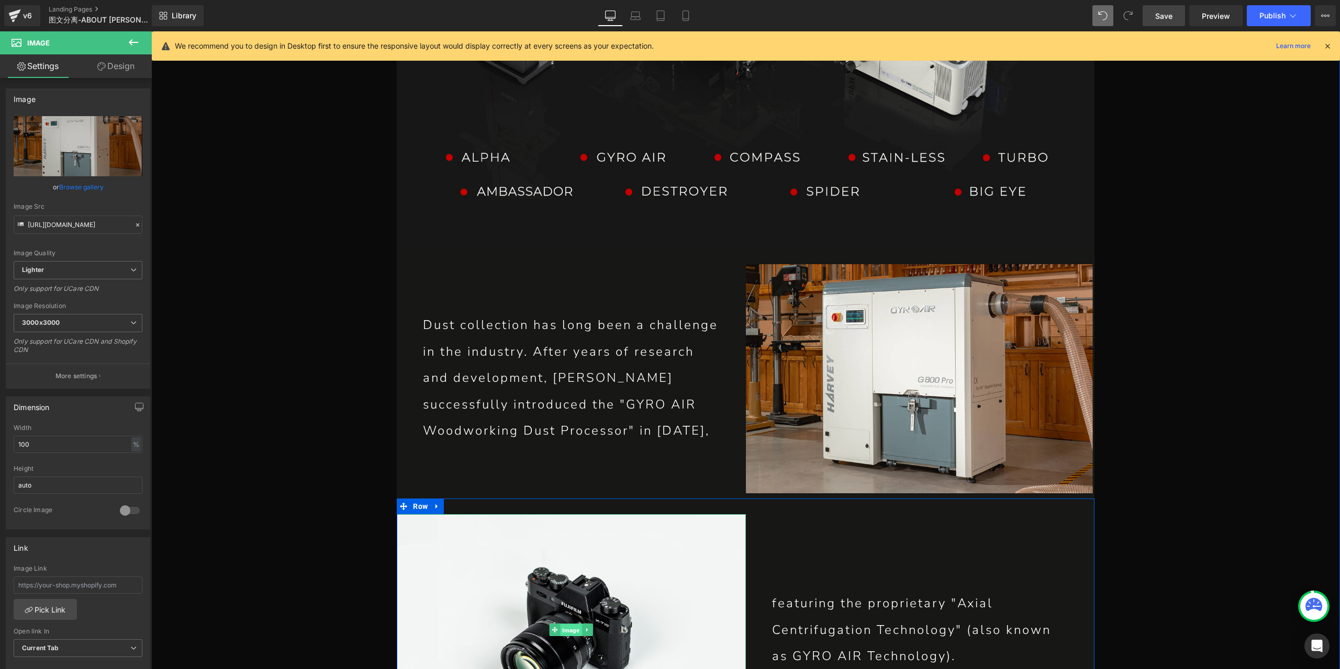
click at [568, 624] on span "Image" at bounding box center [571, 630] width 21 height 13
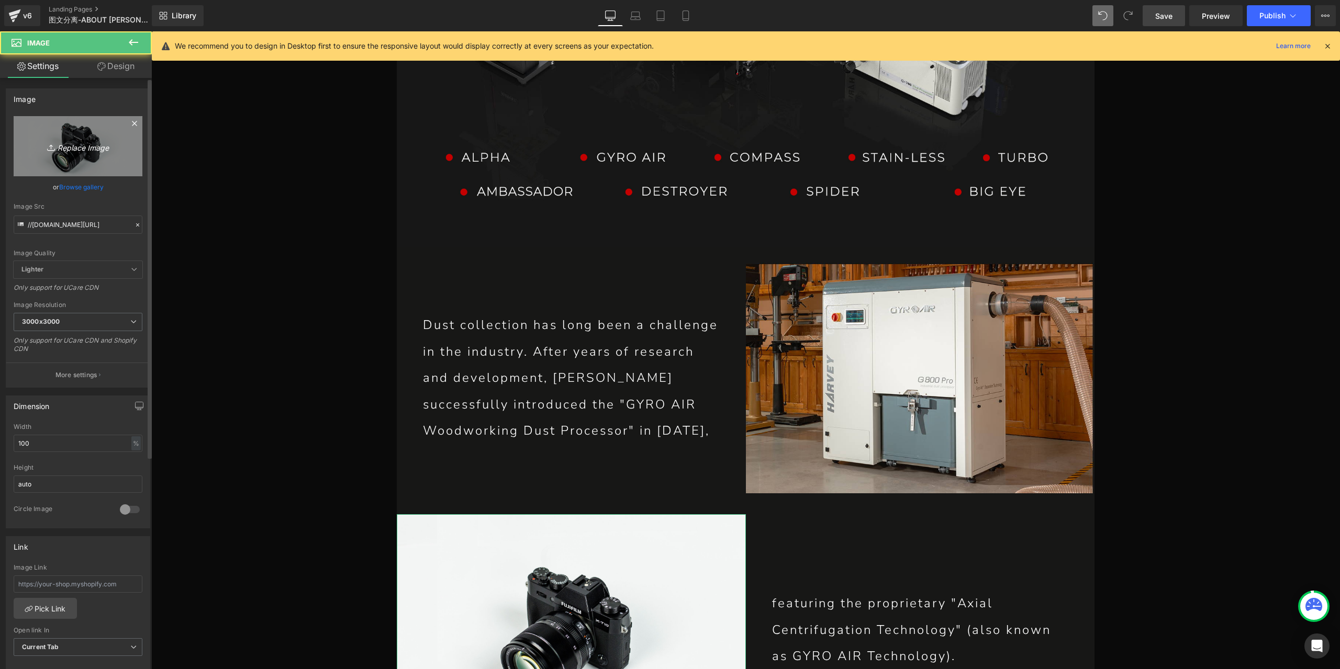
click at [111, 155] on link "Replace Image" at bounding box center [78, 146] width 129 height 60
type input "C:\fakepath\P1-恢复的_14.jpg"
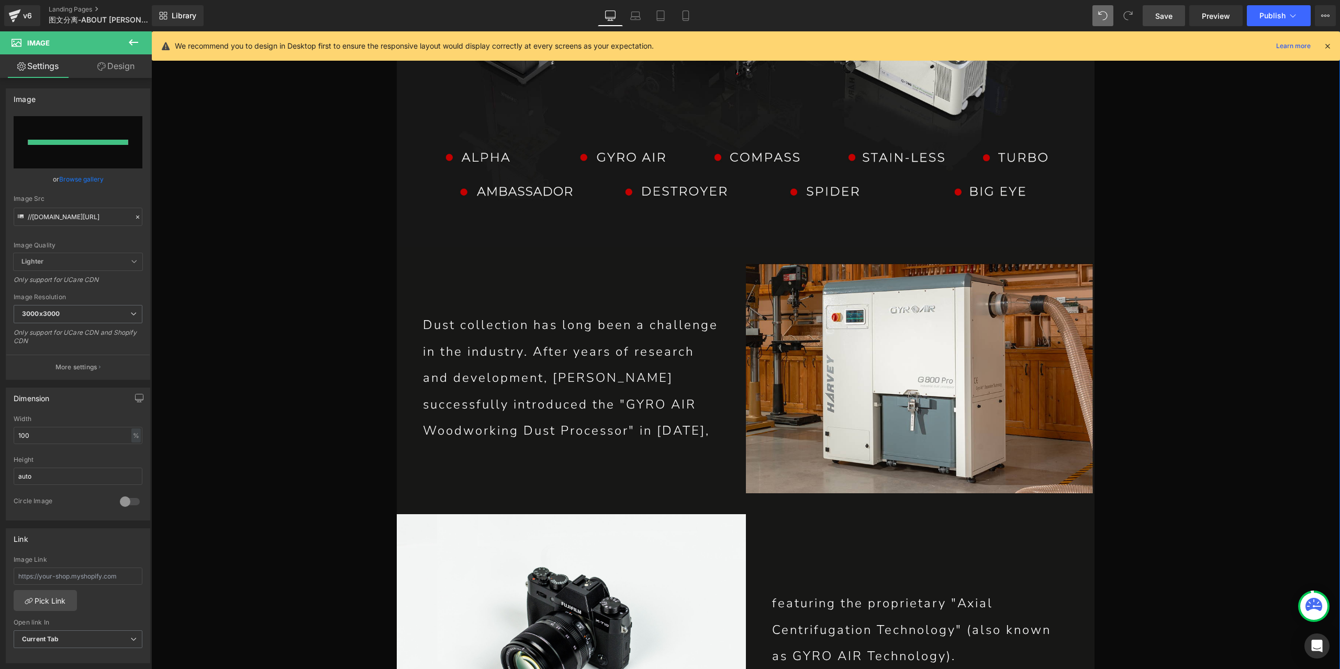
type input "[URL][DOMAIN_NAME]"
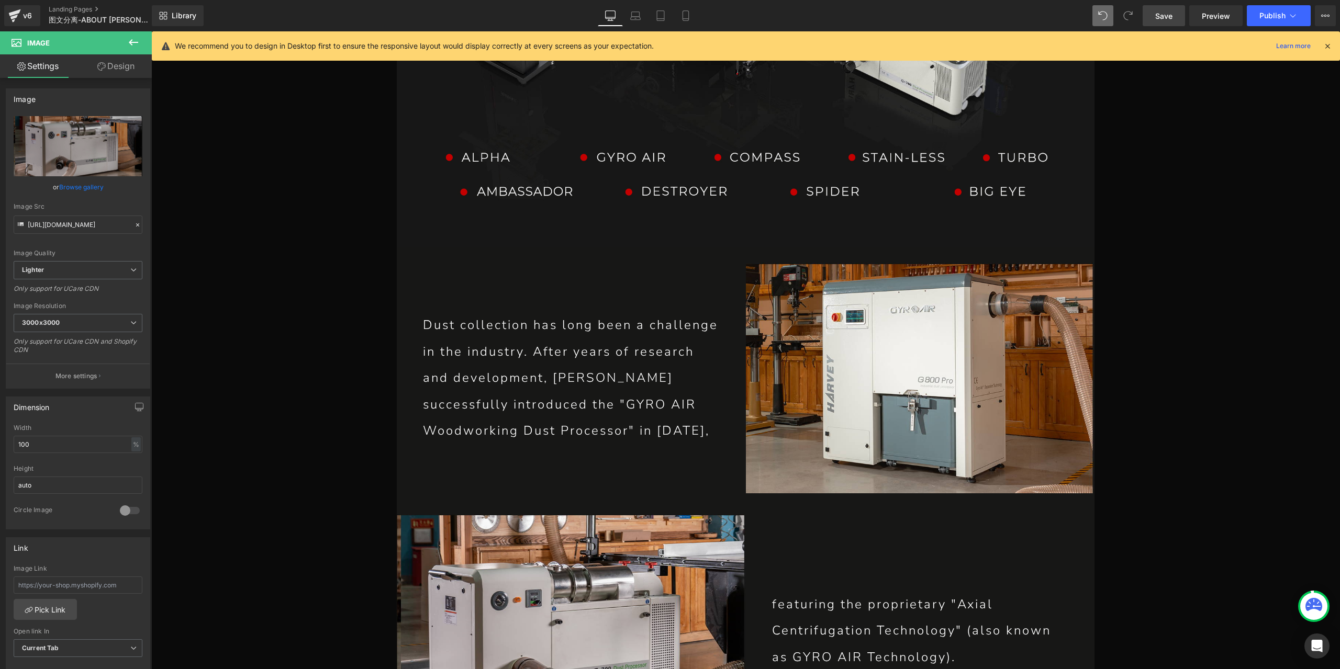
click at [1158, 23] on link "Save" at bounding box center [1164, 15] width 42 height 21
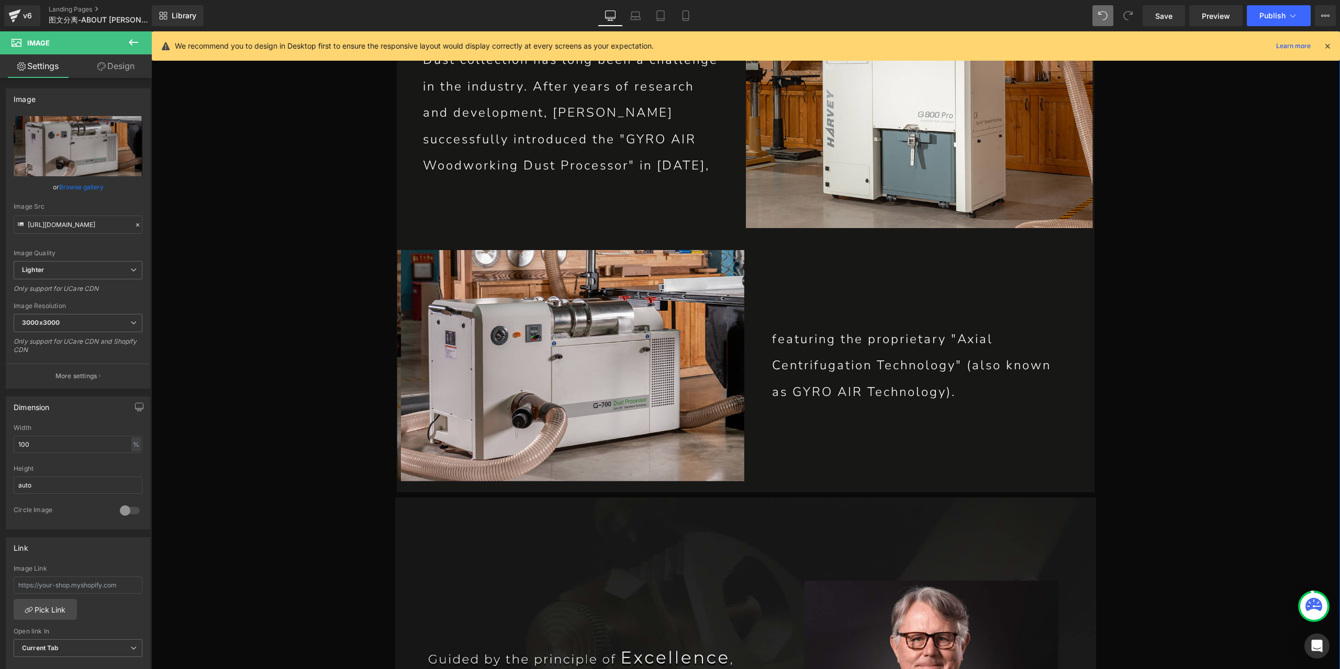
scroll to position [4038, 0]
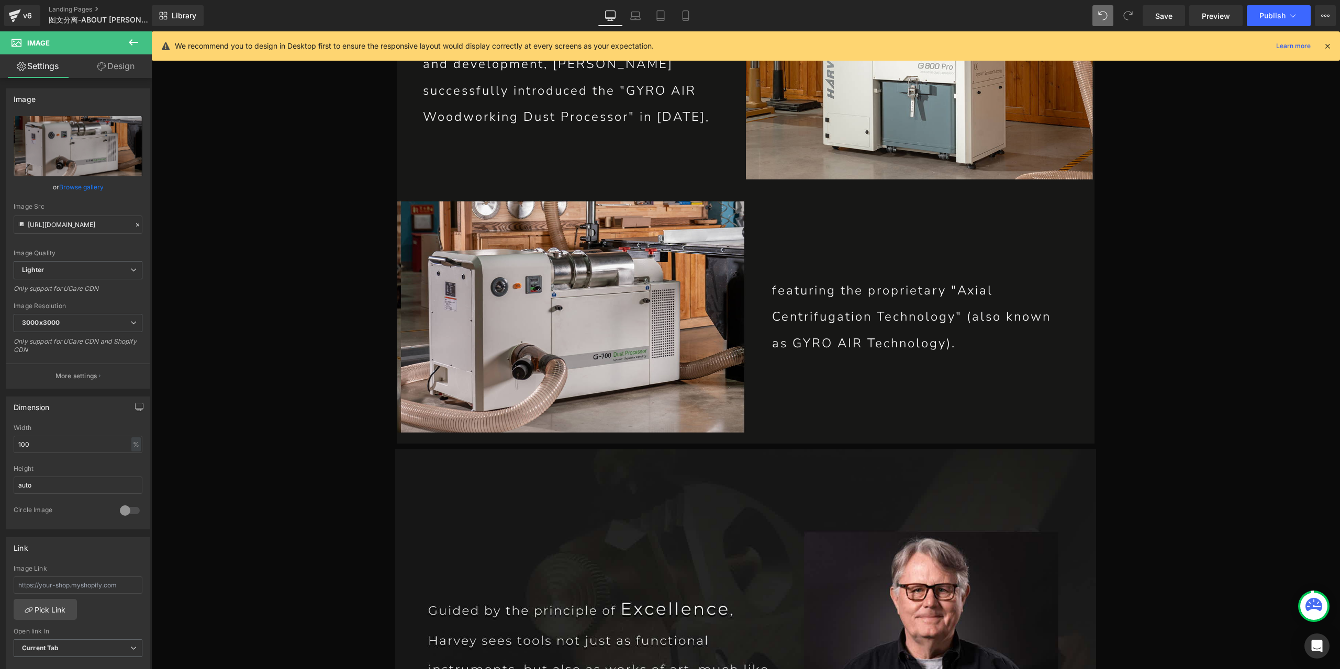
click at [128, 36] on icon at bounding box center [133, 42] width 13 height 13
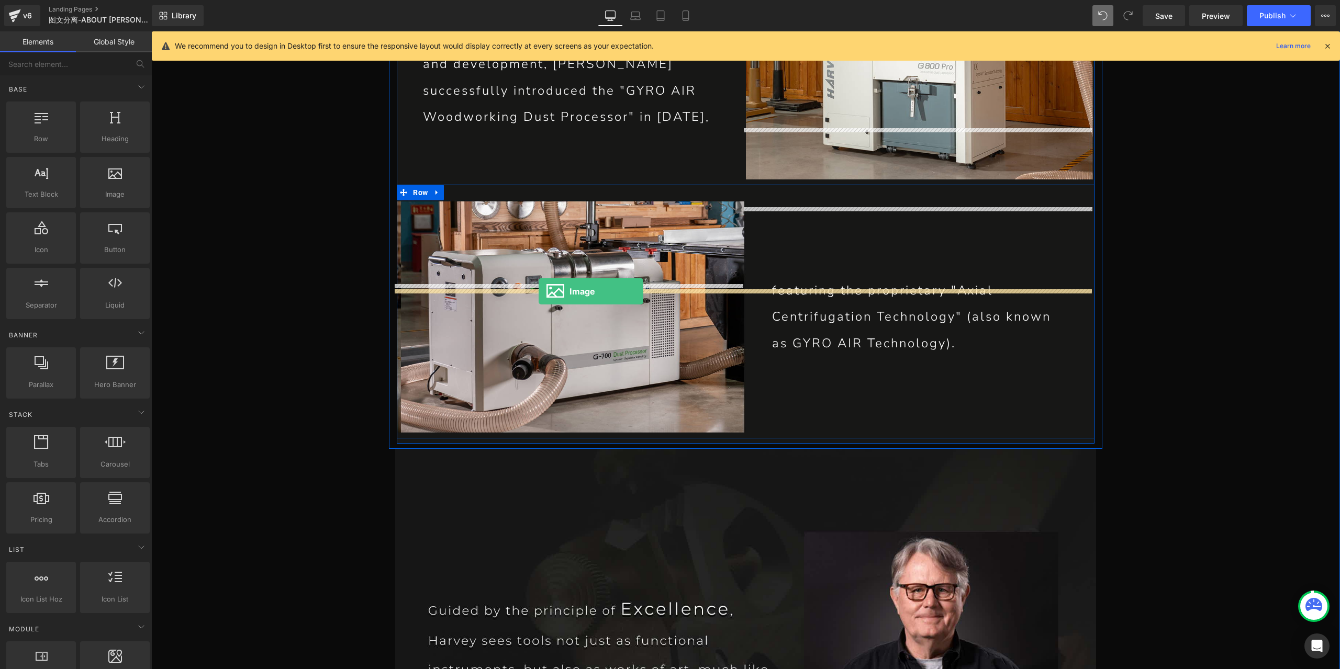
drag, startPoint x: 263, startPoint y: 199, endPoint x: 539, endPoint y: 292, distance: 290.5
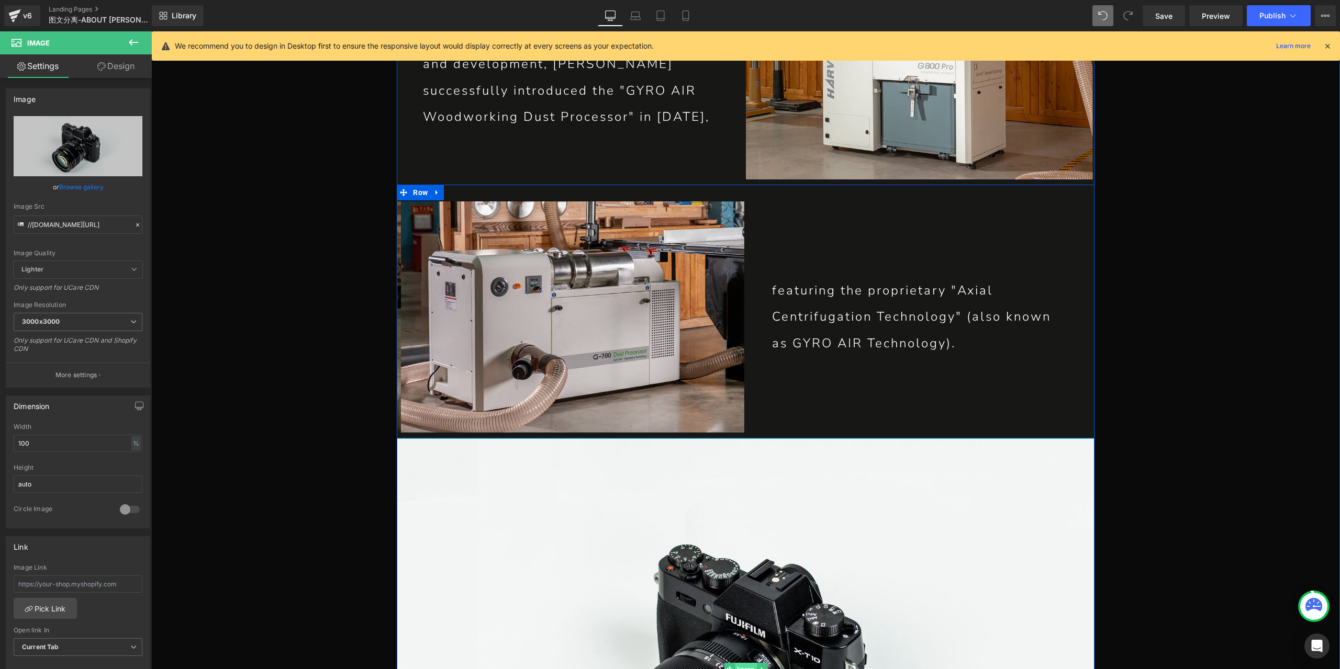
click at [747, 663] on span "Image" at bounding box center [745, 669] width 21 height 13
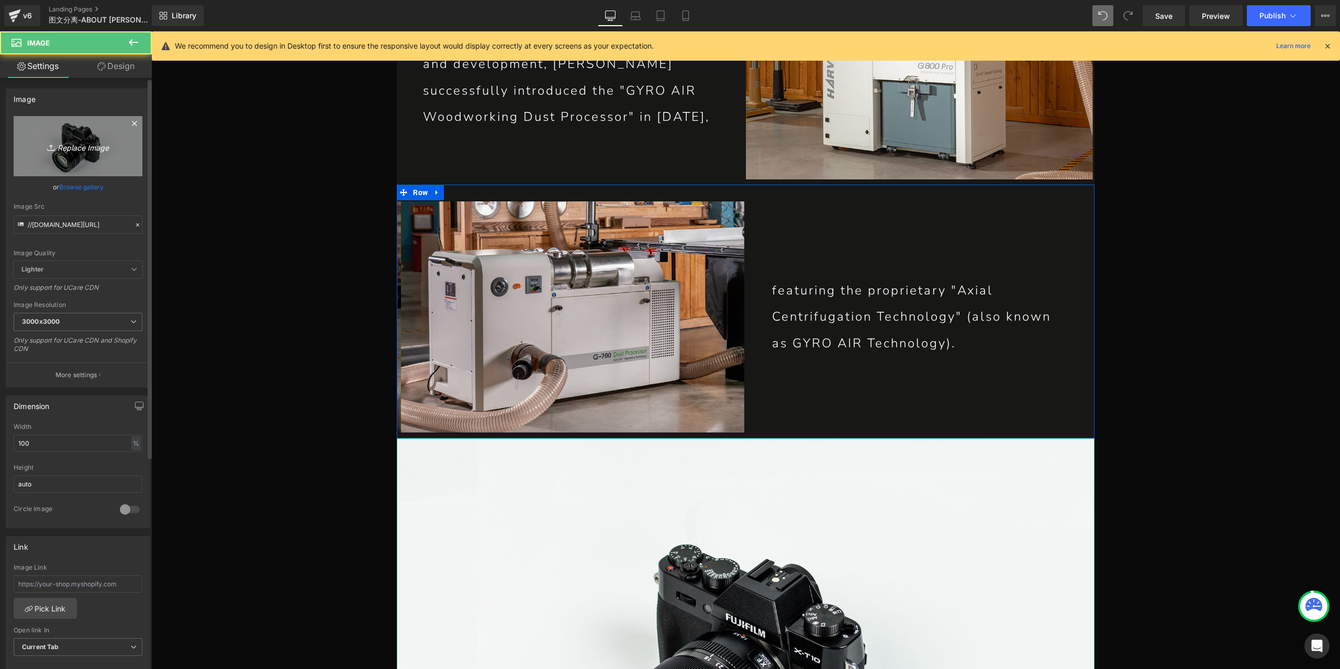
click at [79, 154] on link "Replace Image" at bounding box center [78, 146] width 129 height 60
type input "C:\fakepath\P1-恢复的_17.jpg"
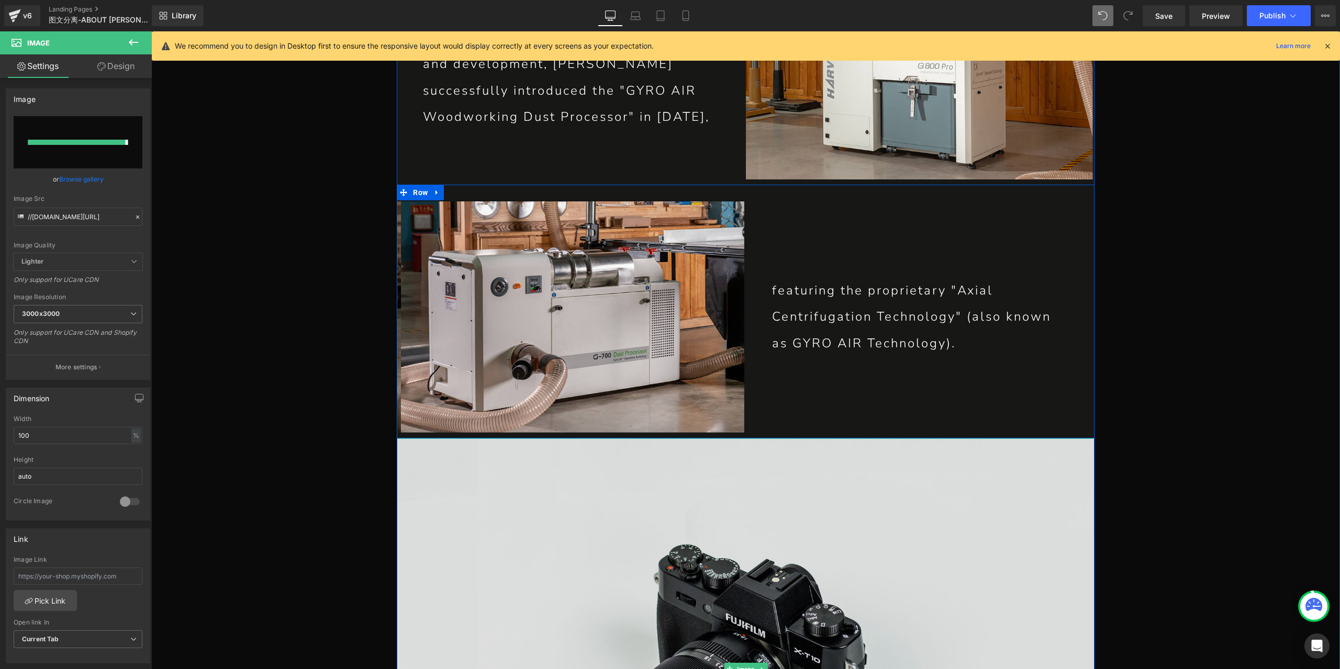
type input "[URL][DOMAIN_NAME]"
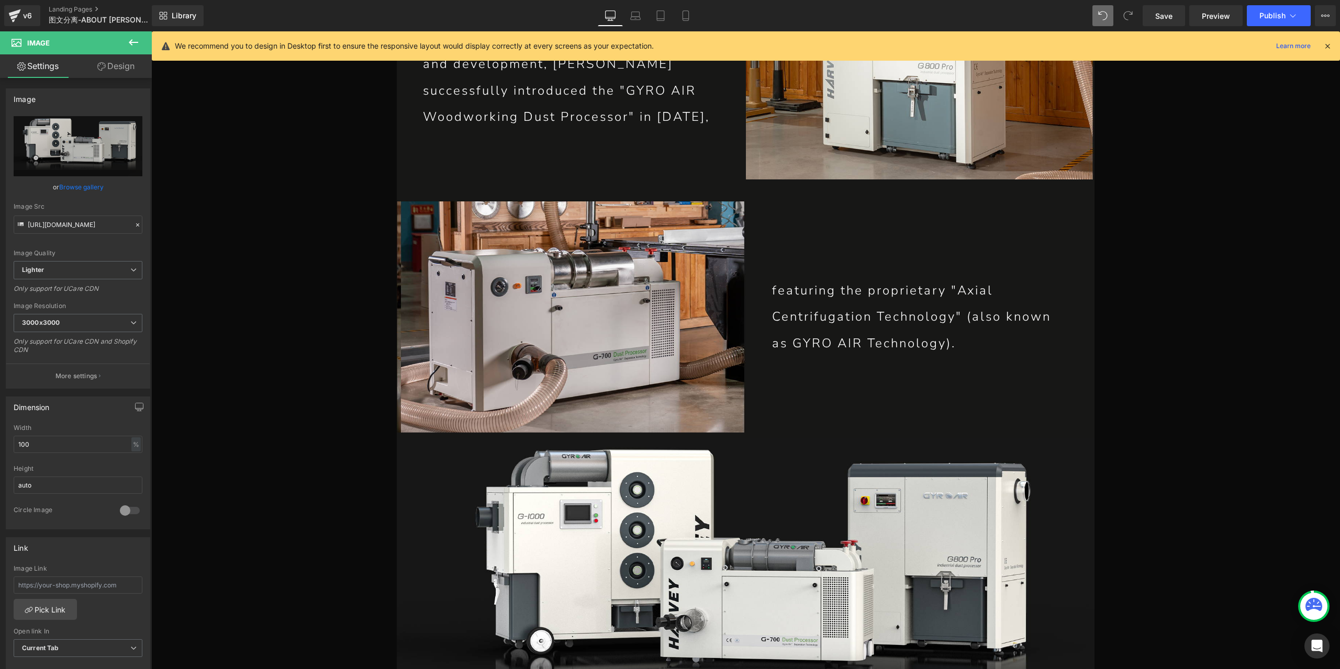
click at [141, 41] on button at bounding box center [133, 42] width 37 height 23
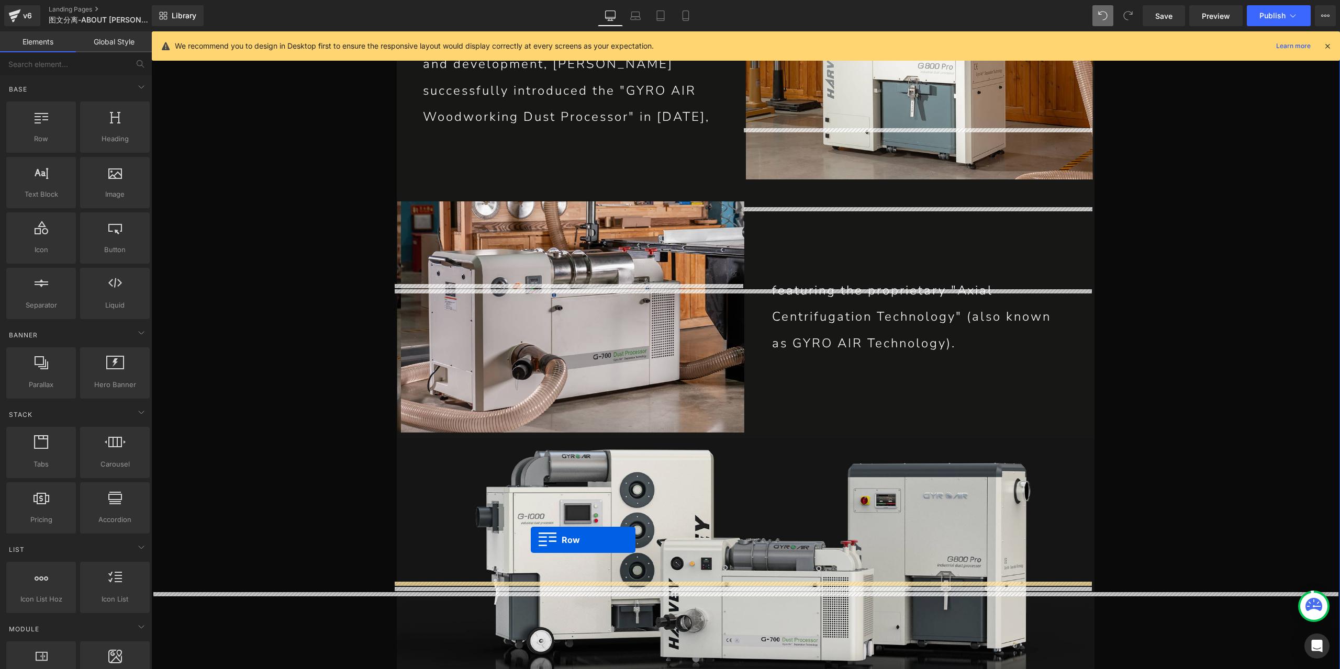
drag, startPoint x: 207, startPoint y: 175, endPoint x: 531, endPoint y: 540, distance: 487.9
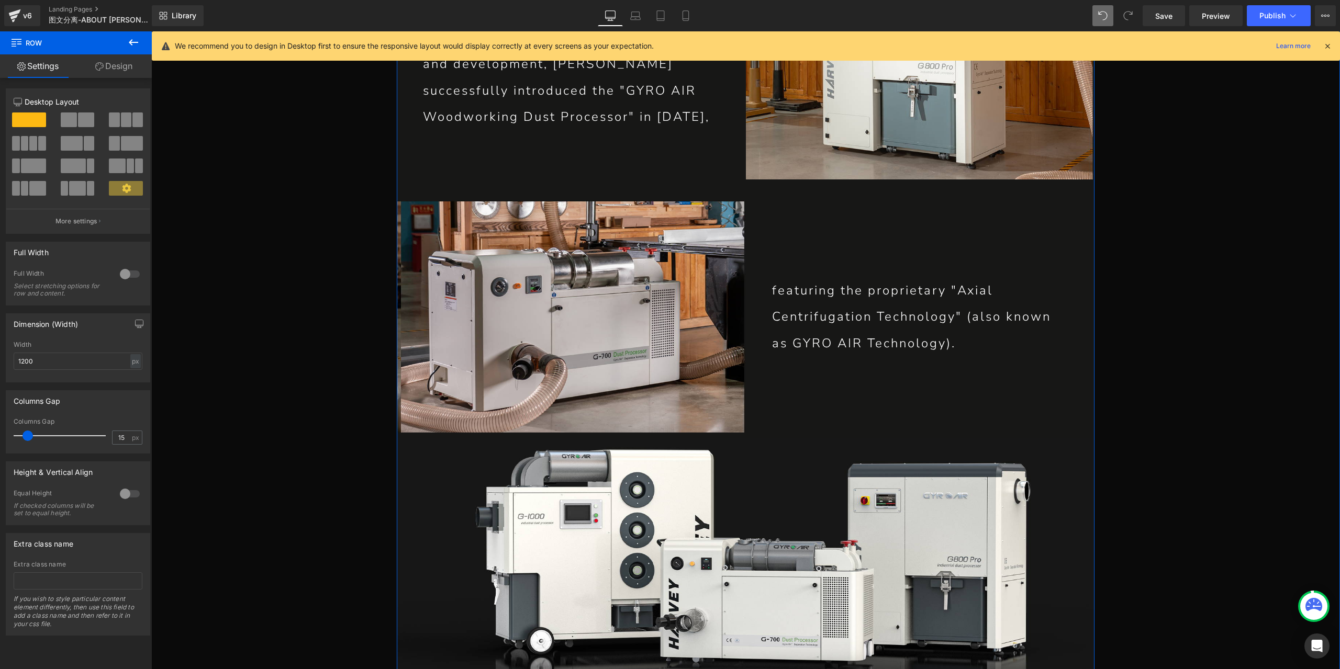
click at [131, 365] on div "px" at bounding box center [135, 361] width 10 height 14
click at [132, 378] on li "%" at bounding box center [135, 377] width 13 height 15
type input "100"
type input "0"
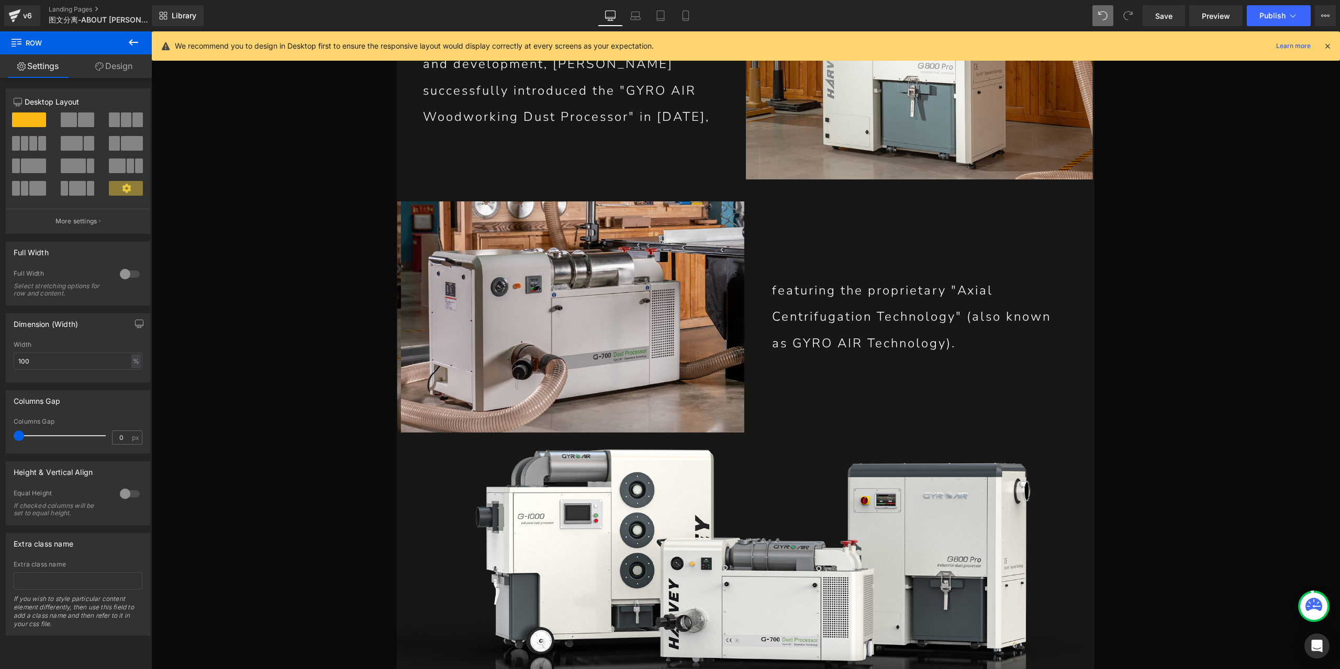
drag, startPoint x: 25, startPoint y: 432, endPoint x: -19, endPoint y: 441, distance: 44.2
click at [0, 441] on html "Row You are previewing how the will restyle your page. You can not edit Element…" at bounding box center [670, 334] width 1340 height 669
click at [83, 118] on span at bounding box center [86, 120] width 16 height 15
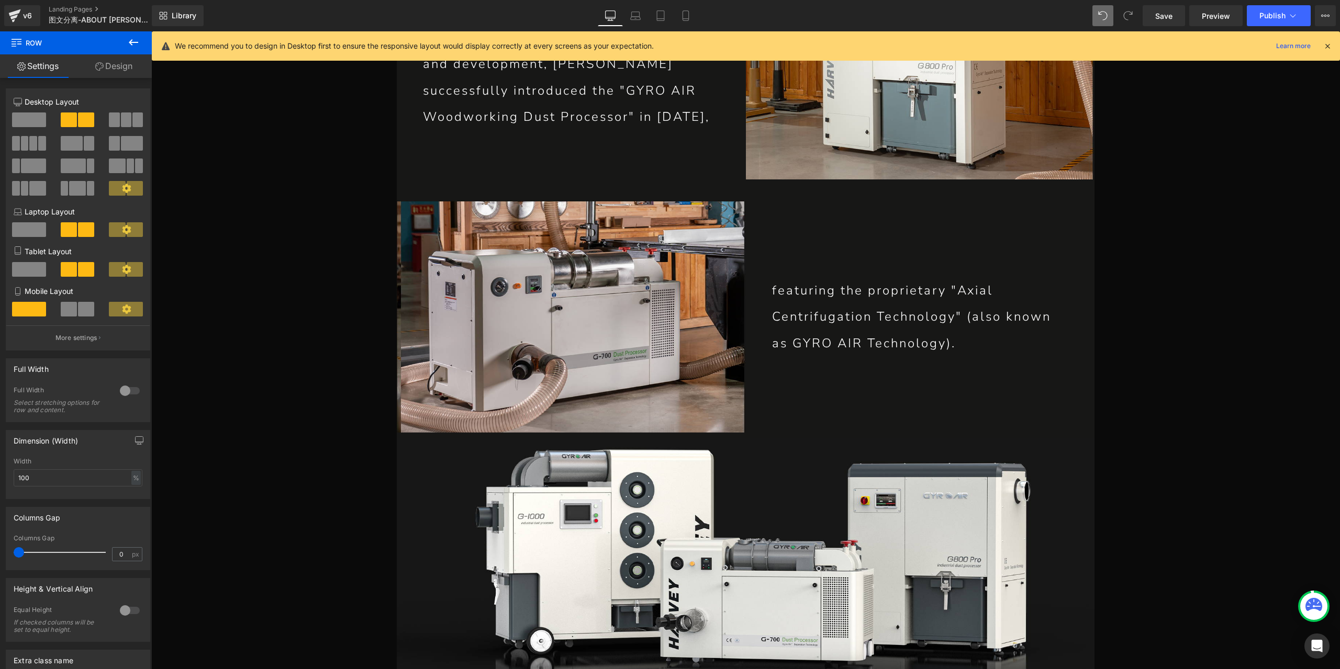
click at [139, 47] on icon at bounding box center [133, 42] width 13 height 13
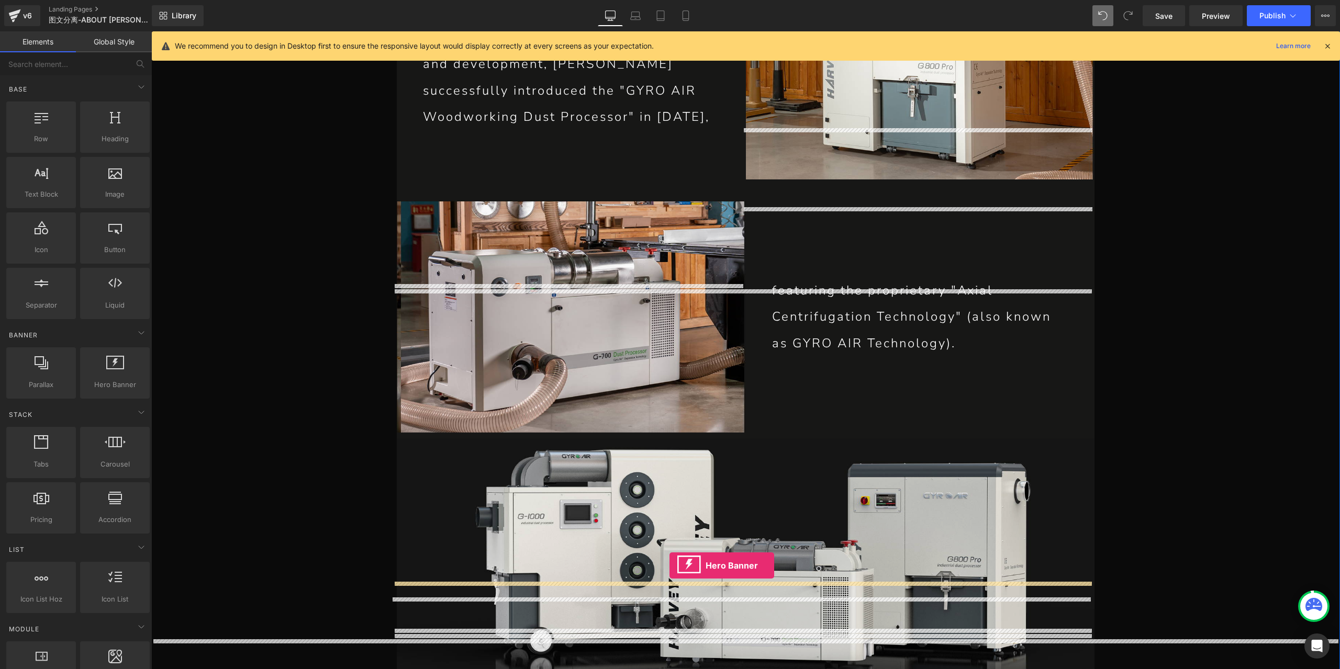
drag, startPoint x: 264, startPoint y: 396, endPoint x: 669, endPoint y: 566, distance: 439.2
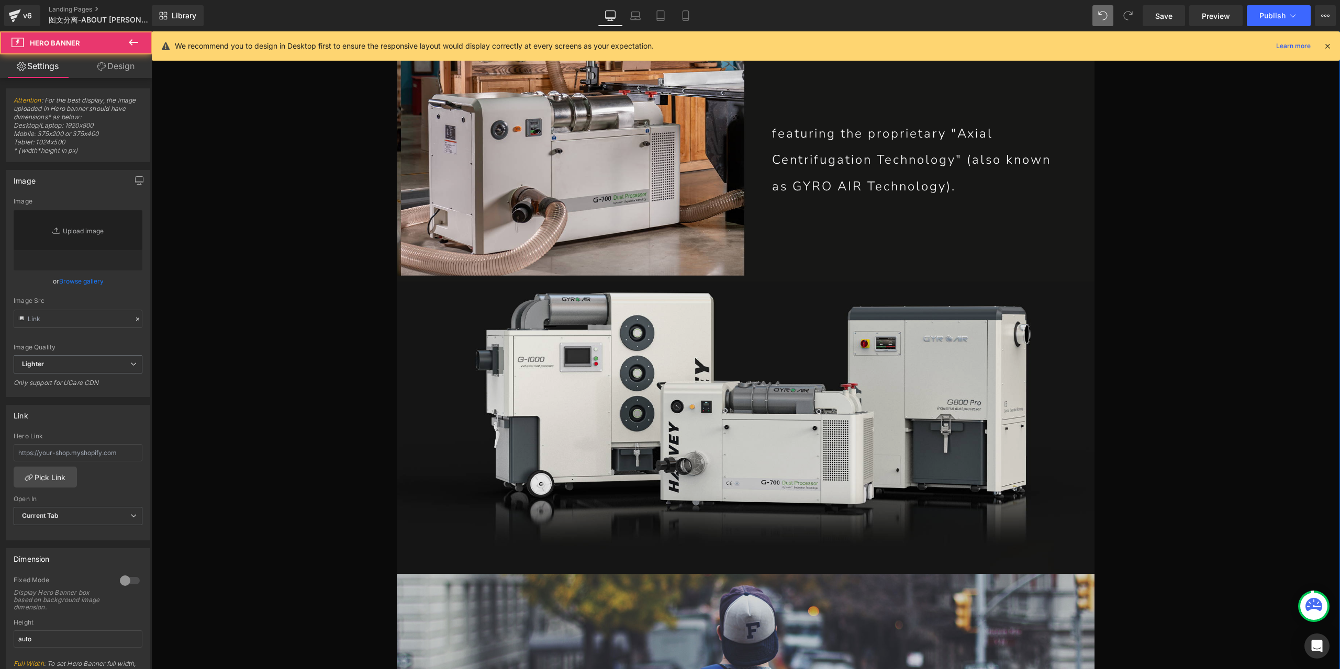
type input "[URL][DOMAIN_NAME]"
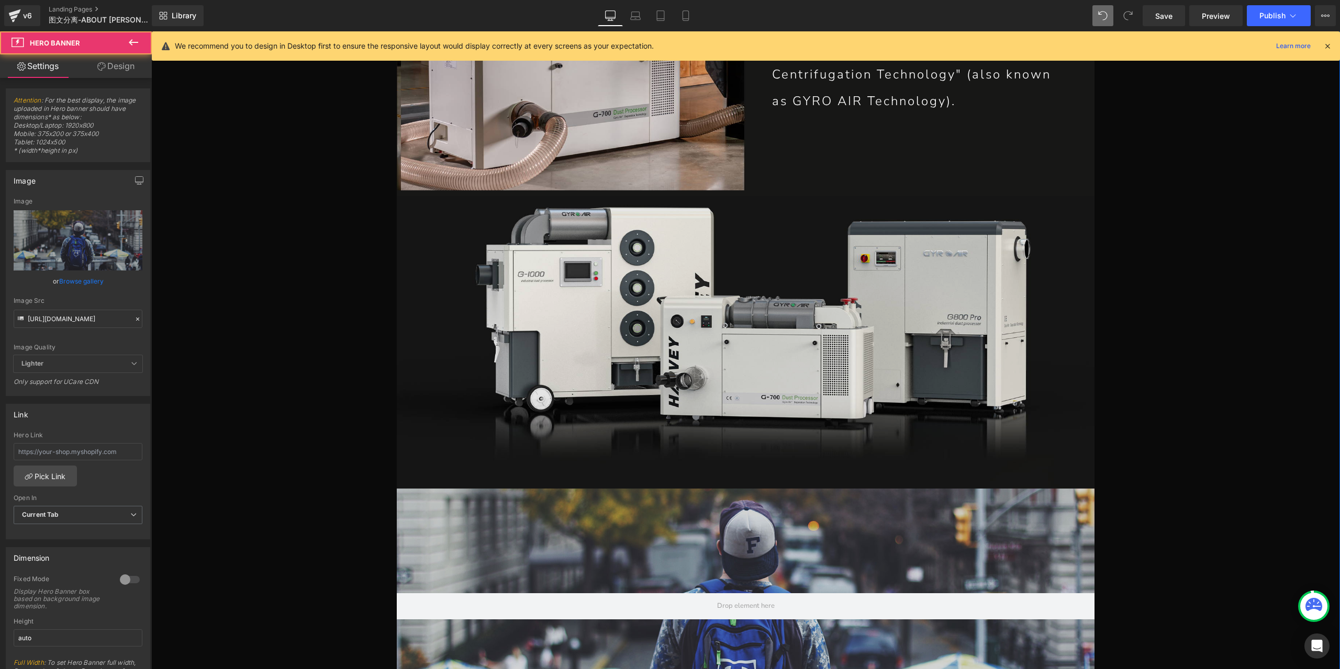
scroll to position [4352, 0]
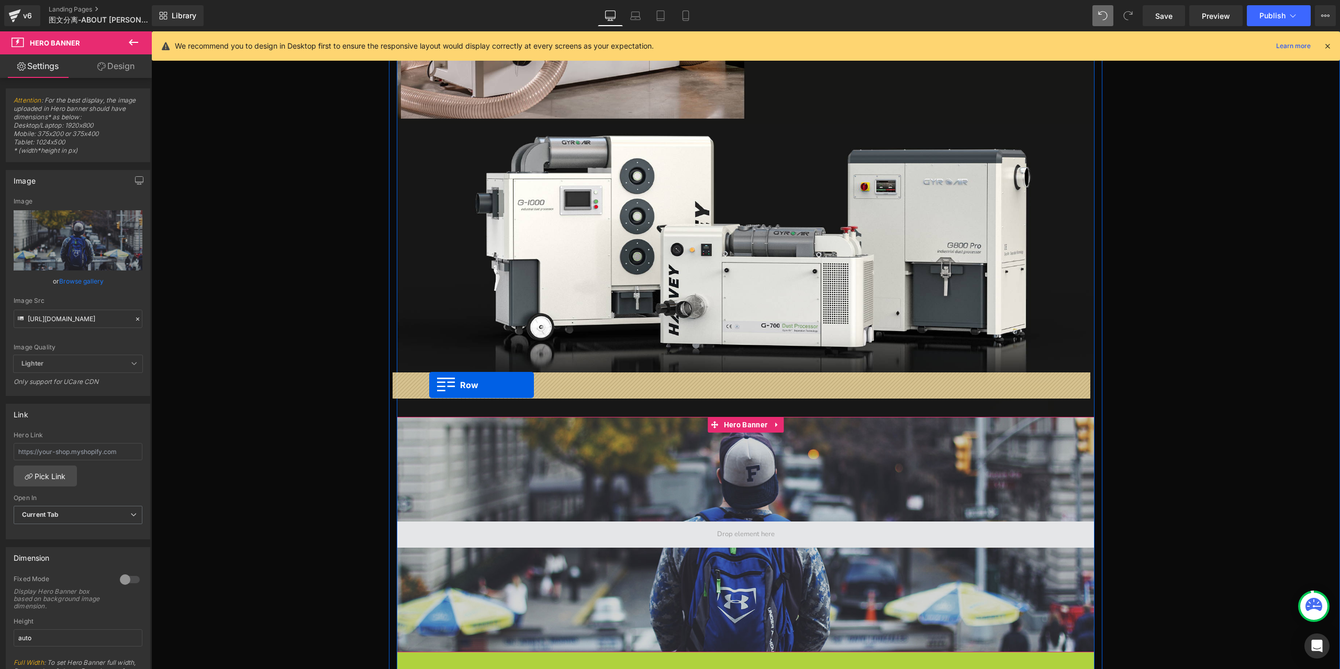
drag, startPoint x: 403, startPoint y: 517, endPoint x: 429, endPoint y: 385, distance: 134.0
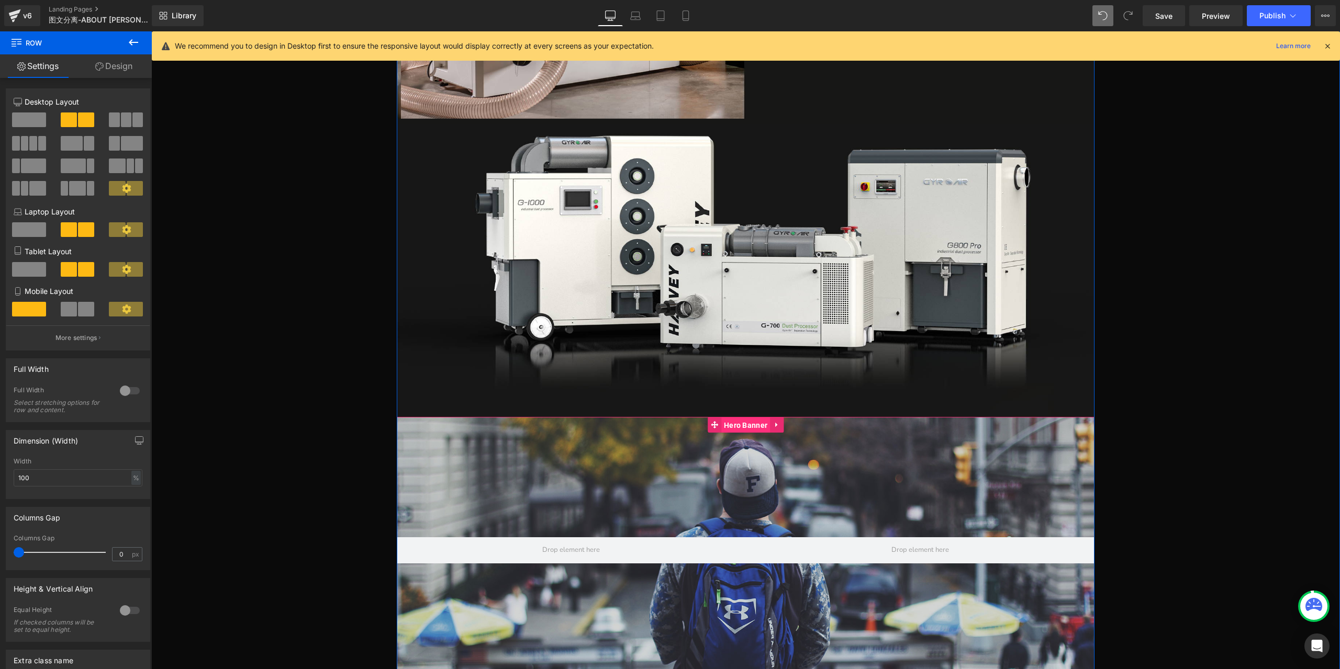
click at [728, 418] on span "Hero Banner" at bounding box center [745, 426] width 49 height 16
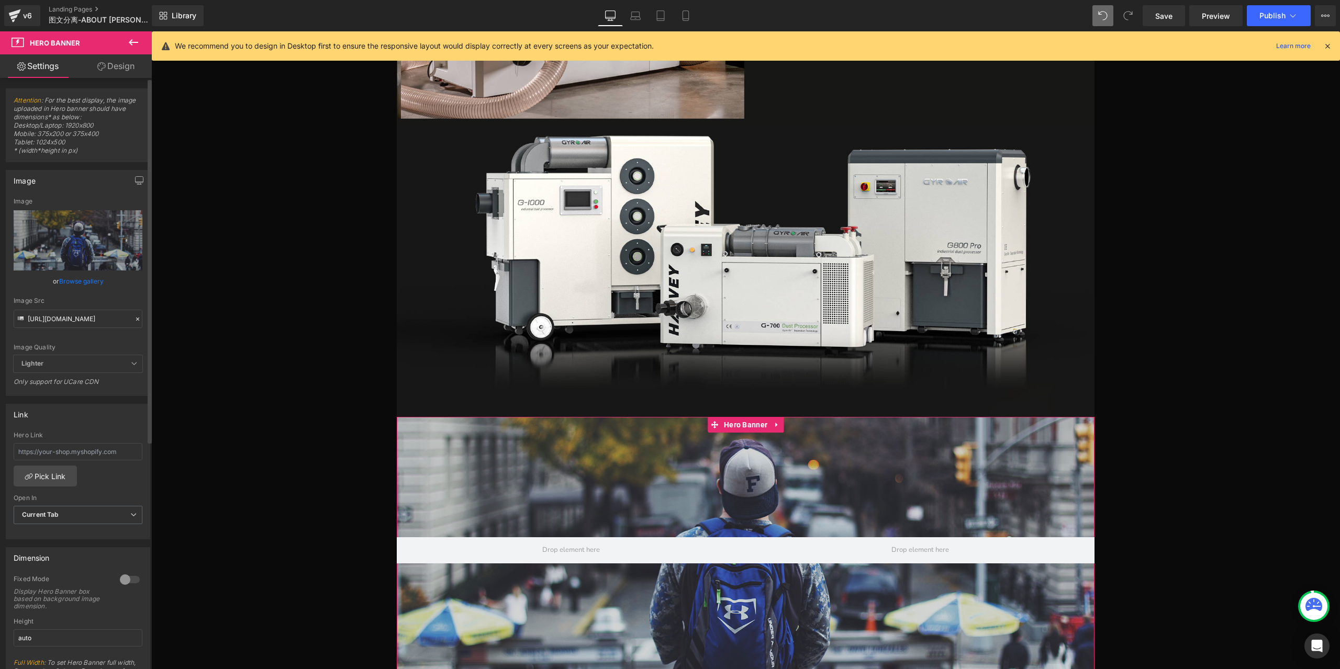
click at [124, 575] on div at bounding box center [129, 580] width 25 height 17
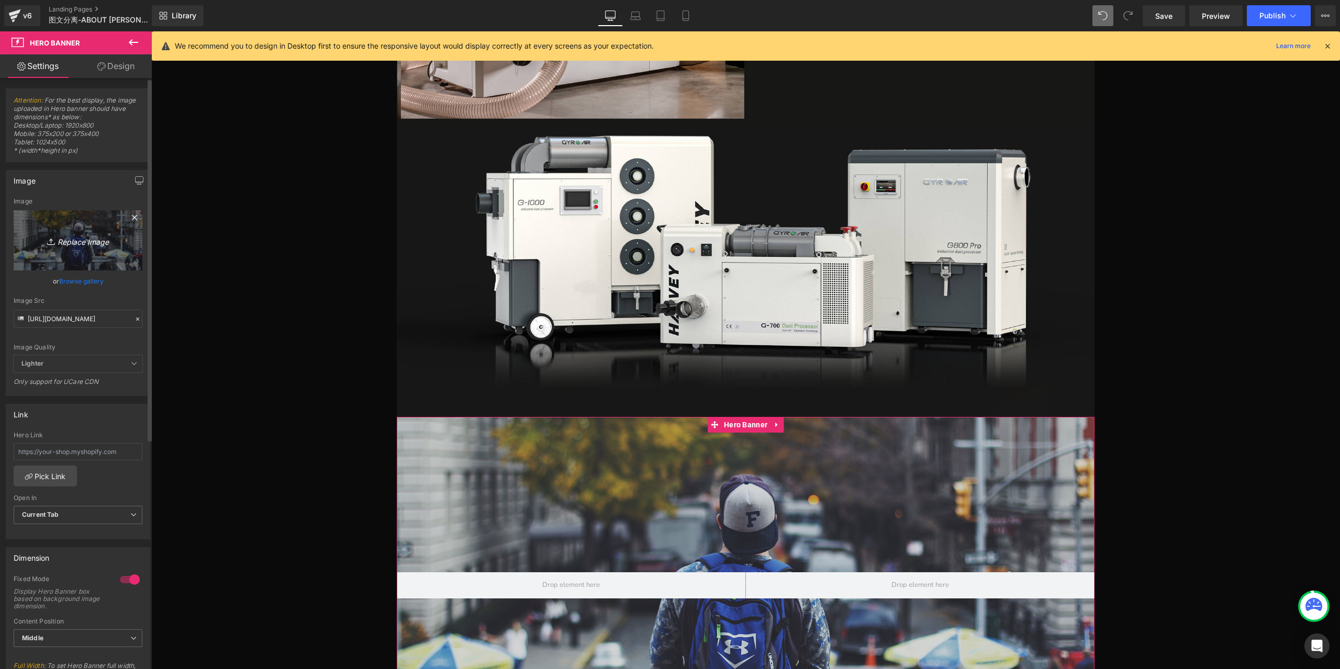
click at [86, 248] on link "Replace Image" at bounding box center [78, 240] width 129 height 60
type input "C:\fakepath\P1-恢复的_18.jpg"
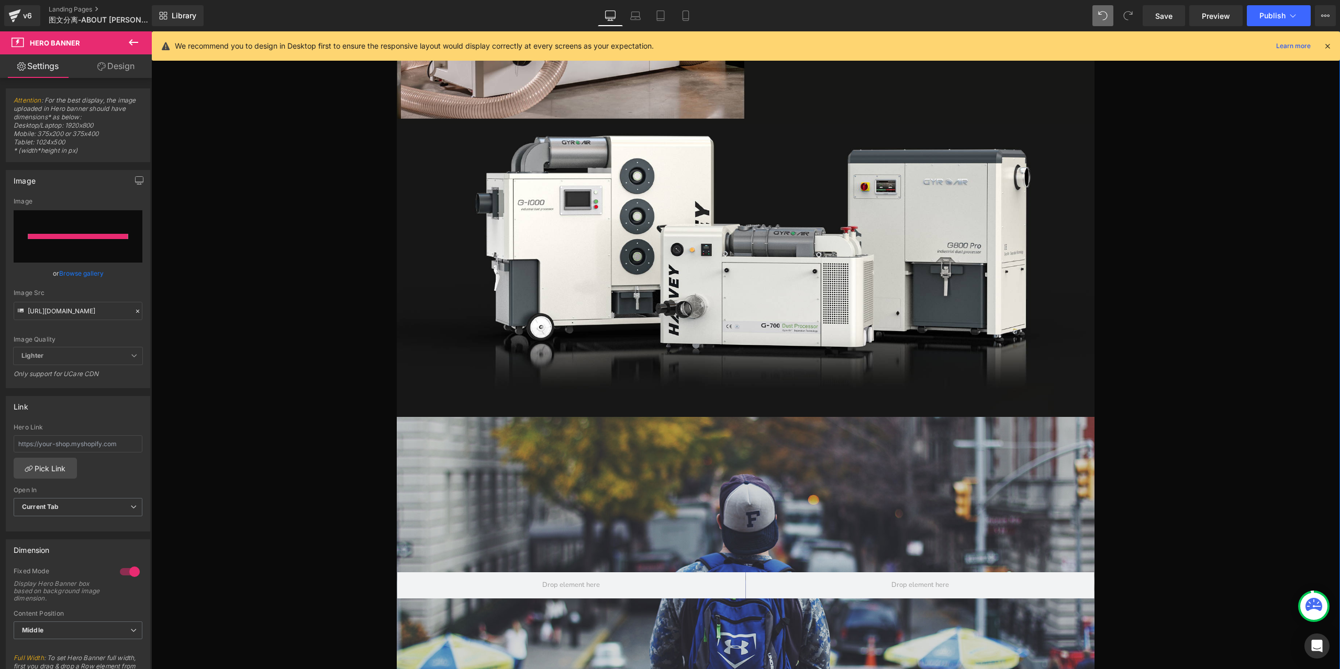
type input "[URL][DOMAIN_NAME]"
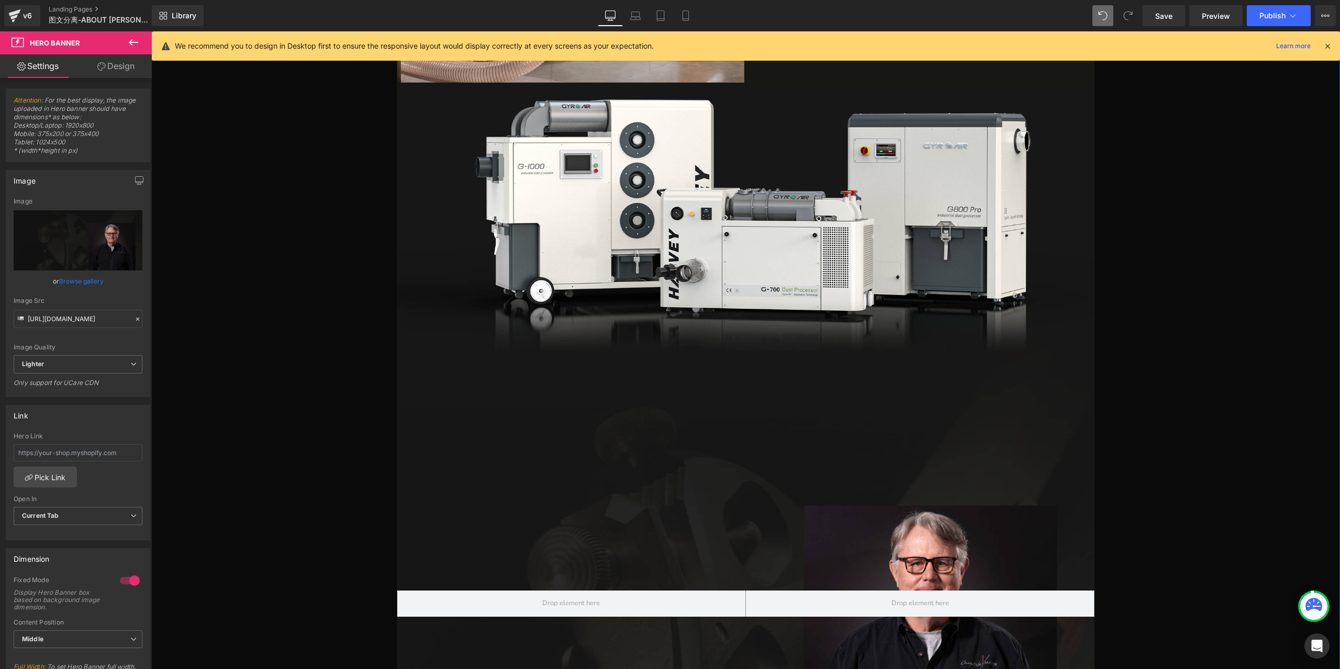
scroll to position [4405, 0]
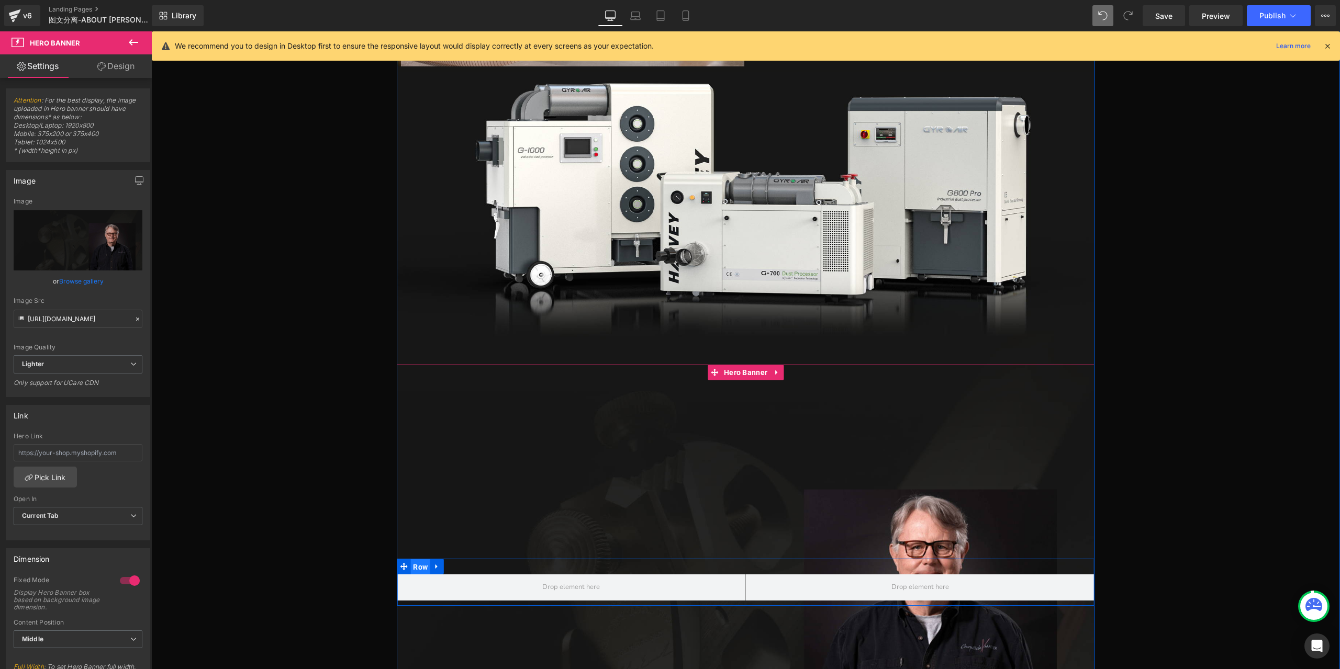
click at [421, 560] on span "Row" at bounding box center [420, 568] width 20 height 16
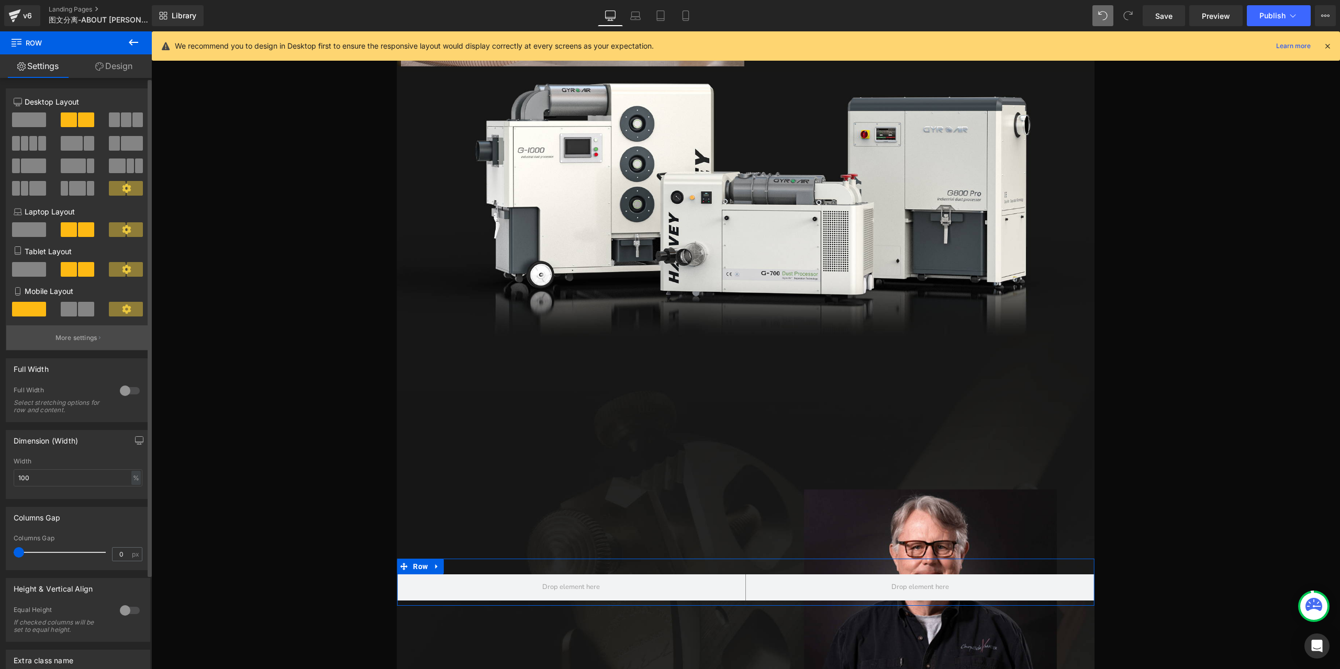
click at [87, 334] on button "More settings" at bounding box center [77, 338] width 143 height 25
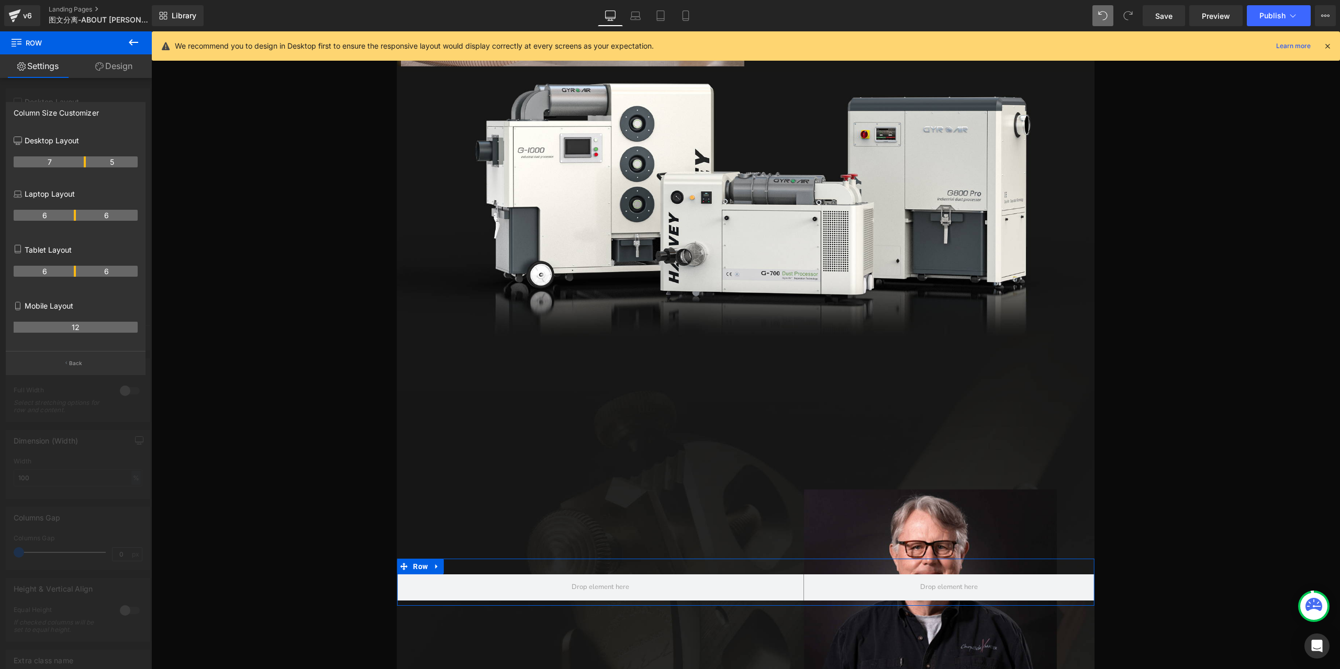
drag, startPoint x: 74, startPoint y: 160, endPoint x: 84, endPoint y: 160, distance: 10.5
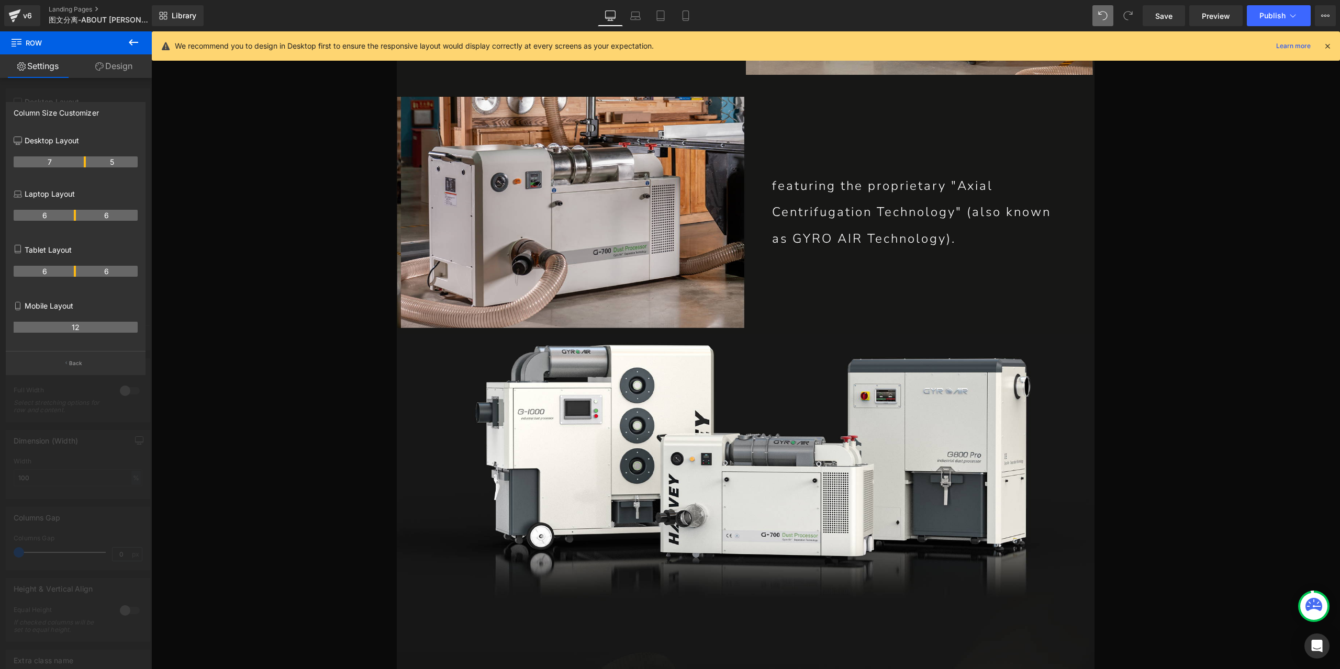
scroll to position [3934, 0]
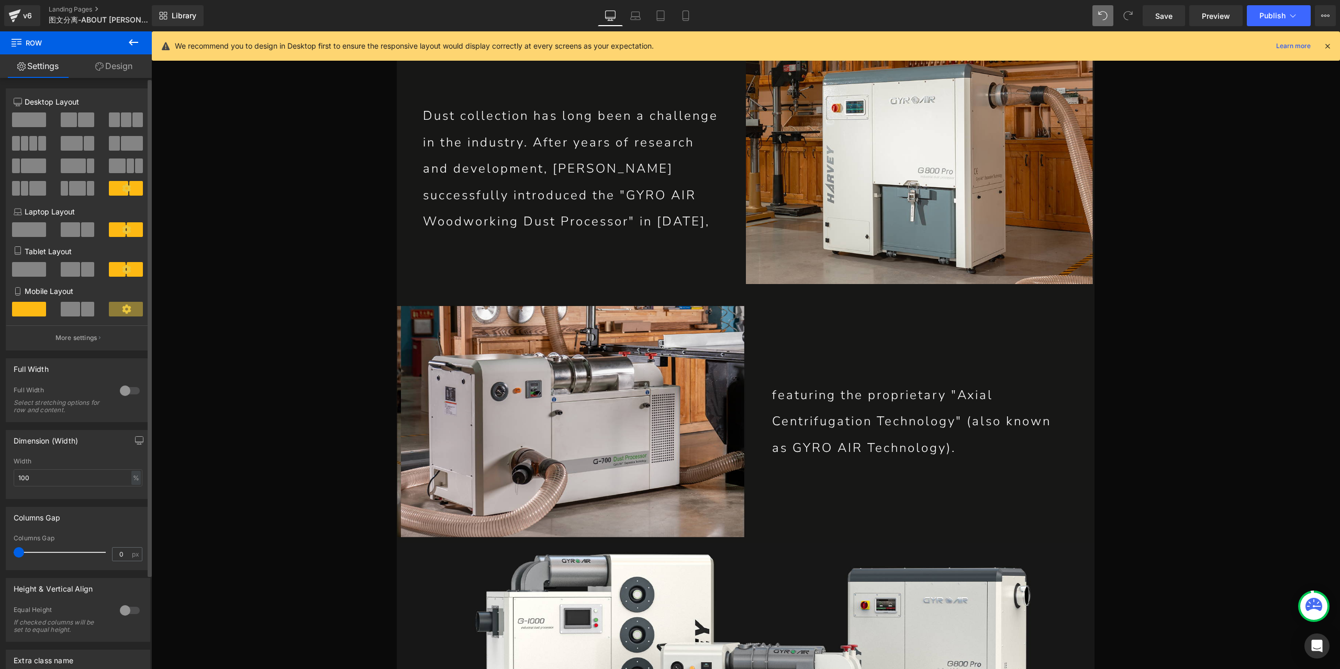
click at [944, 419] on icon at bounding box center [947, 422] width 6 height 6
click at [939, 419] on icon at bounding box center [942, 422] width 6 height 6
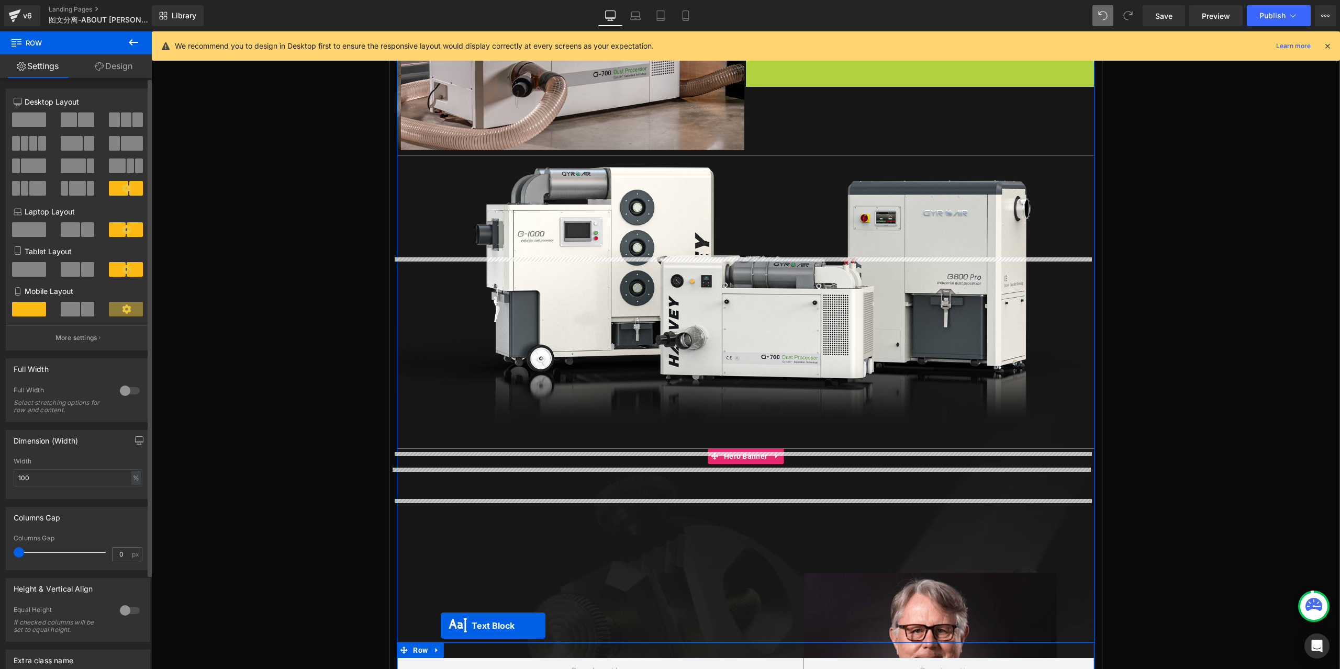
scroll to position [4373, 0]
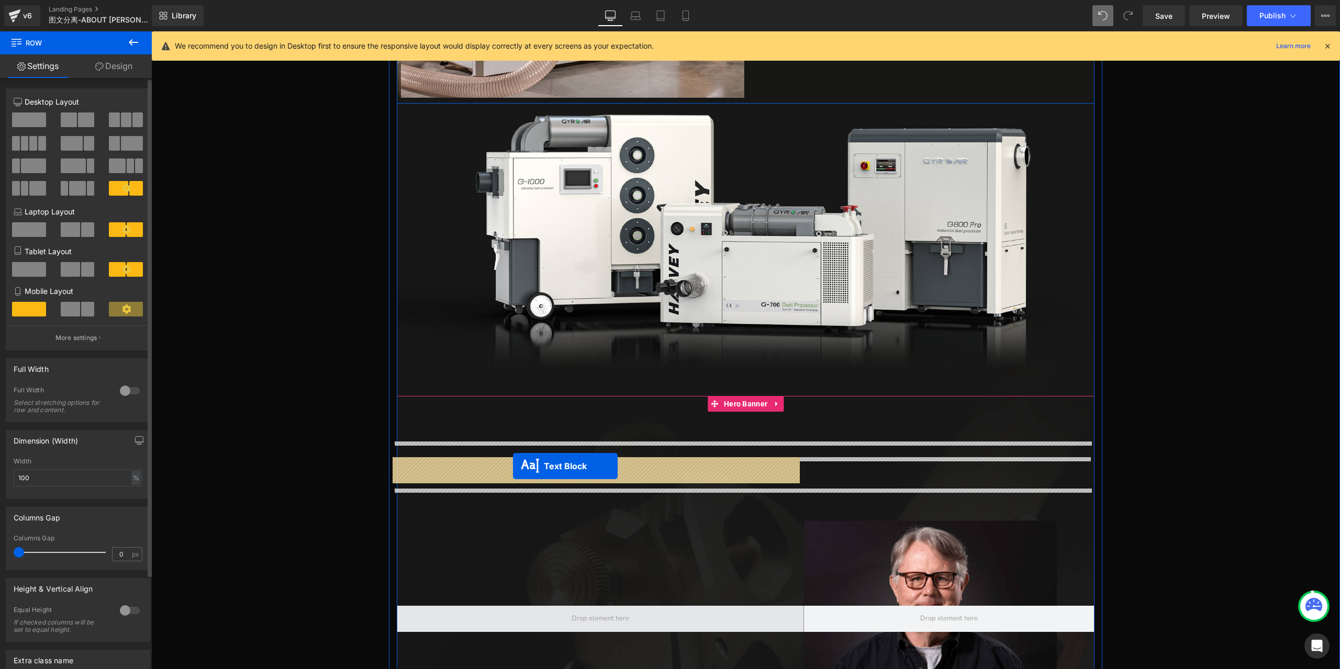
drag, startPoint x: 888, startPoint y: 310, endPoint x: 513, endPoint y: 466, distance: 406.0
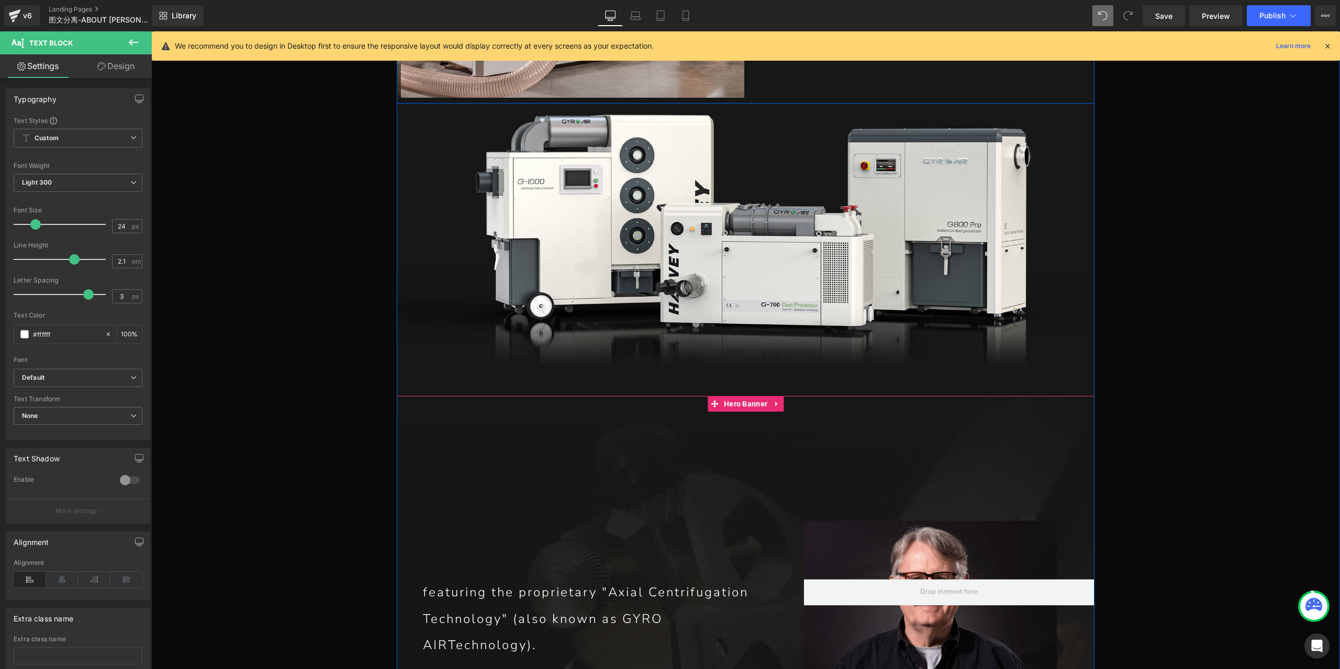
click at [731, 396] on div "featuring the proprietary "Axial Centrifugation Technology" (also known as GYRO…" at bounding box center [746, 614] width 698 height 437
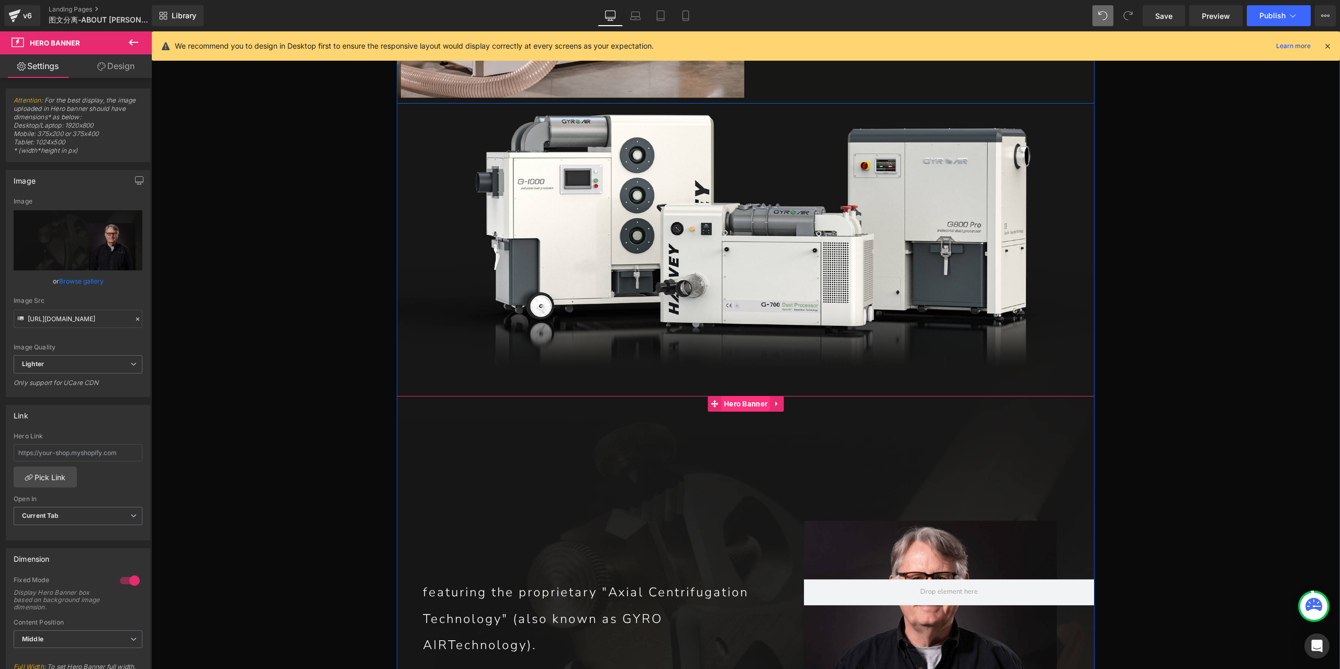
click at [733, 396] on span "Hero Banner" at bounding box center [745, 404] width 49 height 16
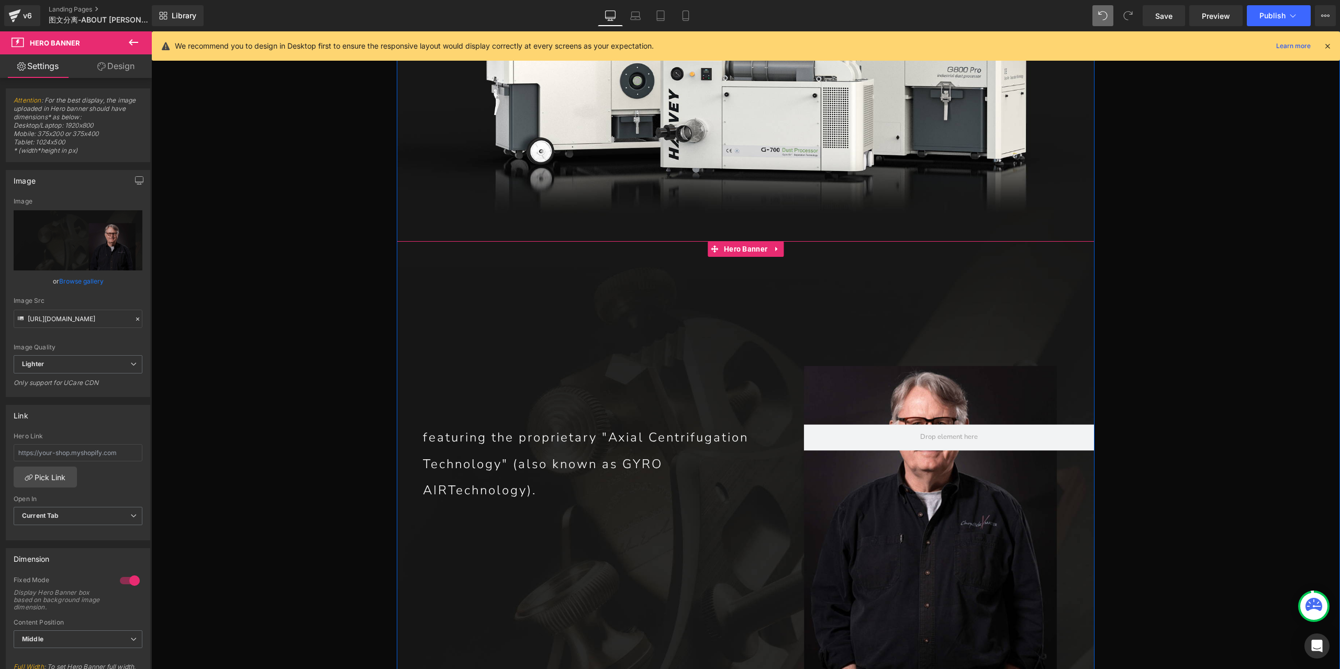
scroll to position [4478, 0]
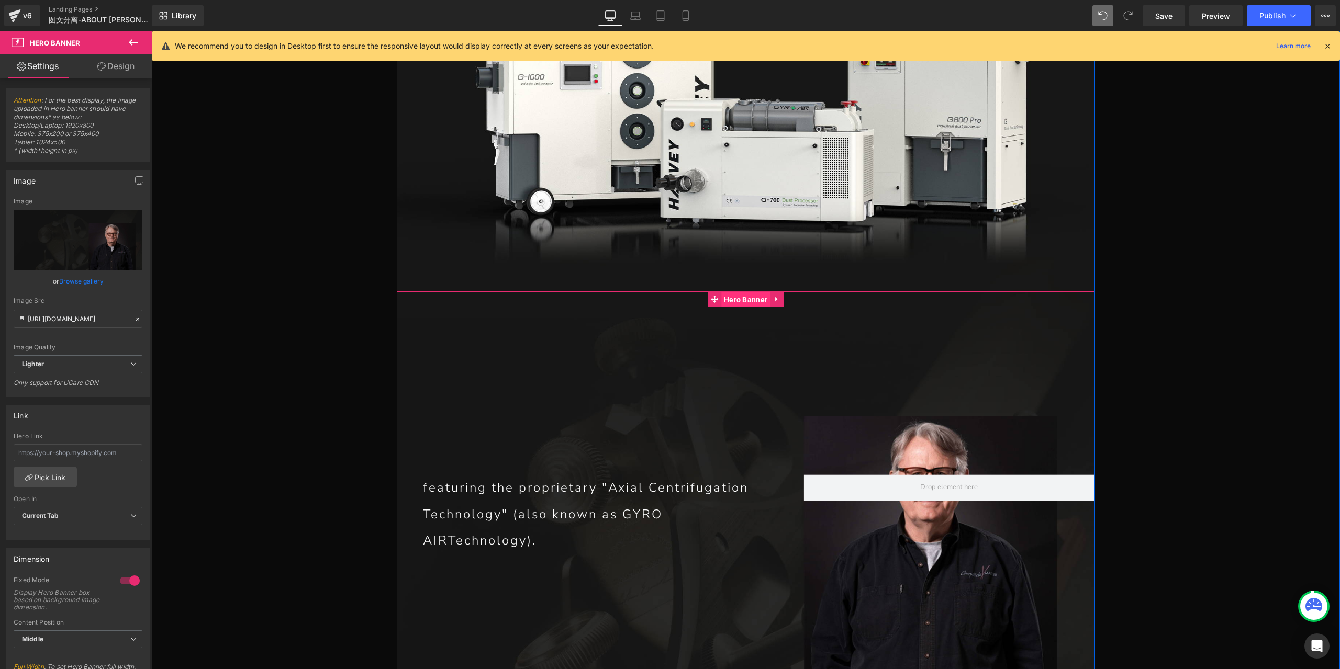
click at [733, 292] on span "Hero Banner" at bounding box center [745, 300] width 49 height 16
click at [77, 639] on span "Middle" at bounding box center [78, 640] width 129 height 18
click at [95, 568] on div "Dimension 1 Fixed Mode Display Hero Banner box based on background image dimens…" at bounding box center [76, 672] width 140 height 247
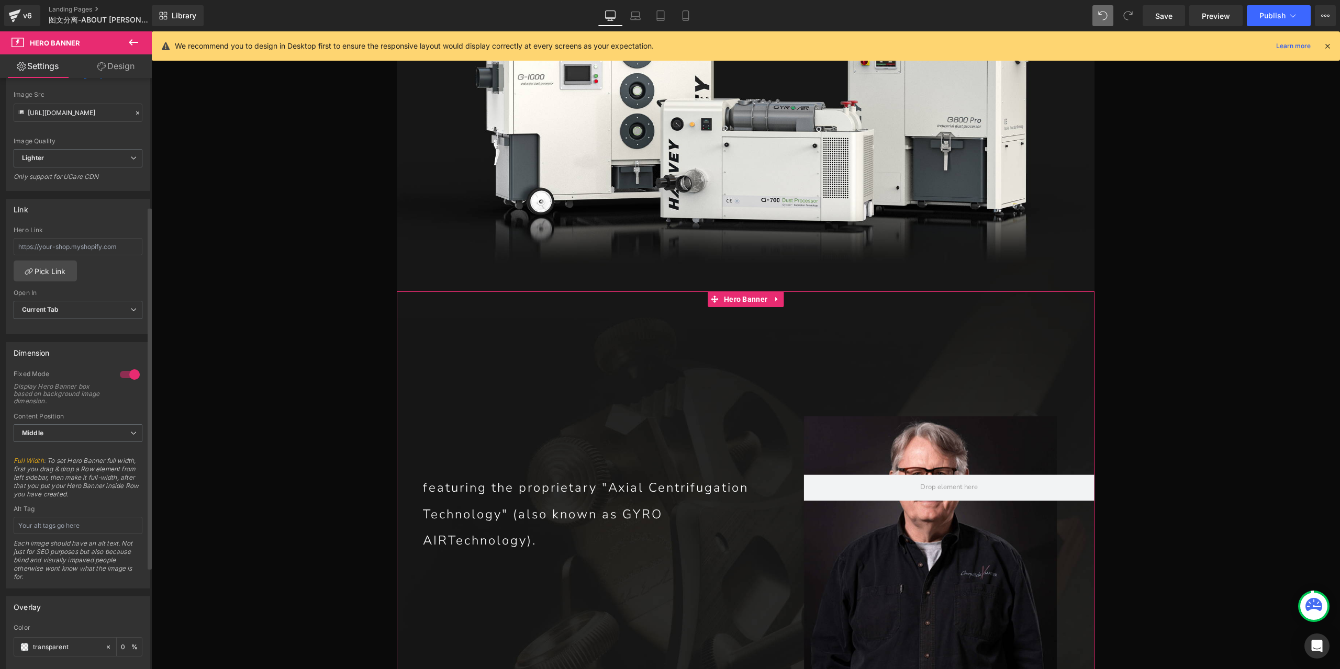
scroll to position [209, 0]
click at [84, 429] on span "Middle" at bounding box center [78, 430] width 129 height 18
click at [69, 475] on li "Bottom" at bounding box center [76, 480] width 125 height 16
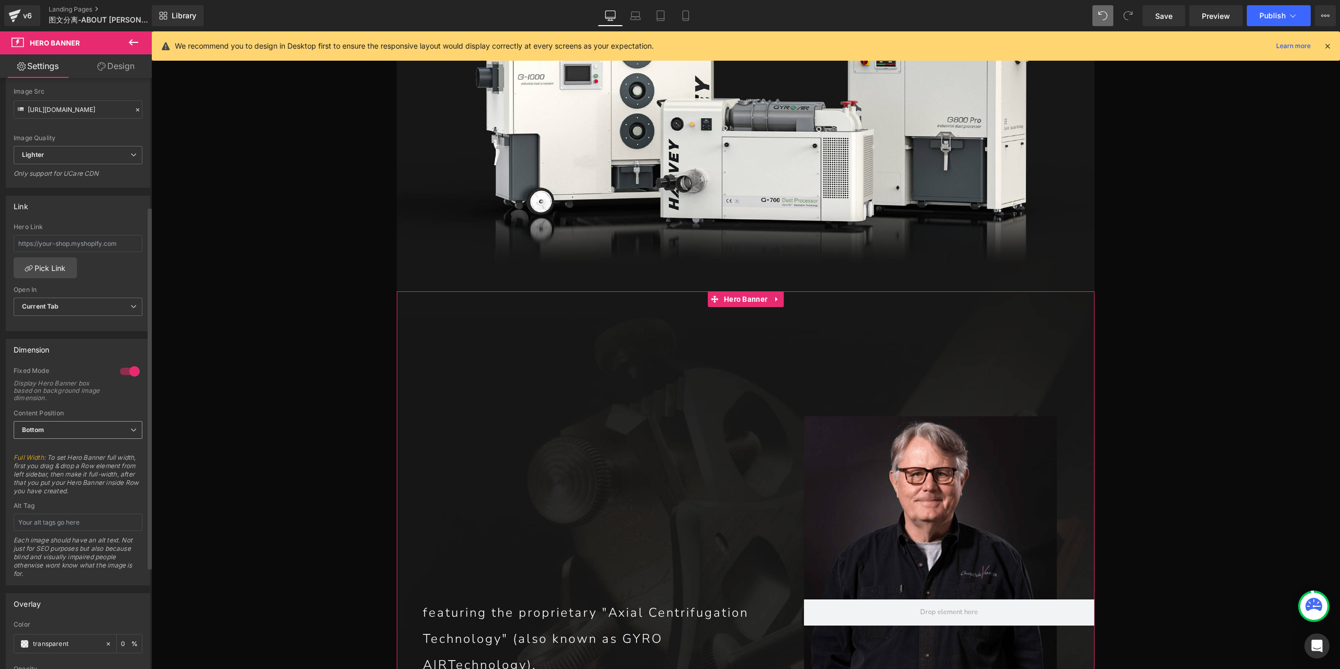
click at [98, 421] on span "Bottom" at bounding box center [78, 430] width 129 height 18
click at [88, 465] on li "Middle" at bounding box center [76, 464] width 125 height 16
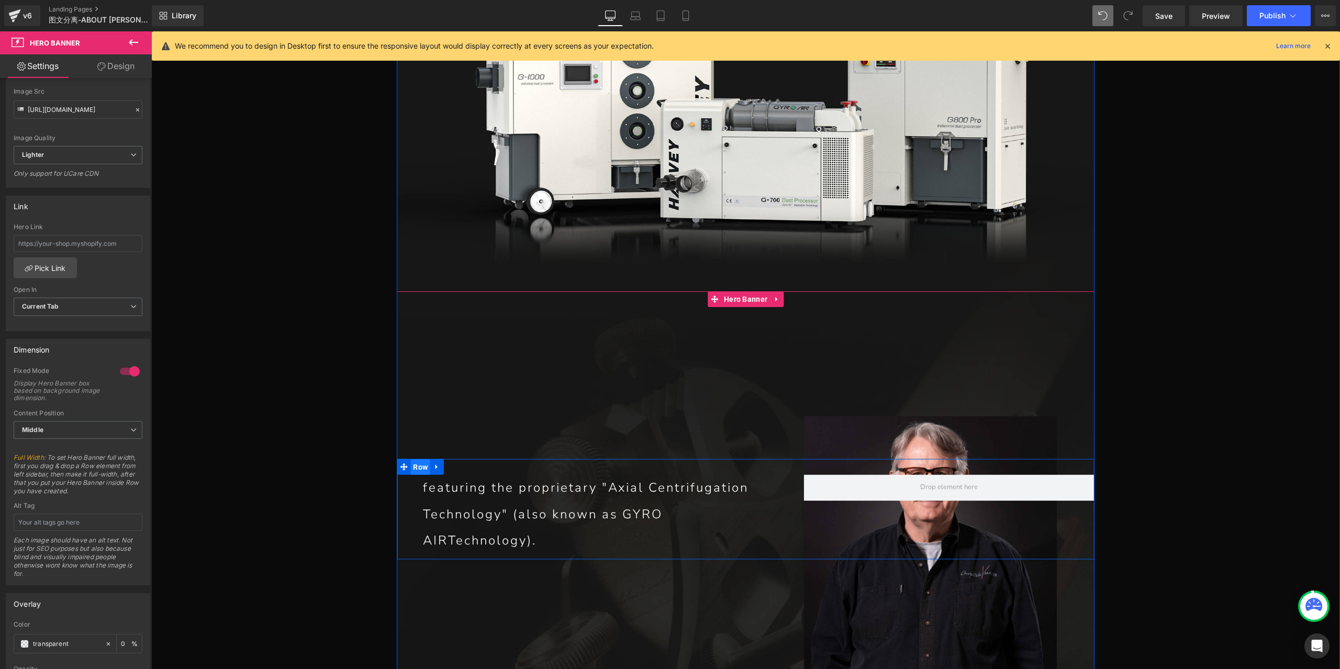
click at [422, 460] on span "Row" at bounding box center [420, 468] width 20 height 16
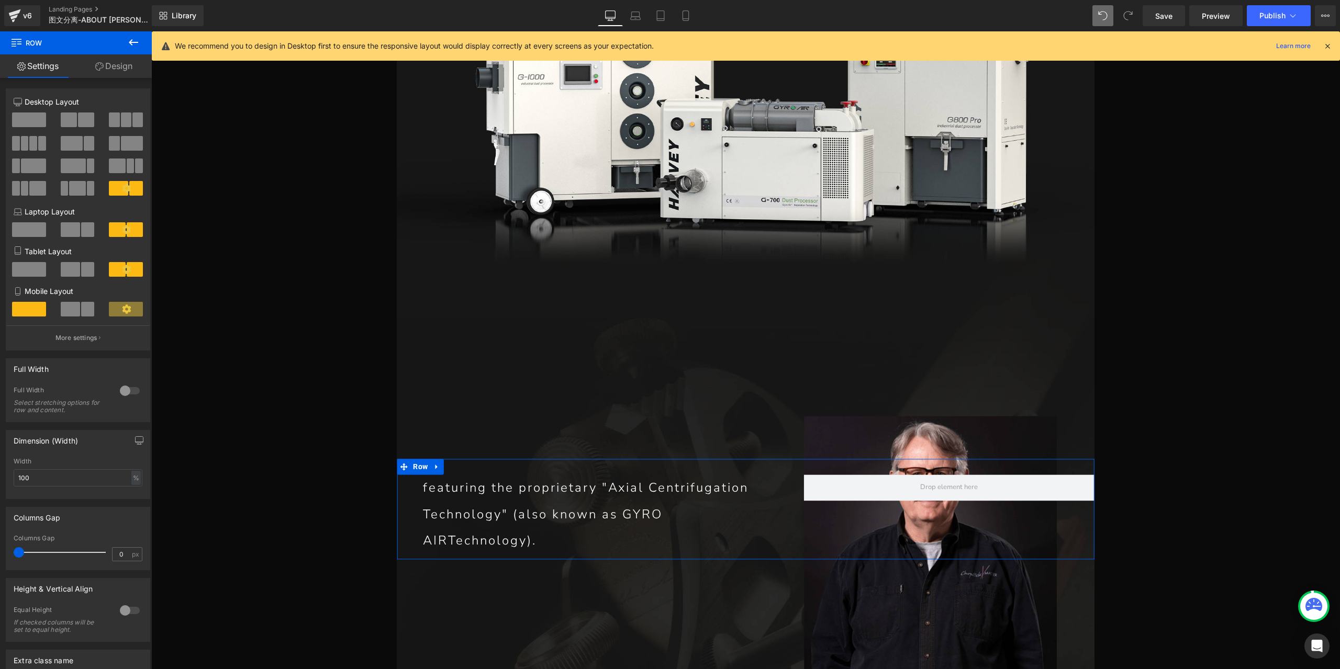
click at [122, 71] on link "Design" at bounding box center [114, 66] width 76 height 24
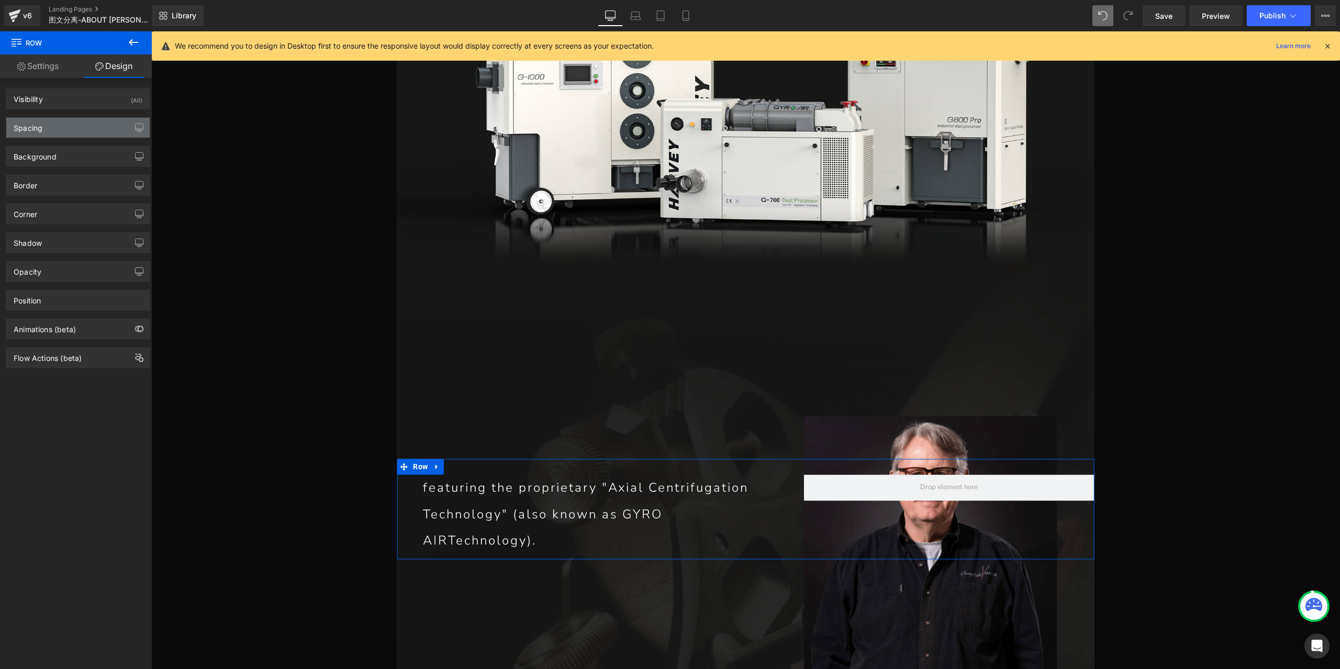
click at [69, 130] on div "Spacing" at bounding box center [77, 128] width 143 height 20
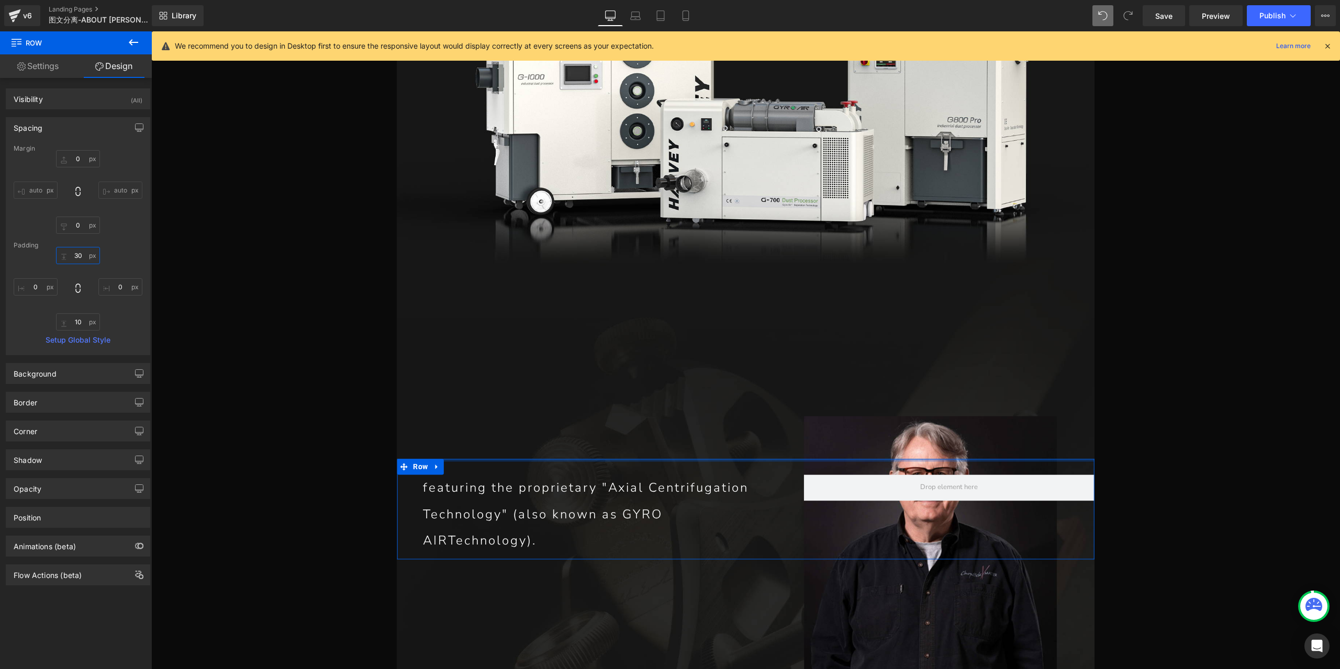
click at [80, 260] on input "30" at bounding box center [78, 255] width 44 height 17
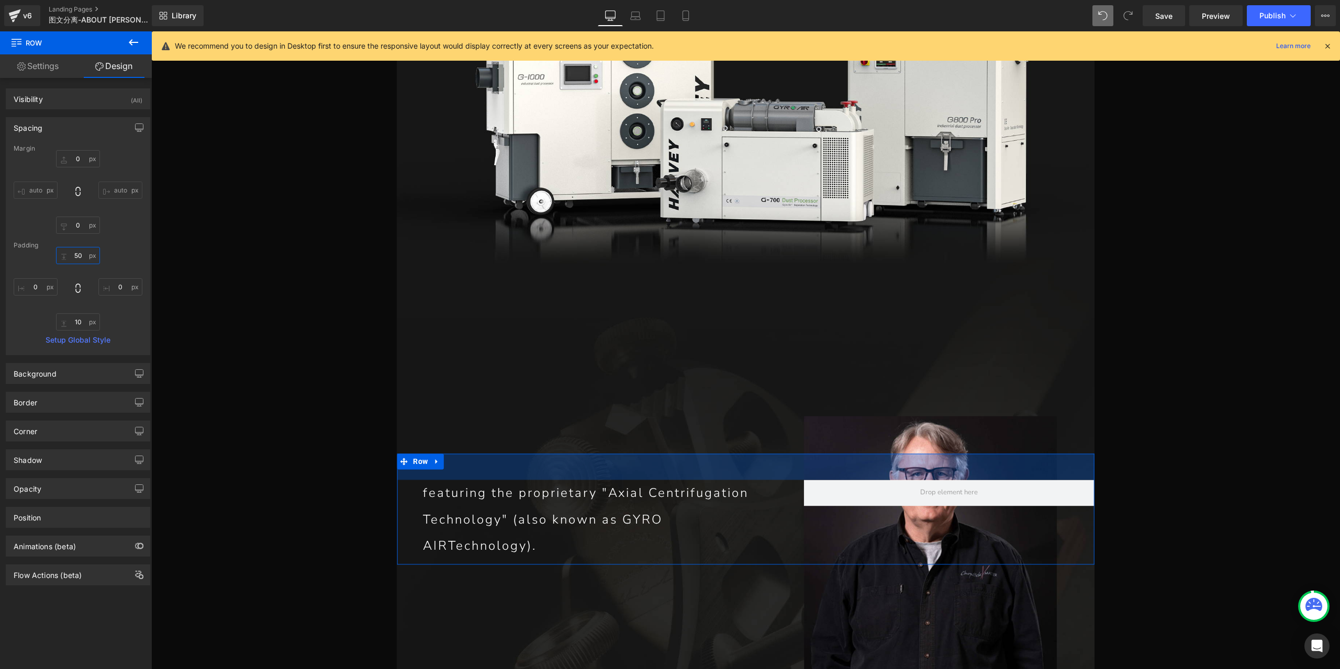
click at [74, 258] on input "50" at bounding box center [78, 255] width 44 height 17
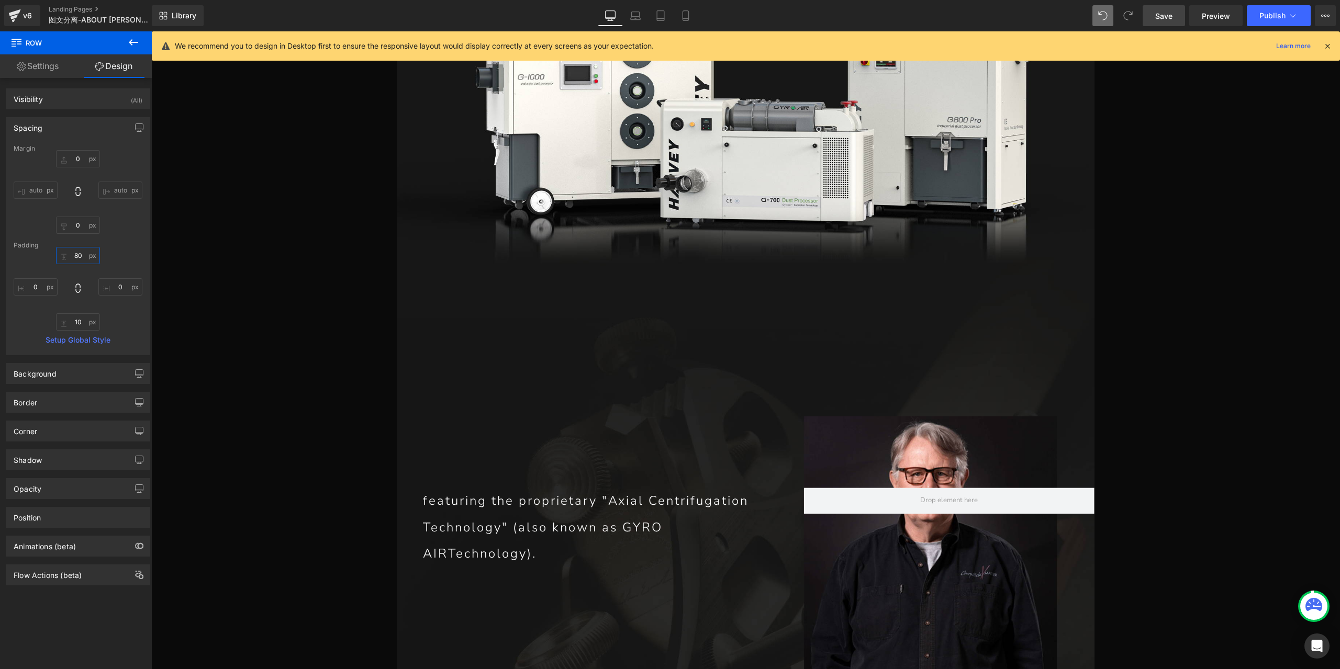
type input "80"
click at [1165, 17] on span "Save" at bounding box center [1163, 15] width 17 height 11
click at [501, 488] on p "featuring the proprietary "Axial Centrifugation Technology" (also known as GYRO…" at bounding box center [600, 527] width 354 height 79
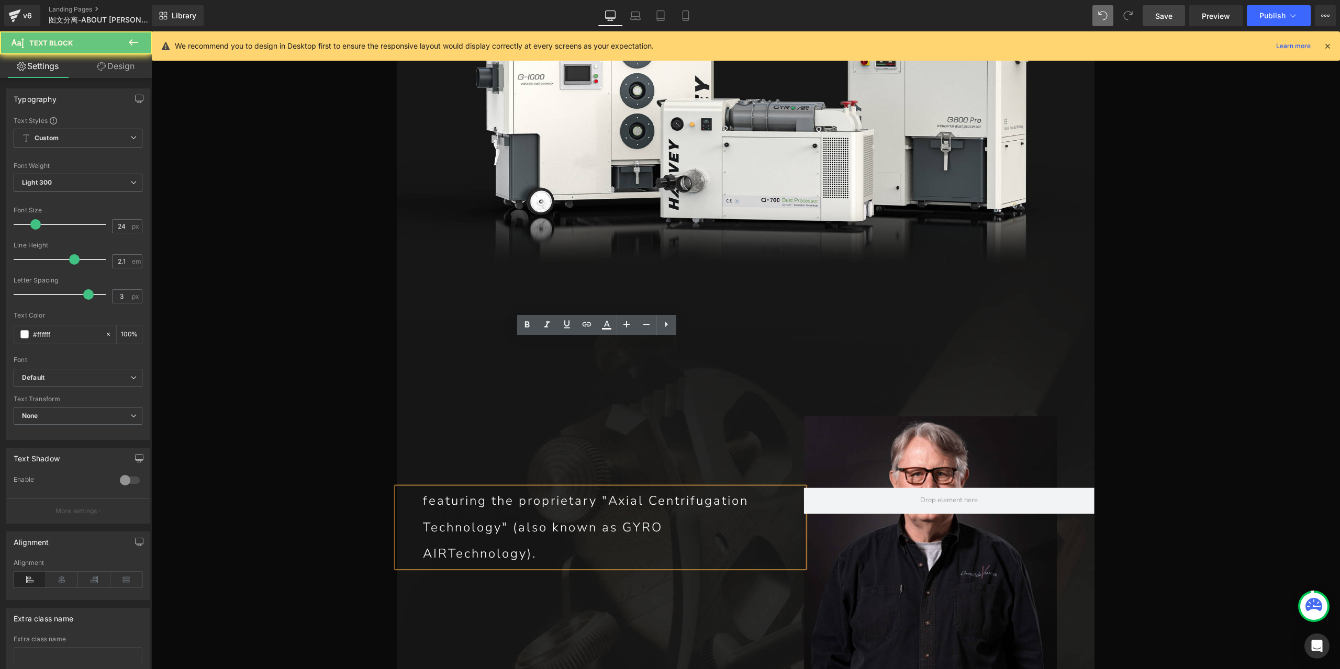
click at [510, 488] on p "featuring the proprietary "Axial Centrifugation Technology" (also known as GYRO…" at bounding box center [600, 527] width 354 height 79
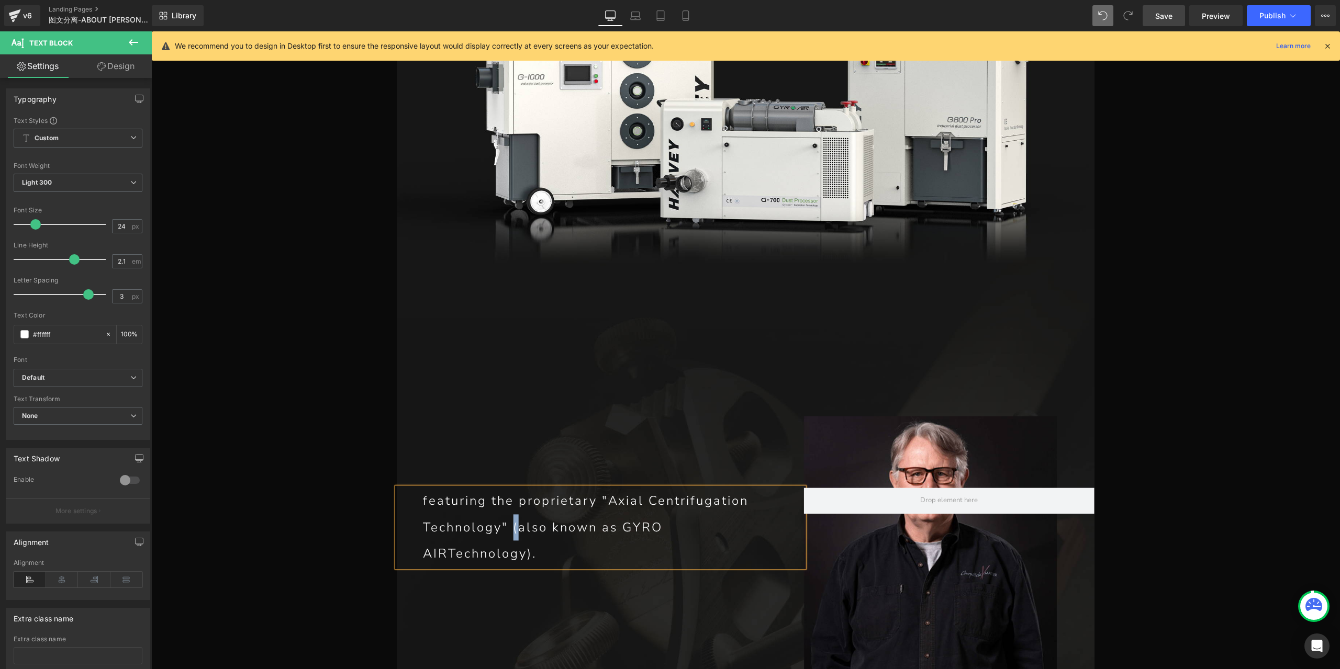
paste div
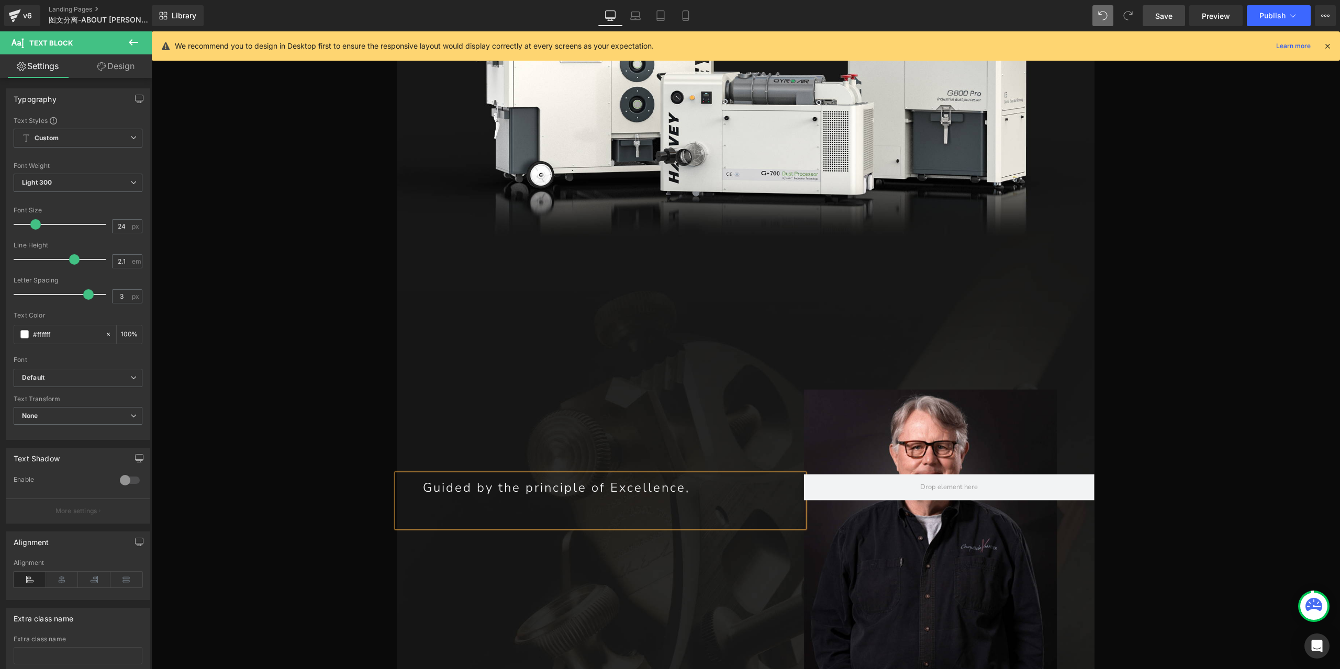
scroll to position [4491, 0]
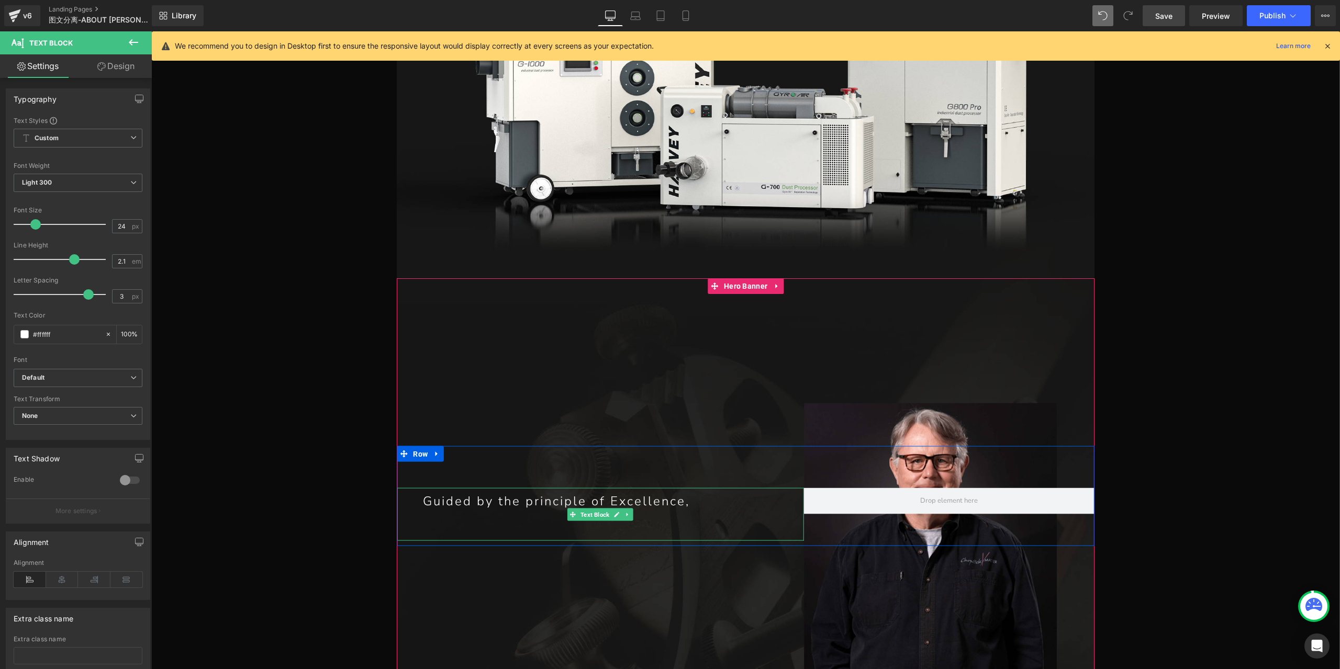
click at [652, 488] on p "Guided by the principle of Excellence," at bounding box center [600, 501] width 354 height 26
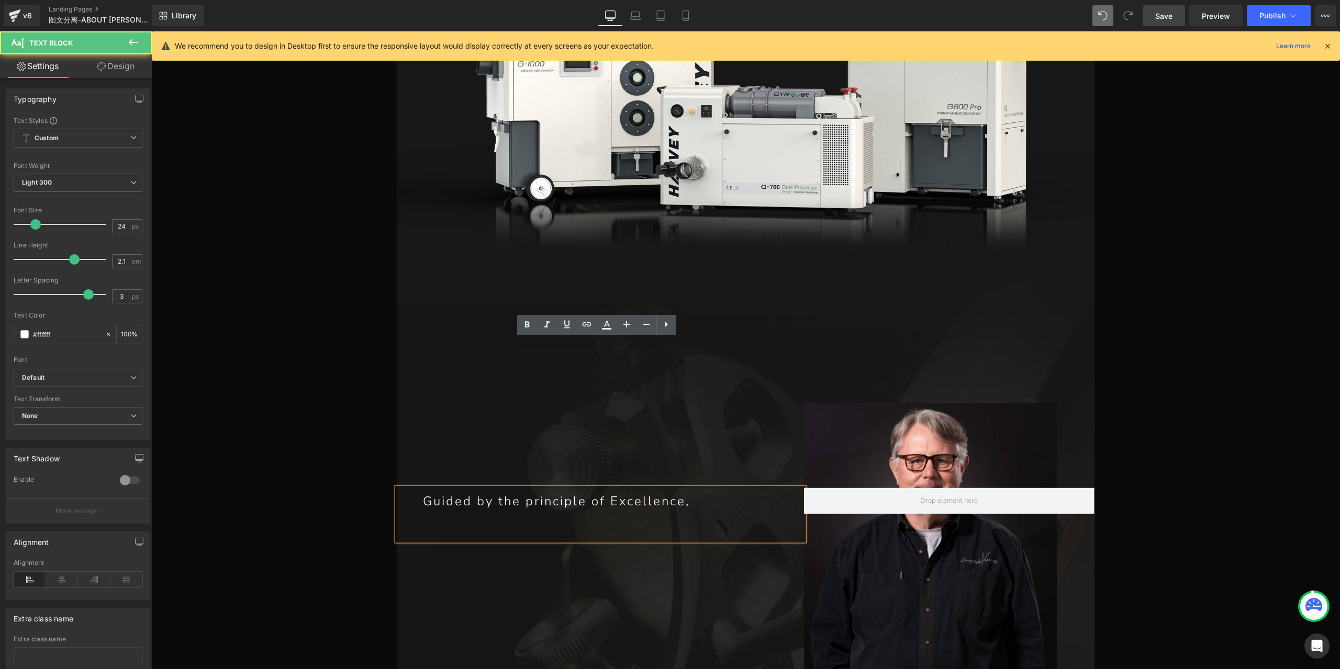
click at [652, 515] on p at bounding box center [600, 528] width 354 height 26
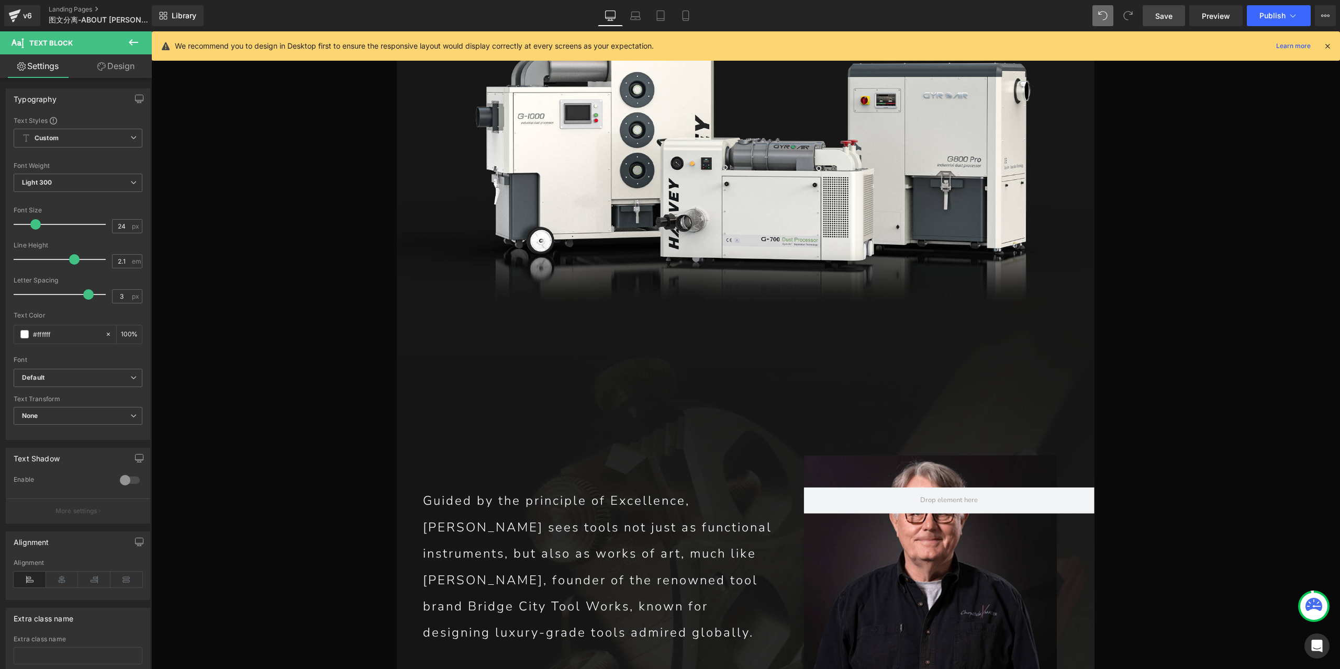
click at [1163, 17] on span "Save" at bounding box center [1163, 15] width 17 height 11
click at [1169, 13] on span "Save" at bounding box center [1163, 15] width 17 height 11
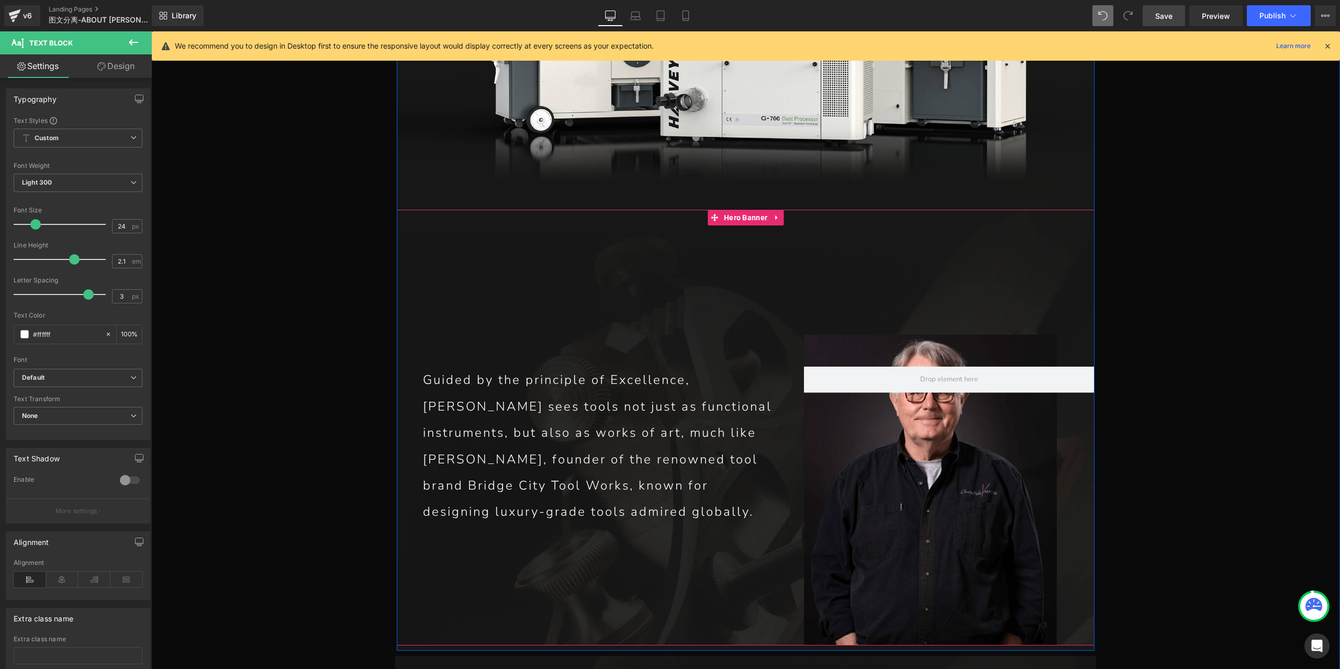
scroll to position [4648, 0]
